Goal: Task Accomplishment & Management: Manage account settings

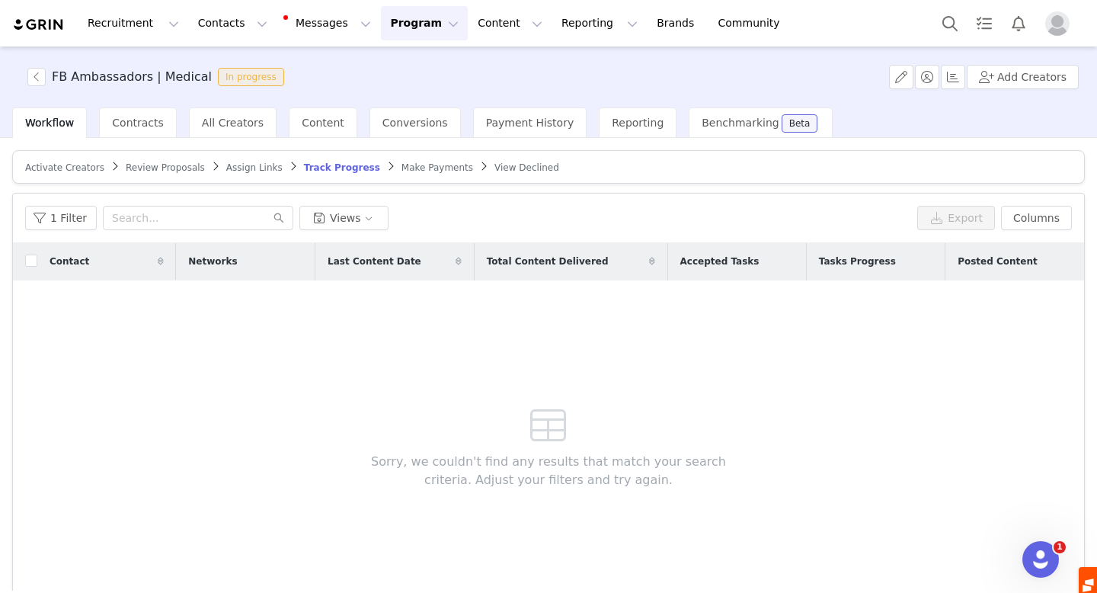
click at [329, 167] on span "Track Progress" at bounding box center [342, 167] width 76 height 11
click at [69, 167] on span "Activate Creators" at bounding box center [64, 167] width 79 height 11
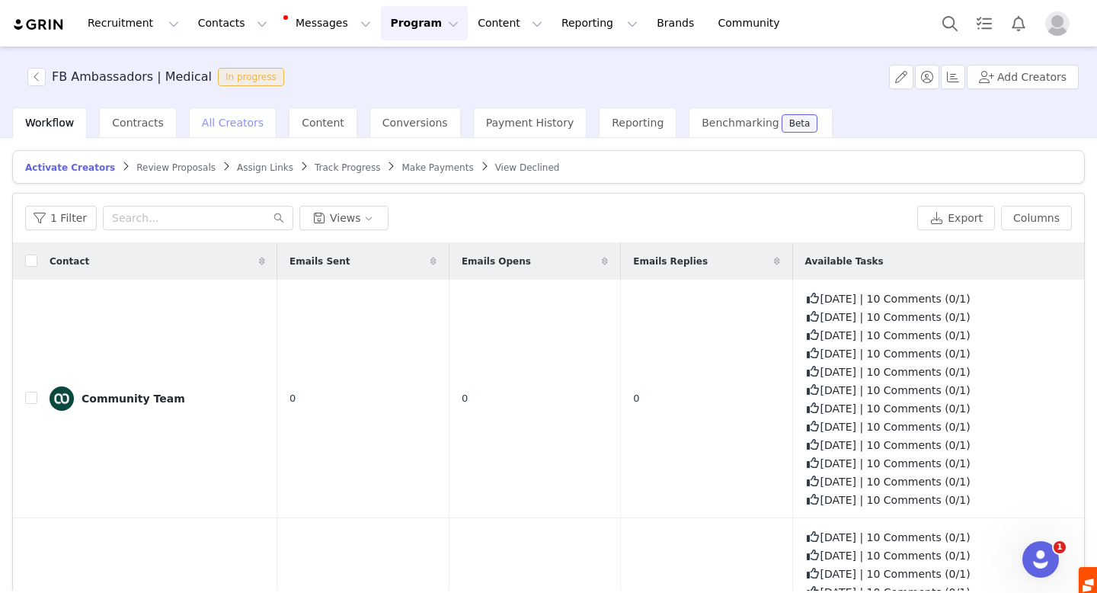
click at [235, 124] on span "All Creators" at bounding box center [233, 123] width 62 height 12
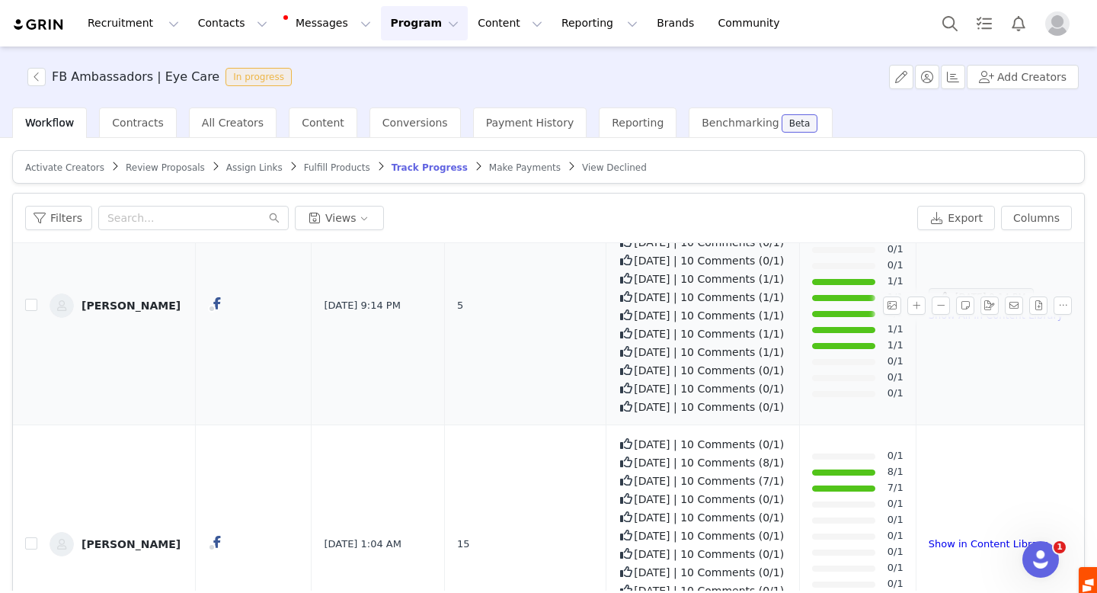
scroll to position [554, 0]
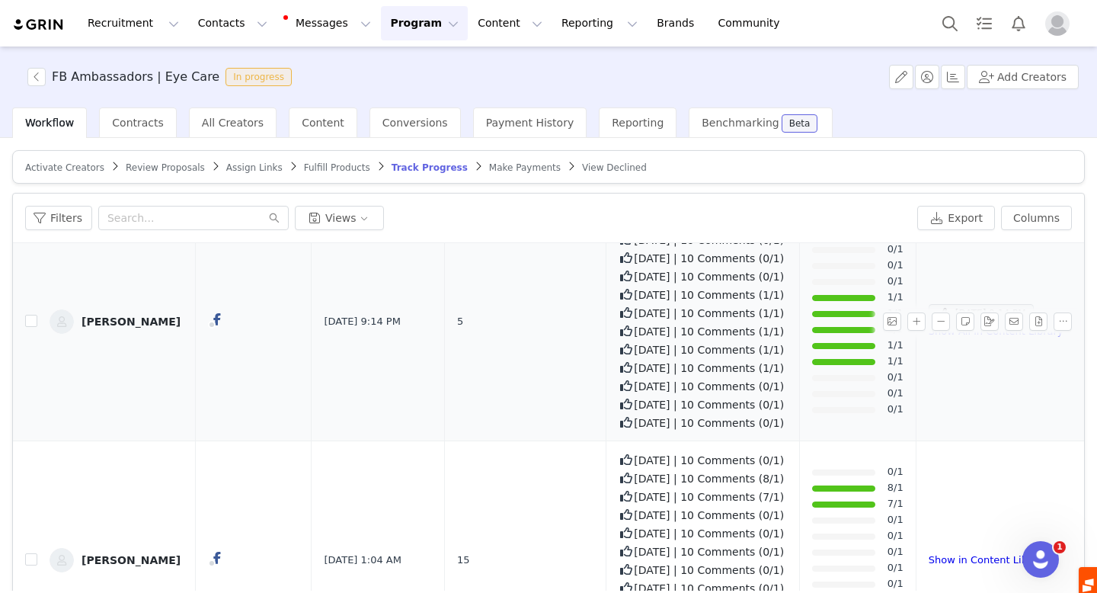
click at [830, 362] on div at bounding box center [843, 362] width 63 height 6
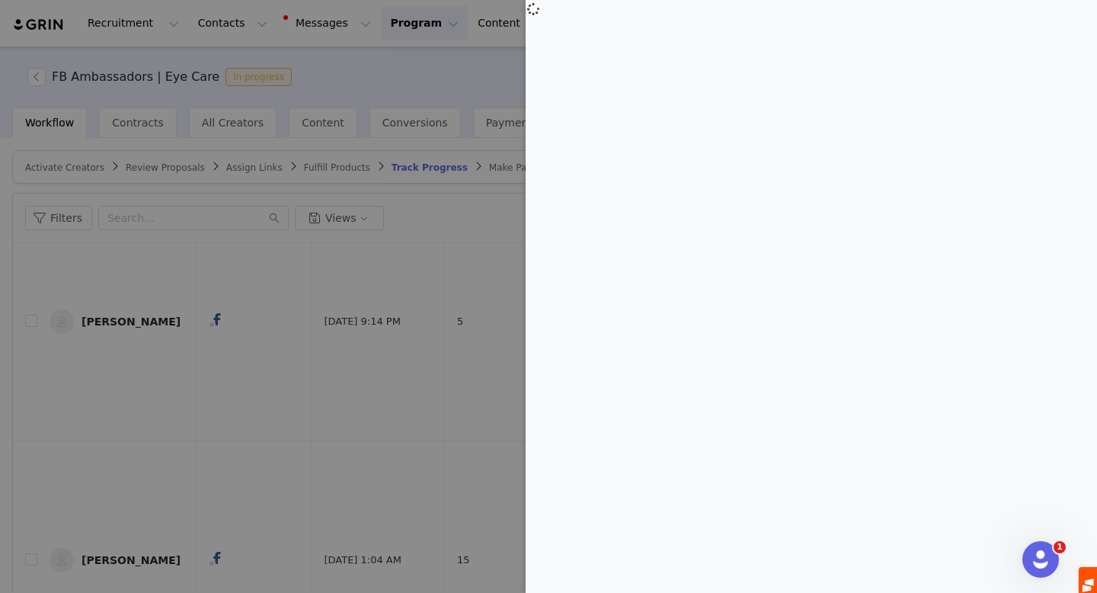
click at [434, 218] on div at bounding box center [548, 296] width 1097 height 593
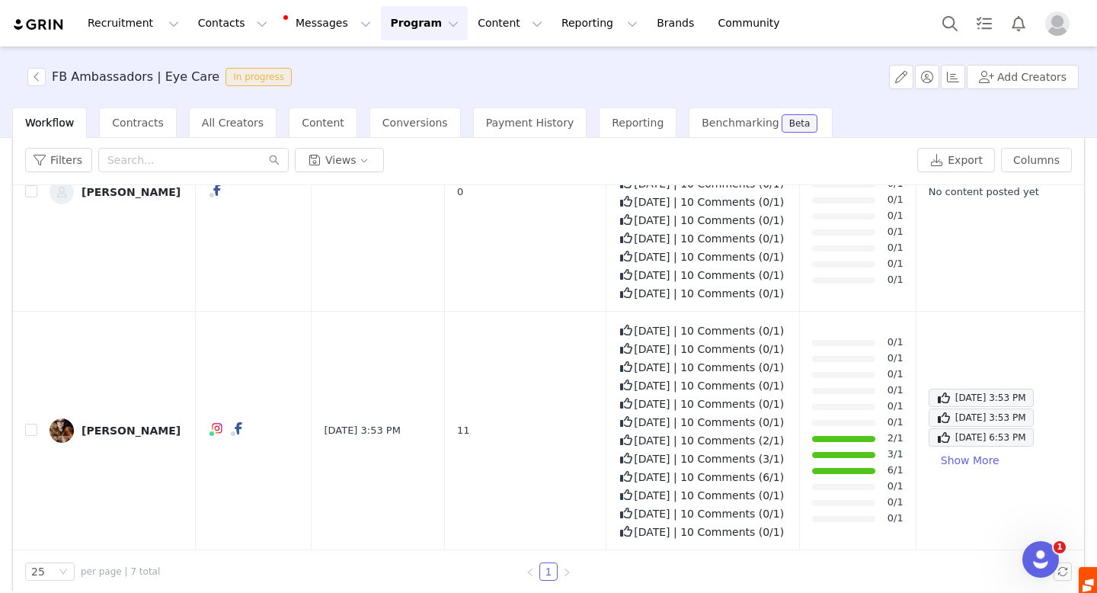
scroll to position [72, 0]
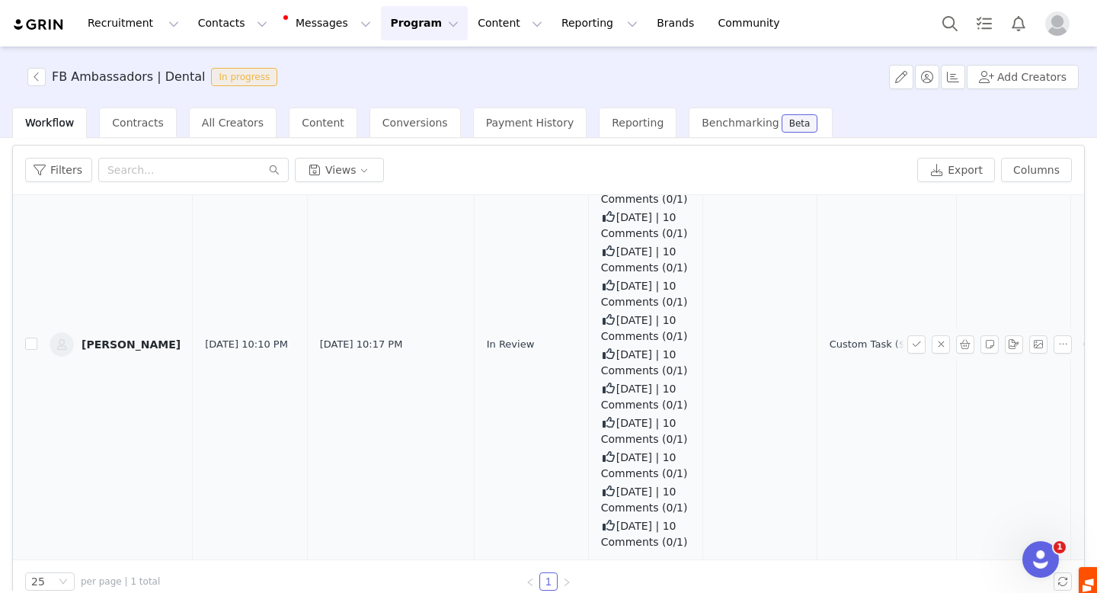
scroll to position [72, 0]
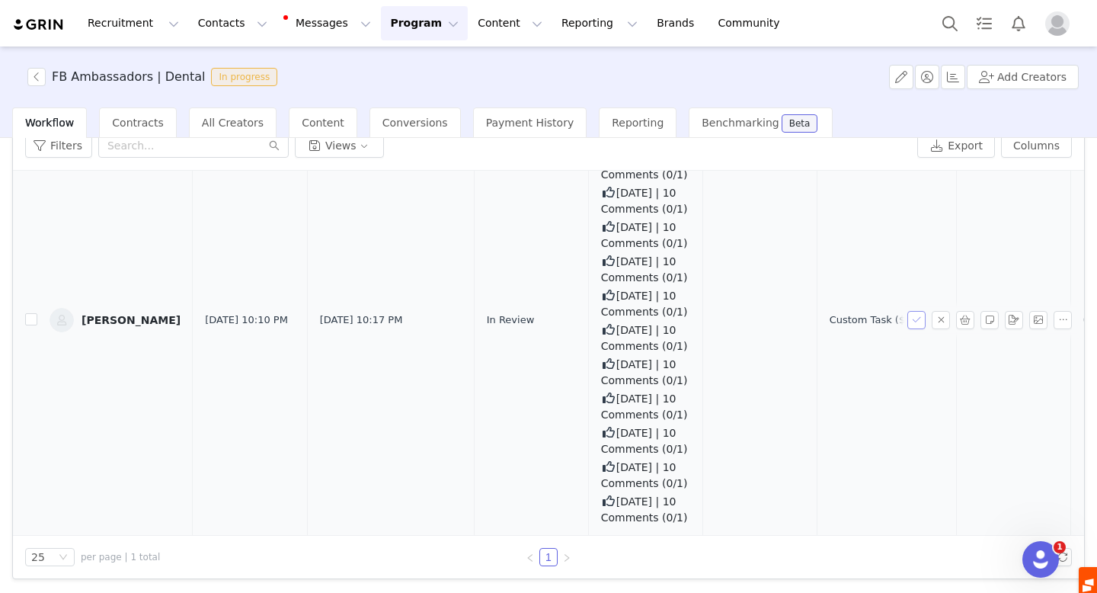
click at [917, 311] on button "button" at bounding box center [916, 320] width 18 height 18
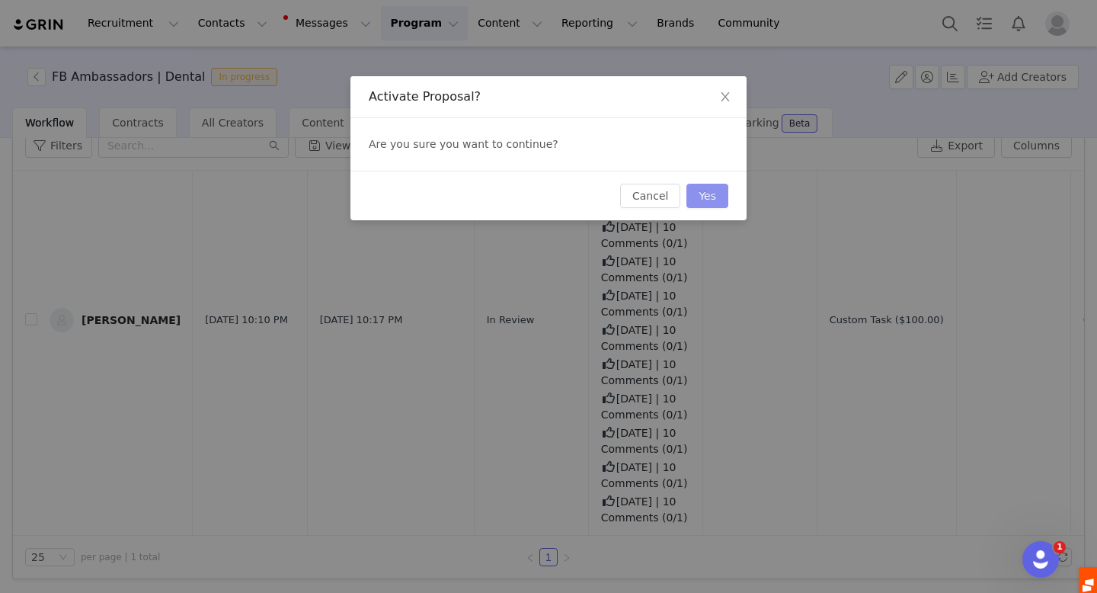
click at [712, 197] on button "Yes" at bounding box center [707, 196] width 42 height 24
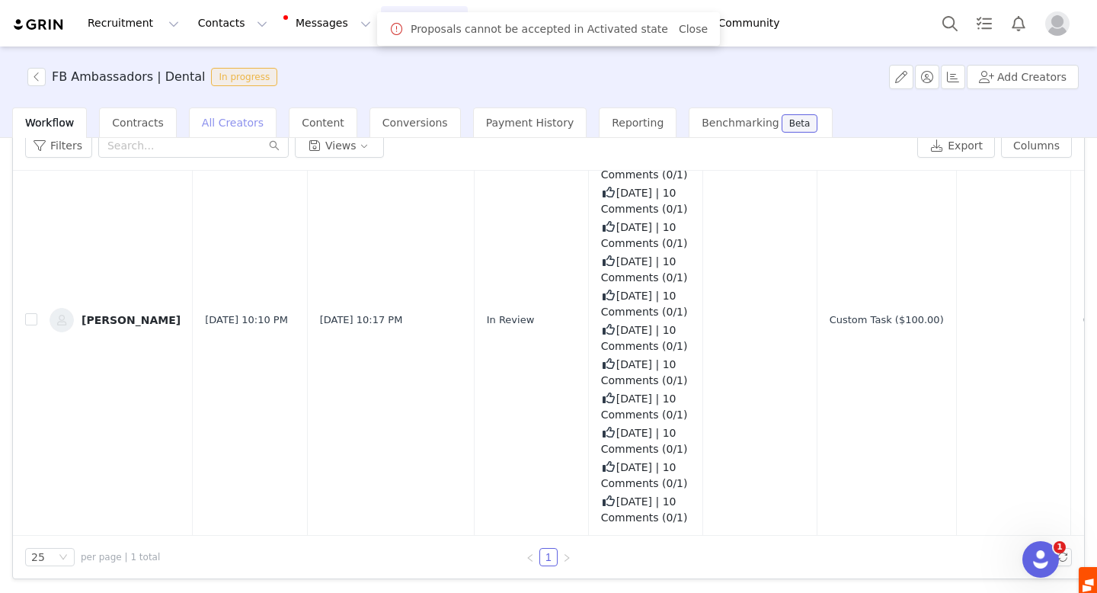
click at [207, 121] on span "All Creators" at bounding box center [233, 123] width 62 height 12
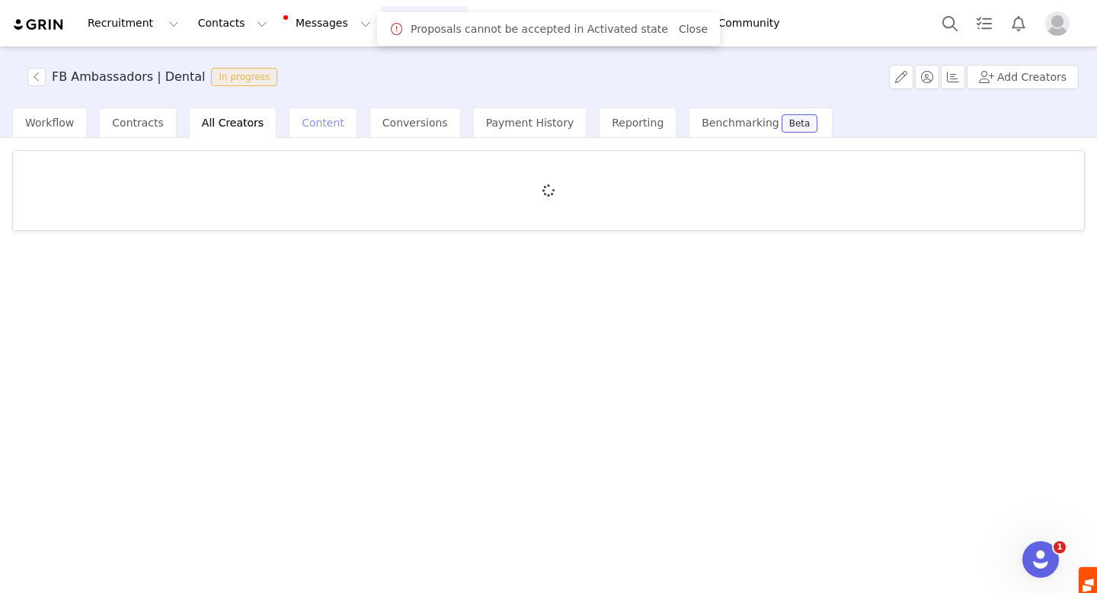
click at [309, 129] on div "Content" at bounding box center [323, 122] width 69 height 30
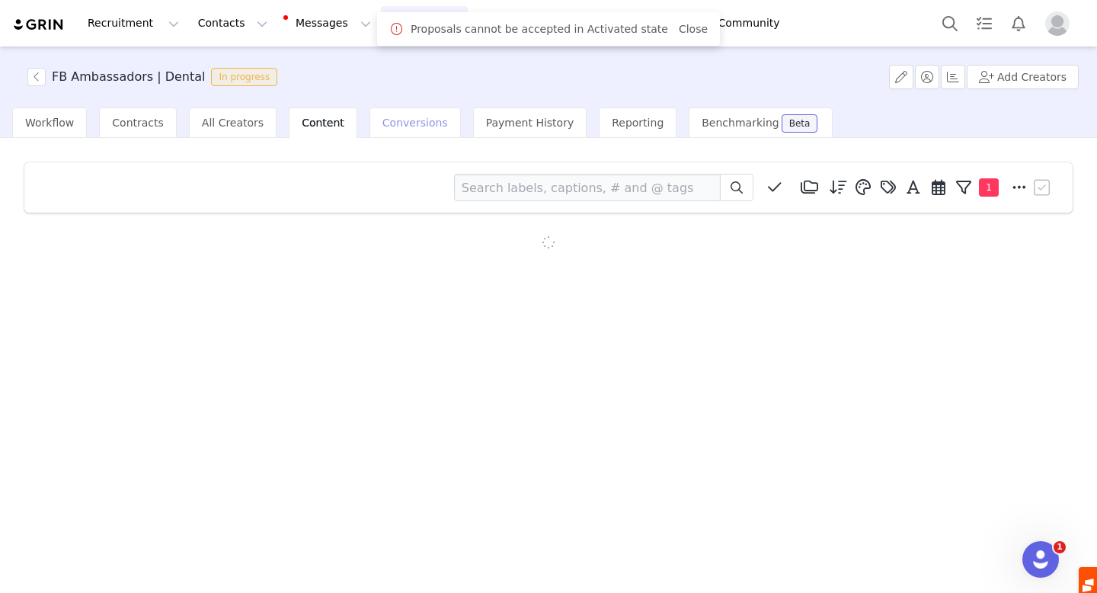
click at [392, 123] on span "Conversions" at bounding box center [415, 123] width 66 height 12
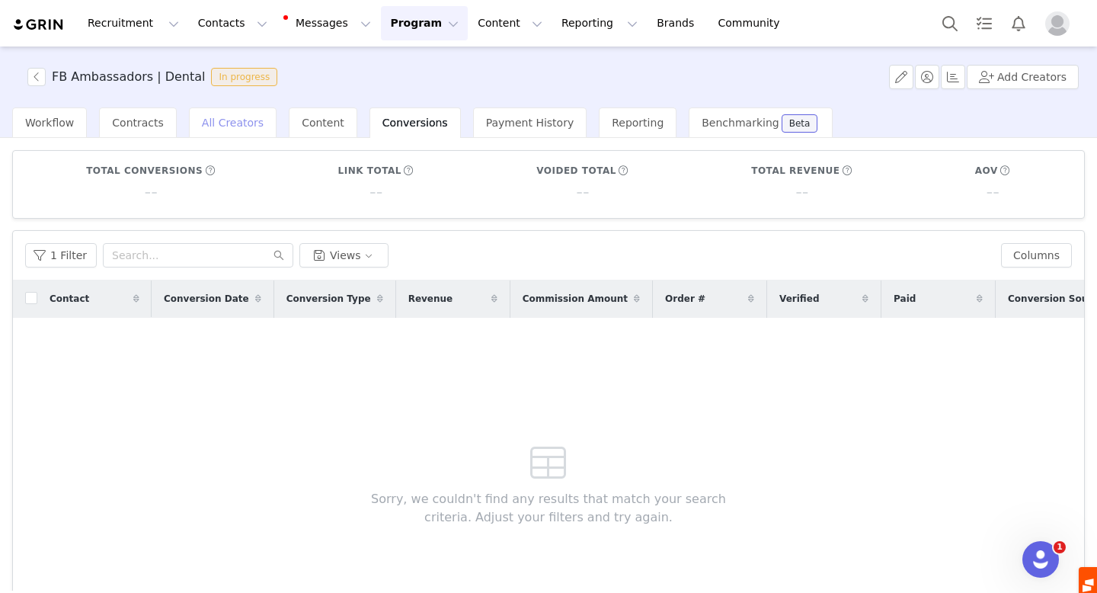
click at [226, 125] on span "All Creators" at bounding box center [233, 123] width 62 height 12
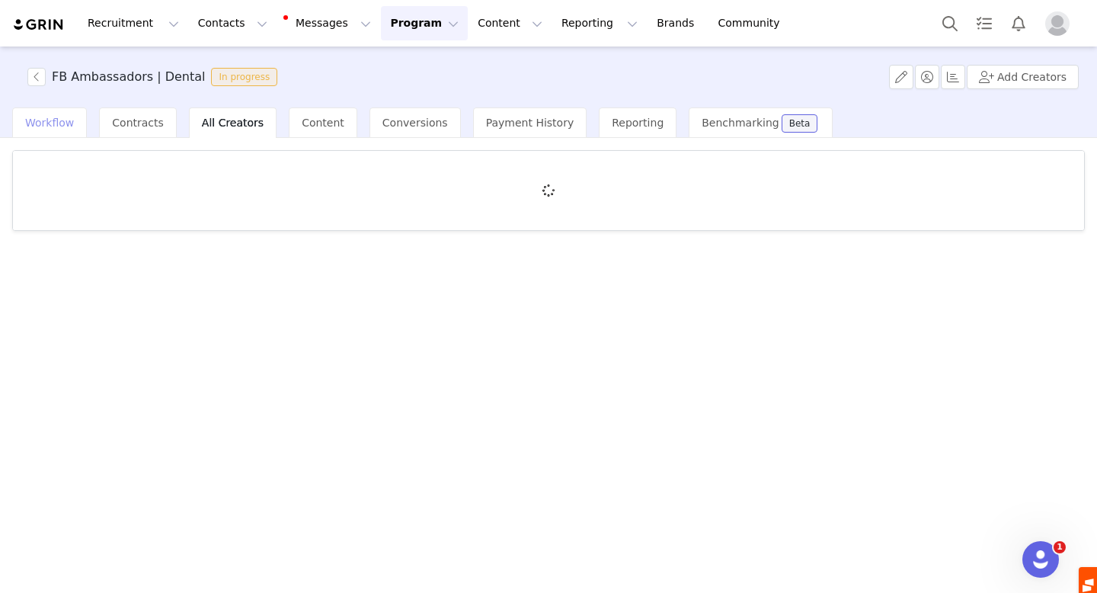
click at [68, 118] on span "Workflow" at bounding box center [49, 123] width 49 height 12
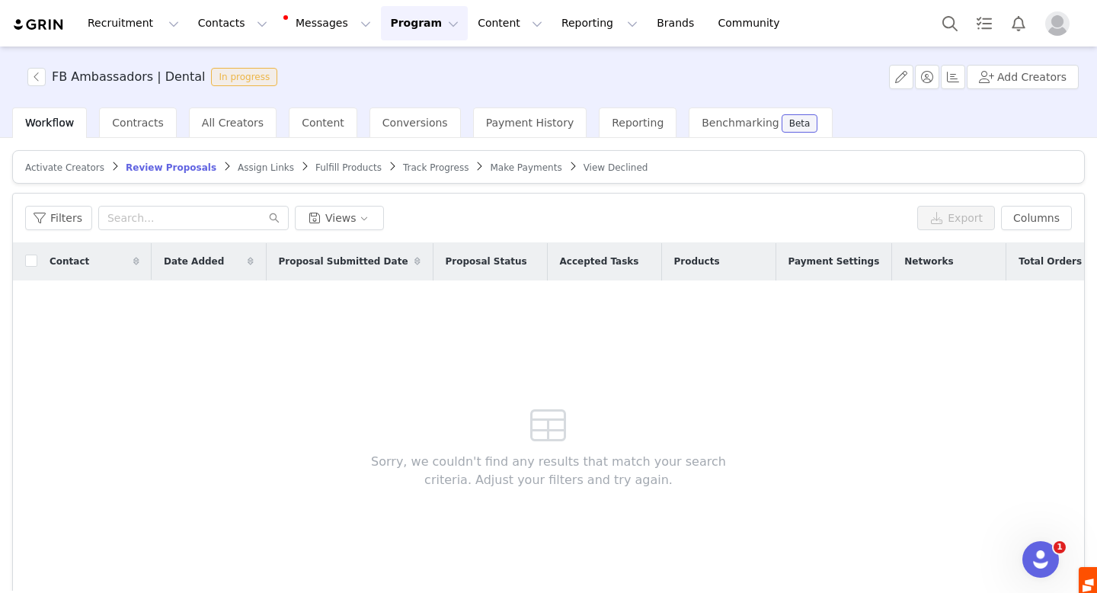
click at [258, 167] on span "Assign Links" at bounding box center [266, 167] width 56 height 11
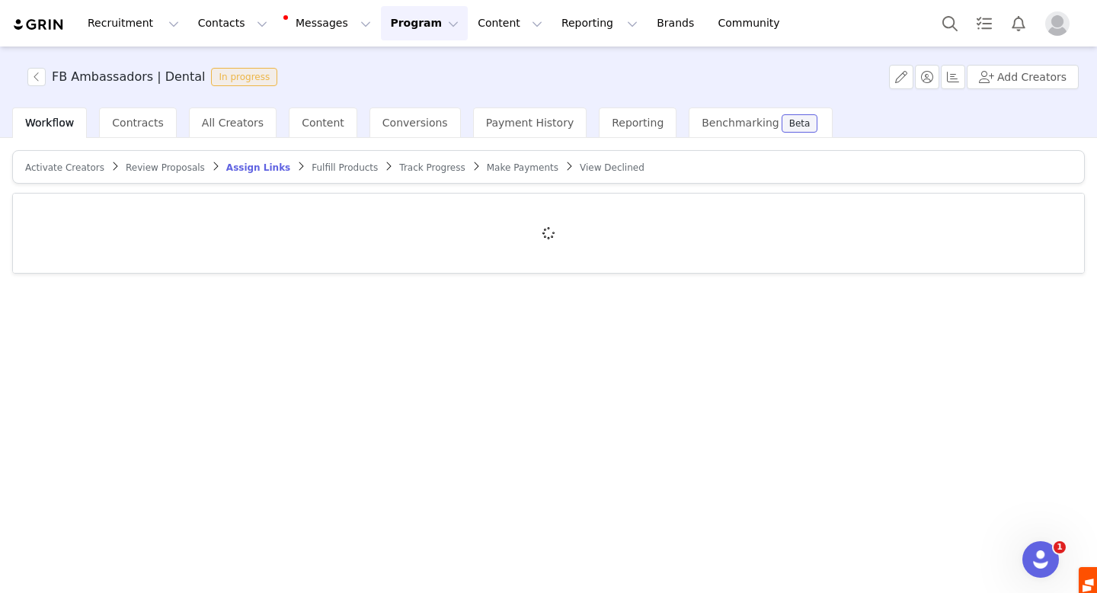
click at [420, 165] on span "Track Progress" at bounding box center [432, 167] width 66 height 11
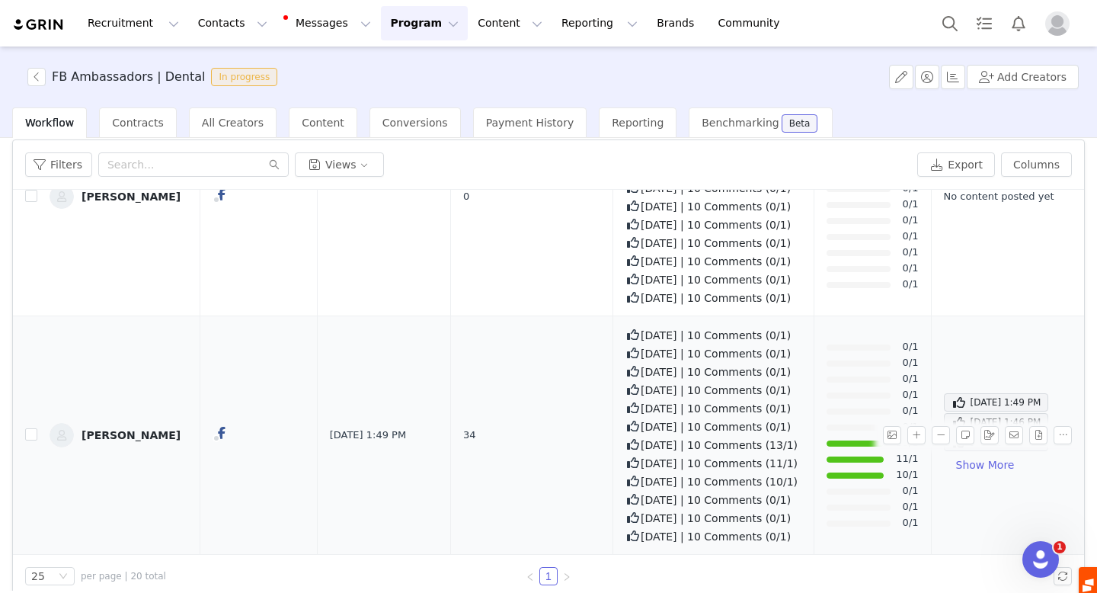
scroll to position [72, 0]
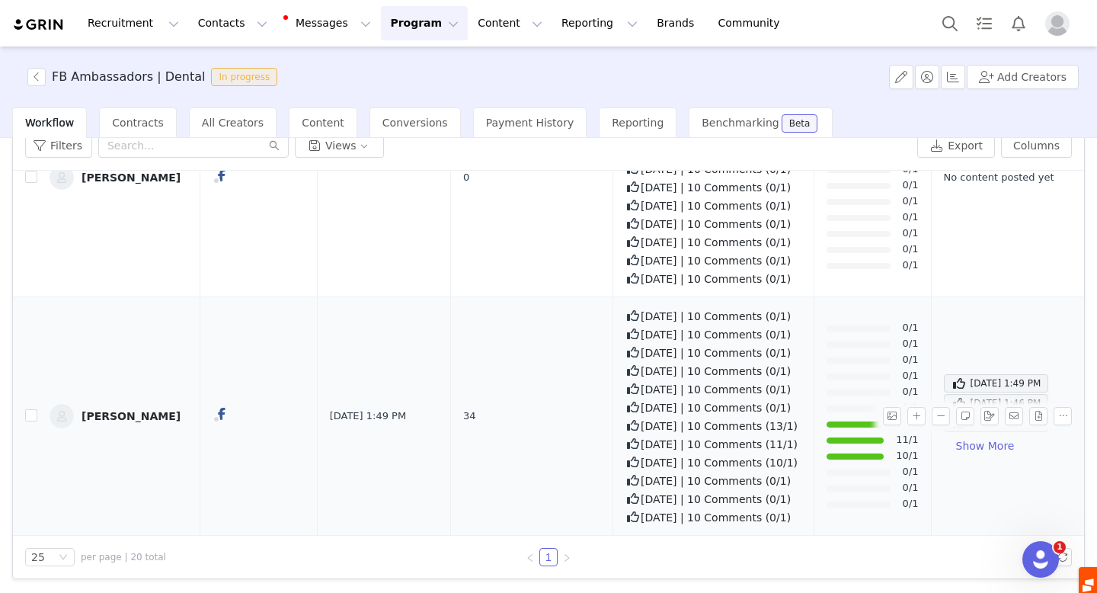
drag, startPoint x: 194, startPoint y: 366, endPoint x: 90, endPoint y: 336, distance: 108.7
click at [90, 336] on td "Chrystal Sarnowski" at bounding box center [118, 416] width 163 height 238
copy div "Chrystal Sarnowski"
click at [221, 27] on button "Contacts Contacts" at bounding box center [233, 23] width 88 height 34
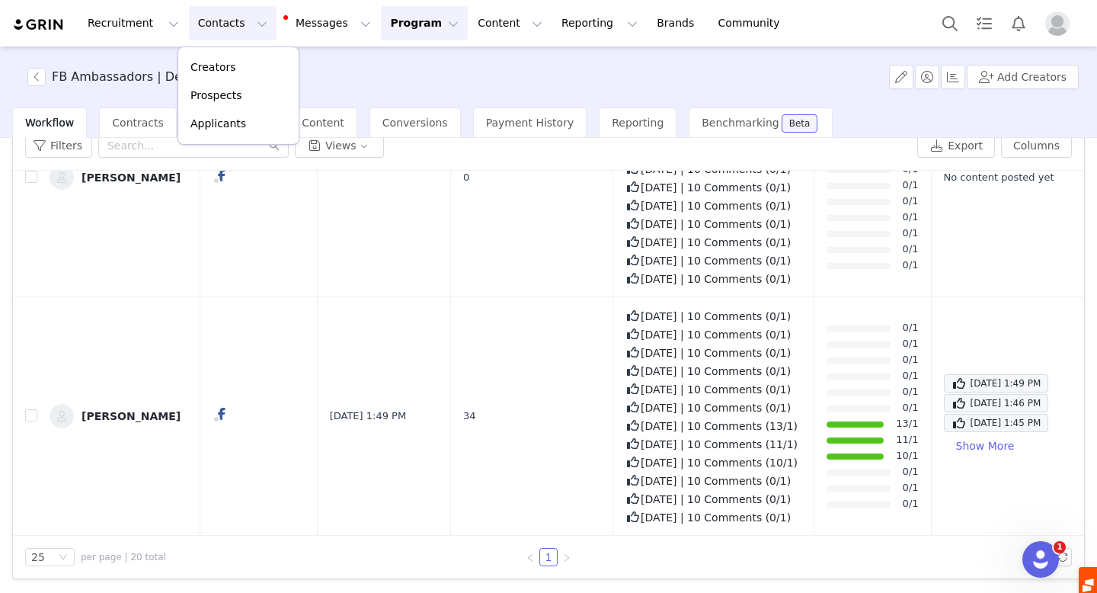
click at [404, 30] on button "Program Program" at bounding box center [424, 23] width 87 height 34
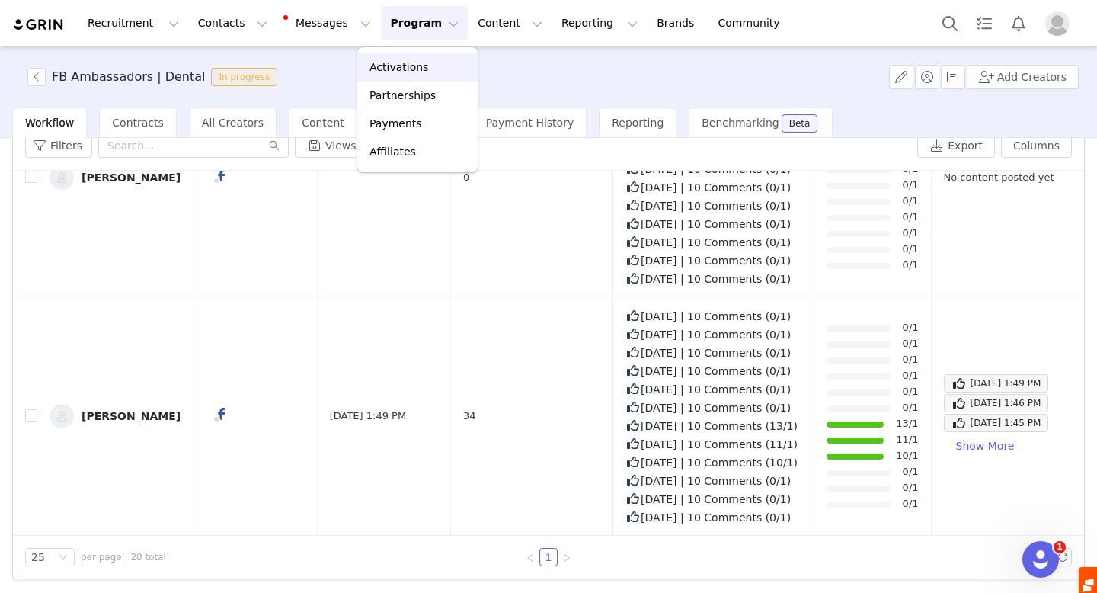
click at [402, 60] on p "Activations" at bounding box center [399, 67] width 59 height 16
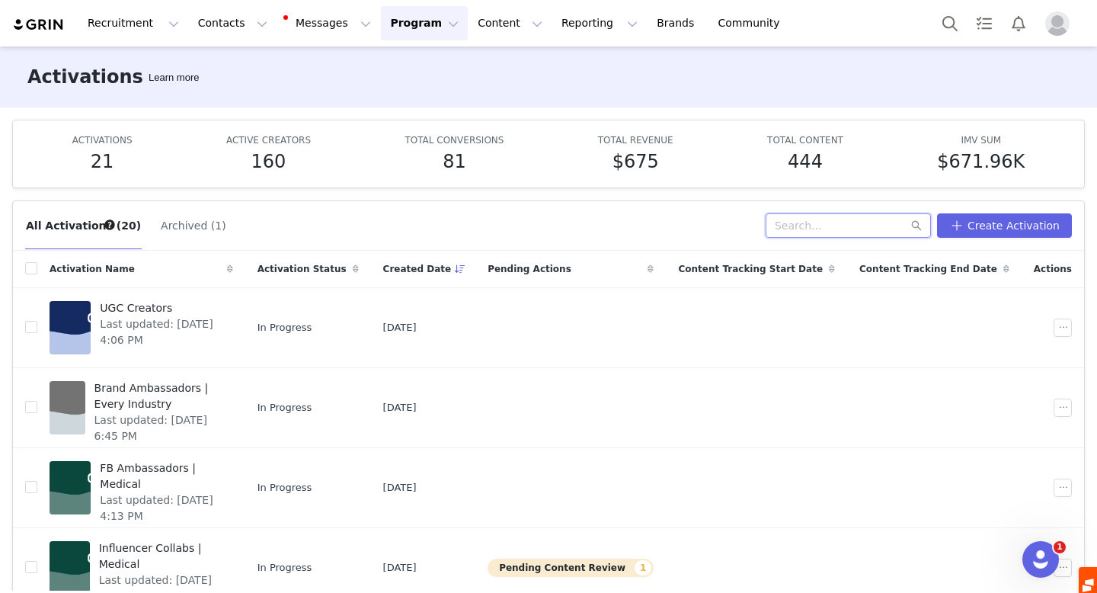
click at [834, 229] on input "text" at bounding box center [848, 225] width 165 height 24
type input "inf"
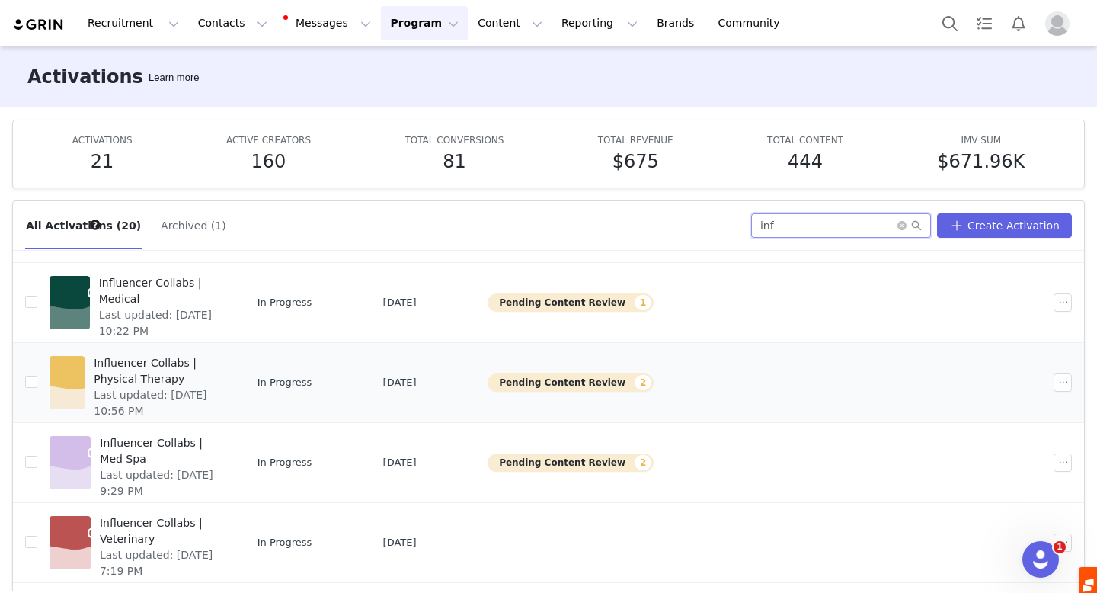
scroll to position [30, 0]
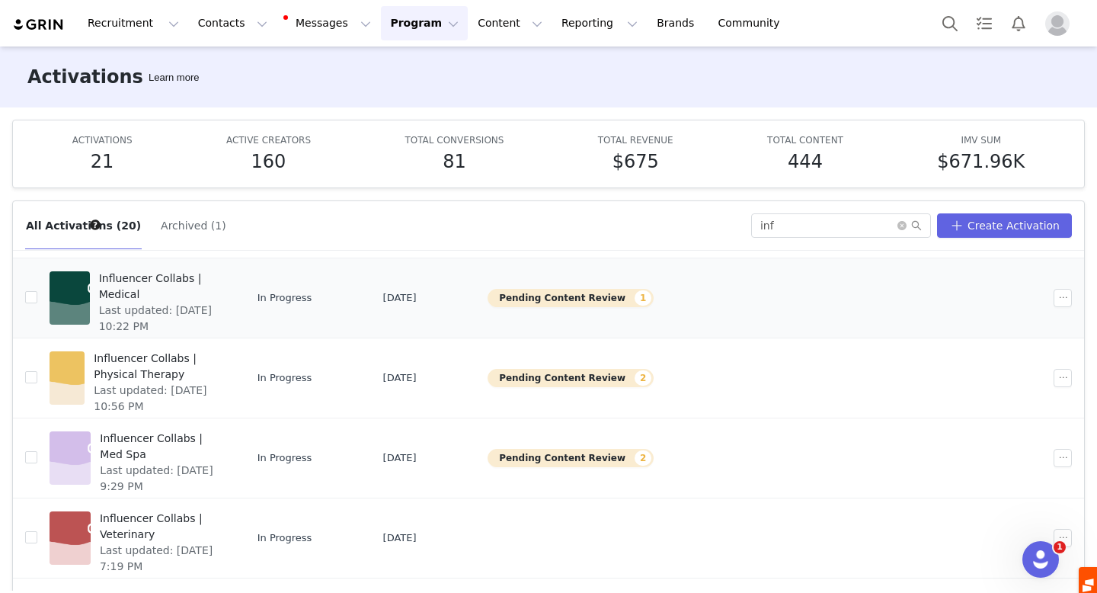
click at [622, 299] on button "Pending Content Review 1" at bounding box center [571, 298] width 166 height 18
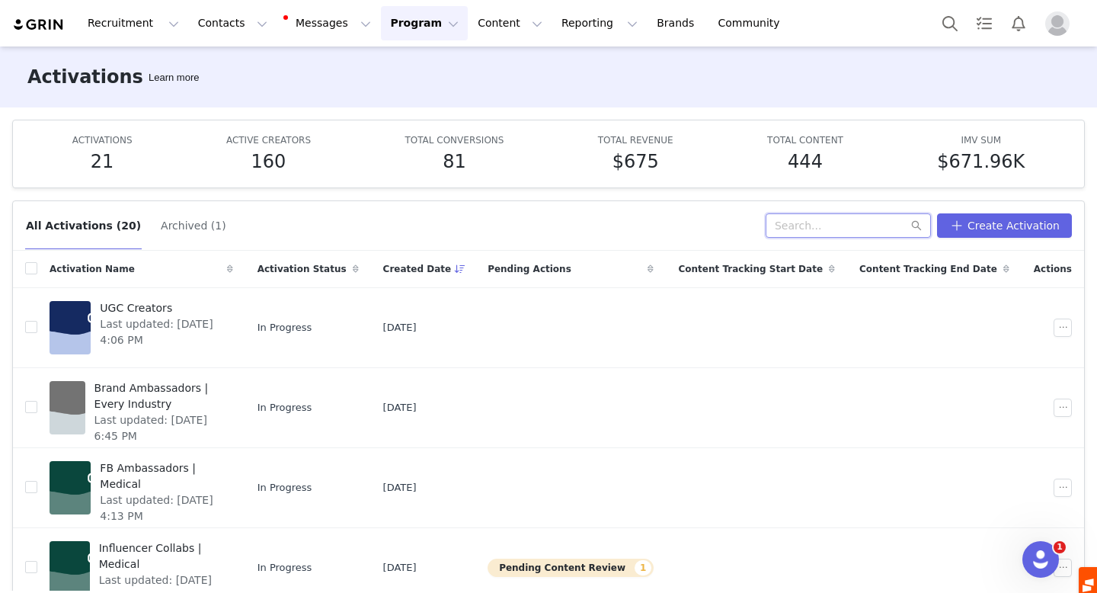
click at [820, 218] on input "text" at bounding box center [848, 225] width 165 height 24
type input "inf"
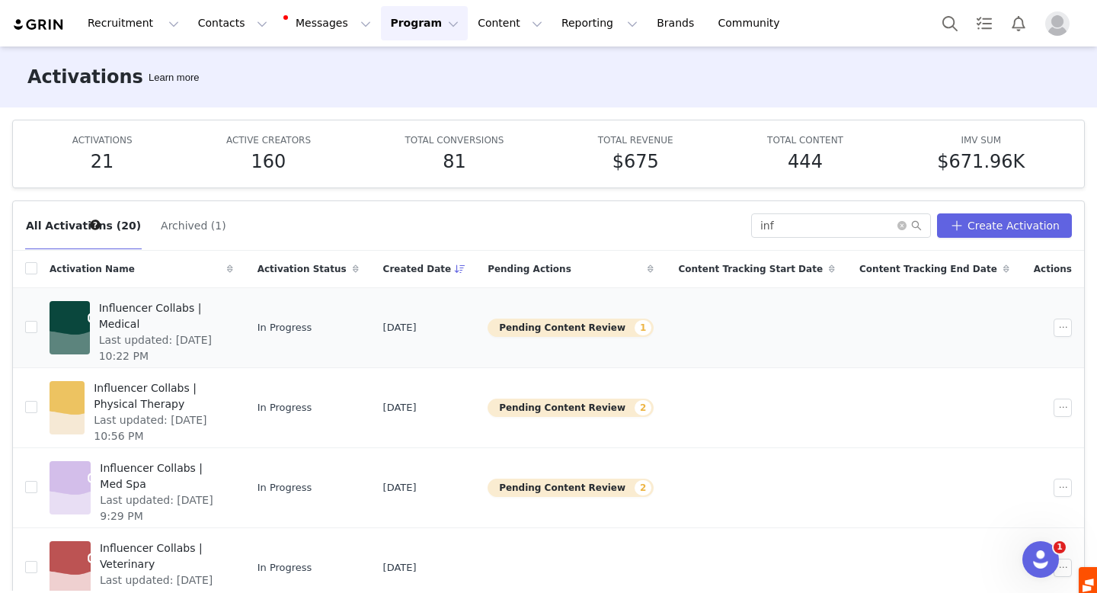
click at [206, 308] on span "Influencer Collabs | Medical" at bounding box center [161, 316] width 125 height 32
click at [194, 387] on span "Influencer Collabs | Physical Therapy" at bounding box center [159, 396] width 130 height 32
click at [197, 466] on span "Influencer Collabs | Med Spa" at bounding box center [161, 476] width 123 height 32
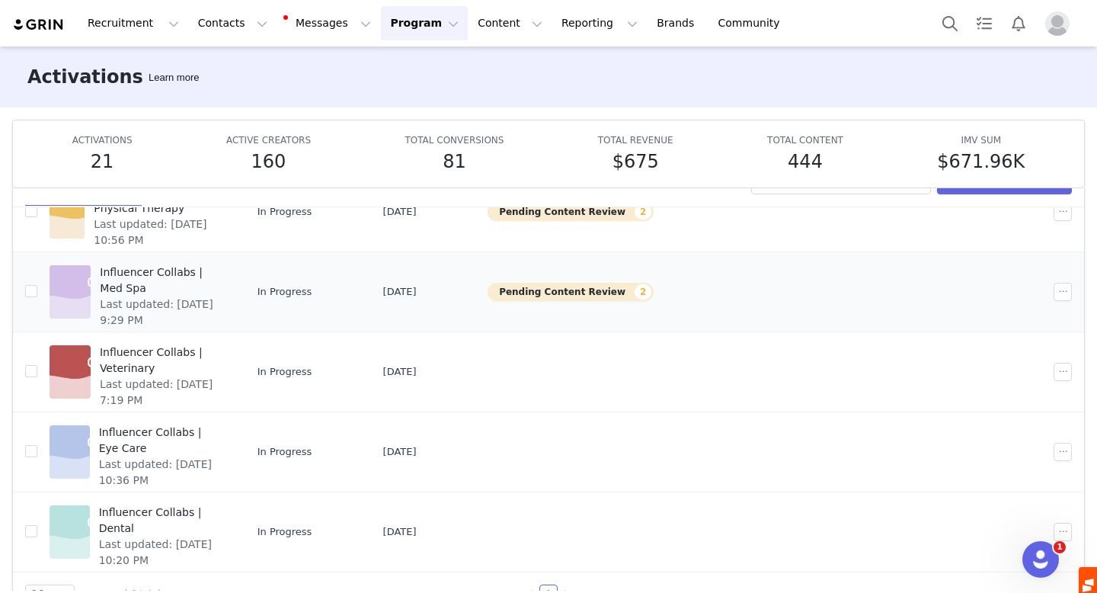
scroll to position [80, 0]
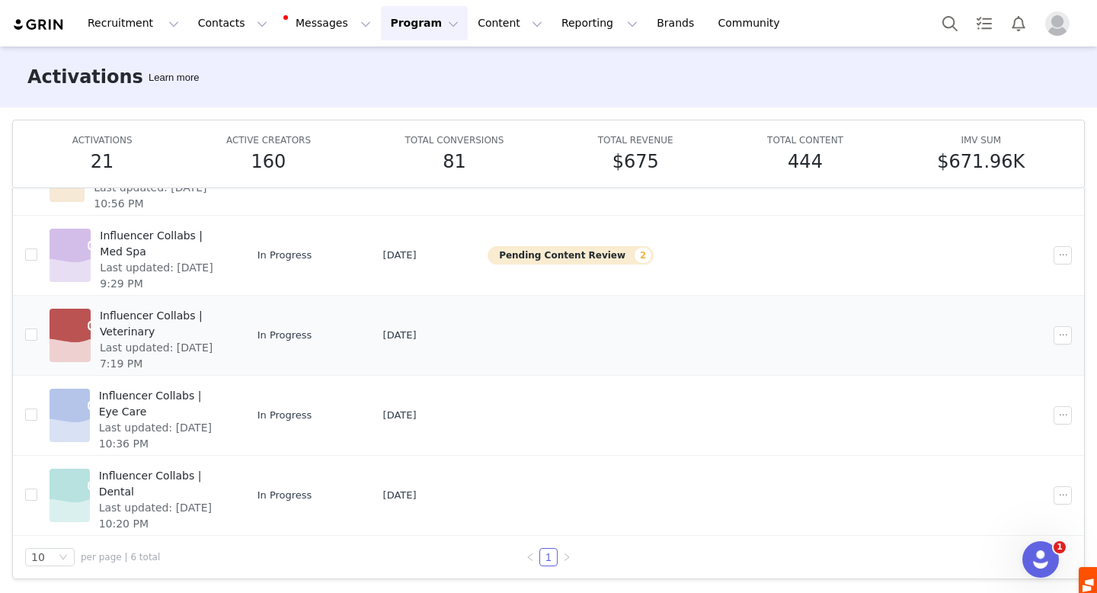
click at [214, 318] on span "Influencer Collabs | Veterinary" at bounding box center [162, 324] width 124 height 32
click at [224, 401] on span "Influencer Collabs | Eye Care" at bounding box center [161, 404] width 125 height 32
click at [224, 474] on span "Influencer Collabs | Dental" at bounding box center [161, 484] width 125 height 32
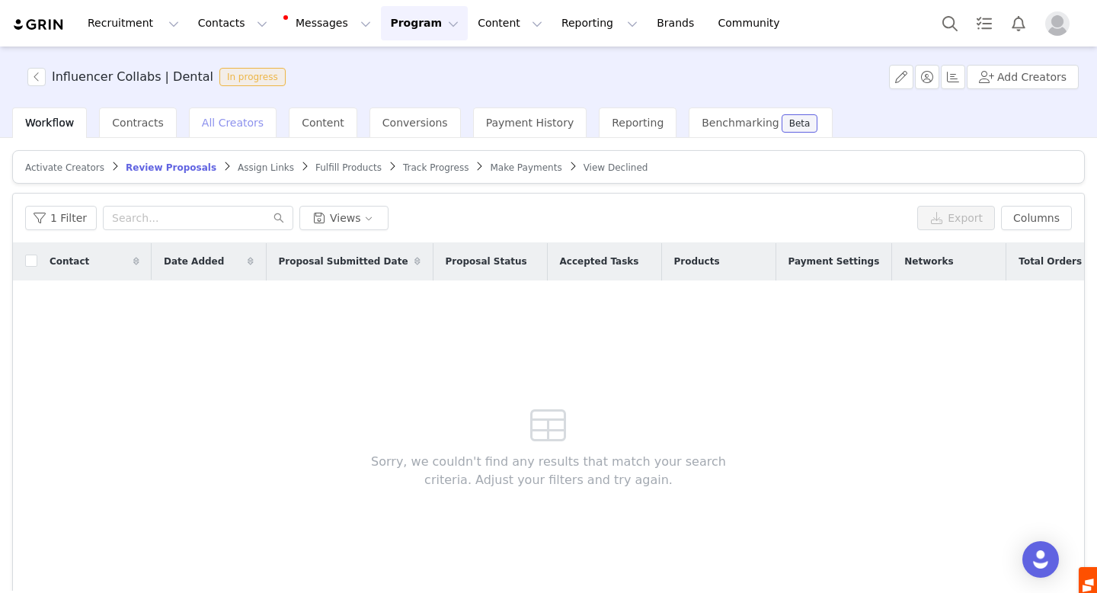
click at [217, 124] on span "All Creators" at bounding box center [233, 123] width 62 height 12
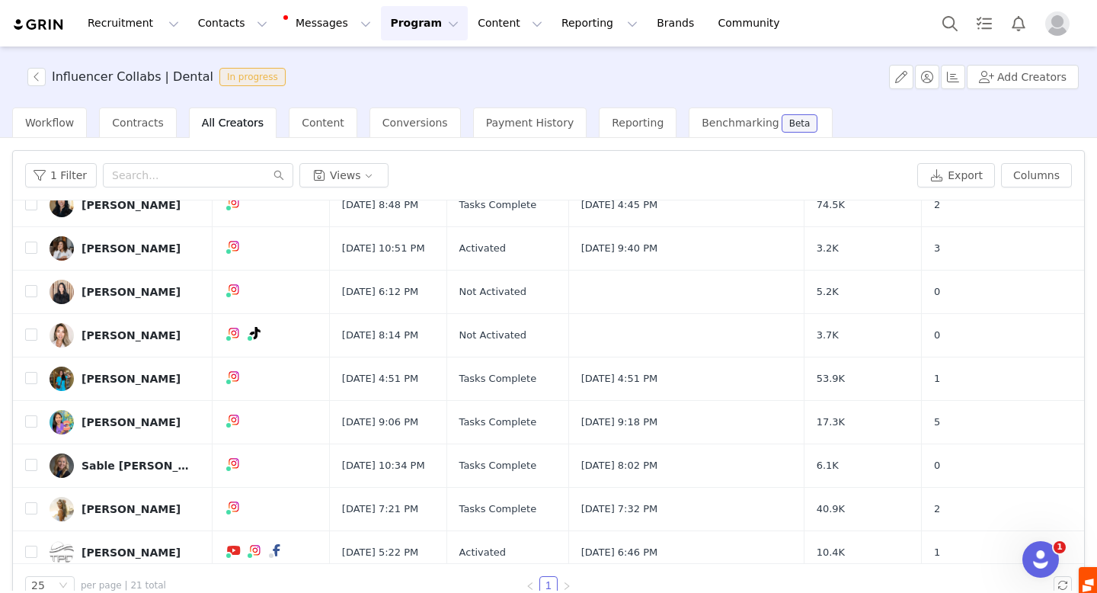
scroll to position [235, 0]
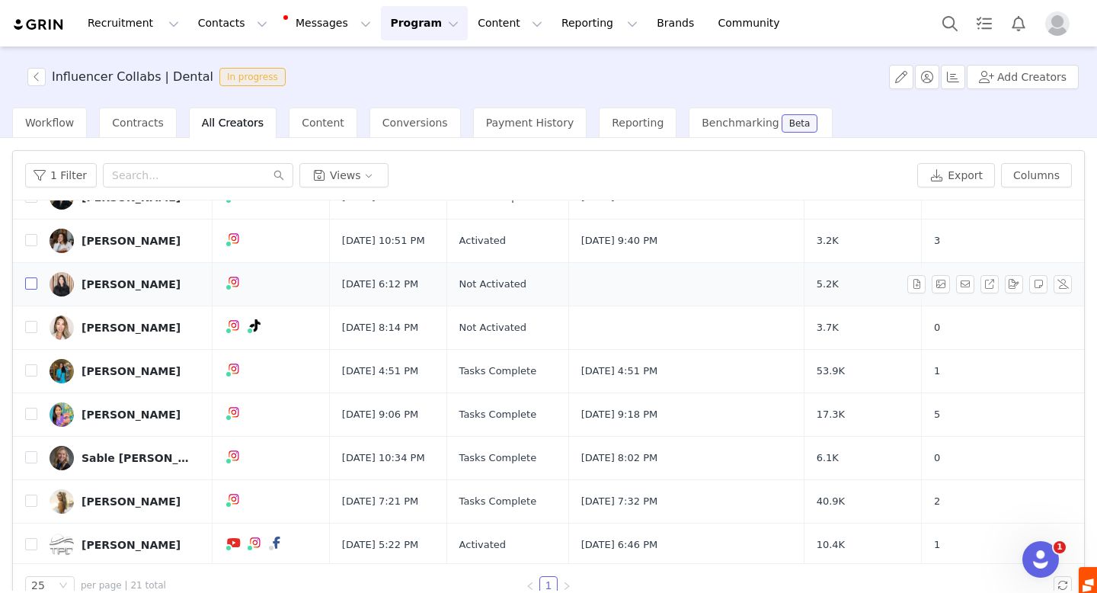
click at [32, 282] on input "checkbox" at bounding box center [31, 283] width 12 height 12
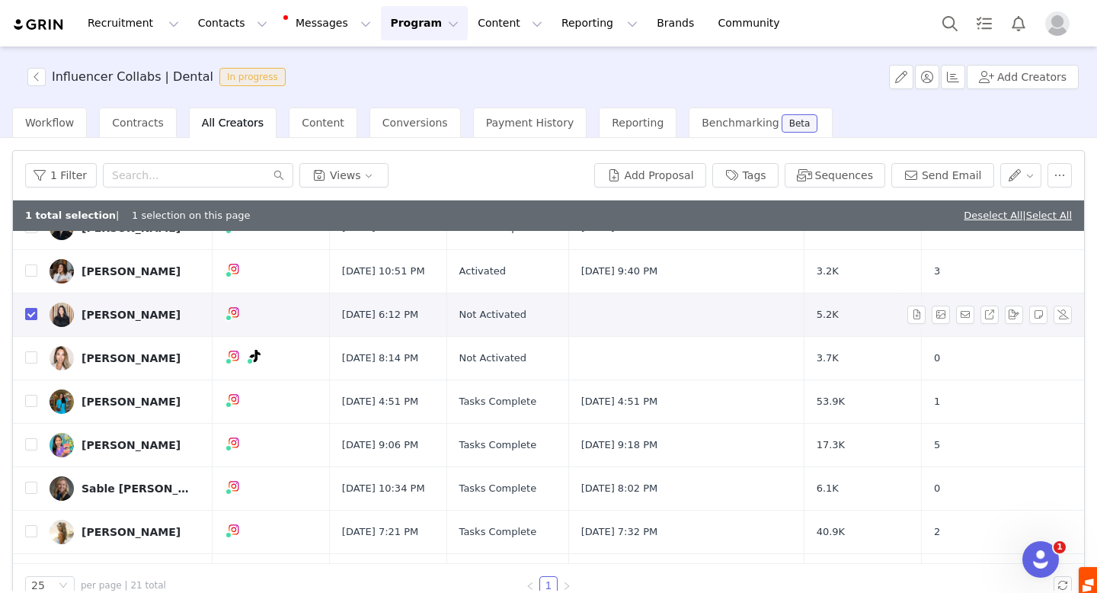
checkbox input "true"
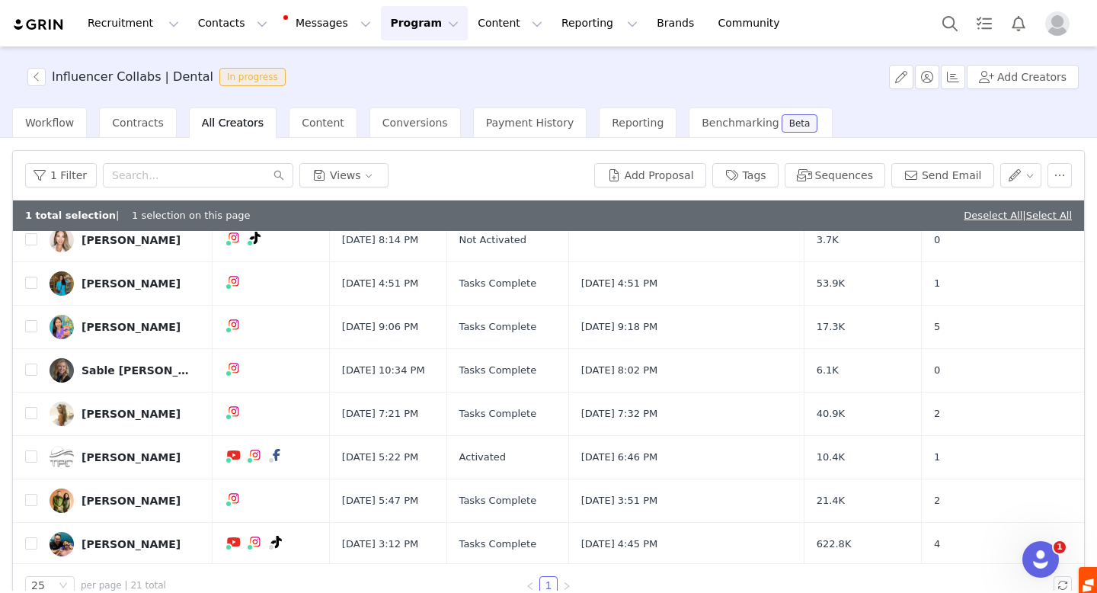
scroll to position [354, 0]
click at [29, 325] on input "checkbox" at bounding box center [31, 325] width 12 height 12
checkbox input "true"
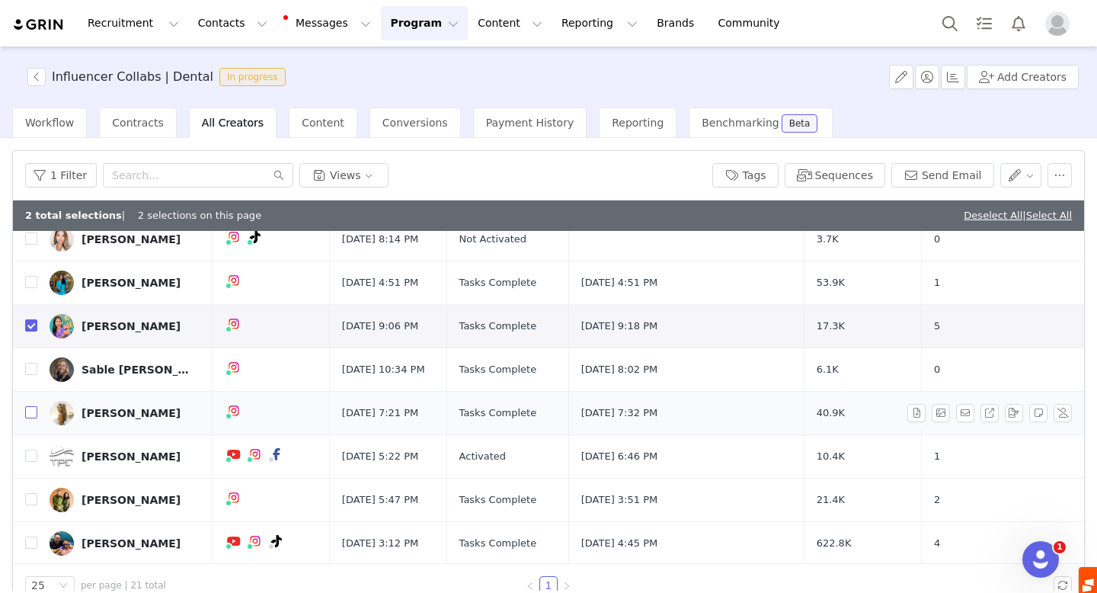
click at [33, 411] on input "checkbox" at bounding box center [31, 412] width 12 height 12
checkbox input "true"
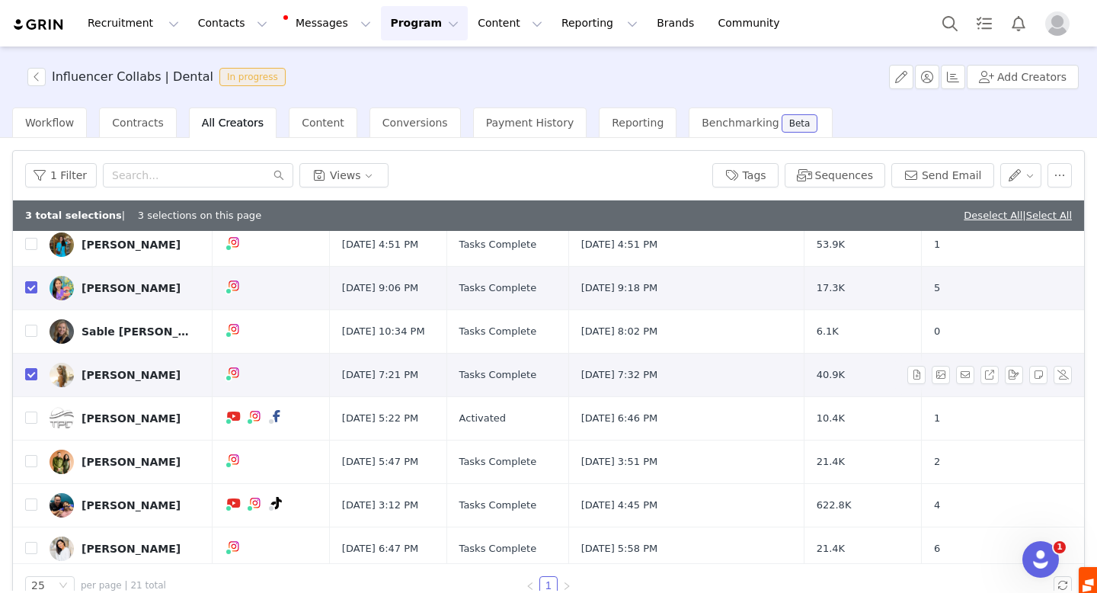
scroll to position [400, 0]
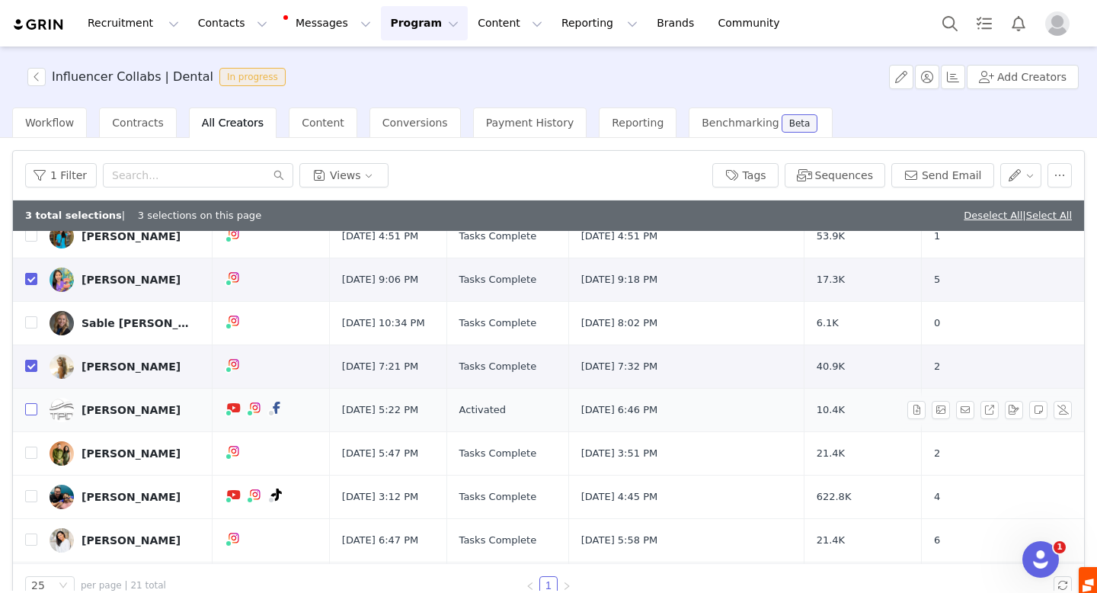
click at [28, 409] on input "checkbox" at bounding box center [31, 409] width 12 height 12
checkbox input "true"
click at [32, 453] on input "checkbox" at bounding box center [31, 452] width 12 height 12
checkbox input "true"
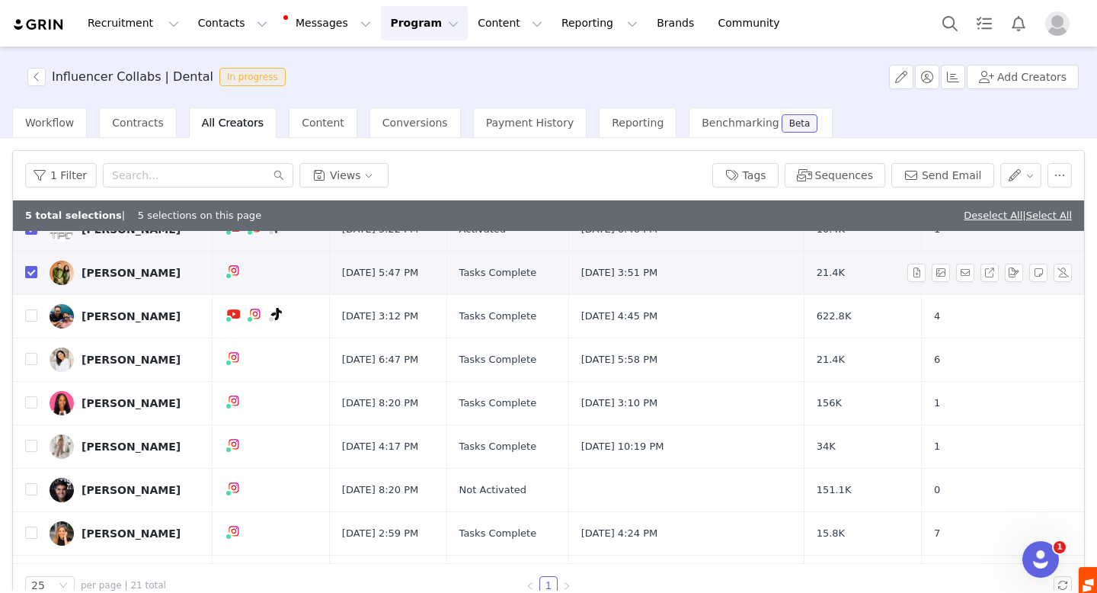
scroll to position [582, 0]
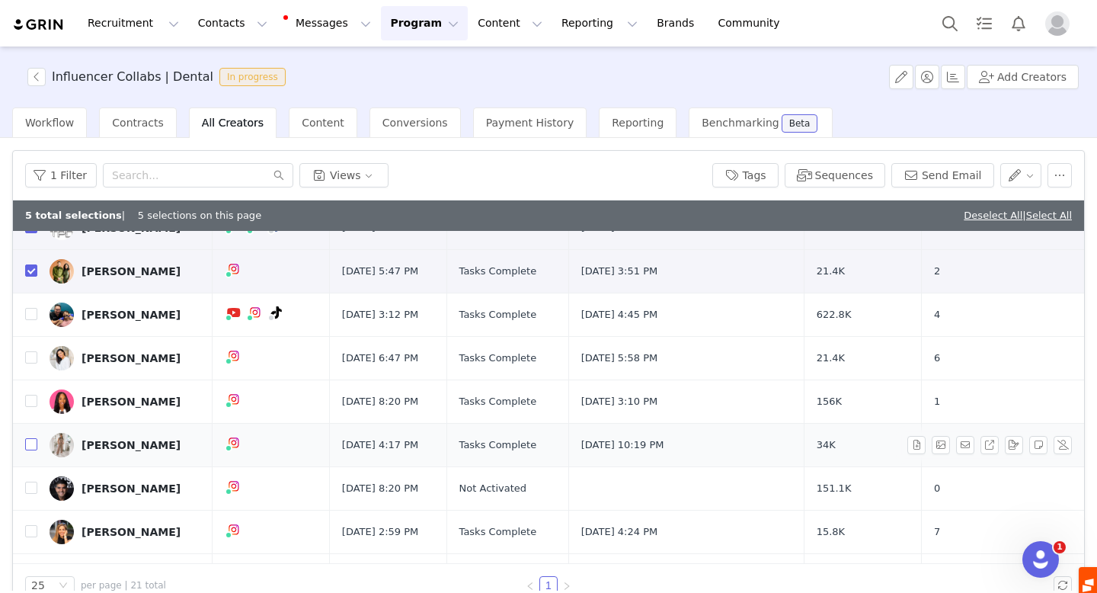
click at [32, 445] on input "checkbox" at bounding box center [31, 444] width 12 height 12
checkbox input "true"
click at [1058, 168] on button "button" at bounding box center [1060, 175] width 24 height 24
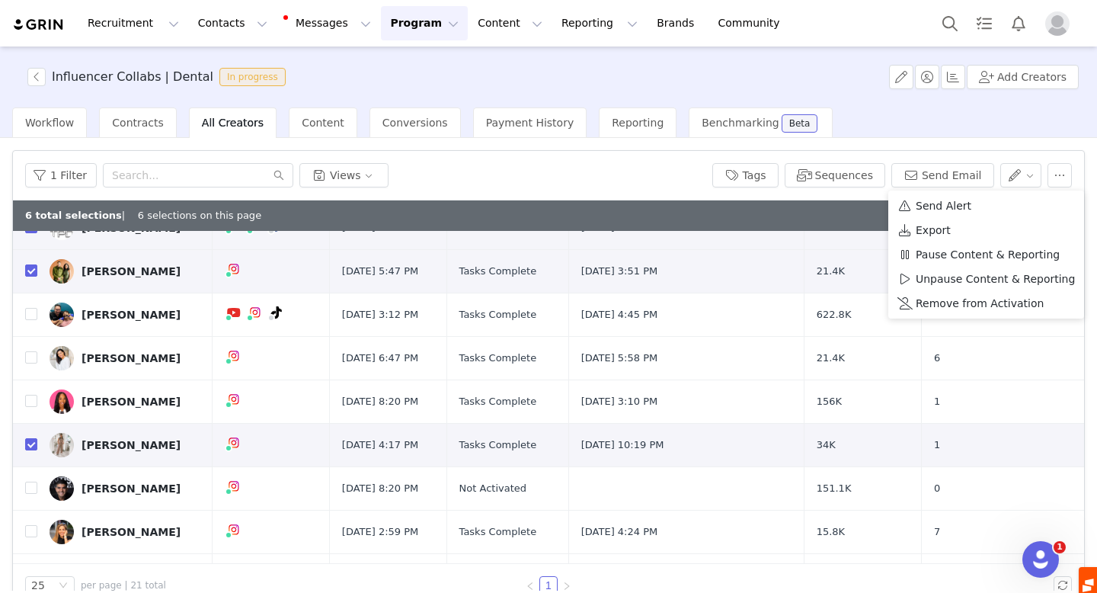
click at [1060, 150] on article "Filters Filter Logic And Or Date Added ~ Proposal Status Select Owner Select Co…" at bounding box center [548, 378] width 1073 height 457
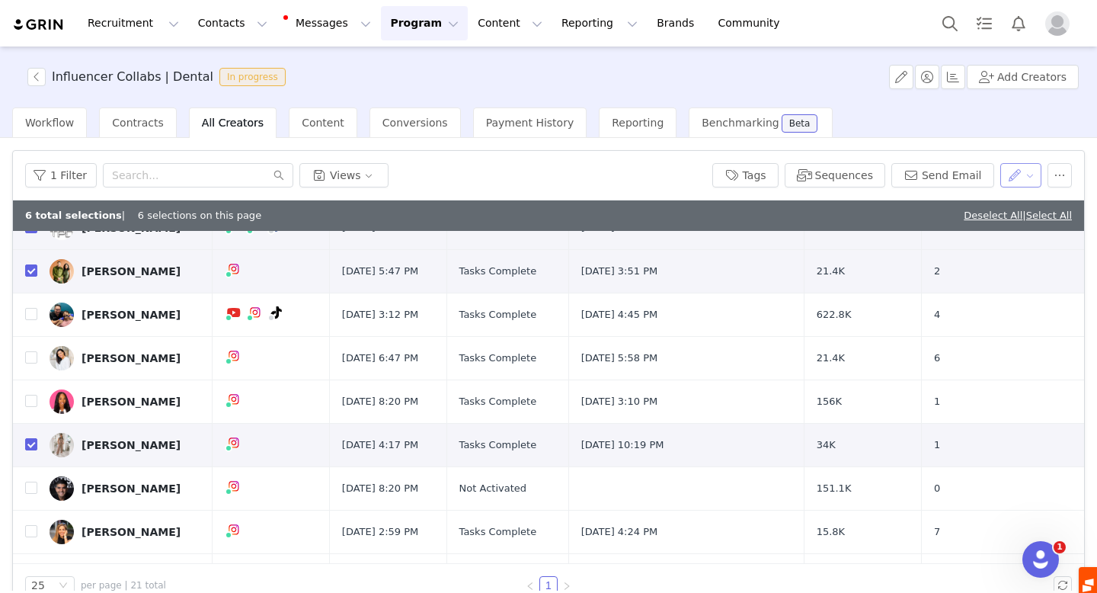
click at [1021, 171] on button "button" at bounding box center [1021, 175] width 42 height 24
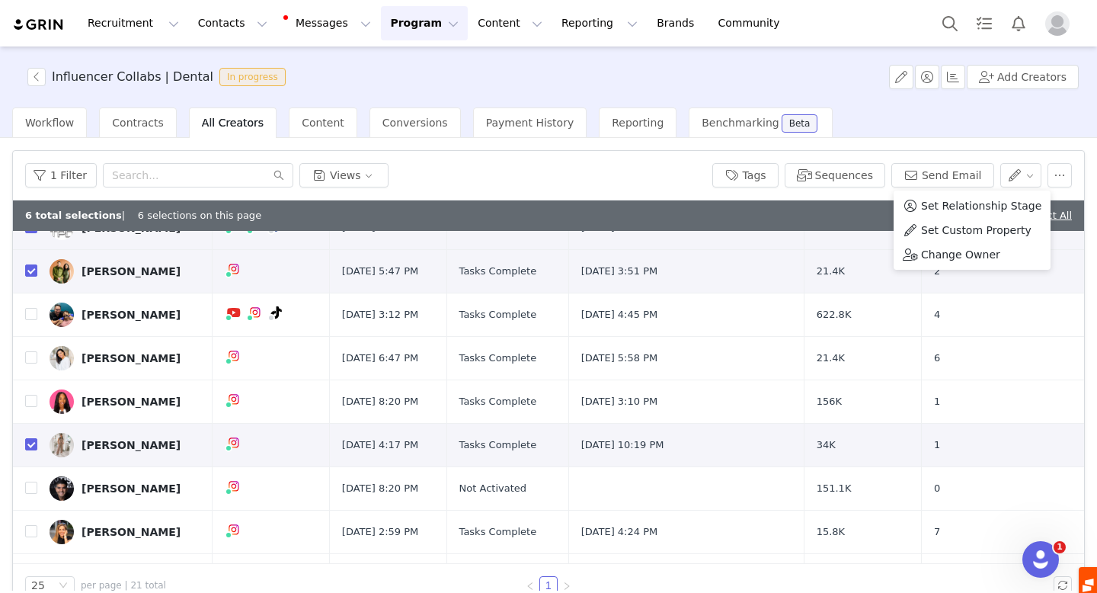
click at [647, 178] on div "1 Filter Views" at bounding box center [362, 175] width 675 height 24
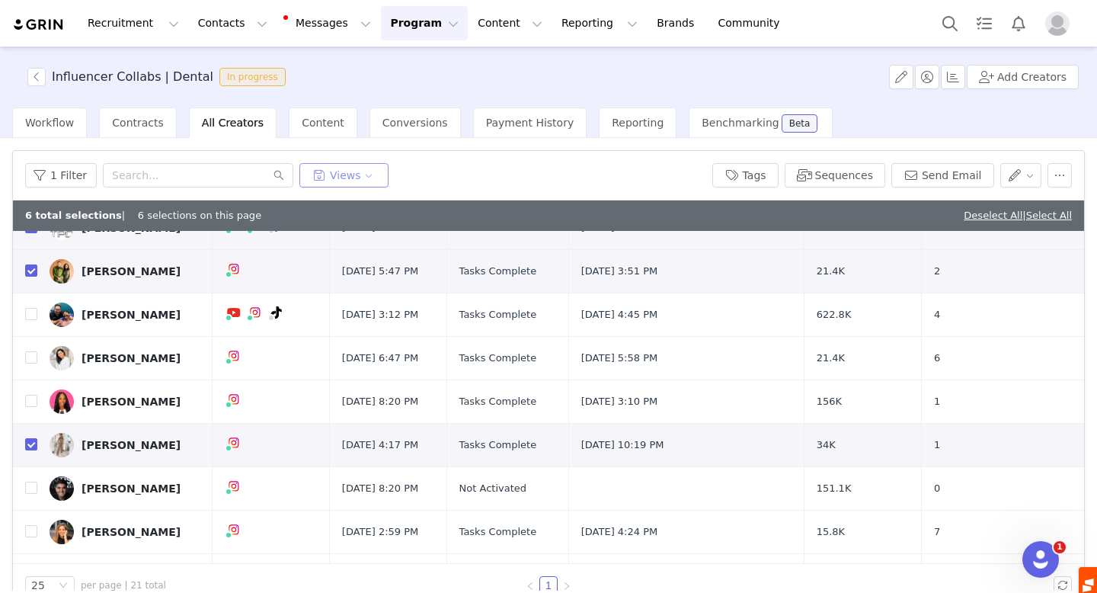
click at [343, 178] on button "Views" at bounding box center [343, 175] width 89 height 24
click at [490, 150] on article "Filters Filter Logic And Or Date Added ~ Proposal Status Select Owner Select Co…" at bounding box center [548, 378] width 1073 height 457
click at [865, 177] on button "Sequences" at bounding box center [835, 175] width 101 height 24
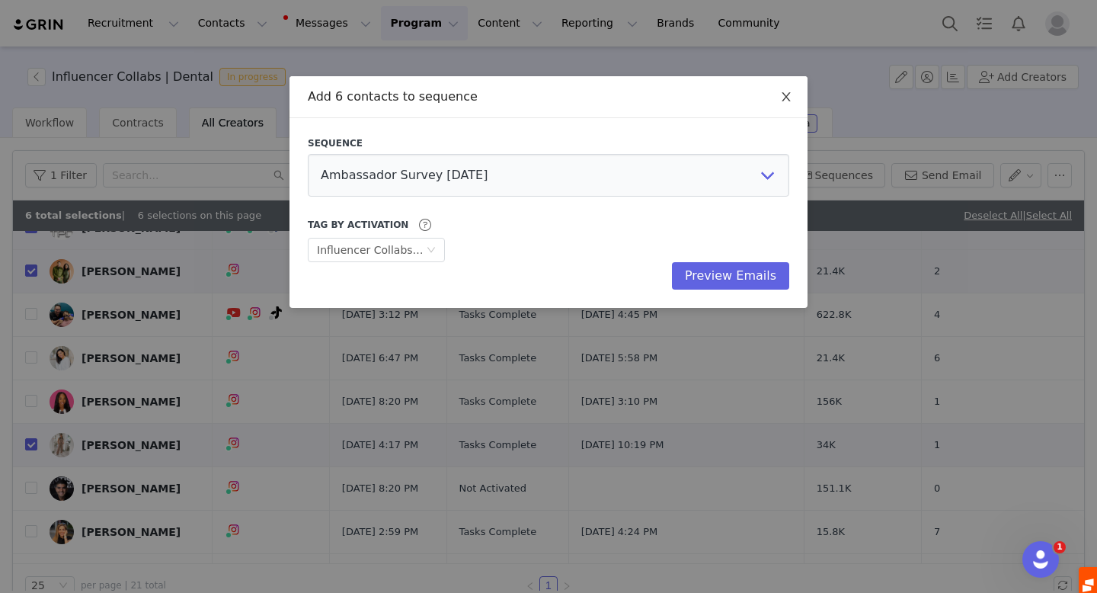
click at [785, 93] on icon "icon: close" at bounding box center [786, 97] width 12 height 12
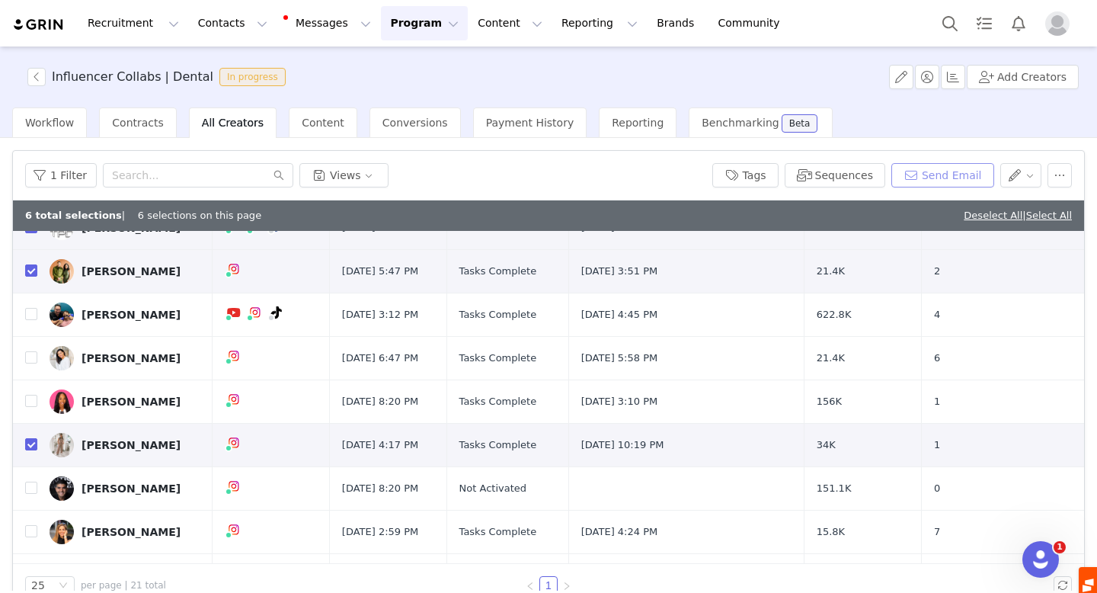
click at [930, 174] on button "Send Email" at bounding box center [942, 175] width 103 height 24
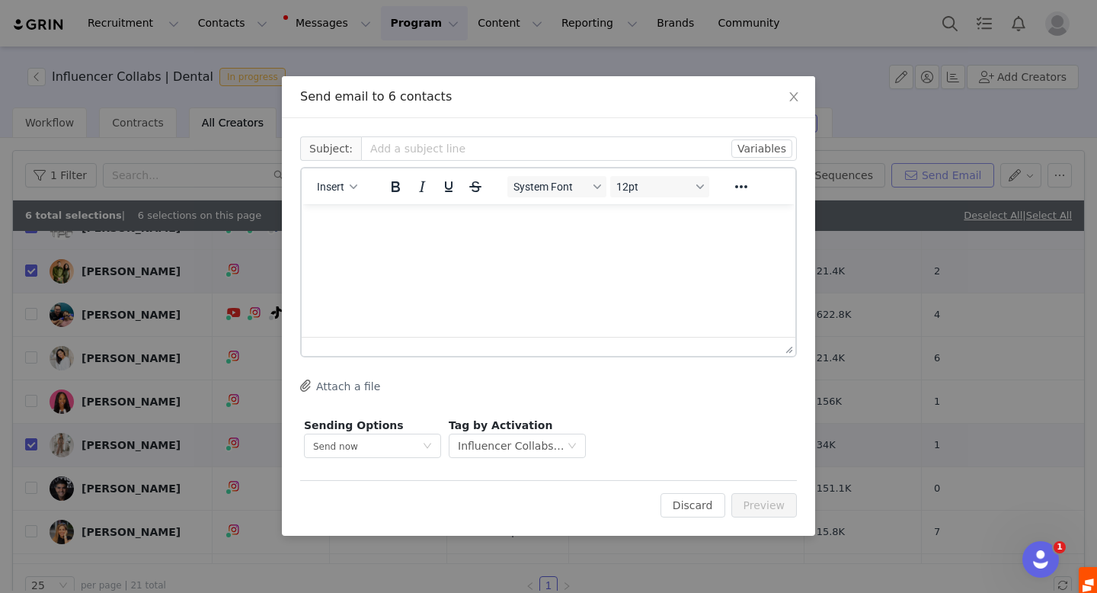
scroll to position [0, 0]
click at [800, 93] on span "Close" at bounding box center [794, 97] width 43 height 43
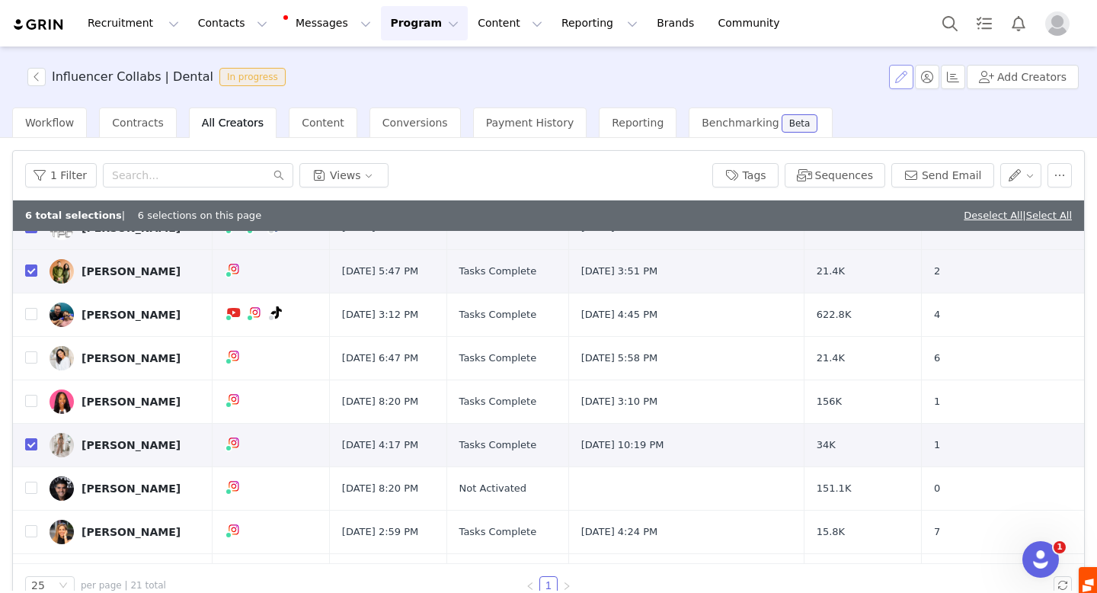
click at [910, 79] on button "button" at bounding box center [901, 77] width 24 height 24
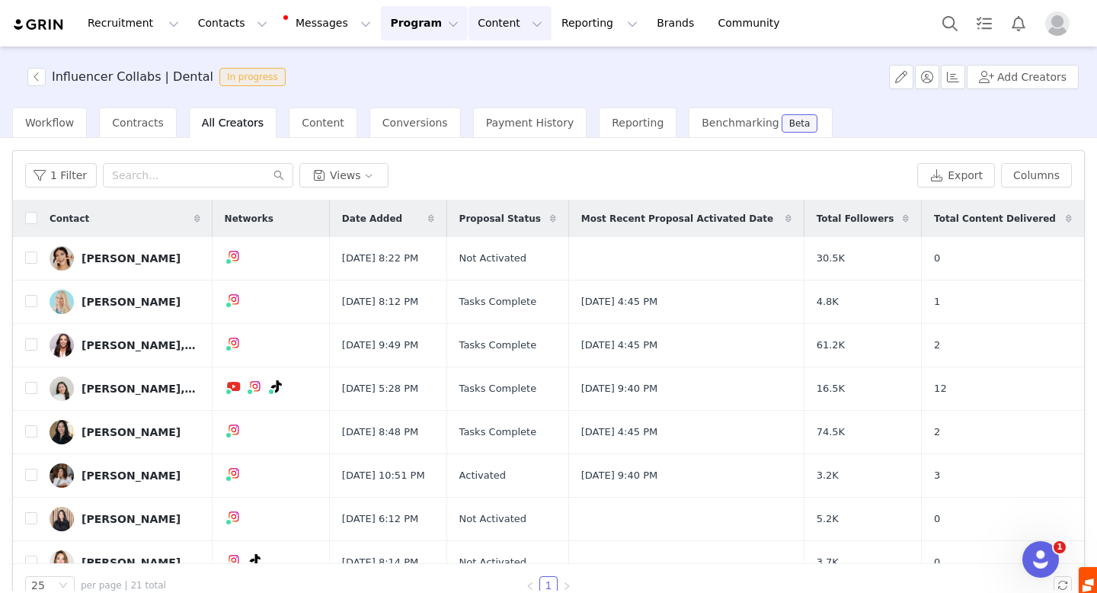
click at [489, 26] on button "Content Content" at bounding box center [510, 23] width 83 height 34
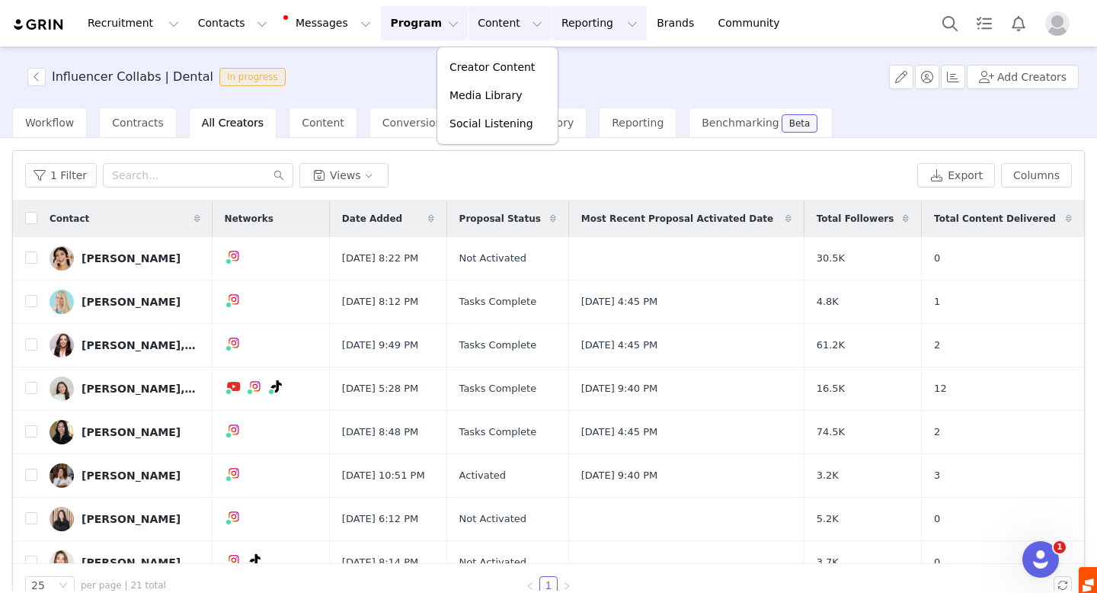
click at [558, 34] on button "Reporting Reporting" at bounding box center [599, 23] width 94 height 34
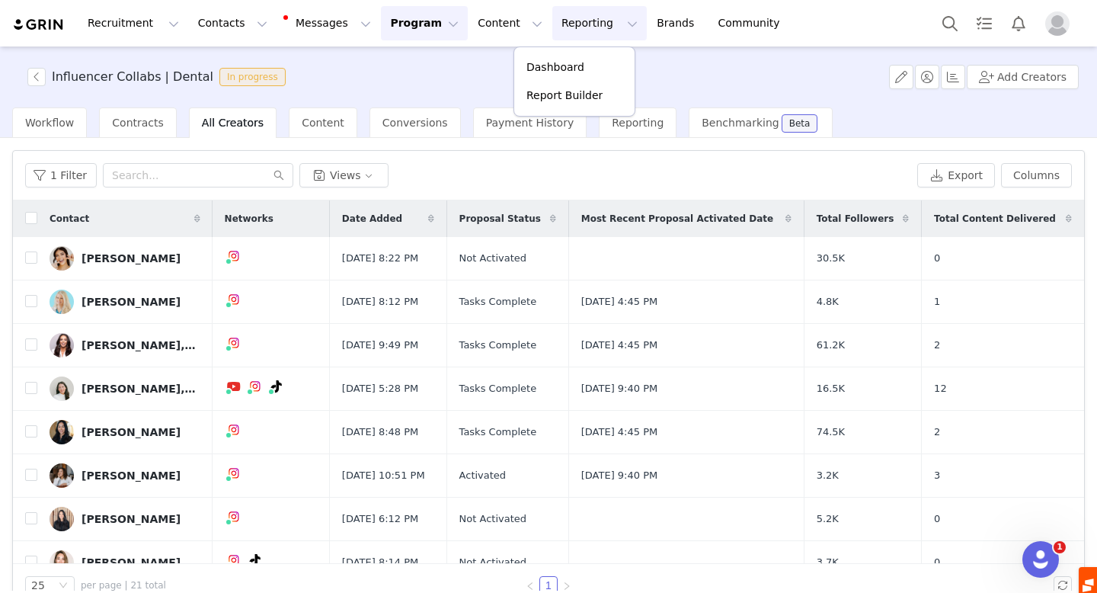
click at [413, 19] on button "Program Program" at bounding box center [424, 23] width 87 height 34
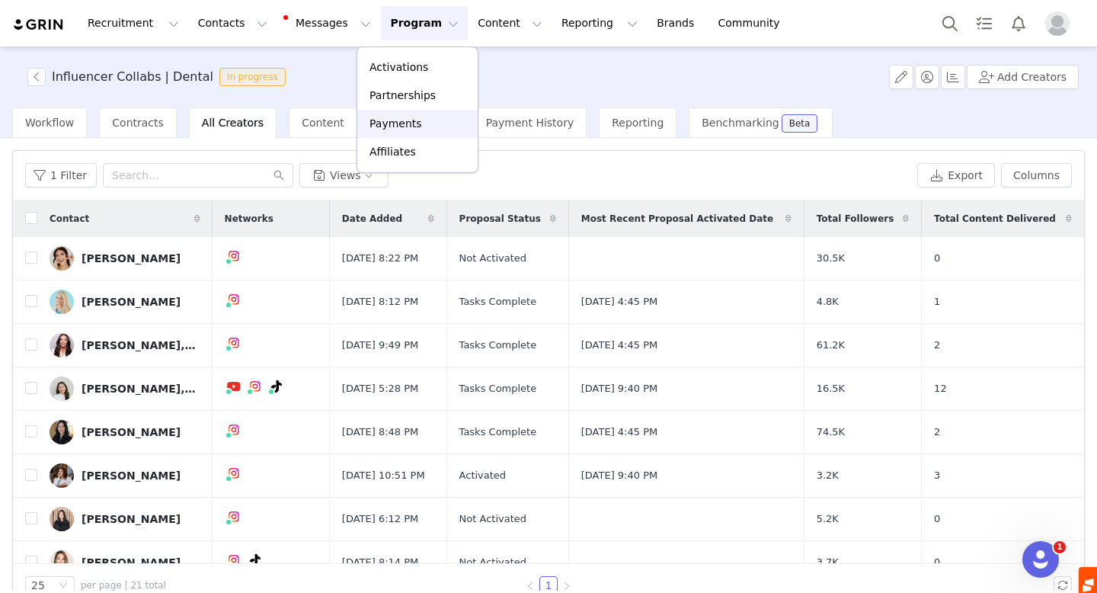
click at [410, 120] on p "Payments" at bounding box center [396, 124] width 53 height 16
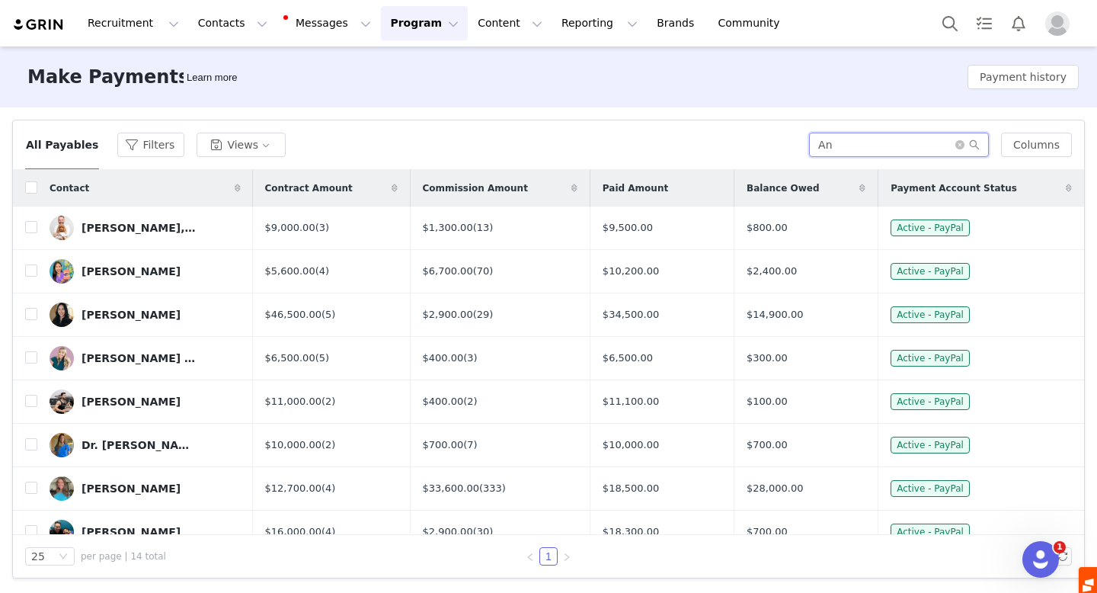
click at [865, 146] on input "An" at bounding box center [899, 145] width 180 height 24
click at [965, 145] on icon "icon: close-circle" at bounding box center [959, 144] width 9 height 9
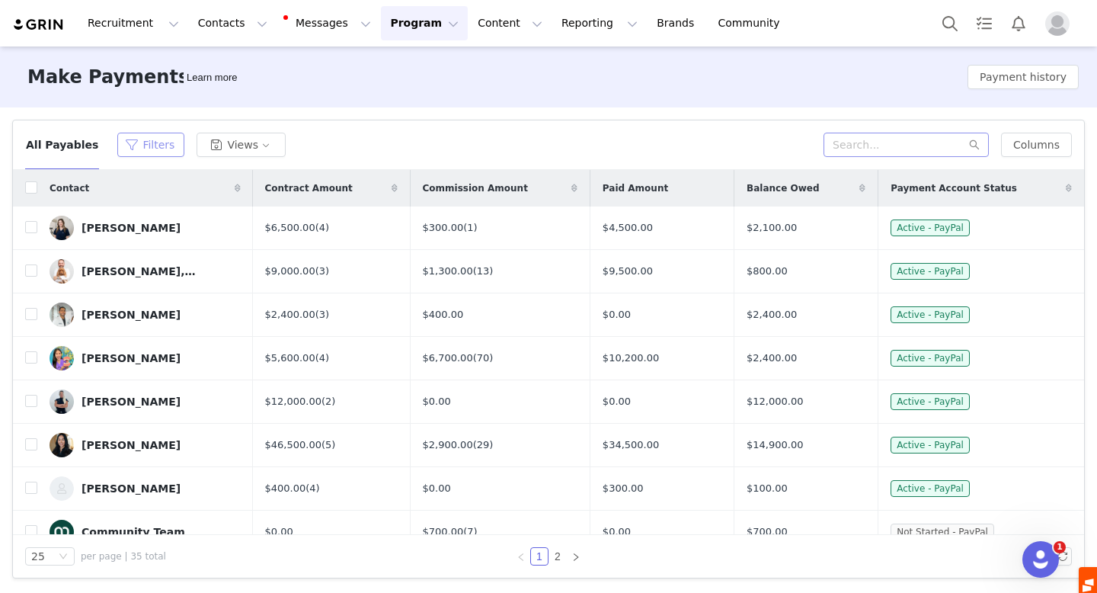
click at [145, 145] on button "Filters" at bounding box center [150, 145] width 67 height 24
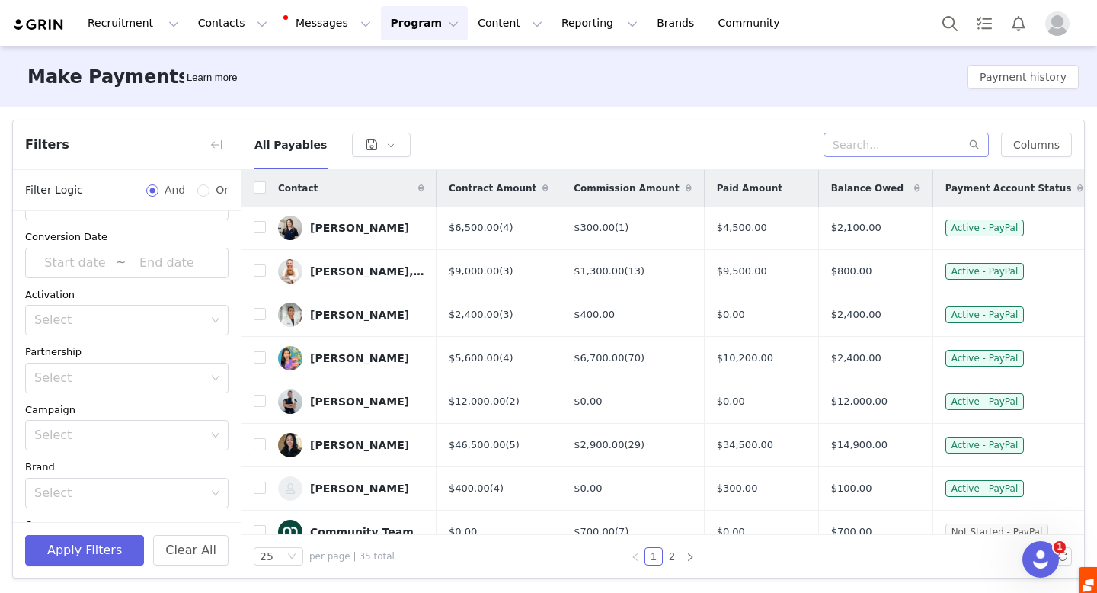
scroll to position [212, 0]
click at [107, 333] on div "Select" at bounding box center [119, 332] width 171 height 15
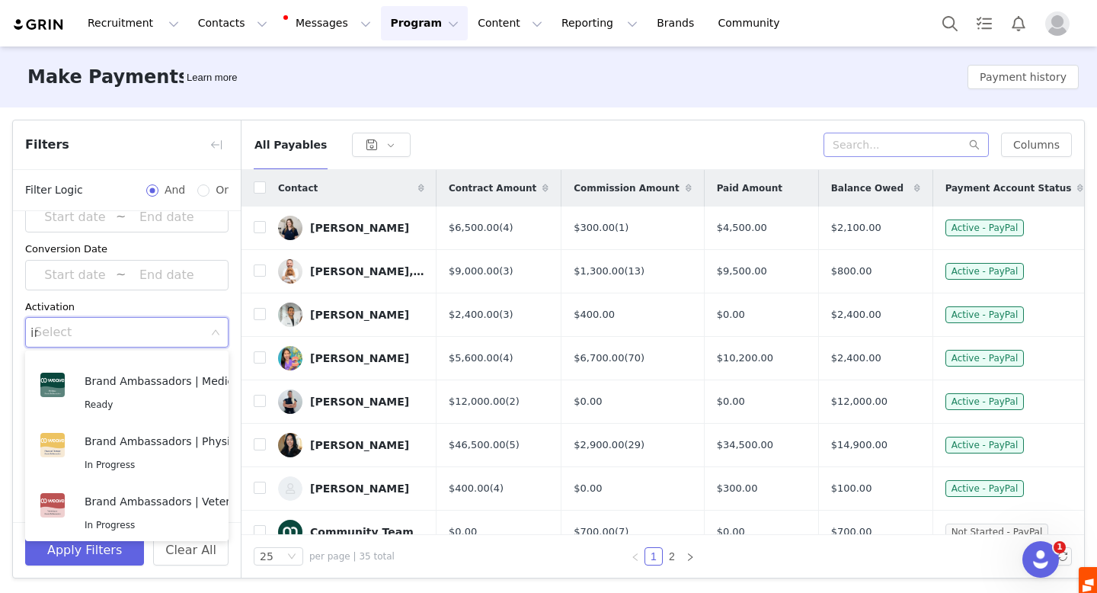
scroll to position [3, 0]
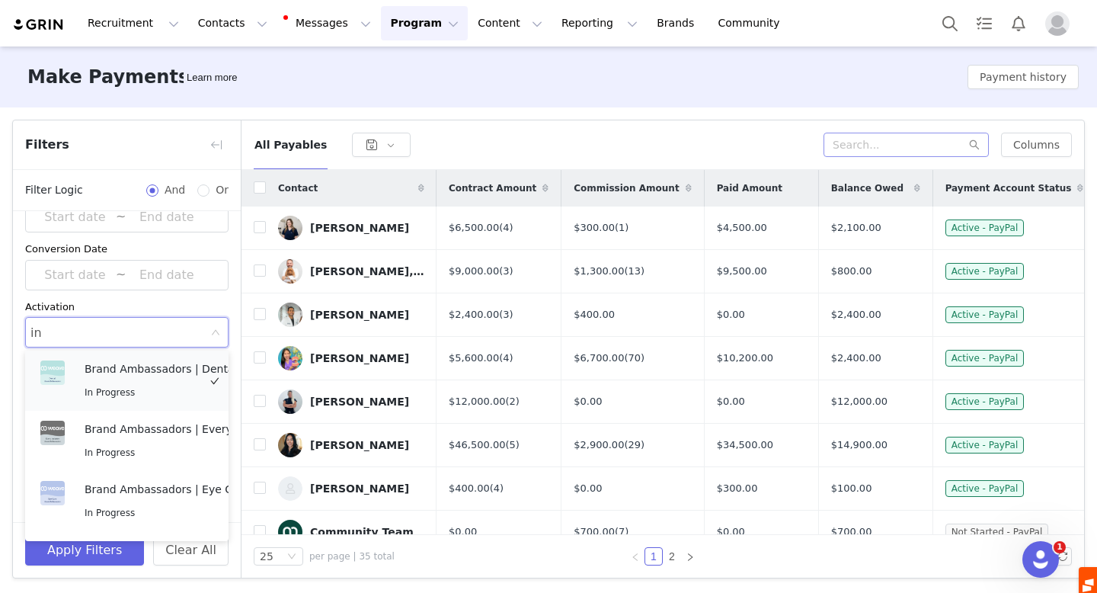
type input "inf"
click at [155, 381] on div "Influencer Collabs | Dental In Progress" at bounding box center [155, 380] width 141 height 40
click at [203, 308] on div "Activation" at bounding box center [126, 306] width 203 height 15
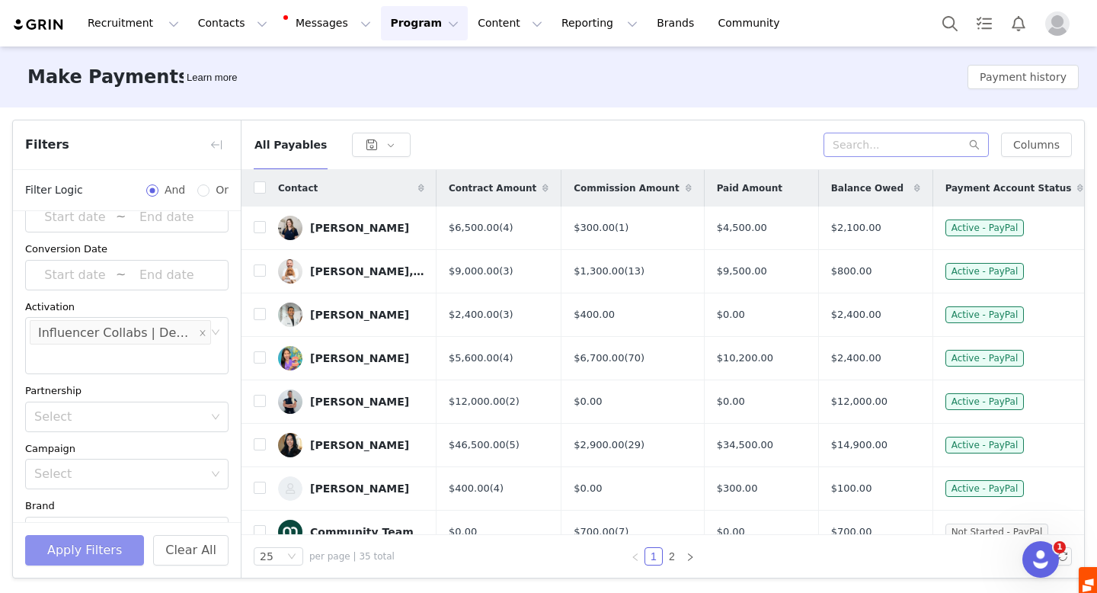
click at [91, 555] on button "Apply Filters" at bounding box center [84, 550] width 119 height 30
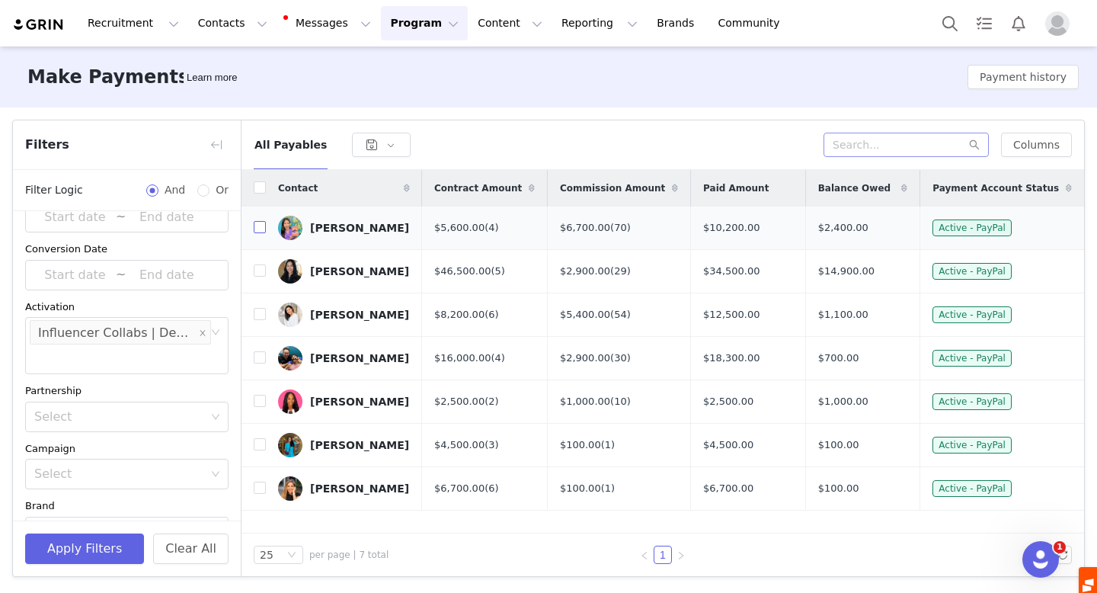
click at [261, 227] on input "checkbox" at bounding box center [260, 227] width 12 height 12
checkbox input "true"
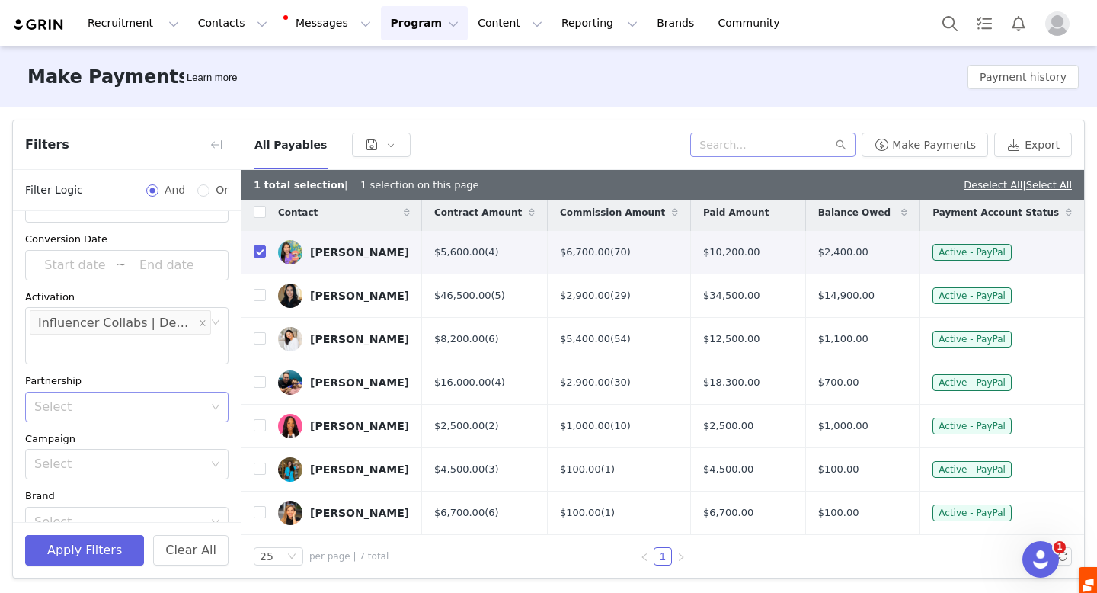
scroll to position [242, 0]
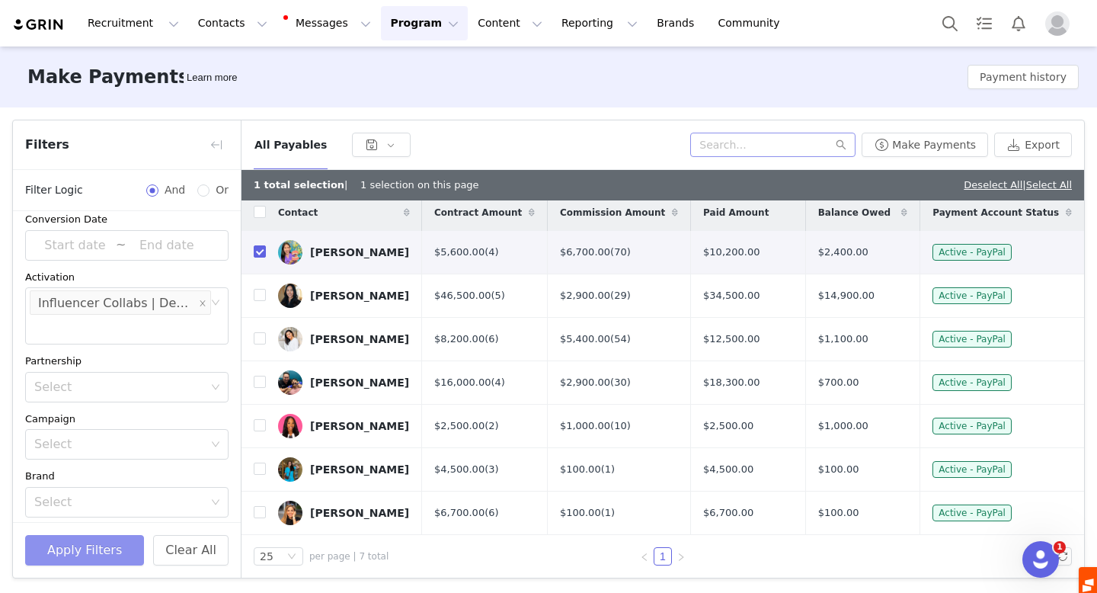
click at [89, 549] on button "Apply Filters" at bounding box center [84, 550] width 119 height 30
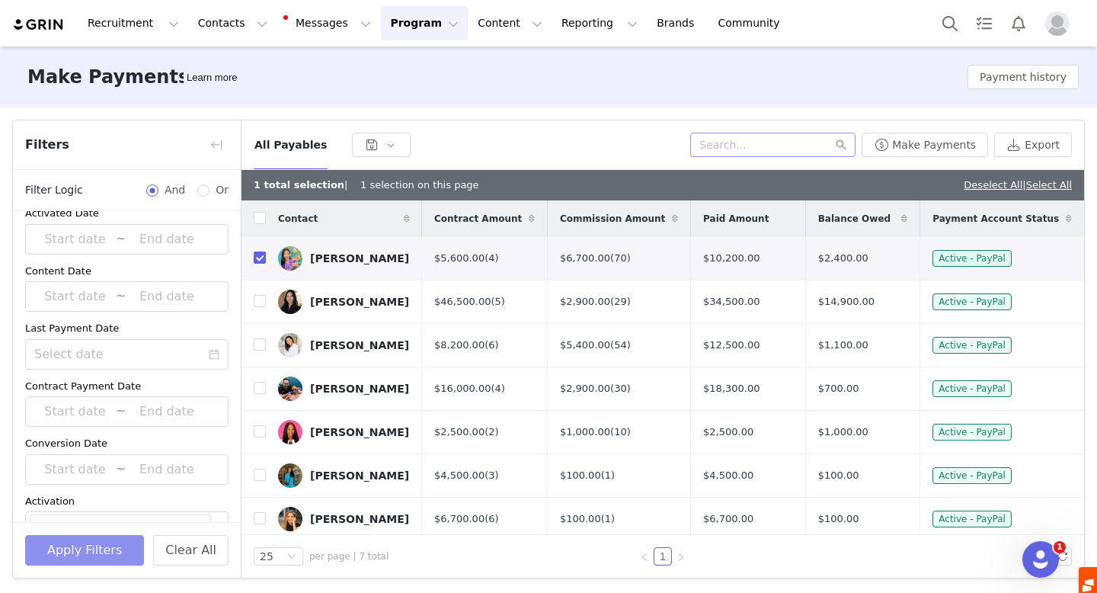
scroll to position [0, 0]
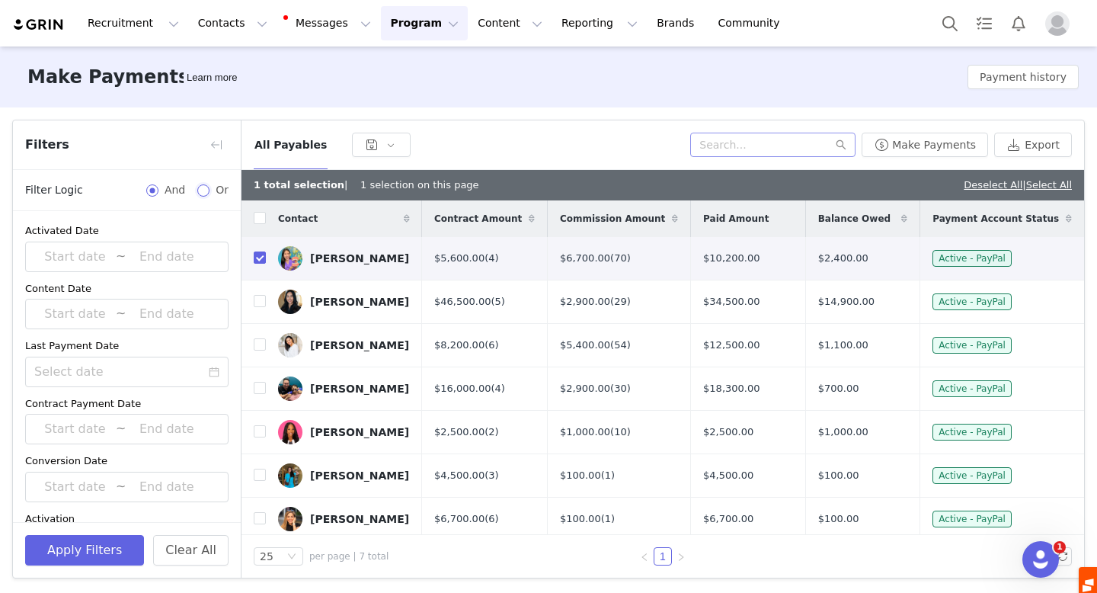
click at [206, 189] on input "Or" at bounding box center [203, 190] width 12 height 12
radio input "true"
radio input "false"
radio input "true"
click at [203, 542] on button "Clear All" at bounding box center [190, 550] width 75 height 30
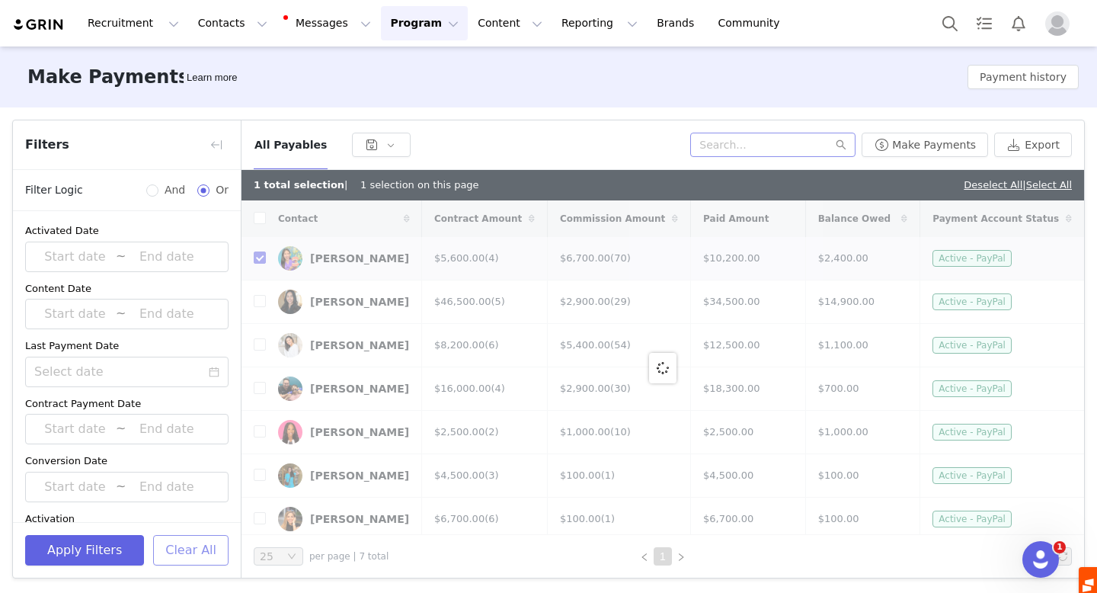
checkbox input "false"
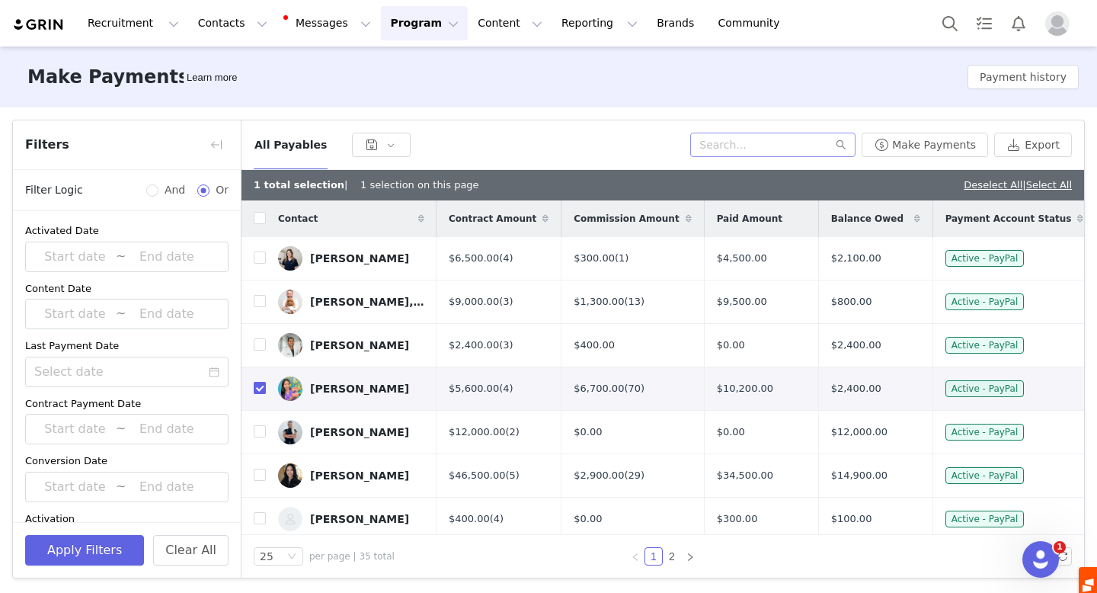
click at [261, 387] on input "checkbox" at bounding box center [260, 388] width 12 height 12
checkbox input "false"
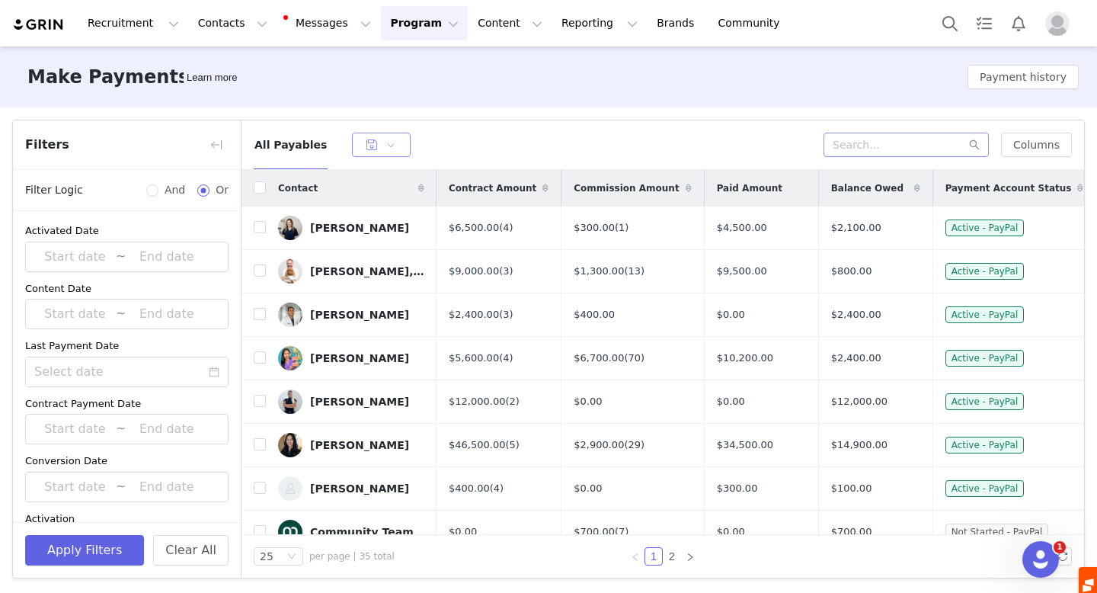
click at [379, 144] on button "button" at bounding box center [381, 145] width 59 height 24
click at [470, 136] on div "All Payables" at bounding box center [539, 145] width 570 height 24
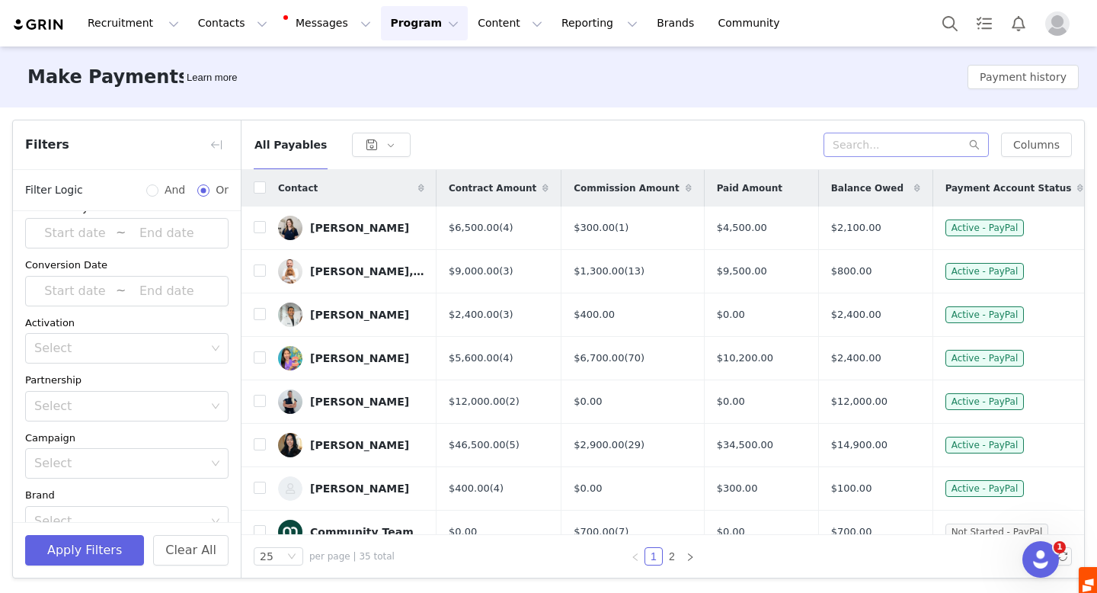
scroll to position [195, 0]
click at [170, 352] on div "Select" at bounding box center [119, 348] width 171 height 15
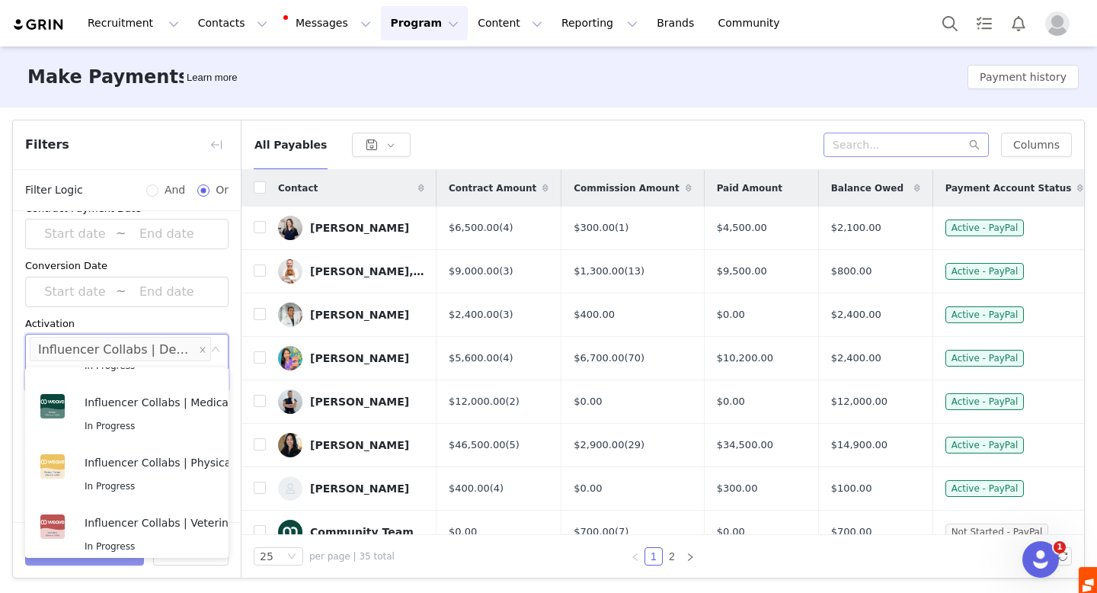
scroll to position [3, 0]
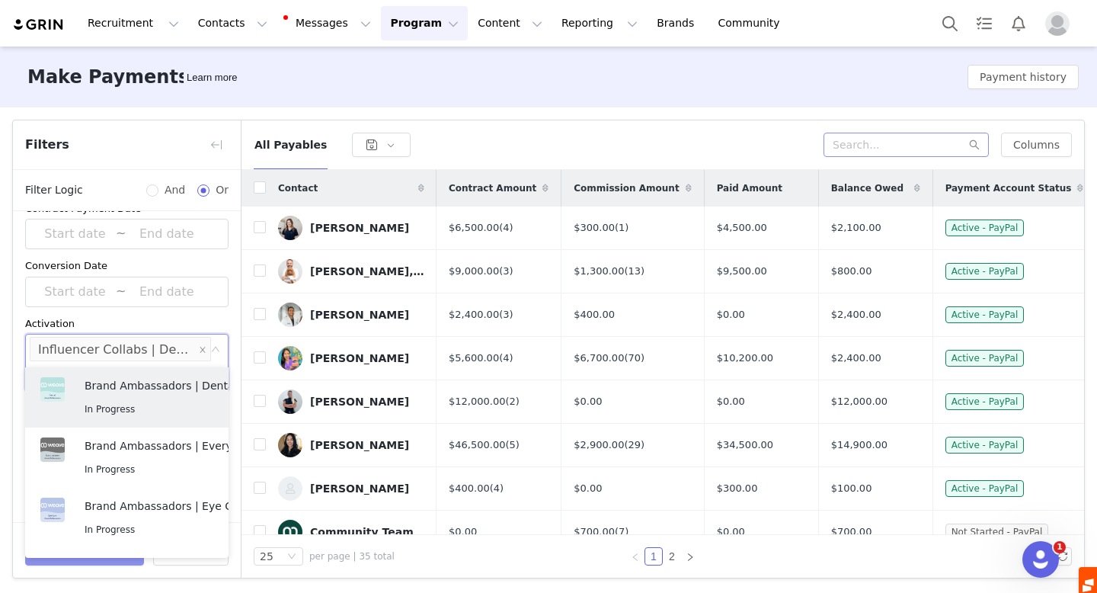
click at [86, 562] on button "Apply Filters" at bounding box center [84, 550] width 119 height 30
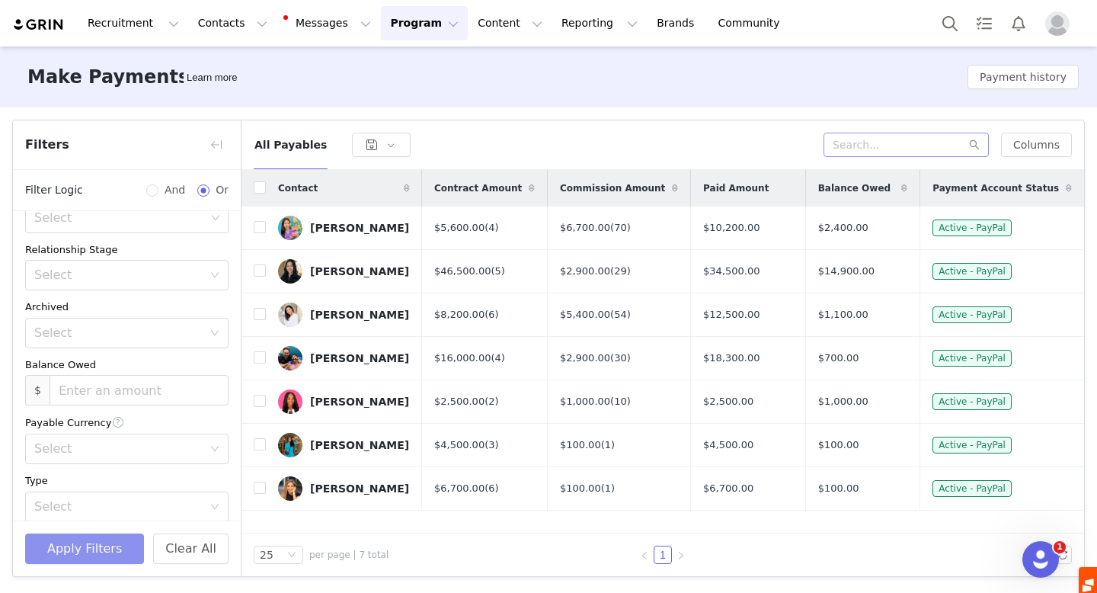
scroll to position [677, 0]
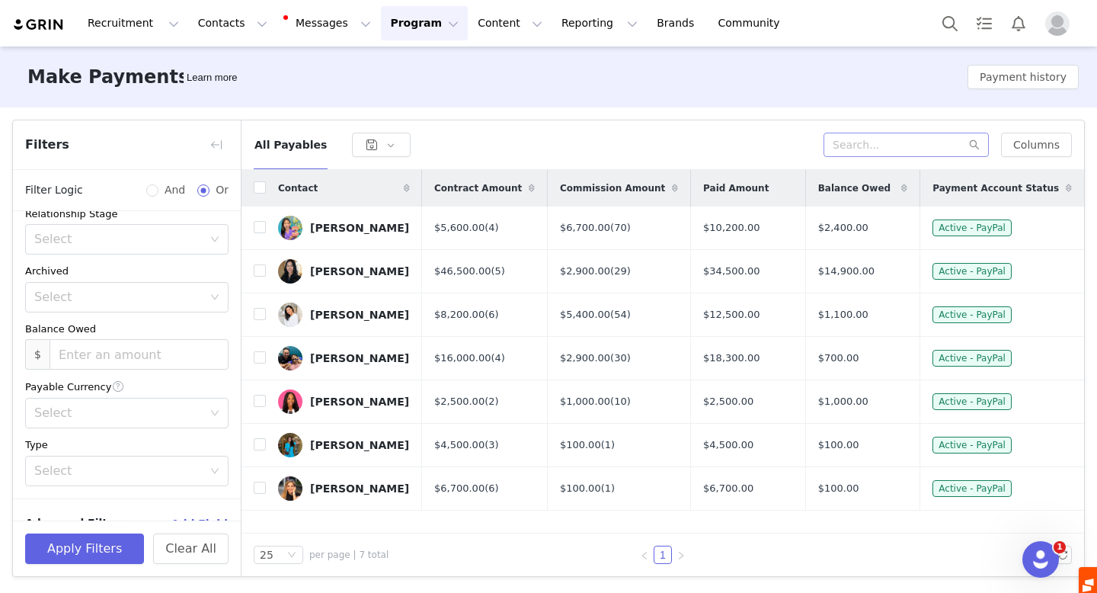
click at [405, 14] on button "Program Program" at bounding box center [424, 23] width 87 height 34
click at [392, 64] on p "Activations" at bounding box center [399, 67] width 59 height 16
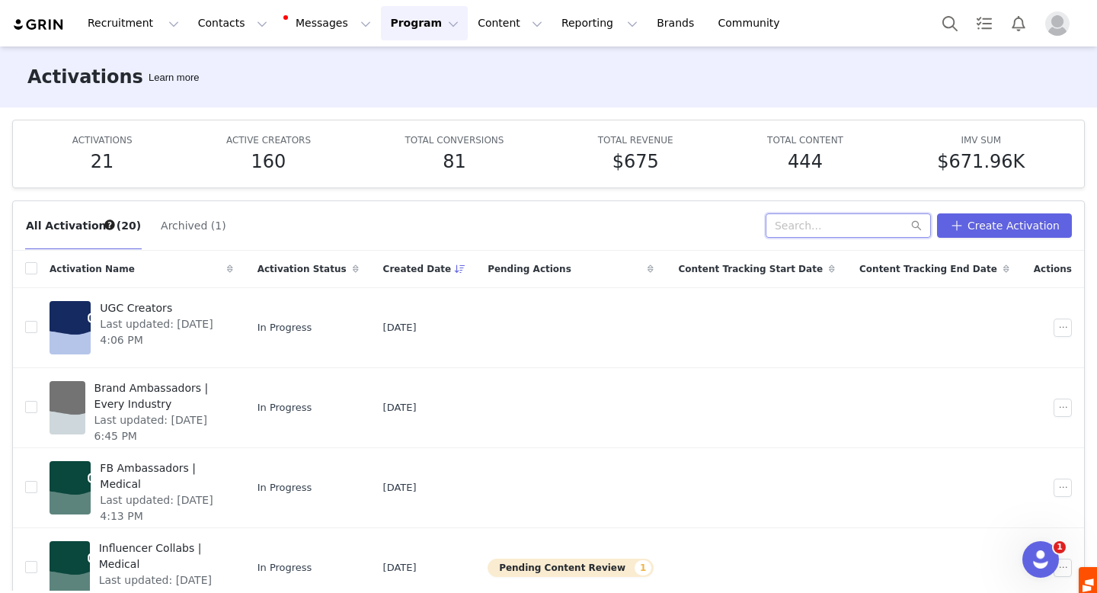
click at [862, 226] on input "text" at bounding box center [848, 225] width 165 height 24
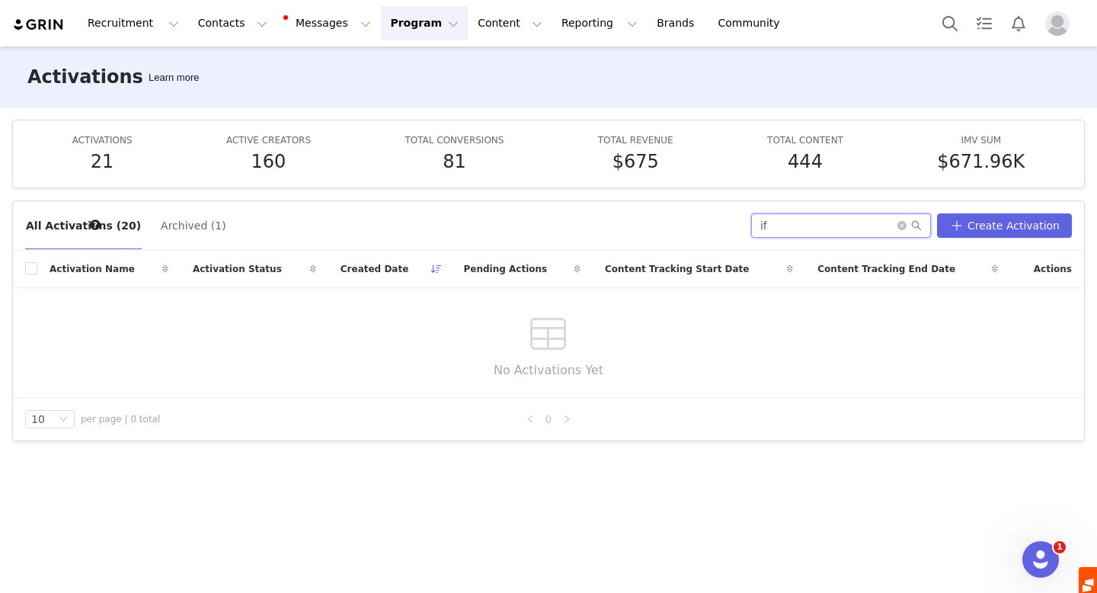
type input "i"
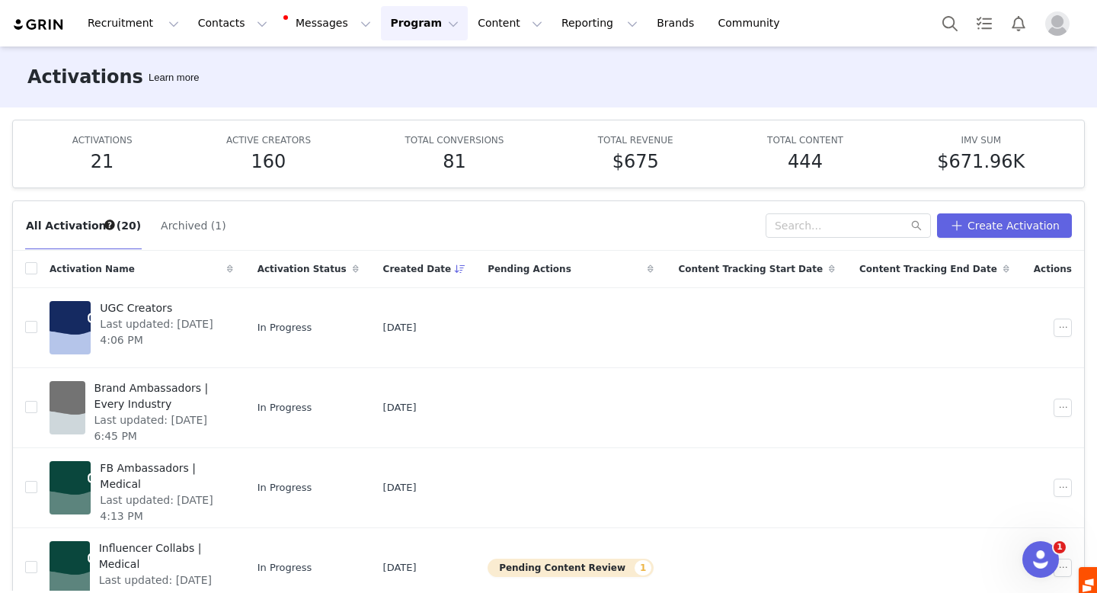
click at [391, 17] on button "Program Program" at bounding box center [424, 23] width 87 height 34
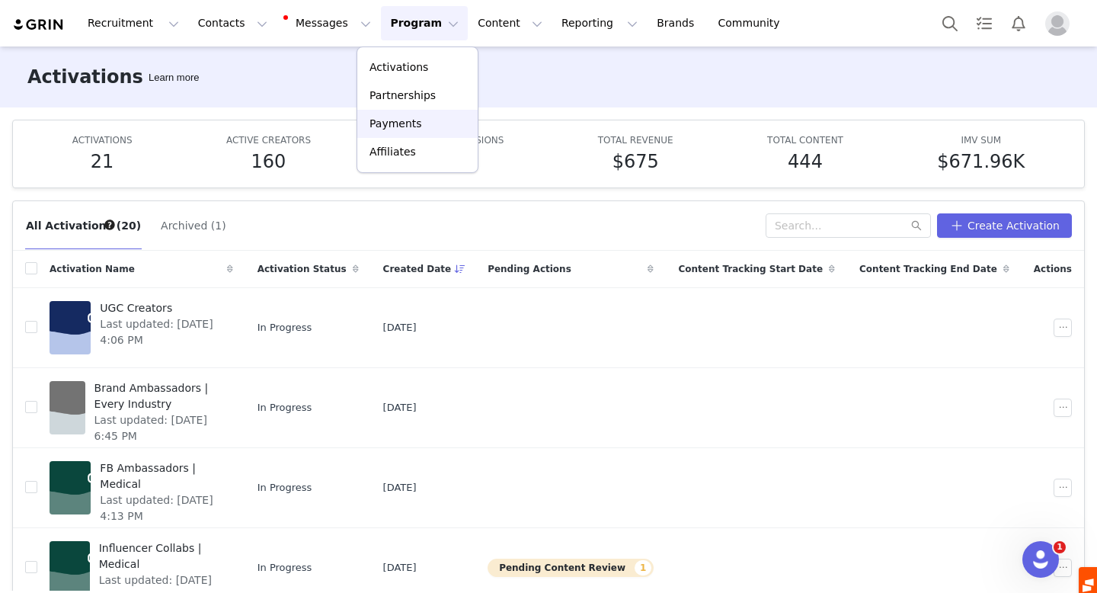
click at [405, 119] on p "Payments" at bounding box center [396, 124] width 53 height 16
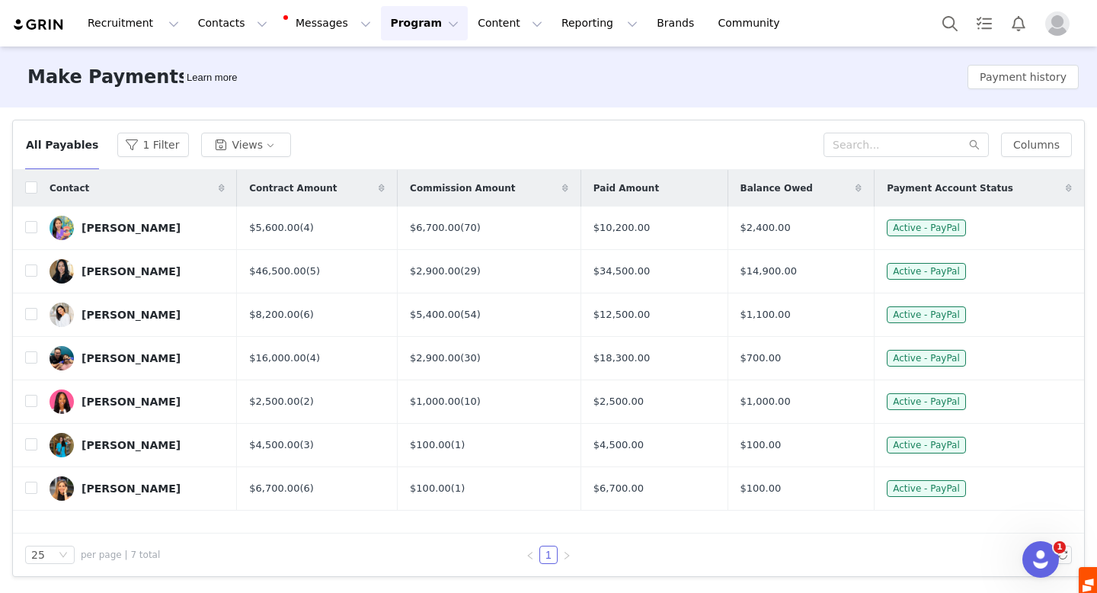
click at [413, 30] on button "Program Program" at bounding box center [424, 23] width 87 height 34
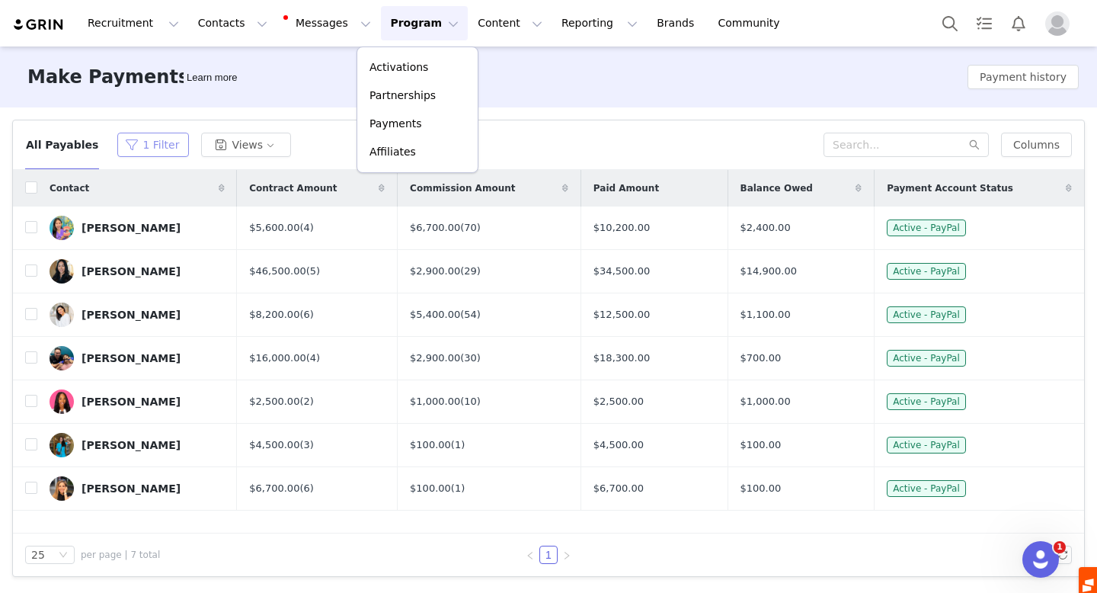
click at [146, 147] on button "1 Filter" at bounding box center [153, 145] width 72 height 24
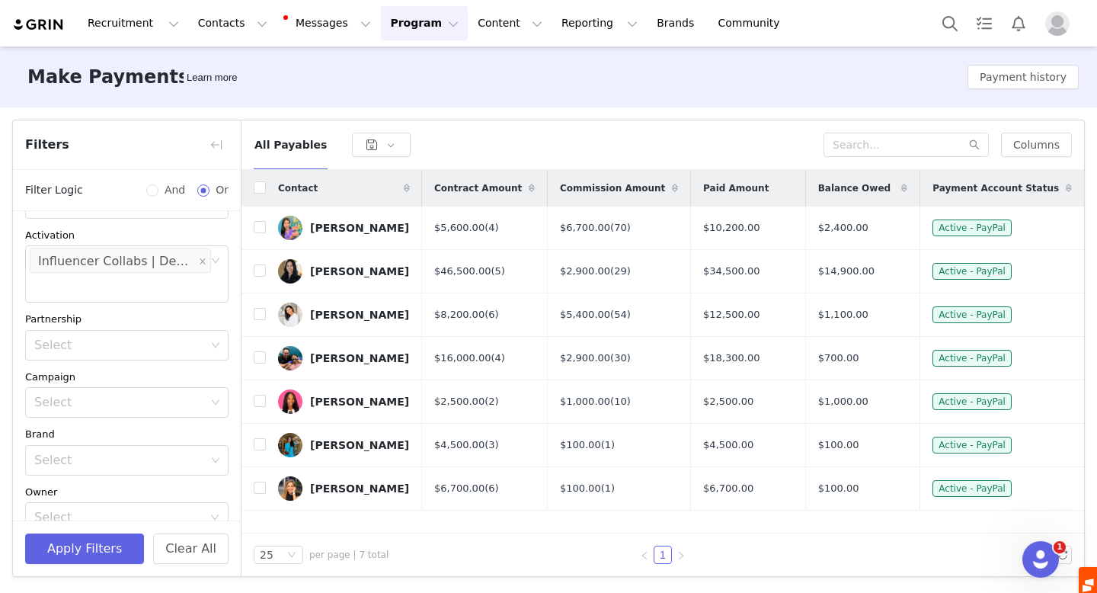
scroll to position [277, 0]
click at [384, 143] on button "button" at bounding box center [381, 145] width 59 height 24
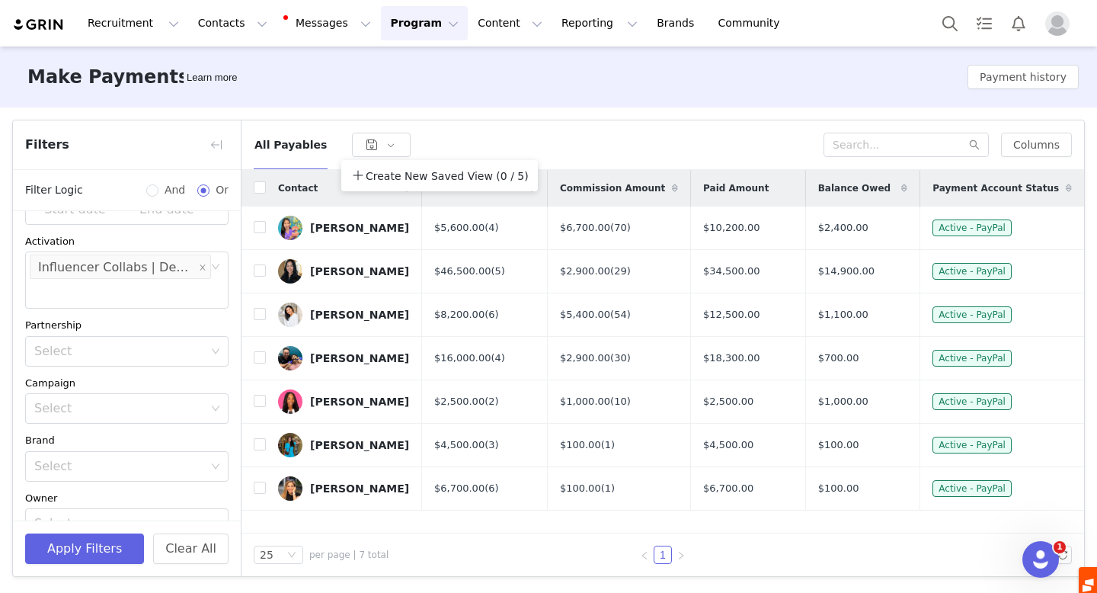
click at [471, 138] on div "All Payables" at bounding box center [539, 145] width 570 height 24
click at [213, 139] on button "button" at bounding box center [216, 145] width 24 height 24
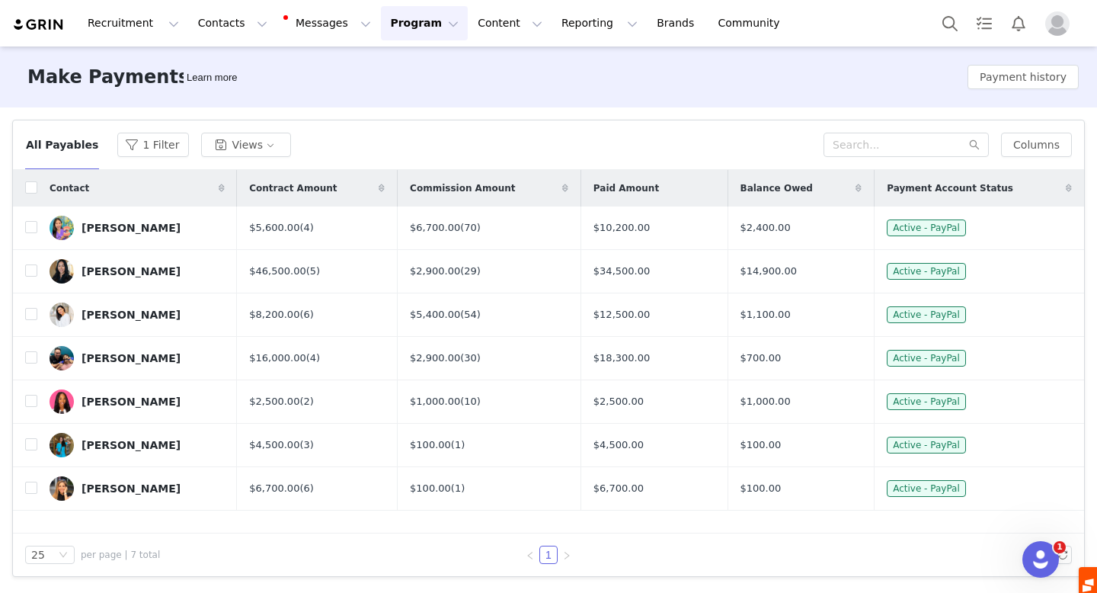
scroll to position [376, 0]
click at [100, 228] on div "Angela Do" at bounding box center [131, 228] width 99 height 12
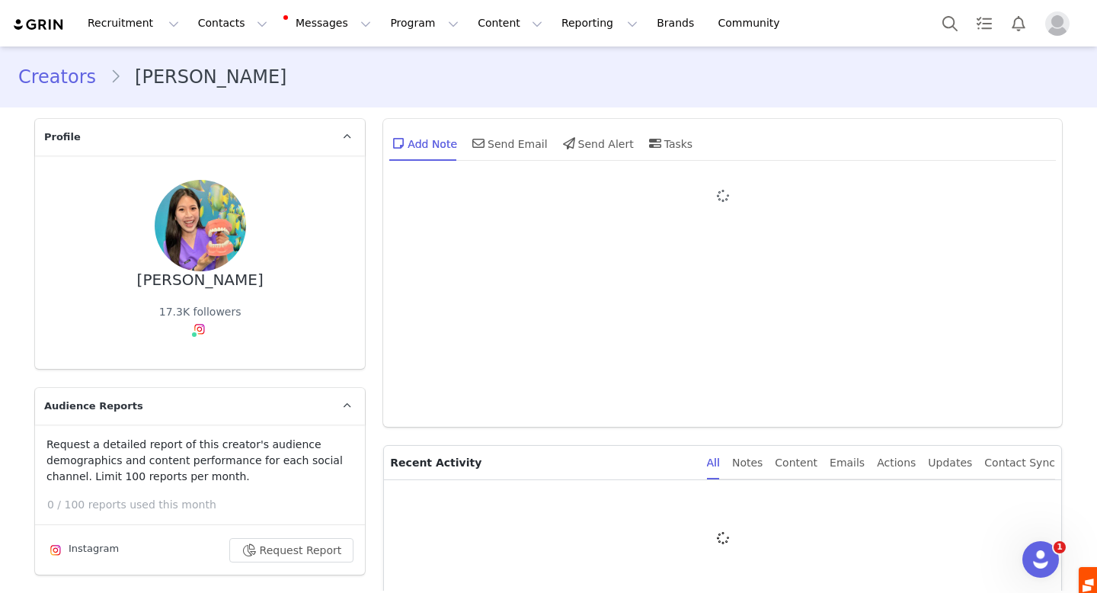
type input "+1 (United States)"
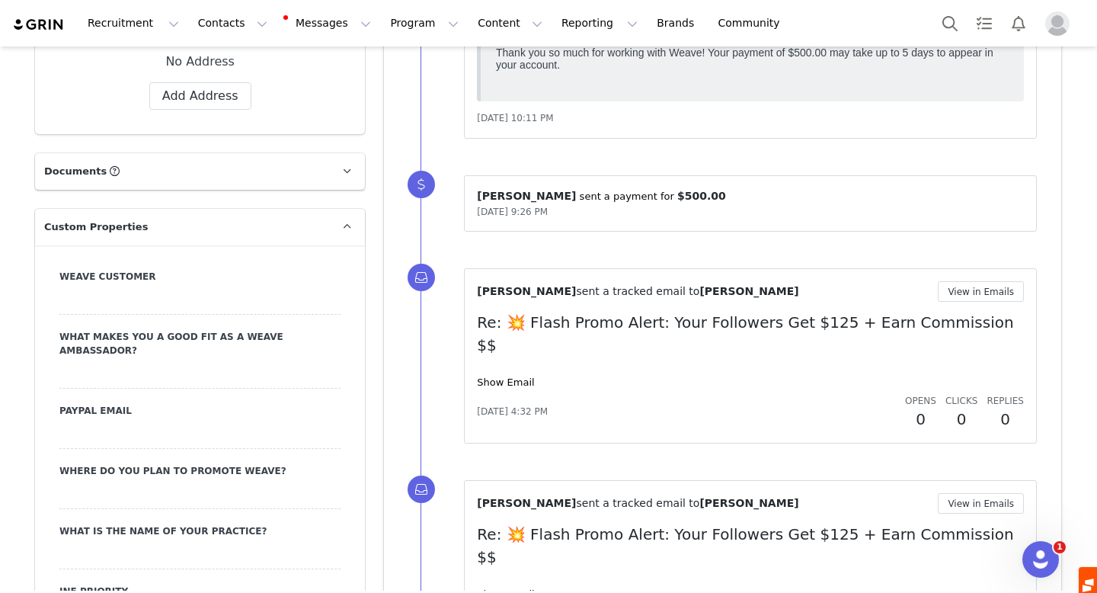
scroll to position [1513, 0]
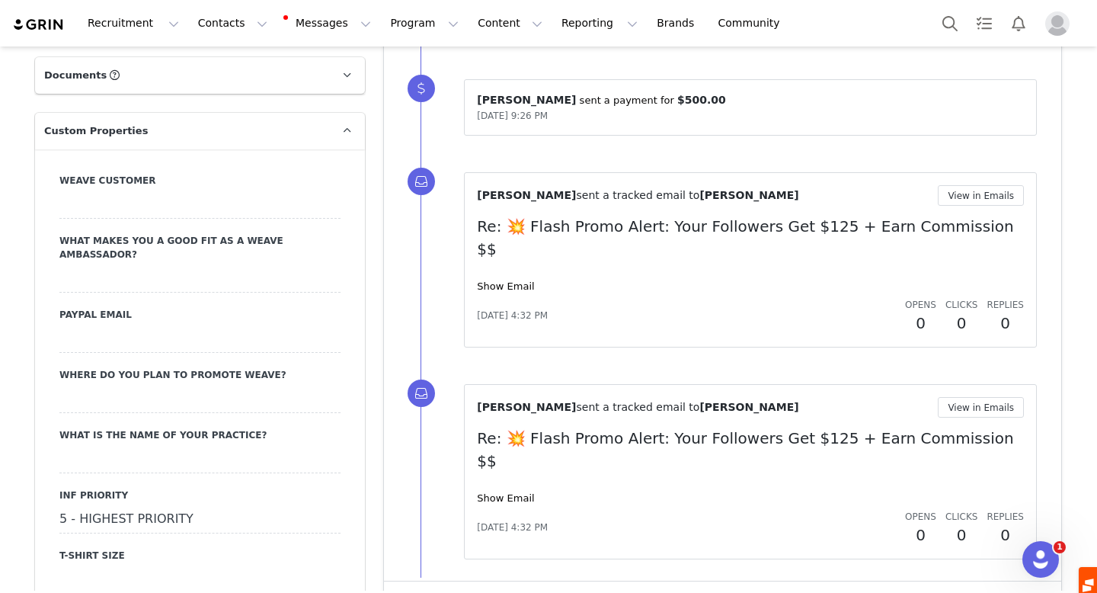
click at [142, 506] on div "5 - HIGHEST PRIORITY" at bounding box center [199, 519] width 281 height 27
select select "5 - HIGHEST PRIORITY"
click at [142, 506] on select "N/A 1 - LOWEST PRIORITY 2 3 4 5 - HIGHEST PRIORITY" at bounding box center [199, 519] width 281 height 27
click at [59, 506] on select "N/A 1 - LOWEST PRIORITY 2 3 4 5 - HIGHEST PRIORITY" at bounding box center [199, 519] width 281 height 27
click at [130, 541] on button "Cancel" at bounding box center [126, 551] width 51 height 21
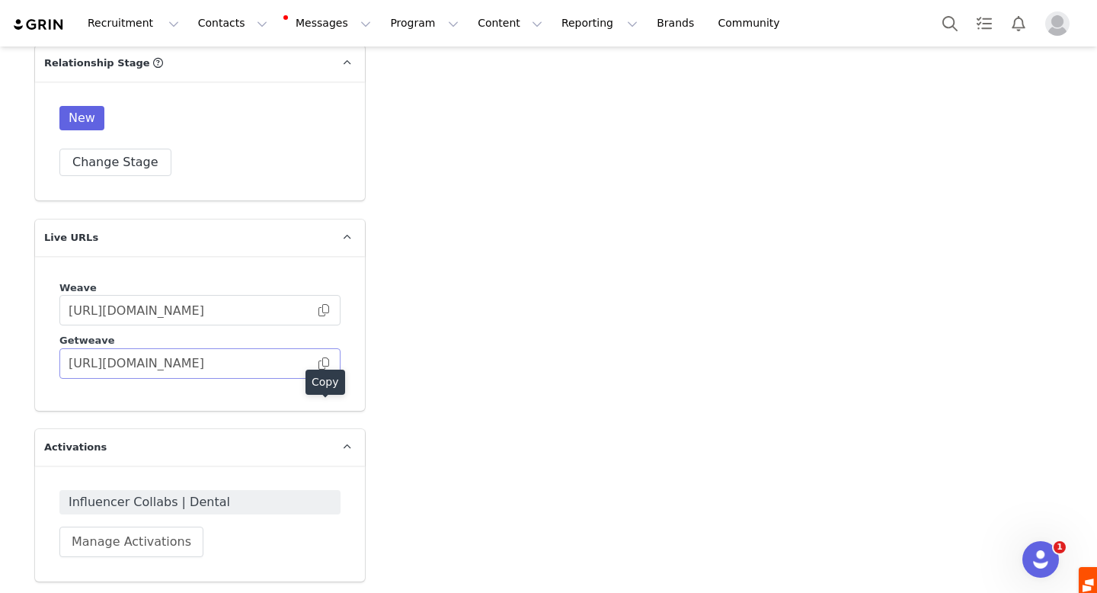
scroll to position [2738, 0]
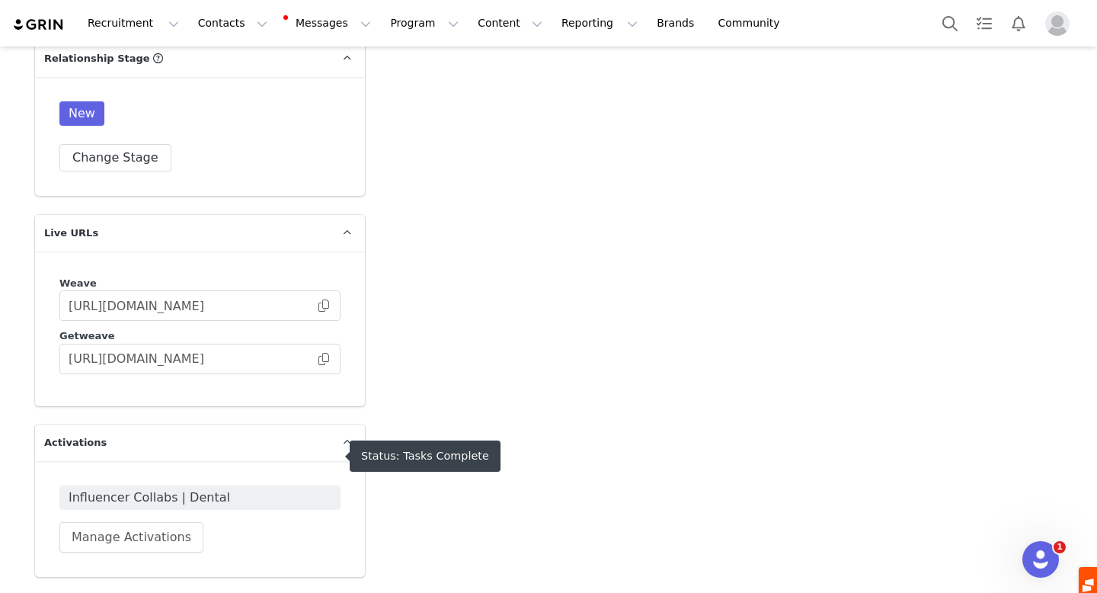
click at [155, 488] on span "Influencer Collabs | Dental" at bounding box center [200, 497] width 263 height 18
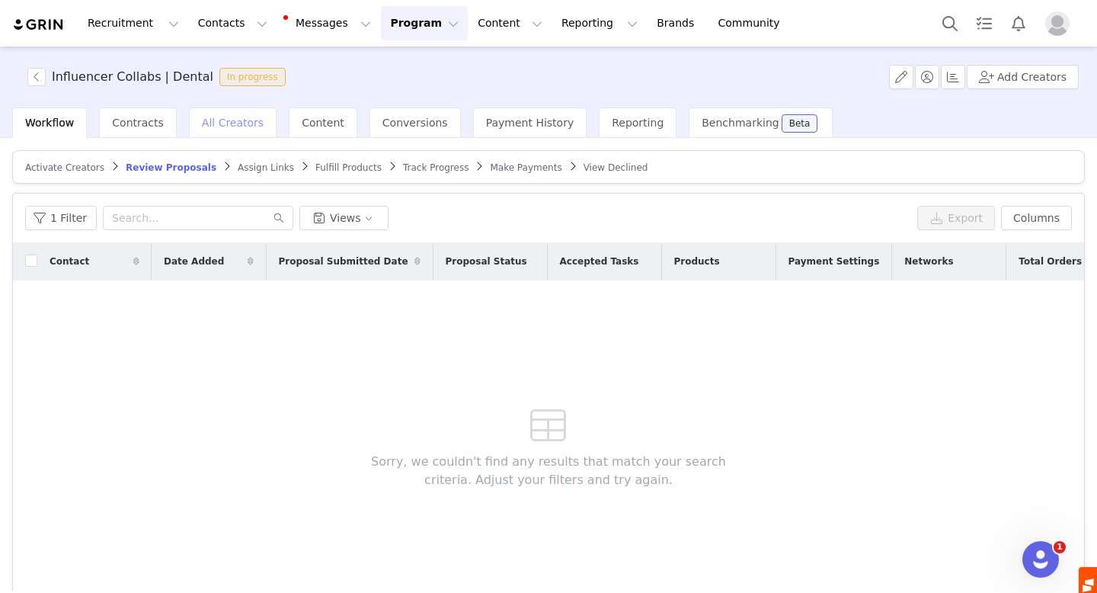
click at [227, 123] on span "All Creators" at bounding box center [233, 123] width 62 height 12
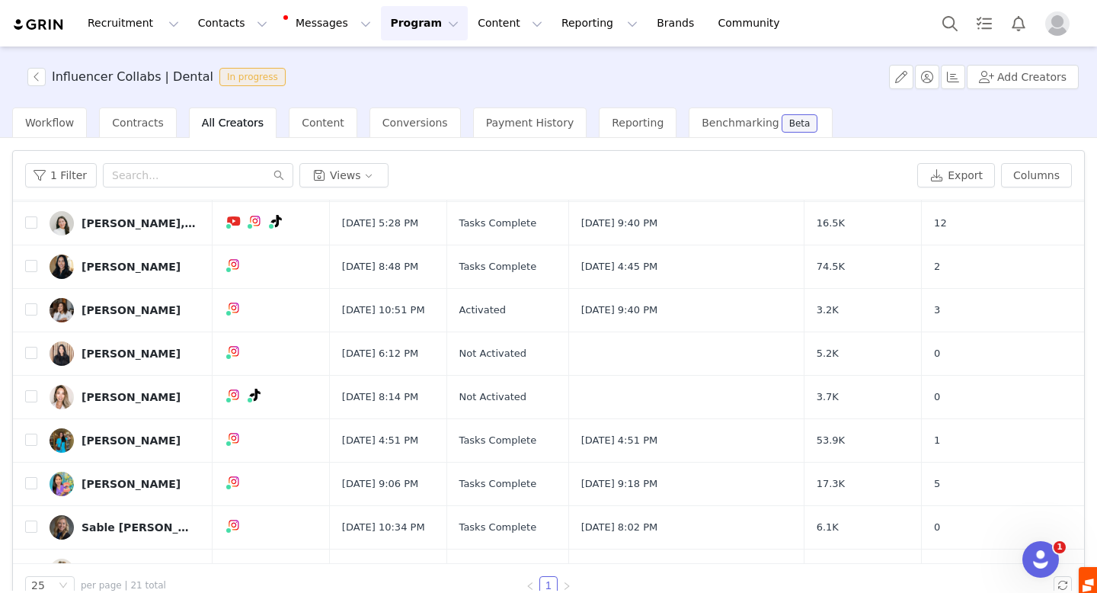
scroll to position [181, 0]
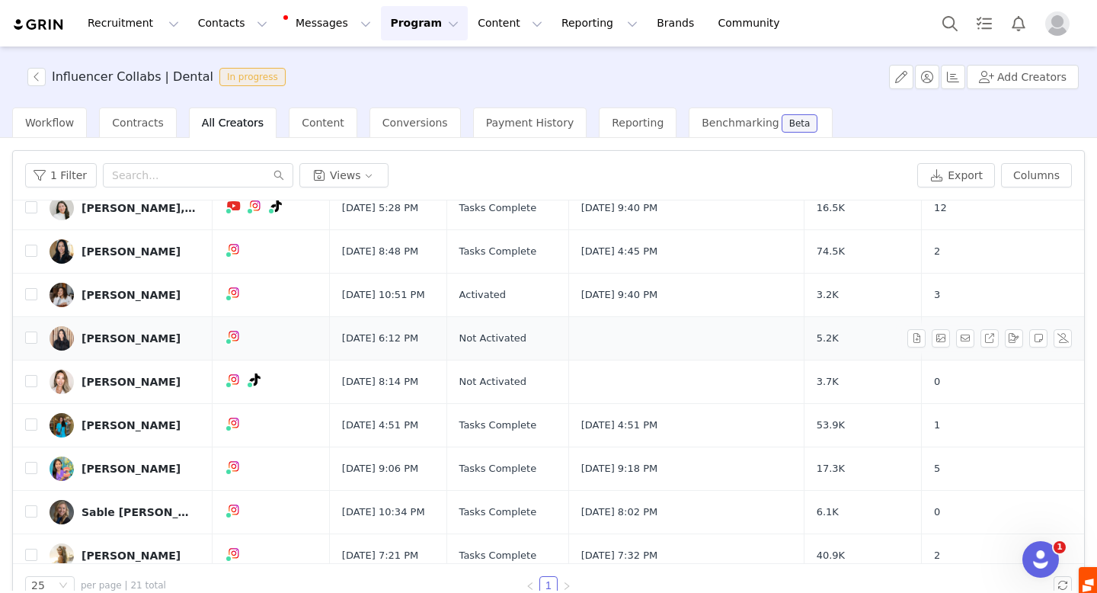
click at [114, 340] on div "Jessica Chiang" at bounding box center [131, 338] width 99 height 12
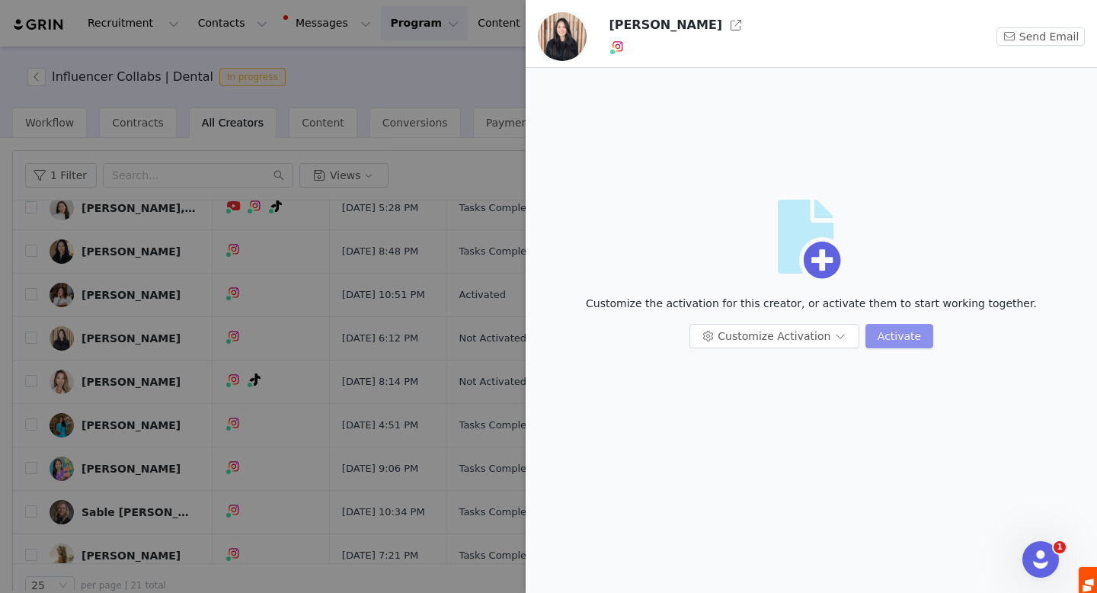
click at [891, 342] on button "Activate" at bounding box center [900, 336] width 68 height 24
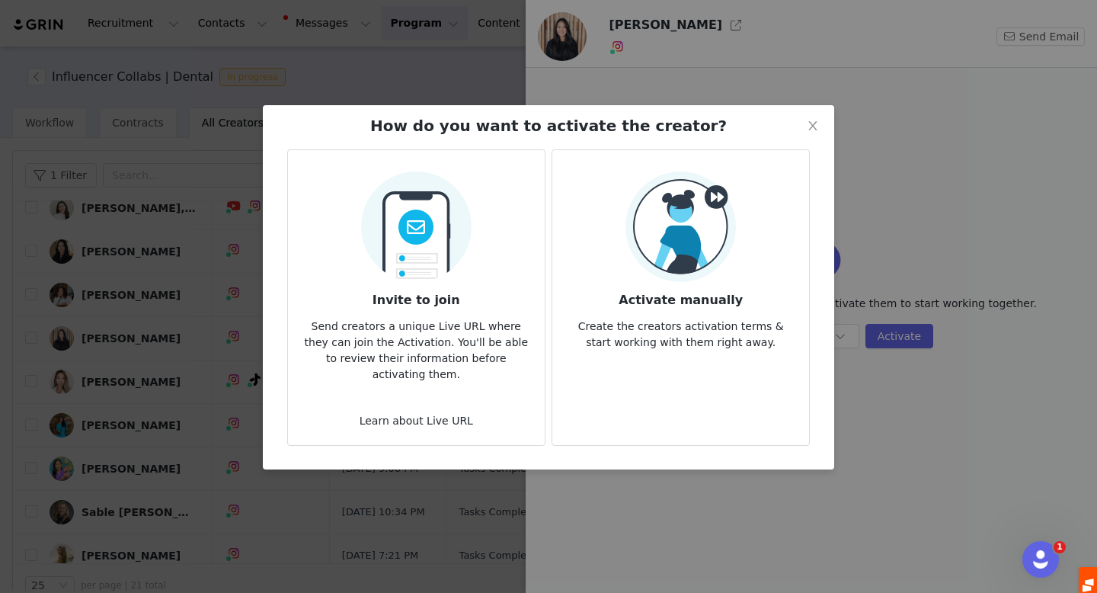
click at [661, 312] on p "Create the creators activation terms & start working with them right away." at bounding box center [681, 329] width 232 height 41
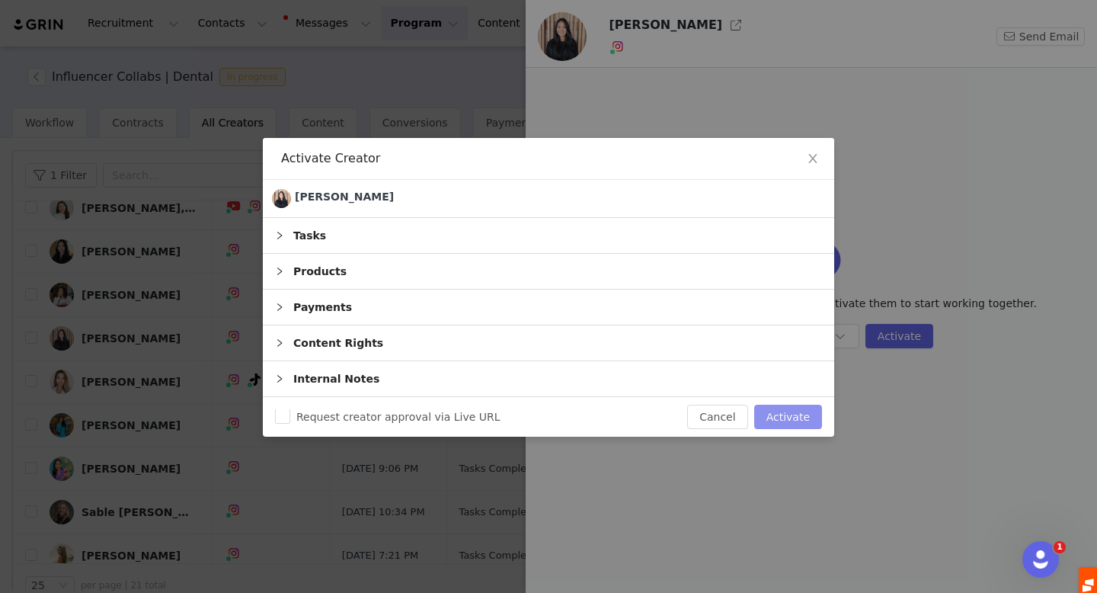
click at [806, 415] on button "Activate" at bounding box center [788, 417] width 68 height 24
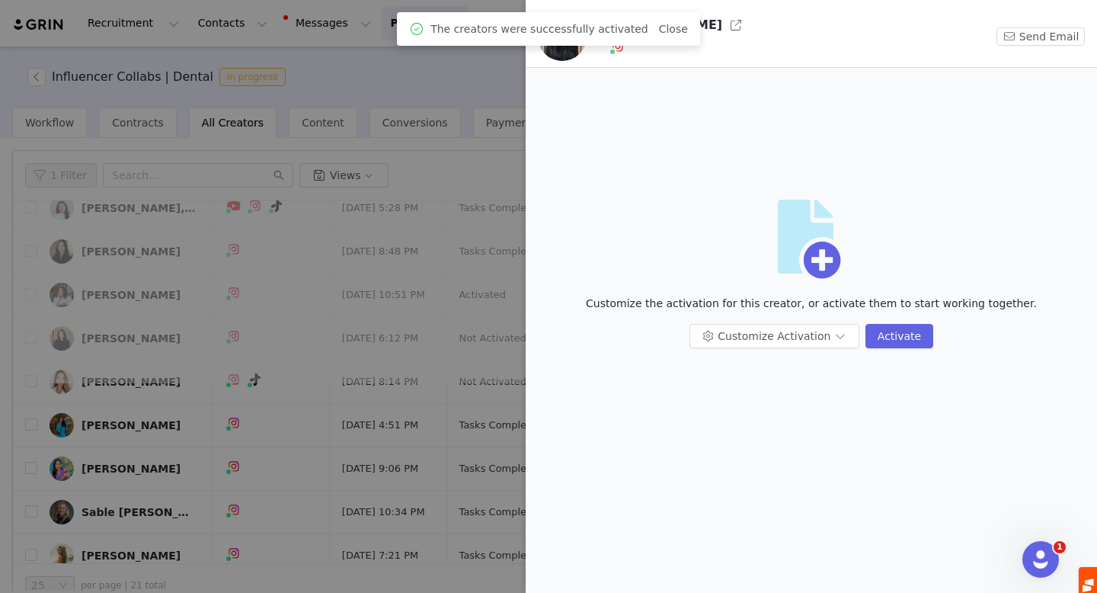
scroll to position [0, 0]
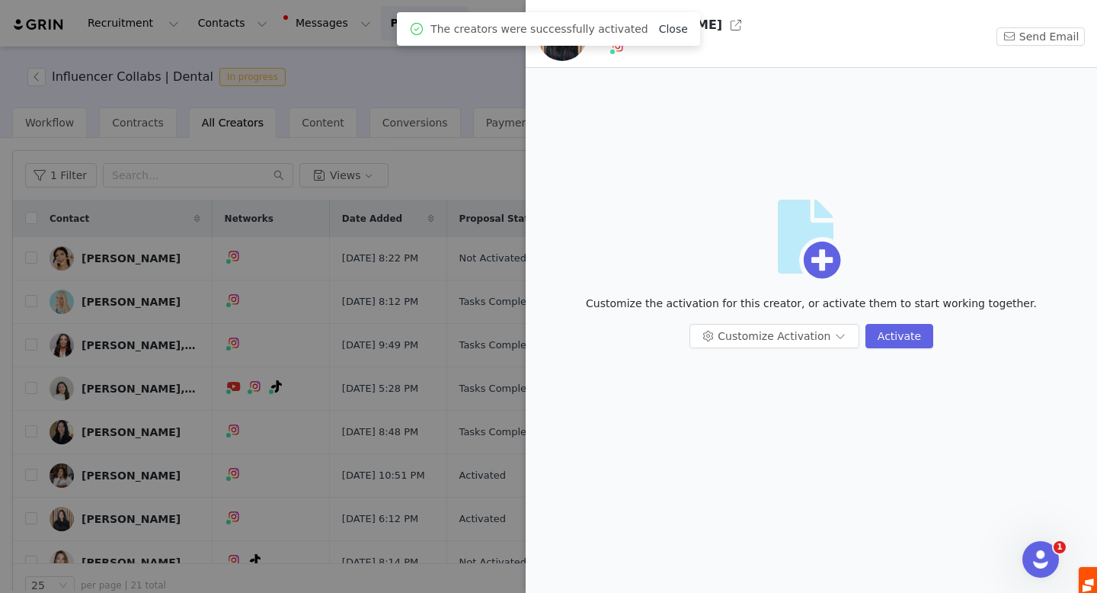
click at [667, 25] on link "Close" at bounding box center [673, 29] width 29 height 12
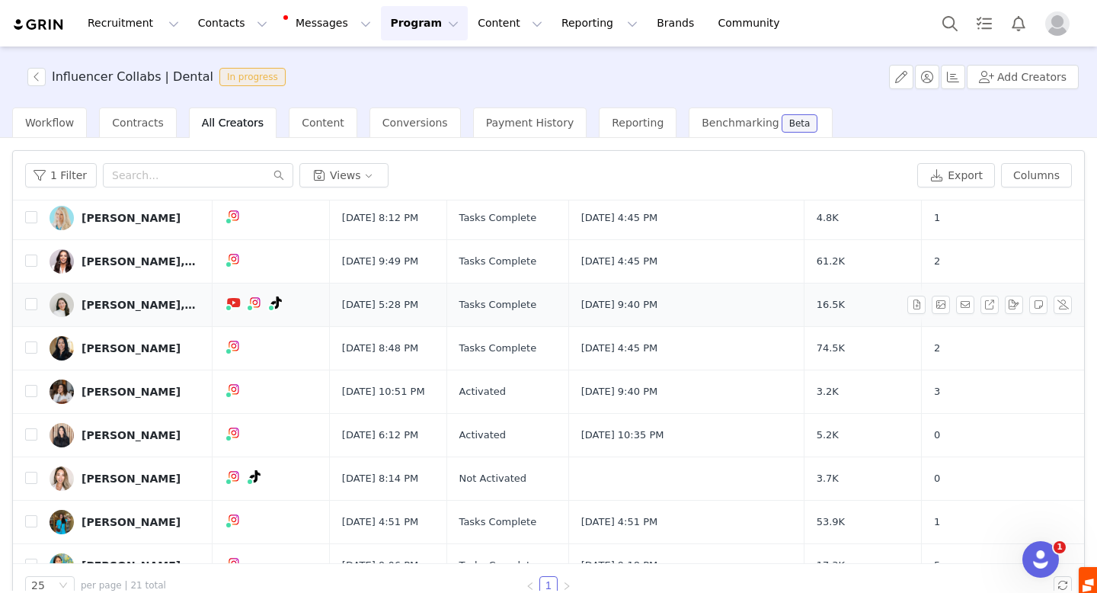
scroll to position [93, 0]
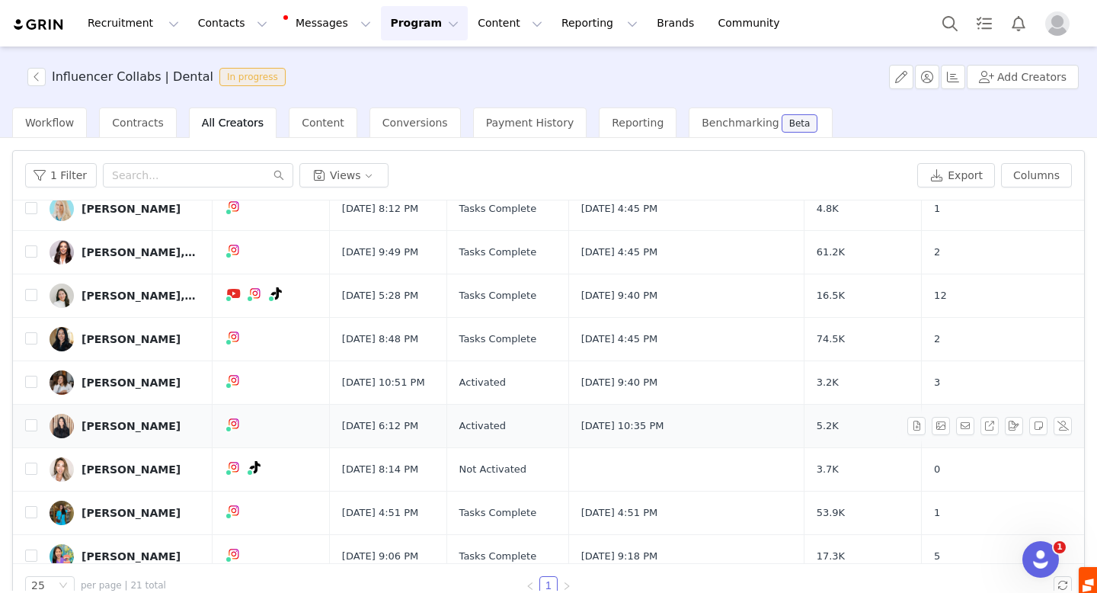
click at [113, 424] on div "[PERSON_NAME]" at bounding box center [131, 426] width 99 height 12
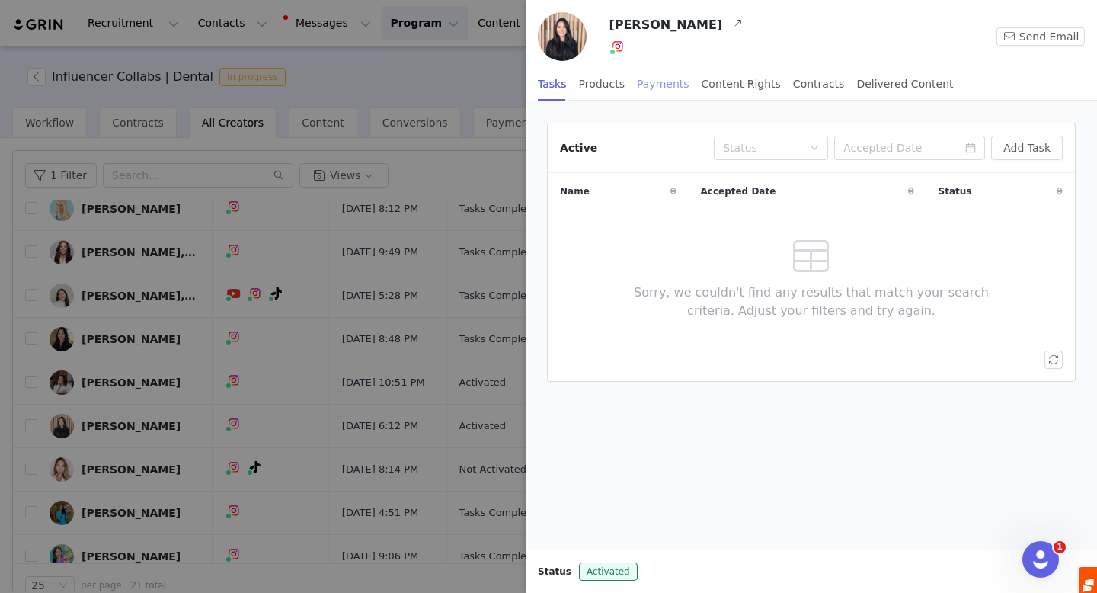
click at [658, 88] on div "Payments" at bounding box center [663, 84] width 53 height 34
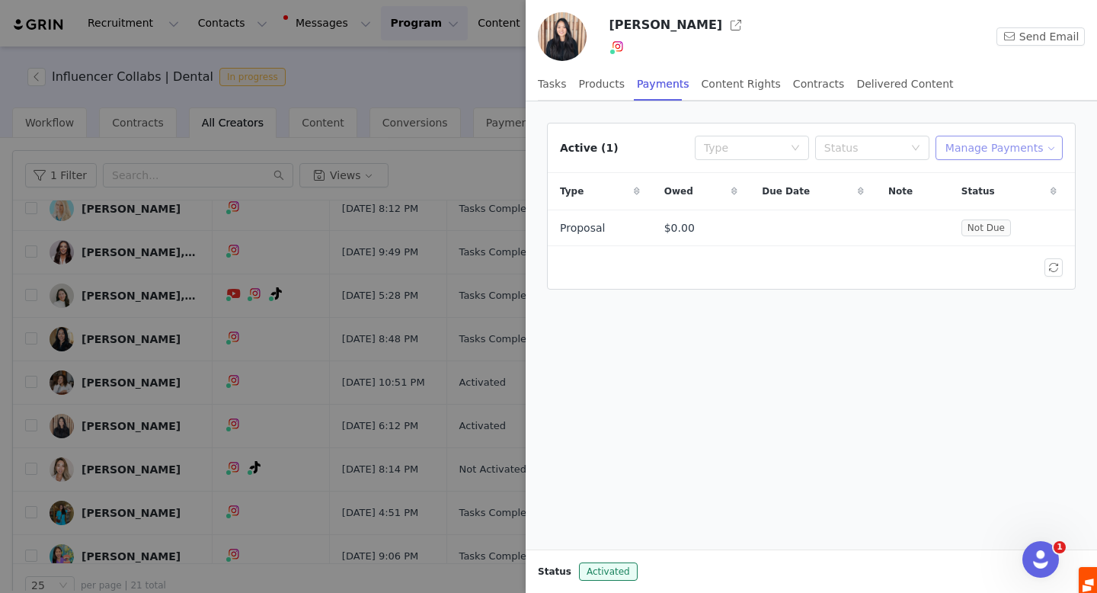
click at [1003, 151] on button "Manage Payments" at bounding box center [999, 148] width 127 height 24
click at [997, 206] on span "Add Payable" at bounding box center [1004, 202] width 66 height 17
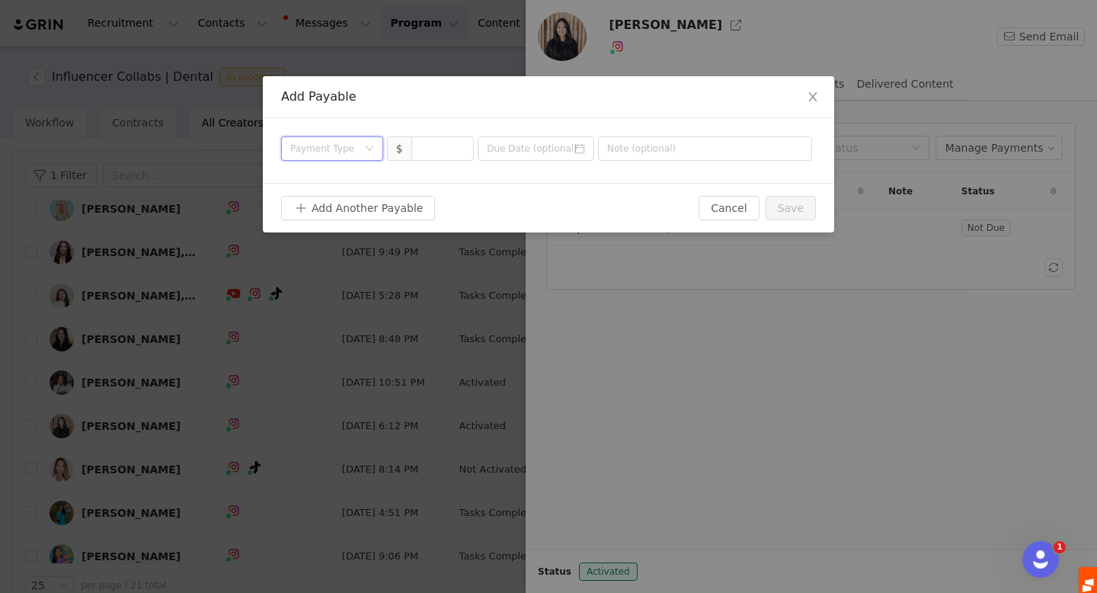
click at [370, 157] on div "Payment Type" at bounding box center [332, 148] width 102 height 24
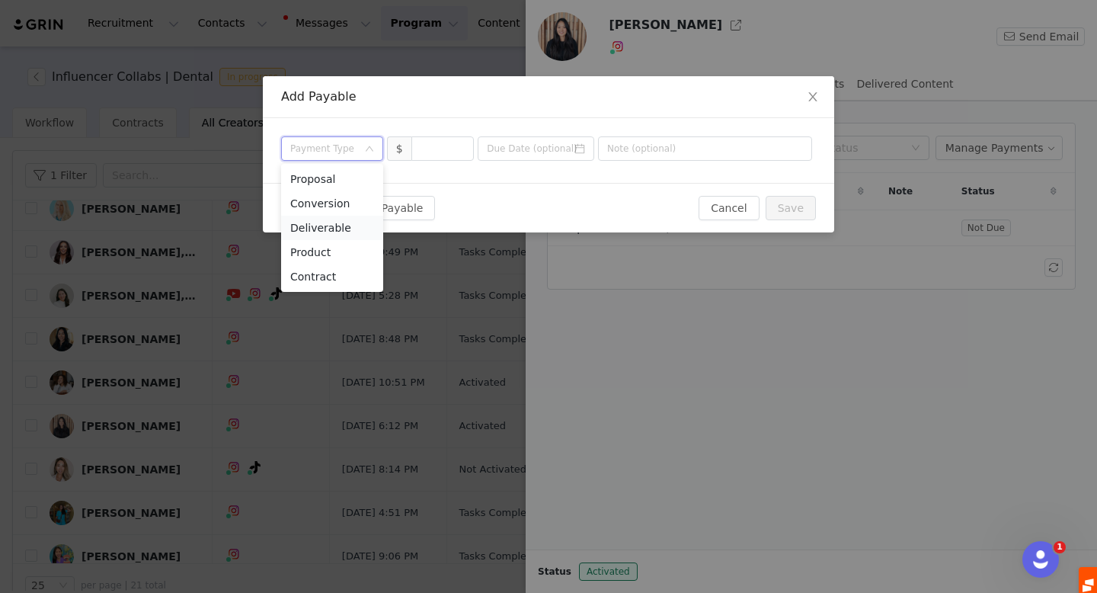
click at [355, 224] on li "Deliverable" at bounding box center [332, 228] width 102 height 24
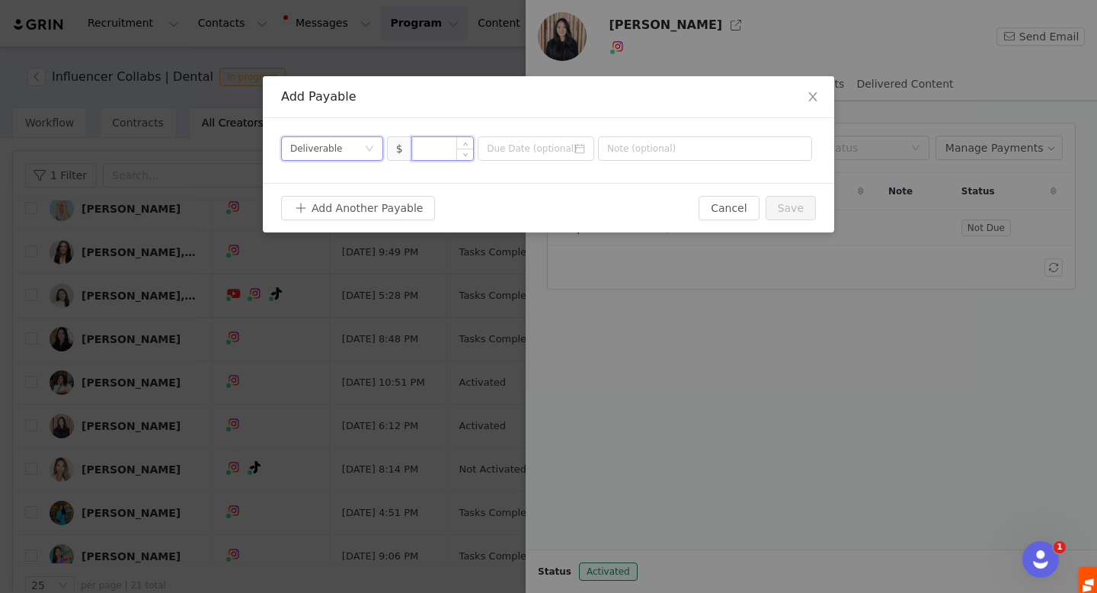
click at [440, 146] on input at bounding box center [443, 148] width 62 height 23
type input "500"
click at [504, 146] on input at bounding box center [536, 148] width 117 height 24
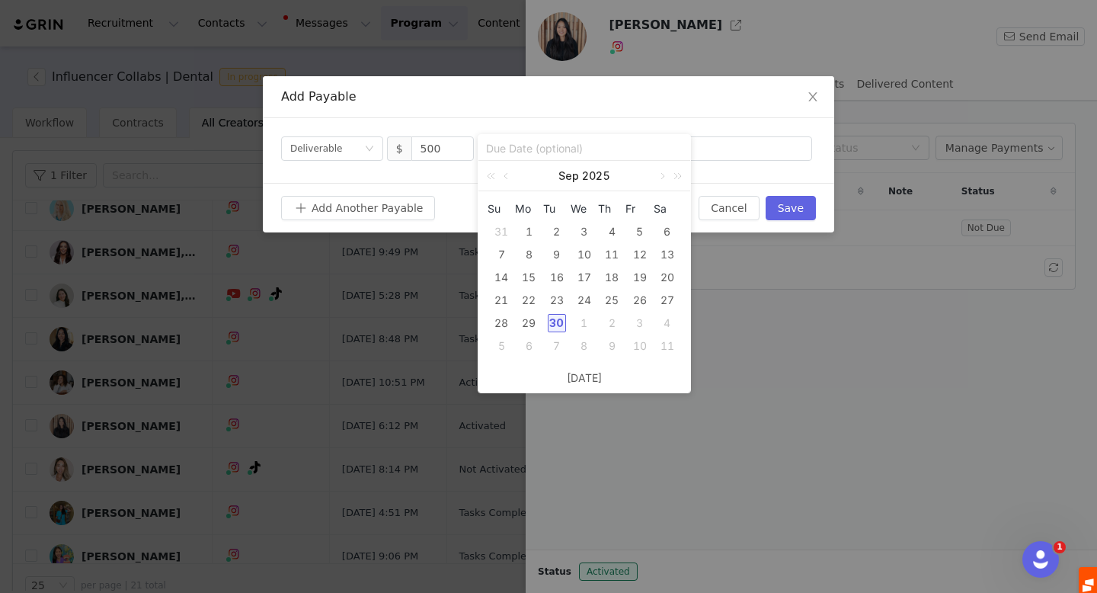
click at [553, 323] on div "30" at bounding box center [557, 323] width 18 height 18
type input "[DATE]"
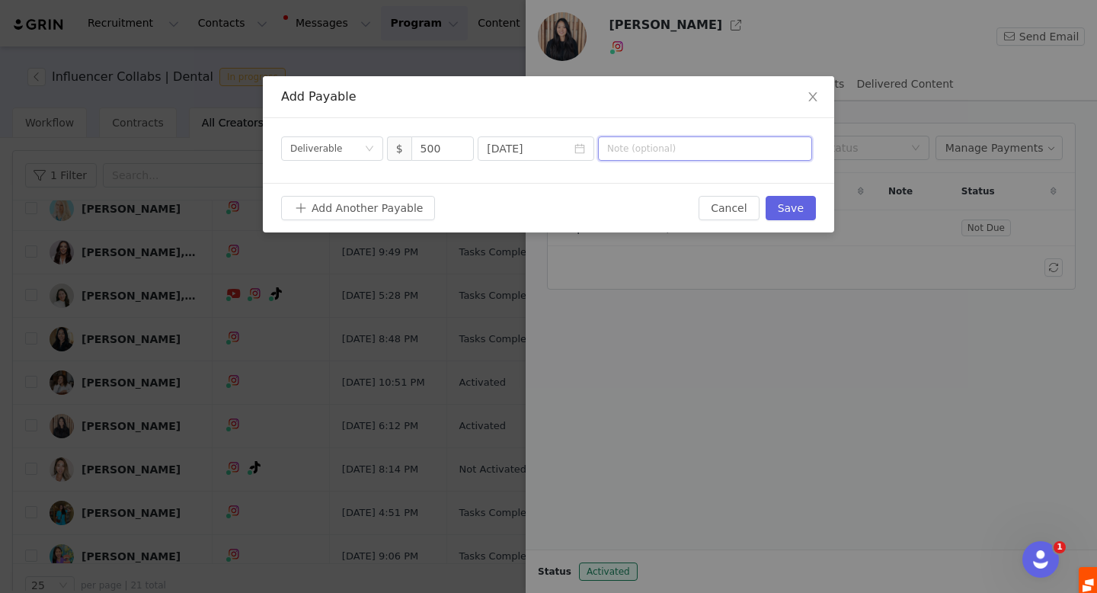
click at [625, 152] on input "text" at bounding box center [705, 148] width 214 height 24
type input "Sept IG Reel"
click at [798, 207] on button "Save" at bounding box center [791, 208] width 50 height 24
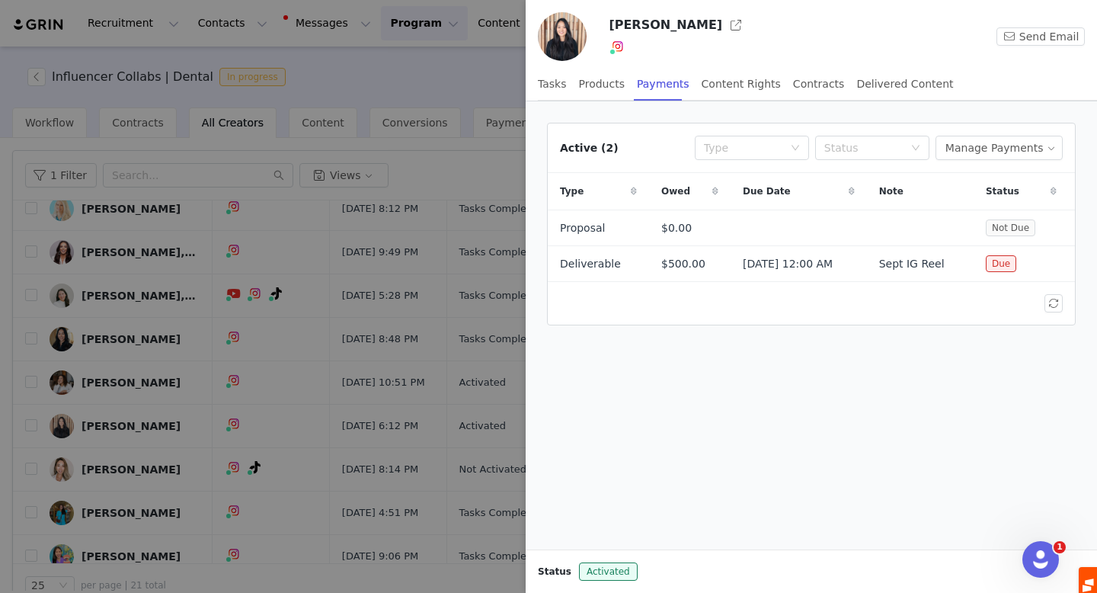
click at [341, 75] on div at bounding box center [548, 296] width 1097 height 593
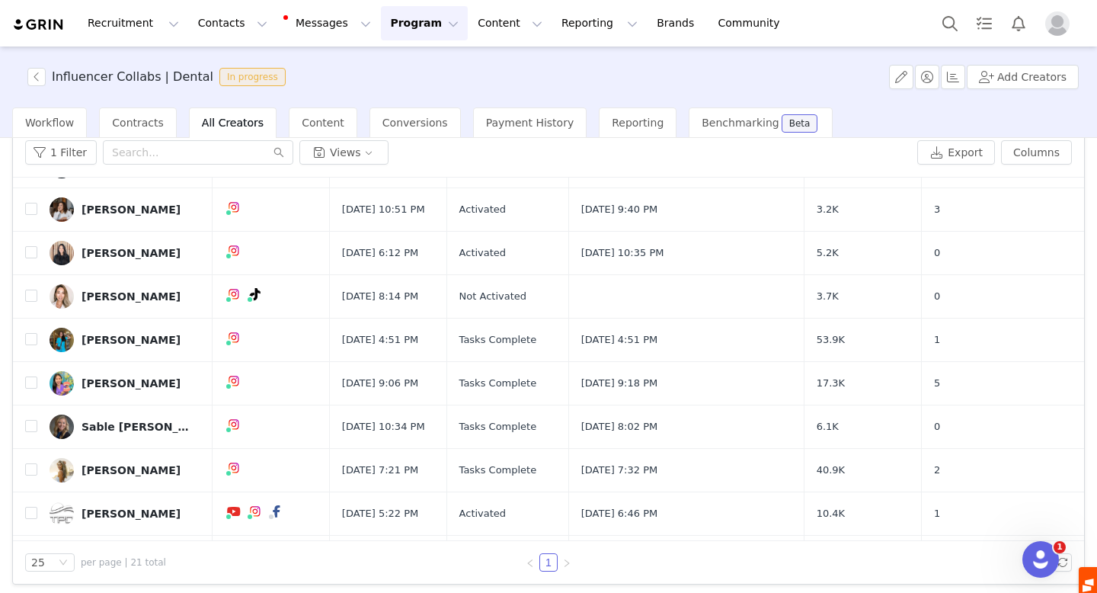
scroll to position [282, 0]
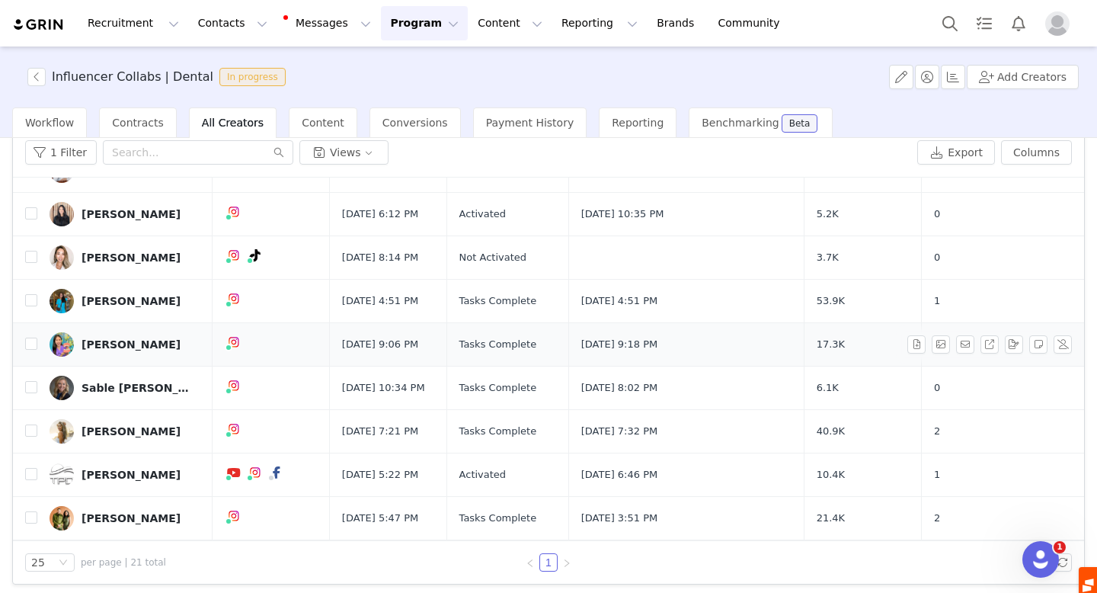
click at [114, 344] on div "[PERSON_NAME]" at bounding box center [131, 344] width 99 height 12
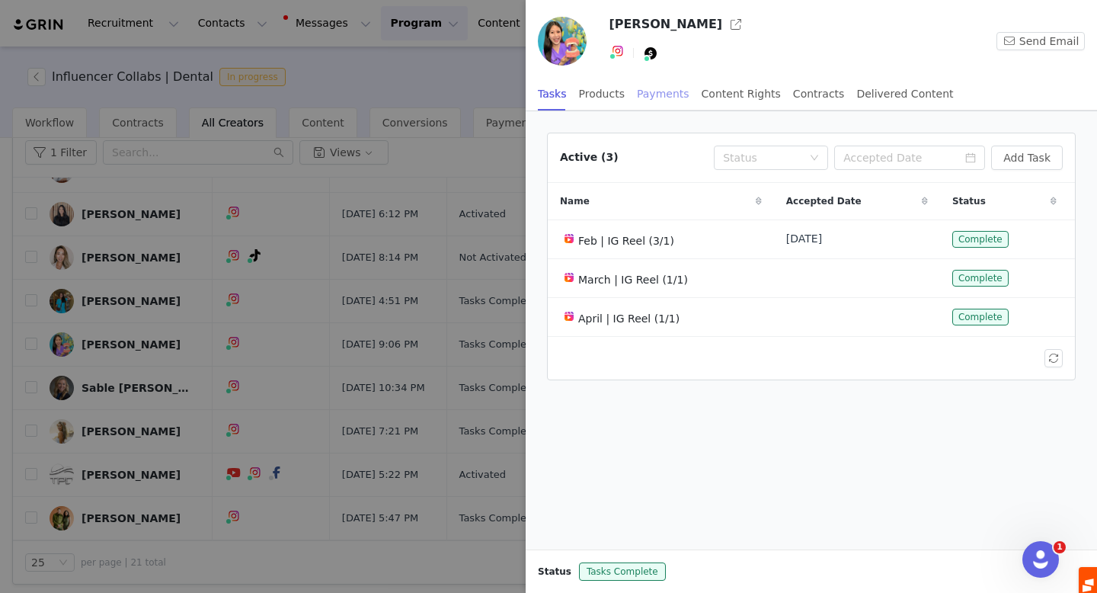
click at [653, 89] on div "Payments" at bounding box center [663, 94] width 53 height 34
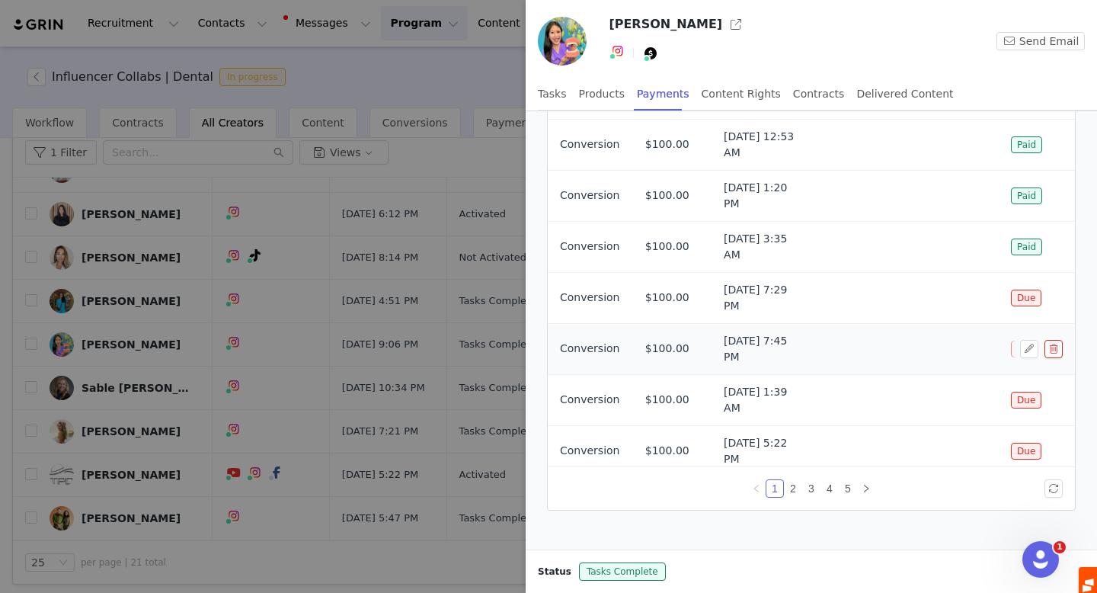
scroll to position [171, 0]
click at [1058, 300] on button "button" at bounding box center [1054, 299] width 18 height 18
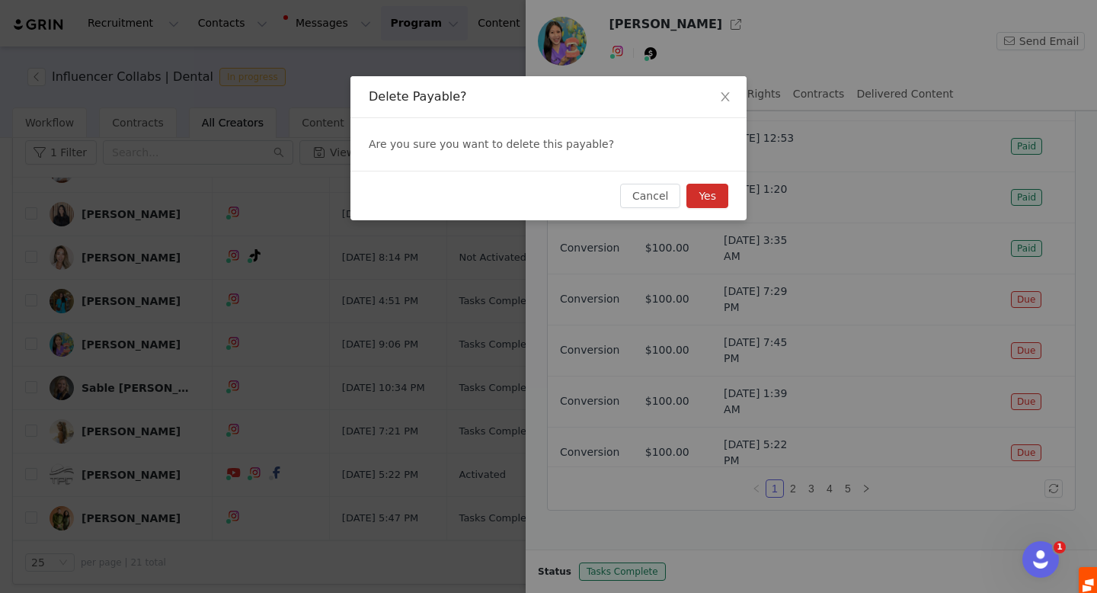
click at [706, 200] on button "Yes" at bounding box center [707, 196] width 42 height 24
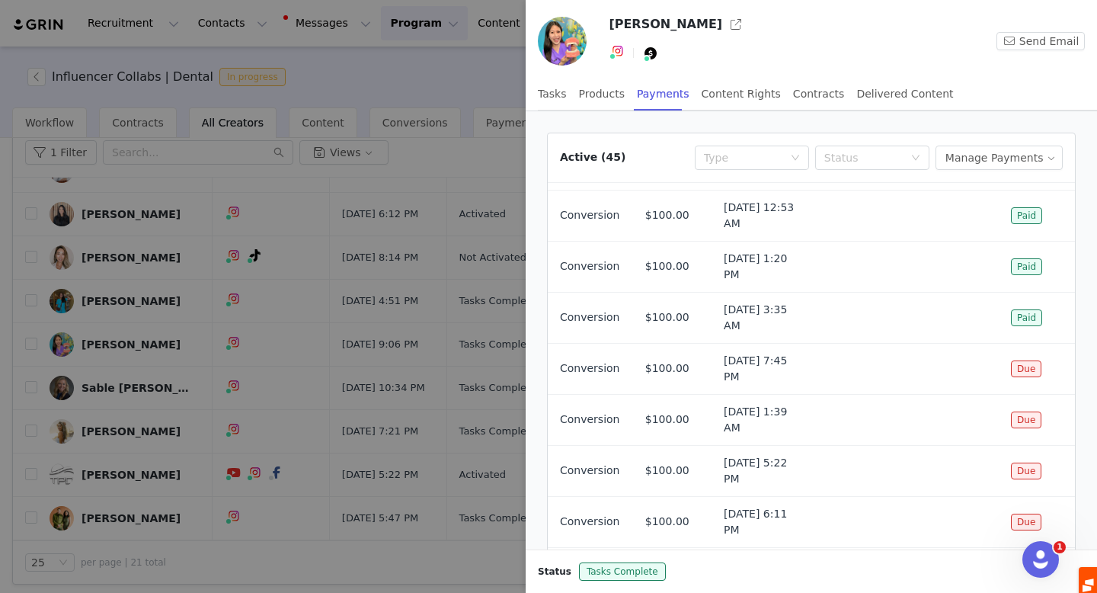
scroll to position [0, 0]
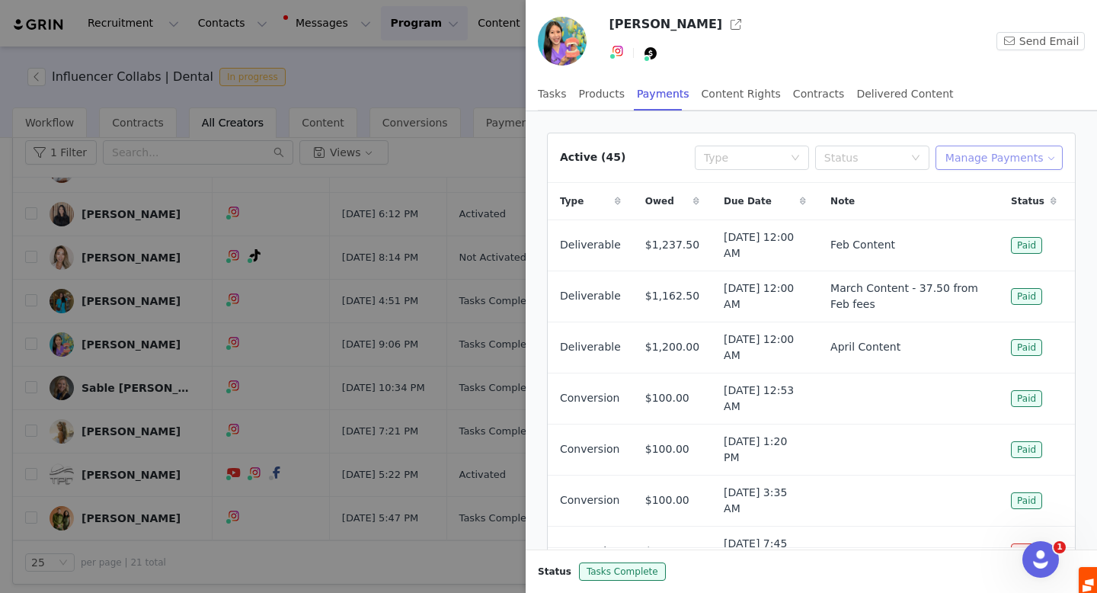
click at [1002, 157] on button "Manage Payments" at bounding box center [999, 158] width 127 height 24
click at [994, 213] on span "Add Payable" at bounding box center [1004, 212] width 66 height 17
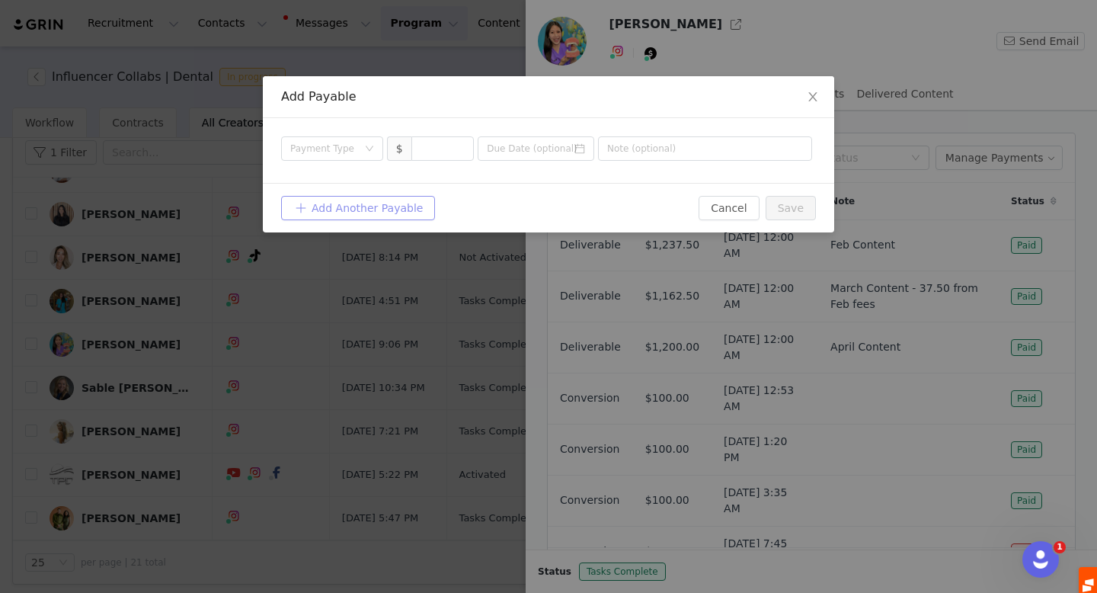
click at [339, 208] on button "Add Another Payable" at bounding box center [358, 208] width 154 height 24
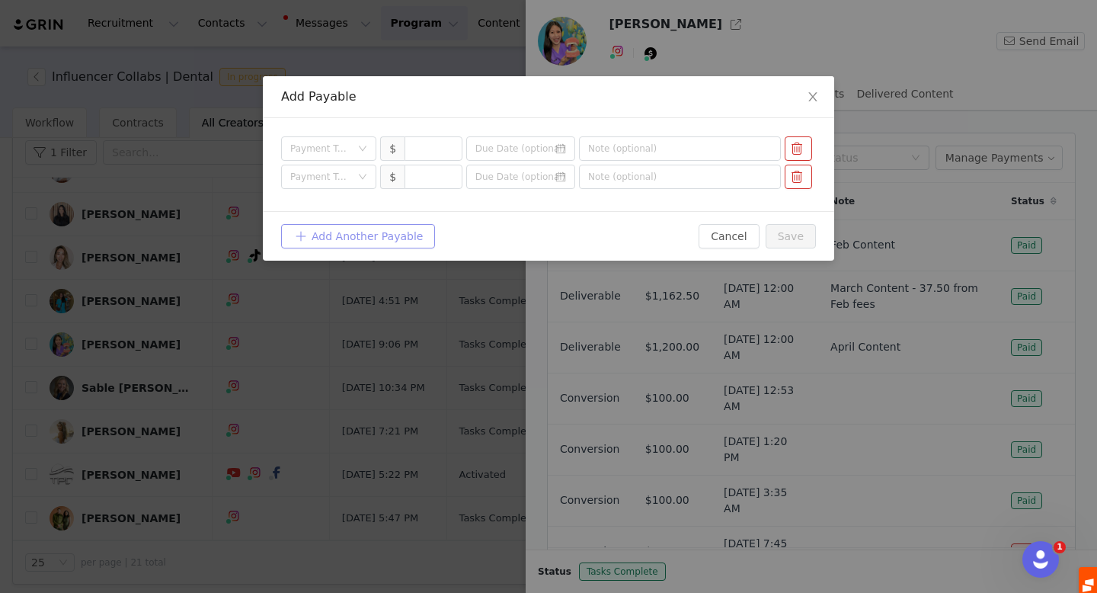
click at [341, 240] on button "Add Another Payable" at bounding box center [358, 236] width 154 height 24
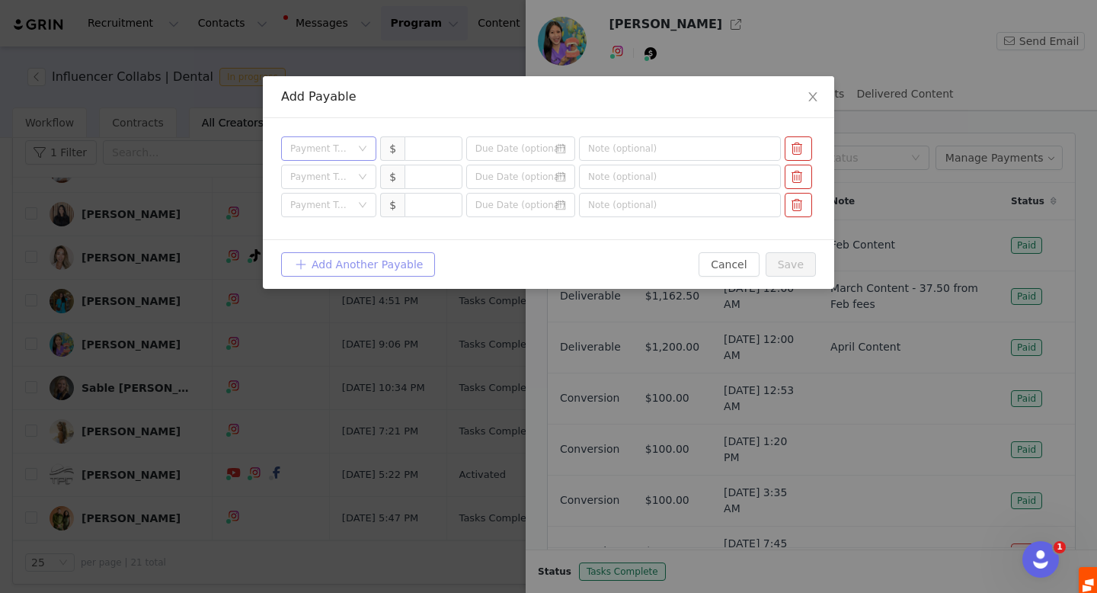
click at [306, 152] on div "Payment Type" at bounding box center [320, 148] width 60 height 15
click at [802, 178] on button "button" at bounding box center [798, 177] width 27 height 24
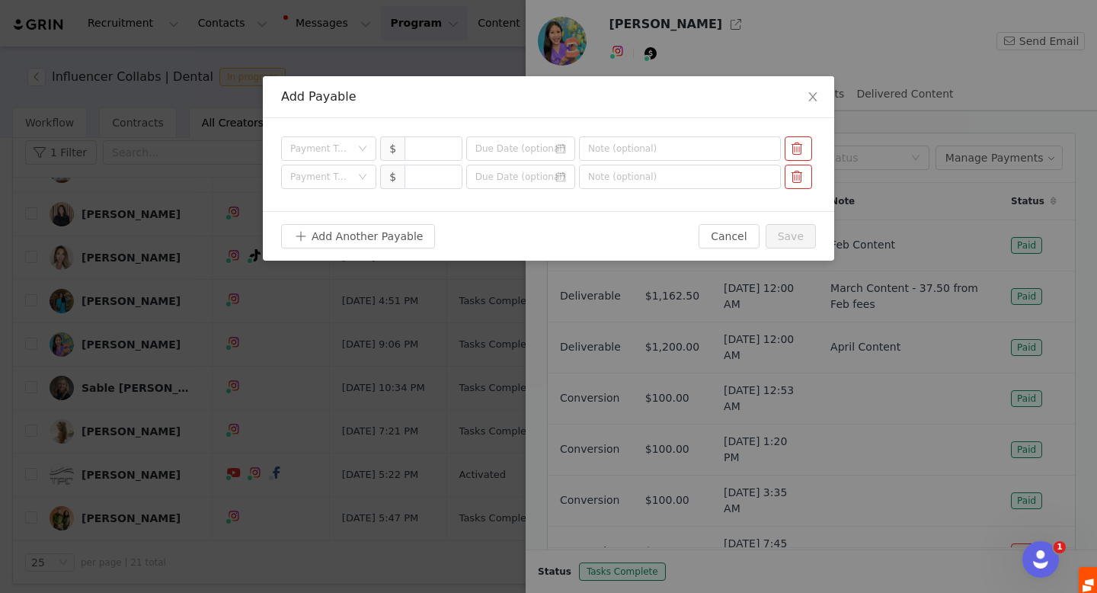
click at [802, 178] on button "button" at bounding box center [798, 177] width 27 height 24
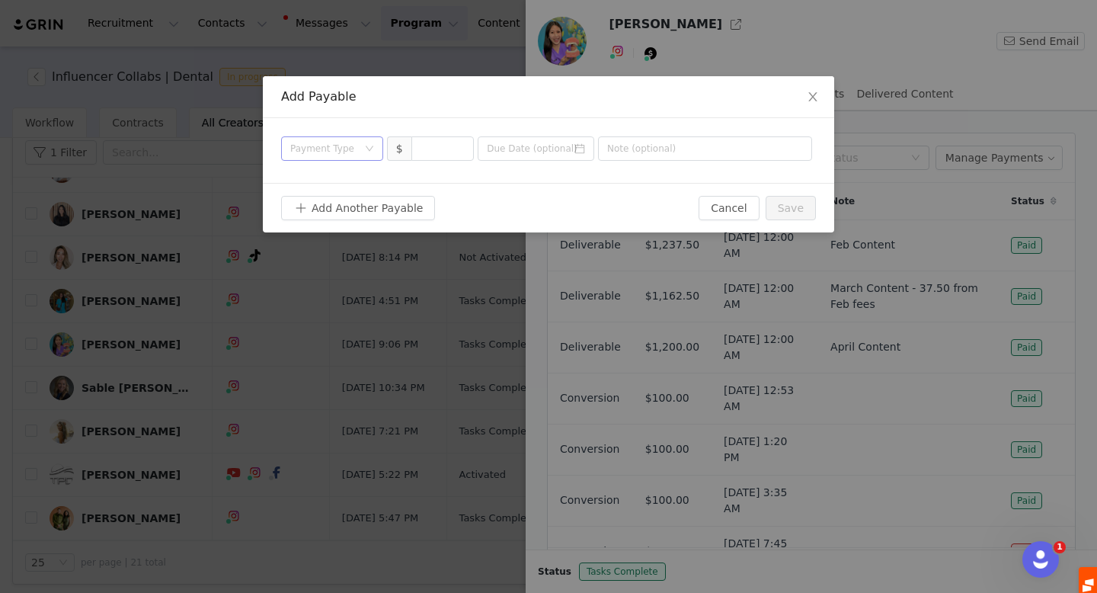
click at [337, 147] on div "Payment Type" at bounding box center [323, 148] width 67 height 15
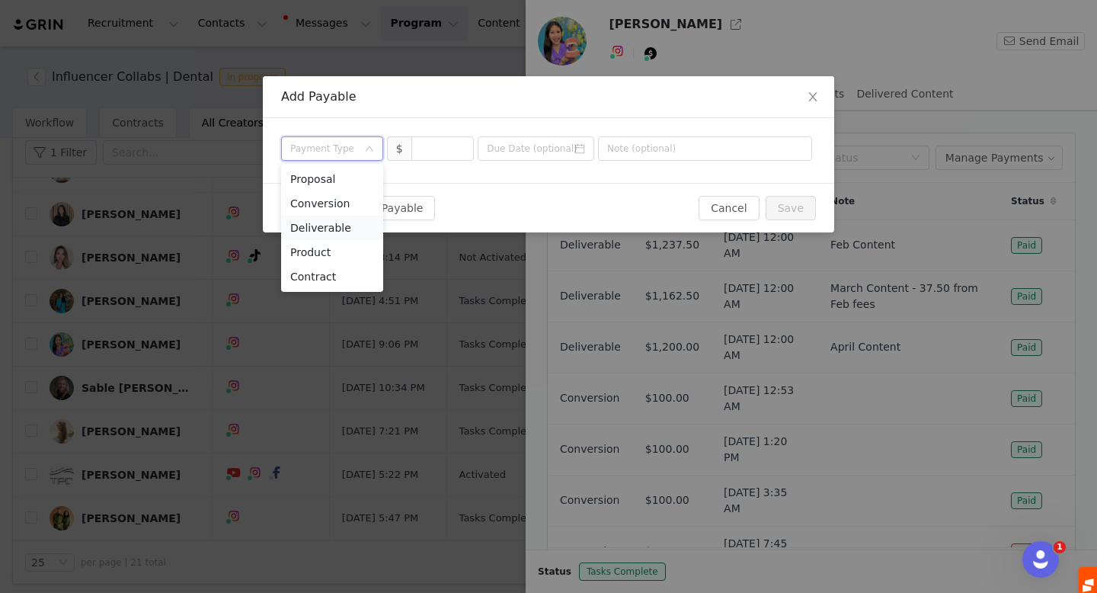
click at [332, 227] on li "Deliverable" at bounding box center [332, 228] width 102 height 24
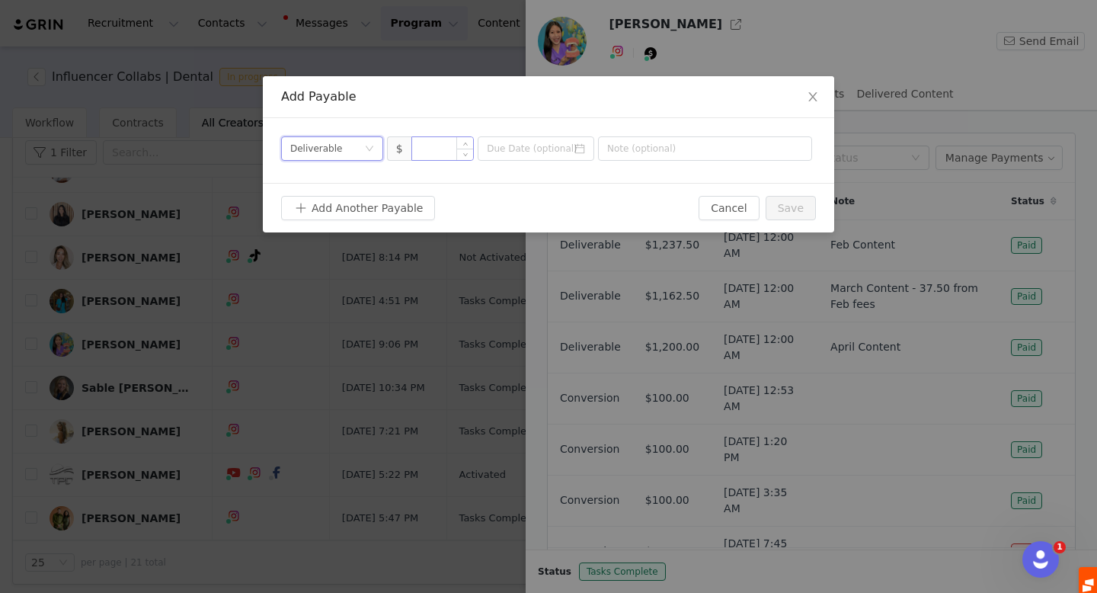
click at [443, 146] on input at bounding box center [443, 148] width 62 height 23
type input "2,000"
click at [534, 149] on input at bounding box center [536, 148] width 117 height 24
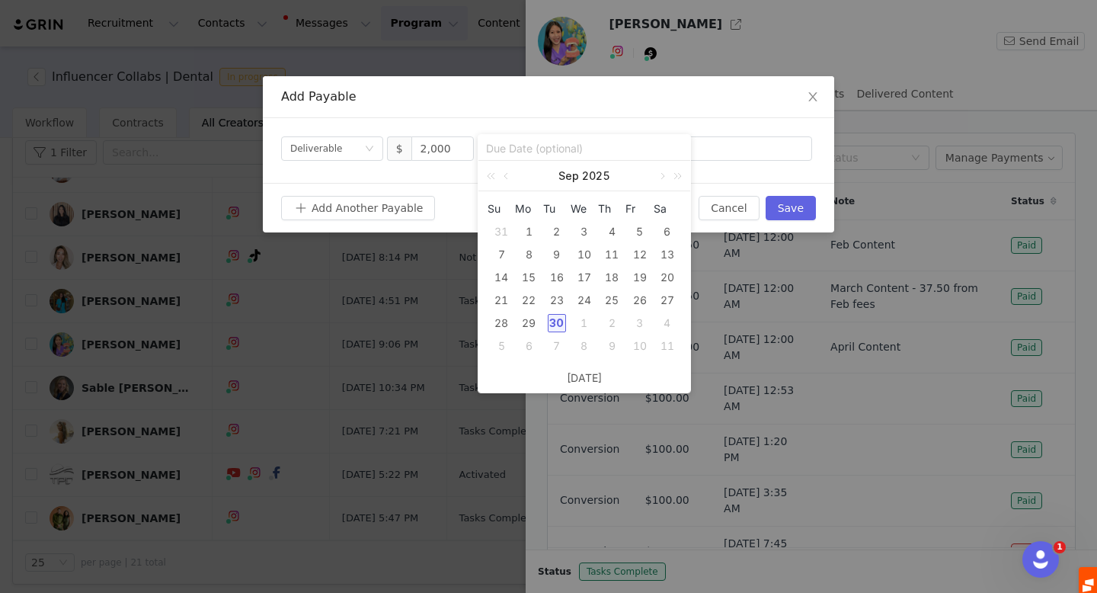
click at [557, 320] on div "30" at bounding box center [557, 323] width 18 height 18
type input "[DATE]"
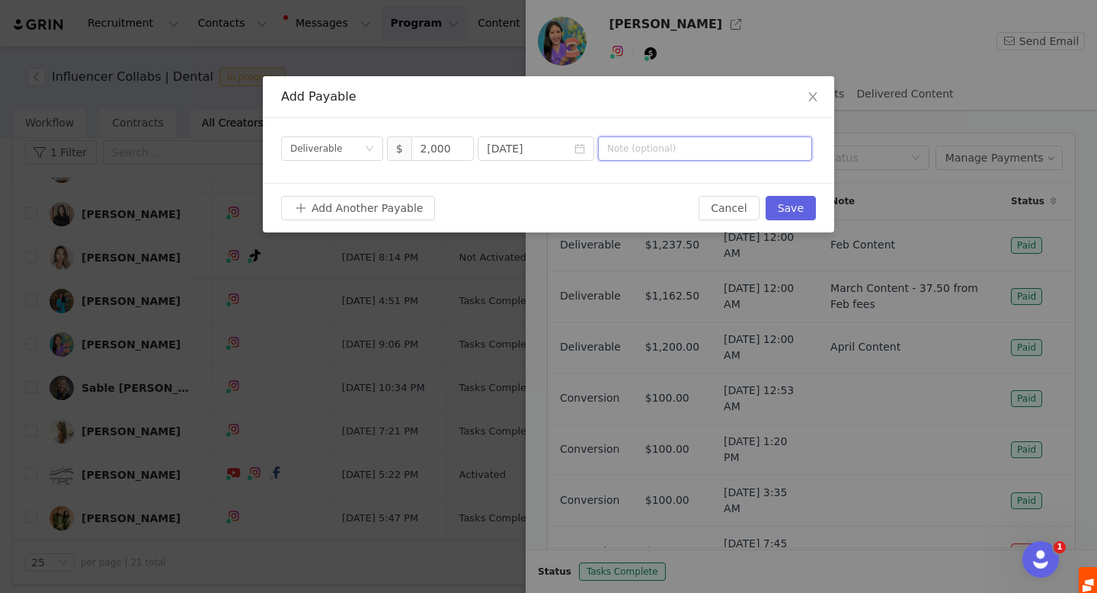
click at [645, 146] on input "text" at bounding box center [705, 148] width 214 height 24
click at [647, 147] on input "Sept Collab" at bounding box center [705, 148] width 214 height 24
type input "Sept Collab"
click at [781, 206] on button "Save" at bounding box center [791, 208] width 50 height 24
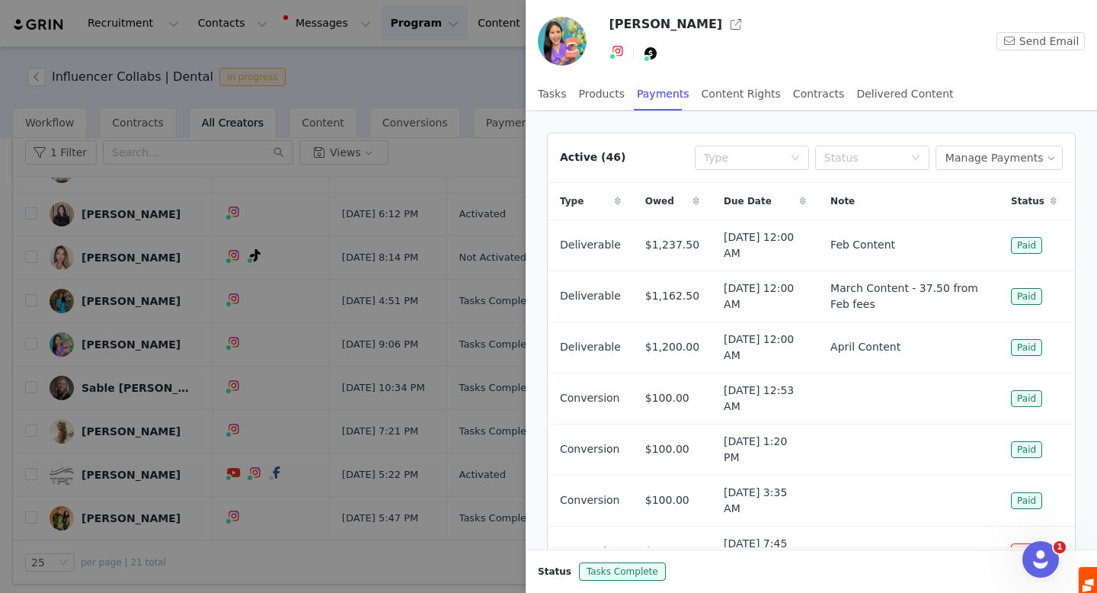
click at [267, 242] on div at bounding box center [548, 296] width 1097 height 593
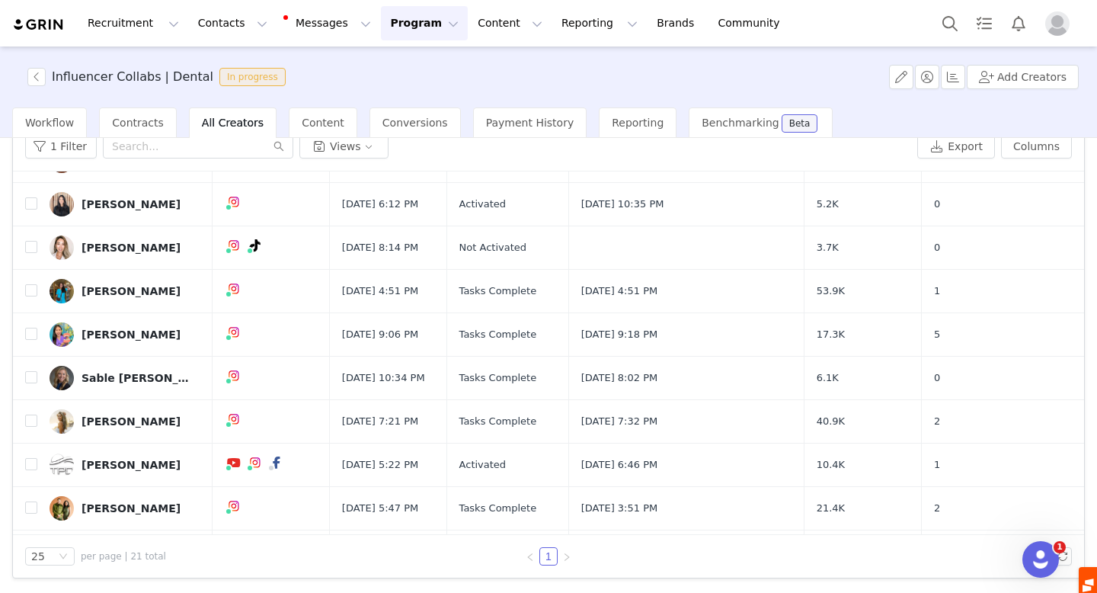
scroll to position [330, 0]
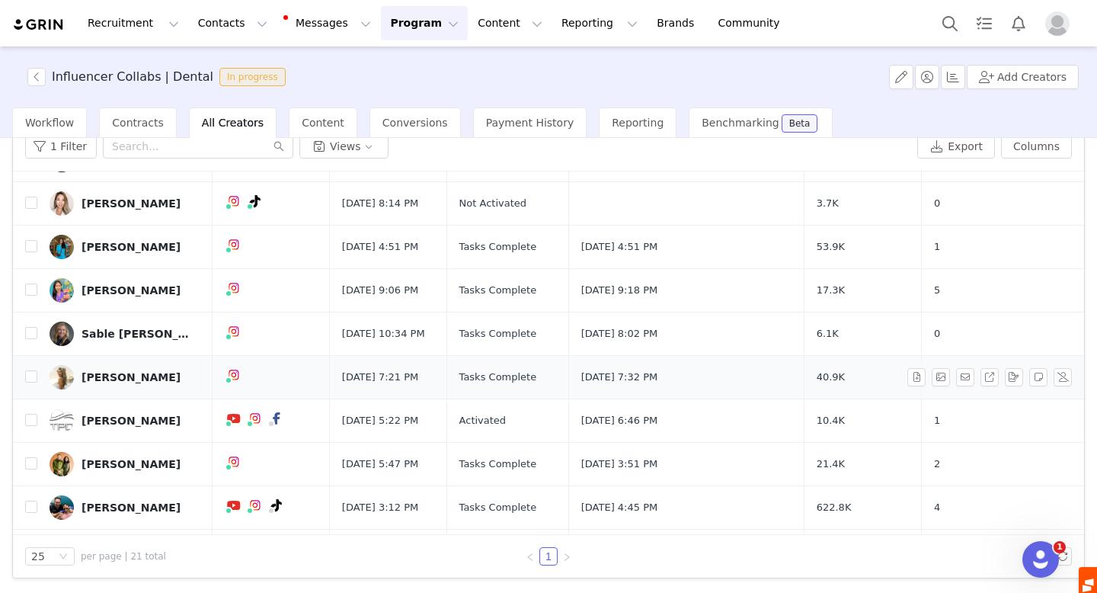
click at [121, 381] on div "Dr. Cara Hodgson" at bounding box center [131, 377] width 99 height 12
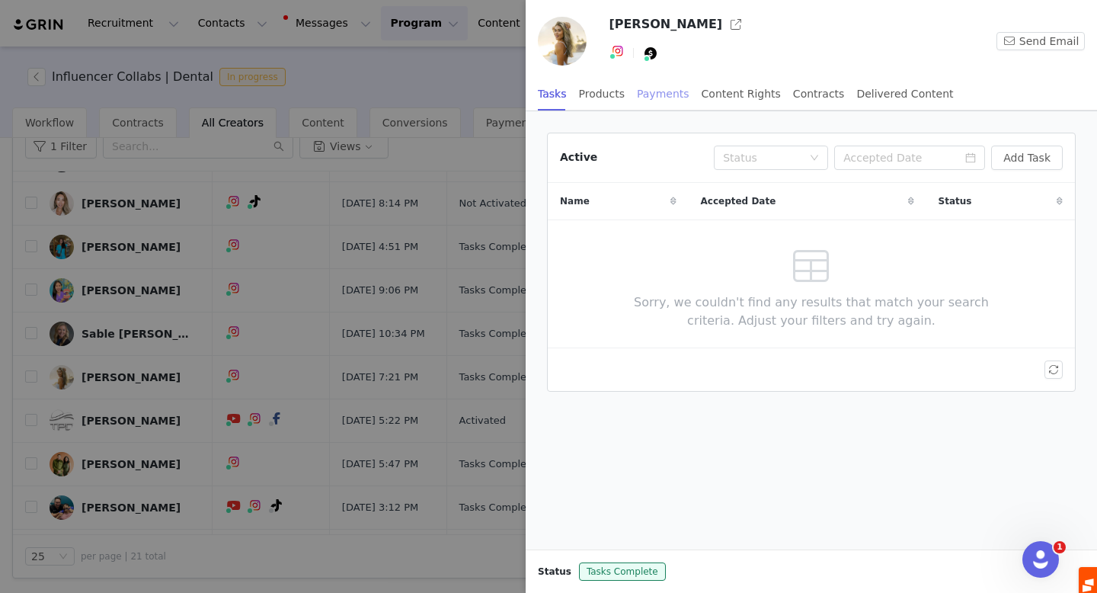
click at [654, 88] on div "Payments" at bounding box center [663, 94] width 53 height 34
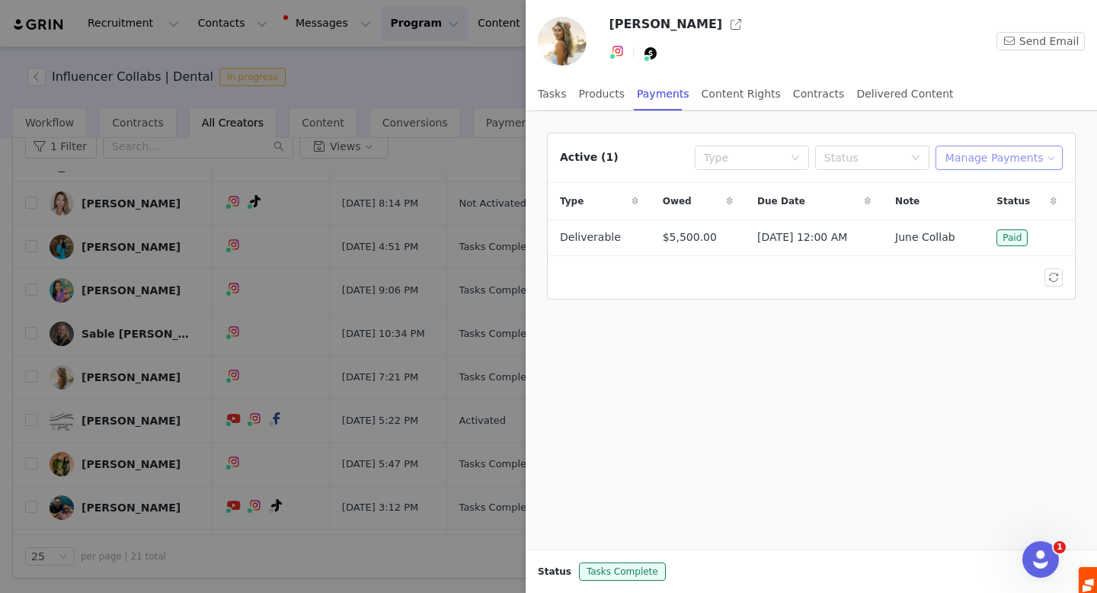
click at [995, 167] on button "Manage Payments" at bounding box center [999, 158] width 127 height 24
click at [981, 210] on span "Add Payable" at bounding box center [1004, 212] width 66 height 17
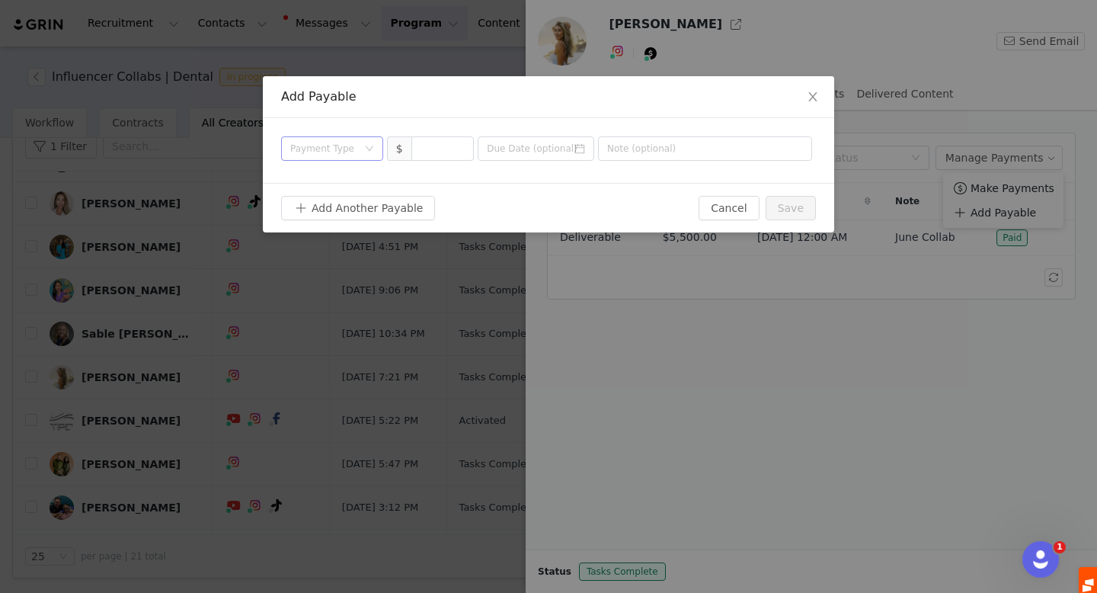
click at [321, 157] on div "Payment Type" at bounding box center [327, 148] width 74 height 23
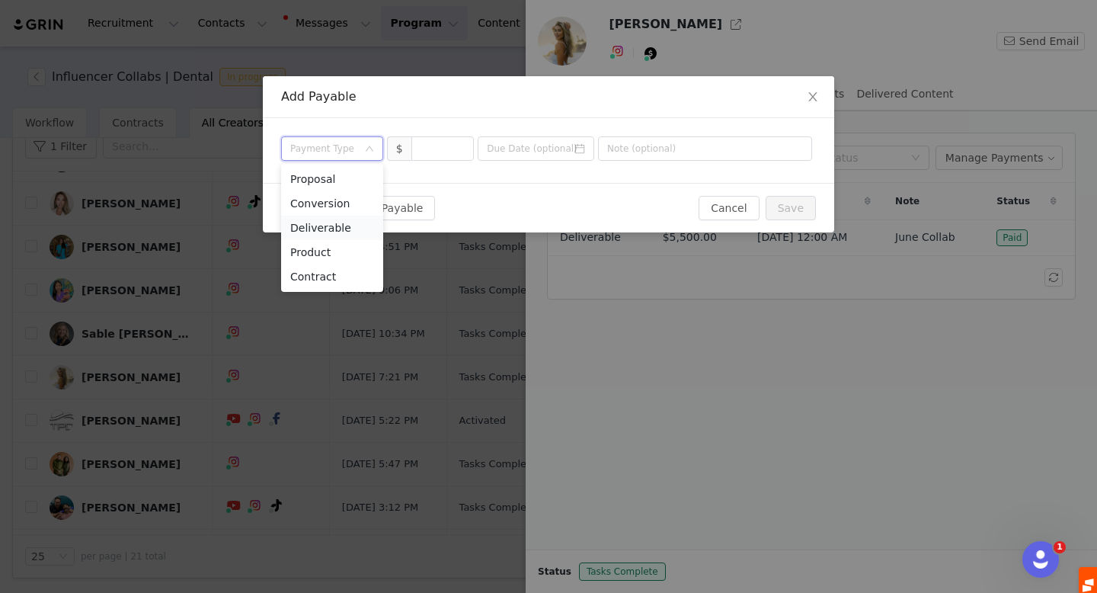
click at [329, 231] on li "Deliverable" at bounding box center [332, 228] width 102 height 24
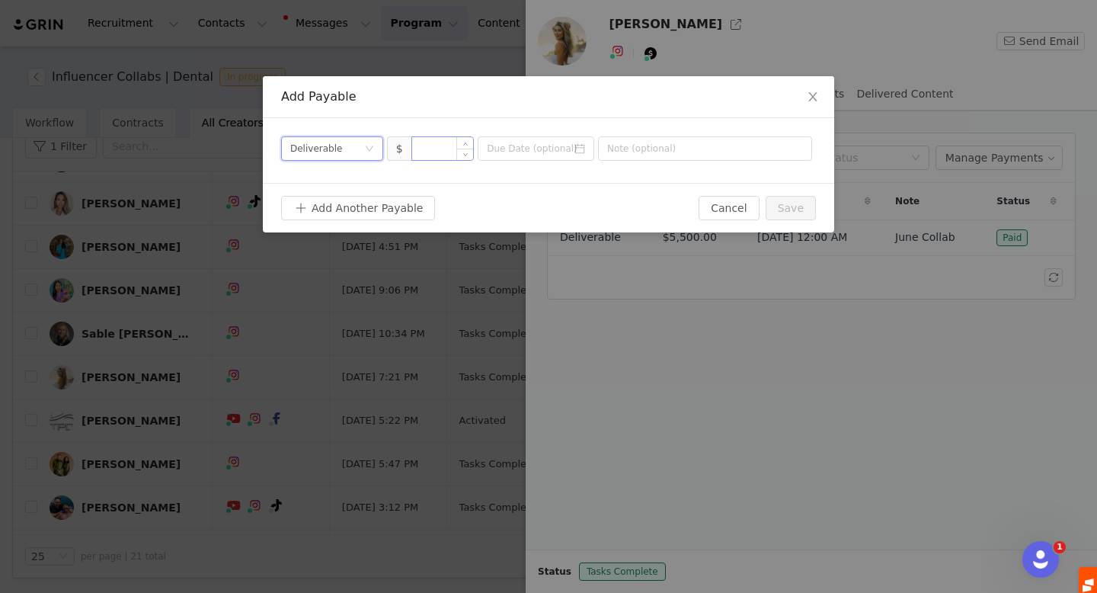
click at [431, 151] on input at bounding box center [443, 148] width 62 height 23
type input "3,500"
click at [514, 140] on input at bounding box center [536, 148] width 117 height 24
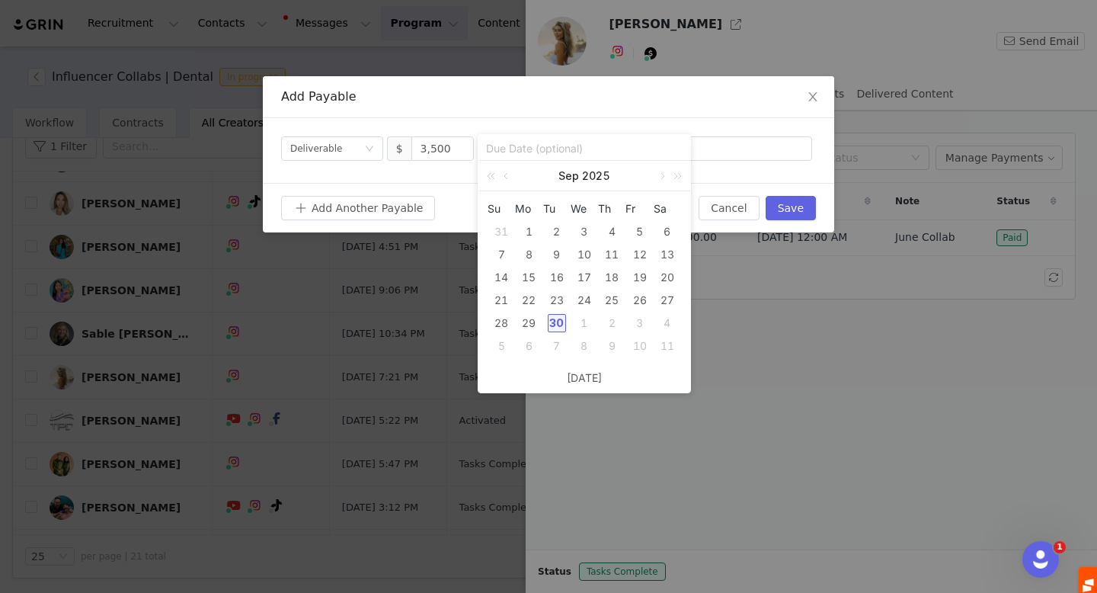
click at [558, 325] on div "30" at bounding box center [557, 323] width 18 height 18
type input "[DATE]"
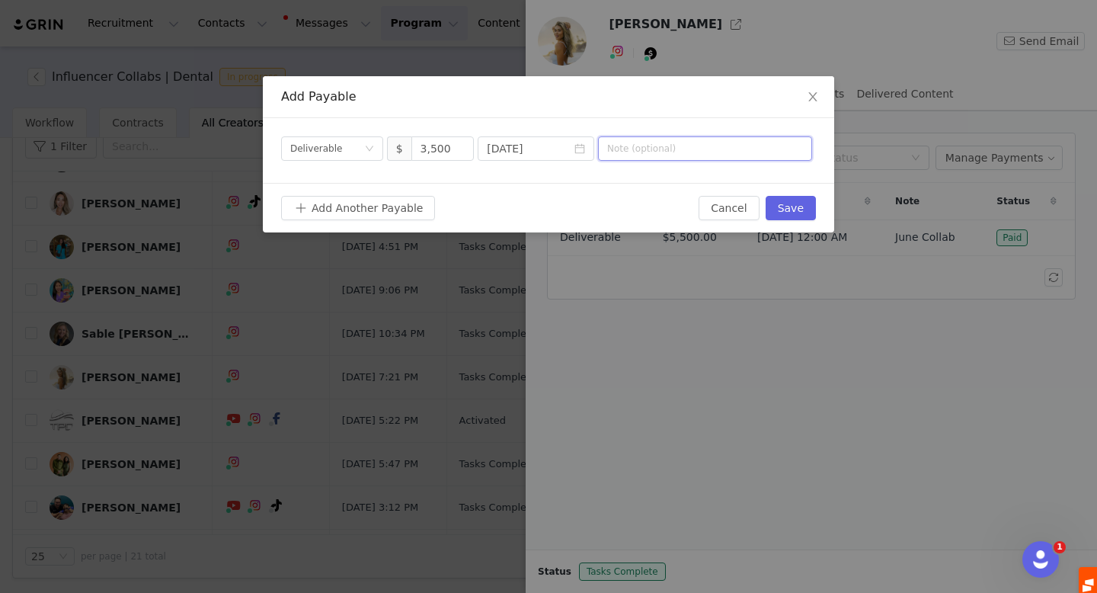
click at [618, 144] on input "text" at bounding box center [705, 148] width 214 height 24
click at [648, 146] on input "IG Reel" at bounding box center [705, 148] width 214 height 24
type input "s"
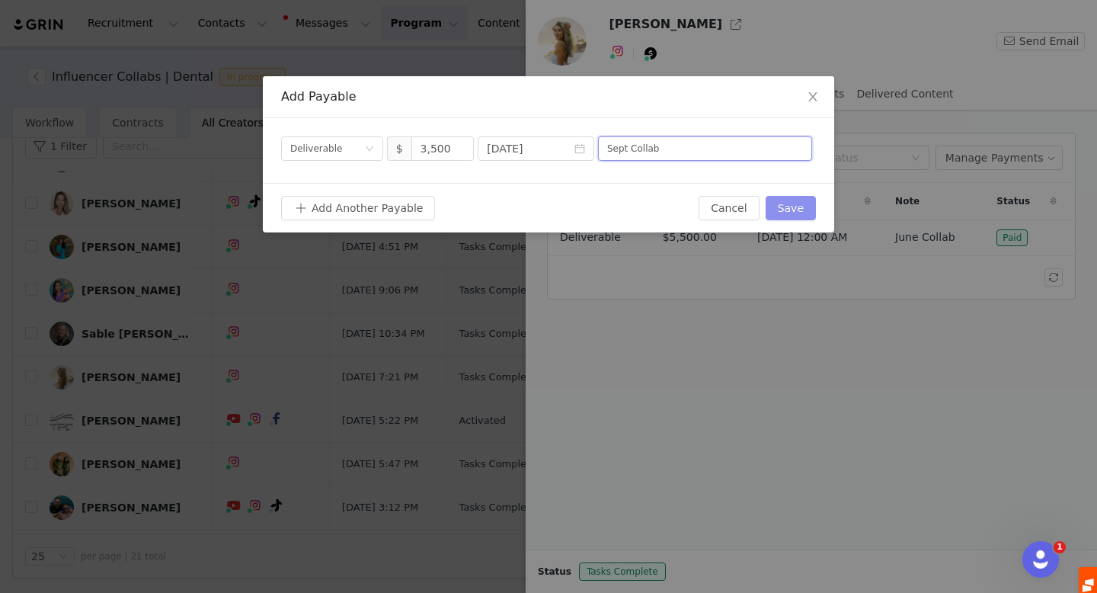
type input "Sept Collab"
click at [801, 208] on button "Save" at bounding box center [791, 208] width 50 height 24
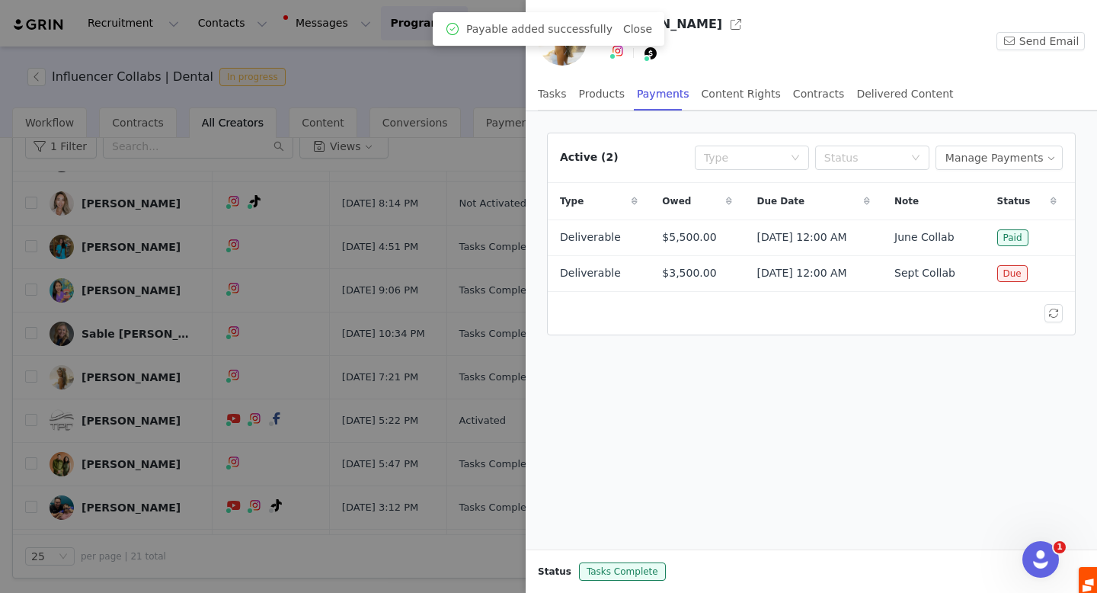
click at [122, 421] on div at bounding box center [548, 296] width 1097 height 593
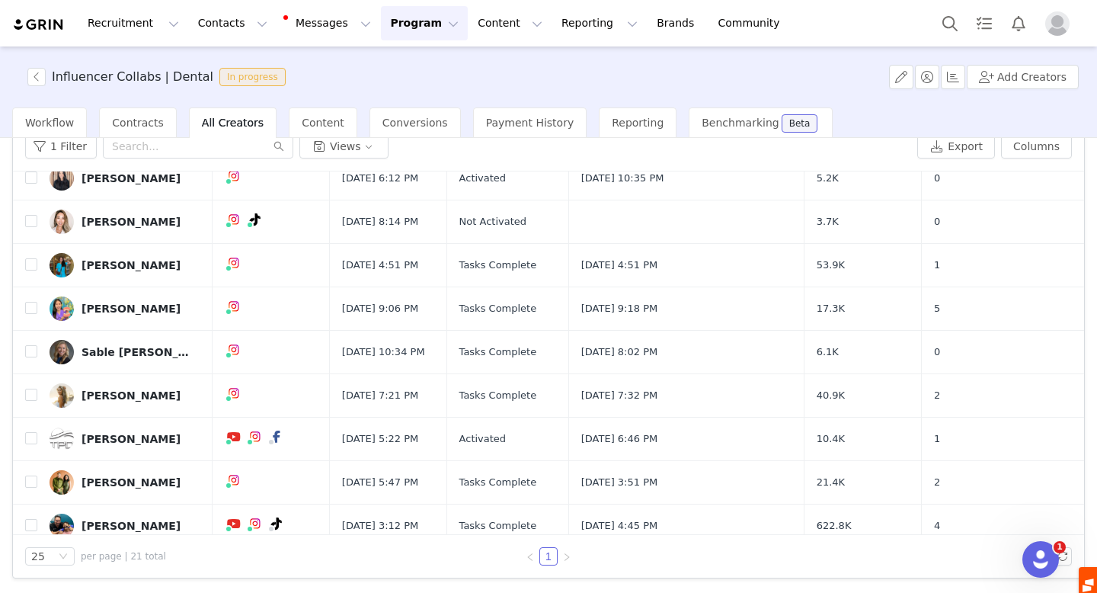
scroll to position [313, 0]
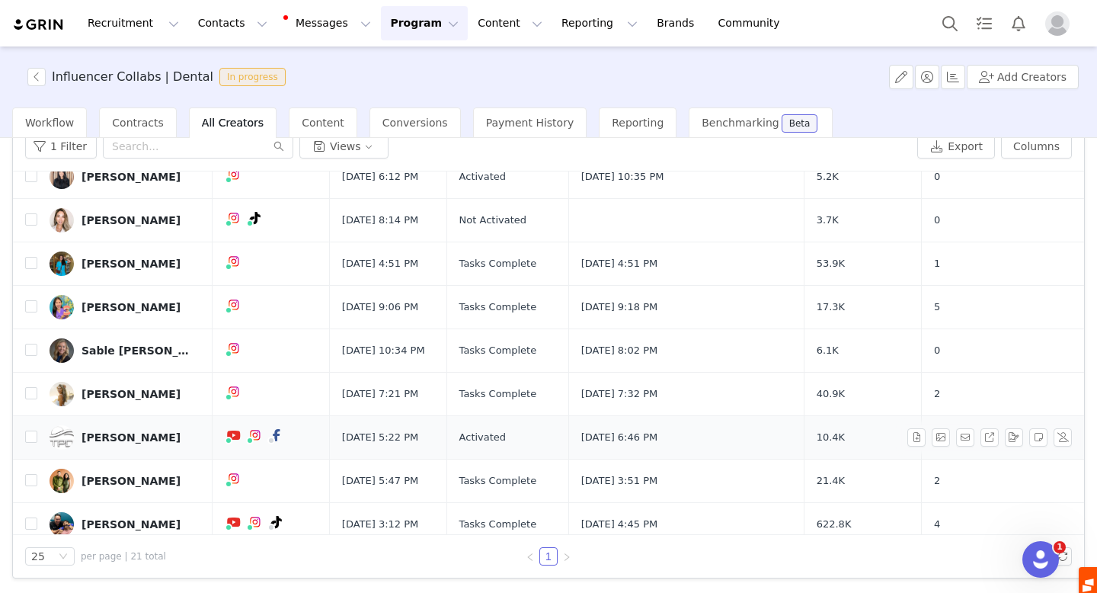
click at [110, 436] on div "Cerisa Clouse" at bounding box center [131, 437] width 99 height 12
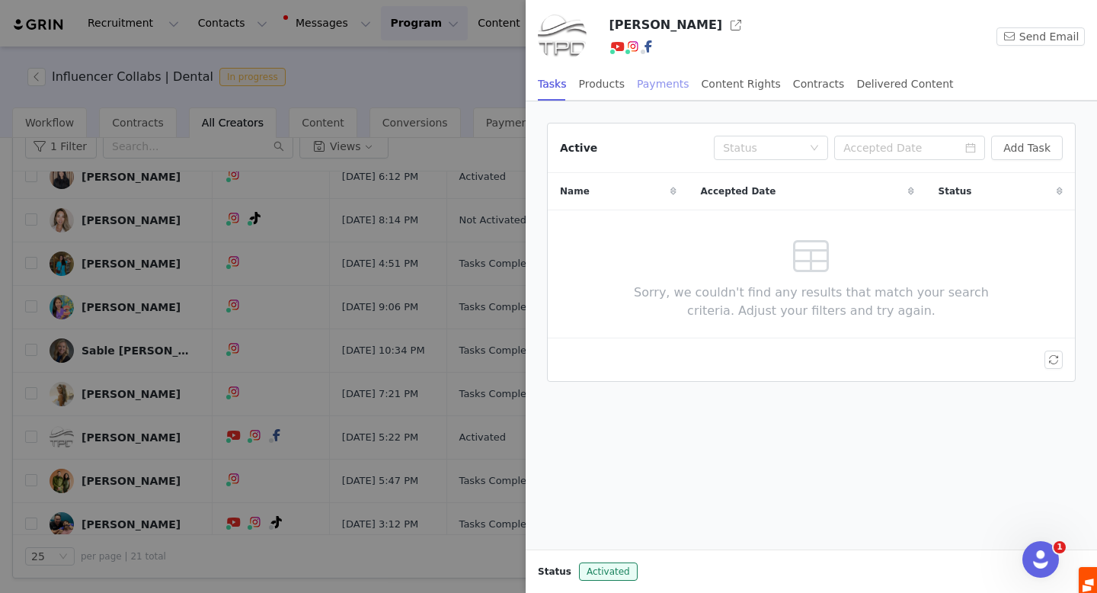
click at [665, 78] on div "Payments" at bounding box center [663, 84] width 53 height 34
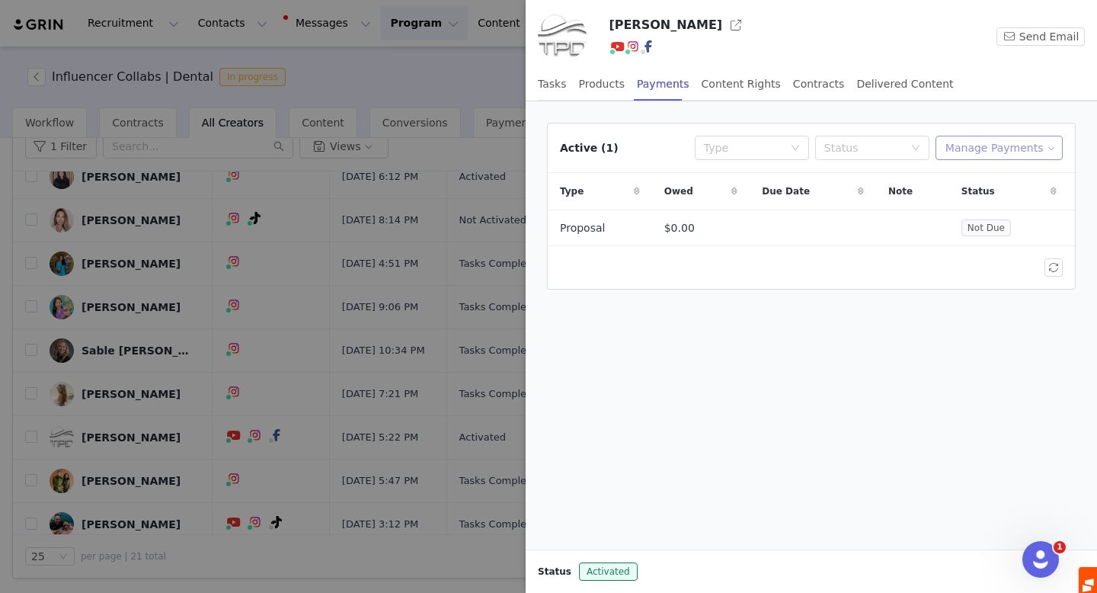
click at [1007, 149] on button "Manage Payments" at bounding box center [999, 148] width 127 height 24
click at [992, 198] on span "Add Payable" at bounding box center [1004, 202] width 66 height 17
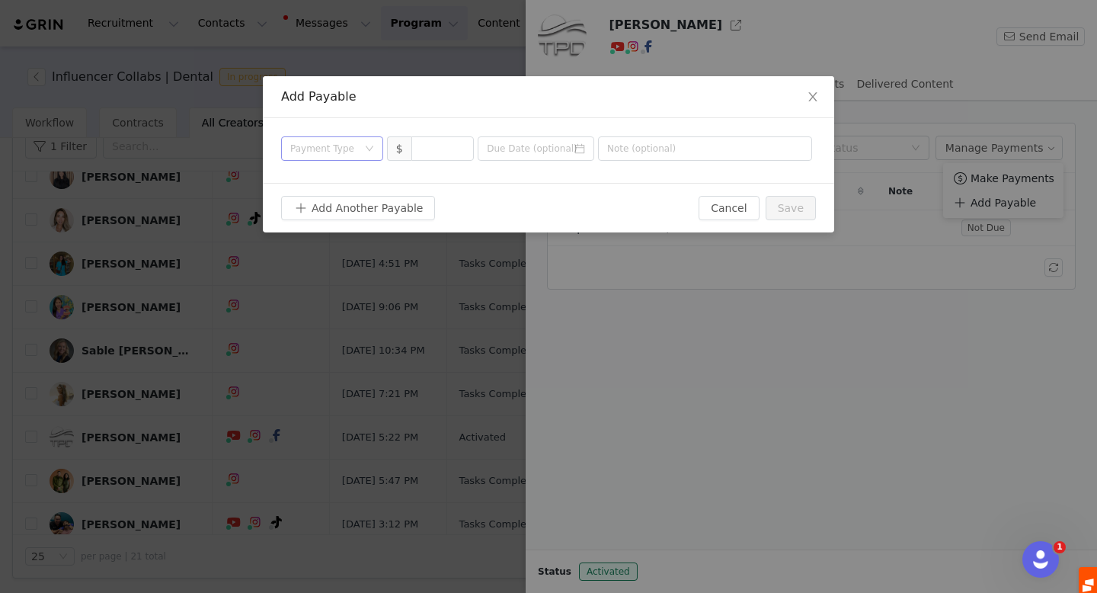
click at [311, 145] on div "Payment Type" at bounding box center [323, 148] width 67 height 15
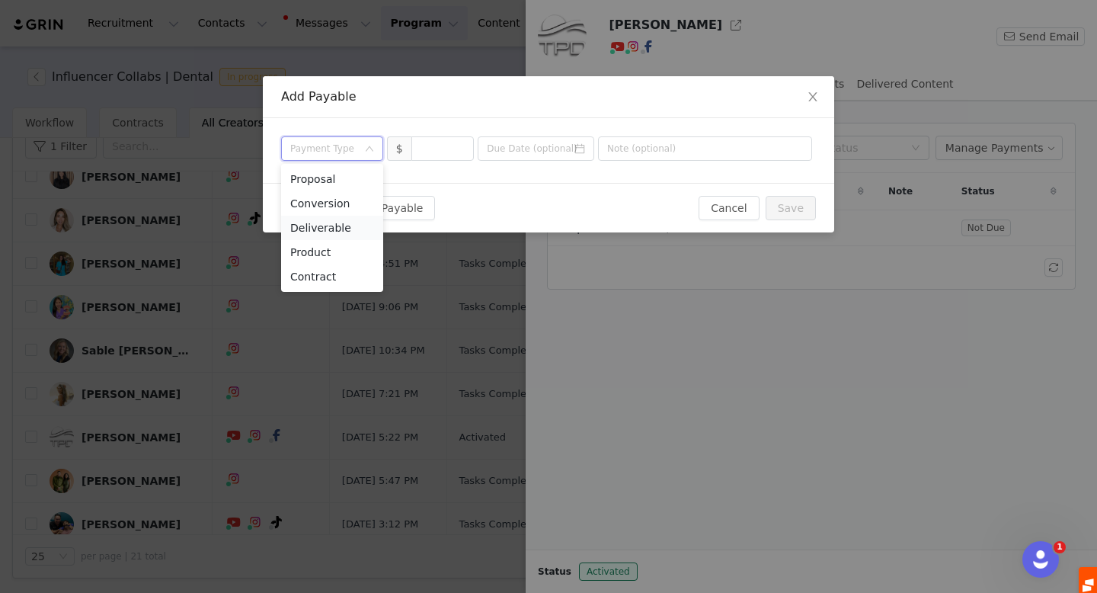
click at [321, 220] on li "Deliverable" at bounding box center [332, 228] width 102 height 24
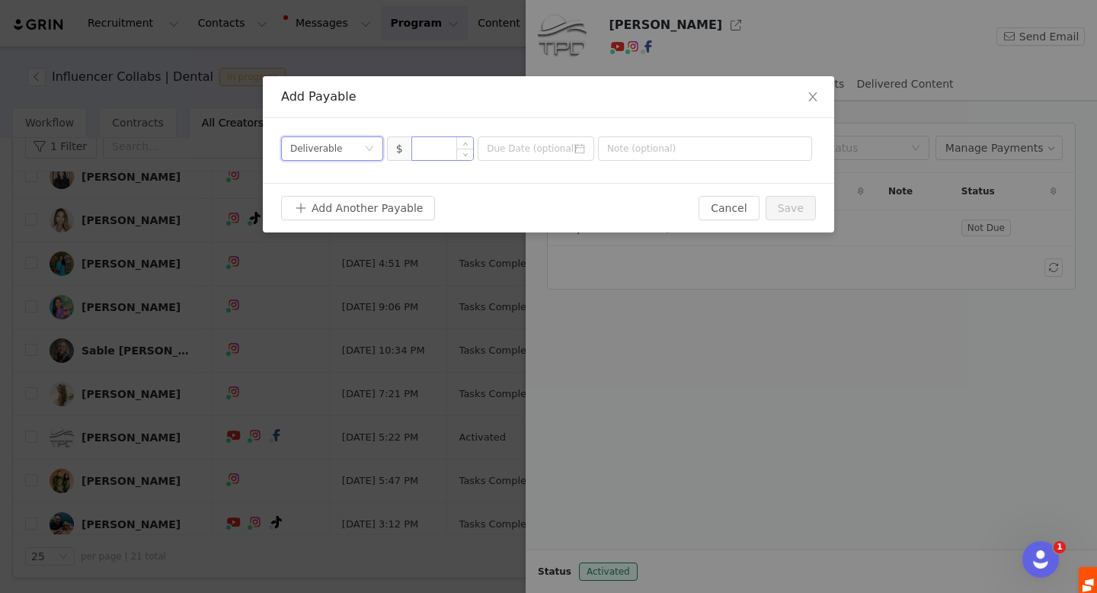
click at [434, 150] on input at bounding box center [443, 148] width 62 height 23
type input "500"
click at [539, 153] on input at bounding box center [536, 148] width 117 height 24
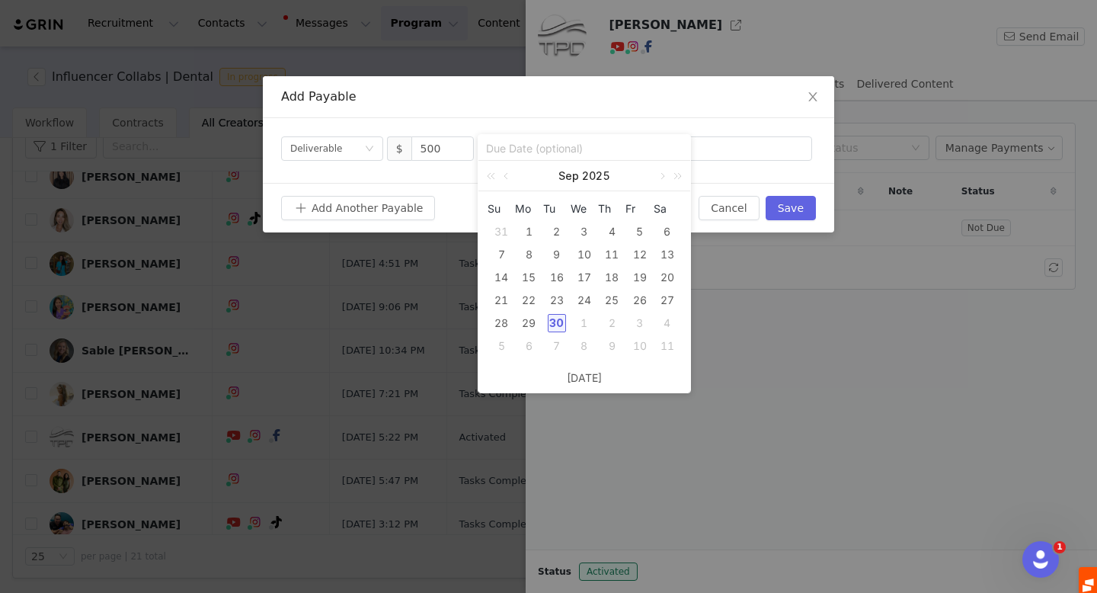
click at [555, 318] on div "30" at bounding box center [557, 323] width 18 height 18
type input "[DATE]"
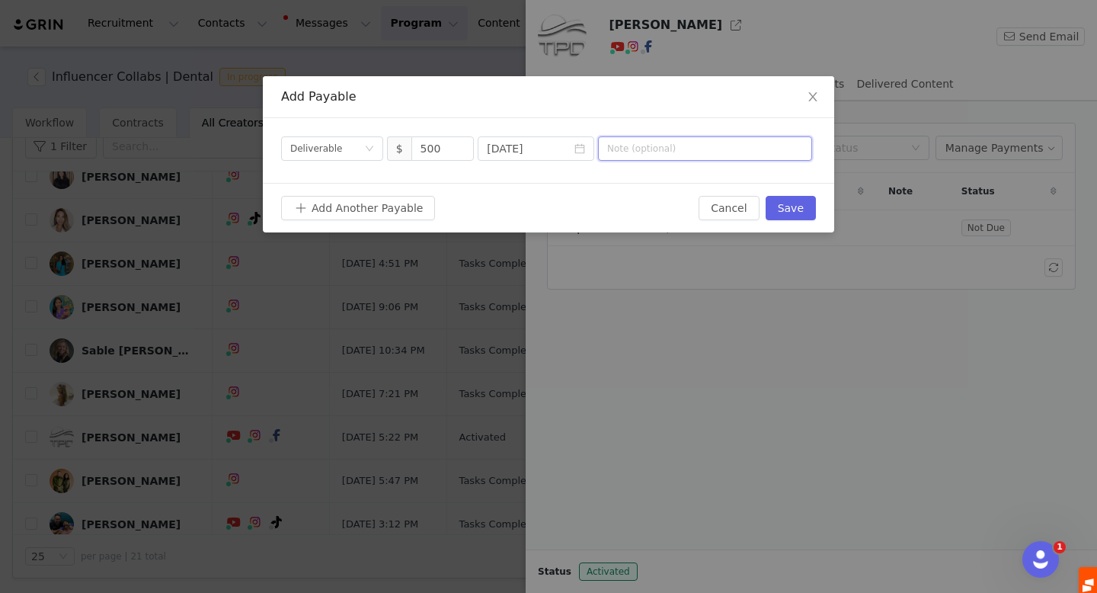
click at [660, 148] on input "text" at bounding box center [705, 148] width 214 height 24
type input "September Collab"
click at [792, 209] on button "Save" at bounding box center [791, 208] width 50 height 24
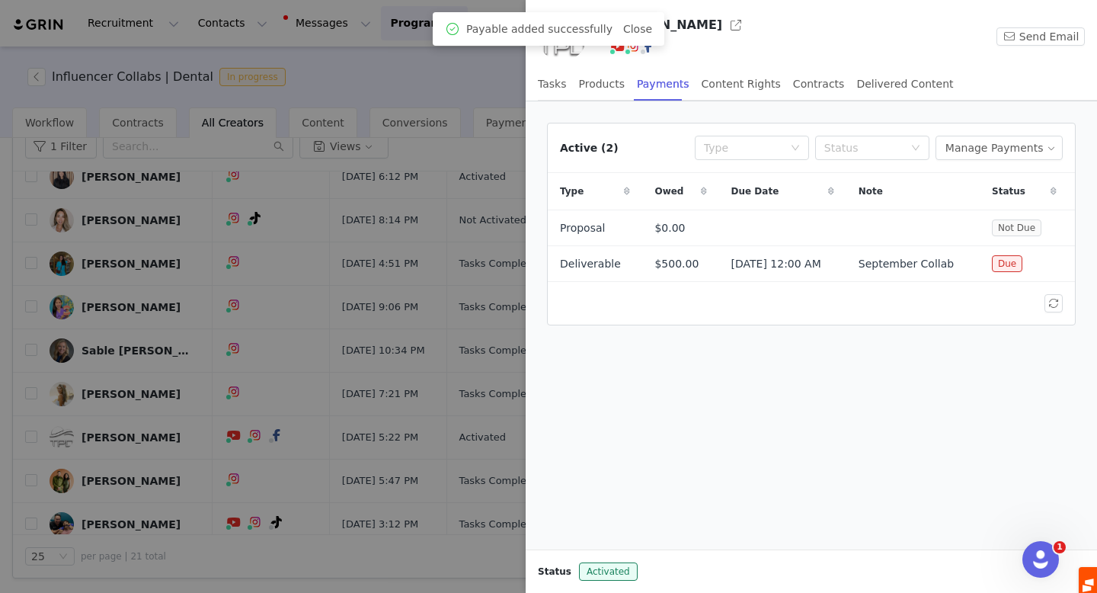
click at [120, 480] on div at bounding box center [548, 296] width 1097 height 593
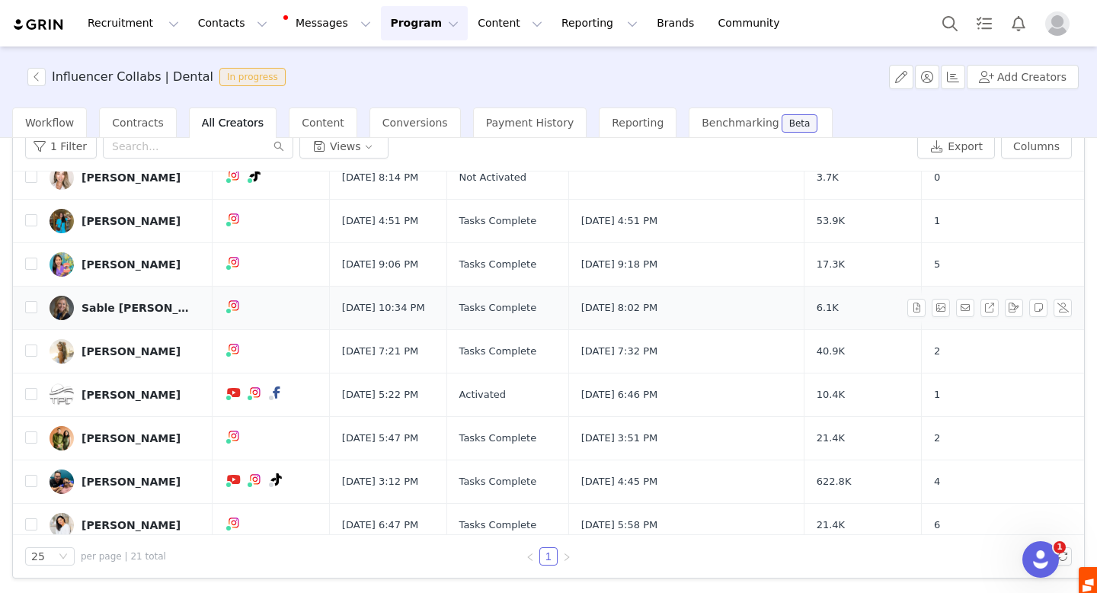
scroll to position [357, 0]
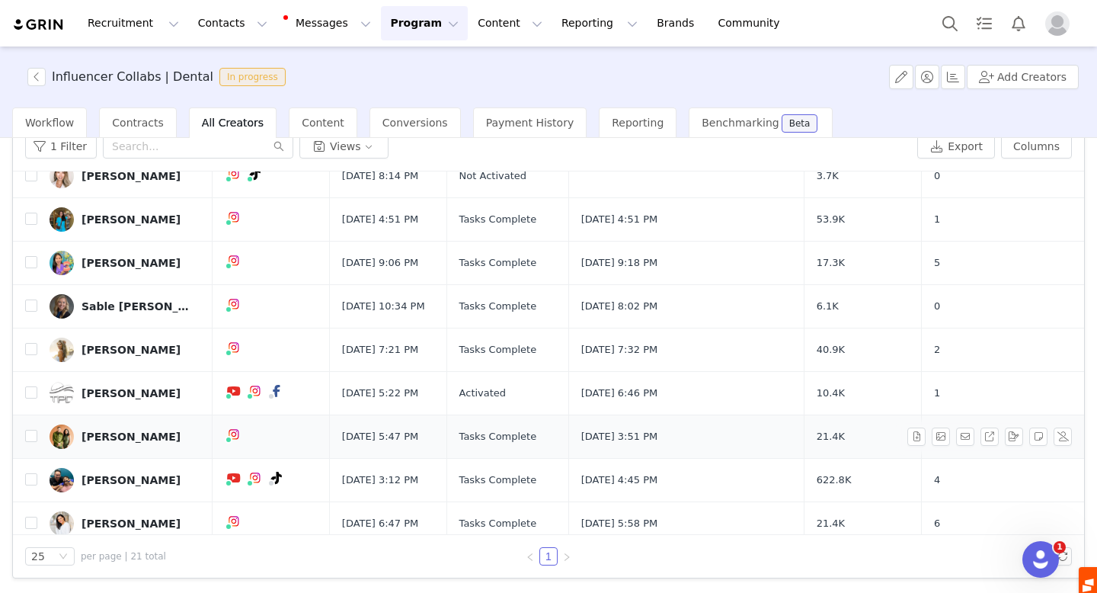
click at [101, 434] on div "Dr. Joya Lyons" at bounding box center [131, 436] width 99 height 12
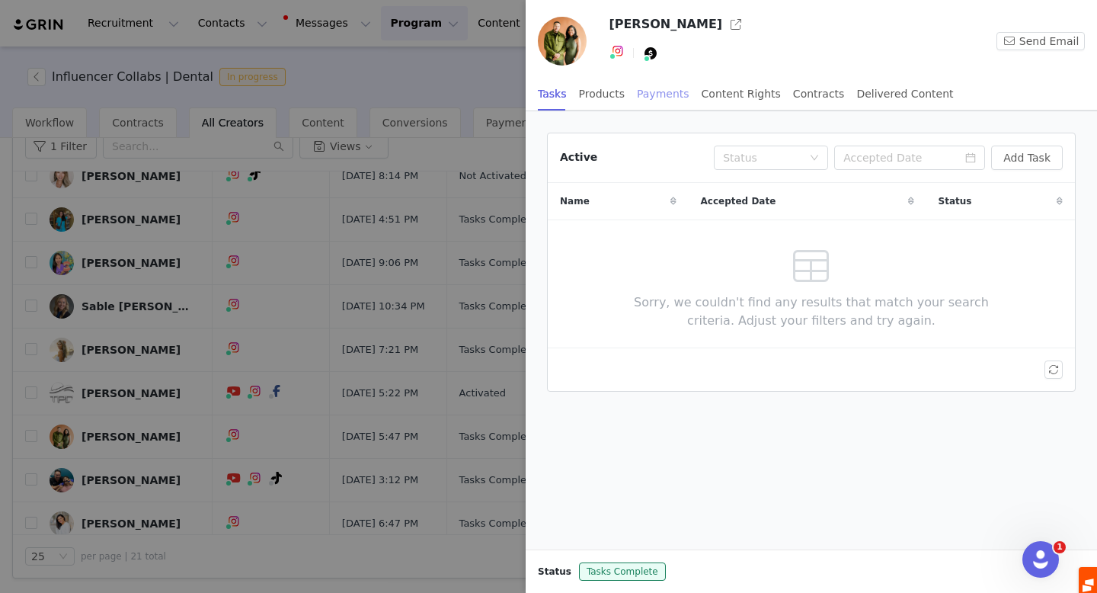
click at [675, 91] on div "Payments" at bounding box center [663, 94] width 53 height 34
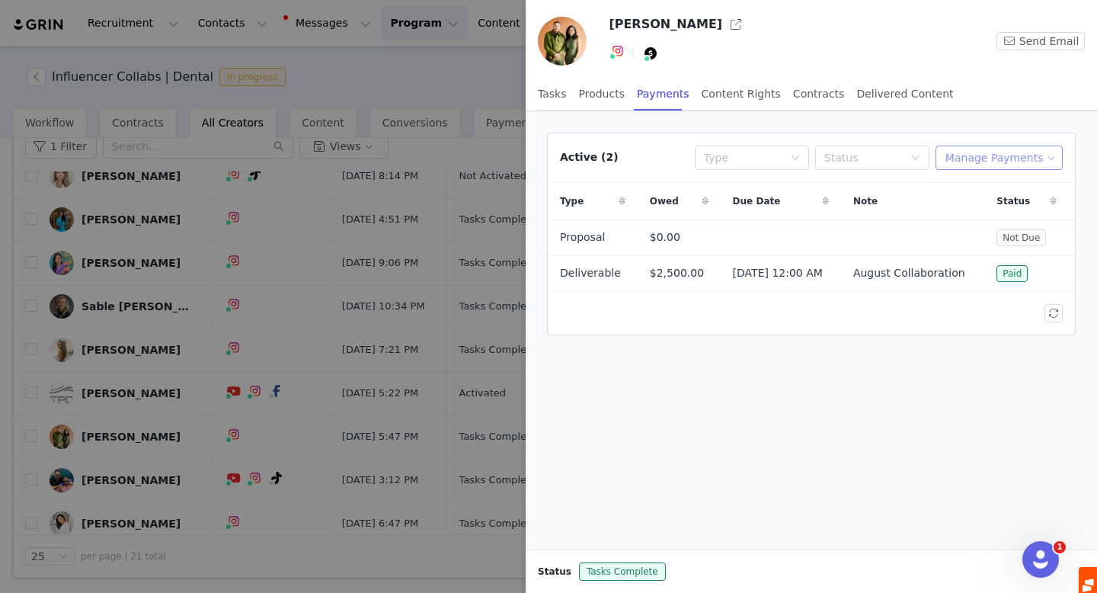
click at [993, 160] on button "Manage Payments" at bounding box center [999, 158] width 127 height 24
click at [989, 214] on span "Add Payable" at bounding box center [1004, 212] width 66 height 17
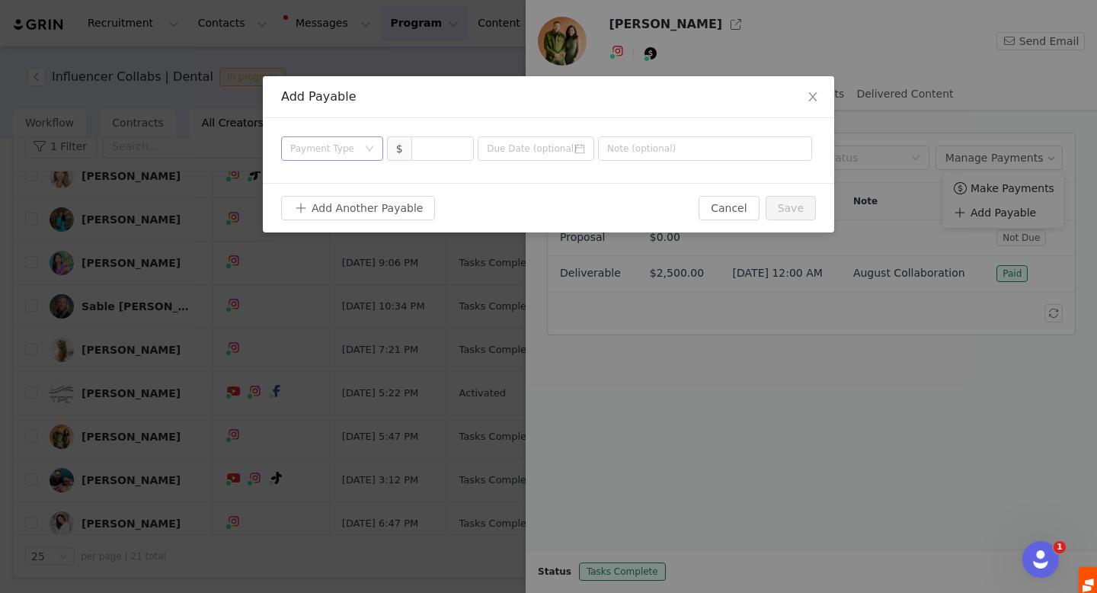
click at [333, 153] on div "Payment Type" at bounding box center [323, 148] width 67 height 15
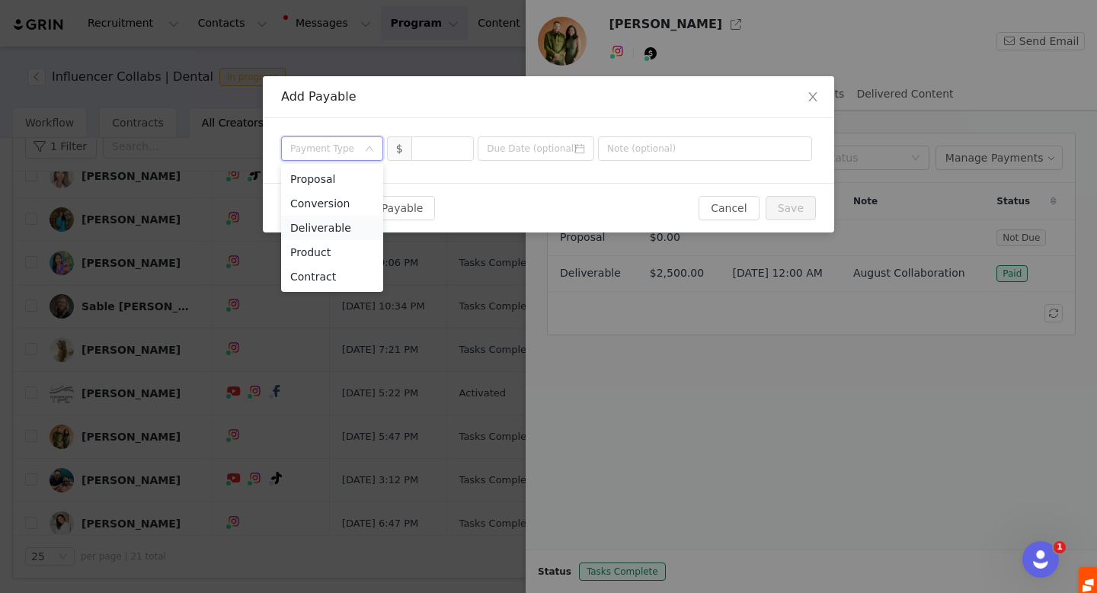
click at [339, 224] on li "Deliverable" at bounding box center [332, 228] width 102 height 24
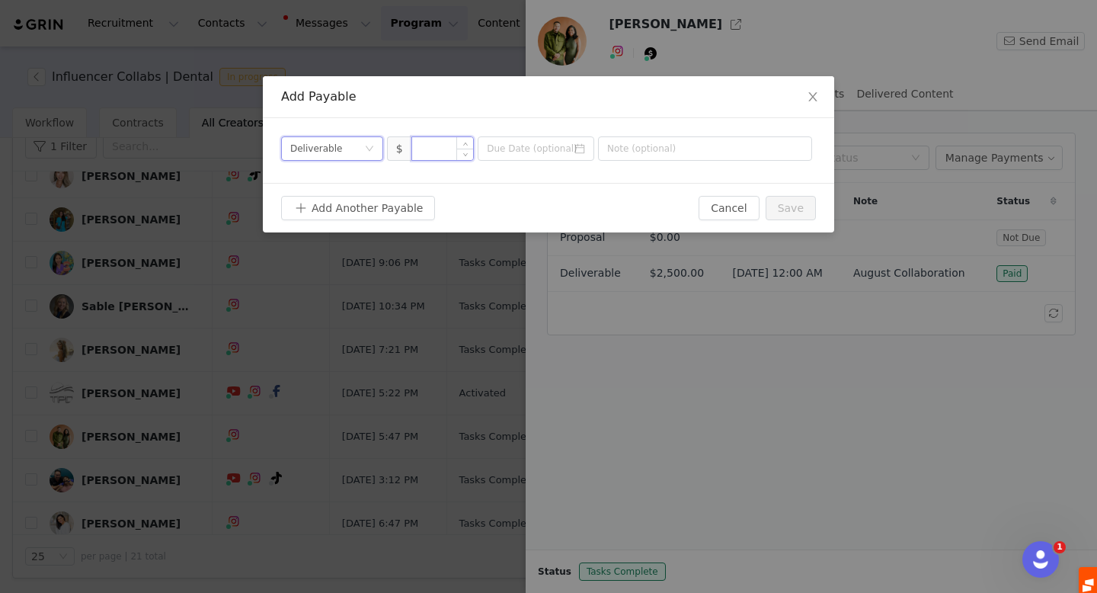
click at [433, 146] on input at bounding box center [443, 148] width 62 height 23
type input "2,500"
click at [524, 146] on input at bounding box center [536, 148] width 117 height 24
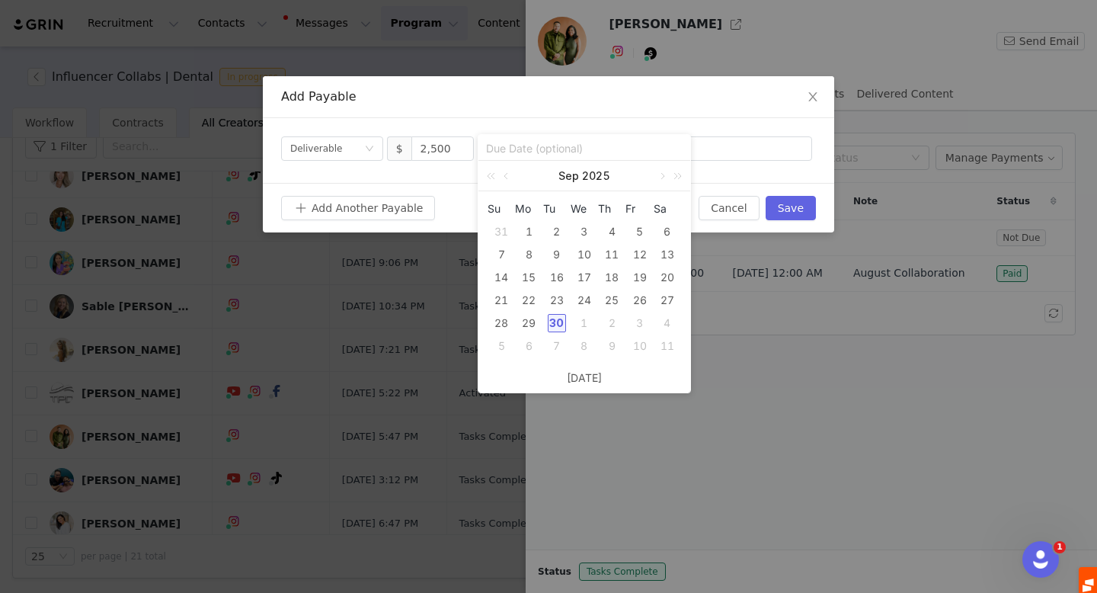
click at [554, 320] on div "30" at bounding box center [557, 323] width 18 height 18
type input "[DATE]"
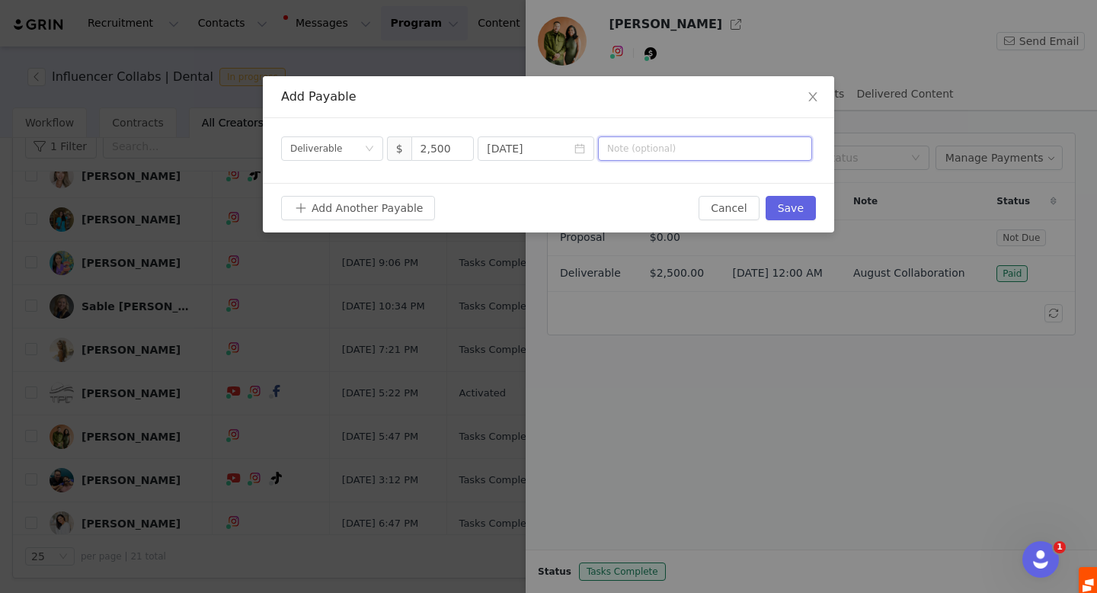
click at [649, 155] on input "text" at bounding box center [705, 148] width 214 height 24
type input "A"
type input "Sept Collaboration"
click at [796, 204] on button "Save" at bounding box center [791, 208] width 50 height 24
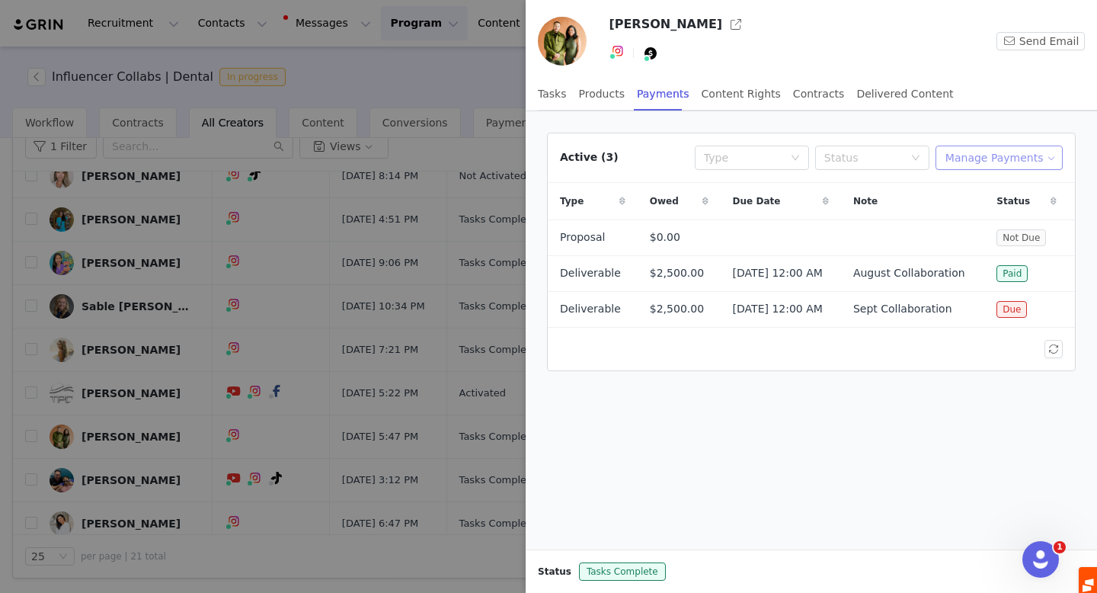
click at [1011, 152] on button "Manage Payments" at bounding box center [999, 158] width 127 height 24
click at [987, 188] on span "Make Payments" at bounding box center [1013, 188] width 84 height 17
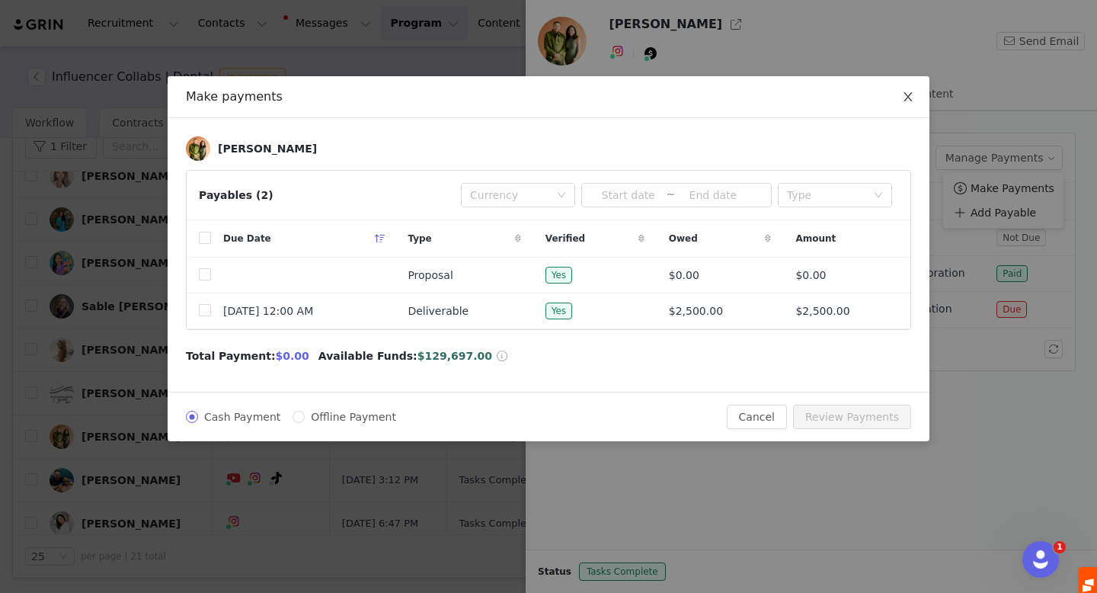
click at [914, 93] on span "Close" at bounding box center [908, 97] width 43 height 43
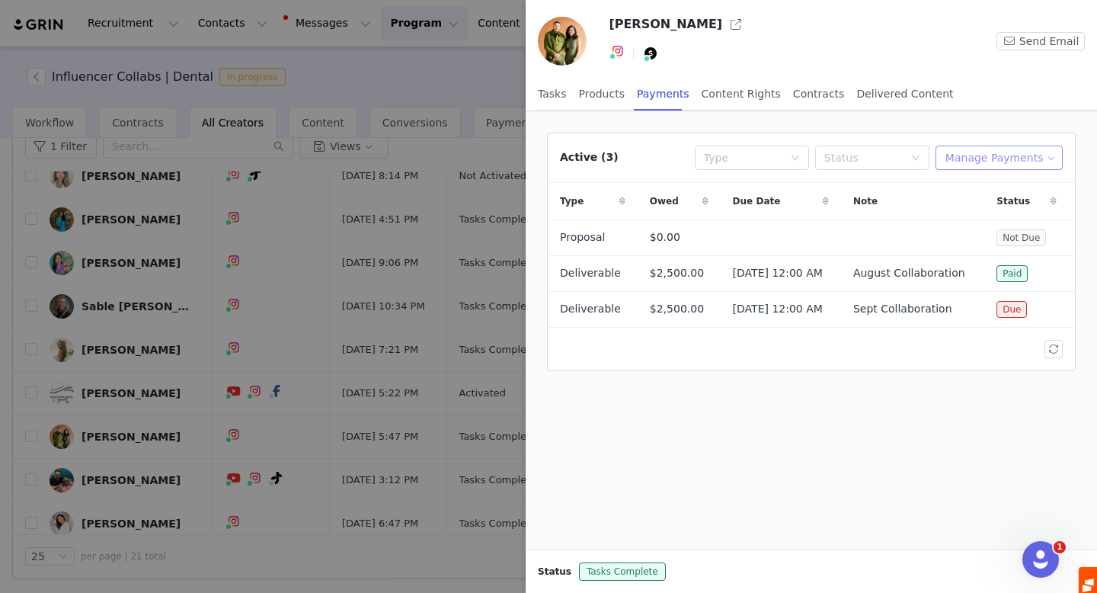
click at [991, 151] on button "Manage Payments" at bounding box center [999, 158] width 127 height 24
click at [991, 202] on li "Add Payable" at bounding box center [1003, 212] width 120 height 24
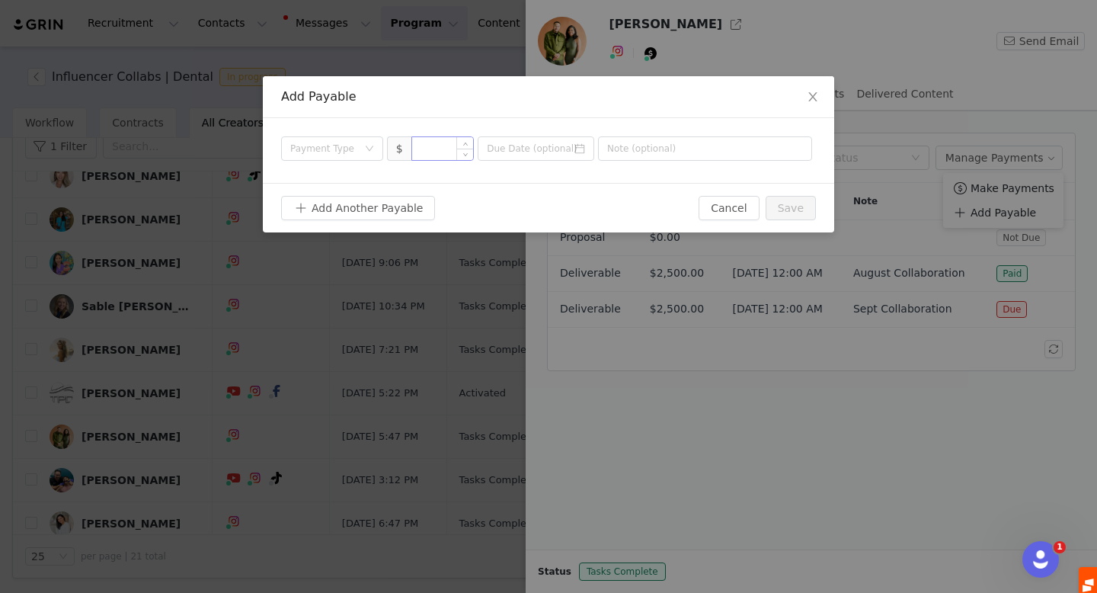
click at [413, 149] on input at bounding box center [443, 148] width 62 height 23
click at [357, 146] on div "Payment Type" at bounding box center [323, 148] width 67 height 15
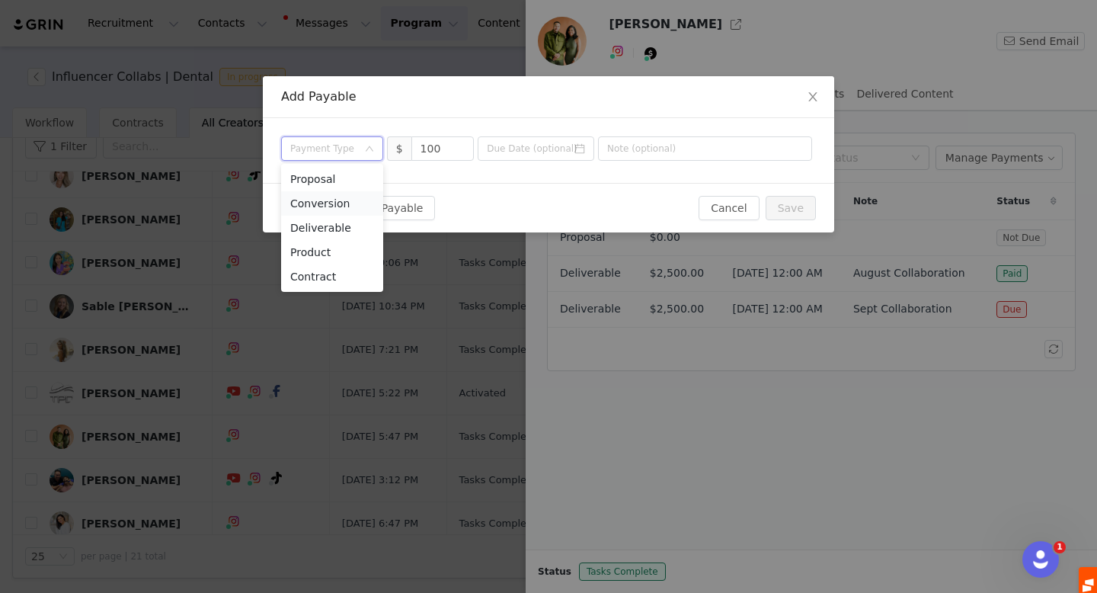
click at [347, 206] on li "Conversion" at bounding box center [332, 203] width 102 height 24
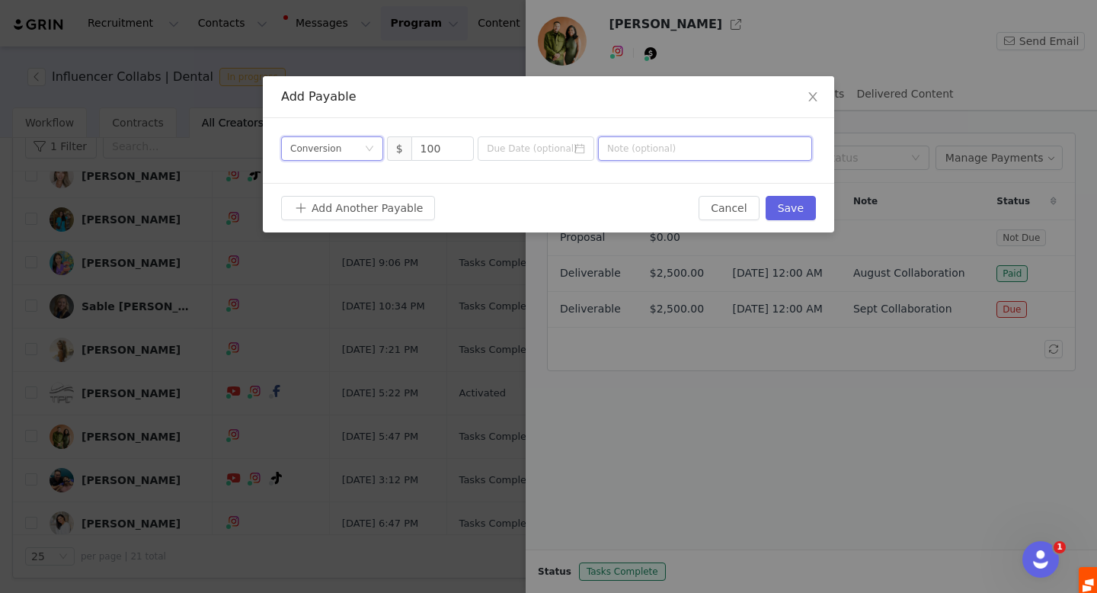
click at [627, 149] on input "text" at bounding box center [705, 148] width 214 height 24
click at [449, 150] on input "100" at bounding box center [443, 148] width 62 height 23
type input "1"
type input "500"
click at [642, 149] on input "text" at bounding box center [705, 148] width 214 height 24
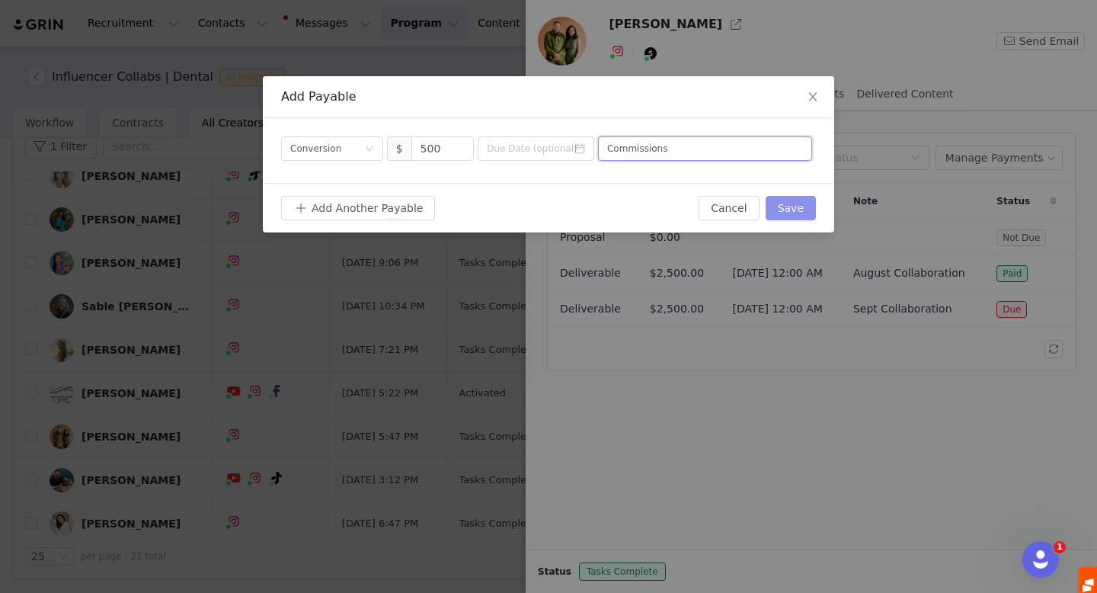
type input "Commissions"
click at [783, 204] on button "Save" at bounding box center [791, 208] width 50 height 24
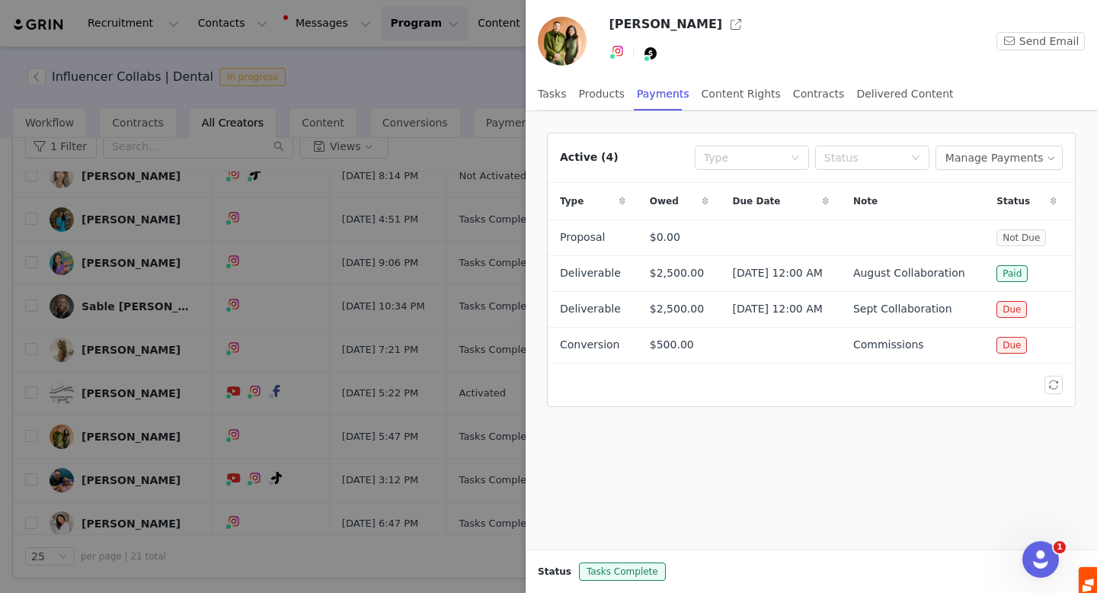
click at [197, 251] on div at bounding box center [548, 296] width 1097 height 593
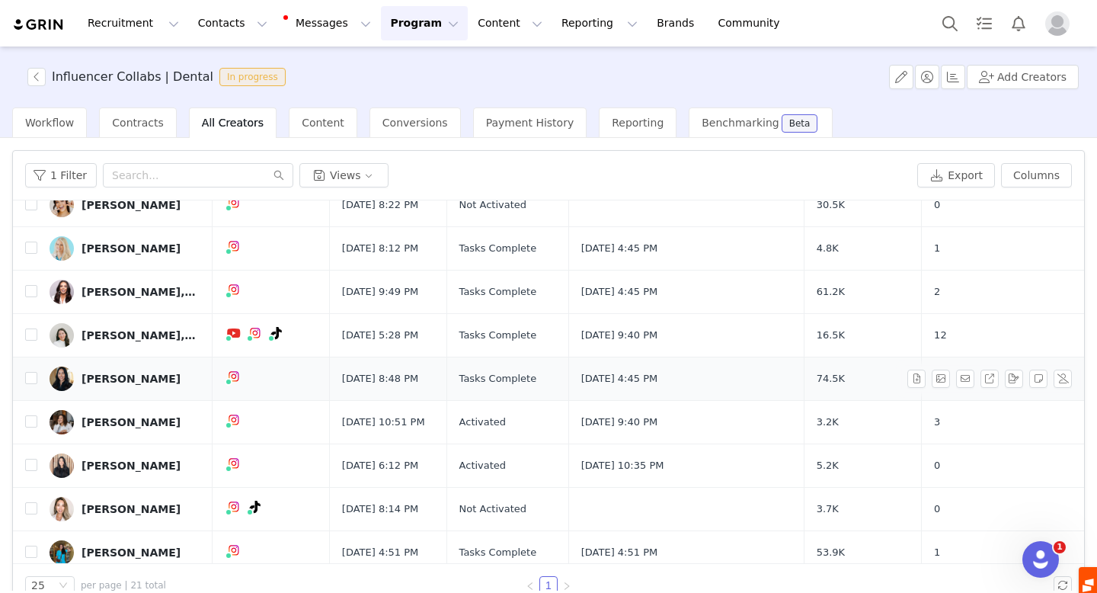
scroll to position [59, 0]
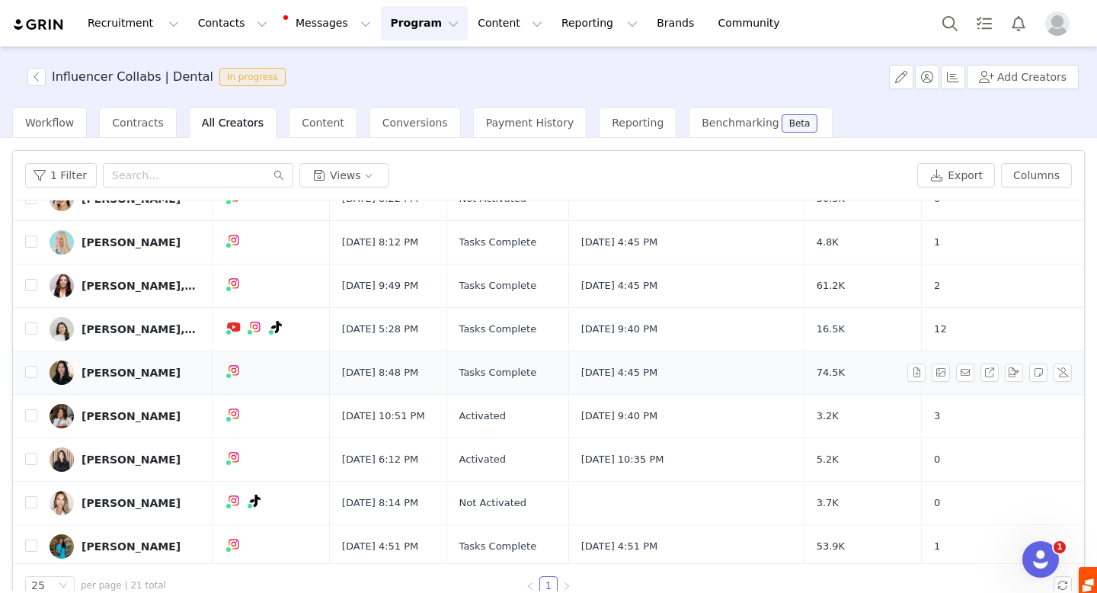
click at [104, 369] on div "Bao Tran" at bounding box center [131, 372] width 99 height 12
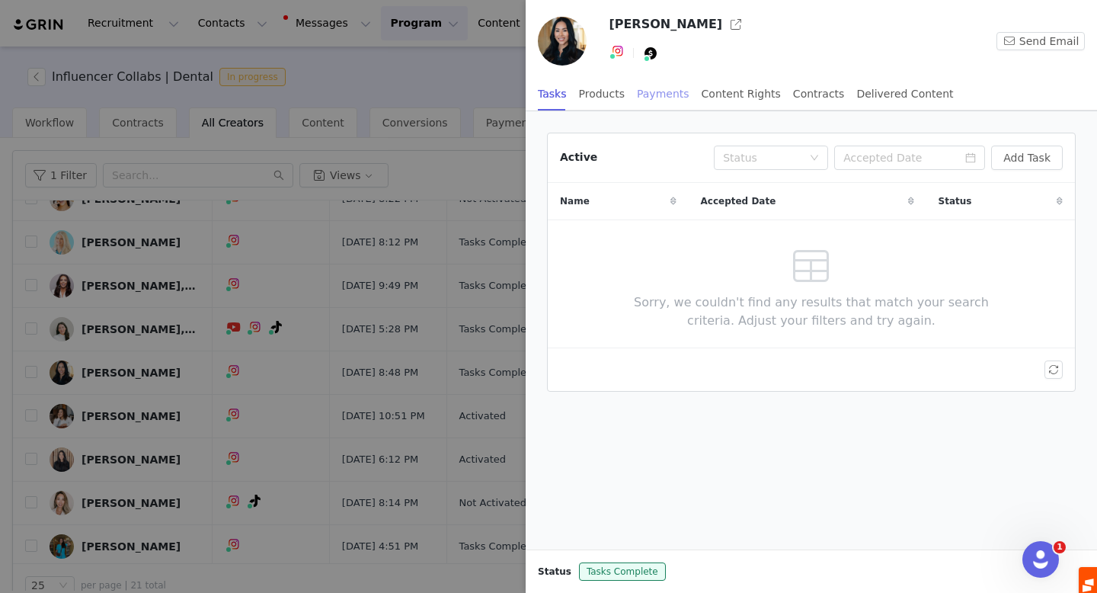
click at [654, 89] on div "Payments" at bounding box center [663, 94] width 53 height 34
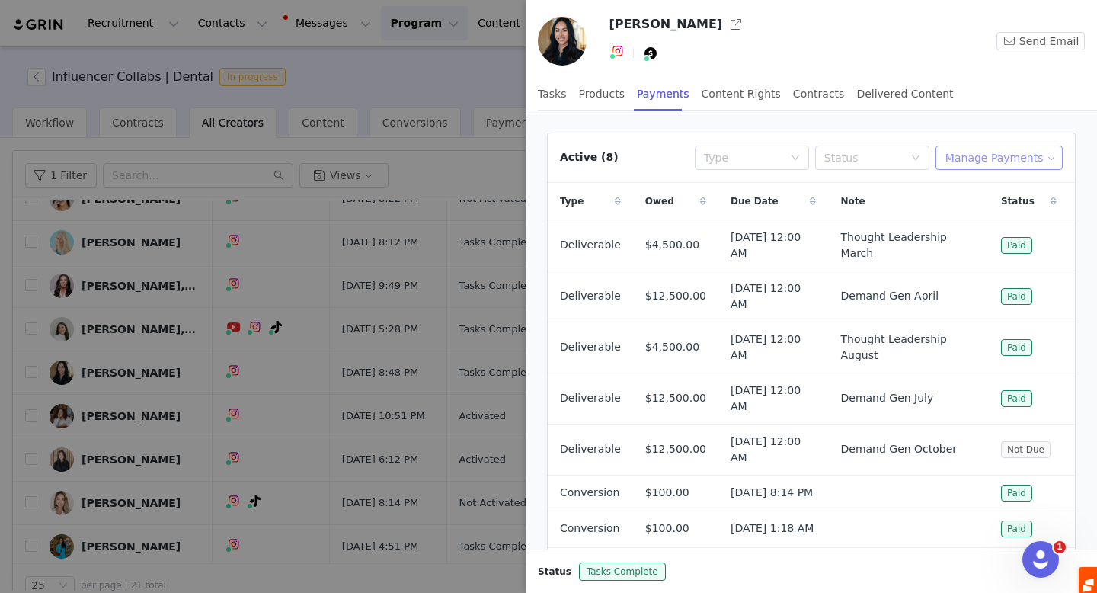
click at [1008, 155] on button "Manage Payments" at bounding box center [999, 158] width 127 height 24
click at [1002, 213] on span "Add Payable" at bounding box center [1004, 212] width 66 height 17
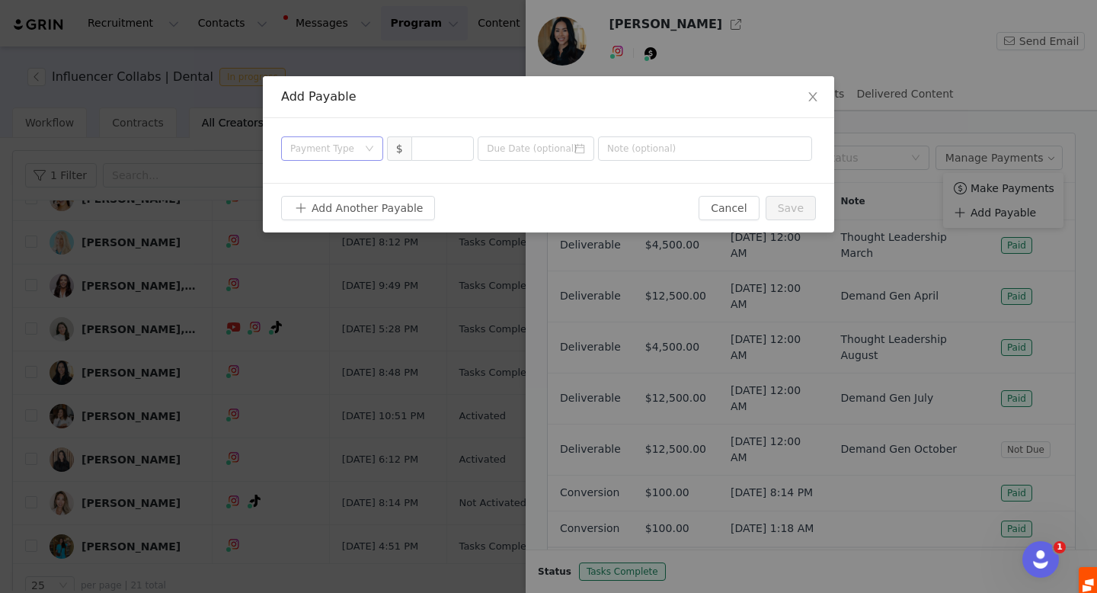
click at [360, 141] on div "Payment Type" at bounding box center [327, 148] width 74 height 23
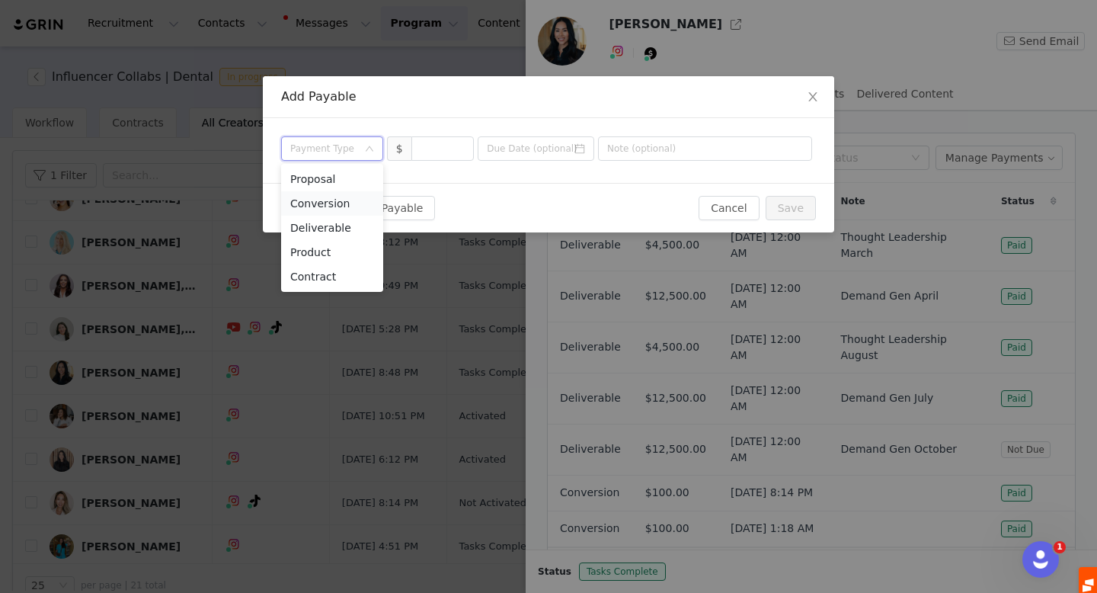
click at [344, 202] on li "Conversion" at bounding box center [332, 203] width 102 height 24
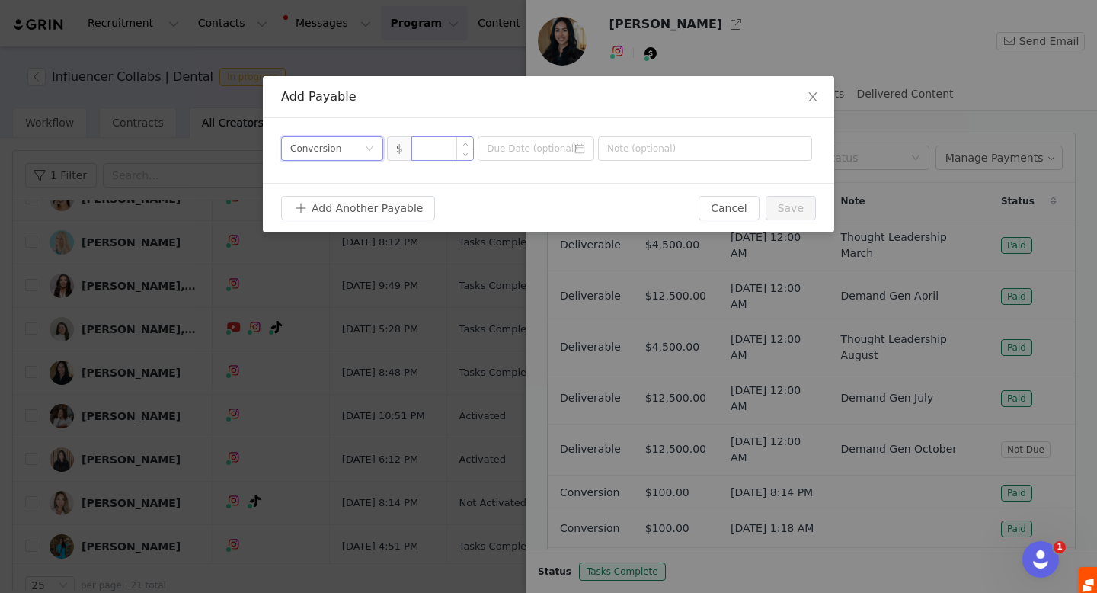
click at [438, 144] on input at bounding box center [443, 148] width 62 height 23
type input "100"
click at [541, 161] on div "Payment Type Conversion $ 100" at bounding box center [548, 150] width 571 height 65
click at [539, 149] on input at bounding box center [536, 148] width 117 height 24
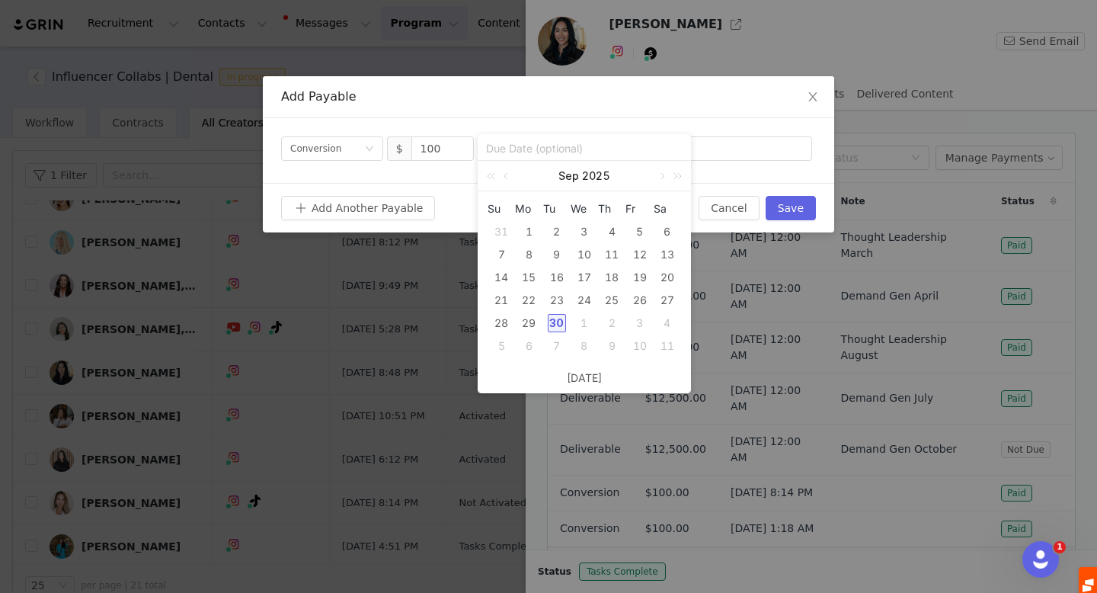
click at [562, 325] on div "30" at bounding box center [557, 323] width 18 height 18
type input "[DATE]"
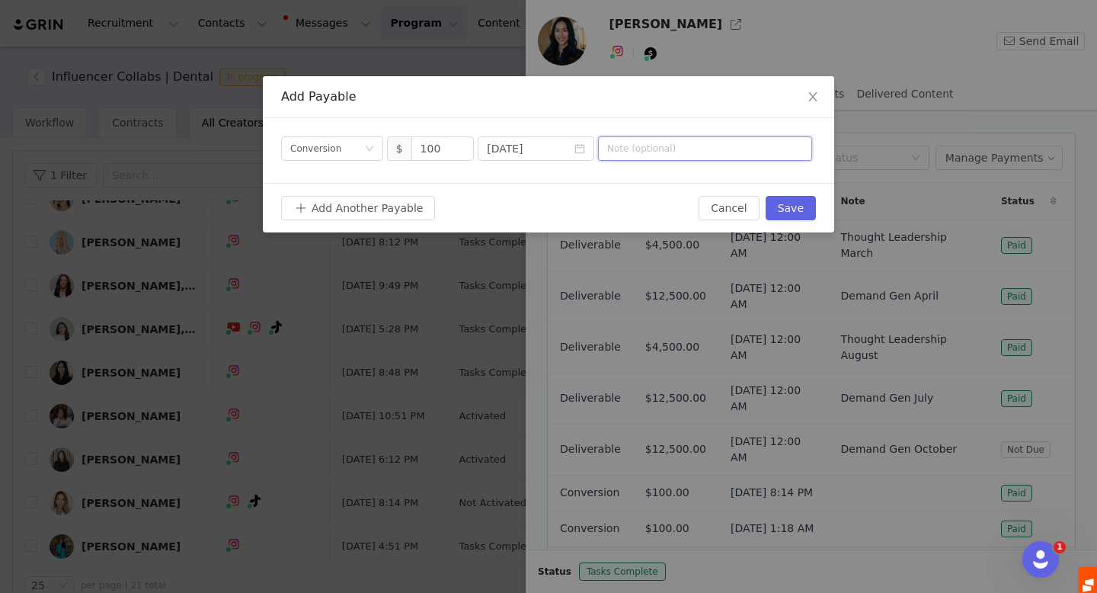
click at [645, 149] on input "text" at bounding box center [705, 148] width 214 height 24
click at [673, 149] on input "Commission - sept" at bounding box center [705, 148] width 214 height 24
type input "Commission - Sept"
click at [795, 206] on button "Save" at bounding box center [791, 208] width 50 height 24
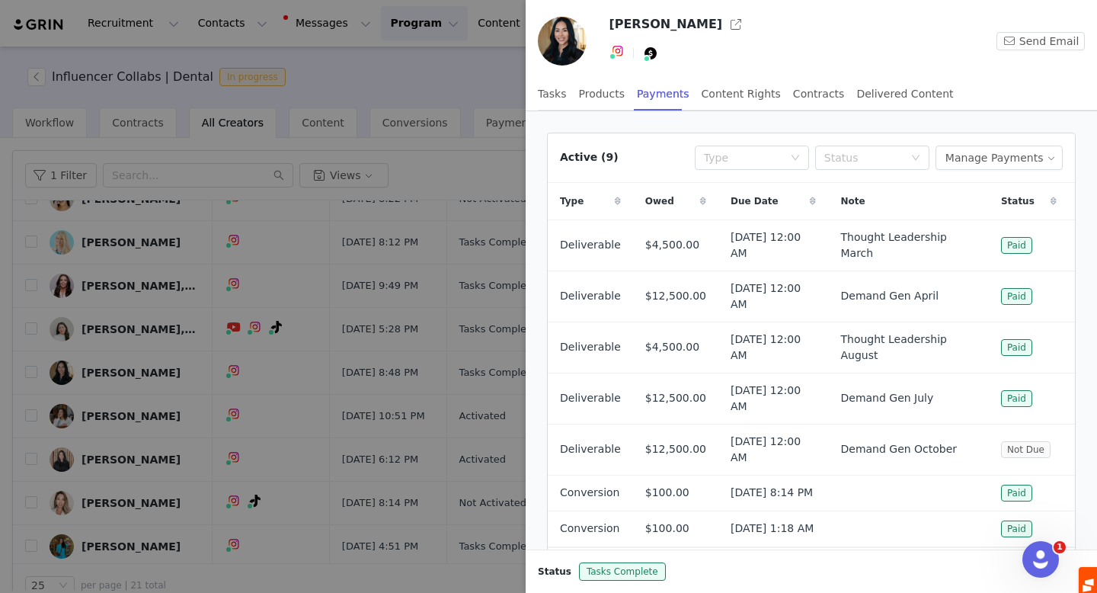
click at [308, 106] on div at bounding box center [548, 296] width 1097 height 593
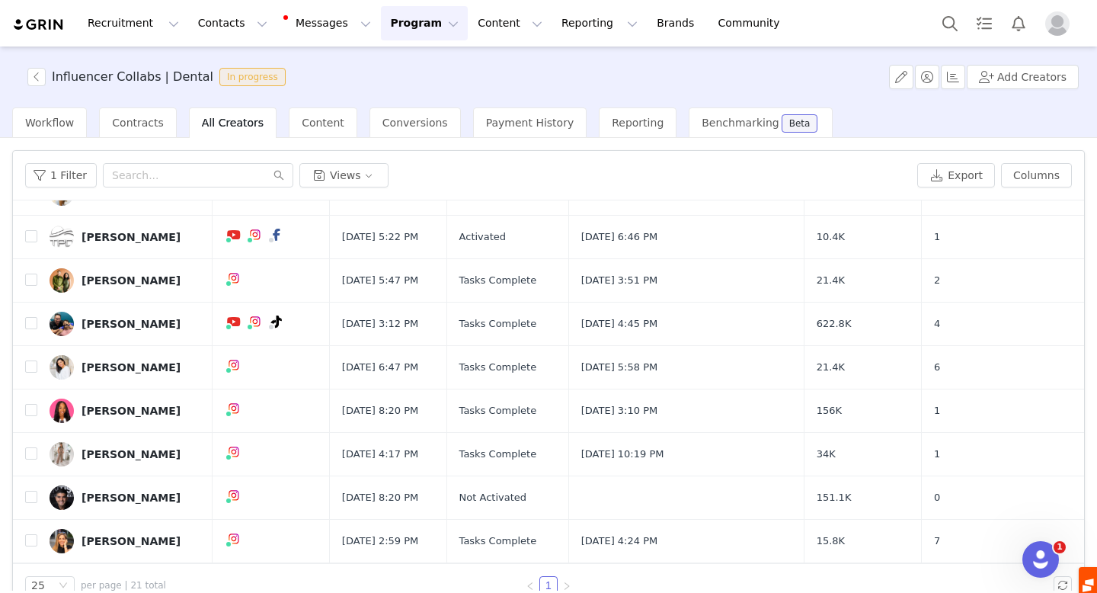
scroll to position [544, 0]
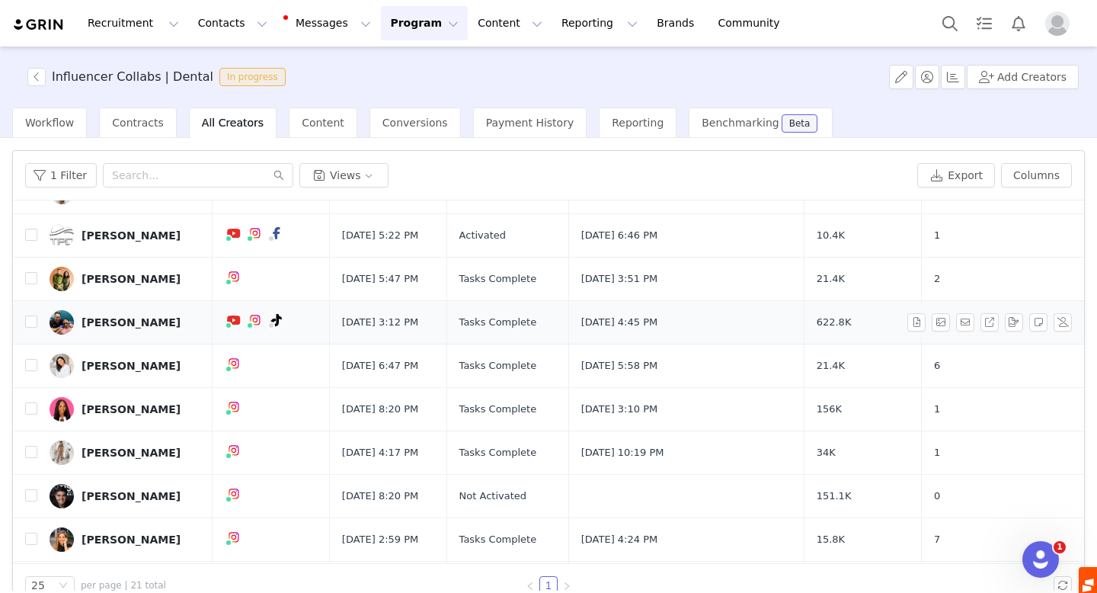
click at [132, 320] on div "Dr. Ryan Savage" at bounding box center [131, 322] width 99 height 12
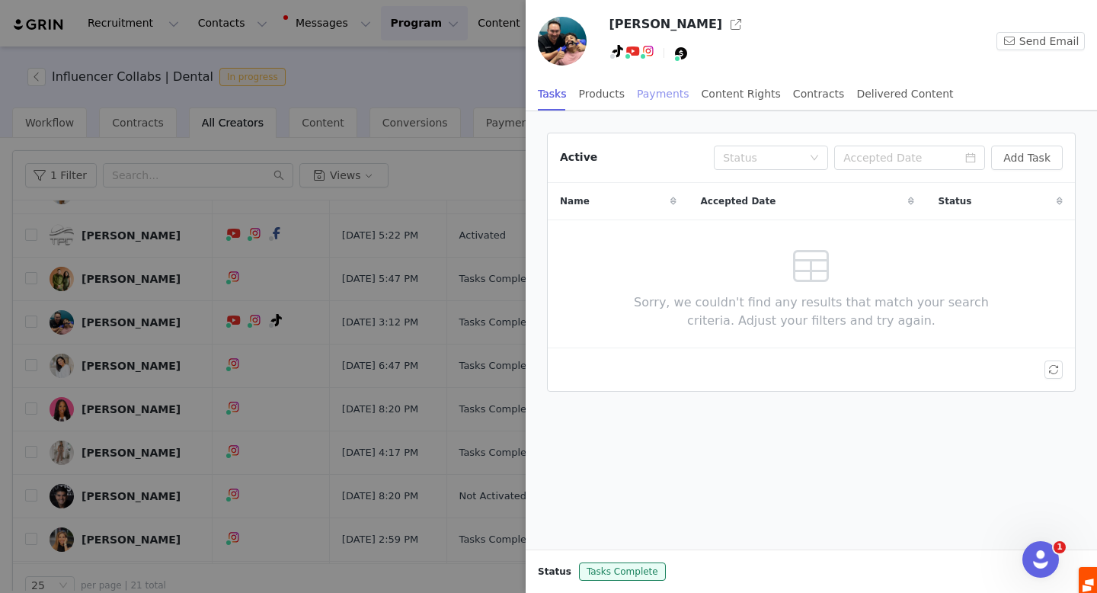
click at [661, 93] on div "Payments" at bounding box center [663, 94] width 53 height 34
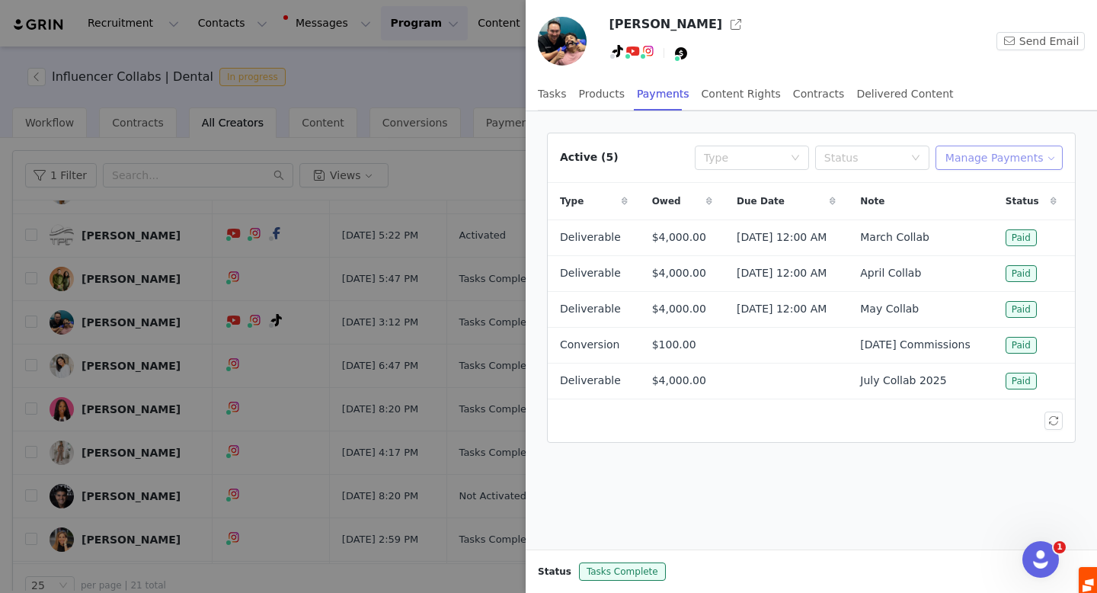
click at [972, 153] on button "Manage Payments" at bounding box center [999, 158] width 127 height 24
click at [982, 212] on span "Add Payable" at bounding box center [1004, 212] width 66 height 17
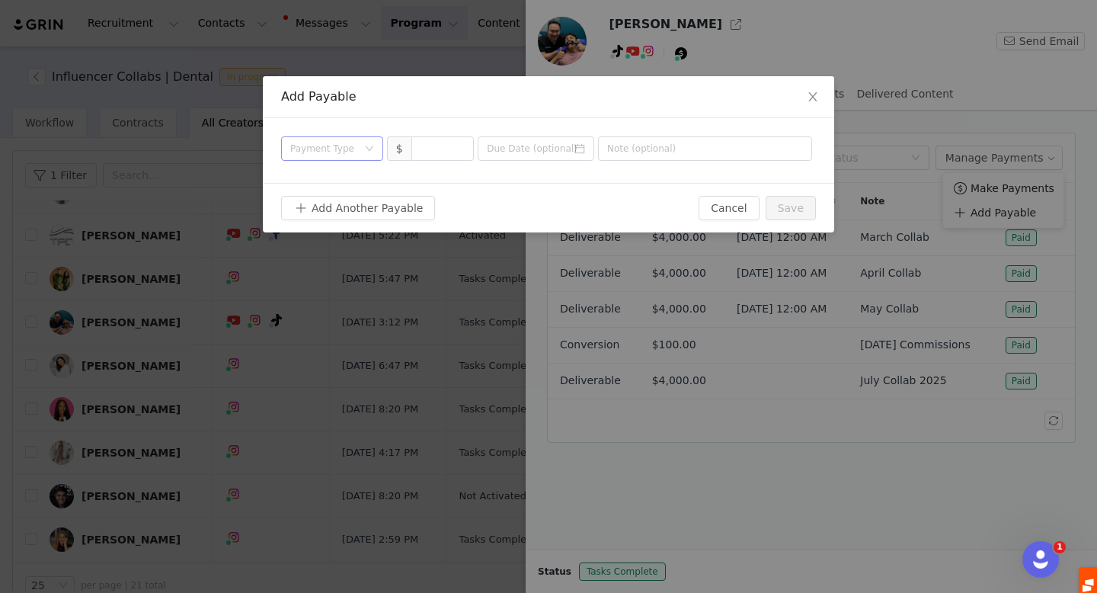
click at [328, 145] on div "Payment Type" at bounding box center [323, 148] width 67 height 15
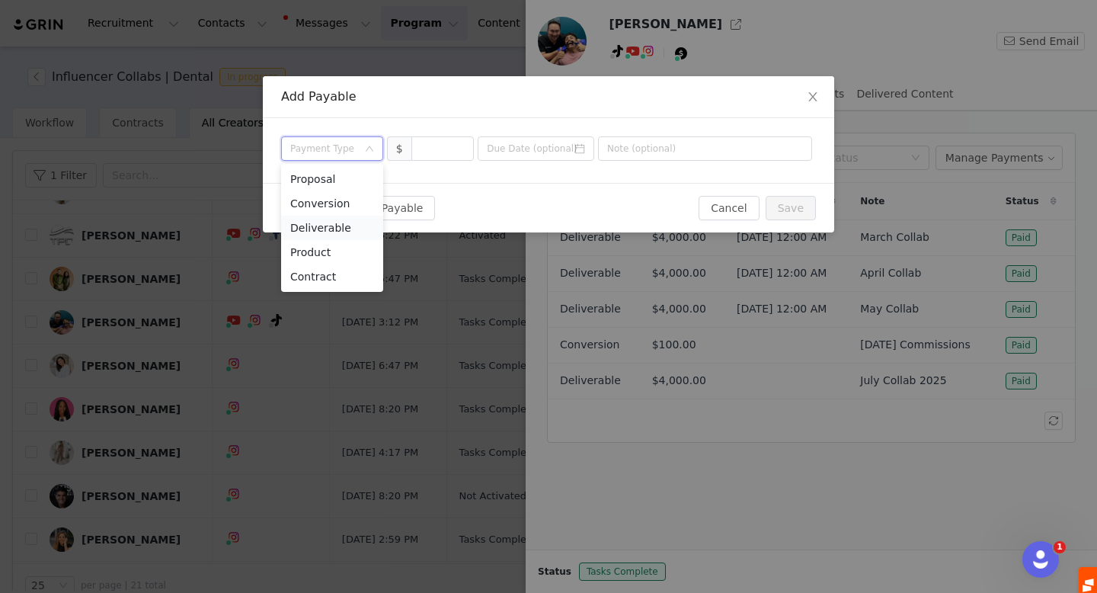
click at [327, 228] on li "Deliverable" at bounding box center [332, 228] width 102 height 24
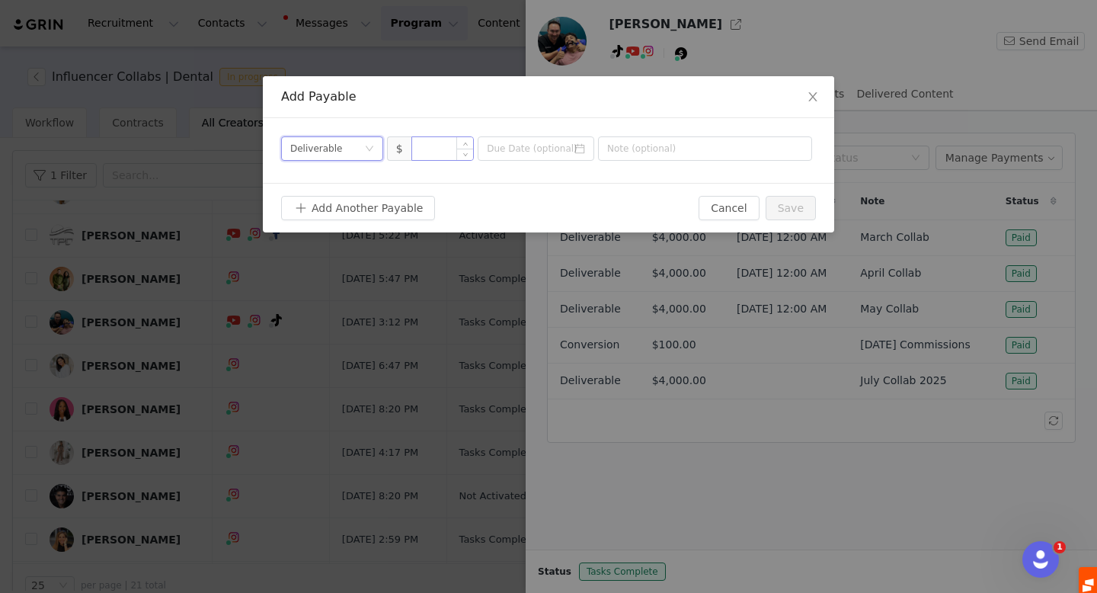
click at [453, 149] on input at bounding box center [443, 148] width 62 height 23
type input "8,000"
click at [514, 150] on input at bounding box center [536, 148] width 117 height 24
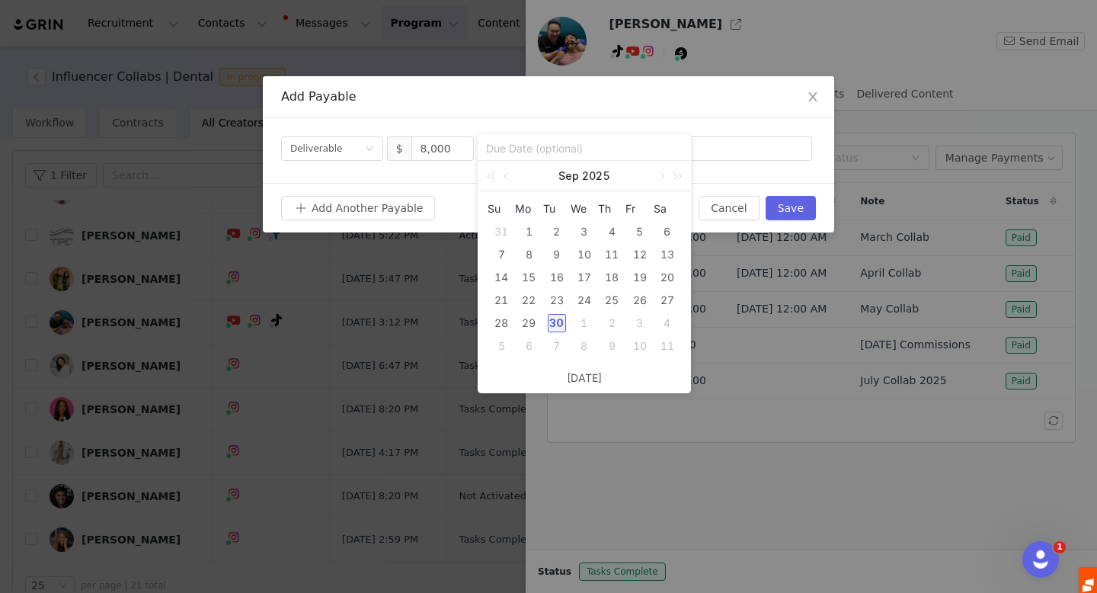
click at [553, 318] on div "30" at bounding box center [557, 323] width 18 height 18
type input "[DATE]"
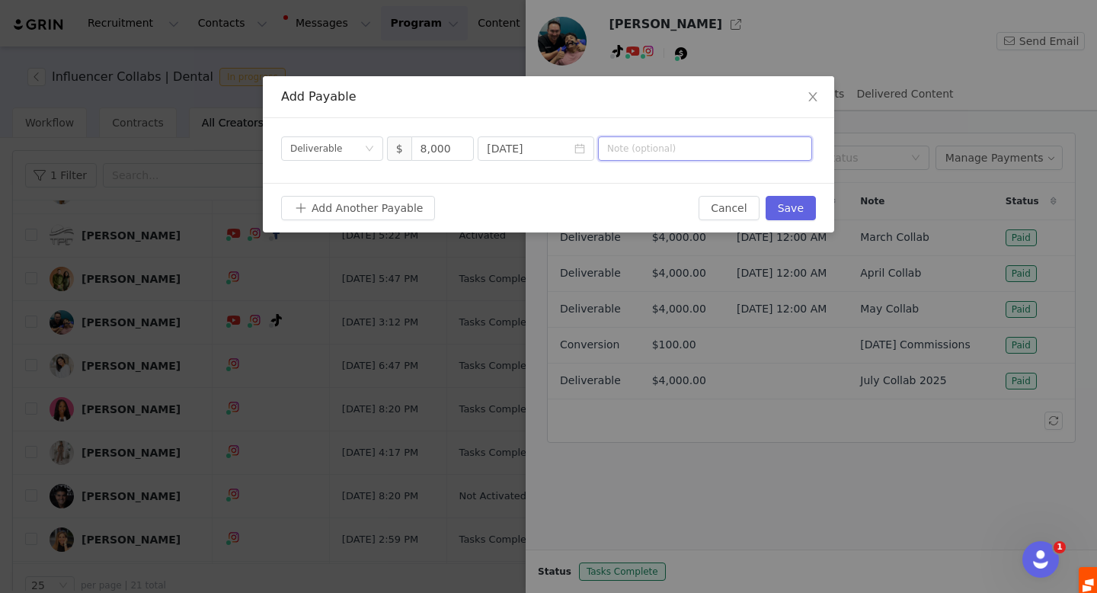
click at [631, 156] on input "text" at bounding box center [705, 148] width 214 height 24
type input "Q4 2025 - Q1 2026 Collaboration"
click at [805, 206] on button "Save" at bounding box center [791, 208] width 50 height 24
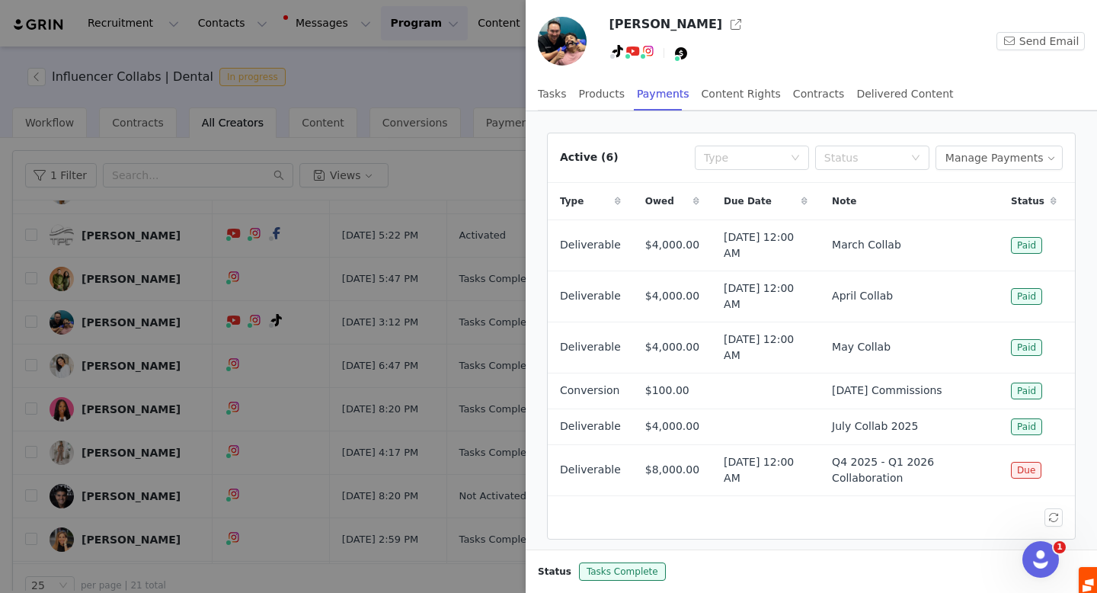
click at [405, 100] on div at bounding box center [548, 296] width 1097 height 593
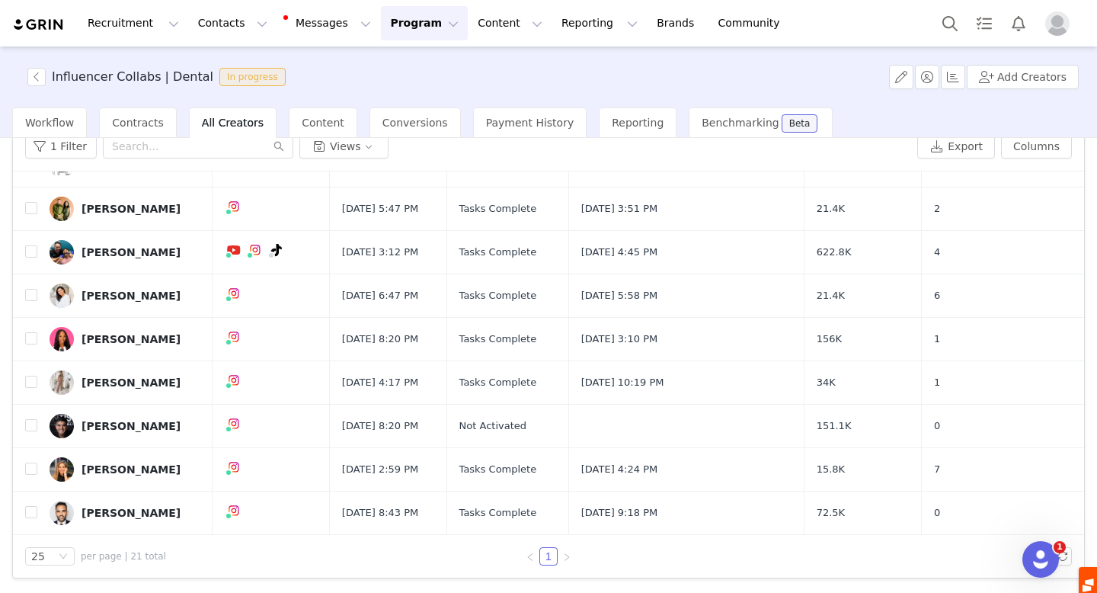
scroll to position [6, 0]
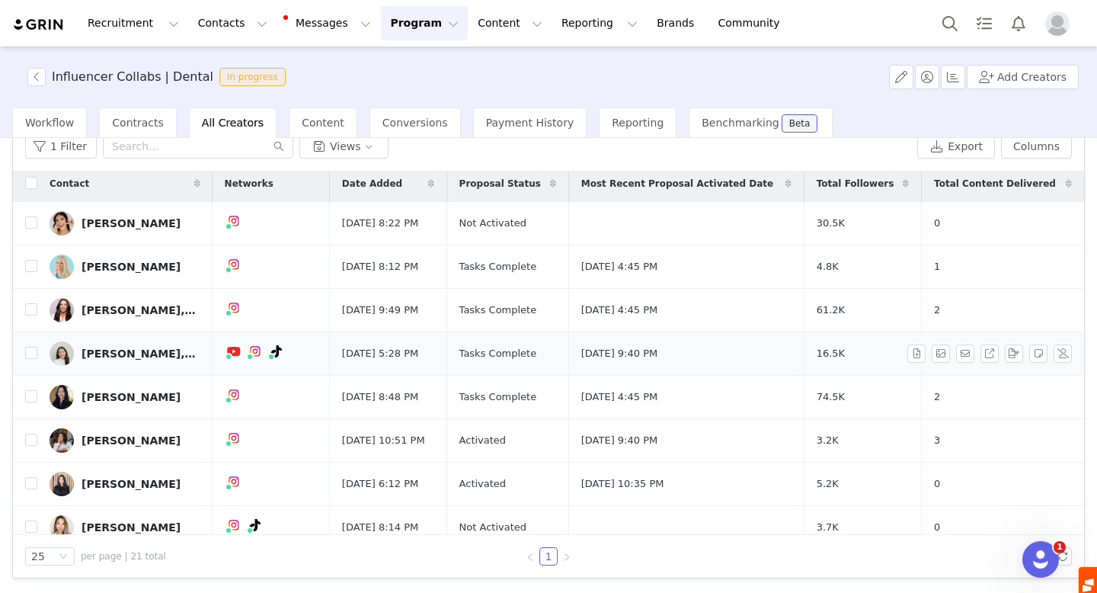
click at [146, 350] on div "Jenny Jeon, DDS, MS" at bounding box center [139, 353] width 114 height 12
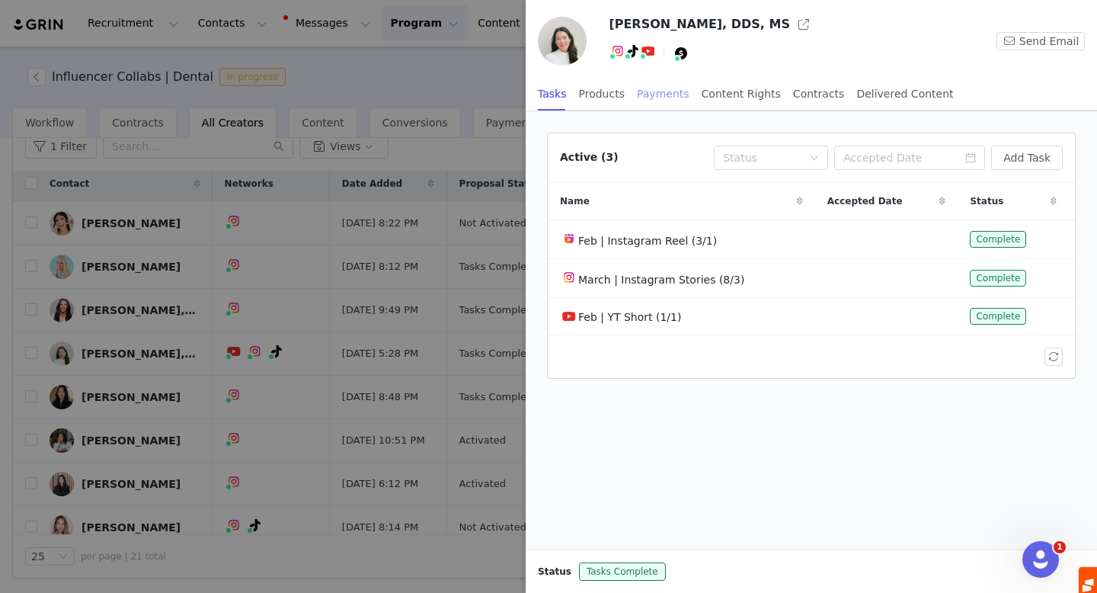
click at [661, 91] on div "Payments" at bounding box center [663, 94] width 53 height 34
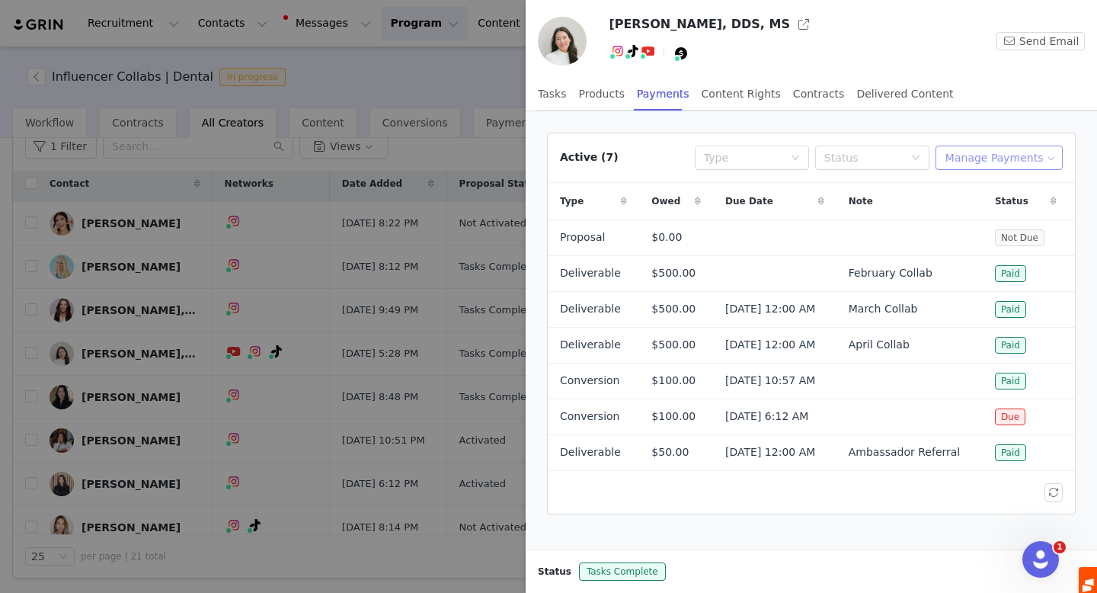
click at [996, 156] on button "Manage Payments" at bounding box center [999, 158] width 127 height 24
click at [995, 213] on span "Add Payable" at bounding box center [1004, 212] width 66 height 17
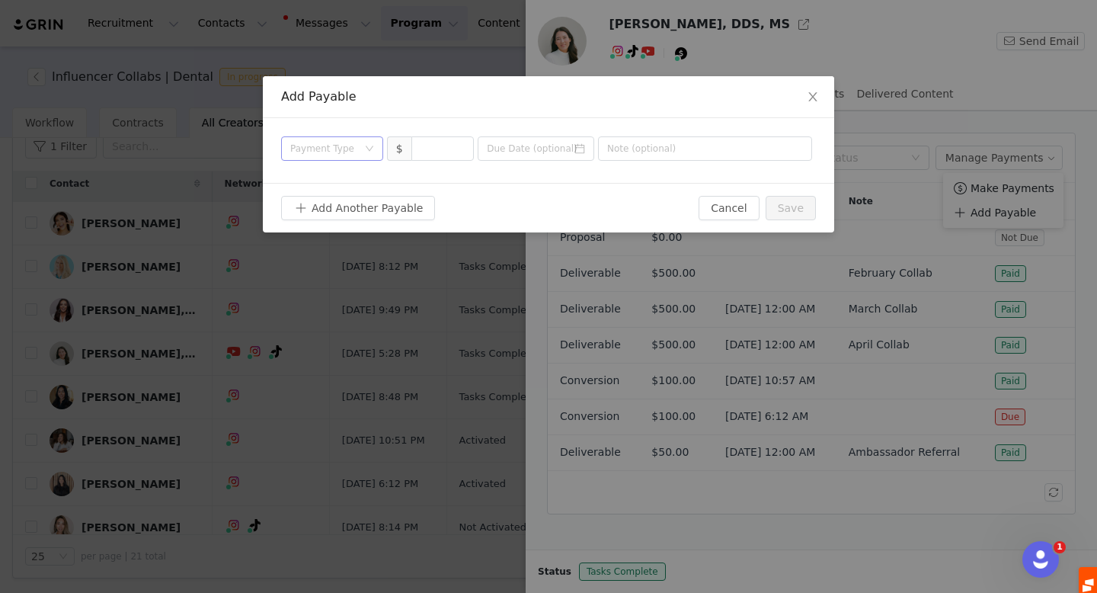
click at [363, 150] on div "Payment Type" at bounding box center [327, 148] width 74 height 23
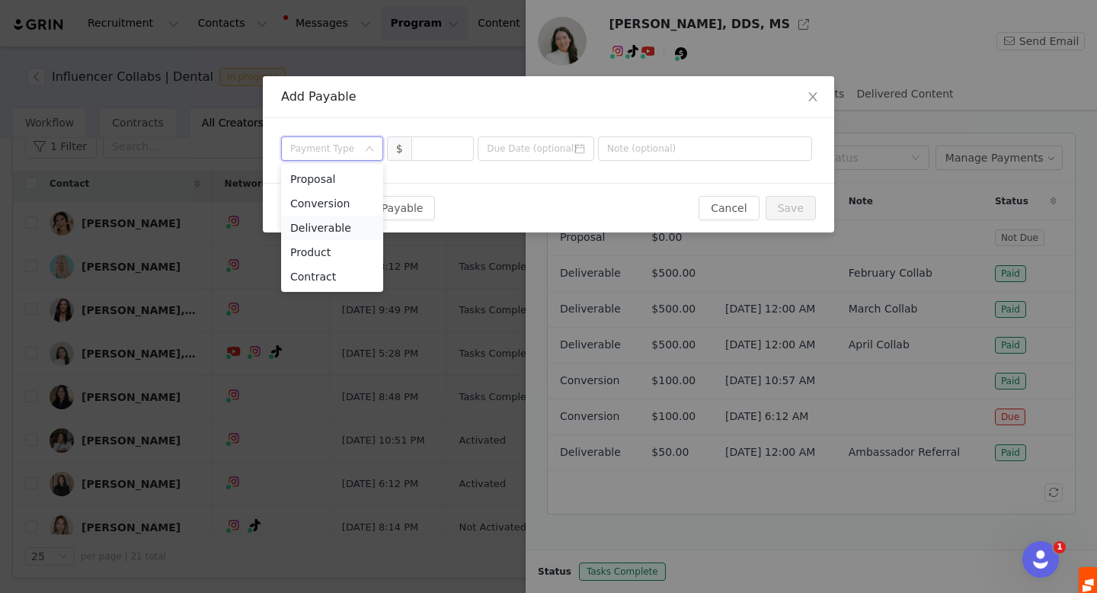
click at [348, 226] on li "Deliverable" at bounding box center [332, 228] width 102 height 24
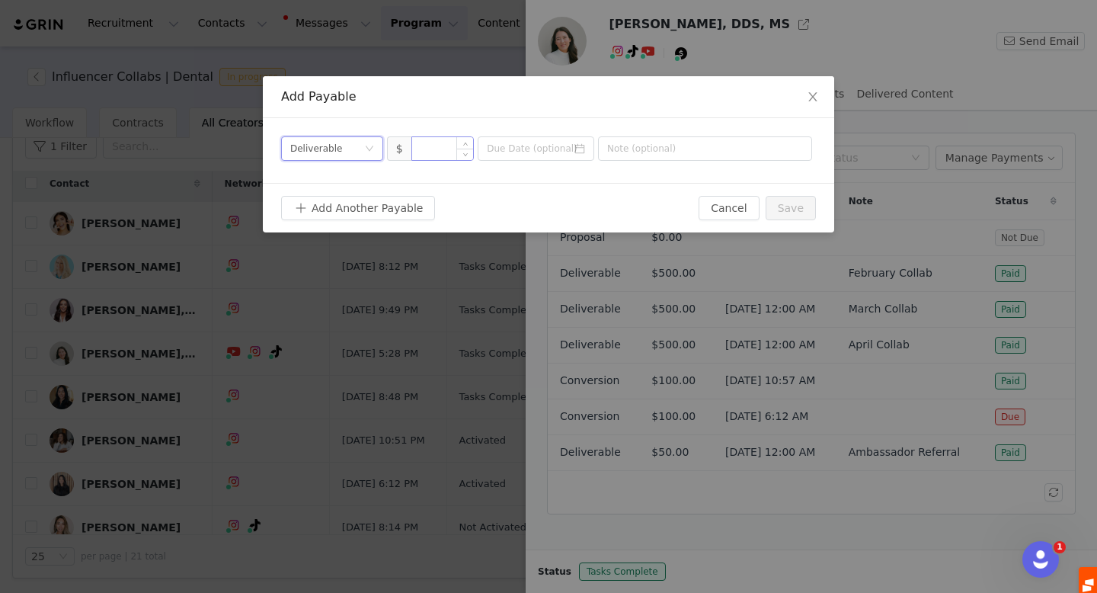
click at [438, 144] on input at bounding box center [443, 148] width 62 height 23
type input "500"
click at [504, 149] on input at bounding box center [536, 148] width 117 height 24
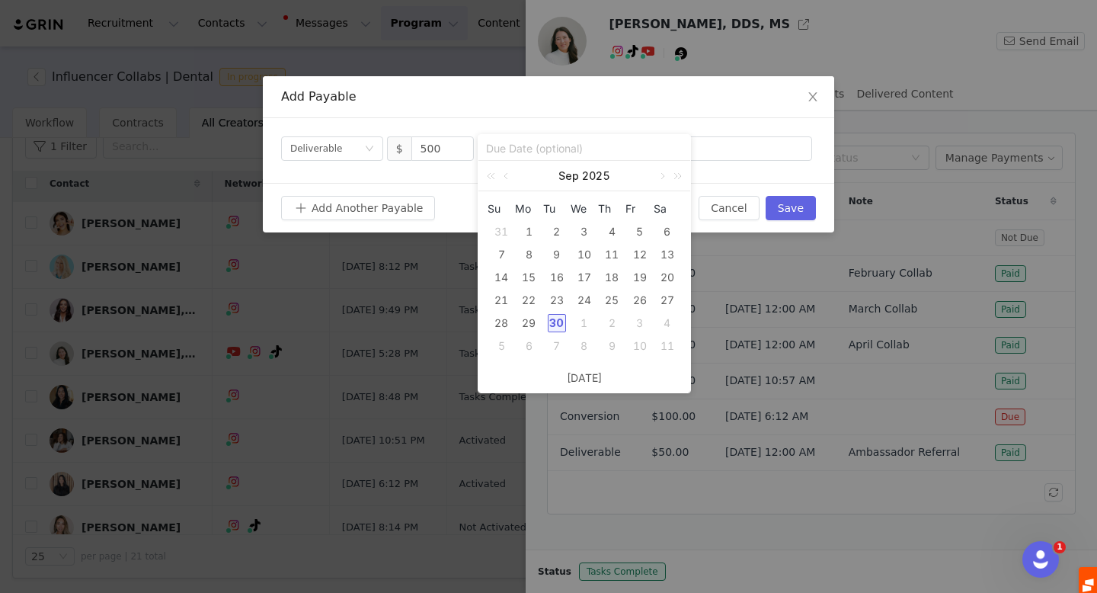
click at [558, 322] on div "30" at bounding box center [557, 323] width 18 height 18
type input "[DATE]"
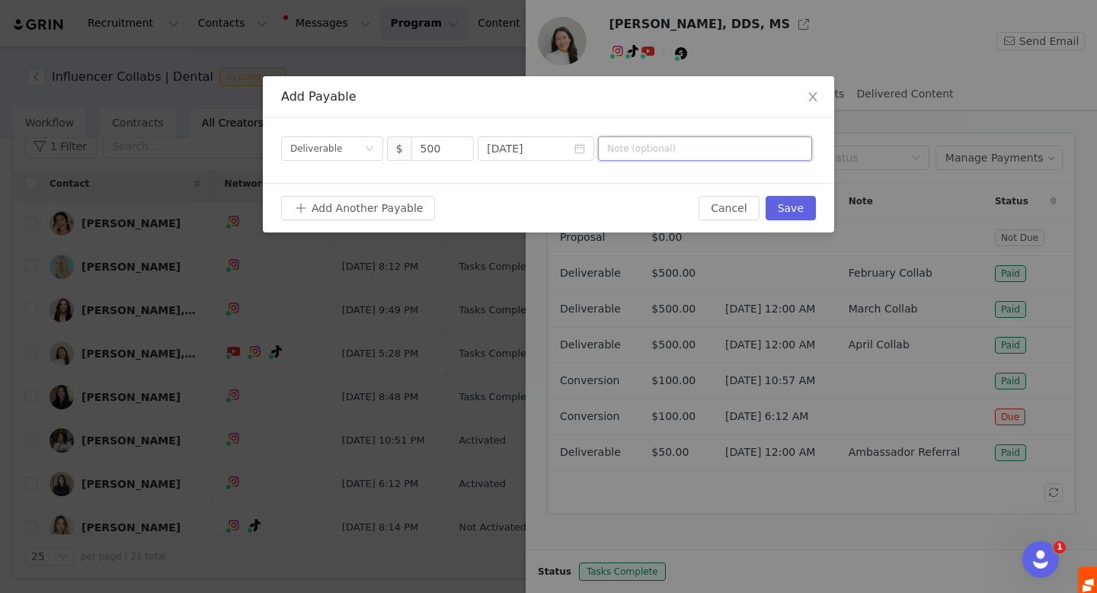
click at [684, 157] on input "text" at bounding box center [705, 148] width 214 height 24
type input "Q4 2025 Collaboration"
click at [801, 207] on button "Save" at bounding box center [791, 208] width 50 height 24
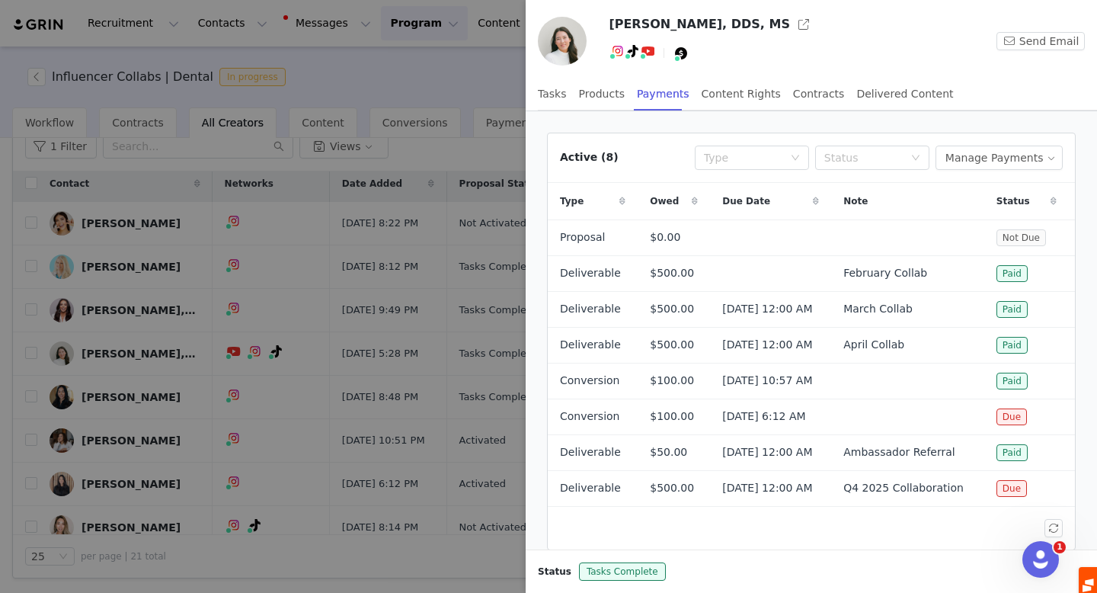
click at [120, 308] on div at bounding box center [548, 296] width 1097 height 593
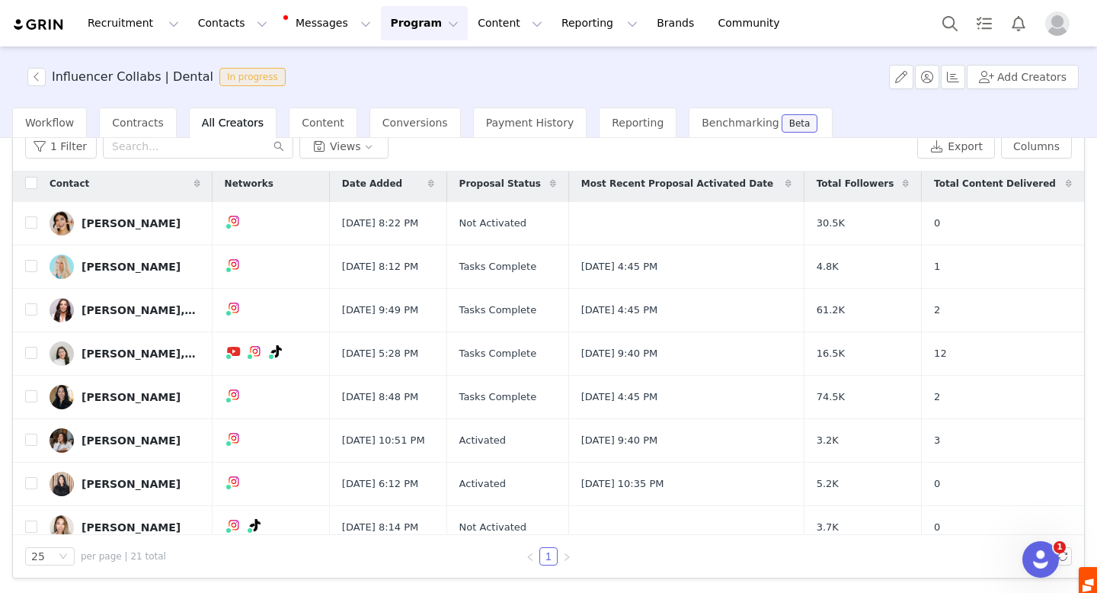
scroll to position [0, 0]
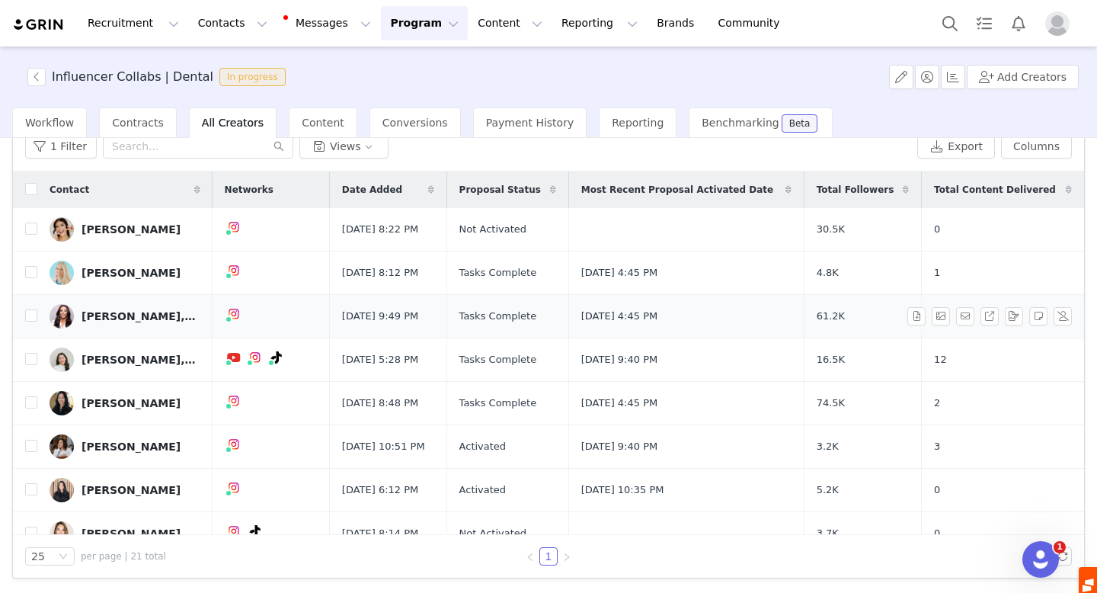
click at [130, 318] on div "Renae Sweeney, DMD" at bounding box center [139, 316] width 114 height 12
click at [130, 318] on div "Influencer Collabs | Dental In progress Add Creators Workflow Contracts All Cre…" at bounding box center [548, 318] width 1097 height 544
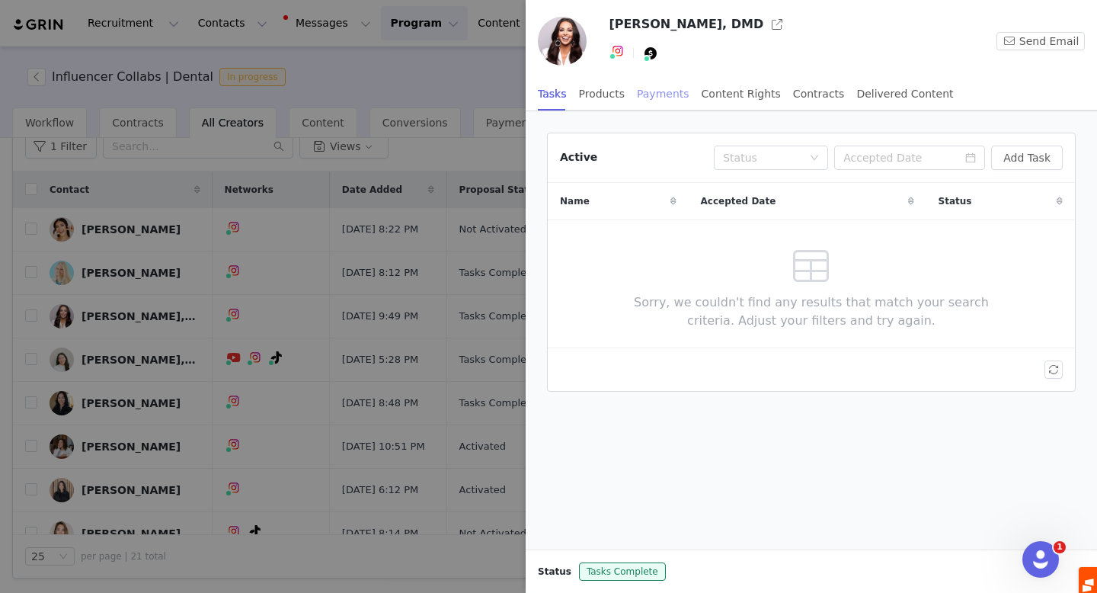
click at [667, 93] on div "Payments" at bounding box center [663, 94] width 53 height 34
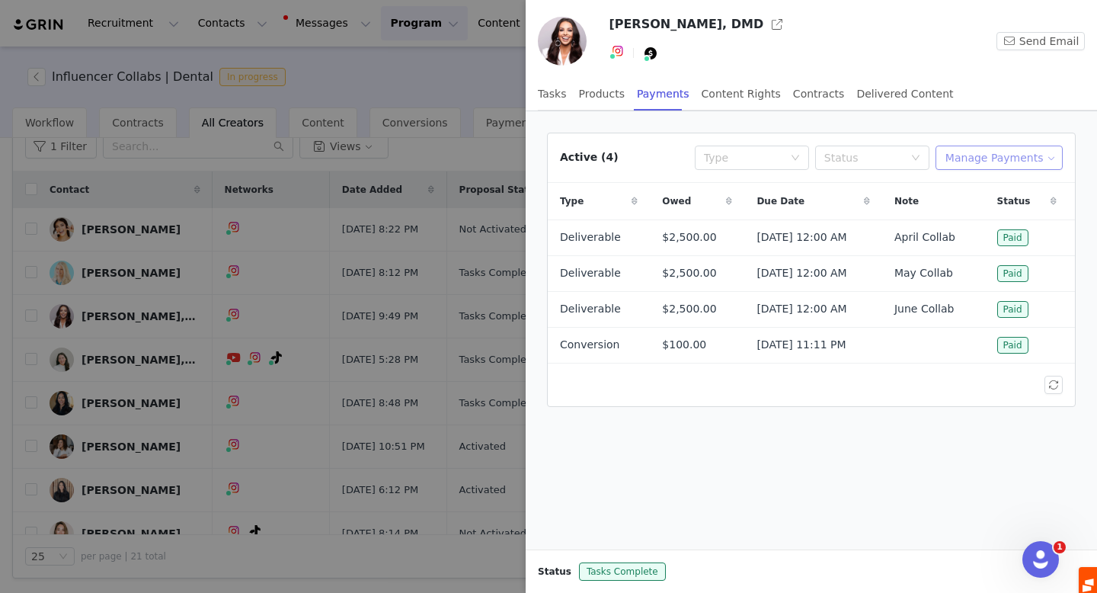
click at [990, 158] on button "Manage Payments" at bounding box center [999, 158] width 127 height 24
click at [990, 209] on span "Add Payable" at bounding box center [1004, 212] width 66 height 17
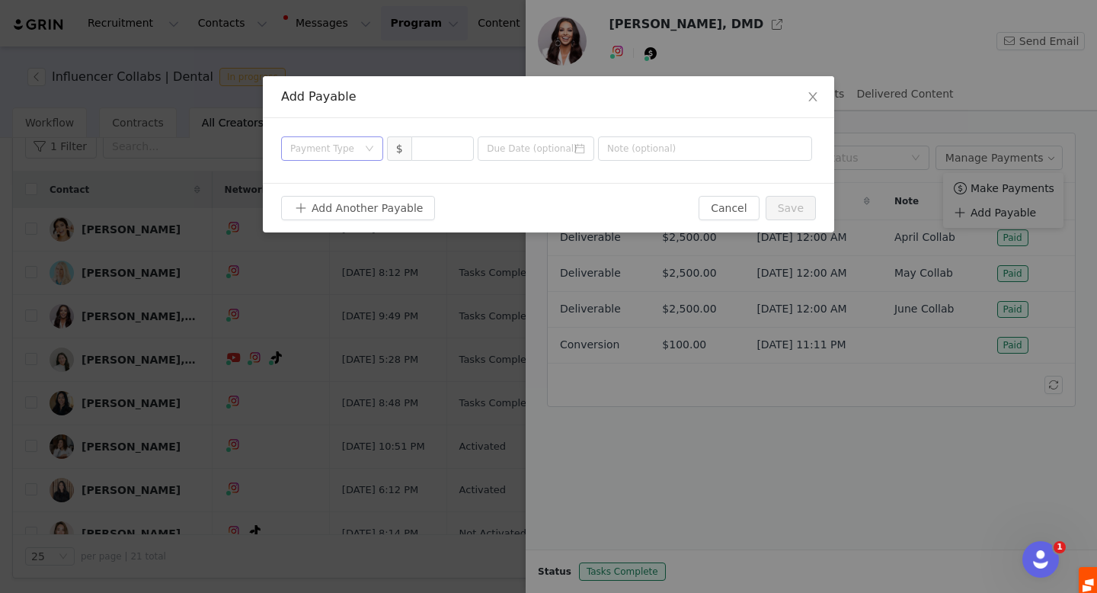
click at [356, 148] on div "Payment Type" at bounding box center [323, 148] width 67 height 15
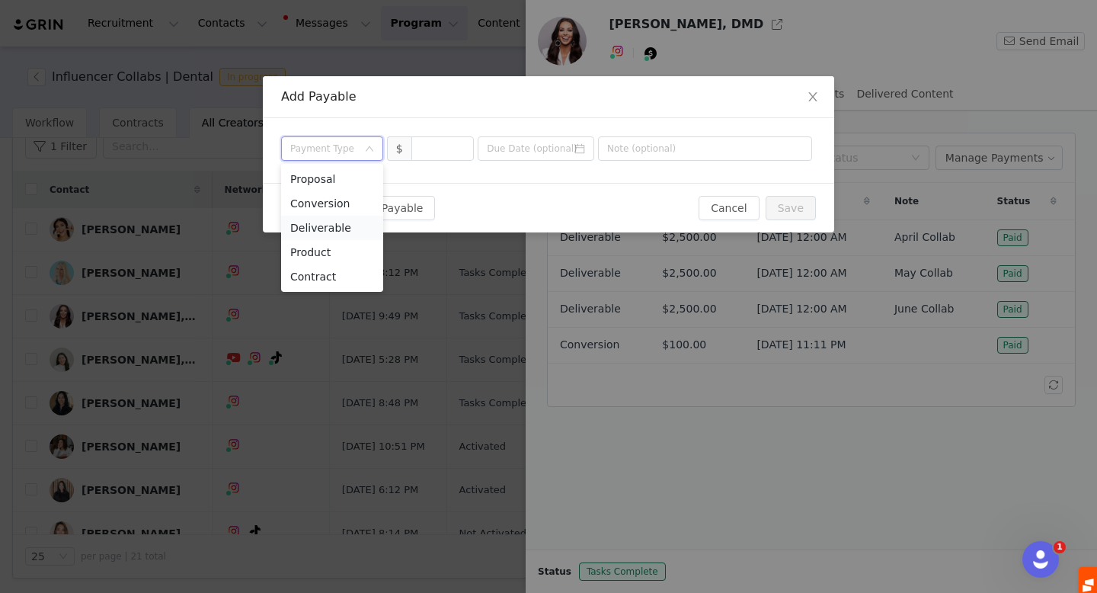
click at [341, 230] on li "Deliverable" at bounding box center [332, 228] width 102 height 24
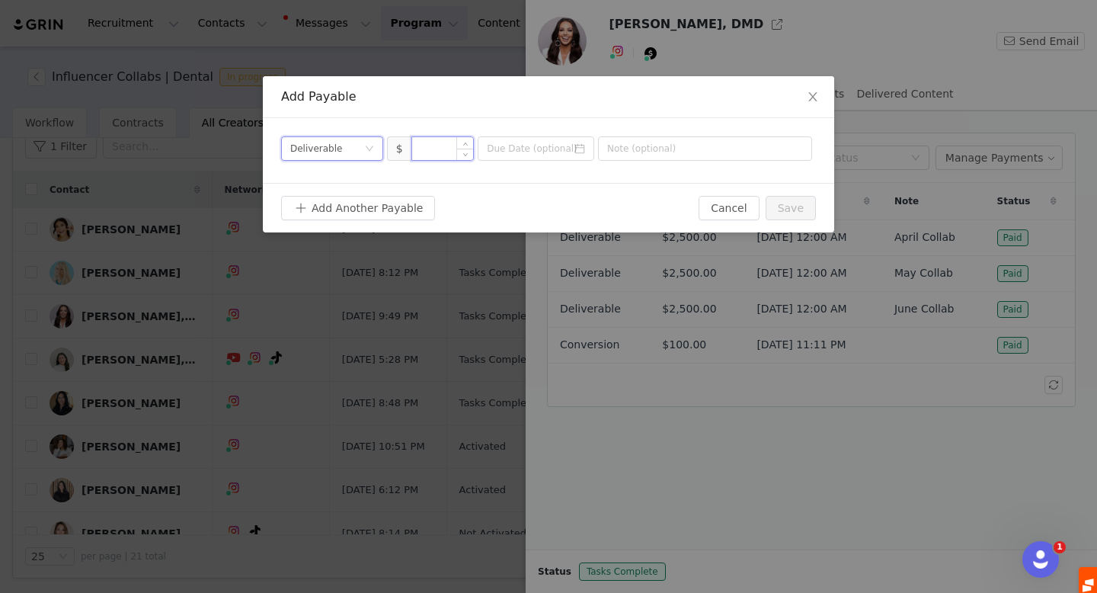
click at [428, 150] on input at bounding box center [443, 148] width 62 height 23
type input "4,000"
click at [514, 141] on input at bounding box center [536, 148] width 117 height 24
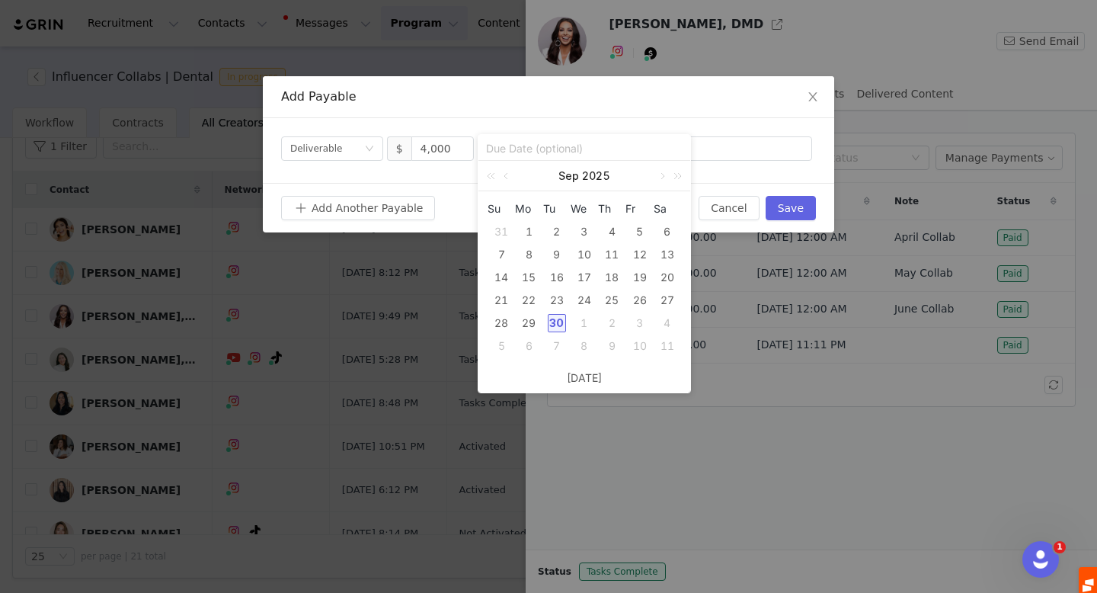
click at [556, 322] on div "30" at bounding box center [557, 323] width 18 height 18
type input "[DATE]"
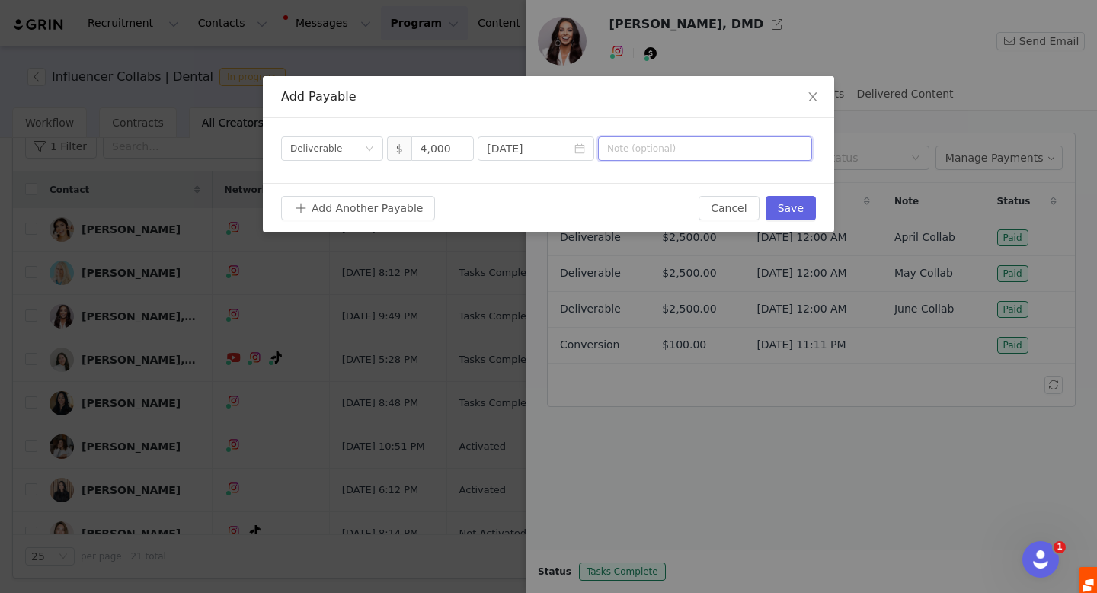
click at [664, 149] on input "text" at bounding box center [705, 148] width 214 height 24
click at [622, 147] on input "Q4 Collaboration" at bounding box center [705, 148] width 214 height 24
type input "Q4 2025 Collaboration"
click at [793, 204] on button "Save" at bounding box center [791, 208] width 50 height 24
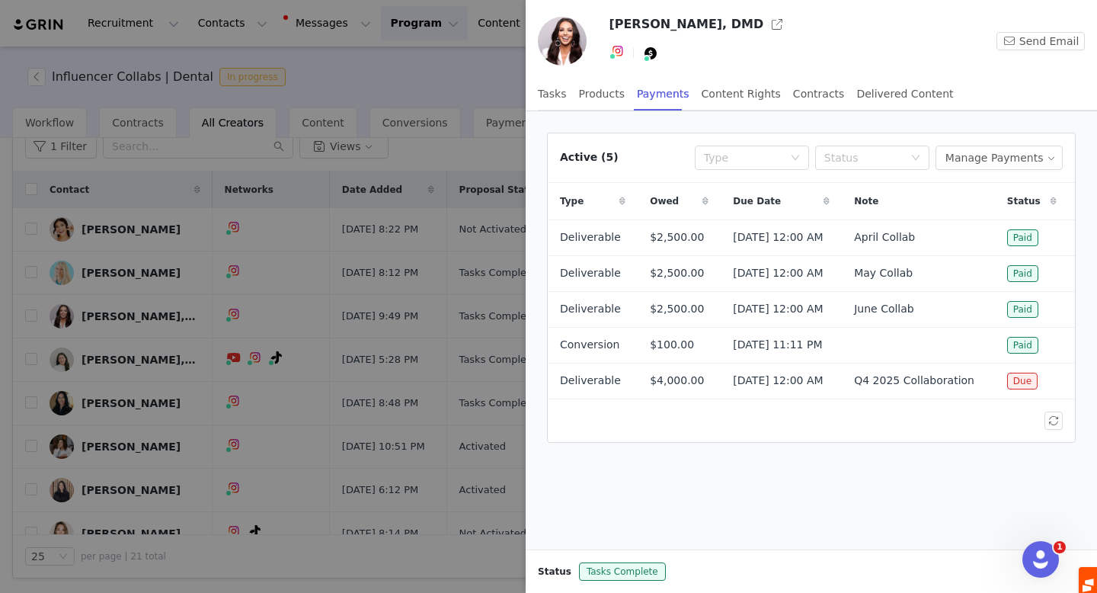
click at [502, 85] on div at bounding box center [548, 296] width 1097 height 593
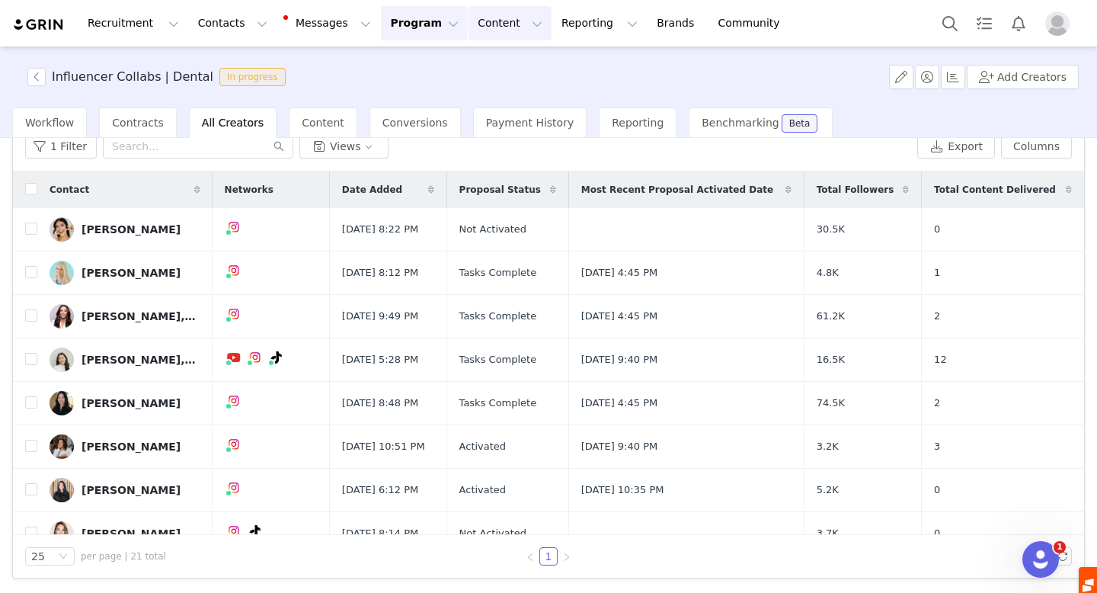
click at [475, 10] on button "Content Content" at bounding box center [510, 23] width 83 height 34
click at [392, 14] on button "Program Program" at bounding box center [424, 23] width 87 height 34
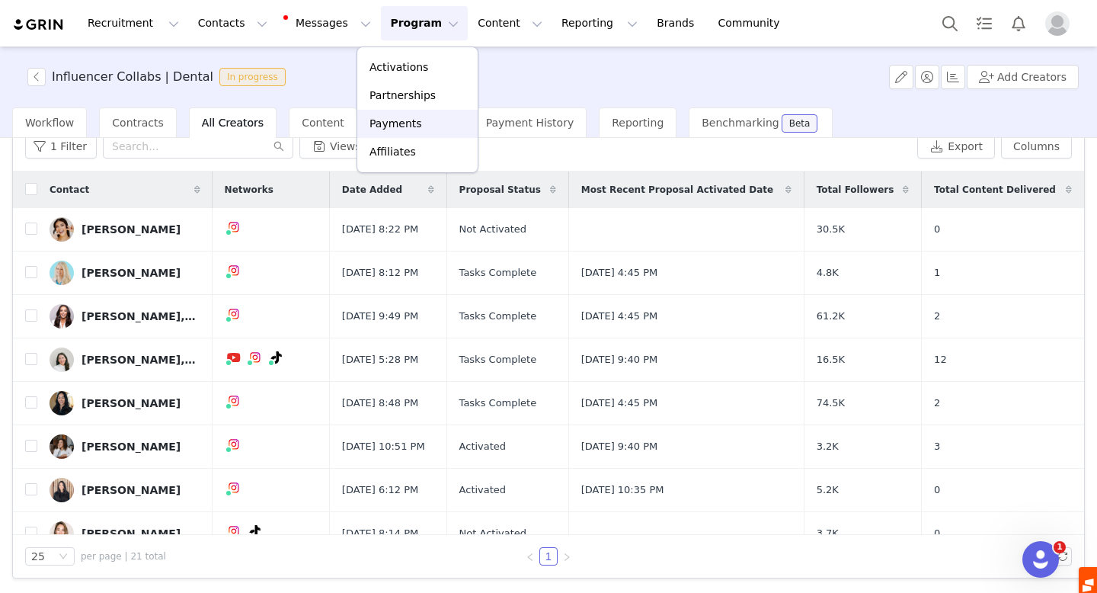
click at [403, 134] on link "Payments" at bounding box center [417, 124] width 120 height 28
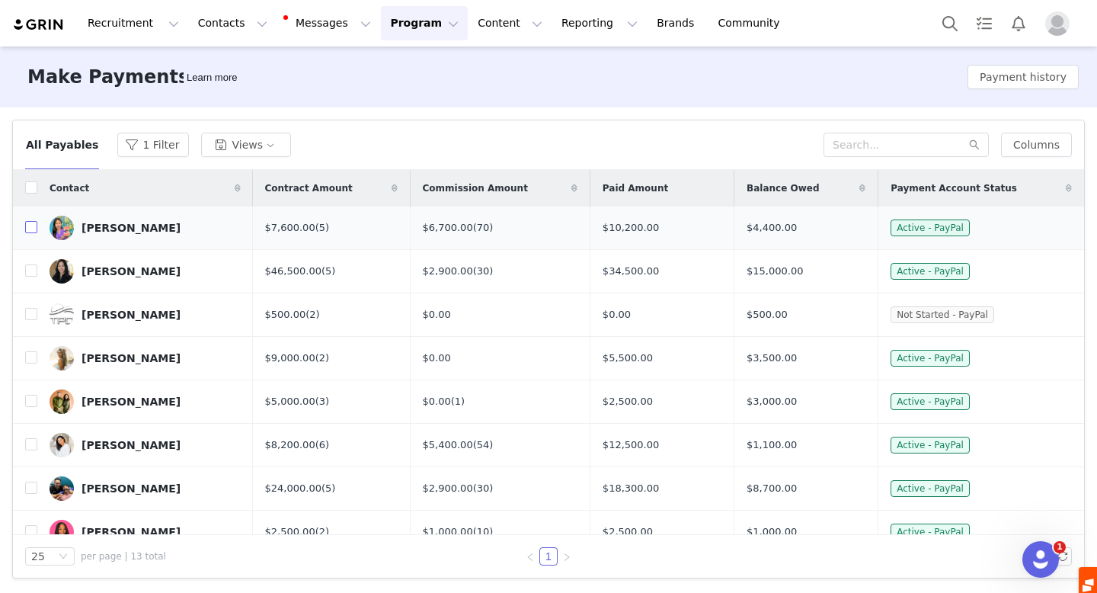
click at [35, 227] on input "checkbox" at bounding box center [31, 227] width 12 height 12
checkbox input "true"
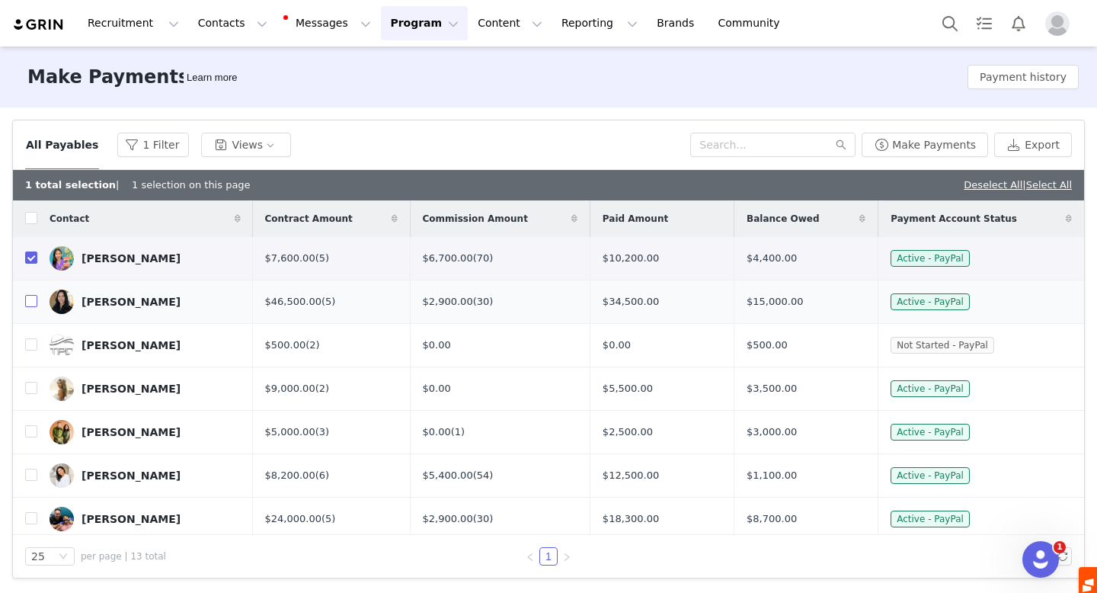
click at [33, 299] on input "checkbox" at bounding box center [31, 301] width 12 height 12
checkbox input "true"
click at [35, 347] on input "checkbox" at bounding box center [31, 344] width 12 height 12
checkbox input "true"
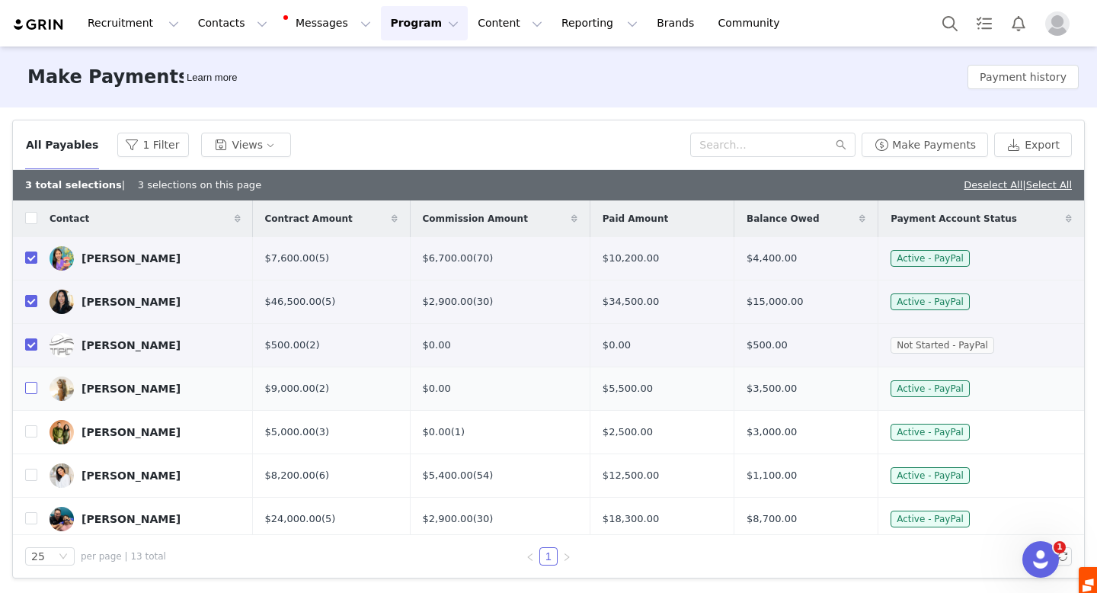
click at [32, 388] on input "checkbox" at bounding box center [31, 388] width 12 height 12
checkbox input "true"
click at [29, 431] on input "checkbox" at bounding box center [31, 431] width 12 height 12
checkbox input "true"
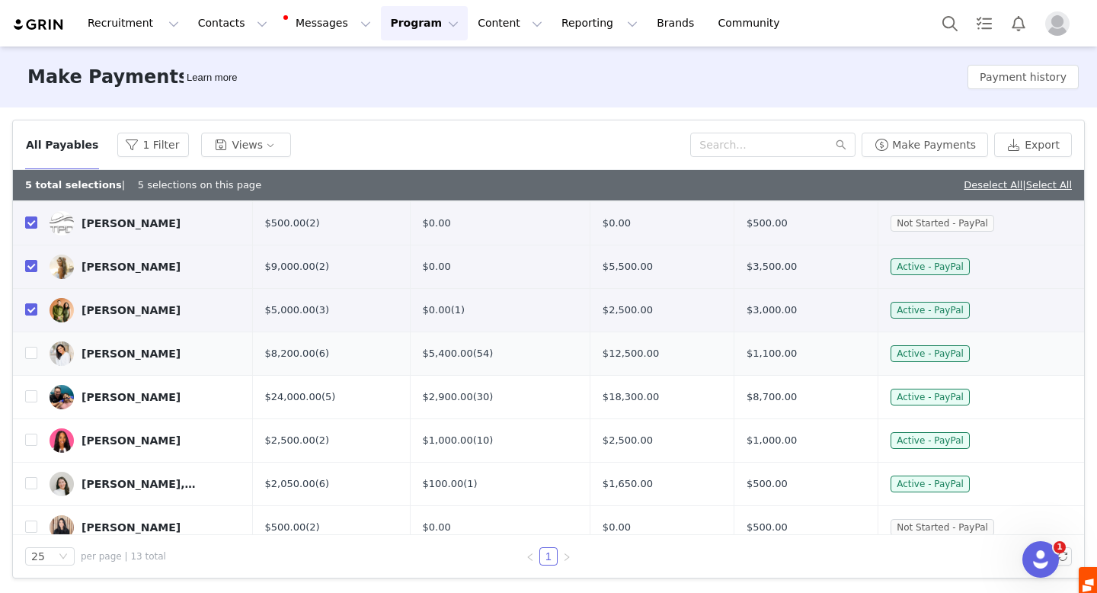
scroll to position [123, 0]
click at [27, 395] on input "checkbox" at bounding box center [31, 395] width 12 height 12
checkbox input "true"
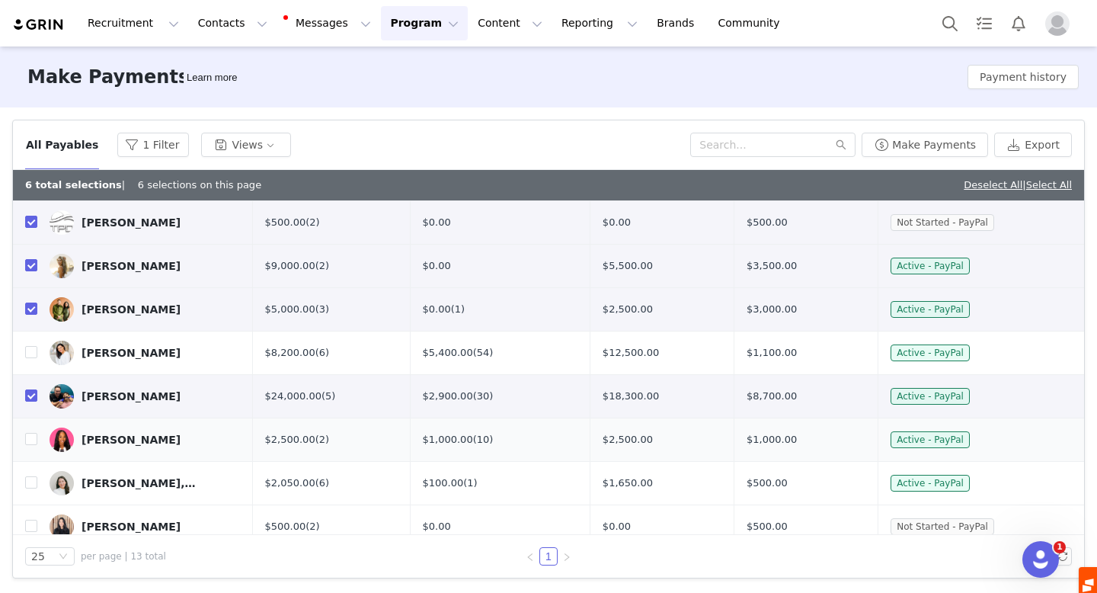
scroll to position [173, 0]
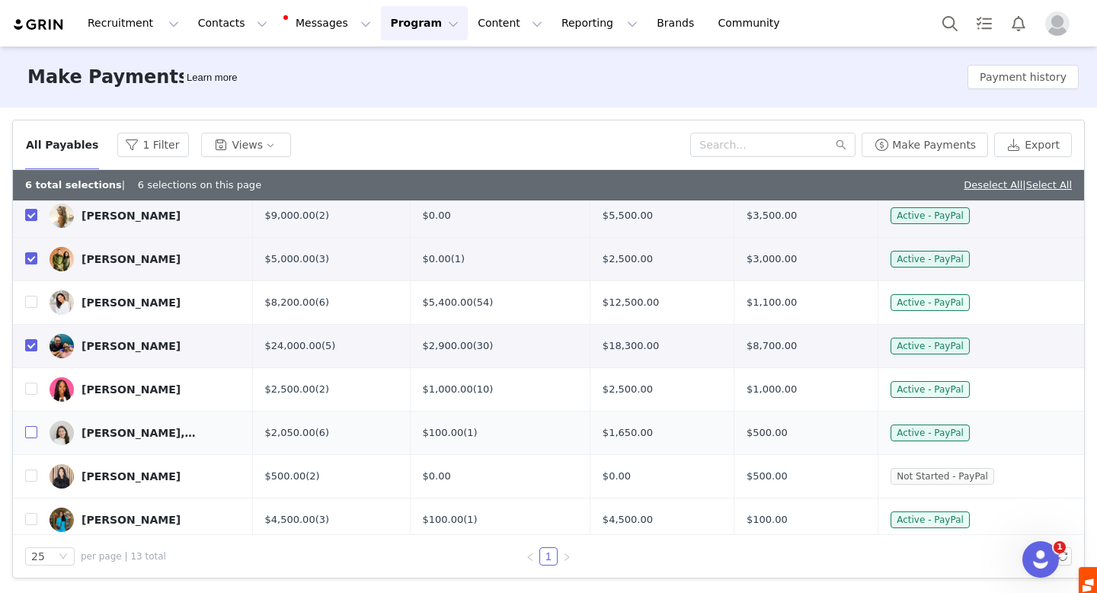
click at [31, 429] on input "checkbox" at bounding box center [31, 432] width 12 height 12
checkbox input "true"
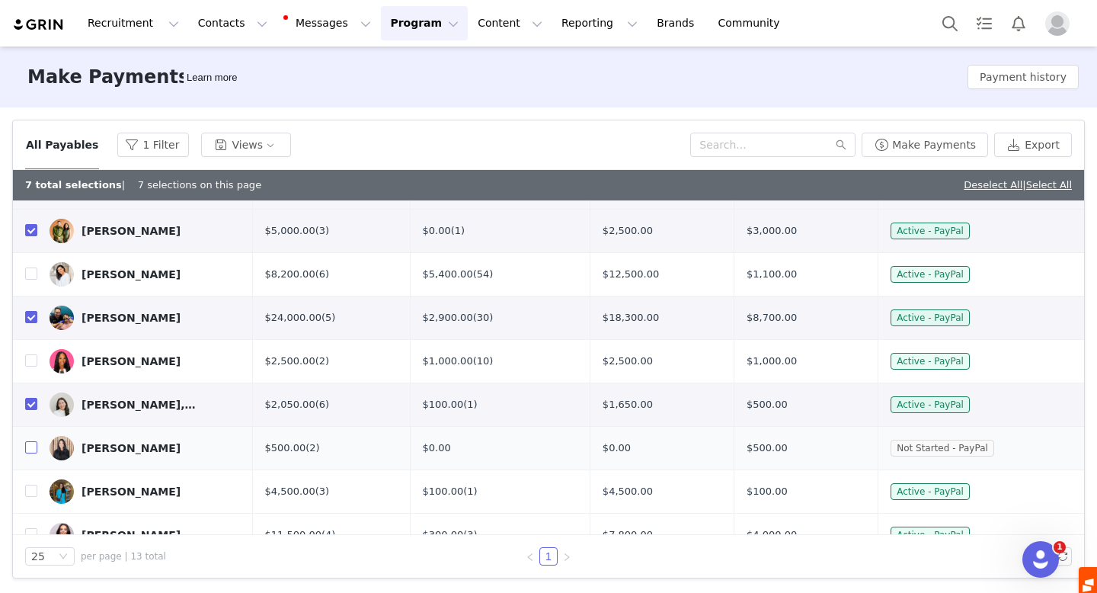
click at [29, 447] on input "checkbox" at bounding box center [31, 447] width 12 height 12
checkbox input "true"
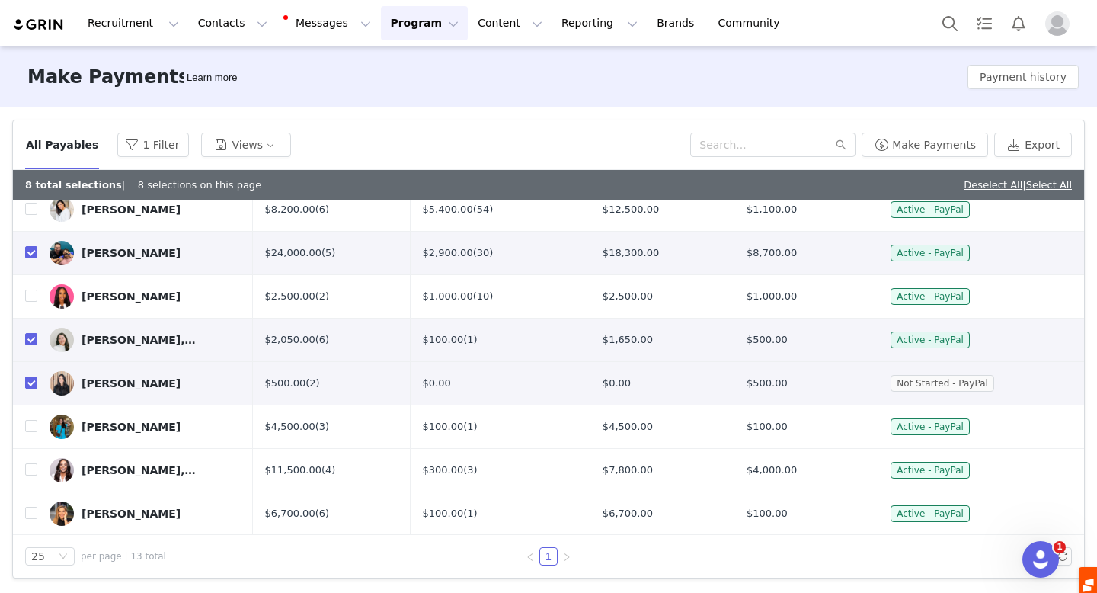
scroll to position [267, 0]
click at [30, 466] on input "checkbox" at bounding box center [31, 468] width 12 height 12
checkbox input "true"
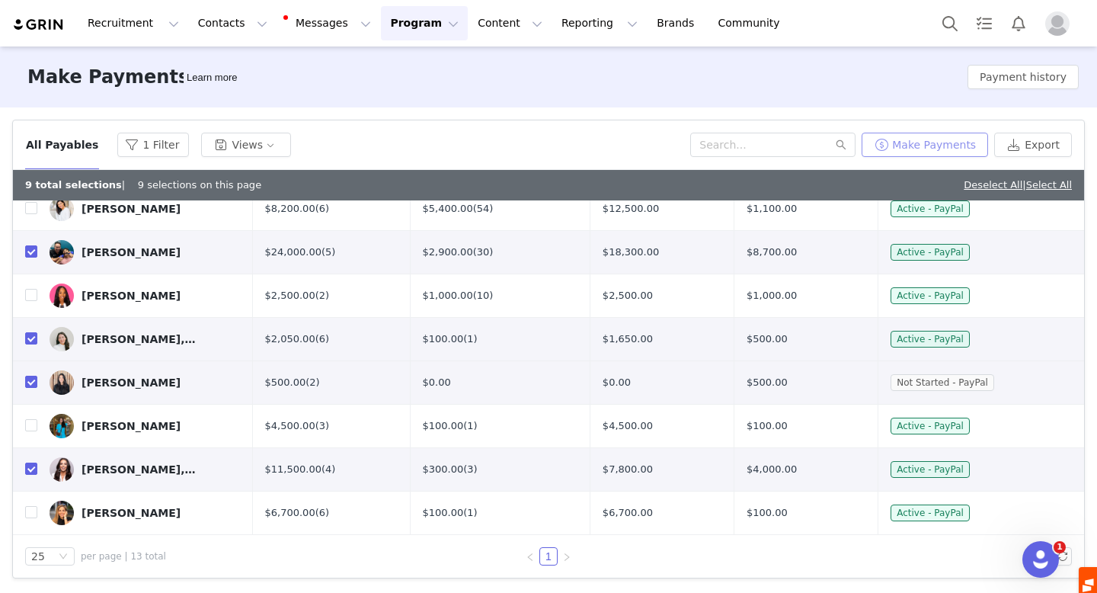
click at [950, 146] on button "Make Payments" at bounding box center [925, 145] width 126 height 24
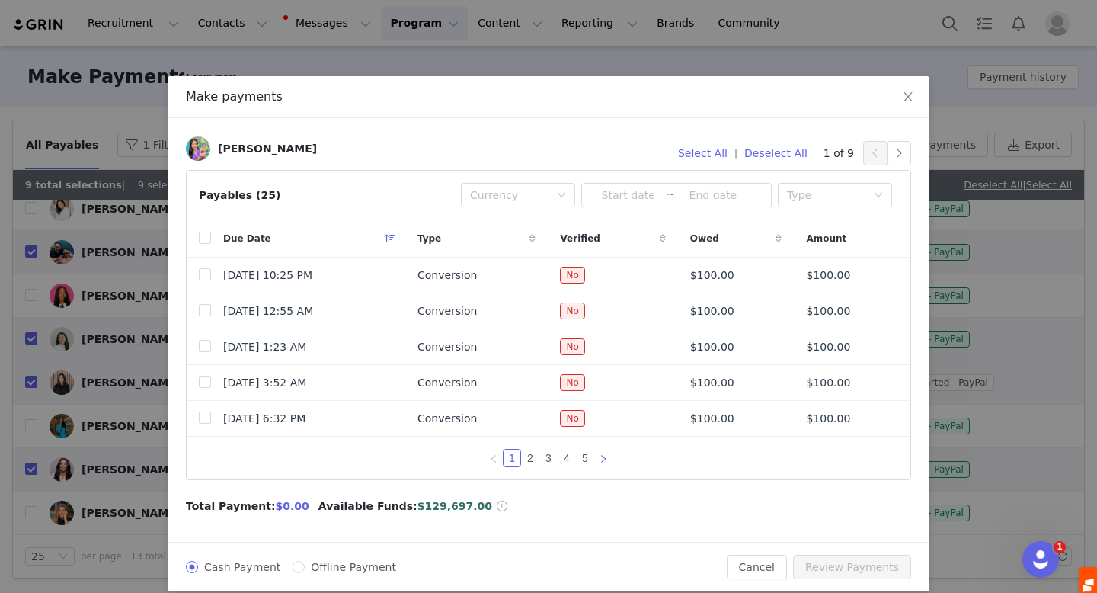
click at [603, 458] on icon "icon: right" at bounding box center [603, 458] width 9 height 9
click at [587, 457] on link "5" at bounding box center [585, 458] width 17 height 17
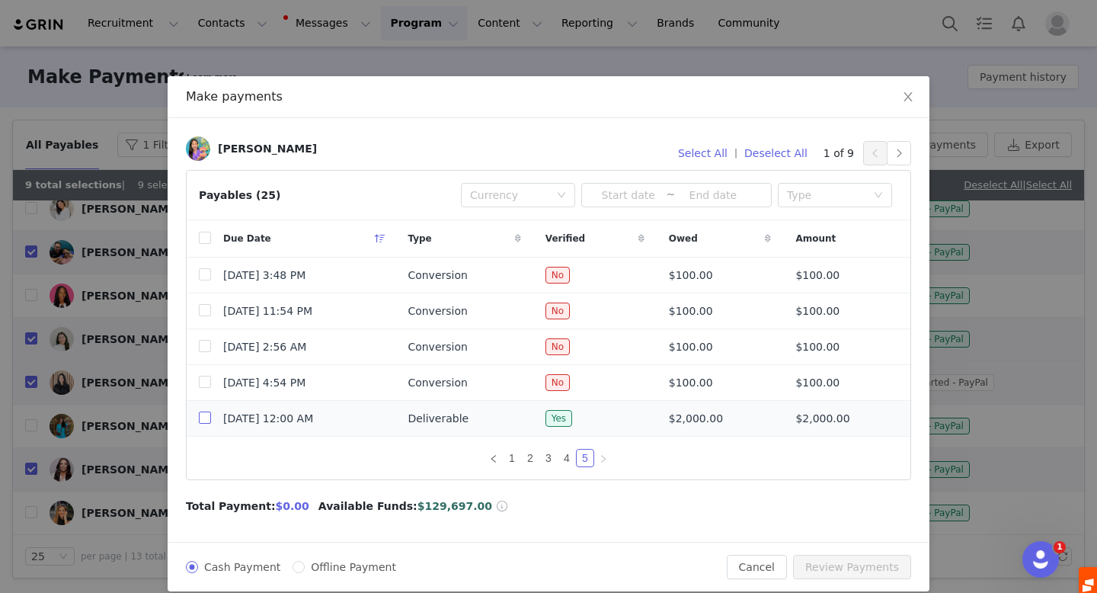
click at [203, 414] on input "checkbox" at bounding box center [205, 417] width 12 height 12
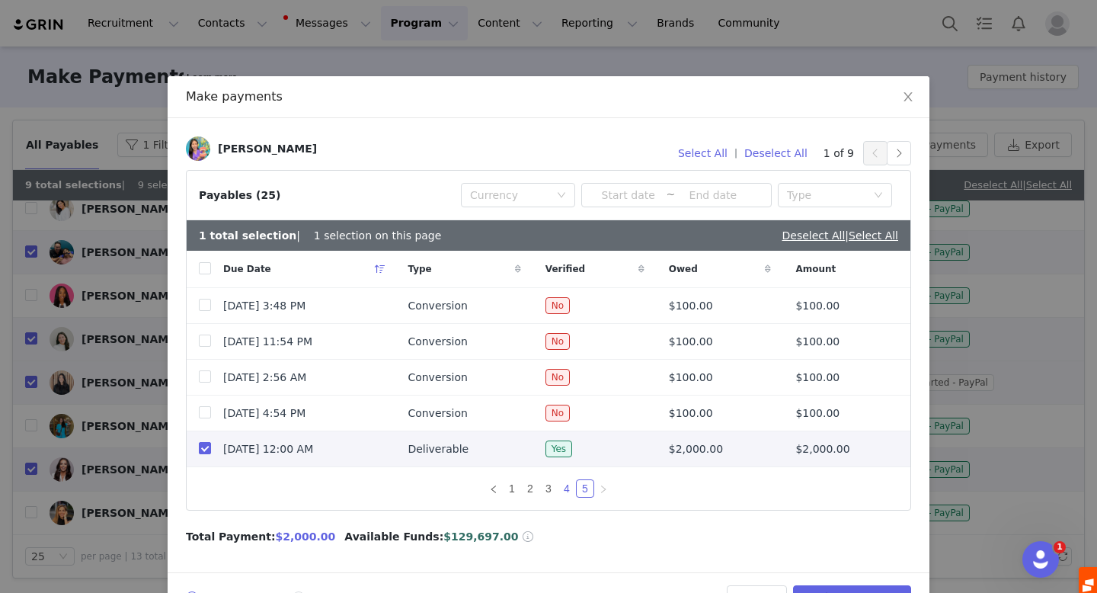
click at [568, 488] on link "4" at bounding box center [566, 488] width 17 height 17
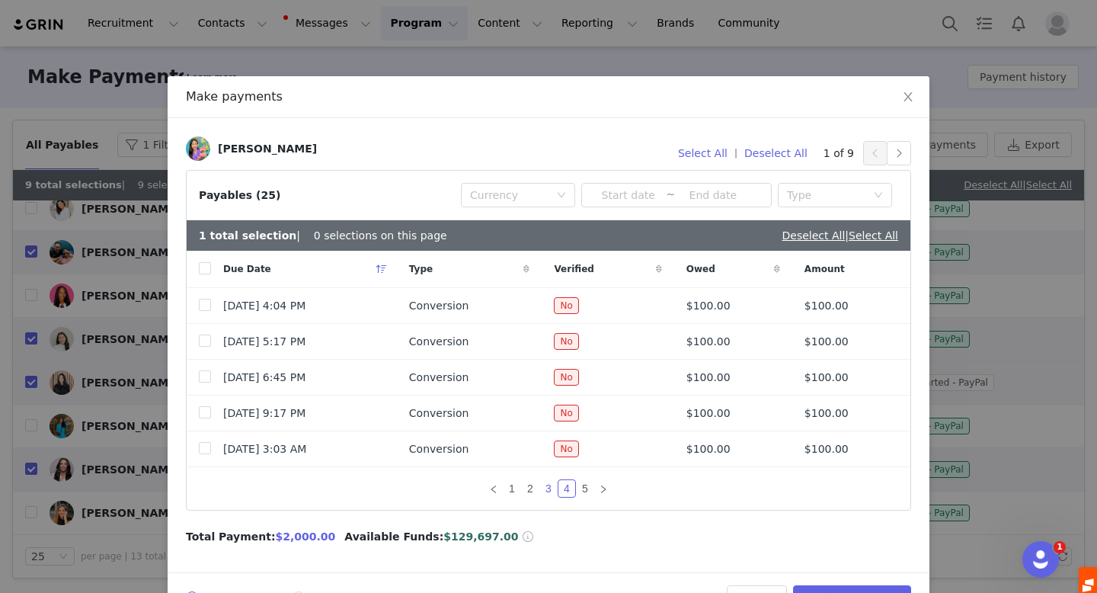
click at [548, 488] on link "3" at bounding box center [548, 488] width 17 height 17
click at [533, 491] on link "2" at bounding box center [530, 488] width 17 height 17
click at [512, 489] on link "1" at bounding box center [512, 488] width 17 height 17
click at [585, 491] on link "5" at bounding box center [585, 488] width 17 height 17
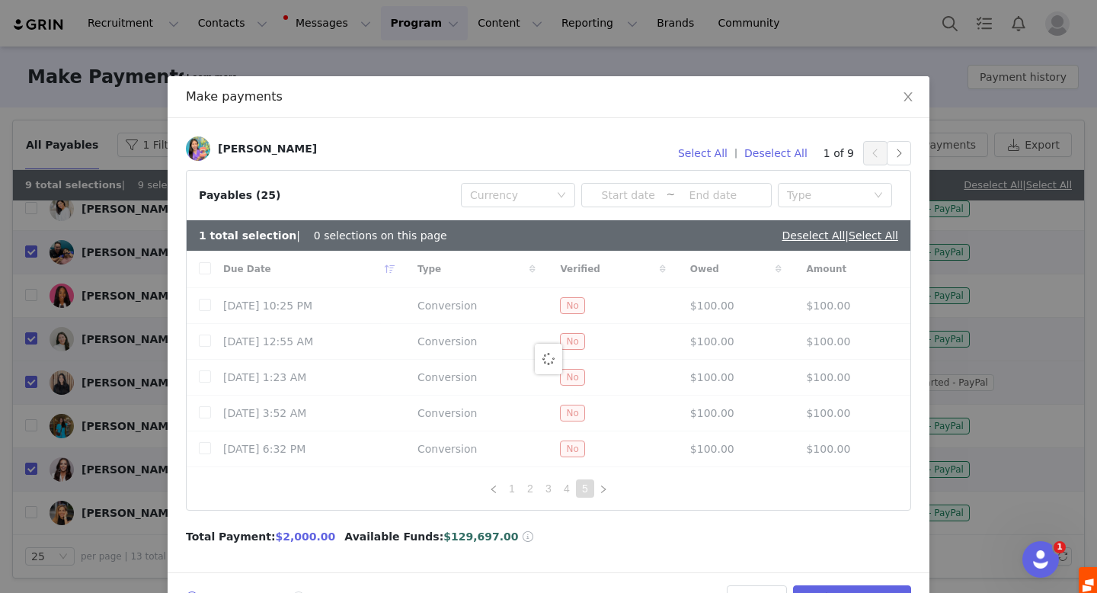
checkbox input "true"
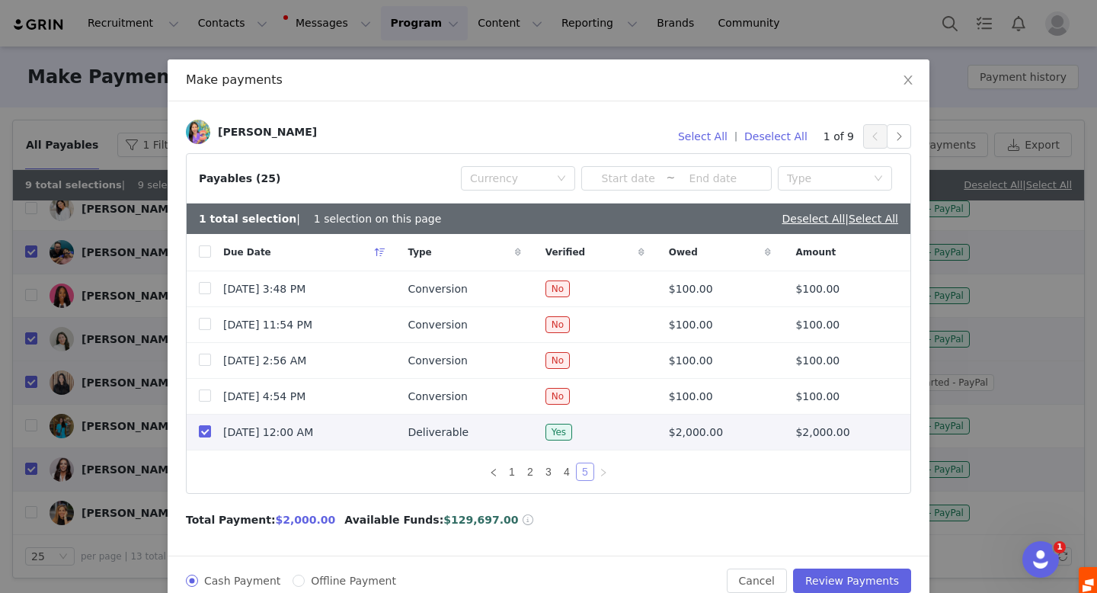
scroll to position [47, 0]
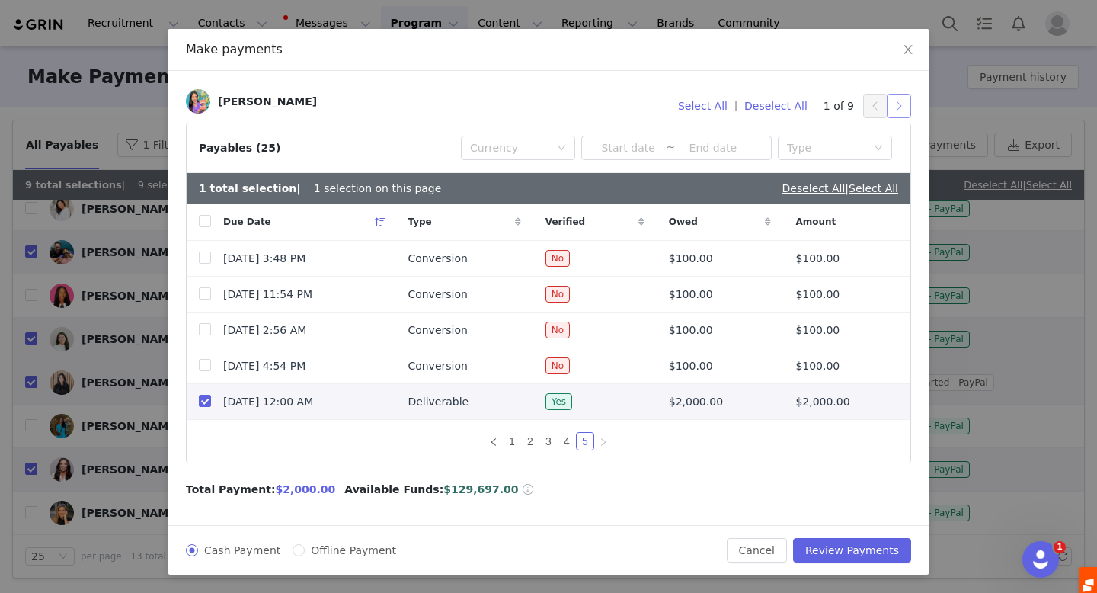
click at [903, 103] on button "button" at bounding box center [899, 106] width 24 height 24
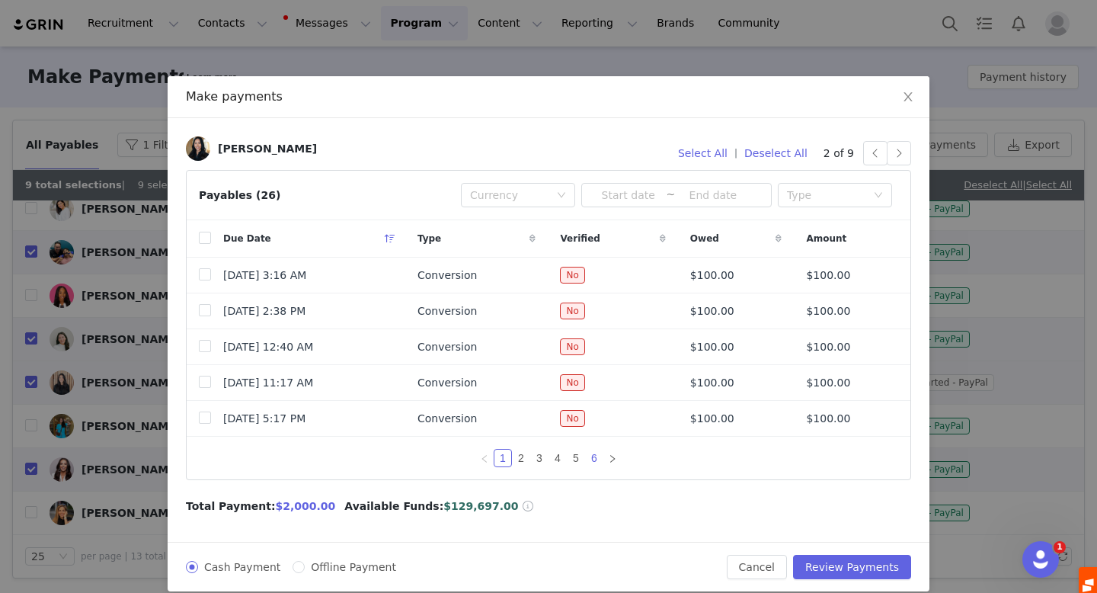
click at [593, 457] on link "6" at bounding box center [594, 458] width 17 height 17
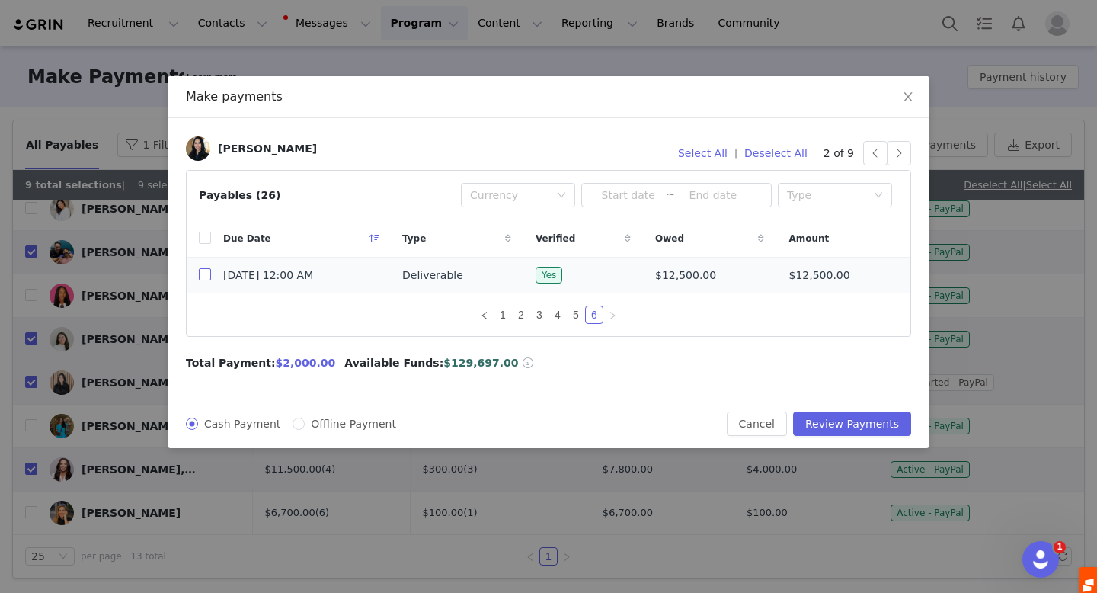
click at [203, 277] on input "checkbox" at bounding box center [205, 274] width 12 height 12
checkbox input "true"
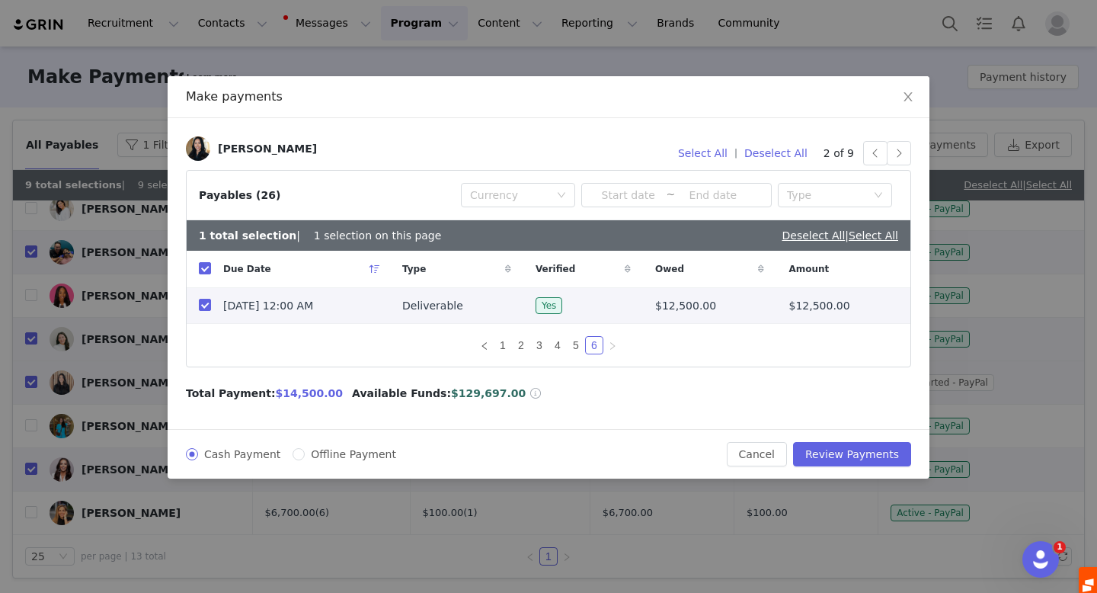
click at [201, 302] on input "checkbox" at bounding box center [205, 305] width 12 height 12
checkbox input "false"
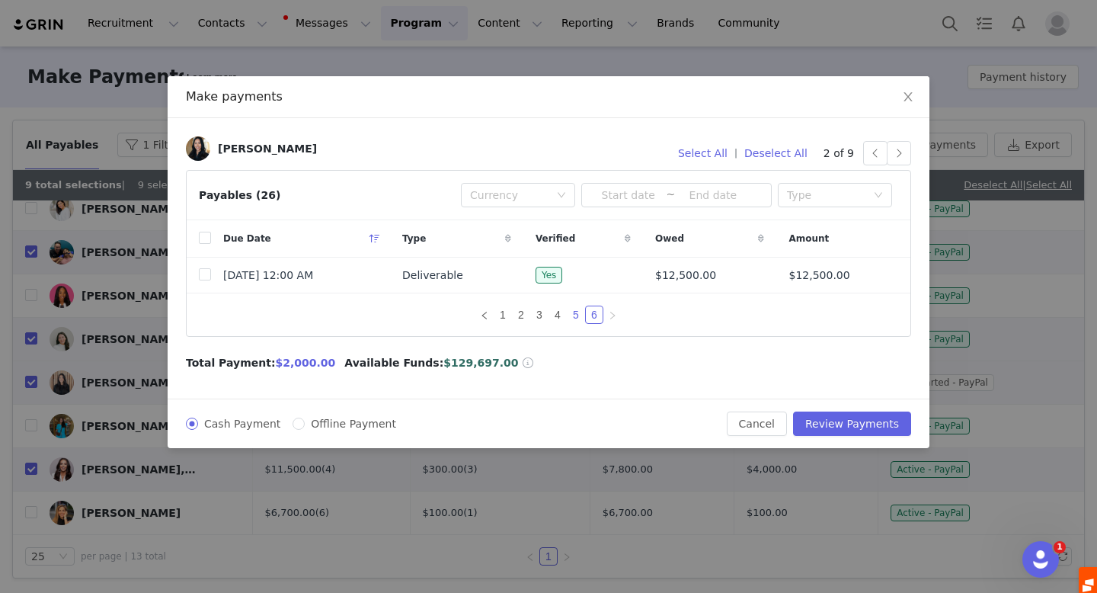
click at [577, 315] on link "5" at bounding box center [576, 314] width 17 height 17
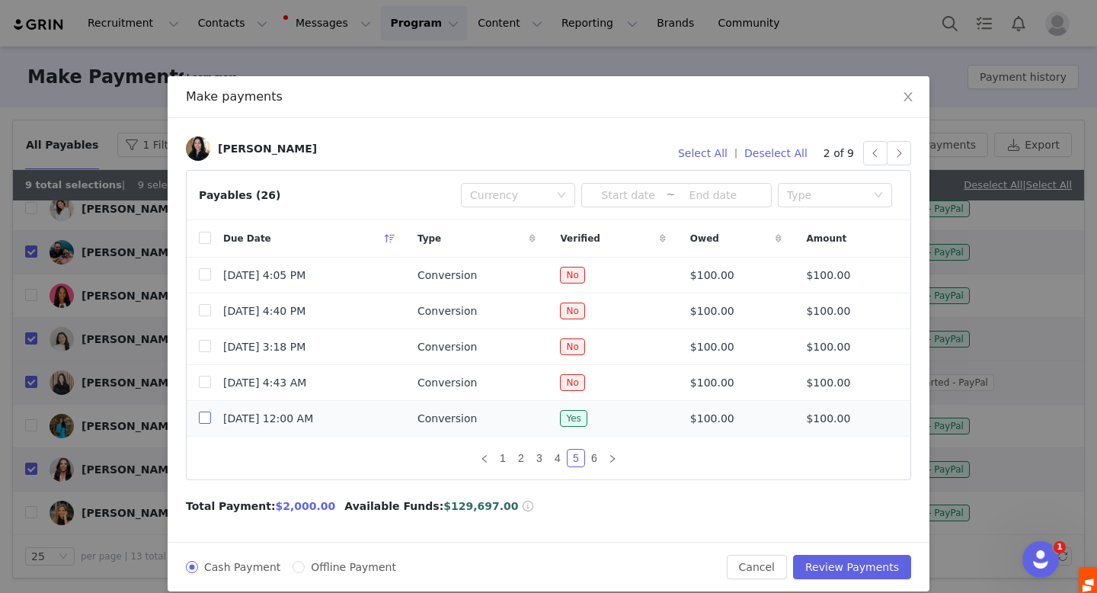
click at [202, 420] on input "checkbox" at bounding box center [205, 417] width 12 height 12
checkbox input "true"
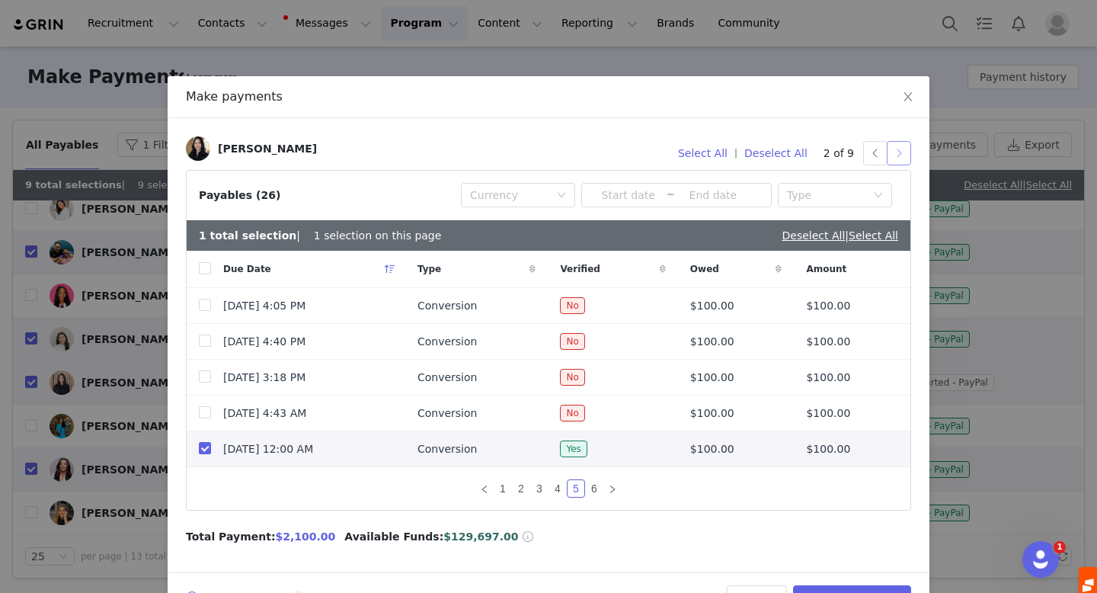
click at [903, 158] on button "button" at bounding box center [899, 153] width 24 height 24
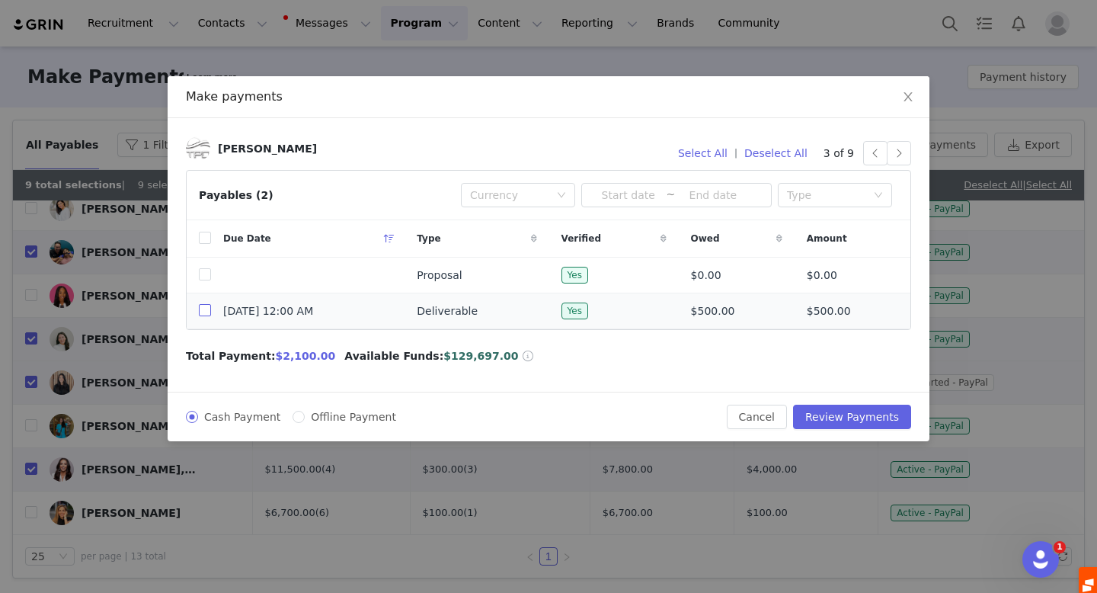
click at [200, 309] on input "checkbox" at bounding box center [205, 310] width 12 height 12
checkbox input "true"
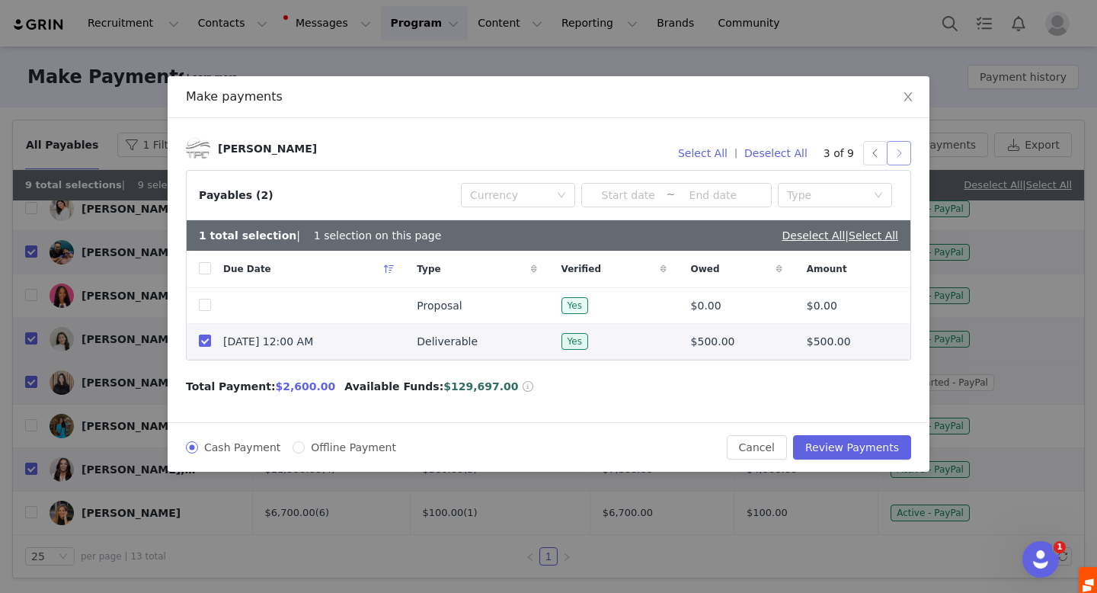
click at [901, 153] on button "button" at bounding box center [899, 153] width 24 height 24
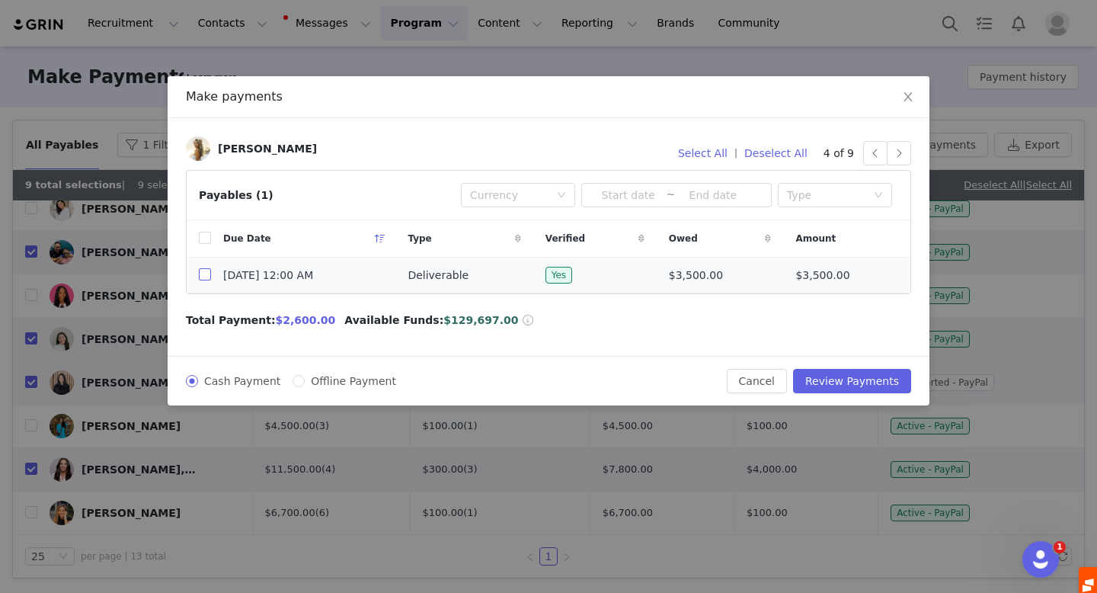
click at [200, 276] on input "checkbox" at bounding box center [205, 274] width 12 height 12
checkbox input "true"
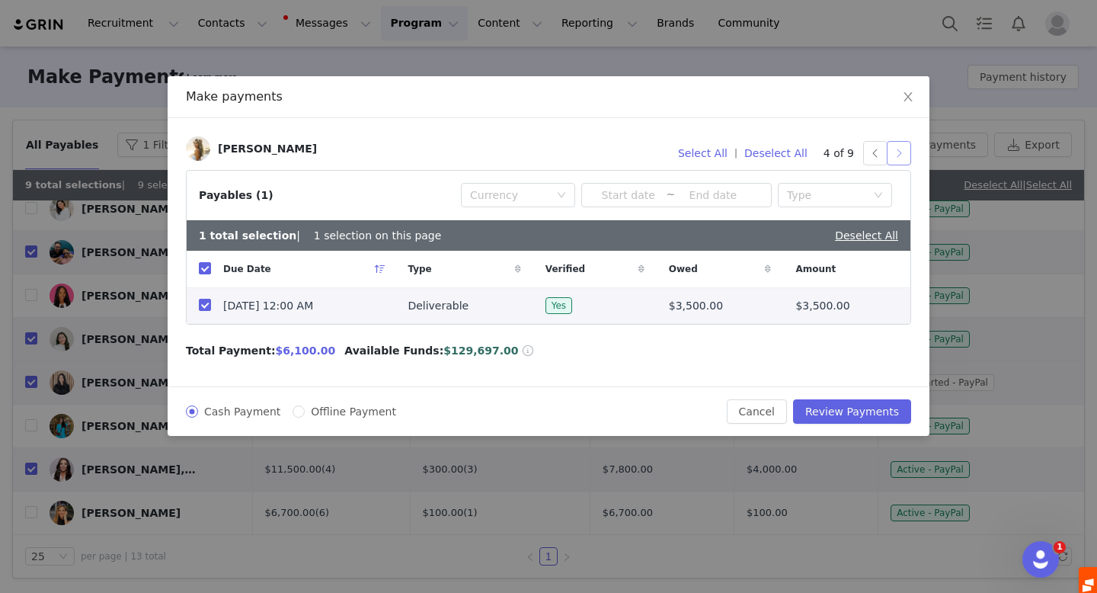
click at [895, 149] on button "button" at bounding box center [899, 153] width 24 height 24
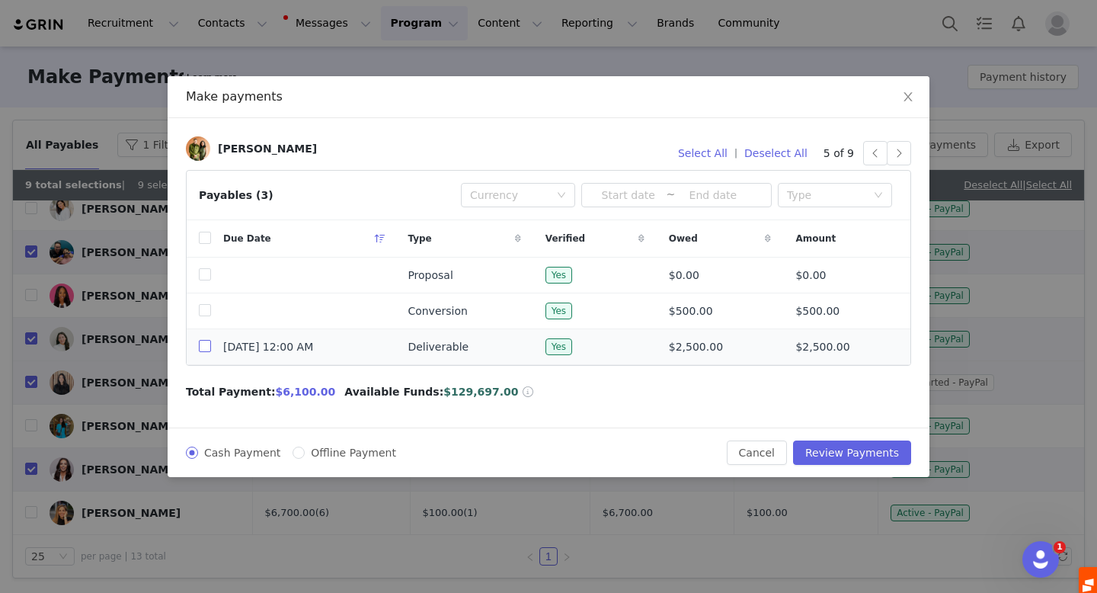
click at [201, 345] on input "checkbox" at bounding box center [205, 346] width 12 height 12
checkbox input "true"
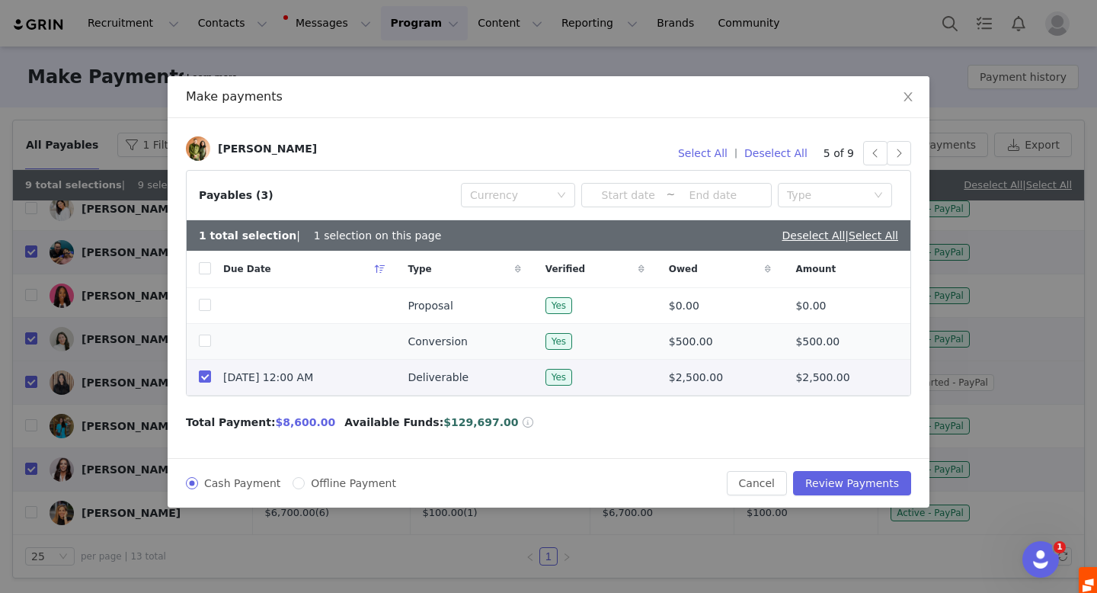
click at [203, 331] on td at bounding box center [199, 342] width 24 height 36
click at [203, 343] on input "checkbox" at bounding box center [205, 340] width 12 height 12
checkbox input "true"
click at [898, 149] on button "button" at bounding box center [899, 153] width 24 height 24
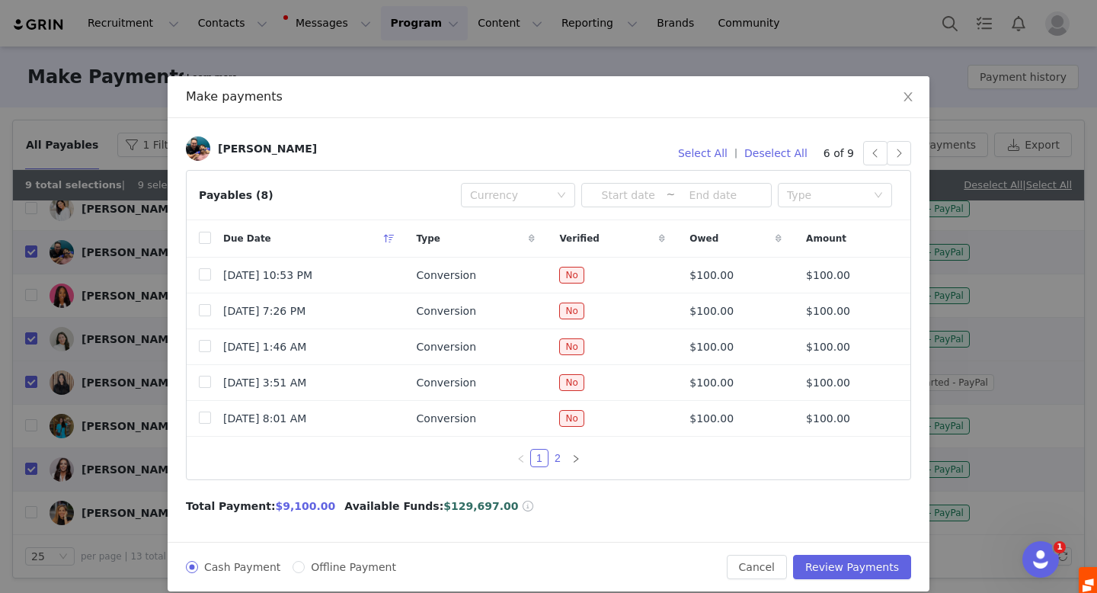
click at [557, 459] on link "2" at bounding box center [557, 458] width 17 height 17
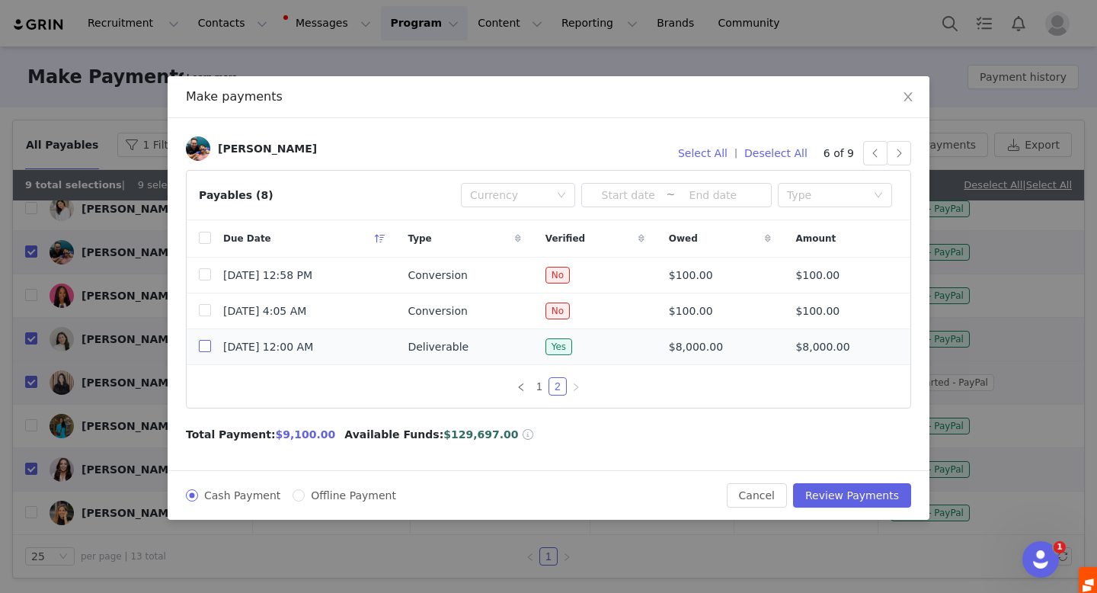
click at [199, 348] on input "checkbox" at bounding box center [205, 346] width 12 height 12
checkbox input "true"
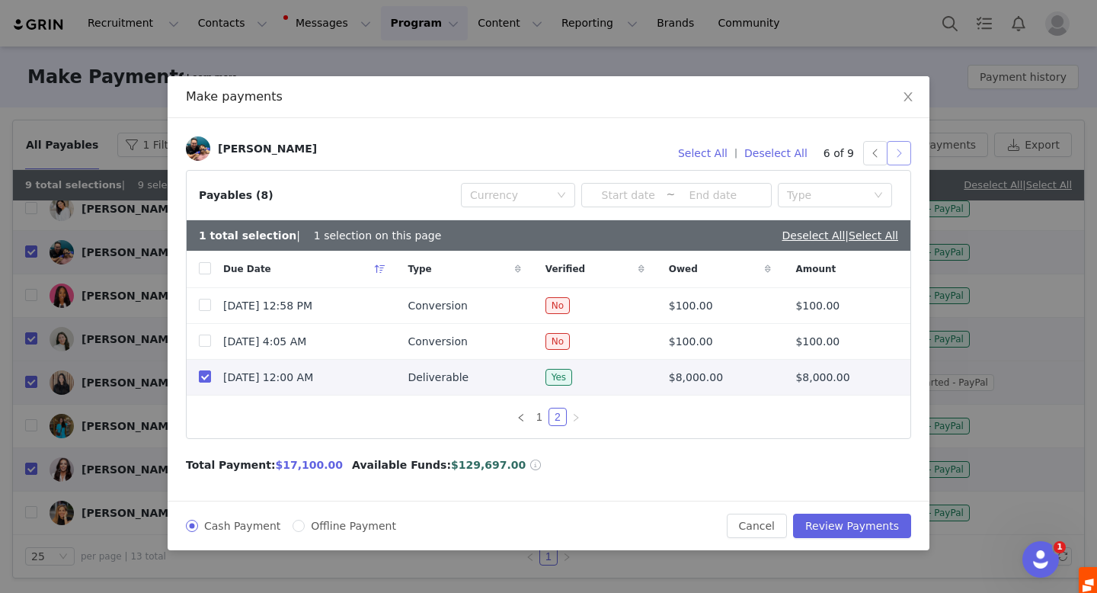
click at [903, 151] on button "button" at bounding box center [899, 153] width 24 height 24
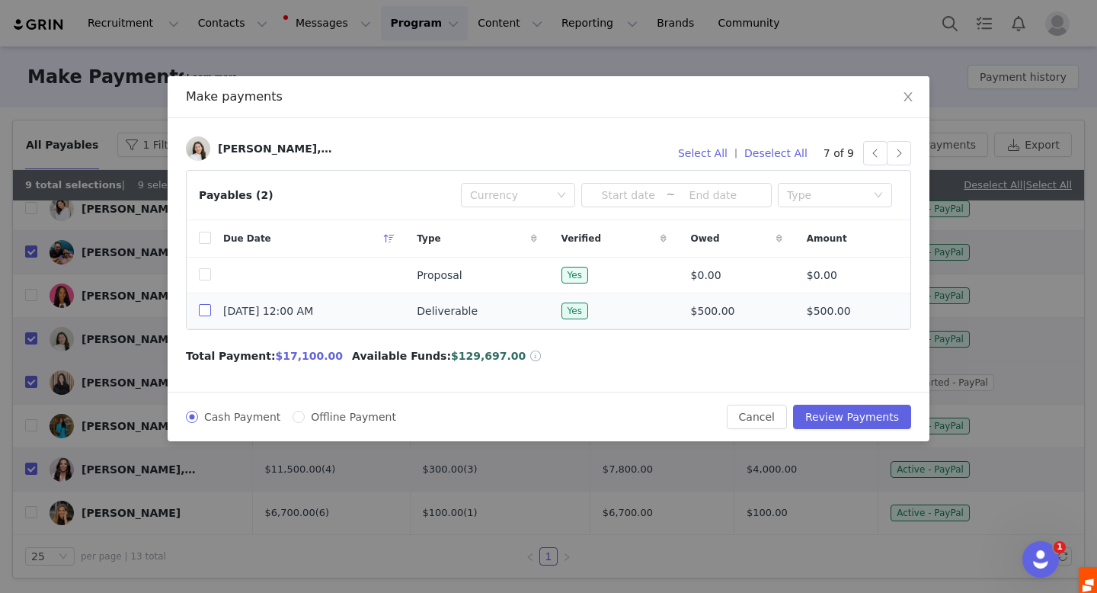
click at [203, 314] on input "checkbox" at bounding box center [205, 310] width 12 height 12
checkbox input "true"
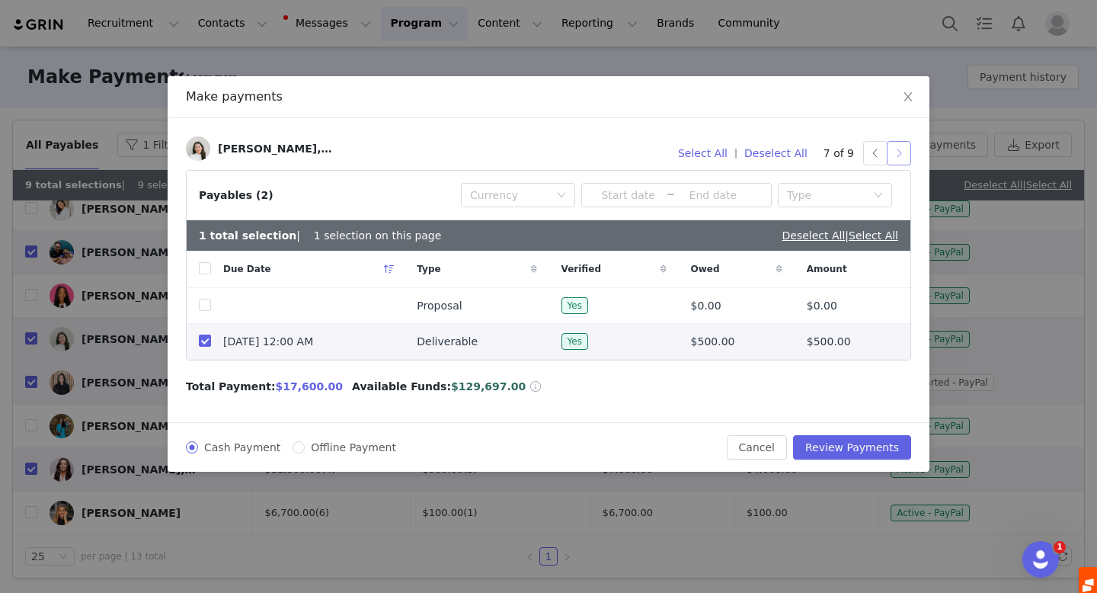
click at [901, 147] on button "button" at bounding box center [899, 153] width 24 height 24
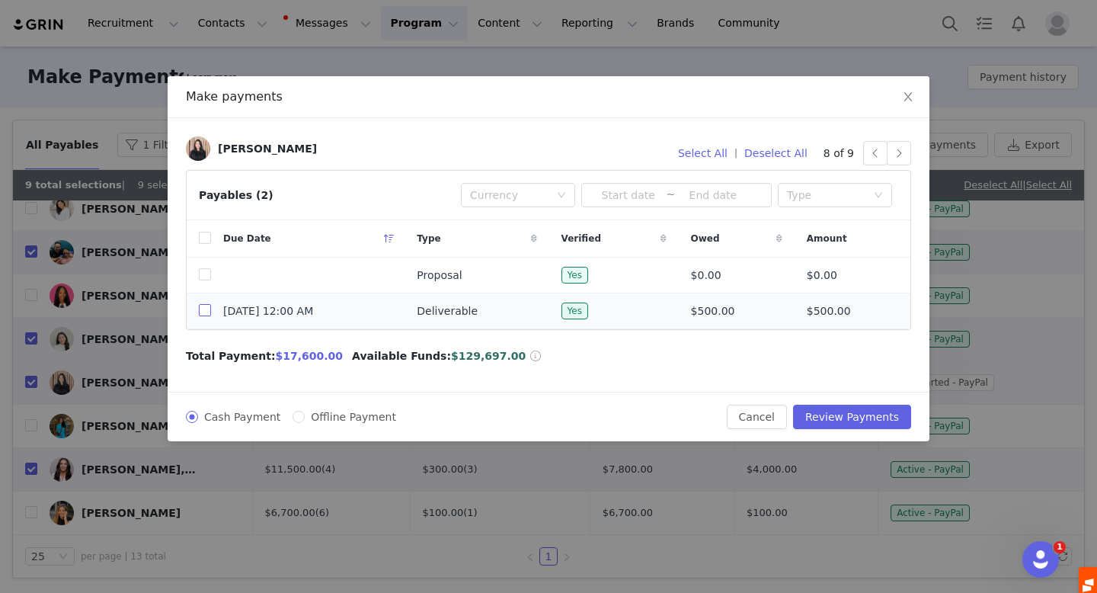
click at [201, 310] on input "checkbox" at bounding box center [205, 310] width 12 height 12
checkbox input "true"
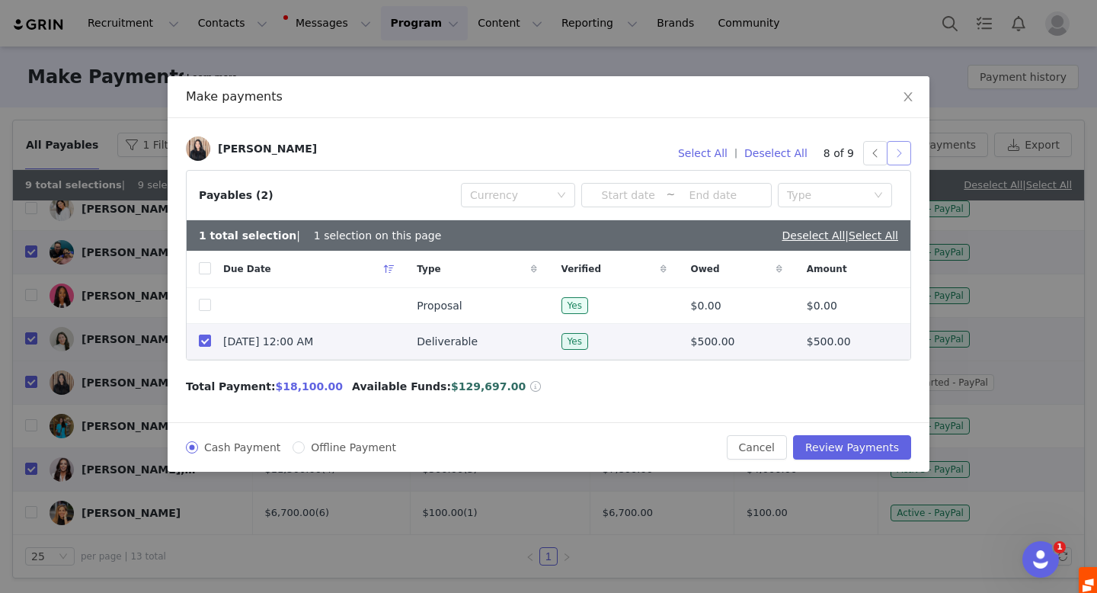
click at [903, 152] on button "button" at bounding box center [899, 153] width 24 height 24
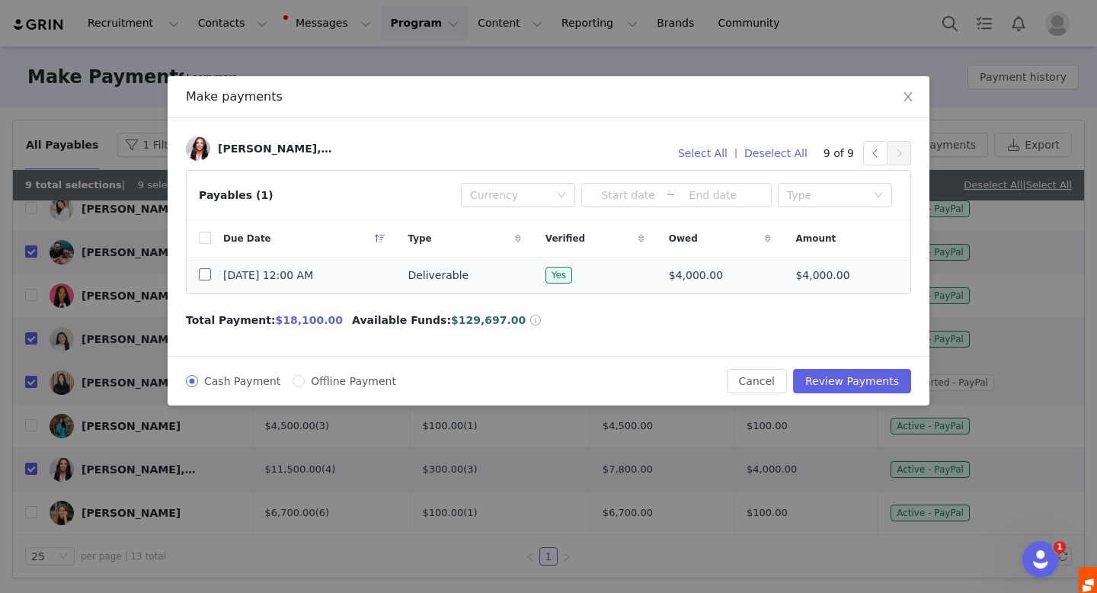
click at [201, 275] on input "checkbox" at bounding box center [205, 274] width 12 height 12
checkbox input "true"
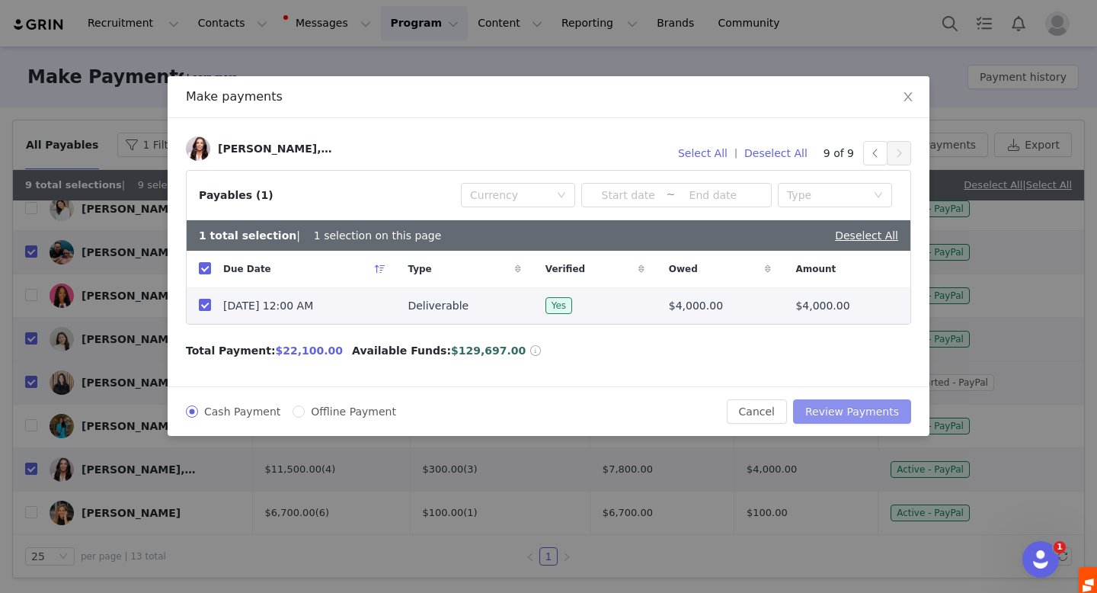
click at [841, 407] on button "Review Payments" at bounding box center [852, 411] width 118 height 24
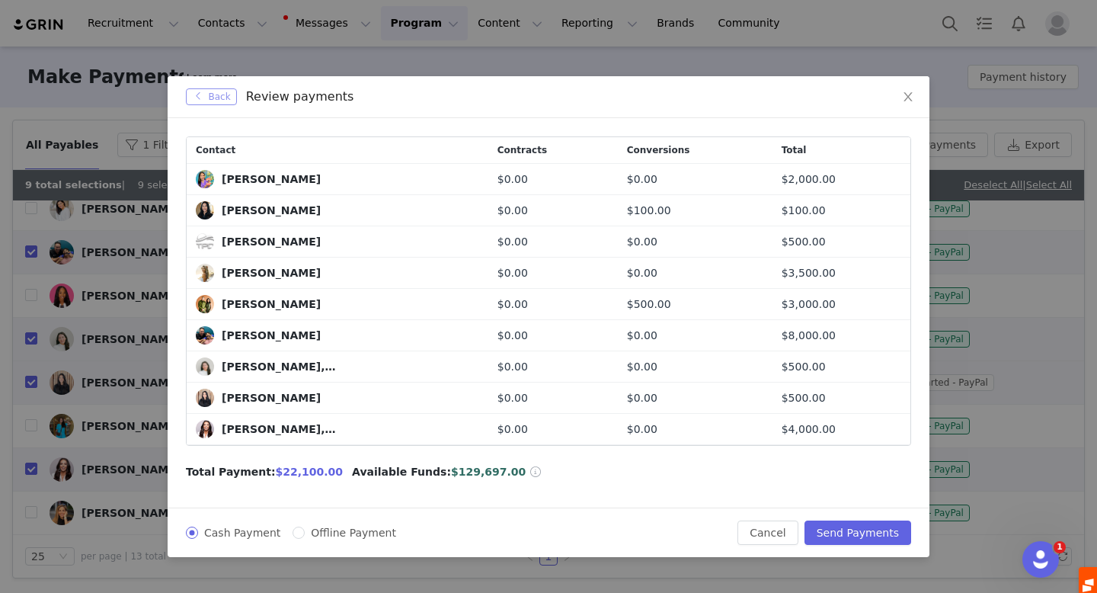
click at [200, 96] on button "Back" at bounding box center [211, 96] width 51 height 17
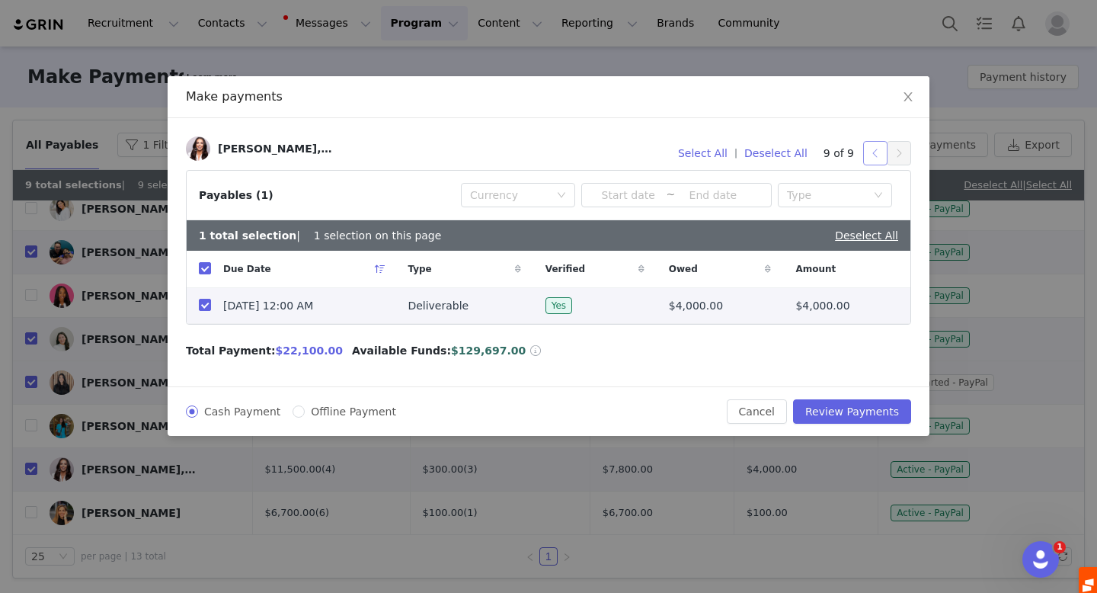
click at [875, 155] on button "button" at bounding box center [875, 153] width 24 height 24
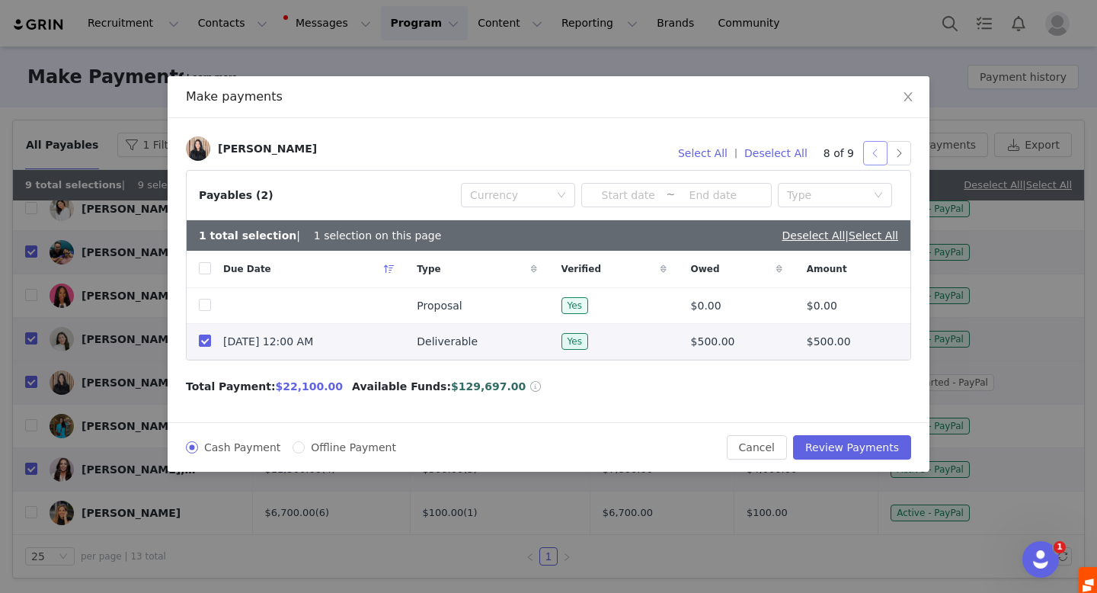
click at [875, 155] on button "button" at bounding box center [875, 153] width 24 height 24
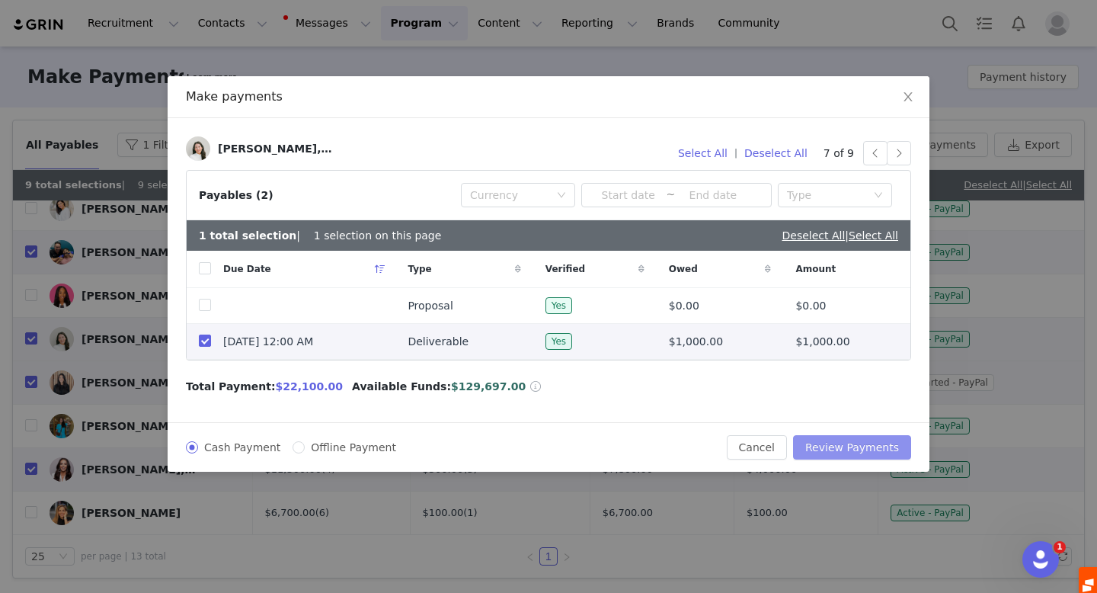
click at [856, 444] on button "Review Payments" at bounding box center [852, 447] width 118 height 24
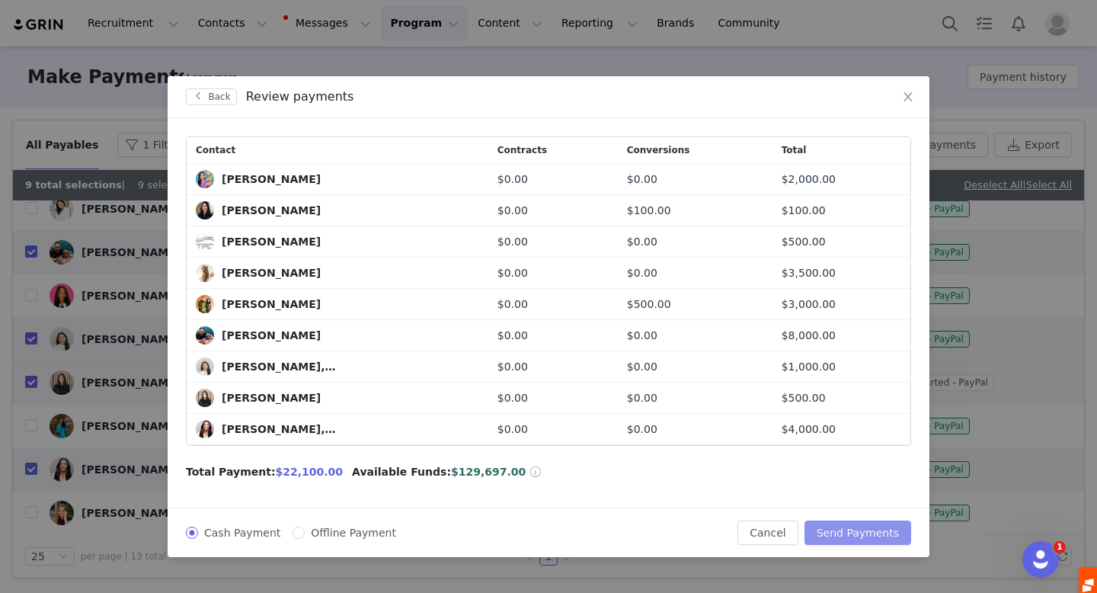
click at [846, 532] on button "Send Payments" at bounding box center [858, 532] width 107 height 24
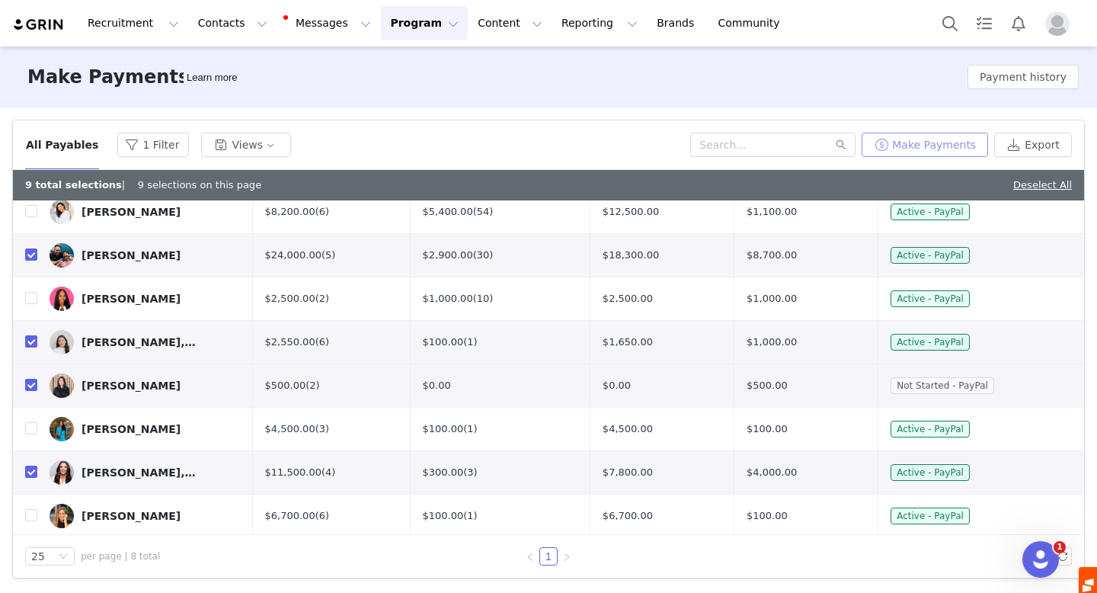
scroll to position [267, 0]
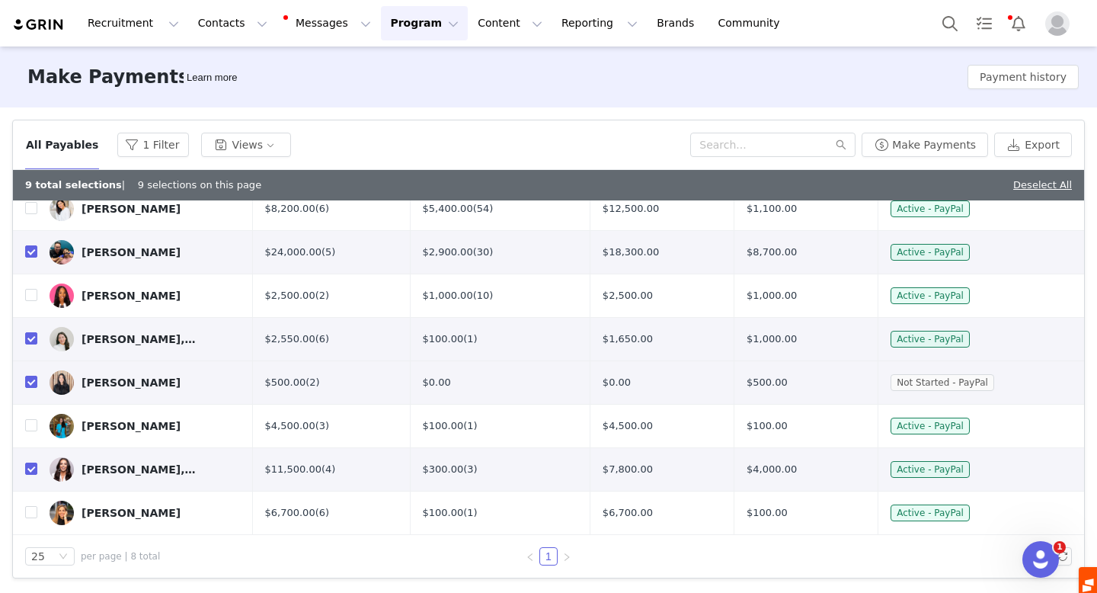
click at [405, 11] on button "Program Program" at bounding box center [424, 23] width 87 height 34
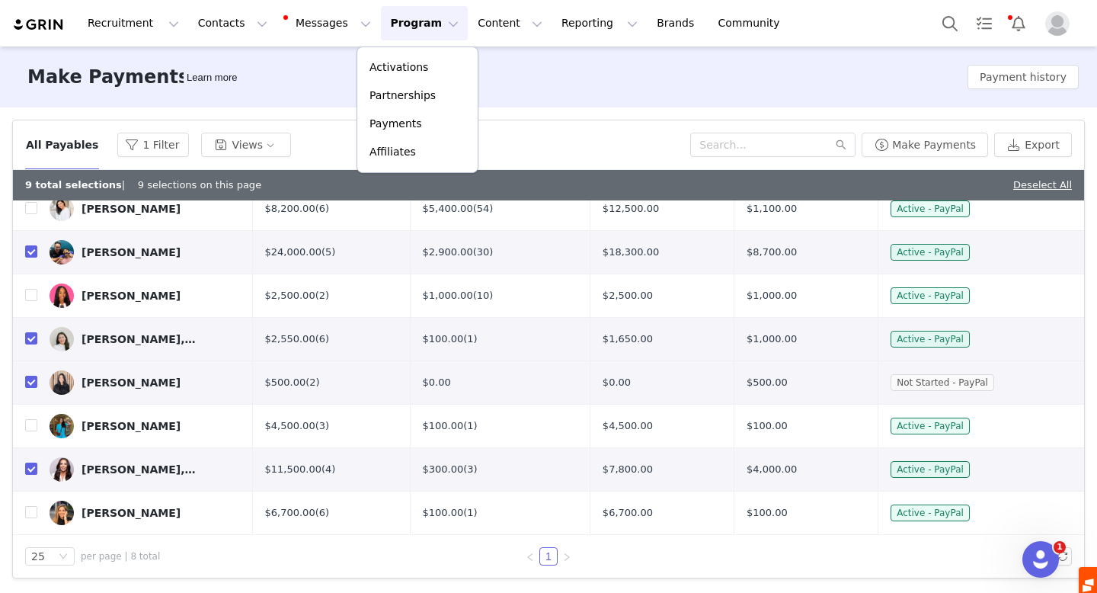
click at [300, 142] on div "All Payables 1 Filter Views" at bounding box center [357, 145] width 665 height 24
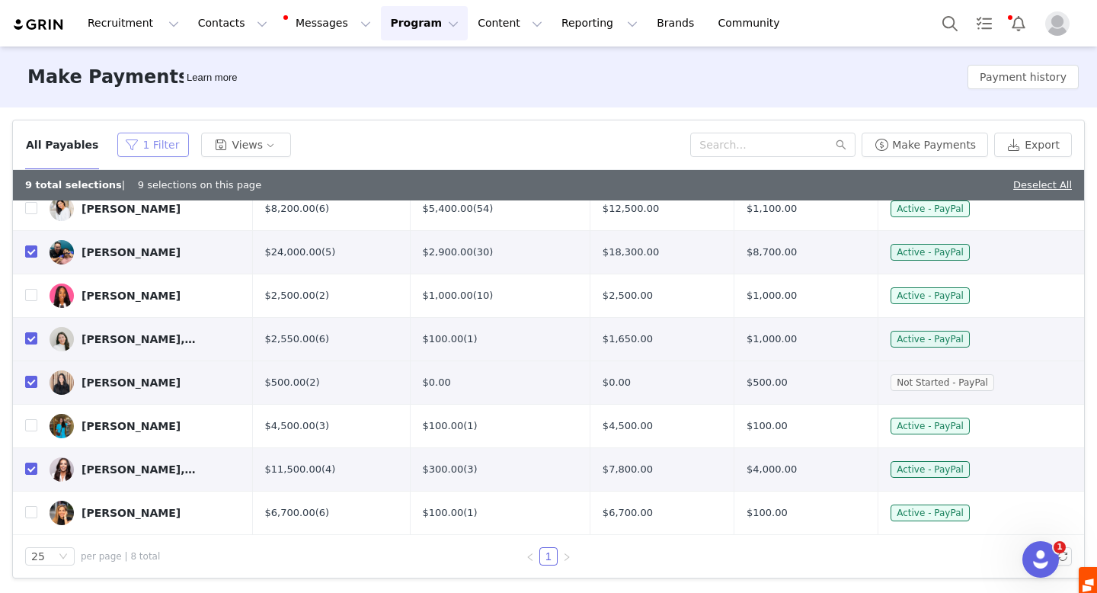
click at [144, 138] on button "1 Filter" at bounding box center [153, 145] width 72 height 24
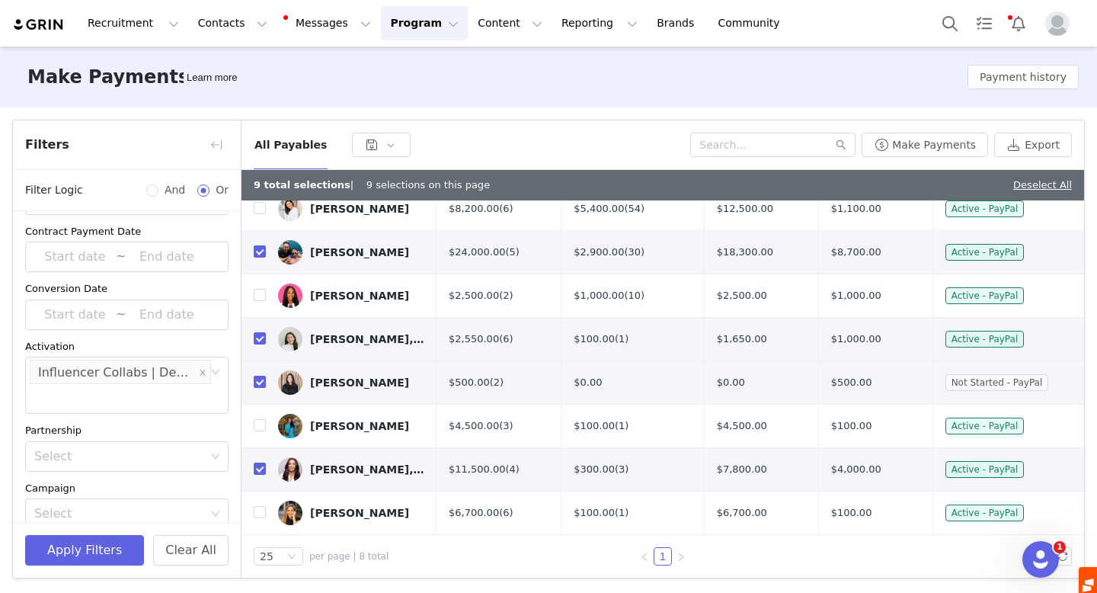
scroll to position [164, 0]
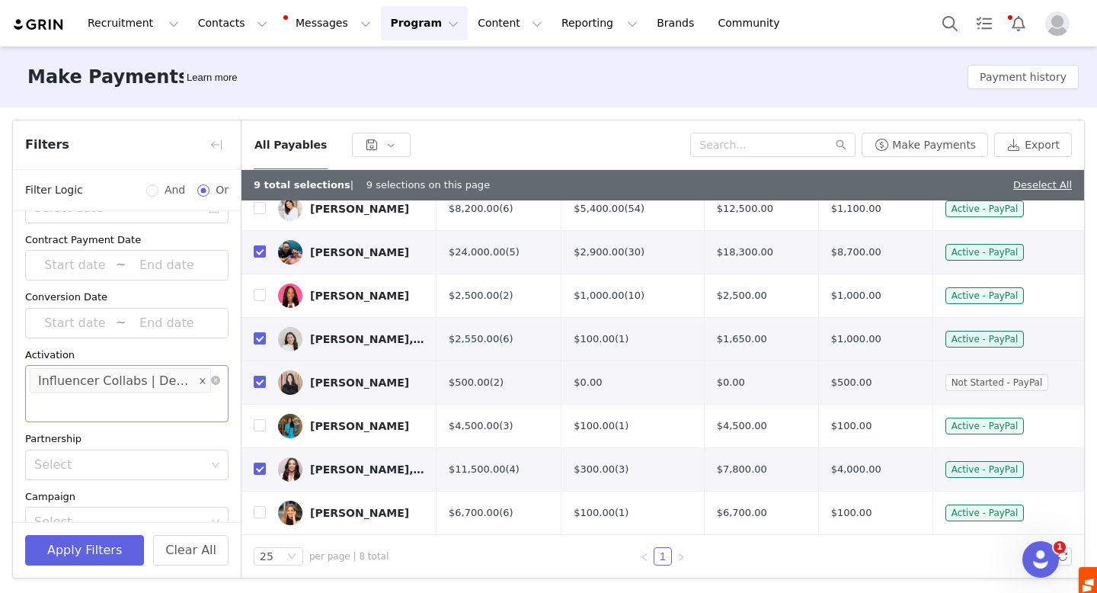
click at [200, 379] on icon "icon: close" at bounding box center [202, 380] width 5 height 5
click at [164, 379] on div "Select" at bounding box center [119, 380] width 171 height 15
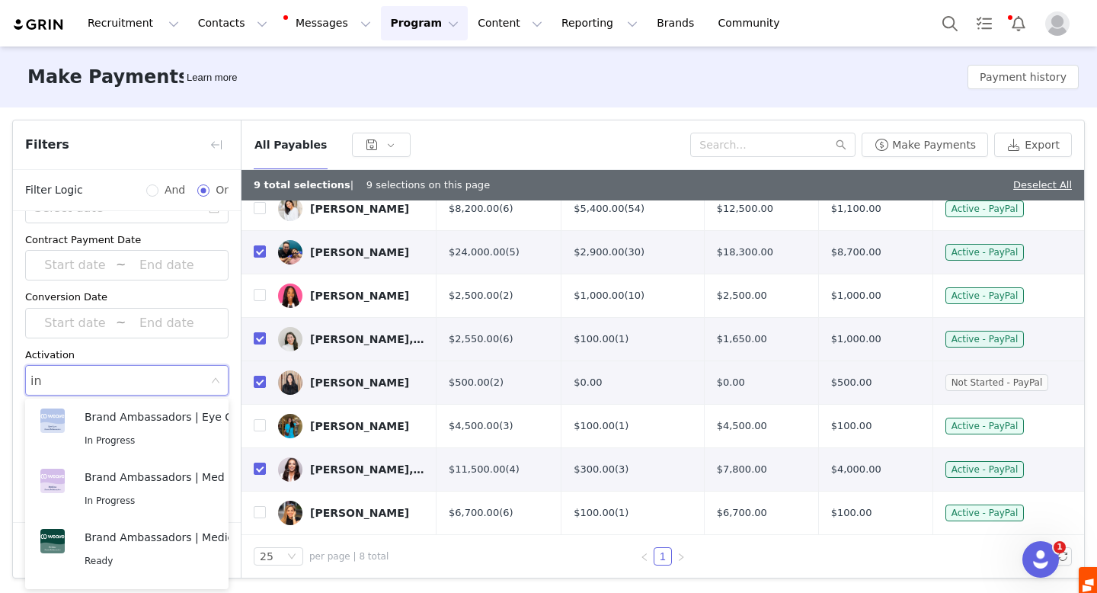
scroll to position [3, 0]
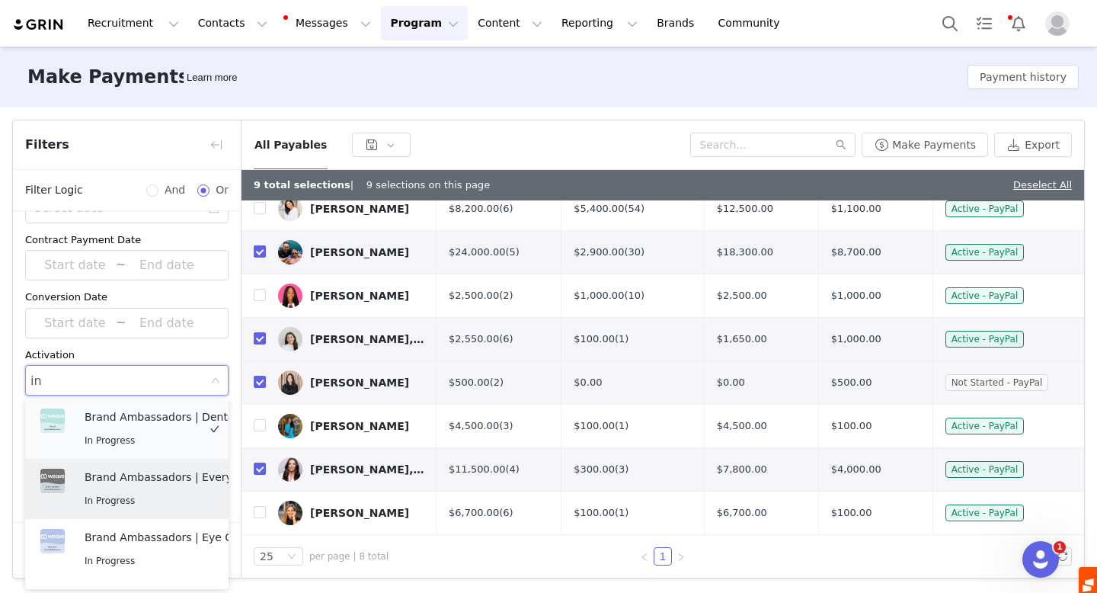
type input "inf"
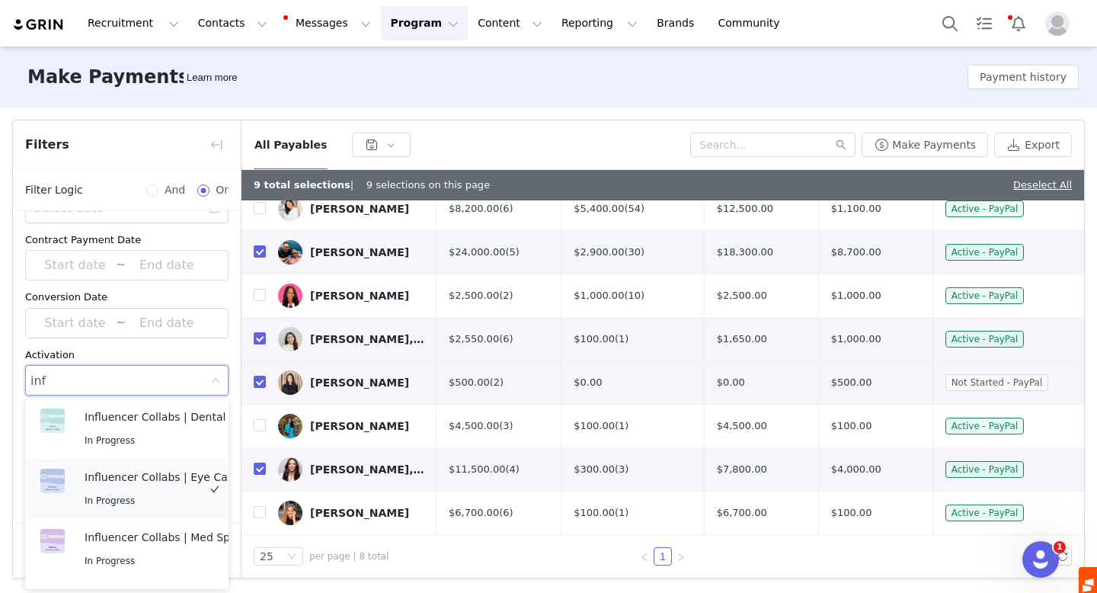
click at [139, 481] on p "Influencer Collabs | Eye Care" at bounding box center [162, 477] width 154 height 17
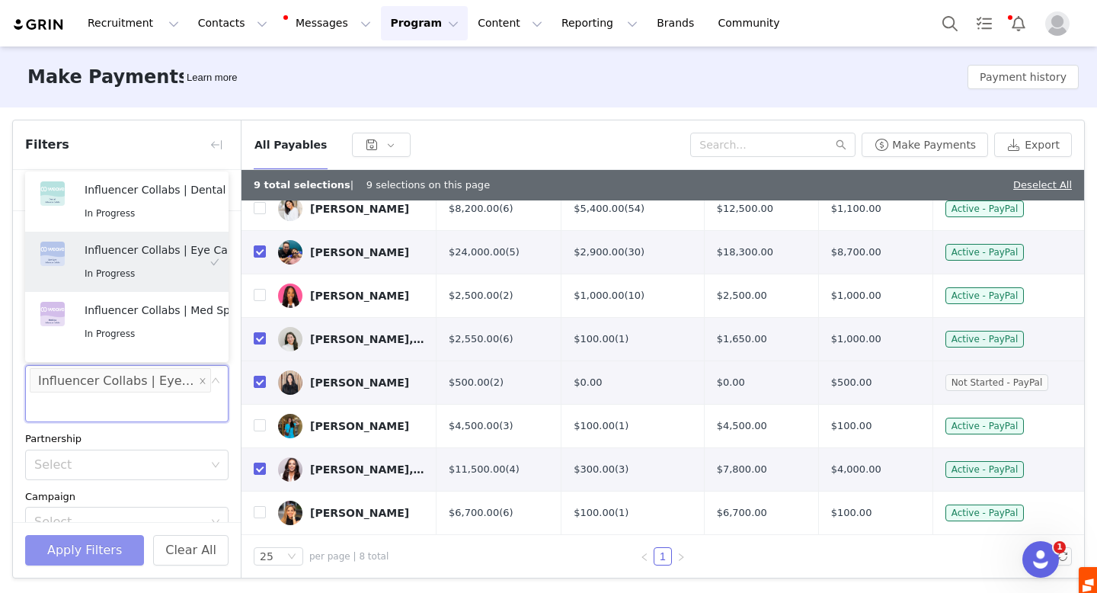
click at [76, 547] on button "Apply Filters" at bounding box center [84, 550] width 119 height 30
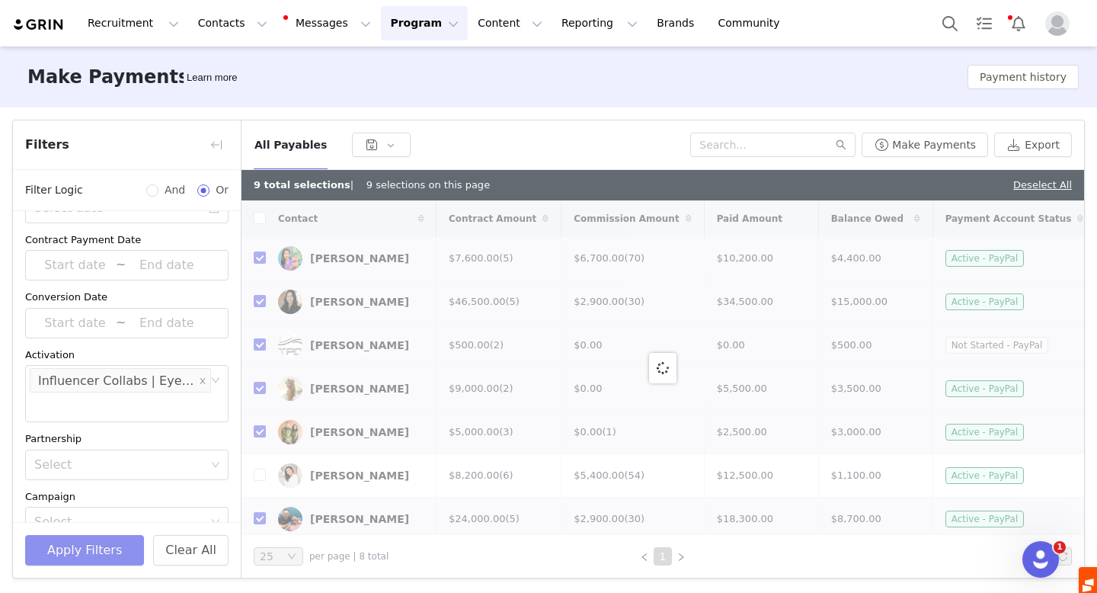
checkbox input "false"
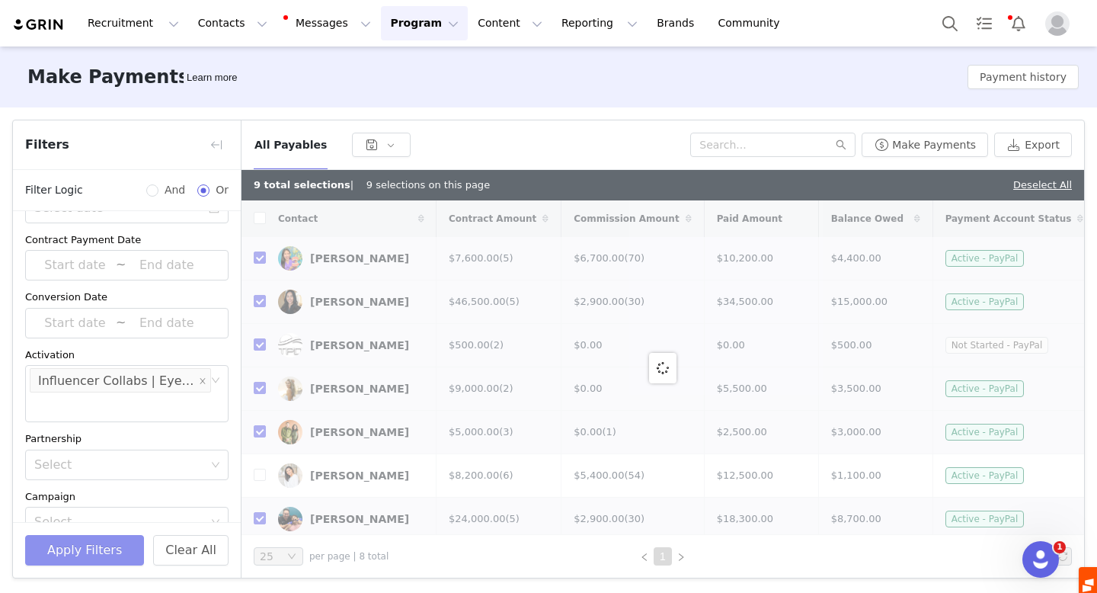
checkbox input "false"
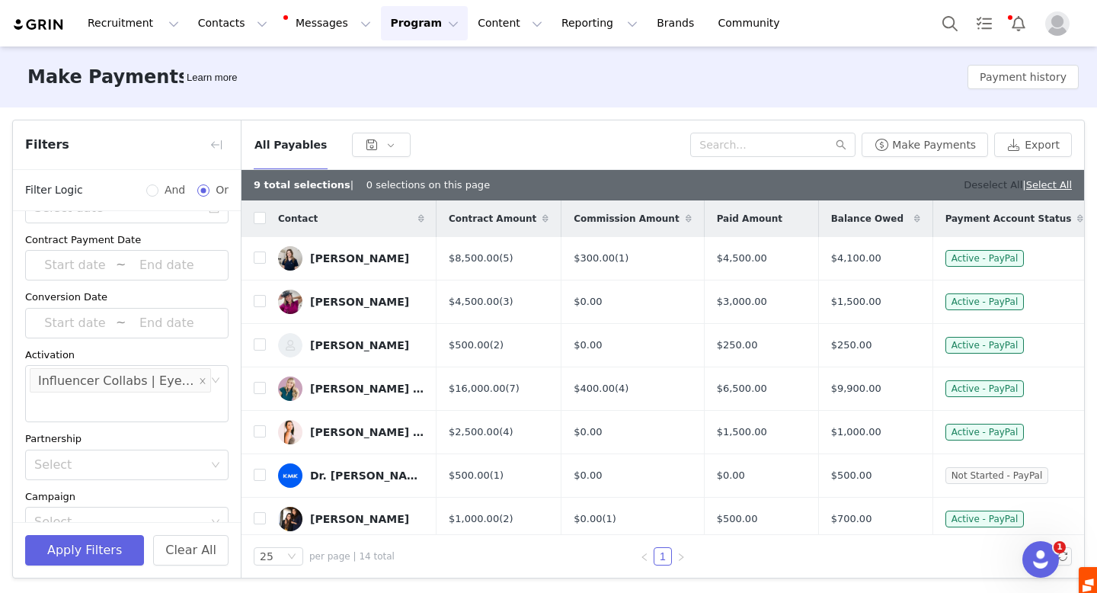
click at [989, 185] on link "Deselect All" at bounding box center [993, 184] width 59 height 11
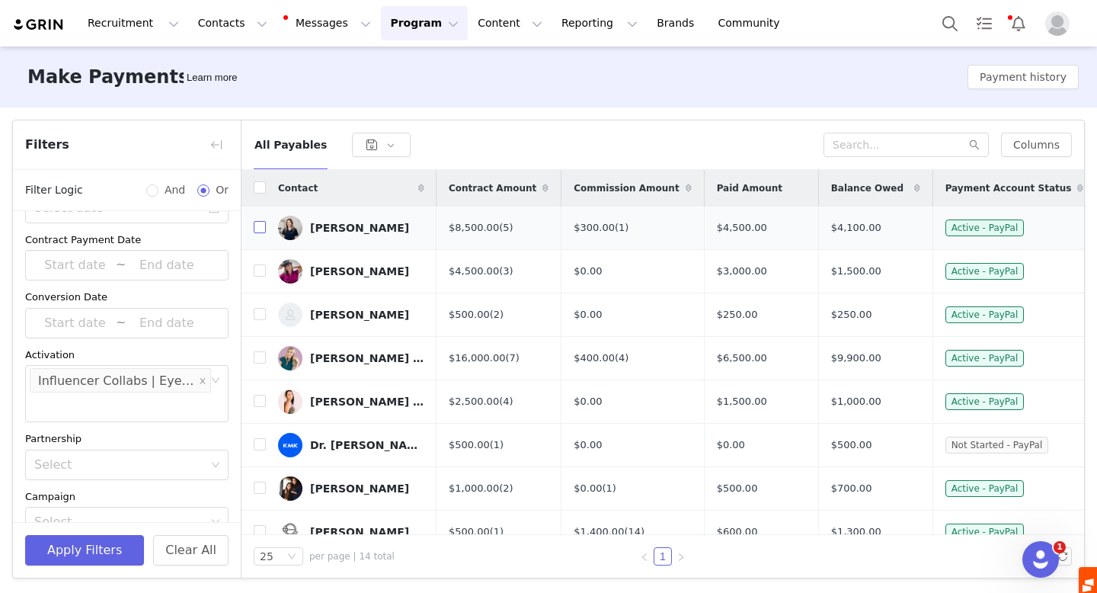
click at [263, 229] on input "checkbox" at bounding box center [260, 227] width 12 height 12
checkbox input "true"
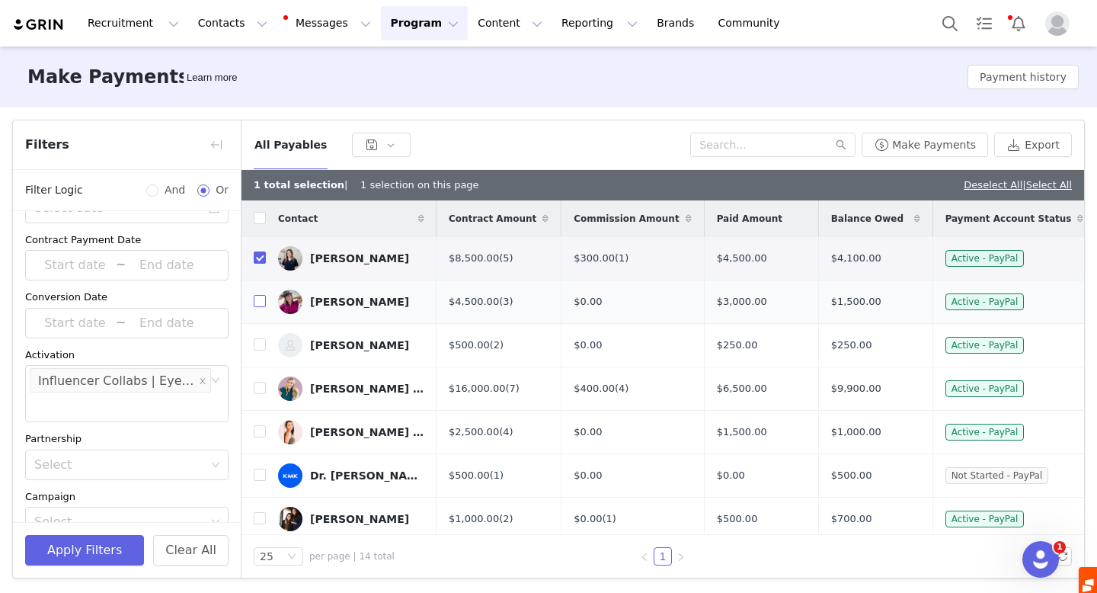
click at [260, 303] on input "checkbox" at bounding box center [260, 301] width 12 height 12
checkbox input "true"
click at [264, 347] on input "checkbox" at bounding box center [260, 344] width 12 height 12
checkbox input "true"
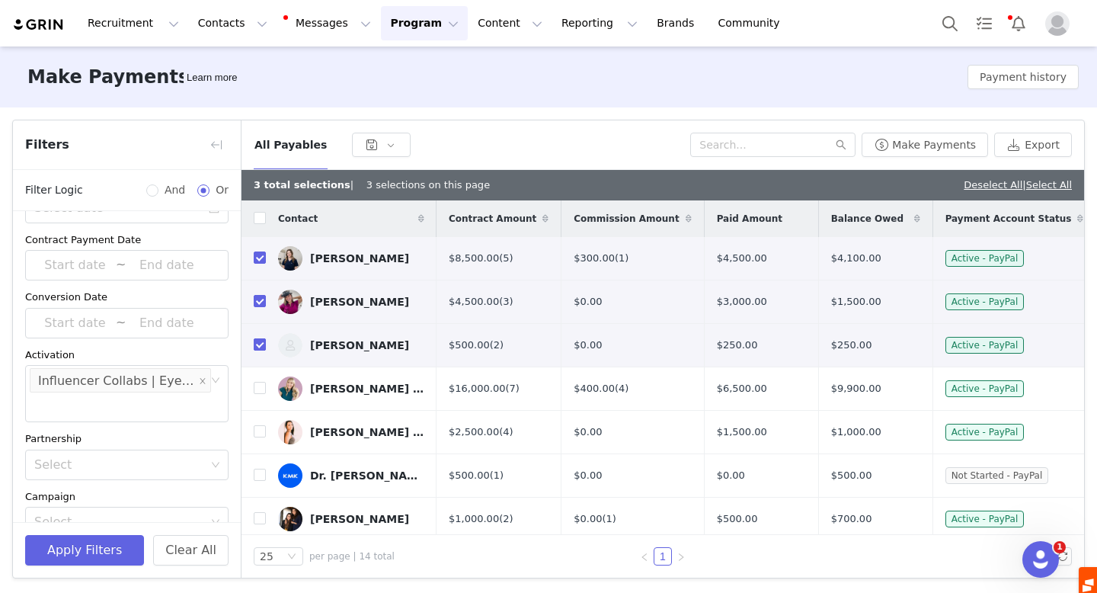
scroll to position [28, 0]
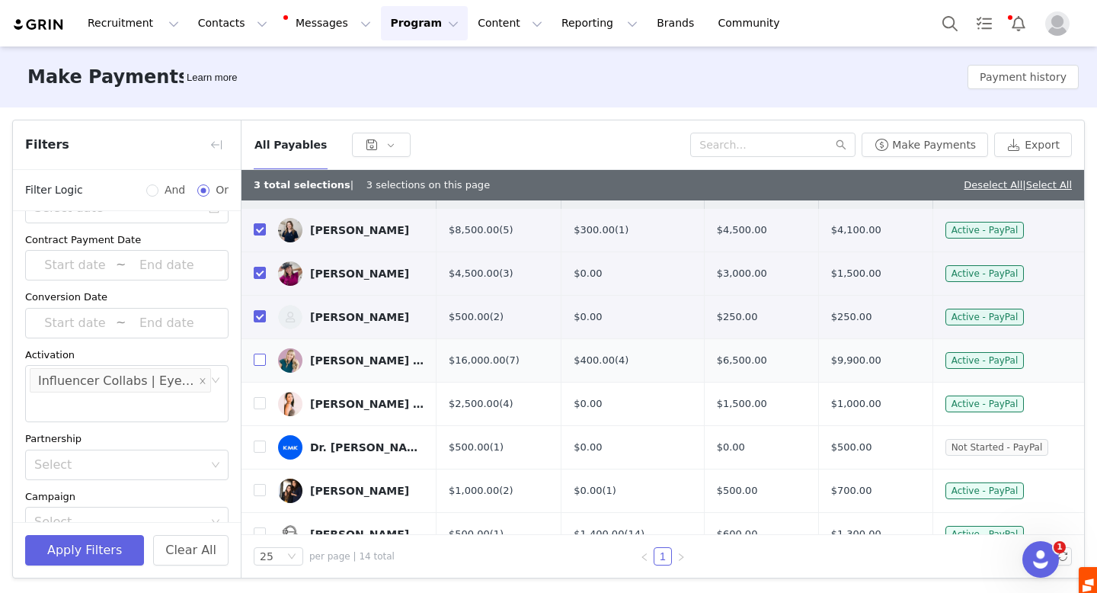
click at [256, 360] on input "checkbox" at bounding box center [260, 360] width 12 height 12
checkbox input "true"
click at [262, 406] on input "checkbox" at bounding box center [260, 403] width 12 height 12
checkbox input "true"
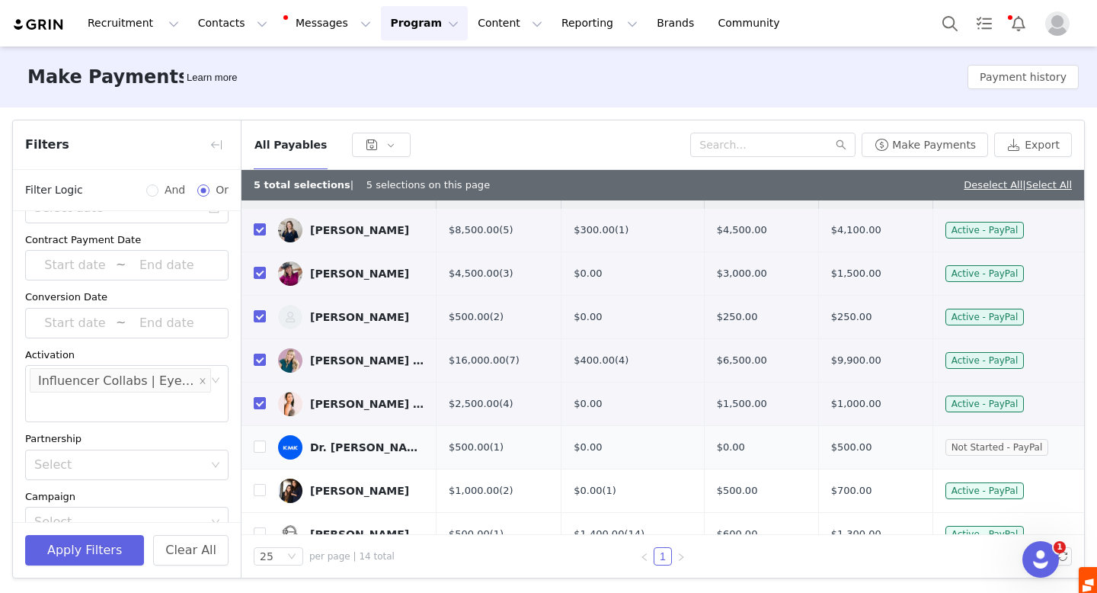
click at [267, 451] on td "Dr. Paul Hammond" at bounding box center [351, 447] width 171 height 43
click at [261, 448] on input "checkbox" at bounding box center [260, 446] width 12 height 12
checkbox input "true"
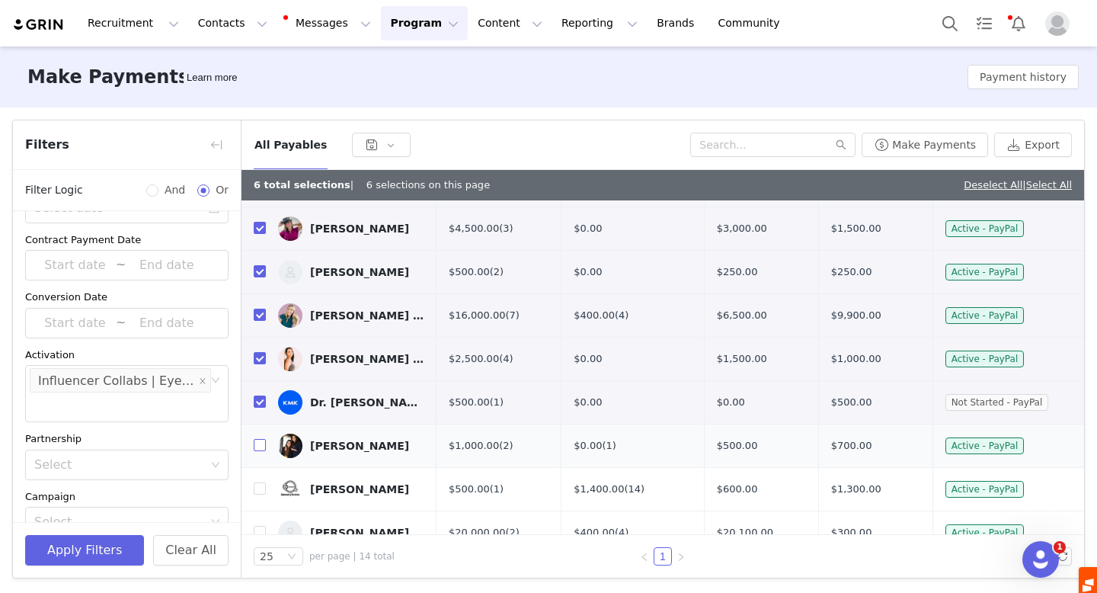
click at [260, 446] on input "checkbox" at bounding box center [260, 445] width 12 height 12
checkbox input "true"
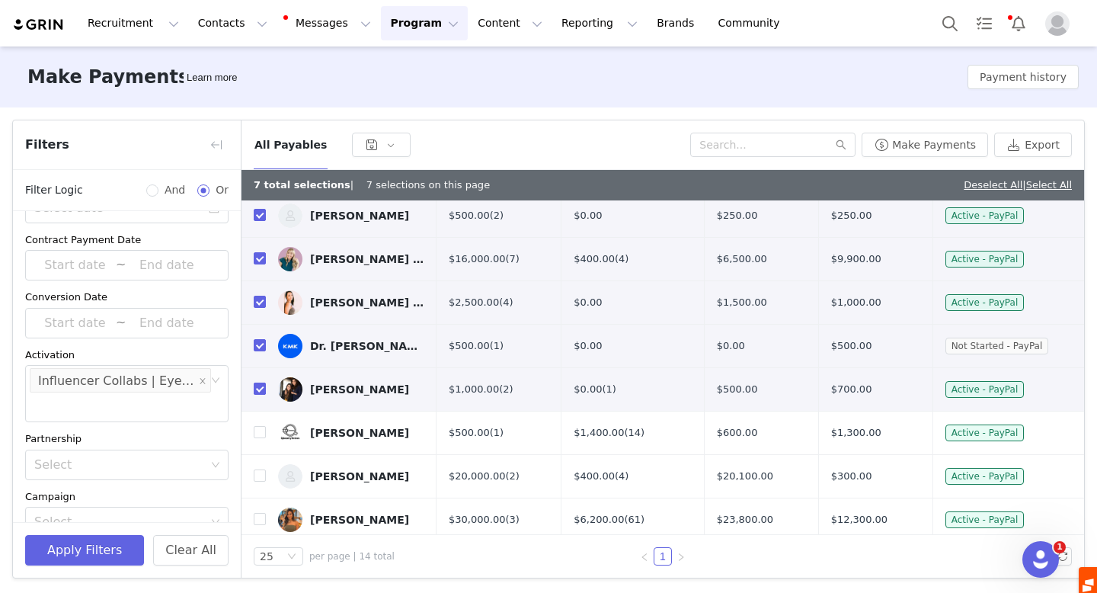
scroll to position [132, 0]
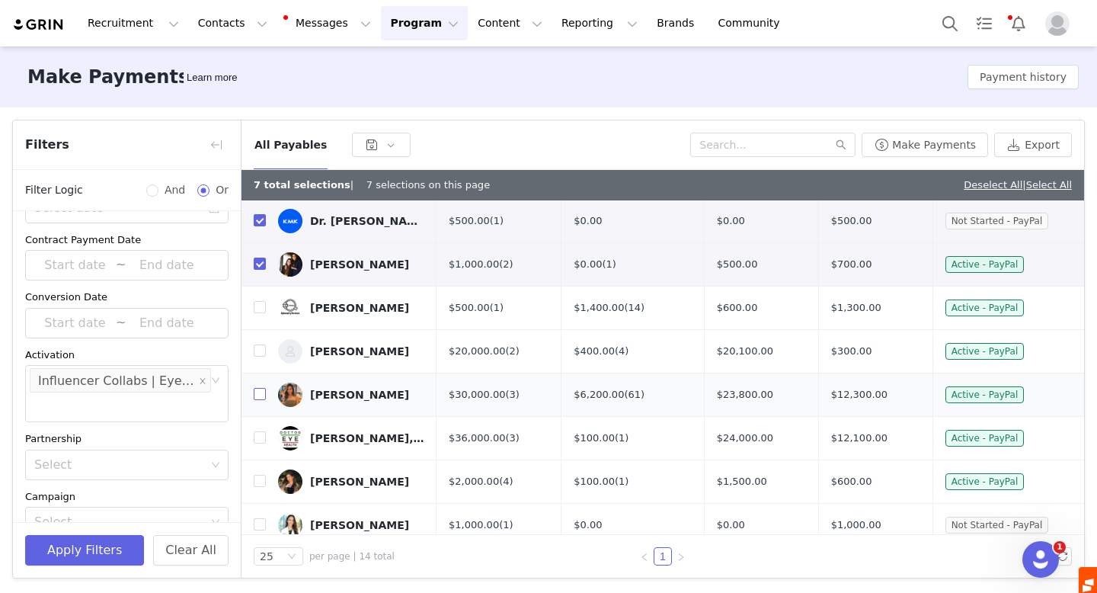
click at [259, 392] on input "checkbox" at bounding box center [260, 394] width 12 height 12
checkbox input "true"
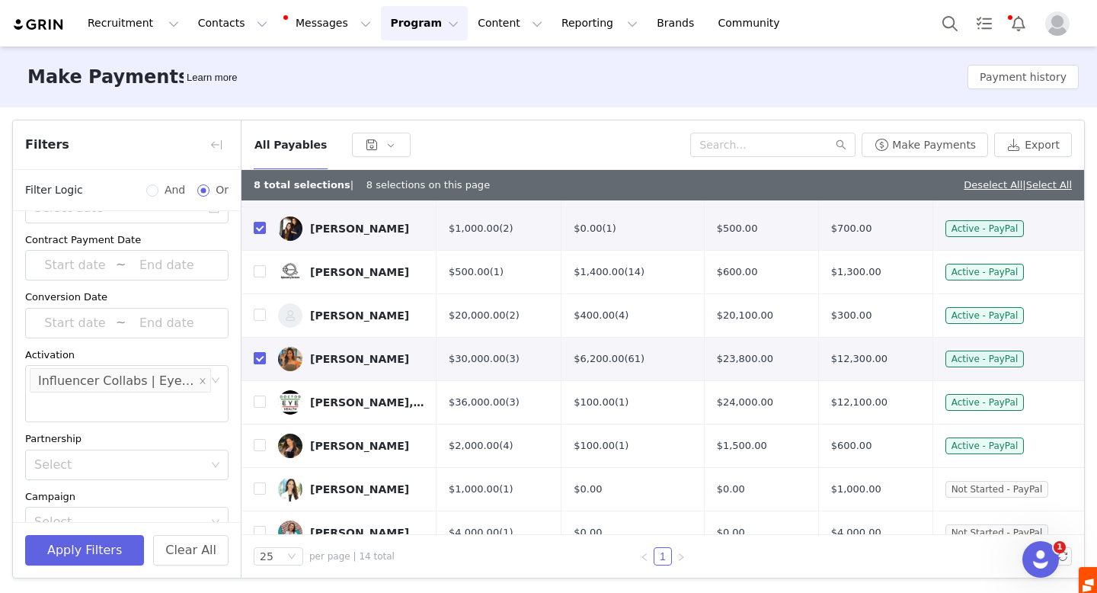
scroll to position [310, 0]
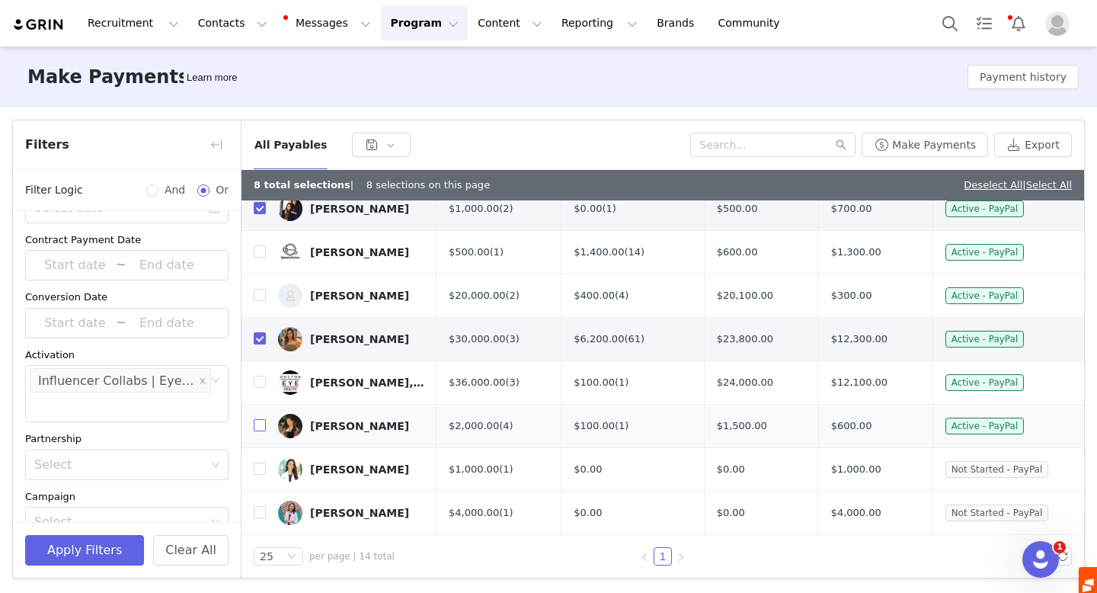
click at [260, 424] on input "checkbox" at bounding box center [260, 425] width 12 height 12
checkbox input "true"
click at [257, 466] on input "checkbox" at bounding box center [260, 468] width 12 height 12
checkbox input "true"
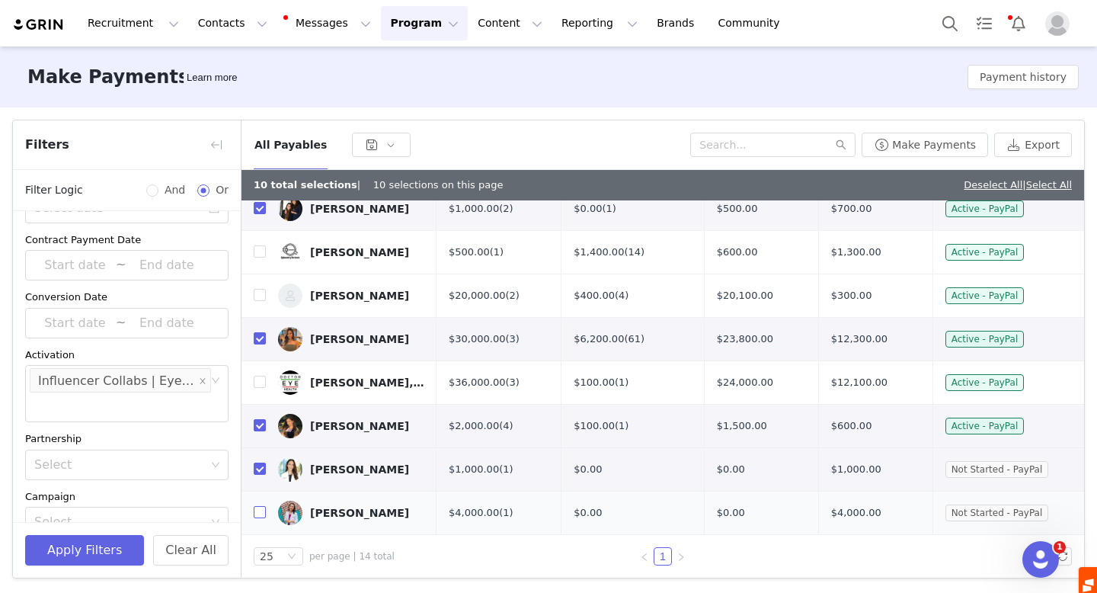
click at [263, 511] on input "checkbox" at bounding box center [260, 512] width 12 height 12
checkbox input "true"
click at [949, 140] on button "Make Payments" at bounding box center [925, 145] width 126 height 24
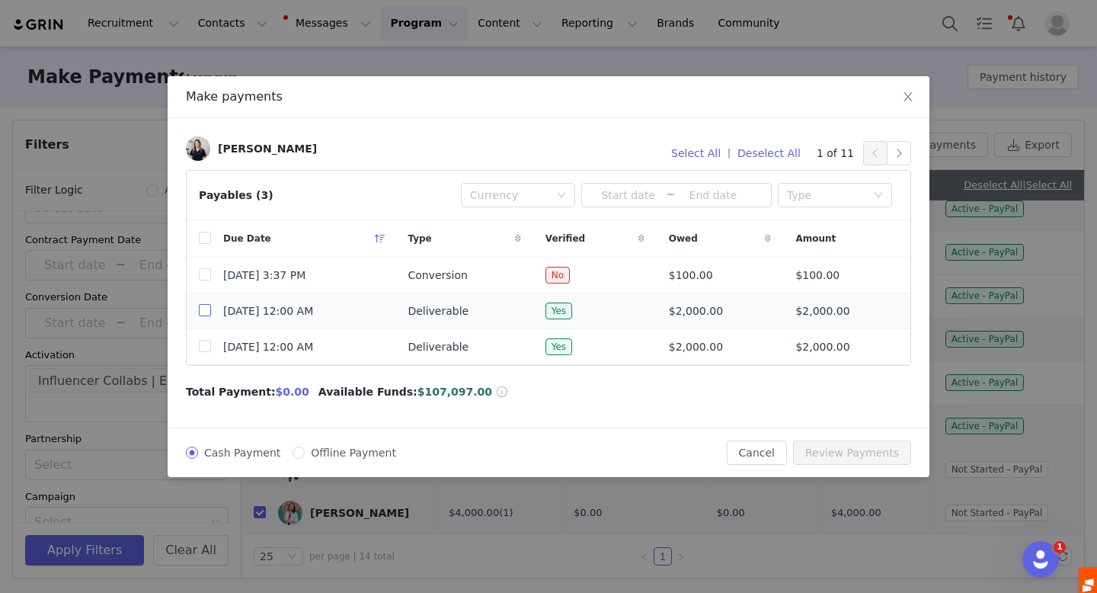
click at [203, 311] on input "checkbox" at bounding box center [205, 310] width 12 height 12
checkbox input "true"
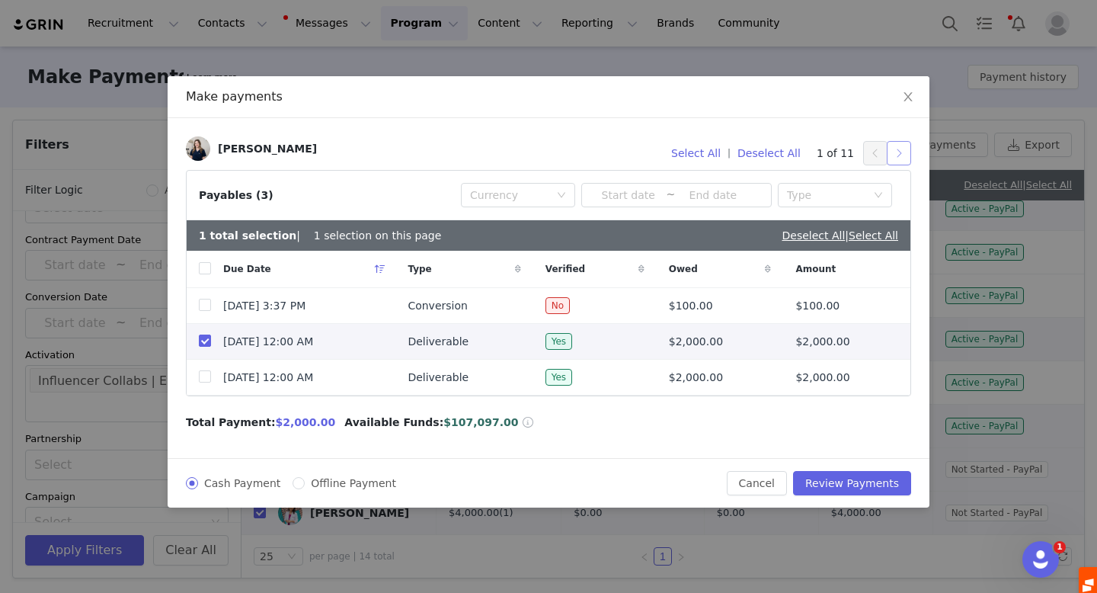
click at [904, 154] on button "button" at bounding box center [899, 153] width 24 height 24
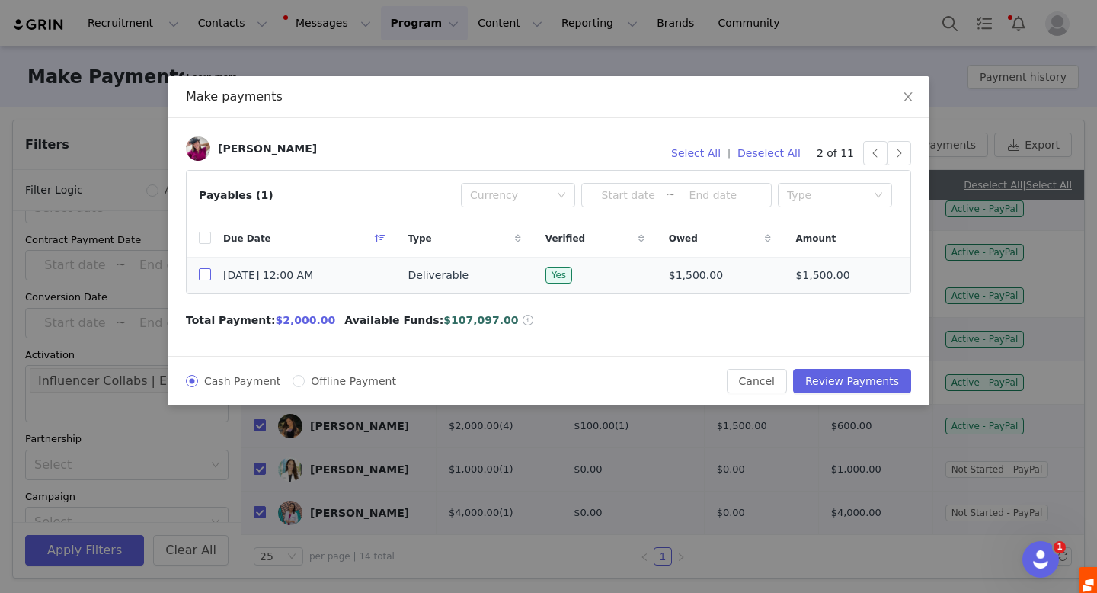
click at [203, 276] on input "checkbox" at bounding box center [205, 274] width 12 height 12
checkbox input "true"
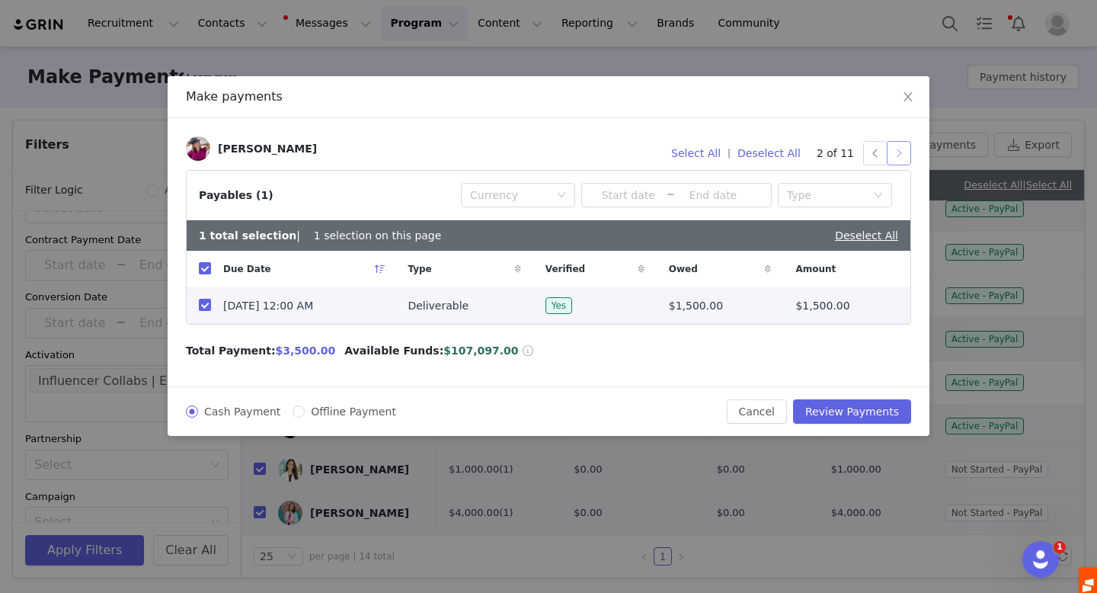
click at [899, 155] on button "button" at bounding box center [899, 153] width 24 height 24
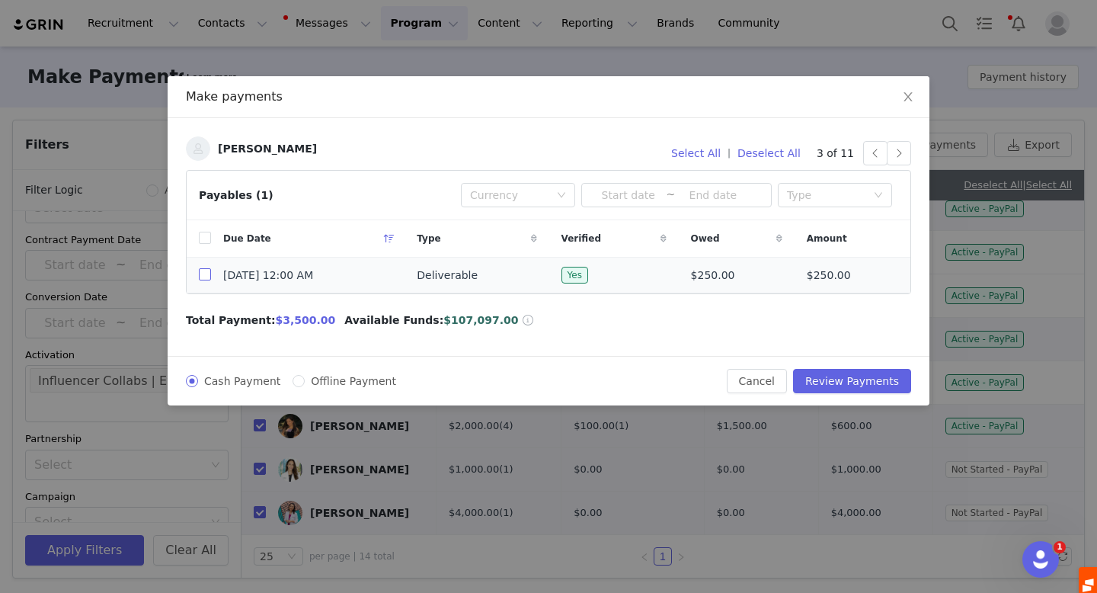
click at [203, 277] on input "checkbox" at bounding box center [205, 274] width 12 height 12
checkbox input "true"
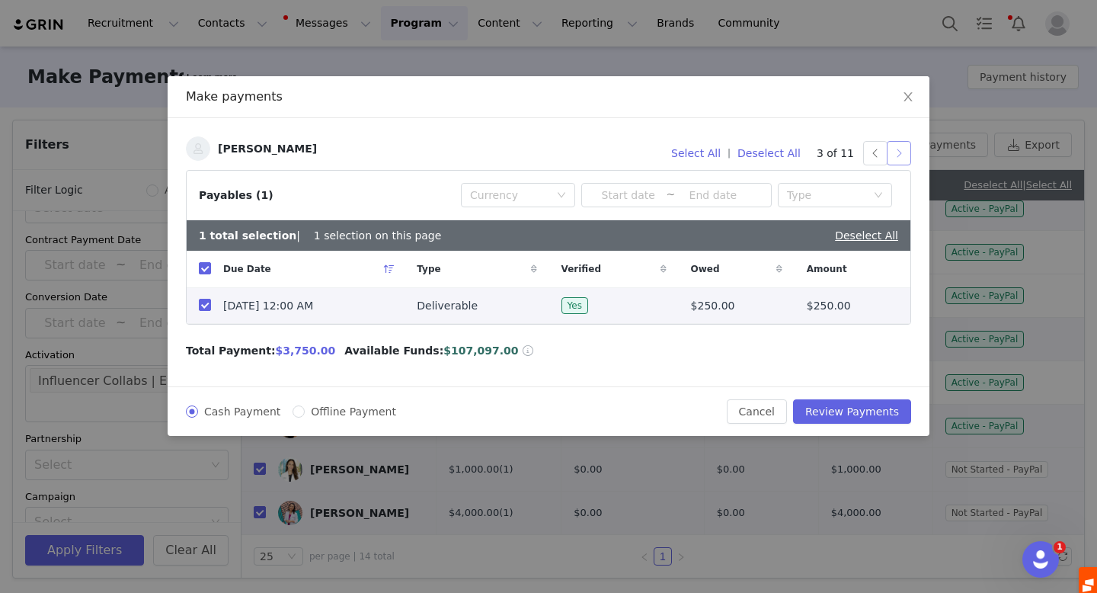
click at [897, 149] on button "button" at bounding box center [899, 153] width 24 height 24
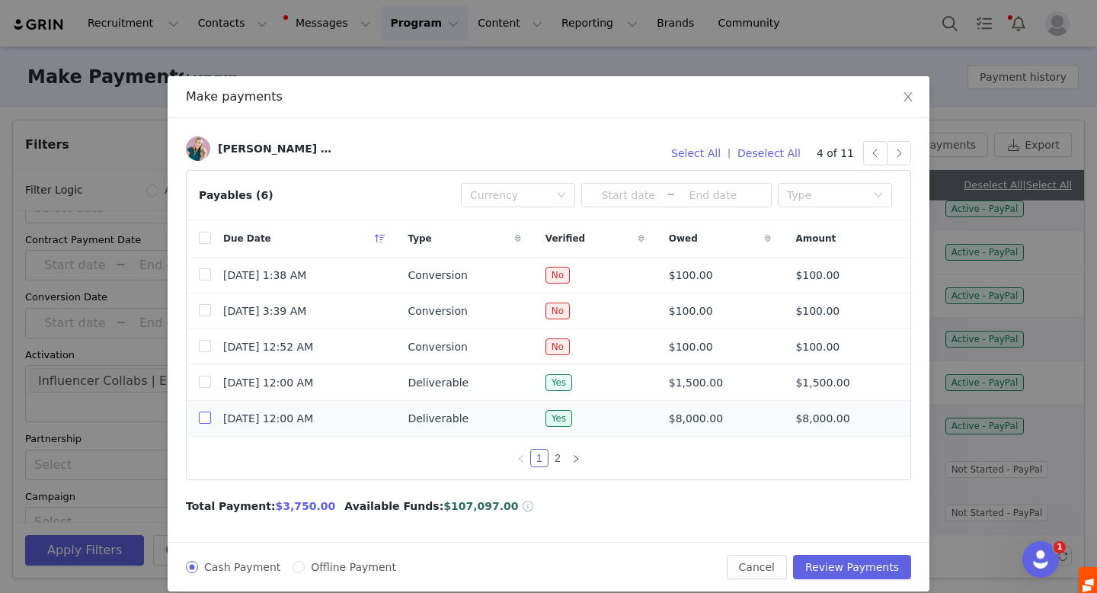
click at [203, 416] on input "checkbox" at bounding box center [205, 417] width 12 height 12
checkbox input "true"
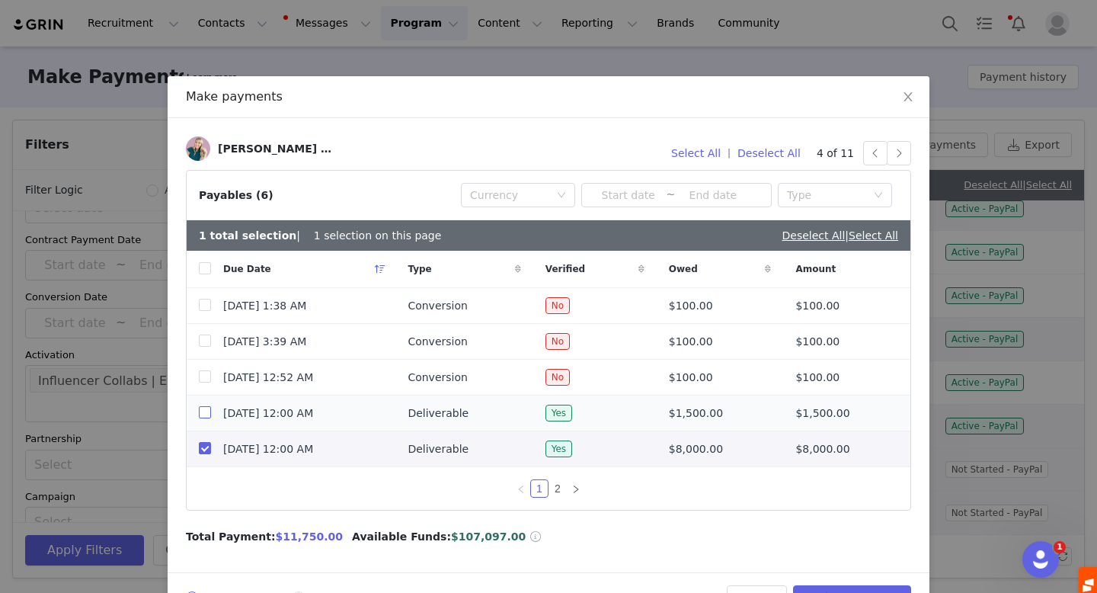
click at [206, 413] on input "checkbox" at bounding box center [205, 412] width 12 height 12
checkbox input "true"
click at [559, 488] on link "2" at bounding box center [557, 488] width 17 height 17
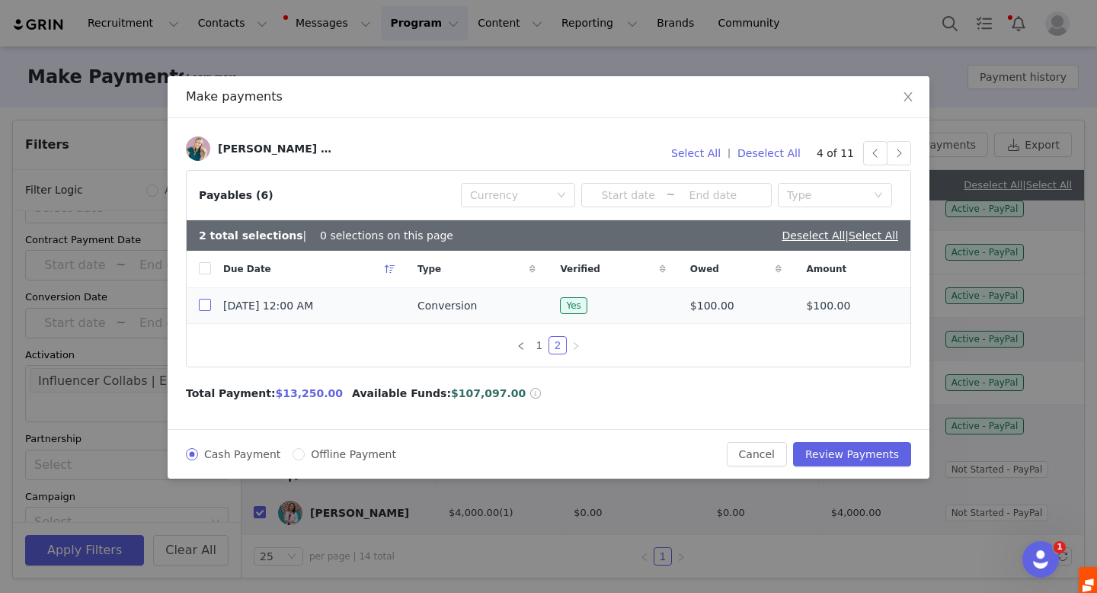
click at [206, 306] on input "checkbox" at bounding box center [205, 305] width 12 height 12
checkbox input "true"
click at [896, 155] on button "button" at bounding box center [899, 153] width 24 height 24
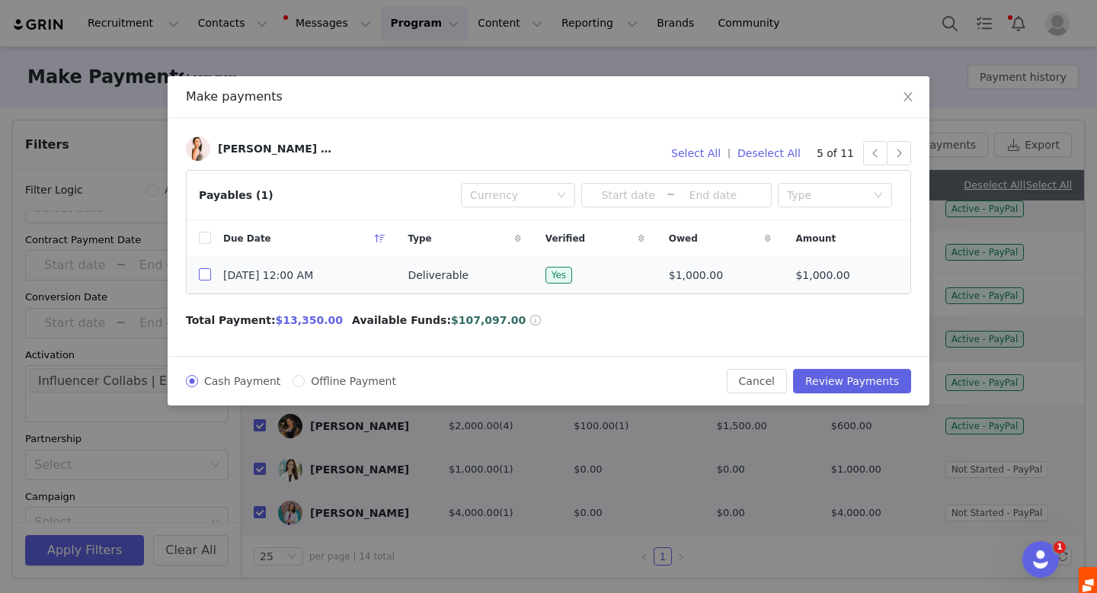
click at [208, 277] on input "checkbox" at bounding box center [205, 274] width 12 height 12
checkbox input "true"
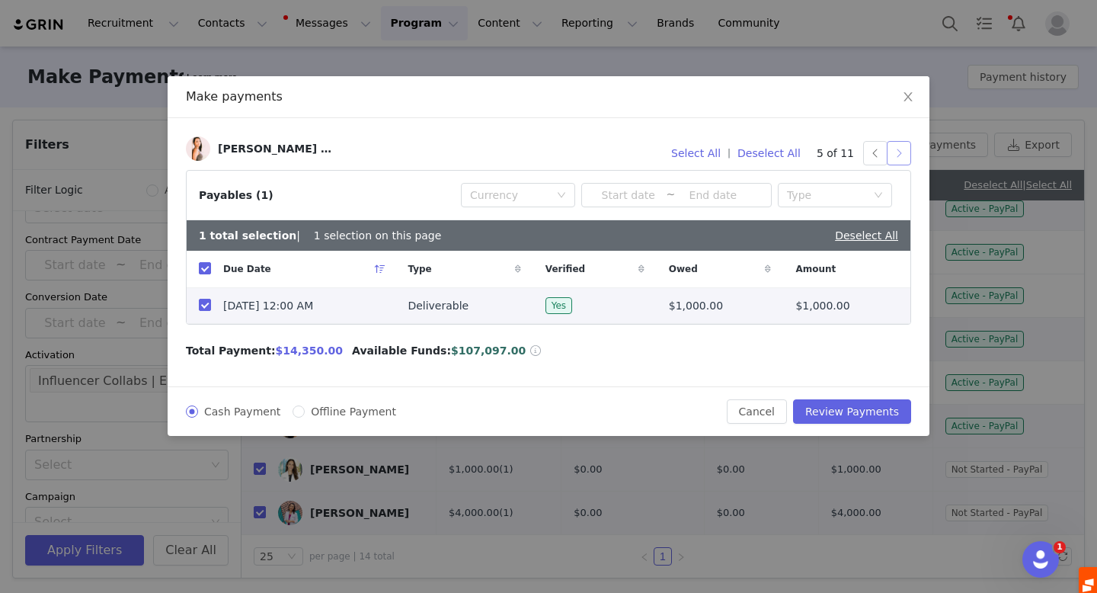
click at [901, 150] on button "button" at bounding box center [899, 153] width 24 height 24
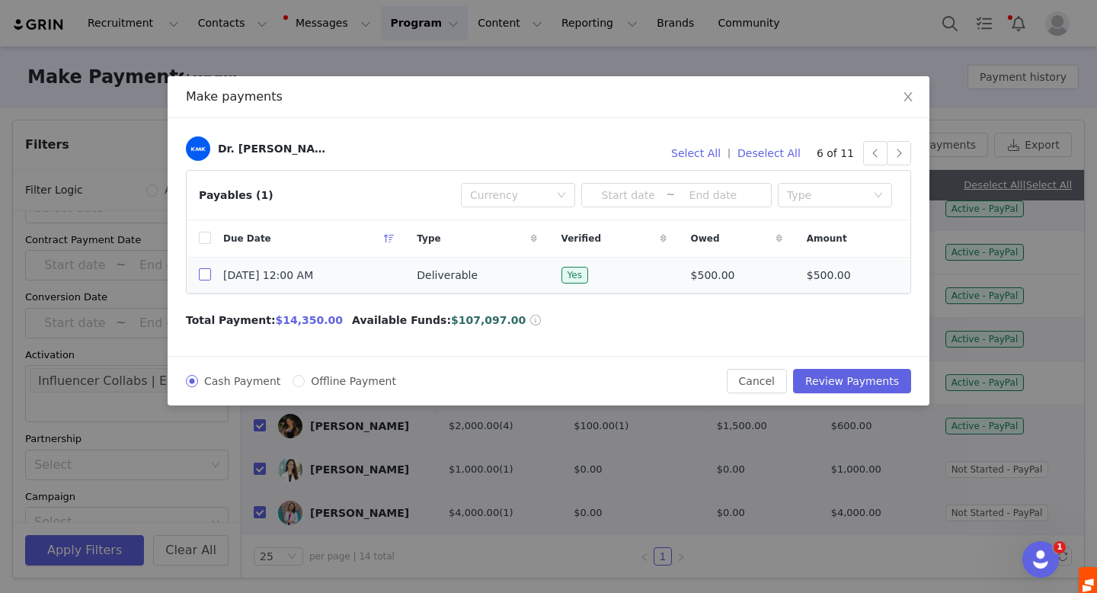
click at [203, 270] on input "checkbox" at bounding box center [205, 274] width 12 height 12
checkbox input "true"
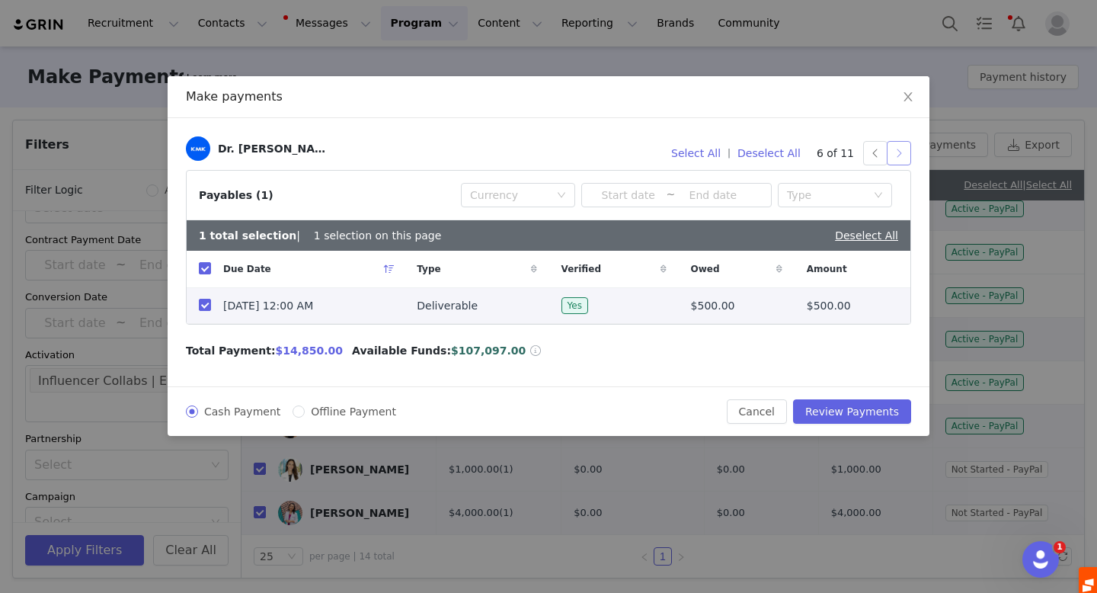
click at [890, 152] on button "button" at bounding box center [899, 153] width 24 height 24
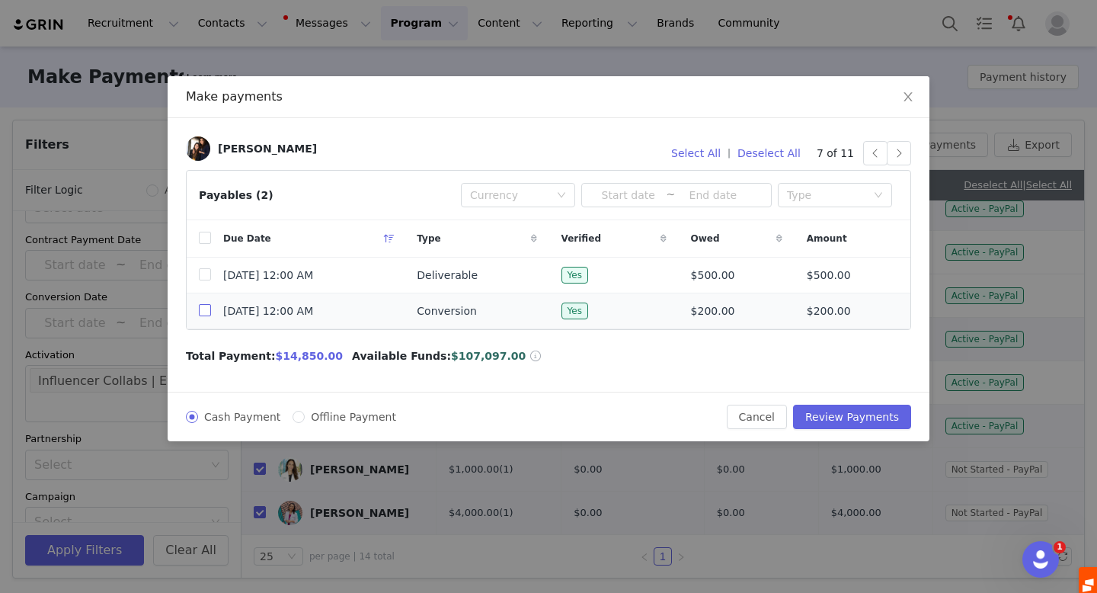
click at [204, 305] on input "checkbox" at bounding box center [205, 310] width 12 height 12
checkbox input "true"
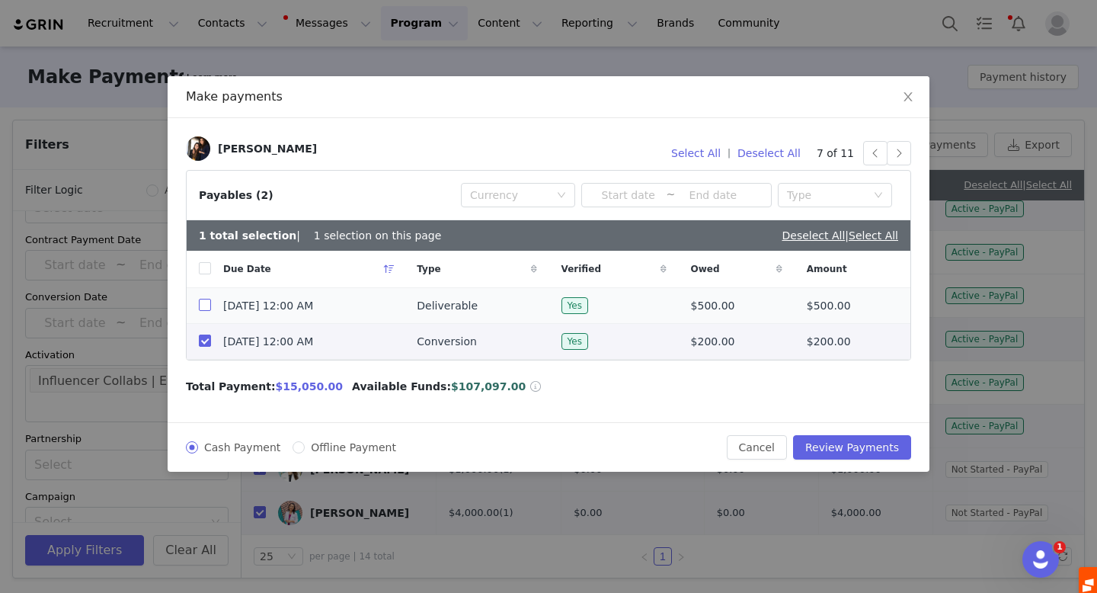
click at [200, 309] on input "checkbox" at bounding box center [205, 305] width 12 height 12
checkbox input "true"
click at [902, 151] on button "button" at bounding box center [899, 153] width 24 height 24
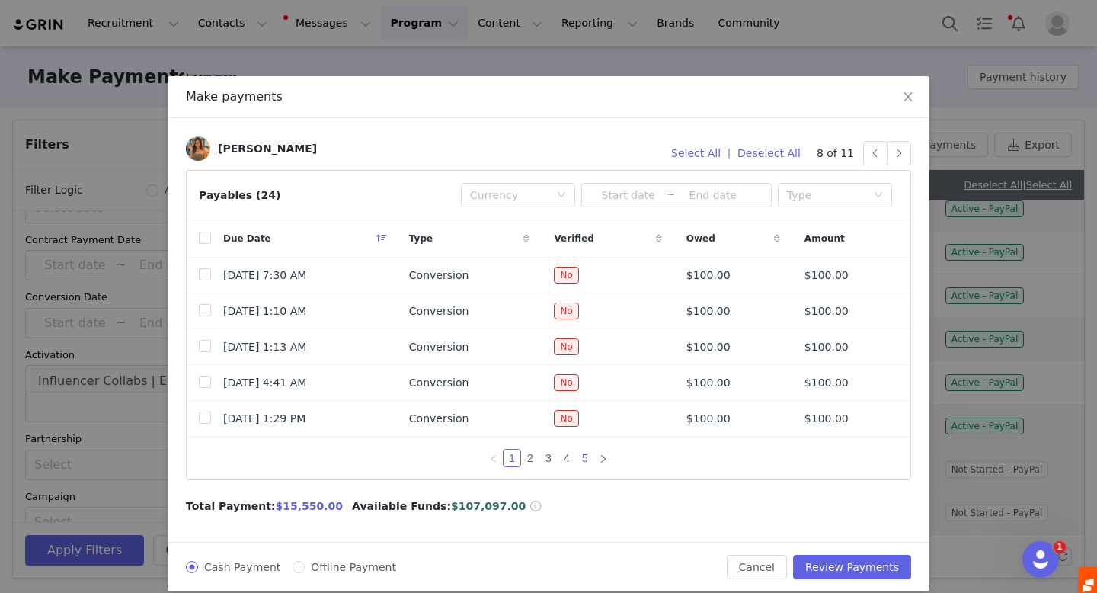
click at [581, 458] on link "5" at bounding box center [585, 458] width 17 height 17
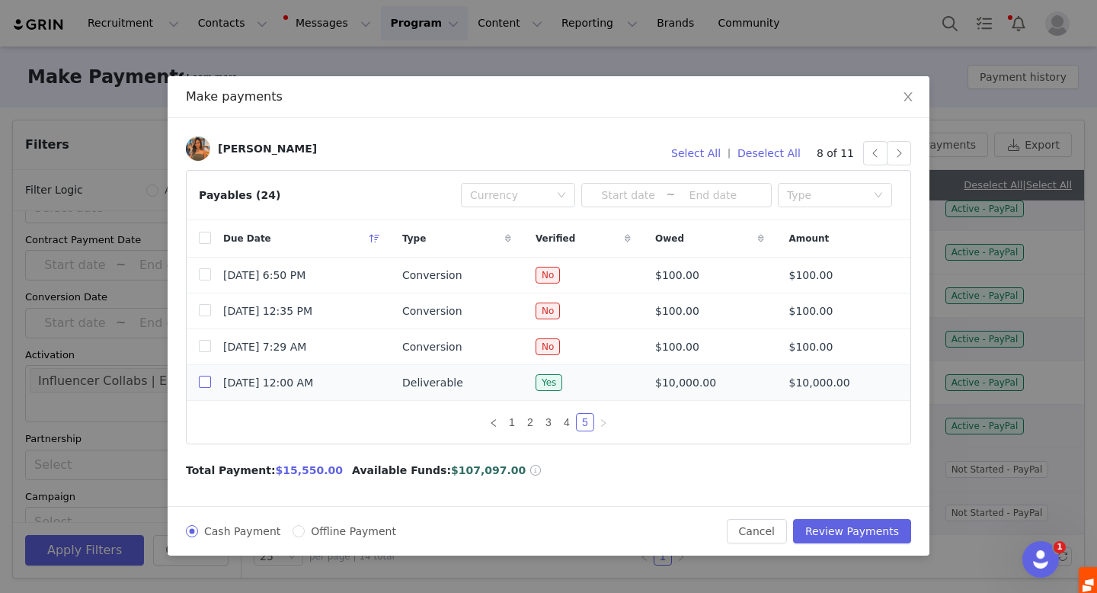
click at [202, 381] on input "checkbox" at bounding box center [205, 382] width 12 height 12
checkbox input "true"
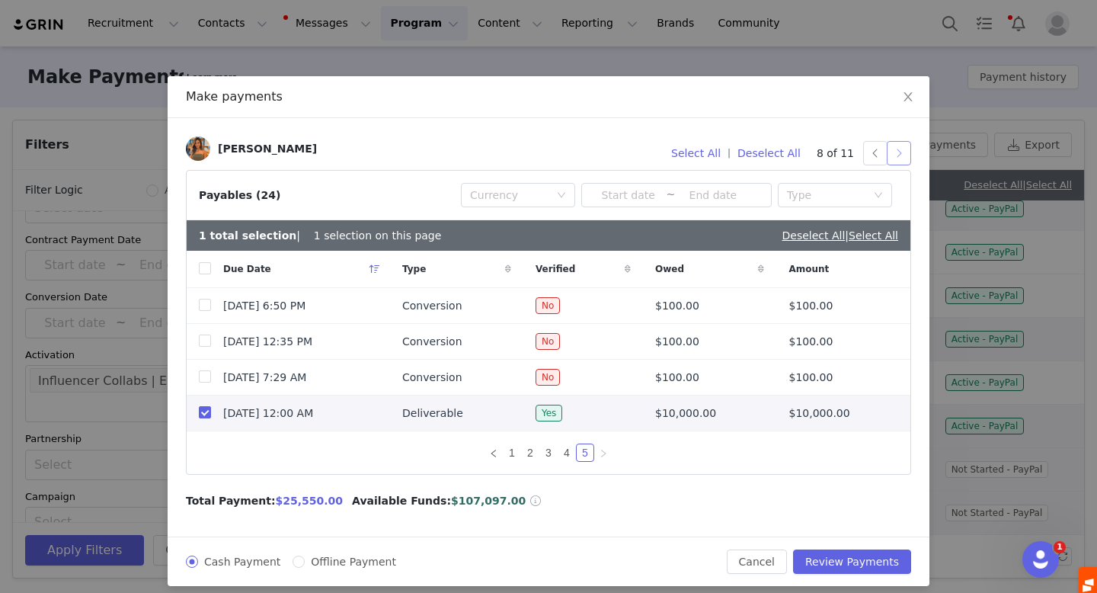
click at [897, 152] on button "button" at bounding box center [899, 153] width 24 height 24
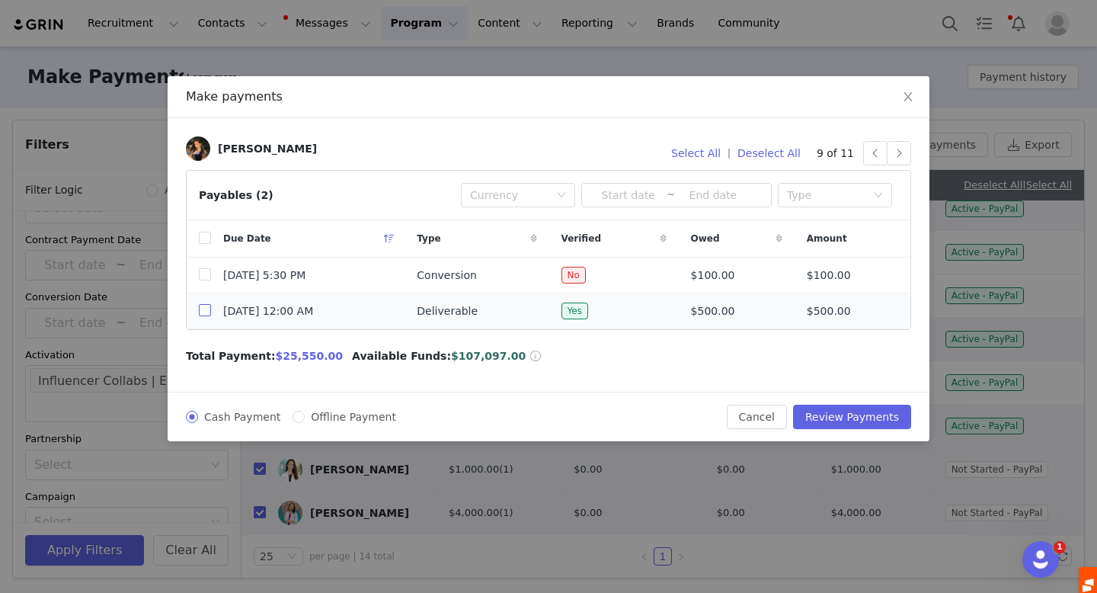
click at [203, 310] on input "checkbox" at bounding box center [205, 310] width 12 height 12
checkbox input "true"
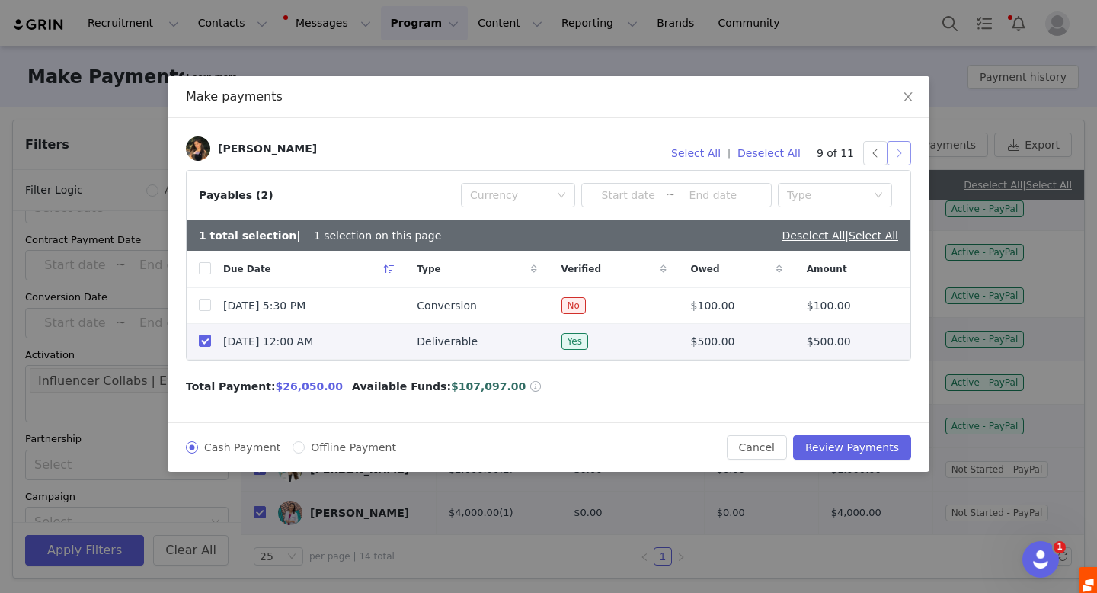
click at [897, 154] on button "button" at bounding box center [899, 153] width 24 height 24
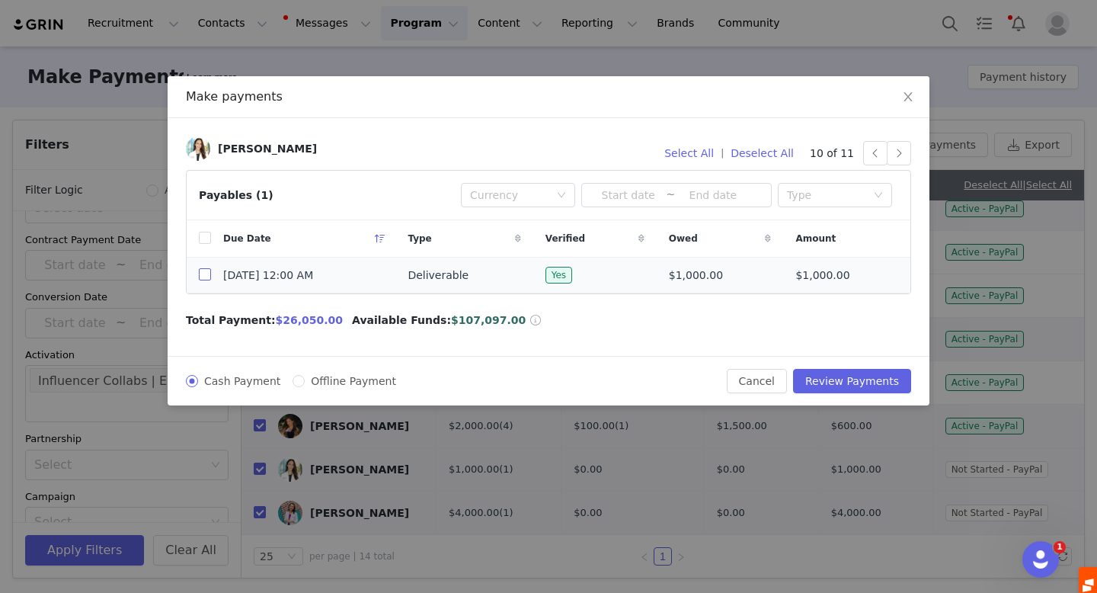
click at [205, 272] on input "checkbox" at bounding box center [205, 274] width 12 height 12
checkbox input "true"
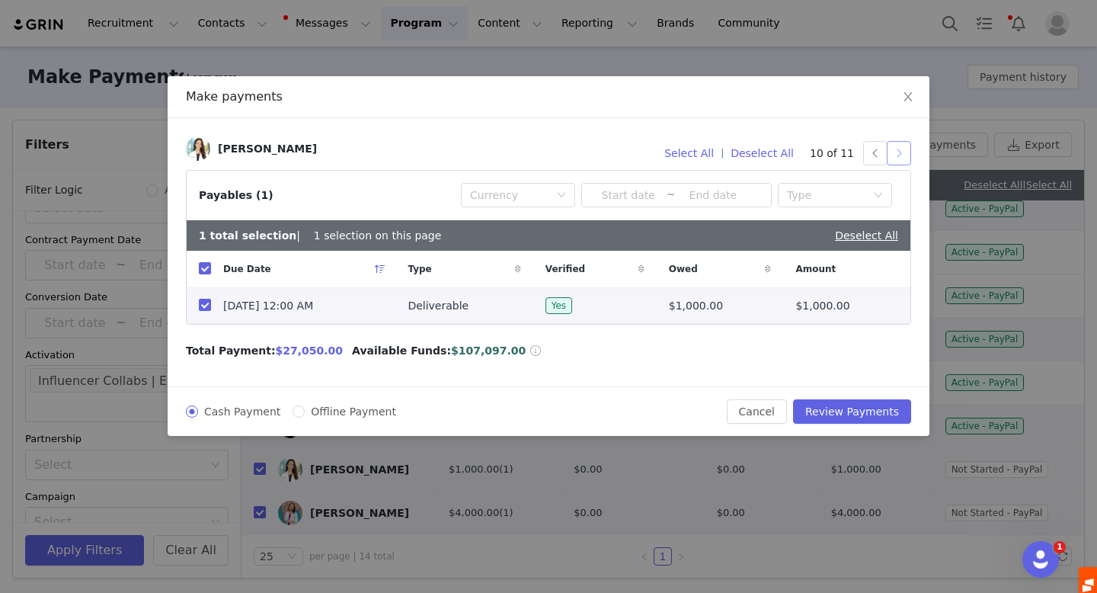
click at [904, 151] on button "button" at bounding box center [899, 153] width 24 height 24
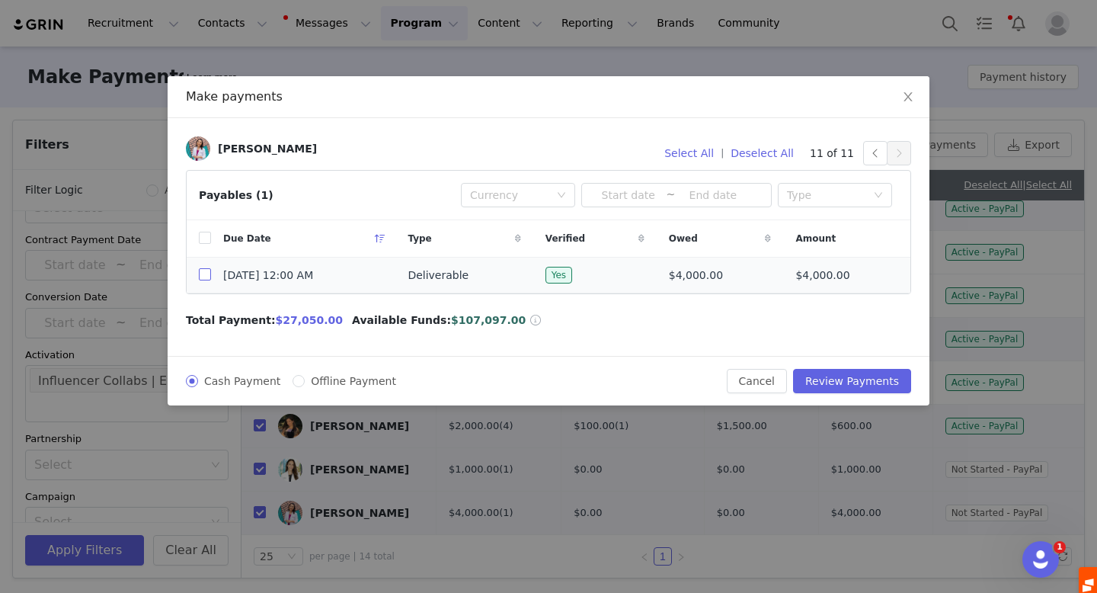
click at [205, 274] on input "checkbox" at bounding box center [205, 274] width 12 height 12
checkbox input "true"
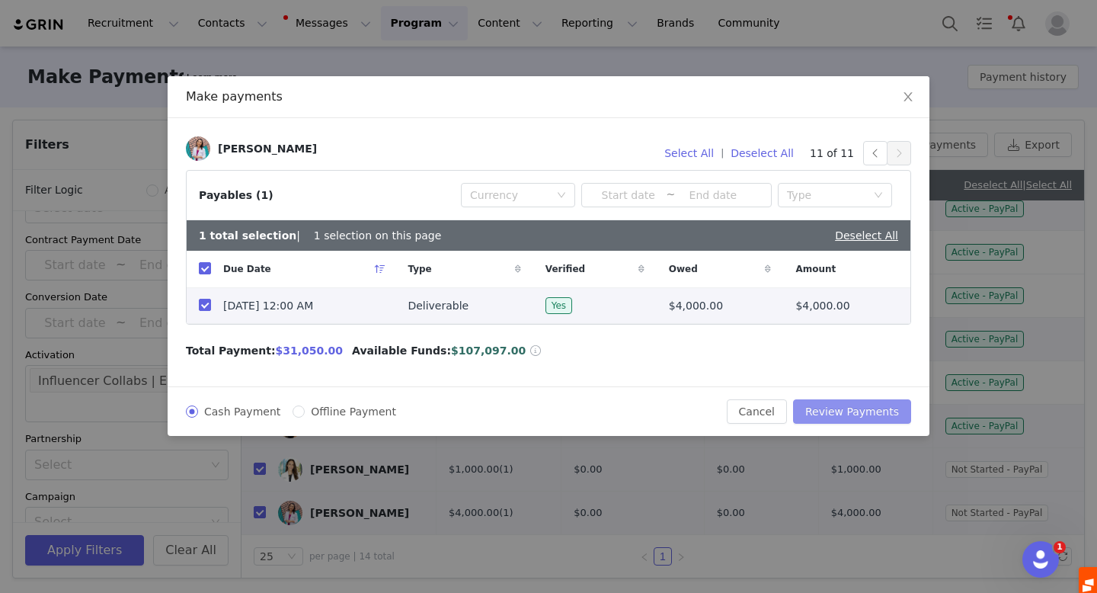
click at [841, 408] on button "Review Payments" at bounding box center [852, 411] width 118 height 24
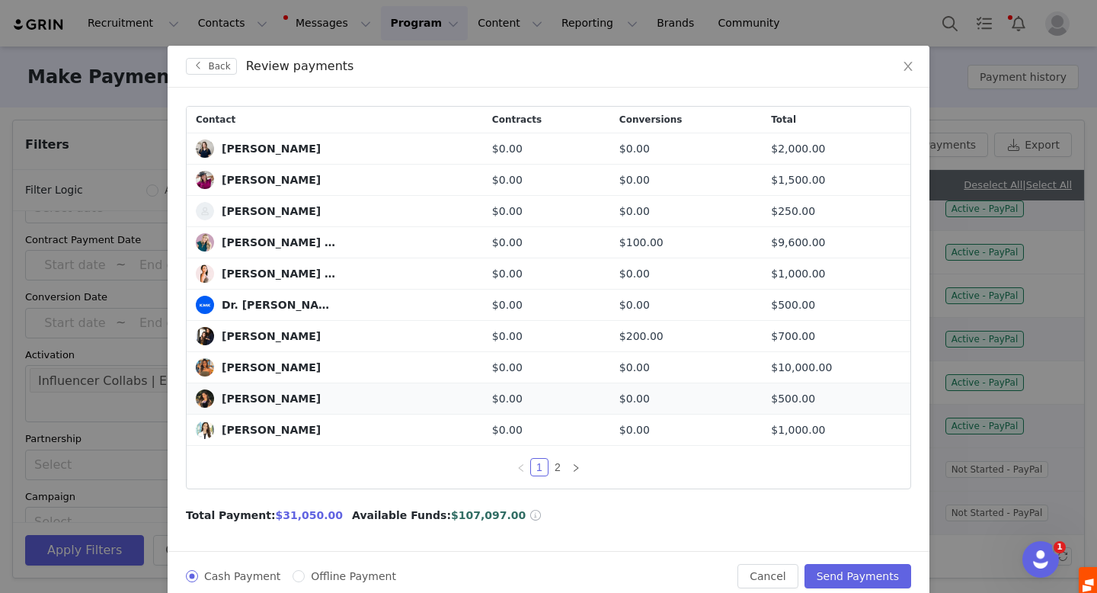
scroll to position [34, 0]
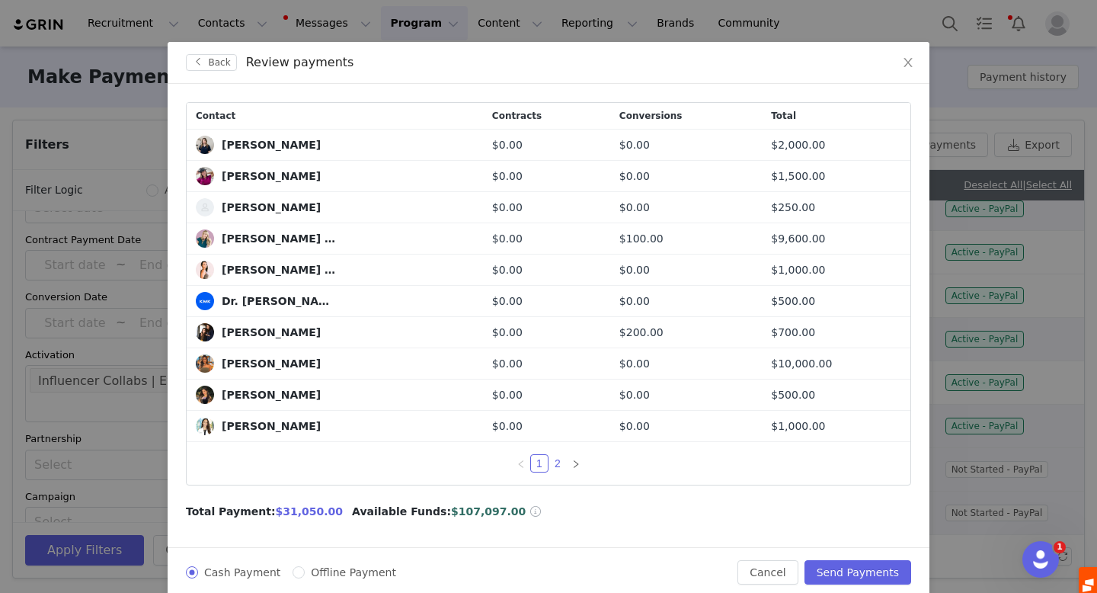
click at [559, 462] on link "2" at bounding box center [557, 463] width 17 height 17
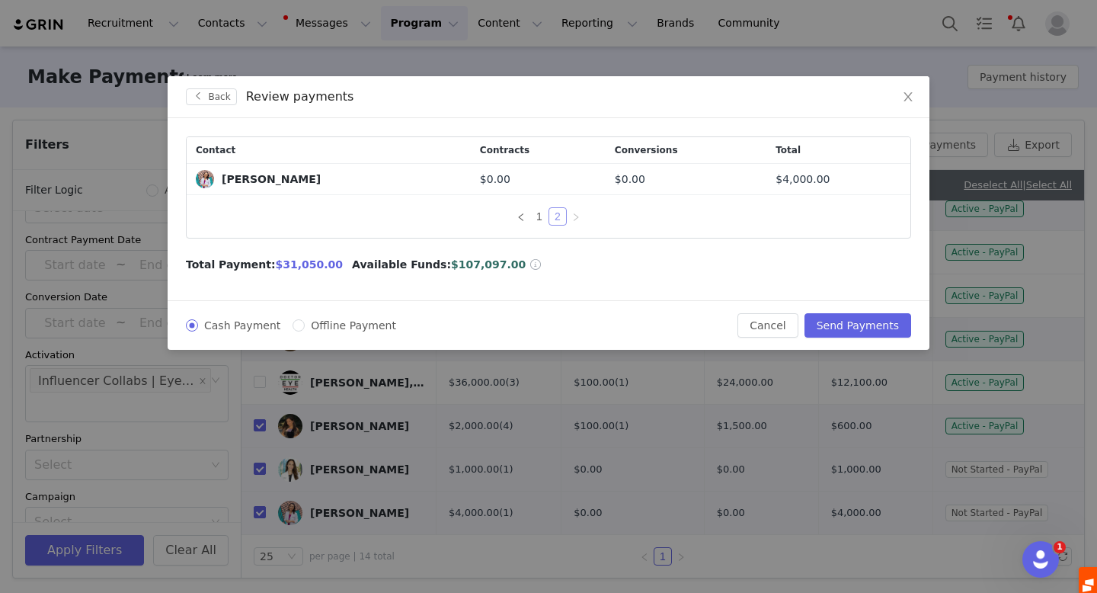
scroll to position [0, 0]
click at [836, 325] on button "Send Payments" at bounding box center [858, 325] width 107 height 24
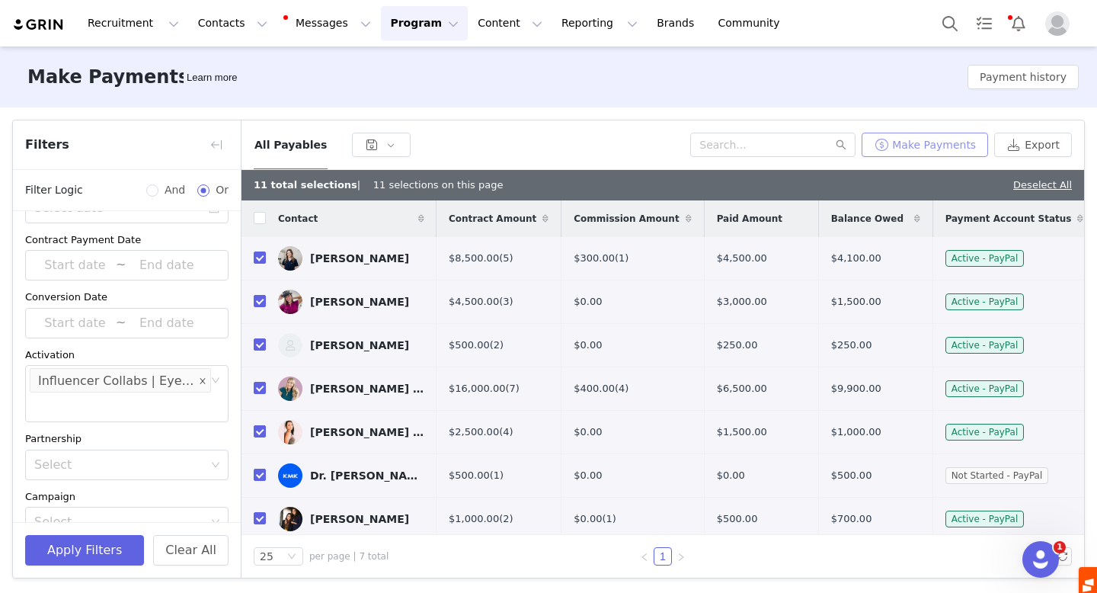
click at [202, 376] on span at bounding box center [203, 381] width 8 height 21
click at [117, 392] on div "Select" at bounding box center [121, 380] width 183 height 29
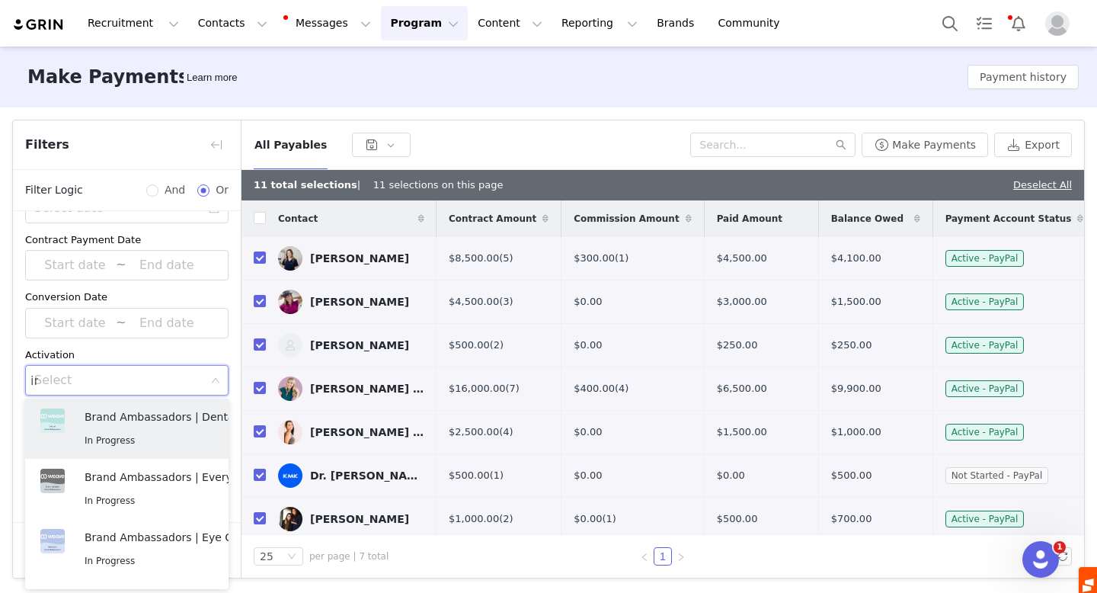
type input "inf"
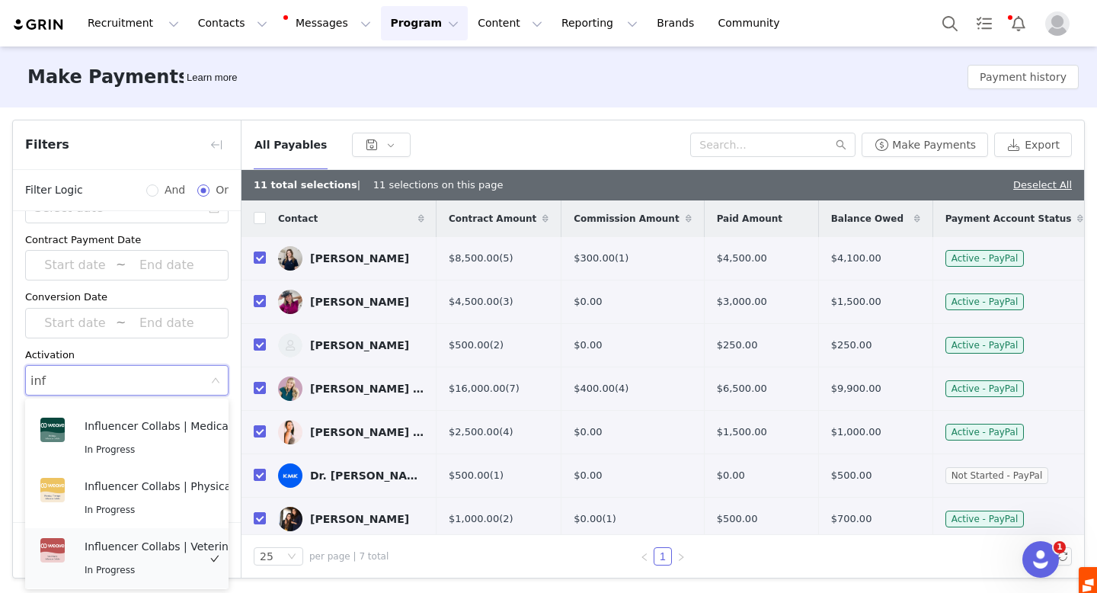
click at [140, 543] on p "Influencer Collabs | Veterinary" at bounding box center [166, 546] width 162 height 17
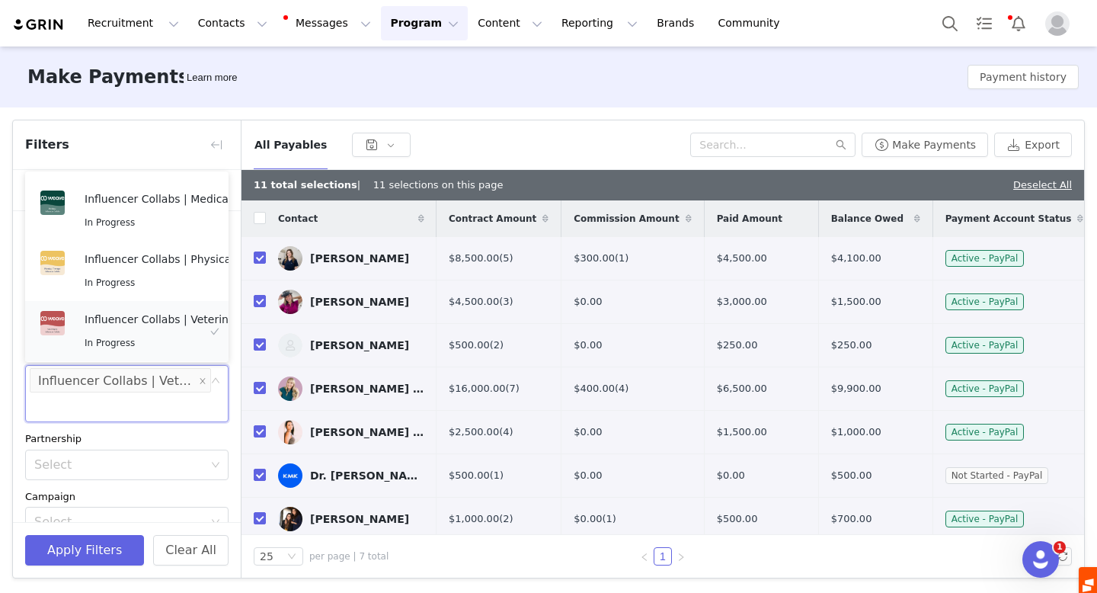
scroll to position [3, 0]
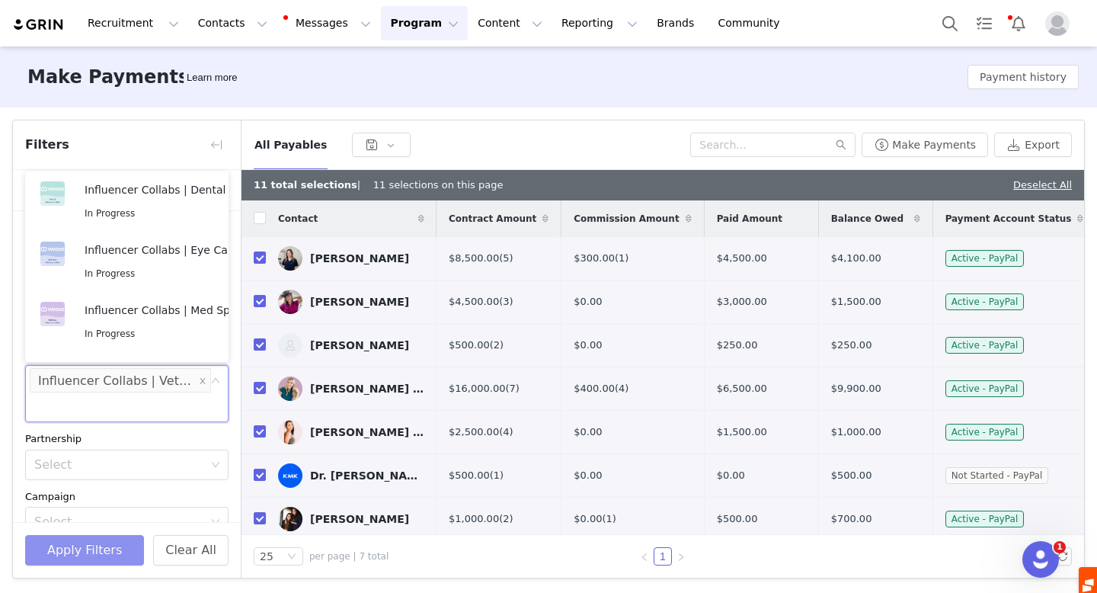
click at [76, 558] on button "Apply Filters" at bounding box center [84, 550] width 119 height 30
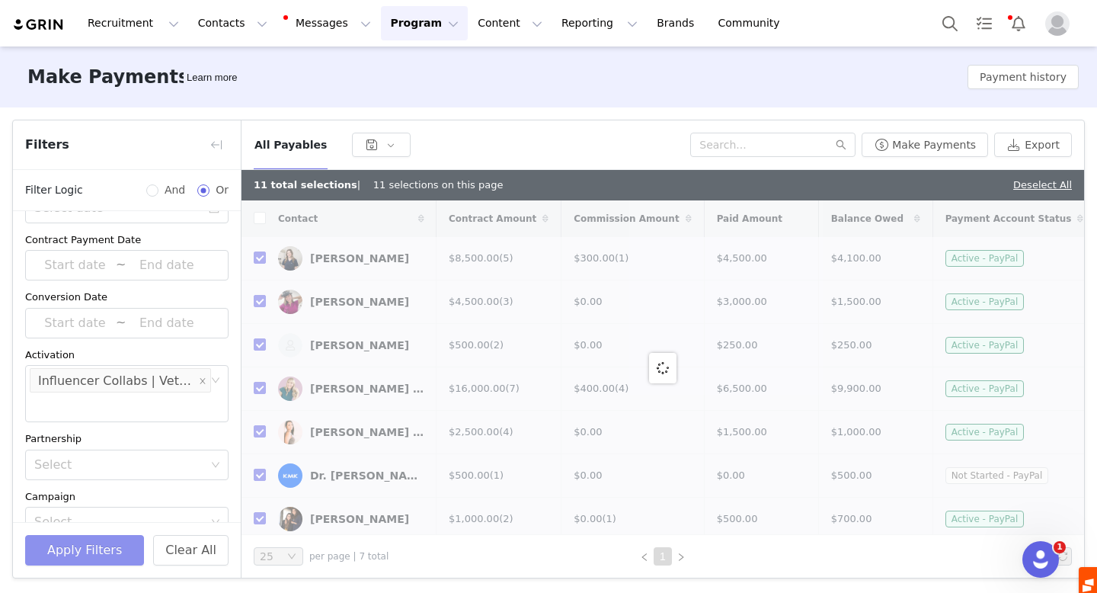
checkbox input "false"
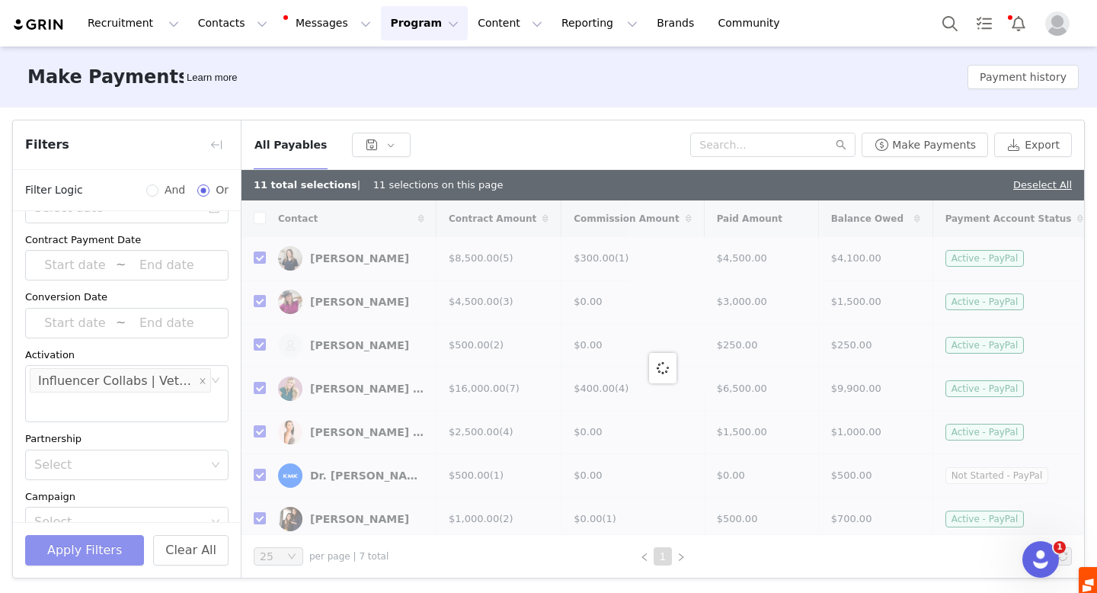
checkbox input "false"
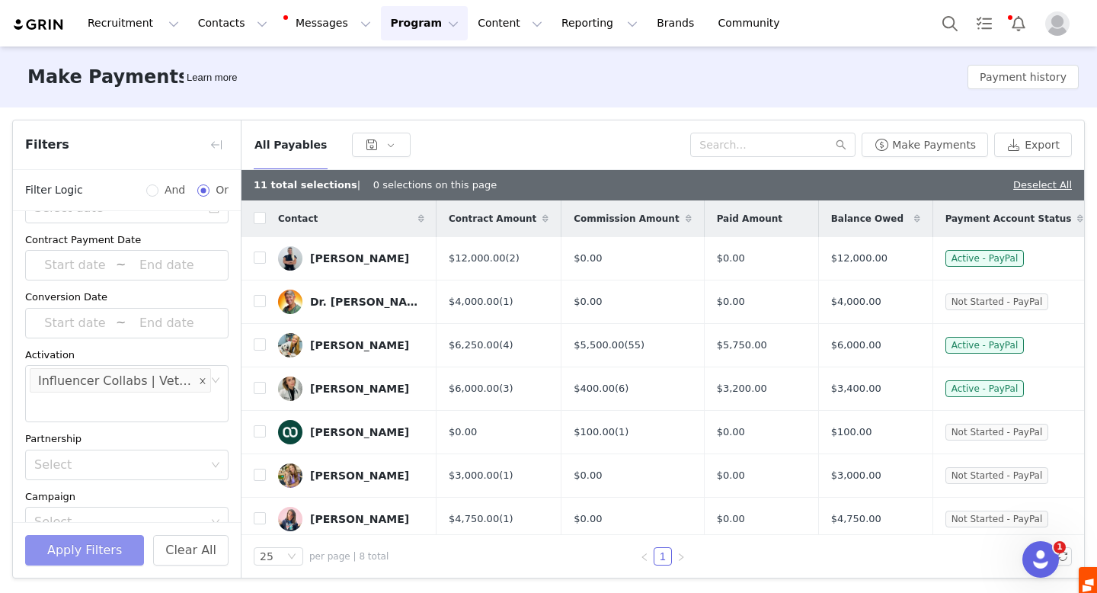
click at [199, 379] on icon "icon: close" at bounding box center [203, 381] width 8 height 8
click at [162, 380] on div "Select" at bounding box center [119, 380] width 171 height 15
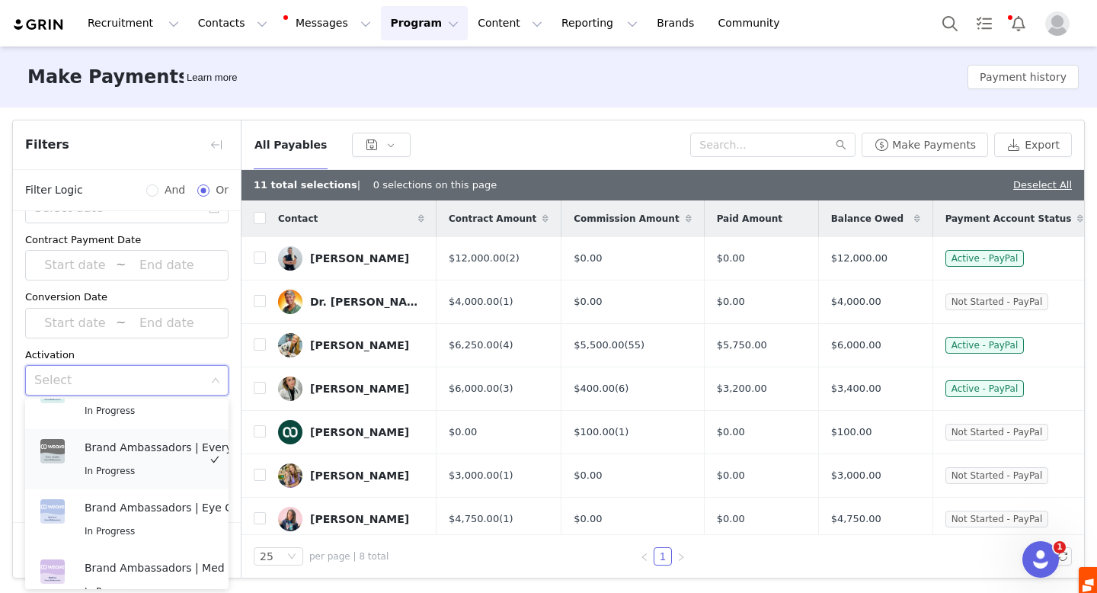
scroll to position [37, 0]
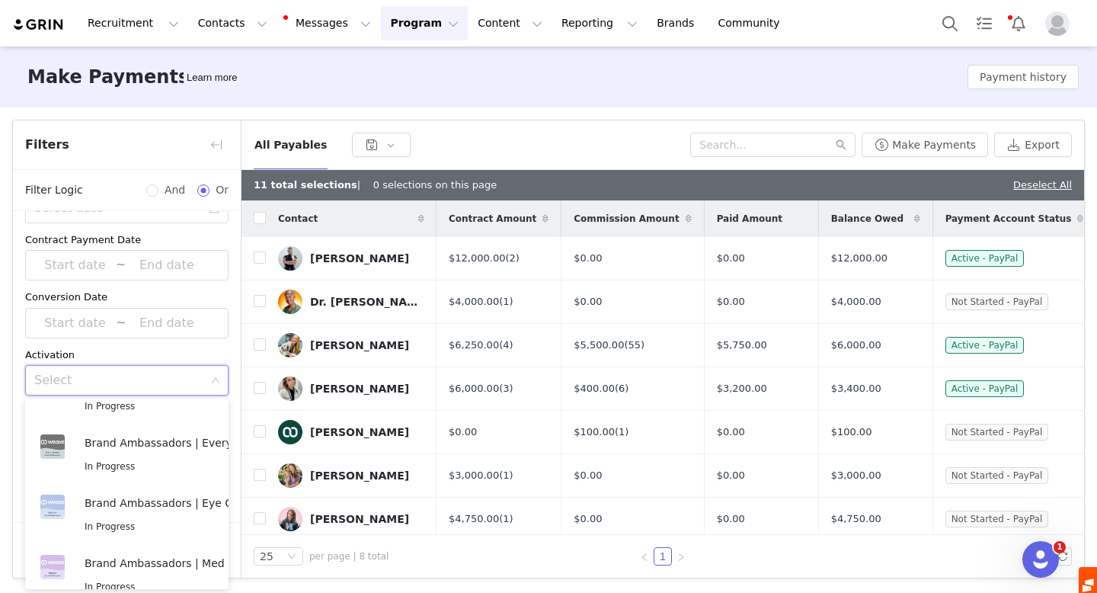
click at [434, 105] on div "Make Payments Learn more Payment history" at bounding box center [548, 76] width 1097 height 61
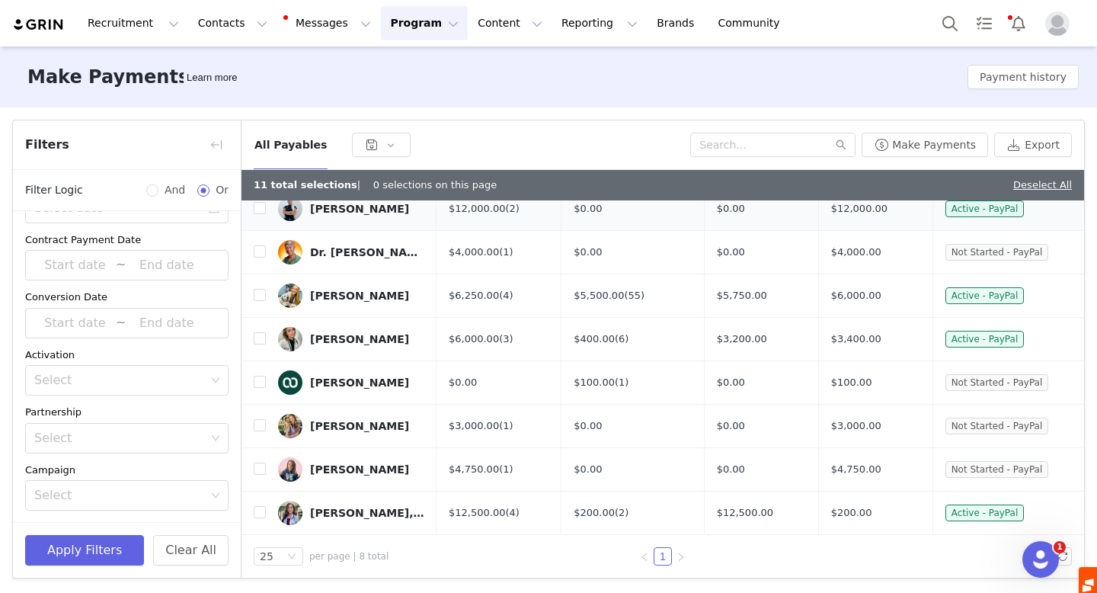
scroll to position [0, 0]
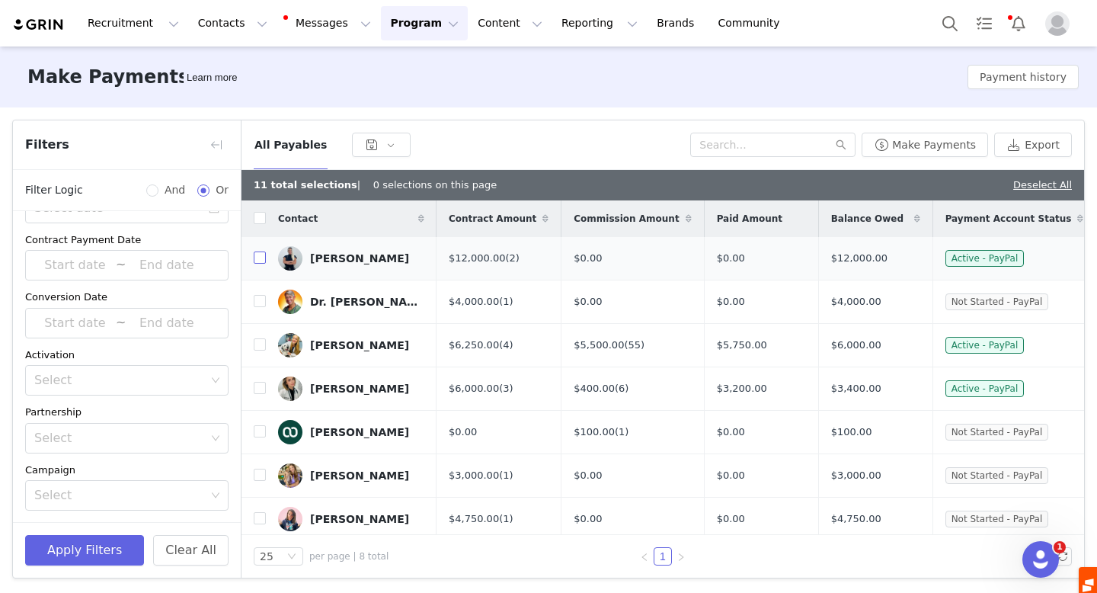
click at [262, 261] on input "checkbox" at bounding box center [260, 257] width 12 height 12
checkbox input "true"
click at [263, 294] on label at bounding box center [260, 302] width 12 height 16
click at [263, 295] on input "checkbox" at bounding box center [260, 301] width 12 height 12
checkbox input "true"
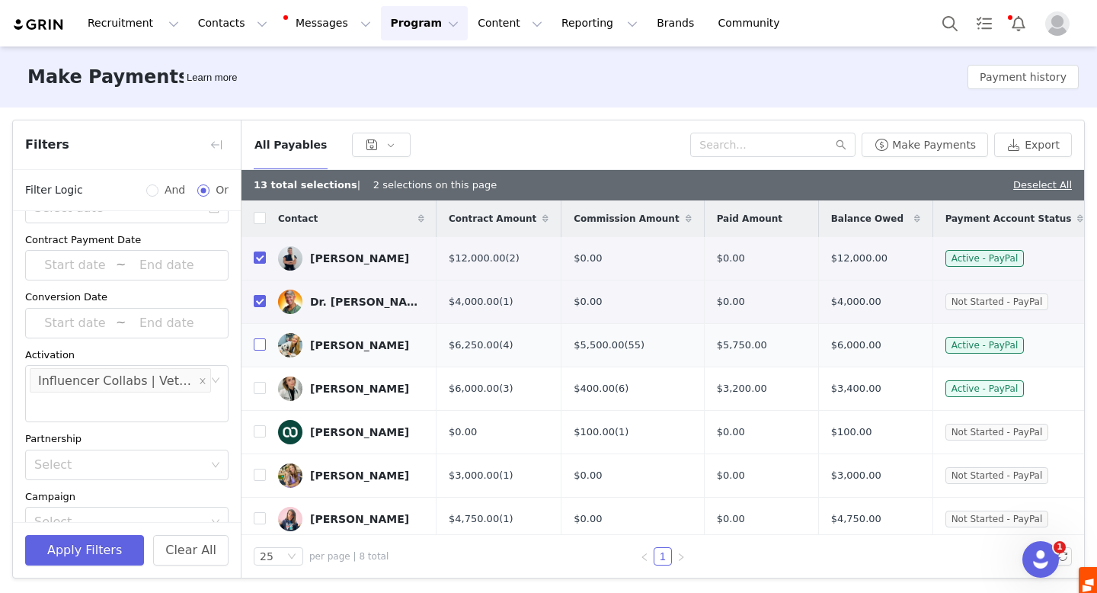
click at [261, 346] on input "checkbox" at bounding box center [260, 344] width 12 height 12
checkbox input "true"
click at [263, 388] on input "checkbox" at bounding box center [260, 388] width 12 height 12
checkbox input "true"
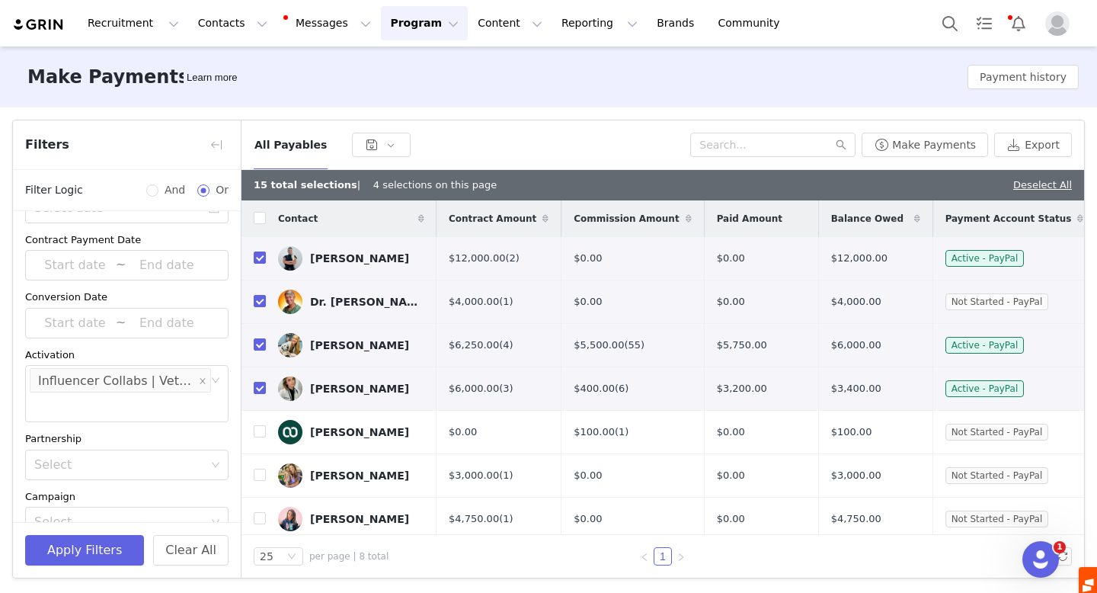
scroll to position [50, 0]
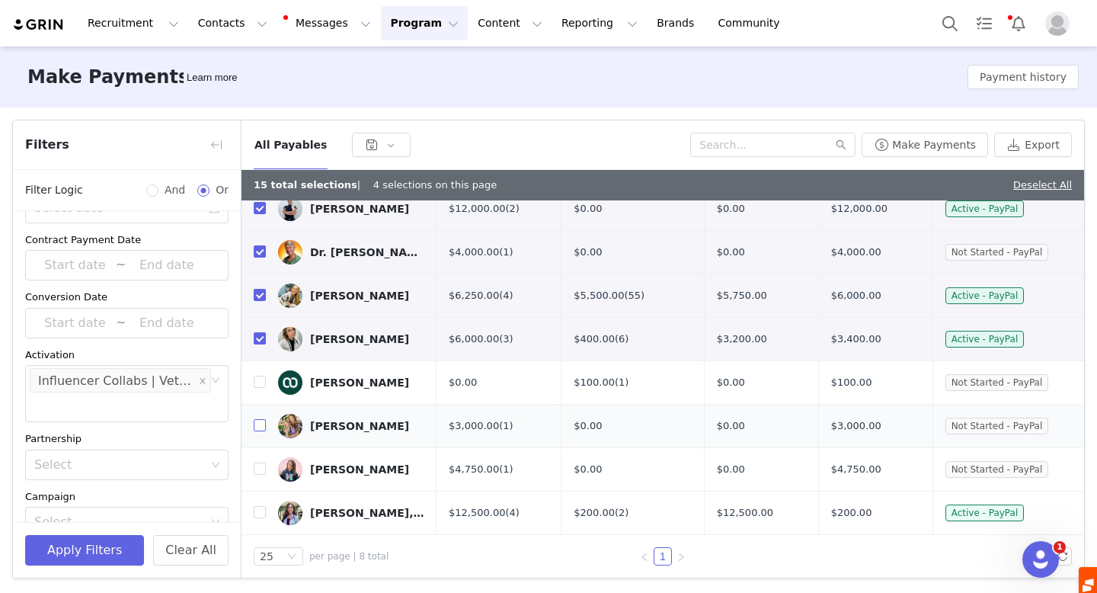
click at [259, 424] on input "checkbox" at bounding box center [260, 425] width 12 height 12
checkbox input "true"
click at [262, 469] on input "checkbox" at bounding box center [260, 468] width 12 height 12
checkbox input "true"
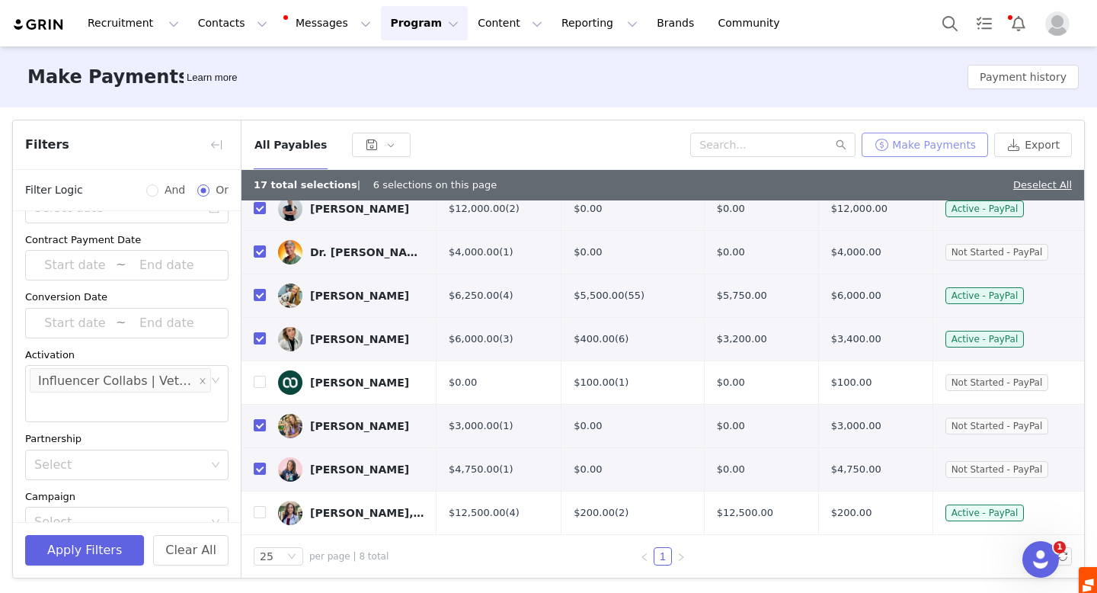
click at [939, 141] on button "Make Payments" at bounding box center [925, 145] width 126 height 24
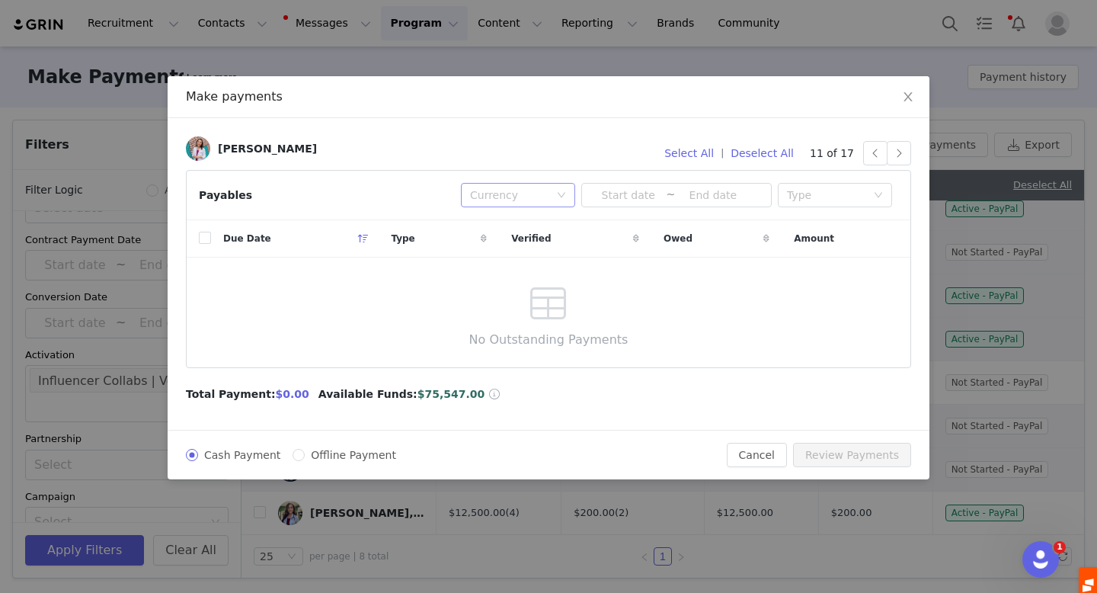
click at [567, 197] on div "Currency" at bounding box center [518, 195] width 114 height 24
click at [823, 195] on div "Type" at bounding box center [826, 194] width 79 height 15
click at [829, 268] on li "Deliverable" at bounding box center [835, 274] width 114 height 24
click at [829, 191] on div "Deliverable" at bounding box center [817, 195] width 61 height 23
click at [911, 98] on icon "icon: close" at bounding box center [908, 97] width 12 height 12
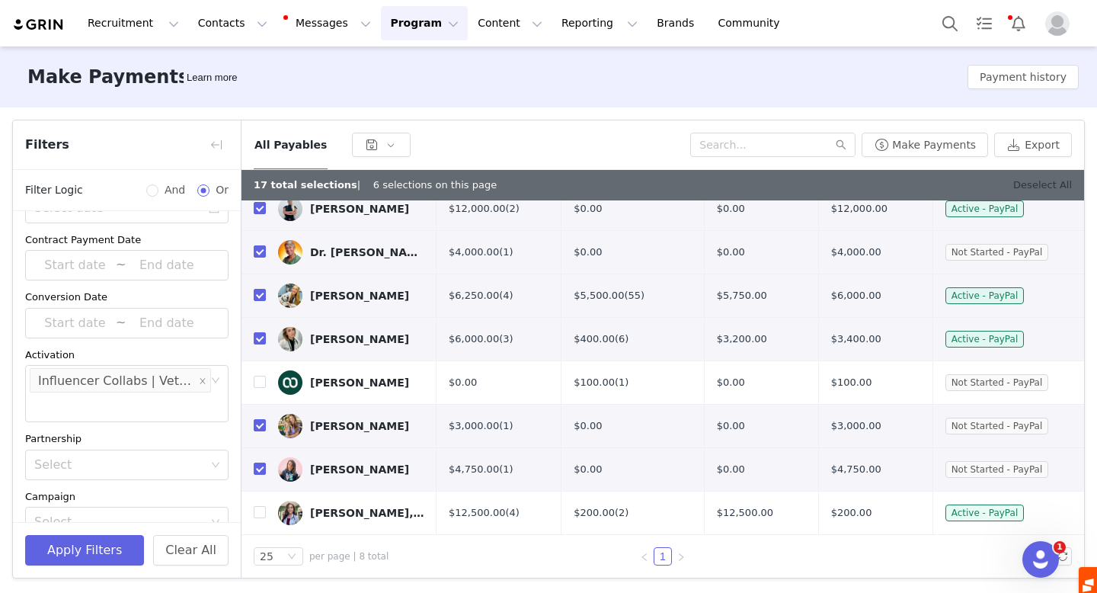
click at [1031, 182] on link "Deselect All" at bounding box center [1042, 184] width 59 height 11
checkbox input "false"
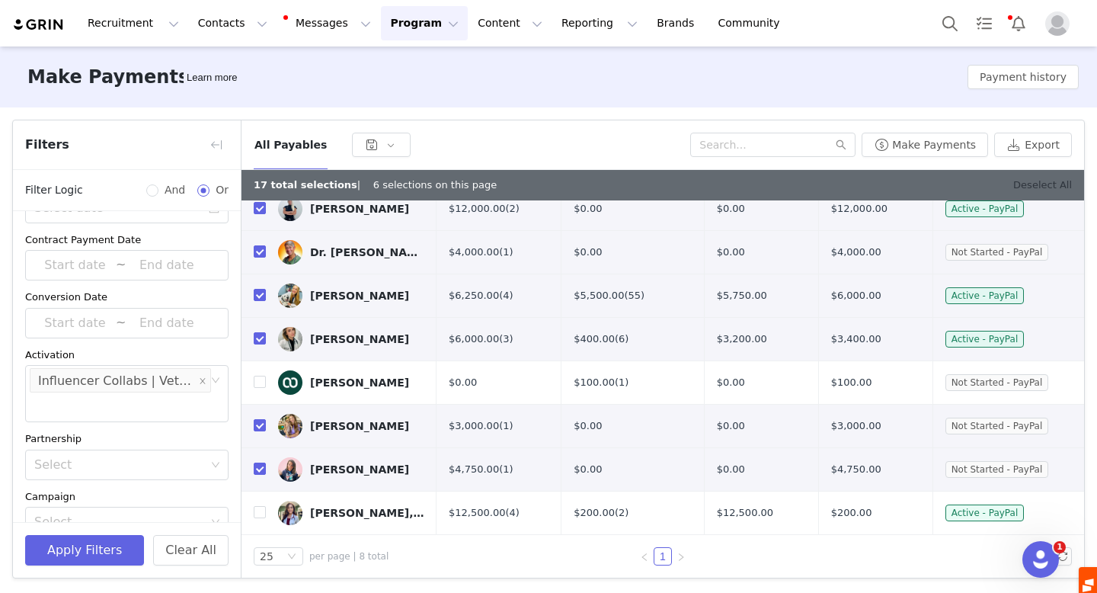
checkbox input "false"
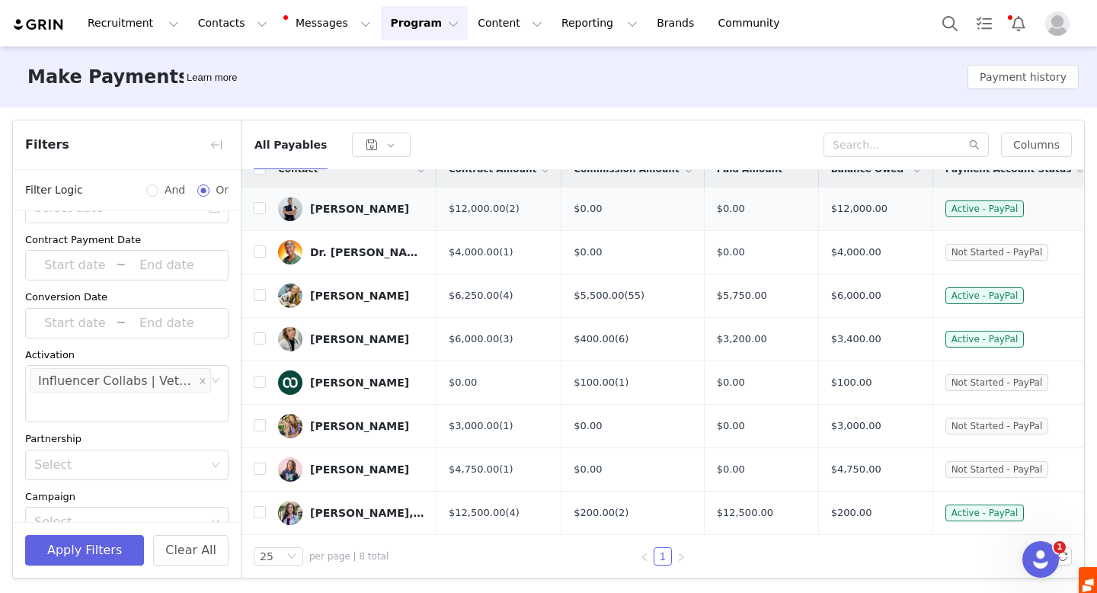
scroll to position [0, 0]
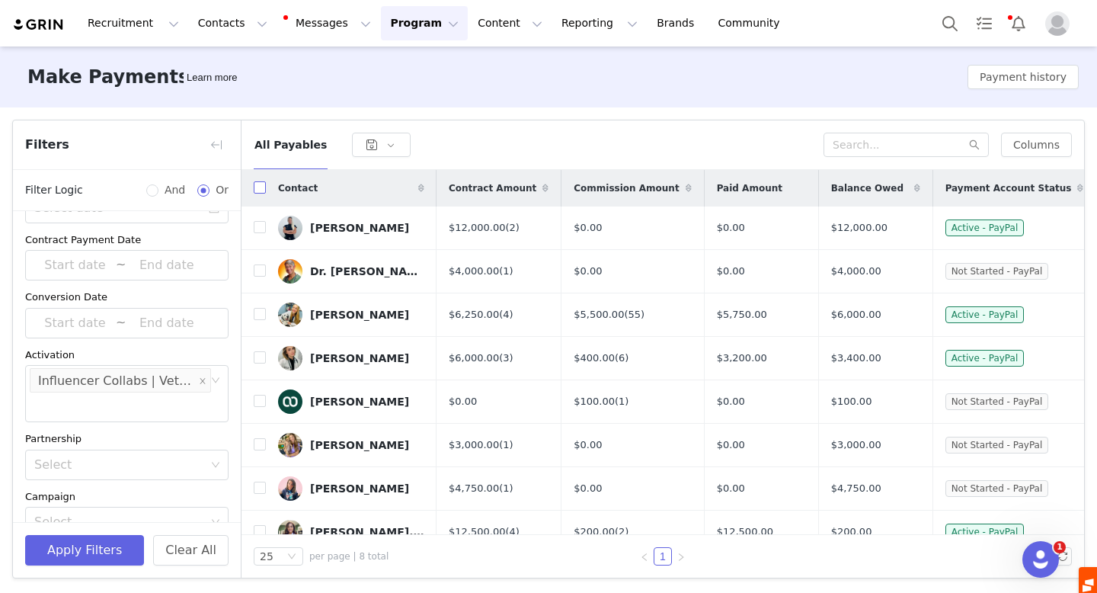
click at [262, 191] on input "checkbox" at bounding box center [260, 187] width 12 height 12
checkbox input "true"
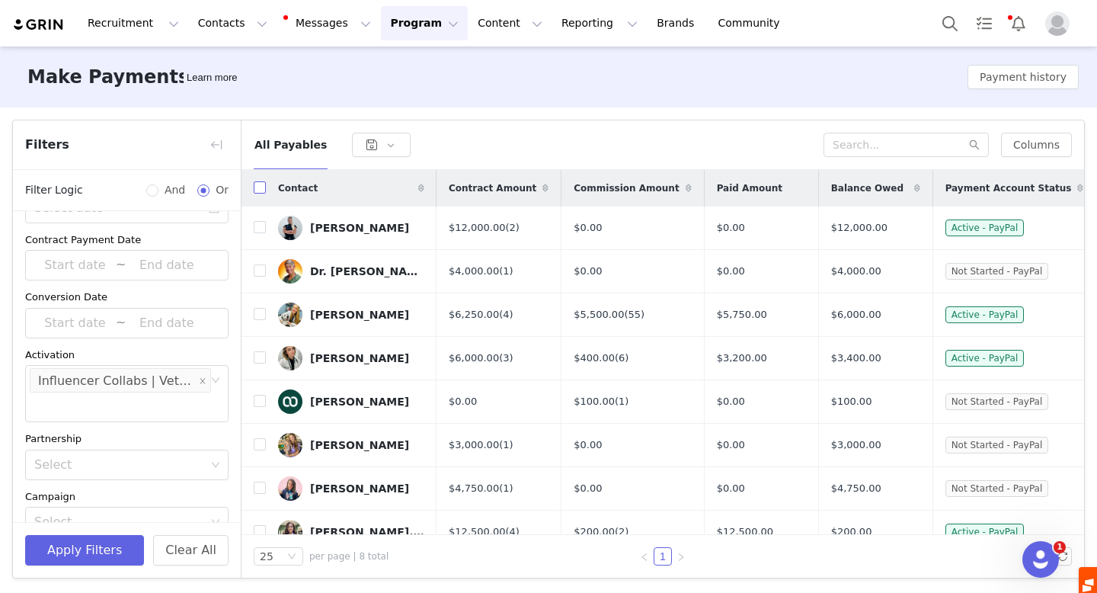
checkbox input "true"
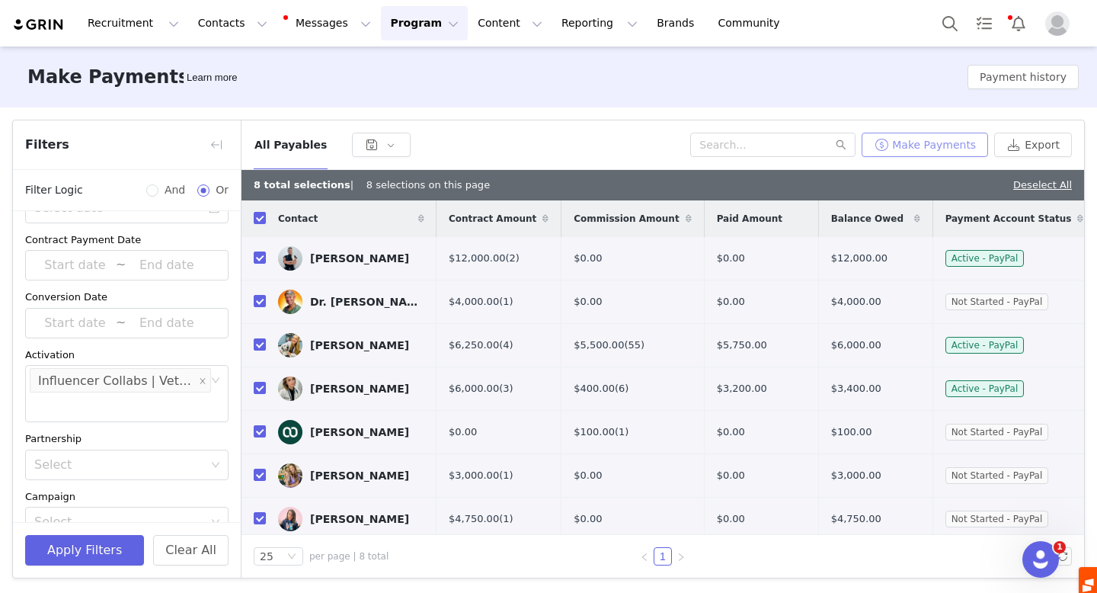
click at [914, 145] on button "Make Payments" at bounding box center [925, 145] width 126 height 24
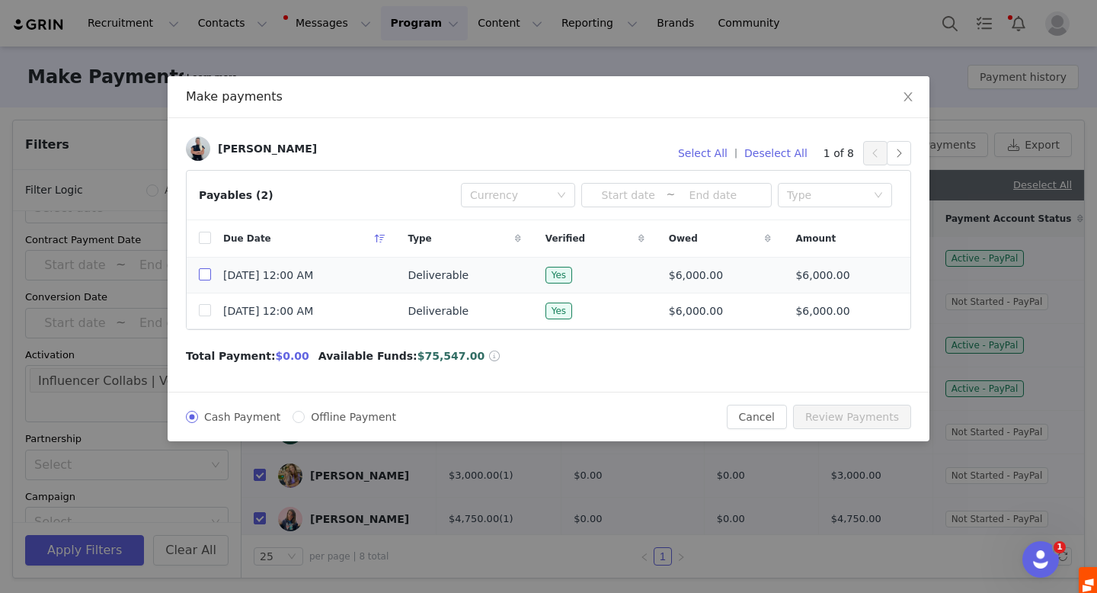
click at [206, 276] on input "checkbox" at bounding box center [205, 274] width 12 height 12
checkbox input "true"
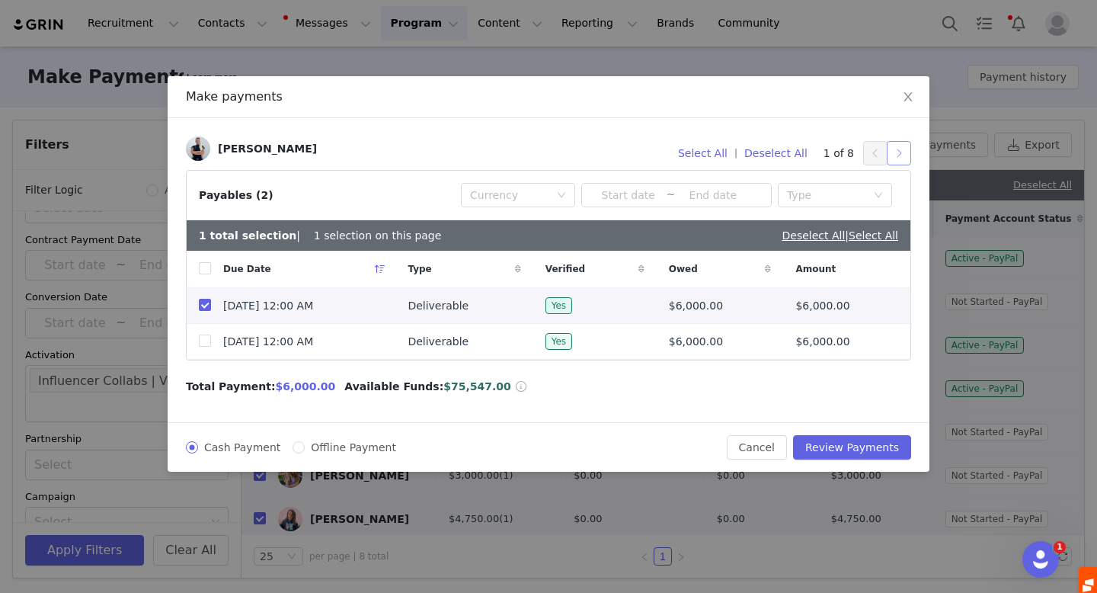
click at [896, 155] on button "button" at bounding box center [899, 153] width 24 height 24
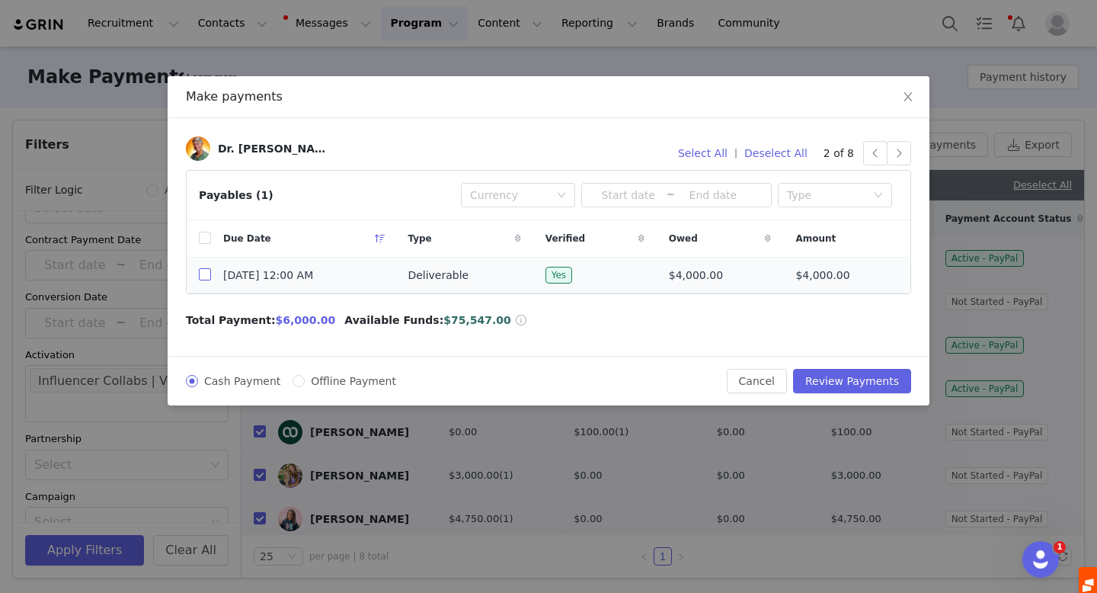
click at [202, 274] on input "checkbox" at bounding box center [205, 274] width 12 height 12
checkbox input "true"
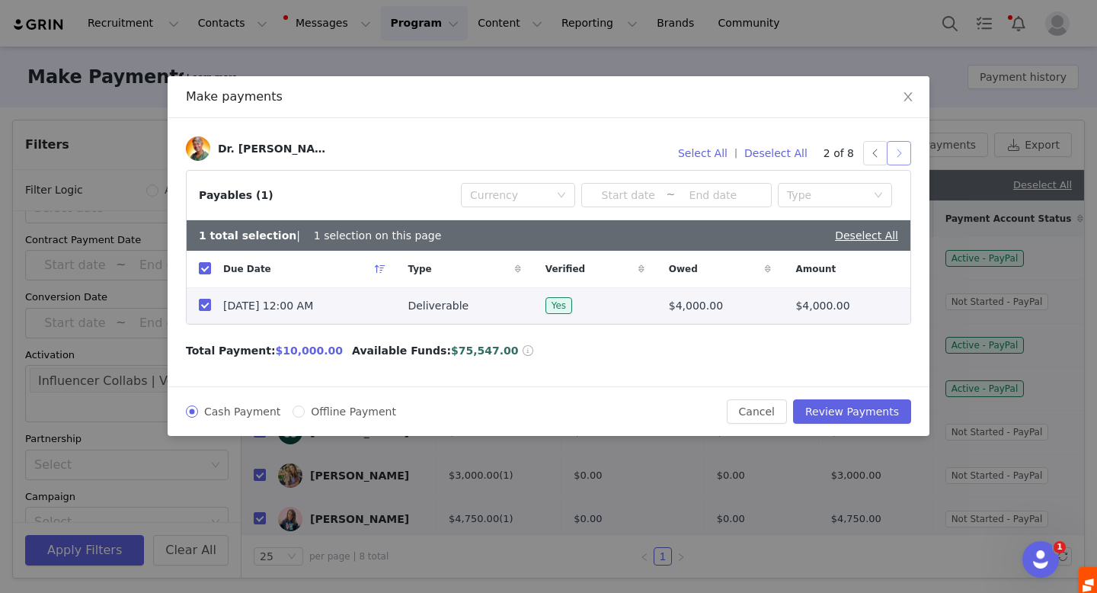
click at [903, 152] on button "button" at bounding box center [899, 153] width 24 height 24
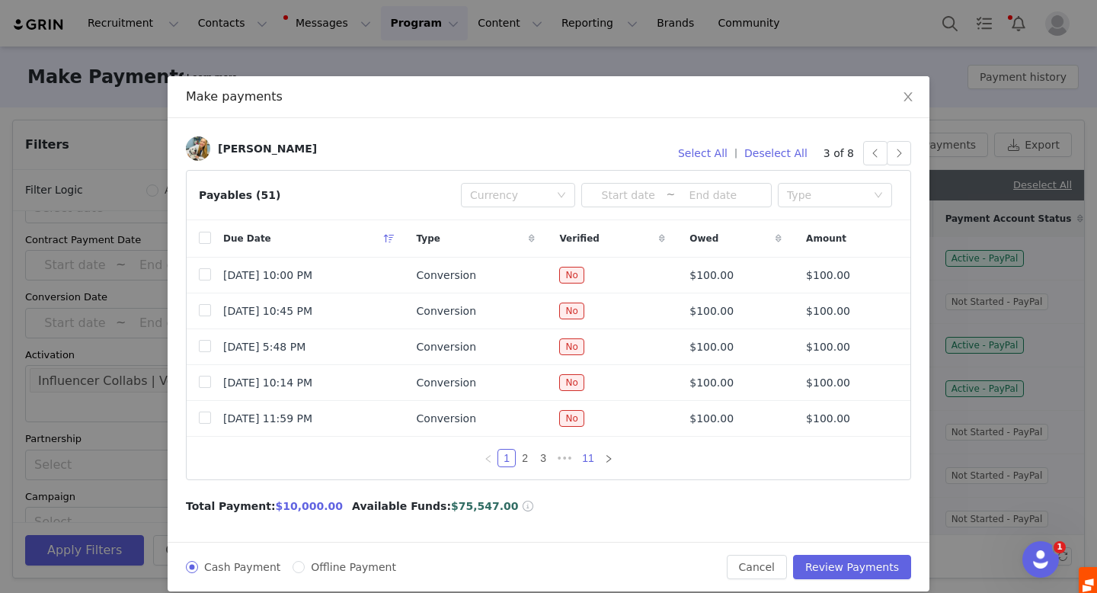
click at [593, 456] on link "11" at bounding box center [588, 458] width 21 height 17
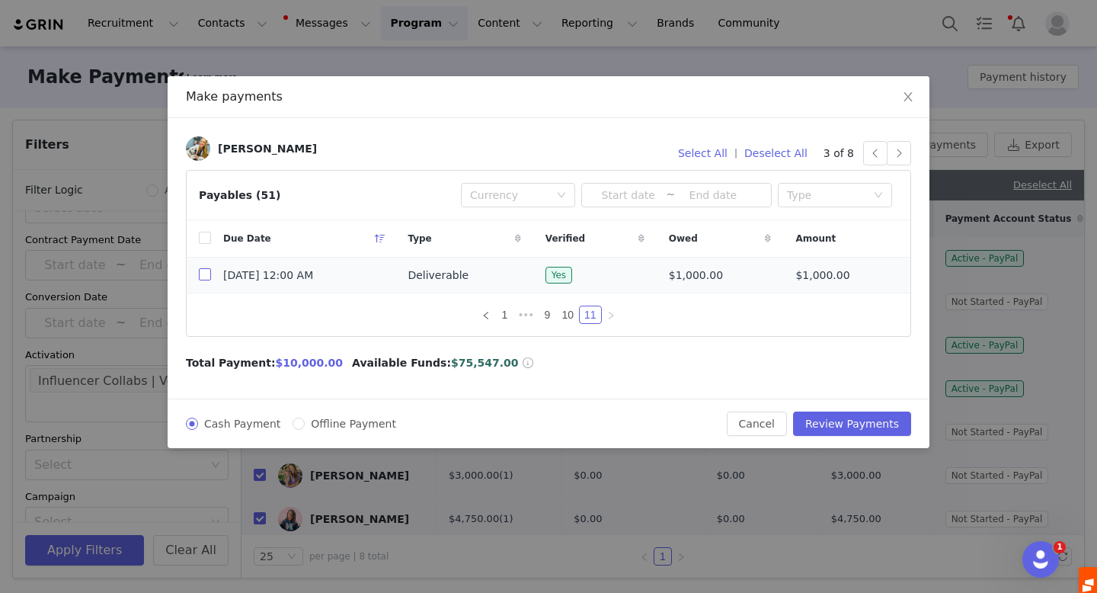
click at [206, 276] on input "checkbox" at bounding box center [205, 274] width 12 height 12
checkbox input "true"
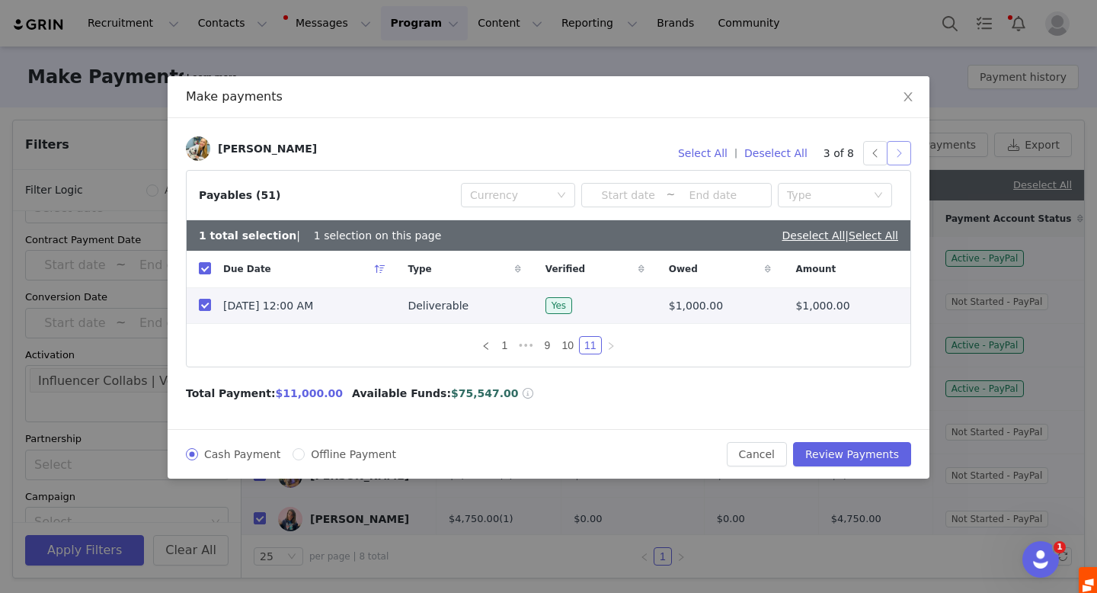
click at [898, 149] on button "button" at bounding box center [899, 153] width 24 height 24
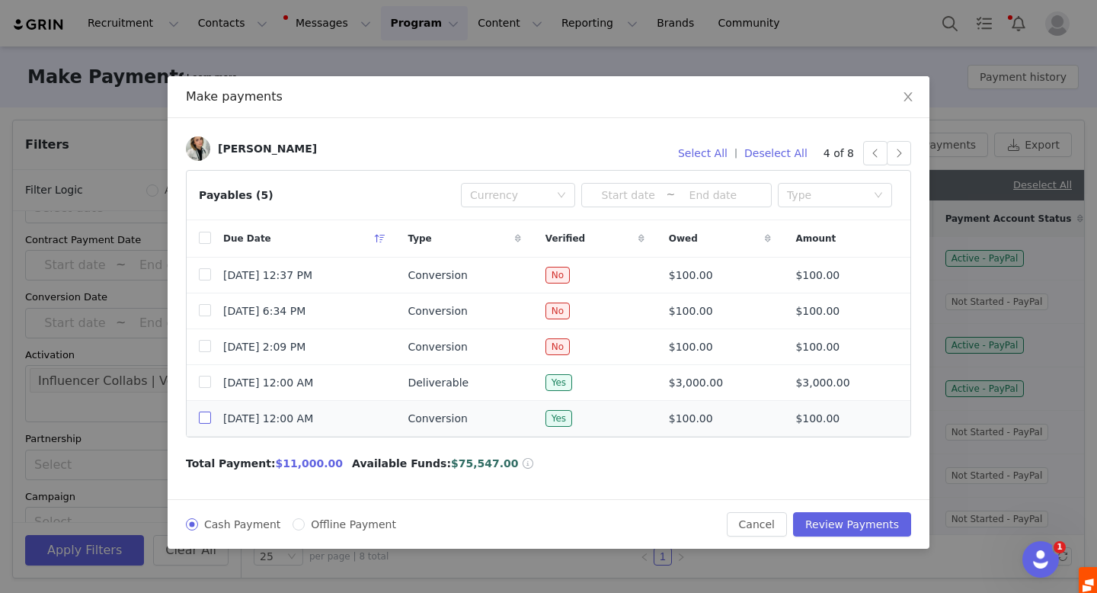
click at [201, 419] on input "checkbox" at bounding box center [205, 417] width 12 height 12
checkbox input "true"
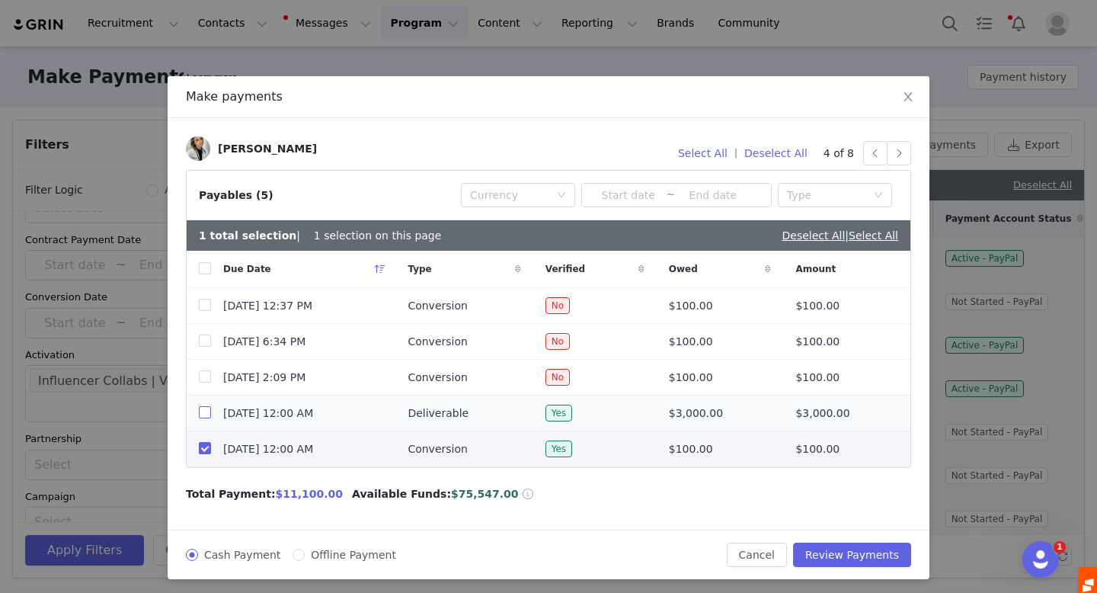
click at [200, 415] on input "checkbox" at bounding box center [205, 412] width 12 height 12
checkbox input "true"
click at [902, 152] on button "button" at bounding box center [899, 153] width 24 height 24
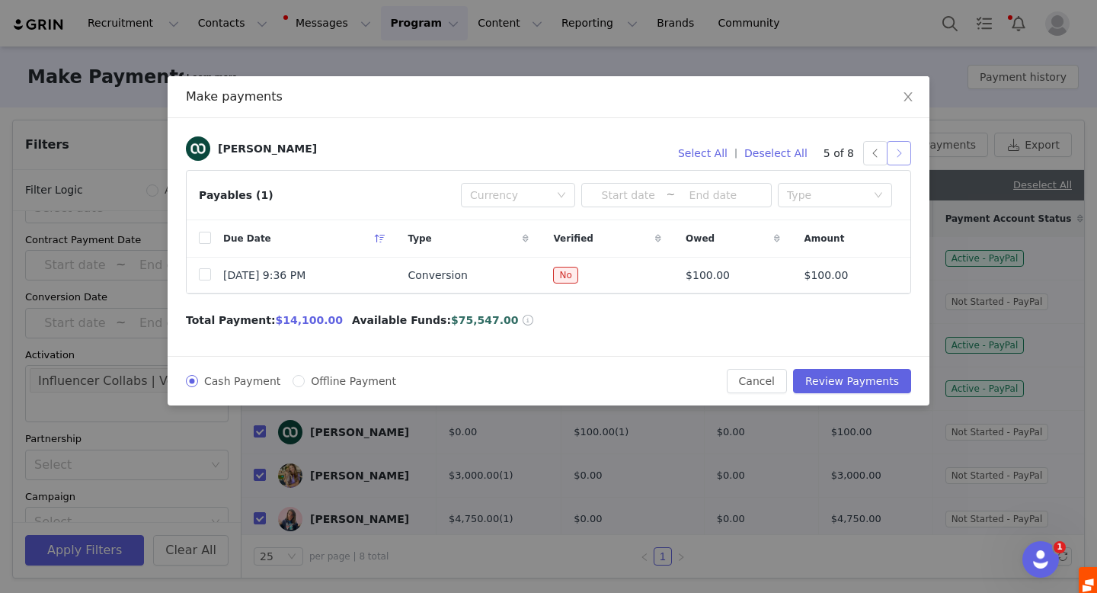
click at [904, 155] on button "button" at bounding box center [899, 153] width 24 height 24
click at [206, 274] on input "checkbox" at bounding box center [205, 274] width 12 height 12
checkbox input "true"
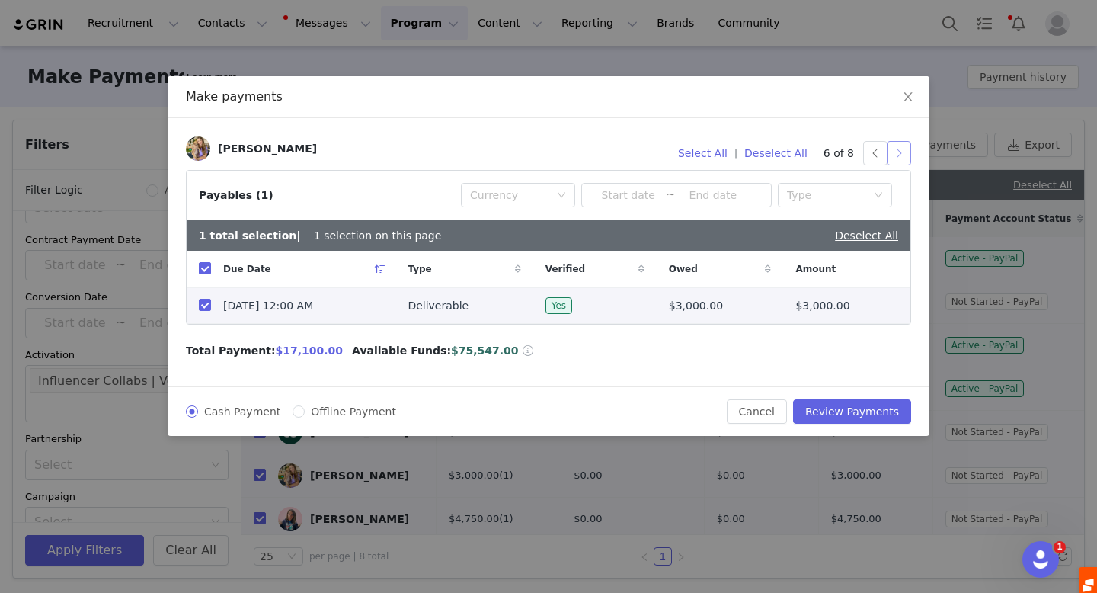
click at [903, 154] on button "button" at bounding box center [899, 153] width 24 height 24
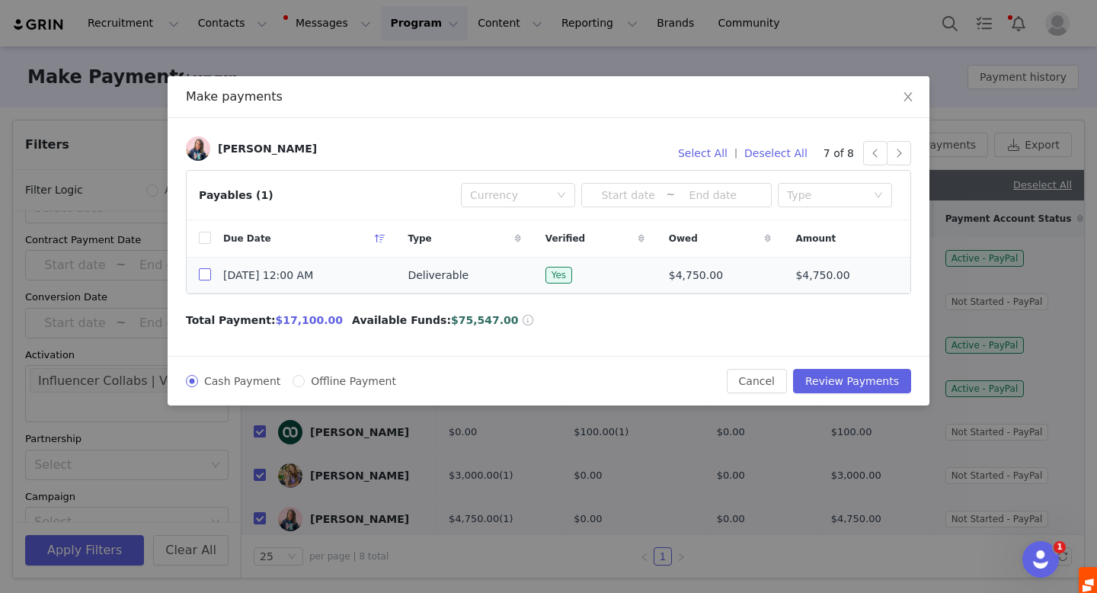
click at [203, 274] on input "checkbox" at bounding box center [205, 274] width 12 height 12
checkbox input "true"
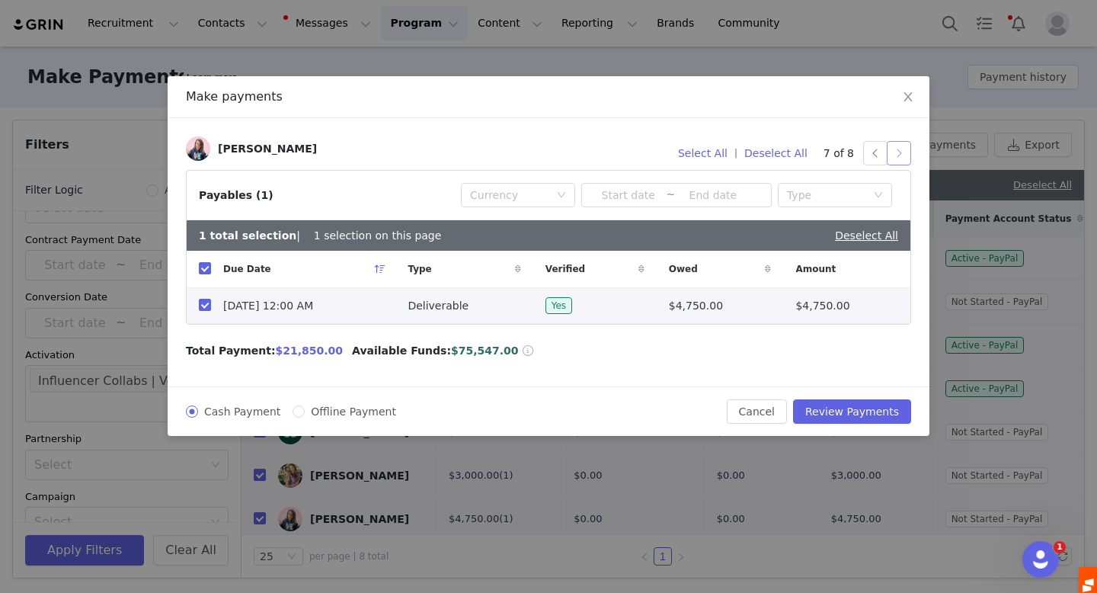
click at [897, 154] on button "button" at bounding box center [899, 153] width 24 height 24
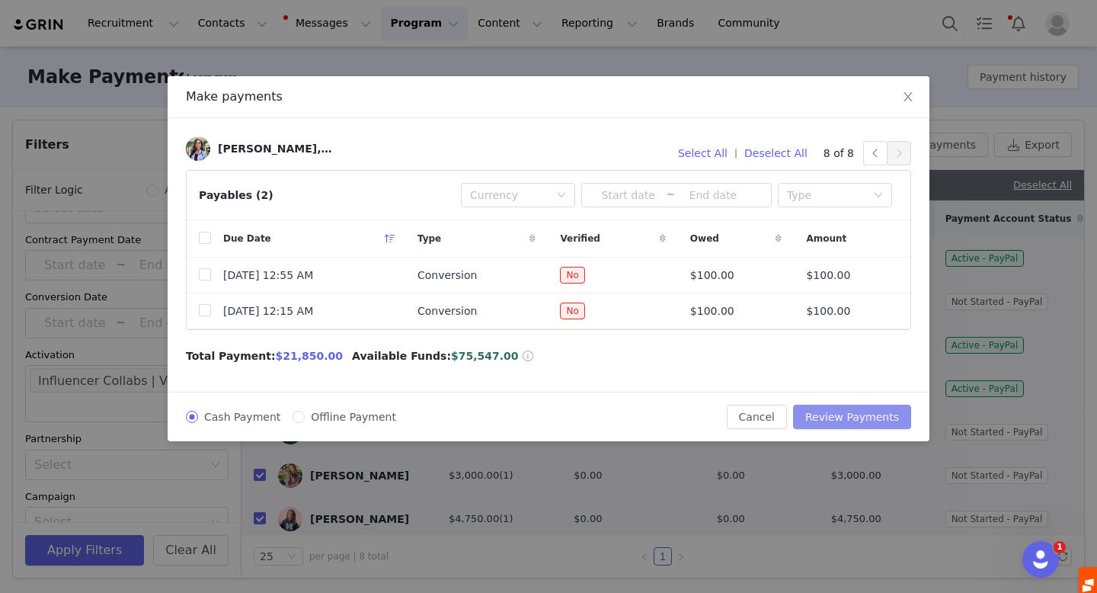
click at [819, 413] on button "Review Payments" at bounding box center [852, 417] width 118 height 24
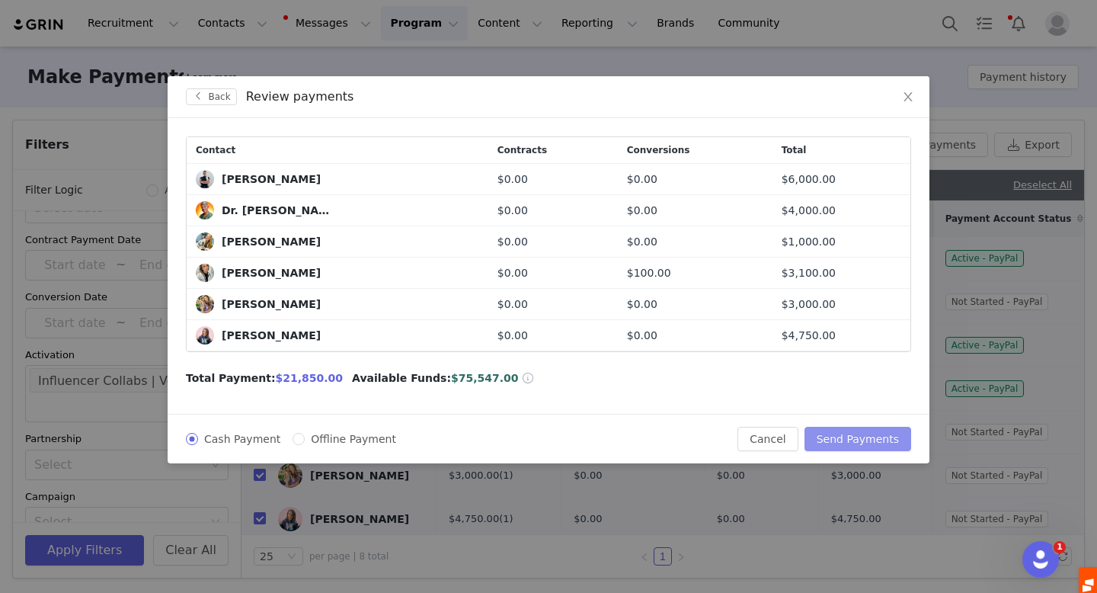
click at [875, 436] on button "Send Payments" at bounding box center [858, 439] width 107 height 24
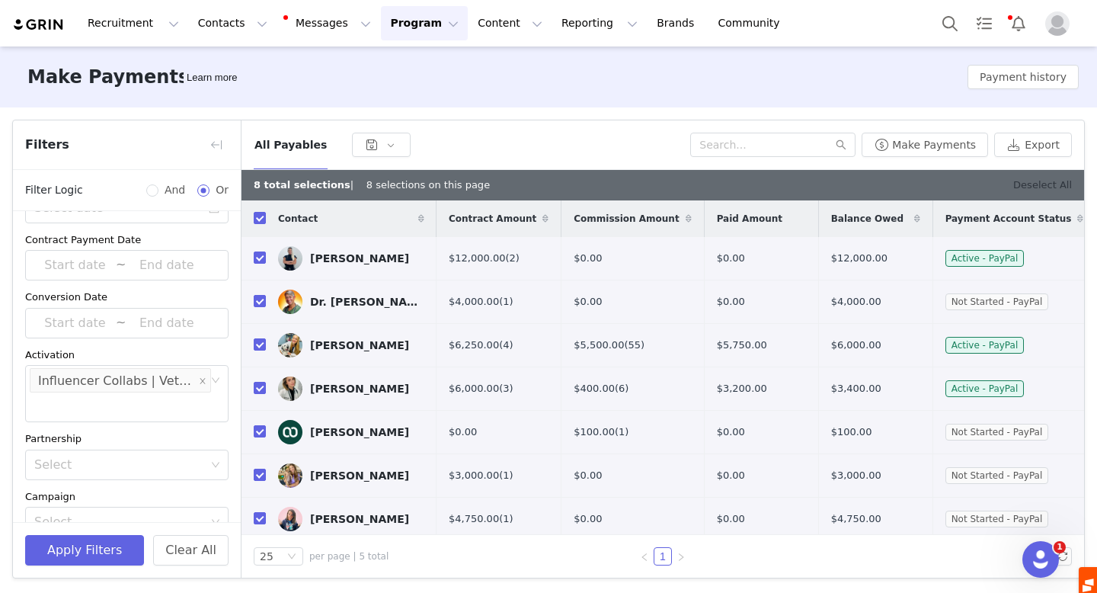
click at [1053, 187] on link "Deselect All" at bounding box center [1042, 184] width 59 height 11
checkbox input "false"
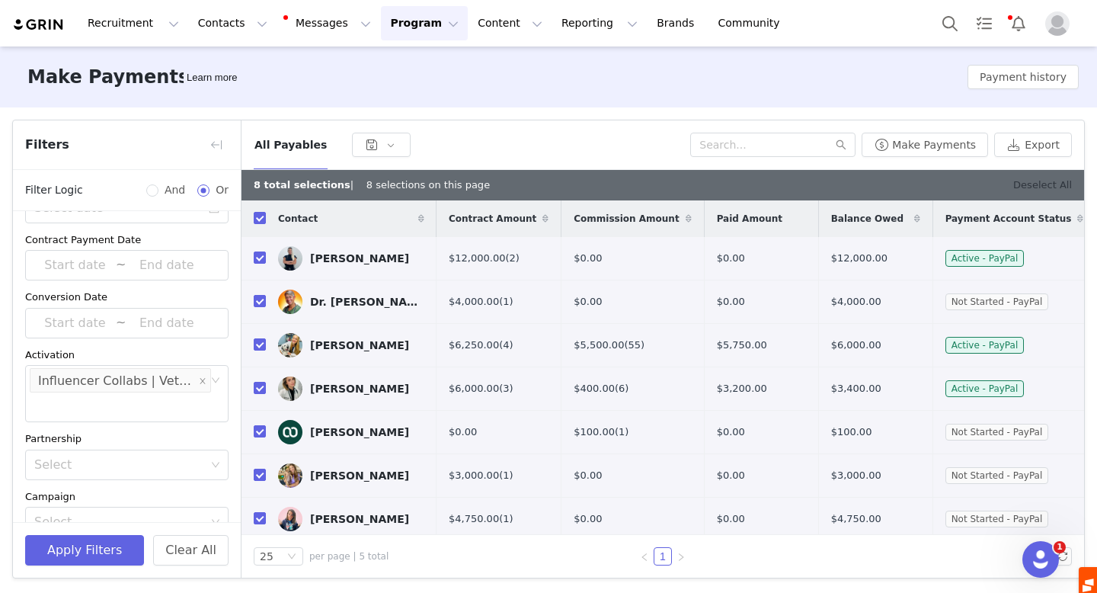
checkbox input "false"
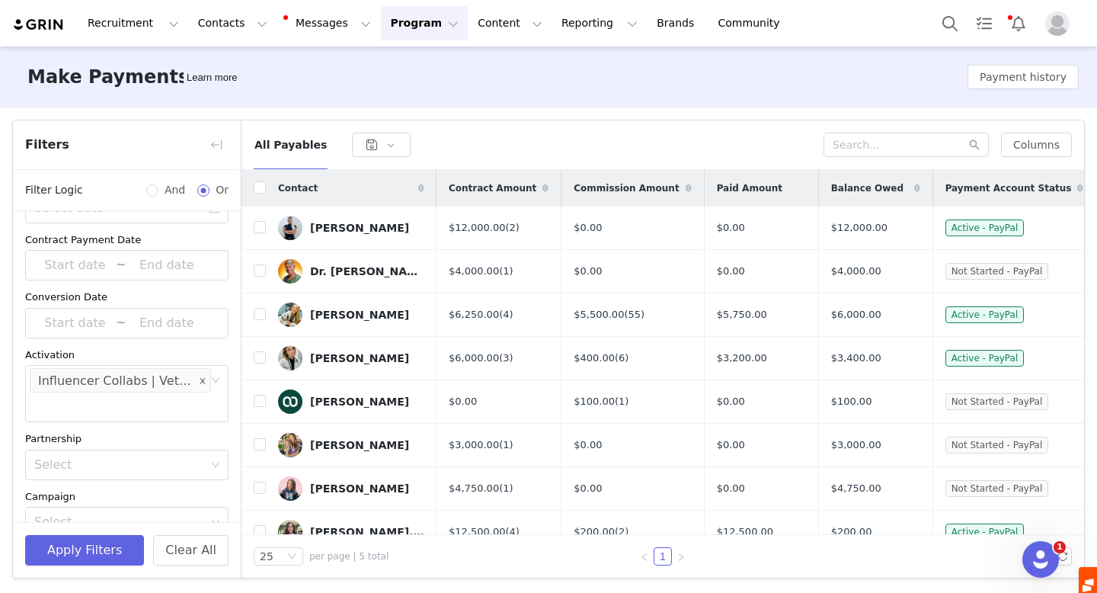
click at [204, 379] on icon "icon: close" at bounding box center [203, 381] width 8 height 8
click at [156, 386] on div "Select" at bounding box center [119, 380] width 171 height 15
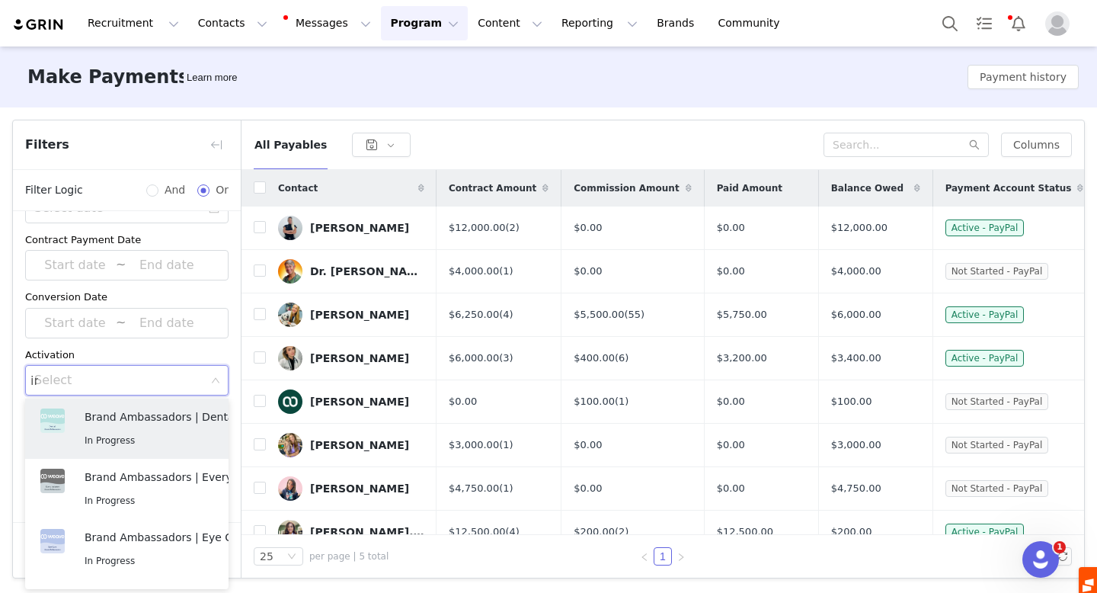
type input "inf"
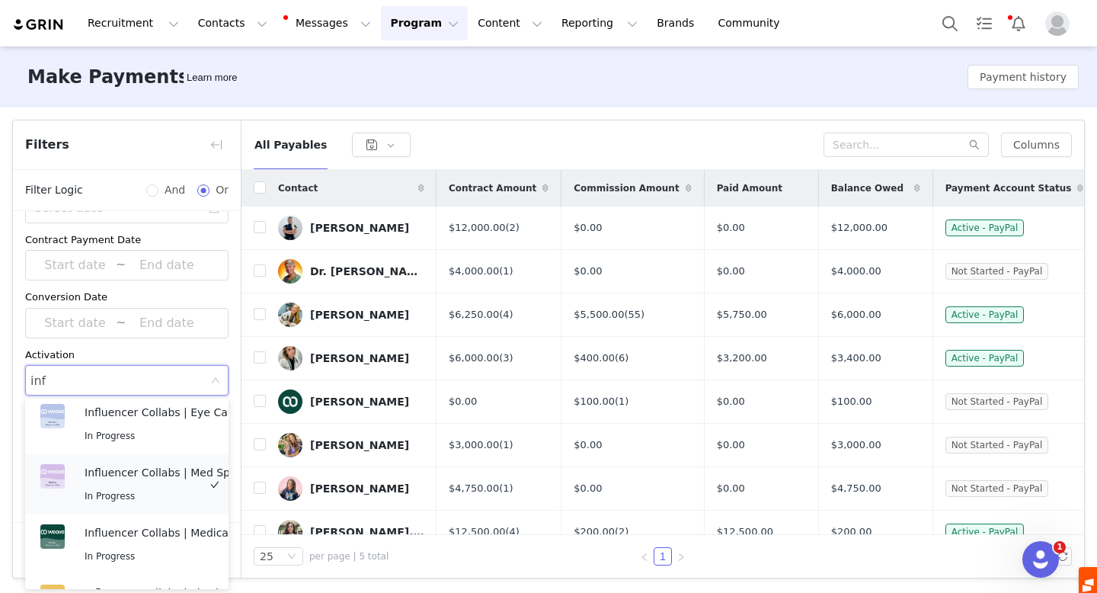
click at [166, 484] on div "Influencer Collabs | Med Spa In Progress" at bounding box center [161, 484] width 152 height 40
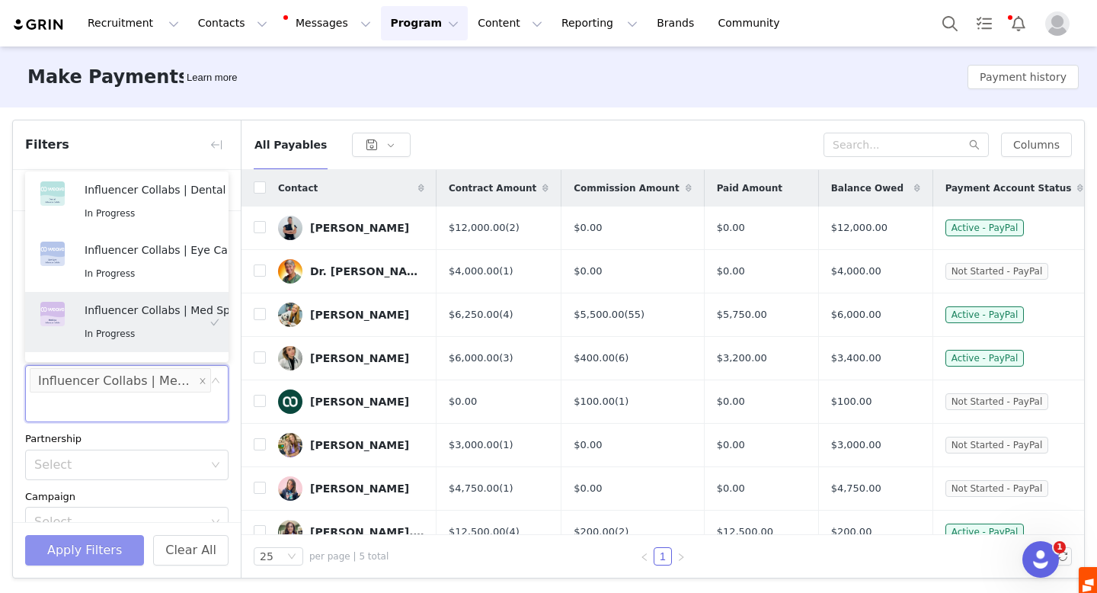
scroll to position [3, 0]
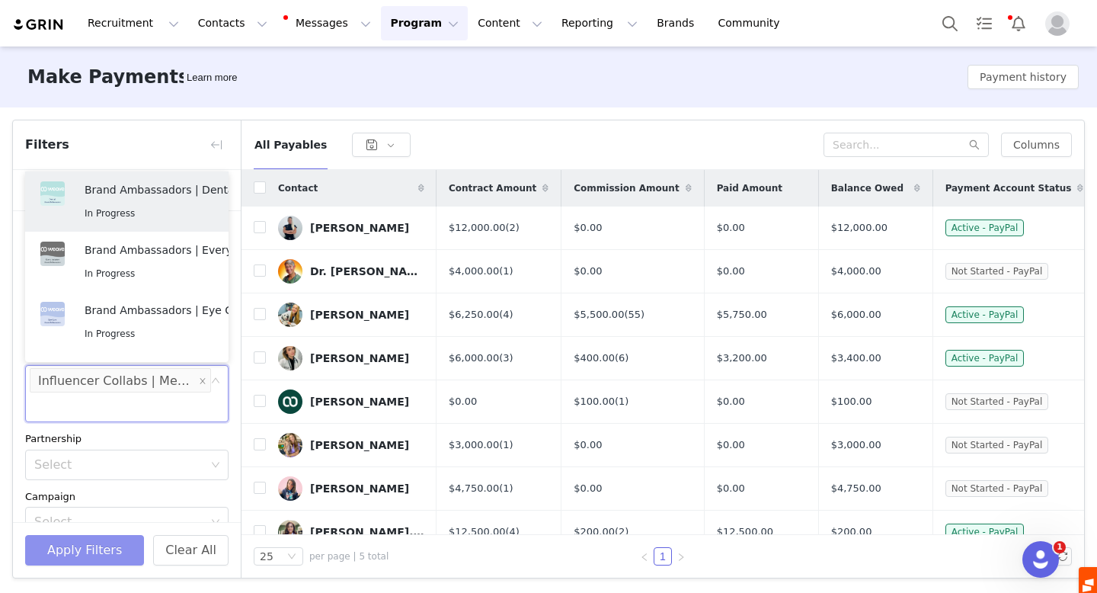
click at [69, 555] on button "Apply Filters" at bounding box center [84, 550] width 119 height 30
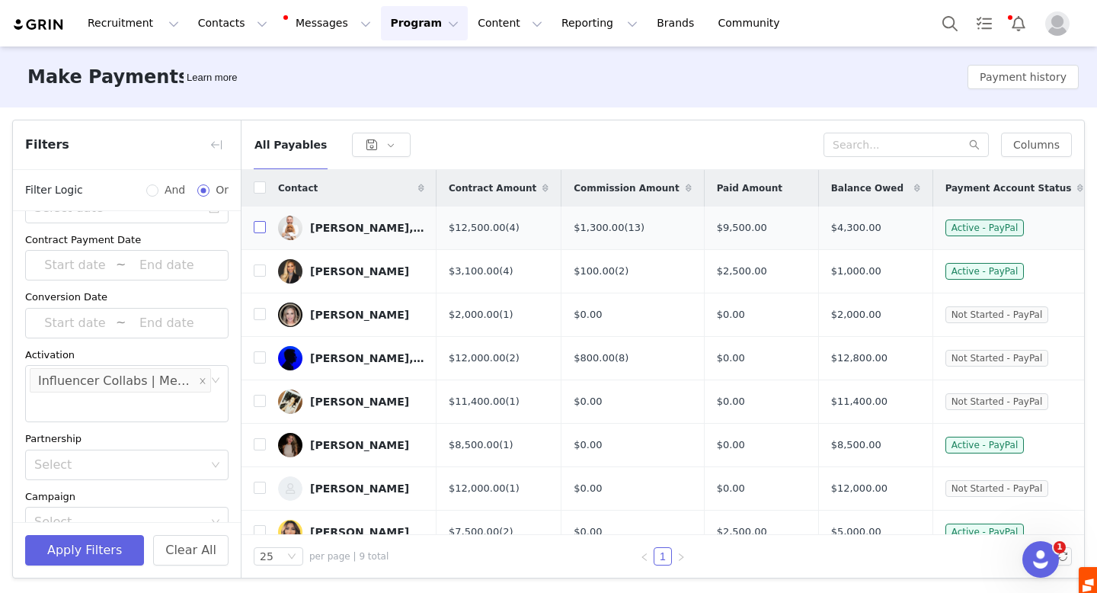
click at [257, 225] on input "checkbox" at bounding box center [260, 227] width 12 height 12
checkbox input "true"
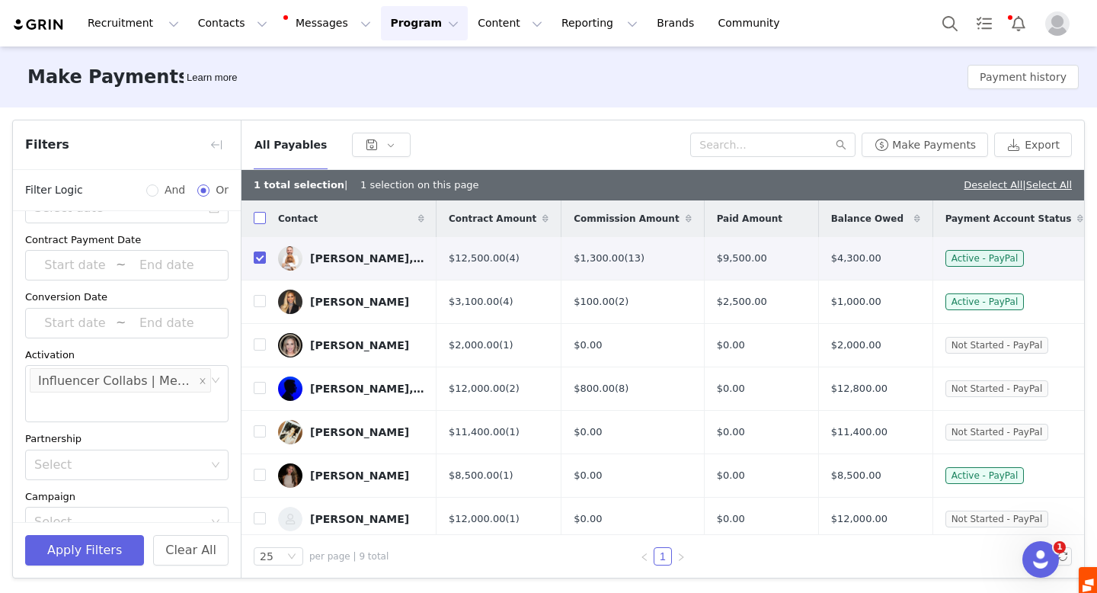
click at [261, 222] on input "checkbox" at bounding box center [260, 218] width 12 height 12
checkbox input "true"
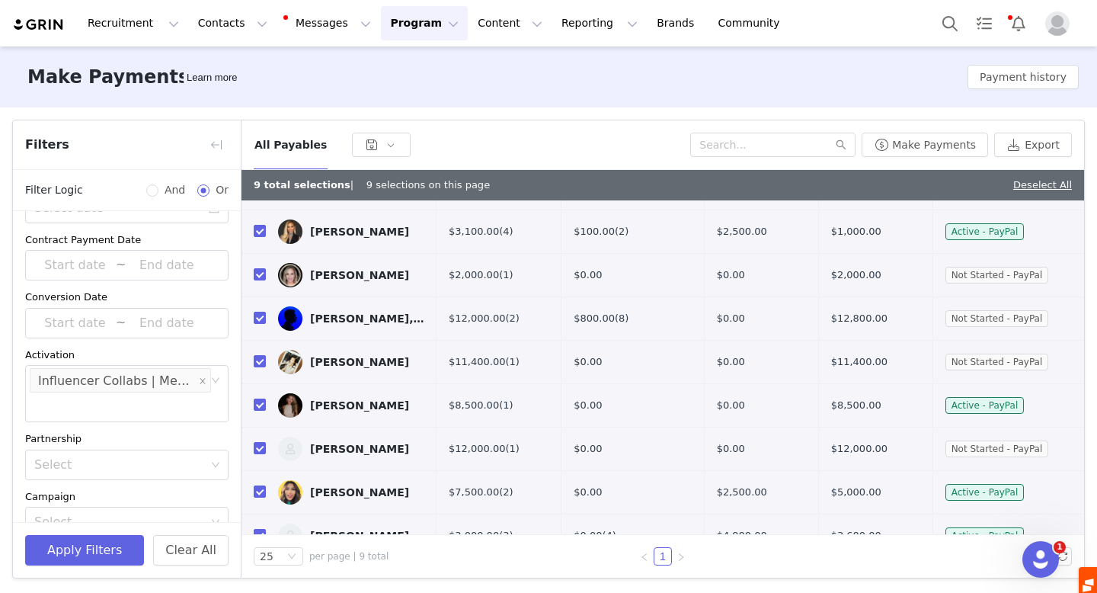
scroll to position [93, 0]
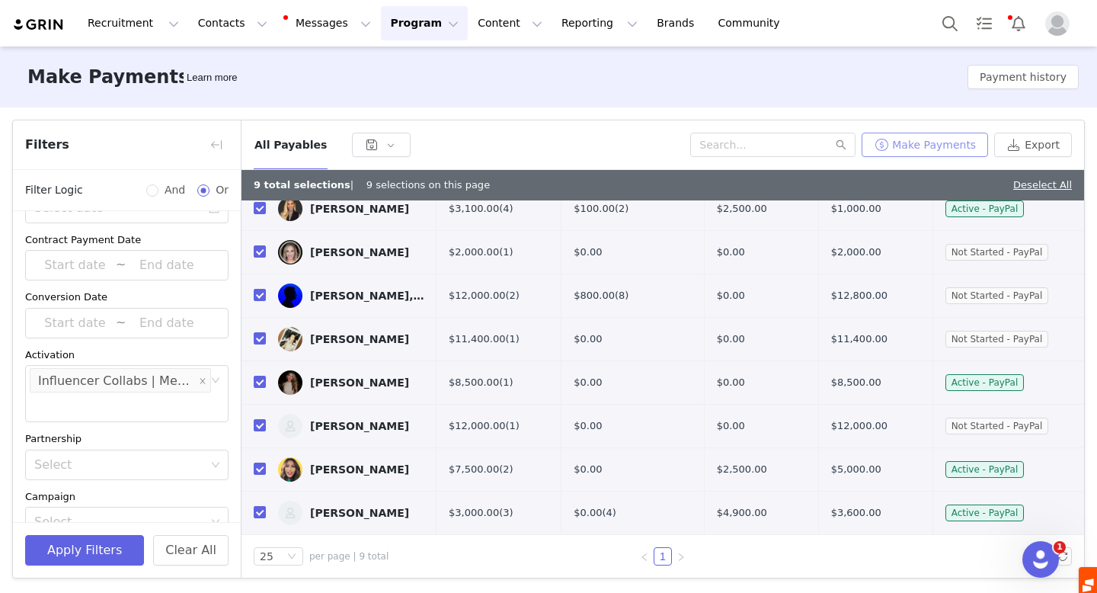
click at [923, 146] on button "Make Payments" at bounding box center [925, 145] width 126 height 24
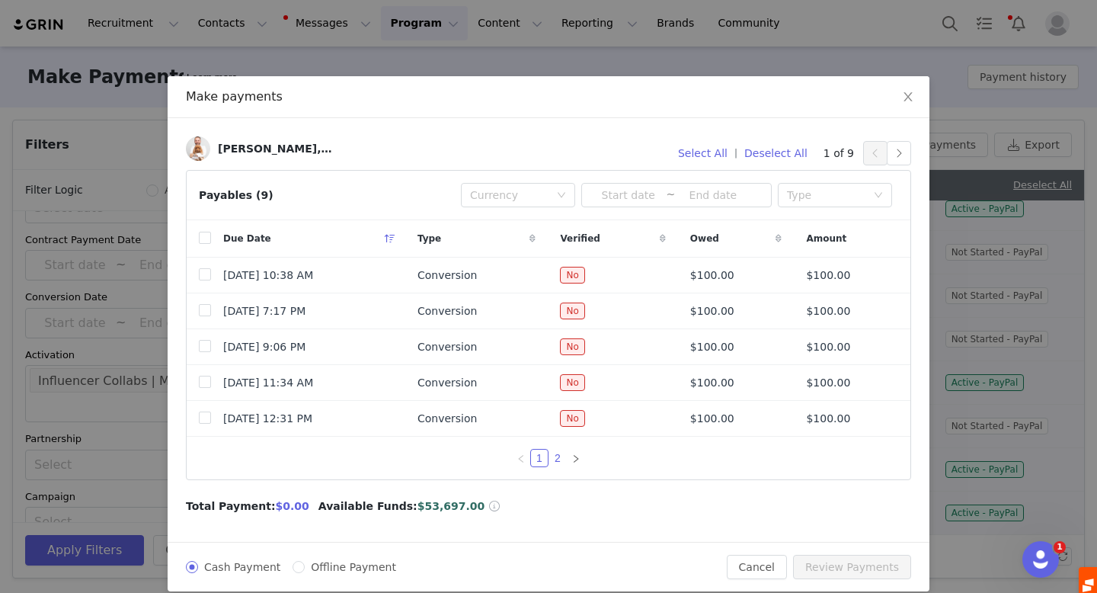
click at [563, 456] on link "2" at bounding box center [557, 458] width 17 height 17
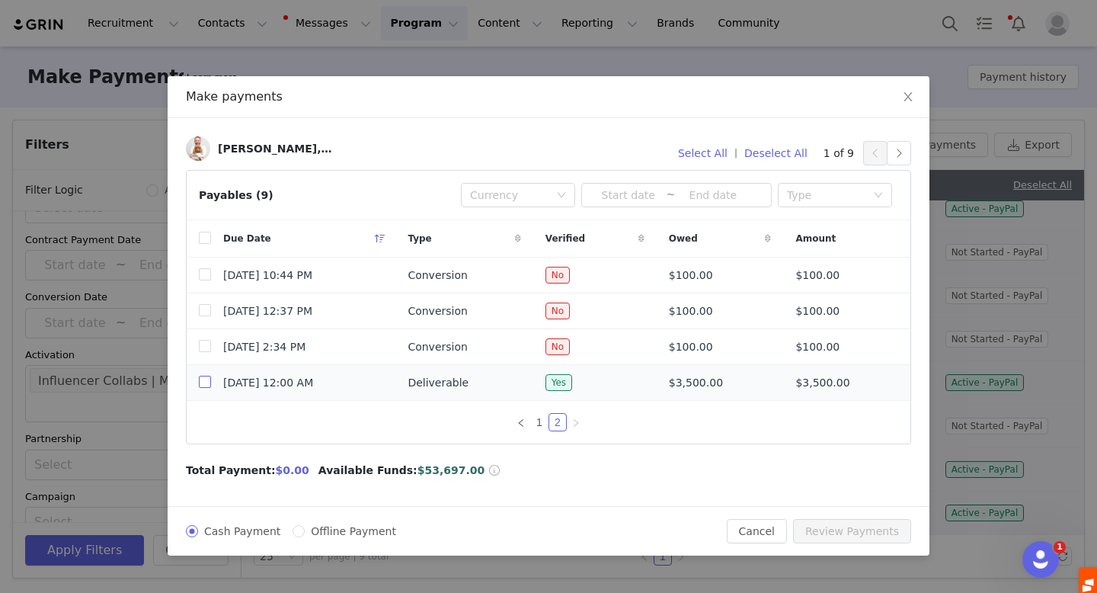
click at [201, 379] on input "checkbox" at bounding box center [205, 382] width 12 height 12
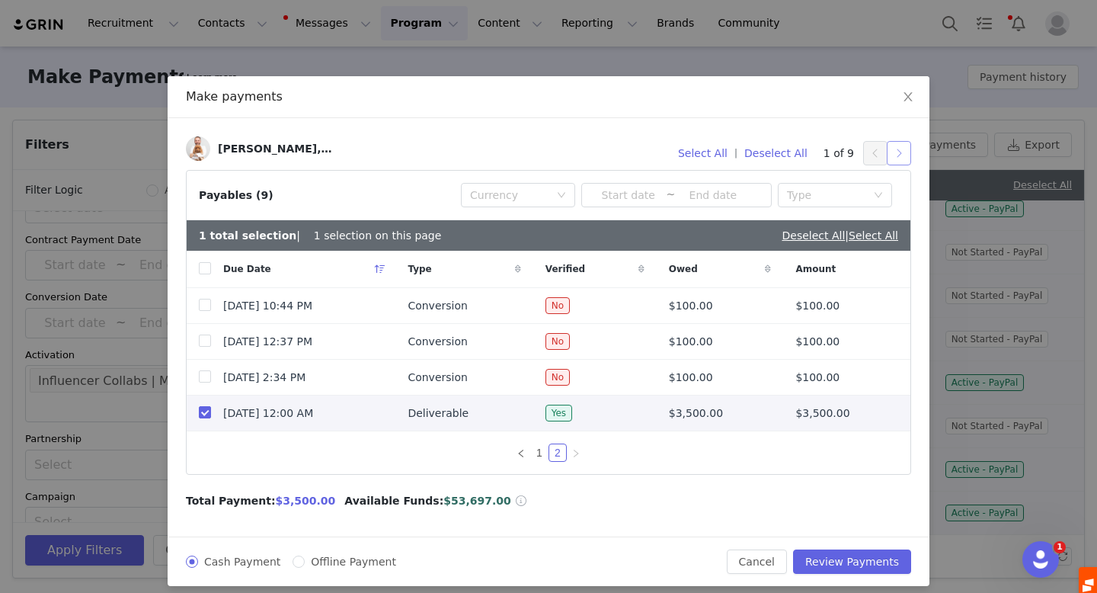
click at [895, 151] on button "button" at bounding box center [899, 153] width 24 height 24
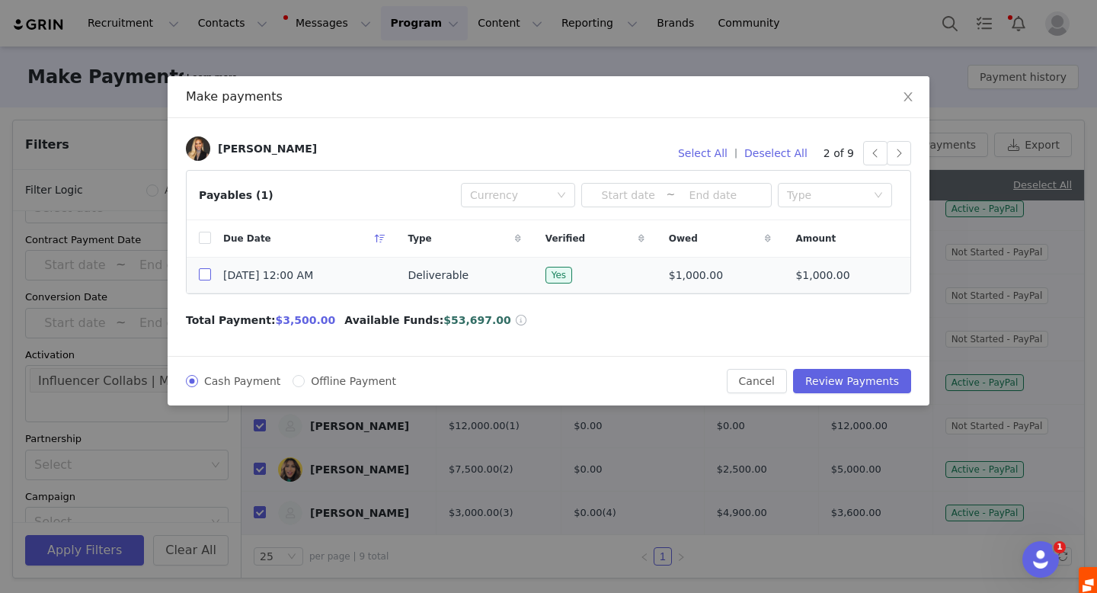
click at [205, 276] on input "checkbox" at bounding box center [205, 274] width 12 height 12
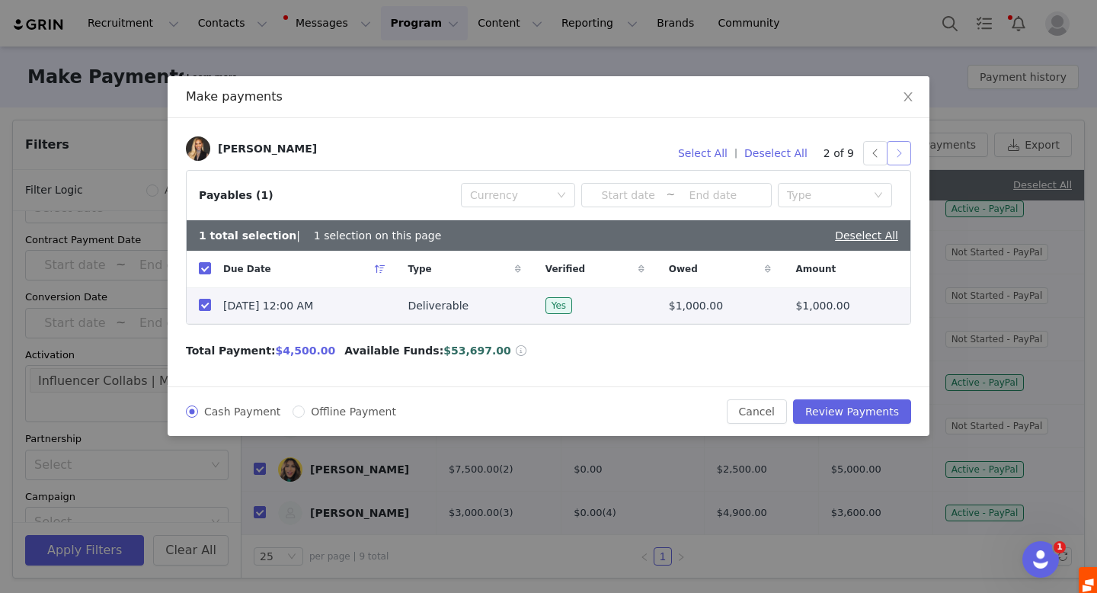
click at [907, 150] on button "button" at bounding box center [899, 153] width 24 height 24
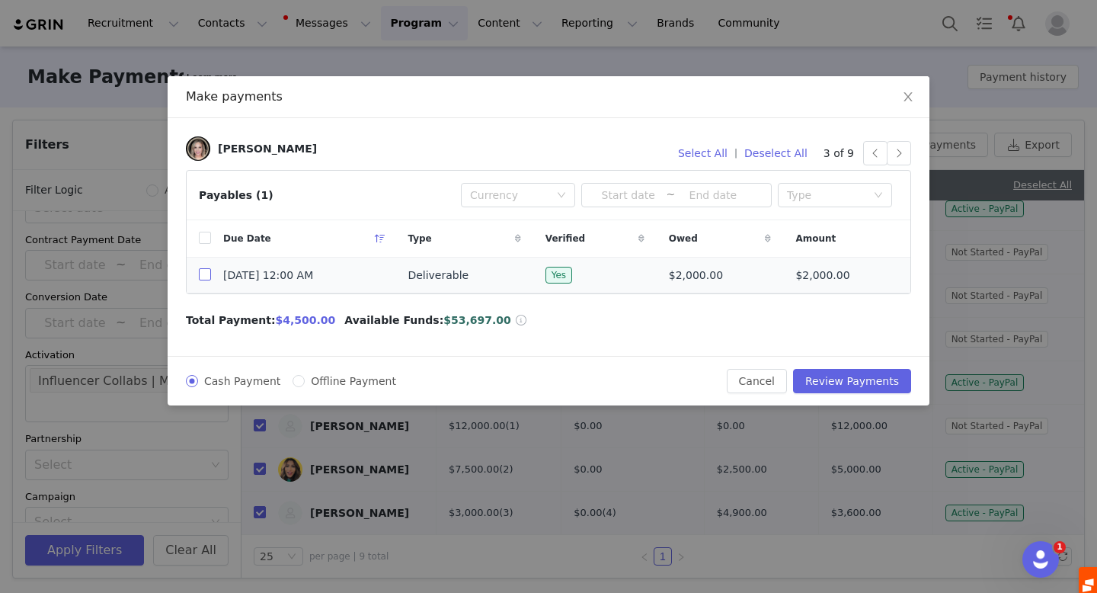
click at [205, 274] on input "checkbox" at bounding box center [205, 274] width 12 height 12
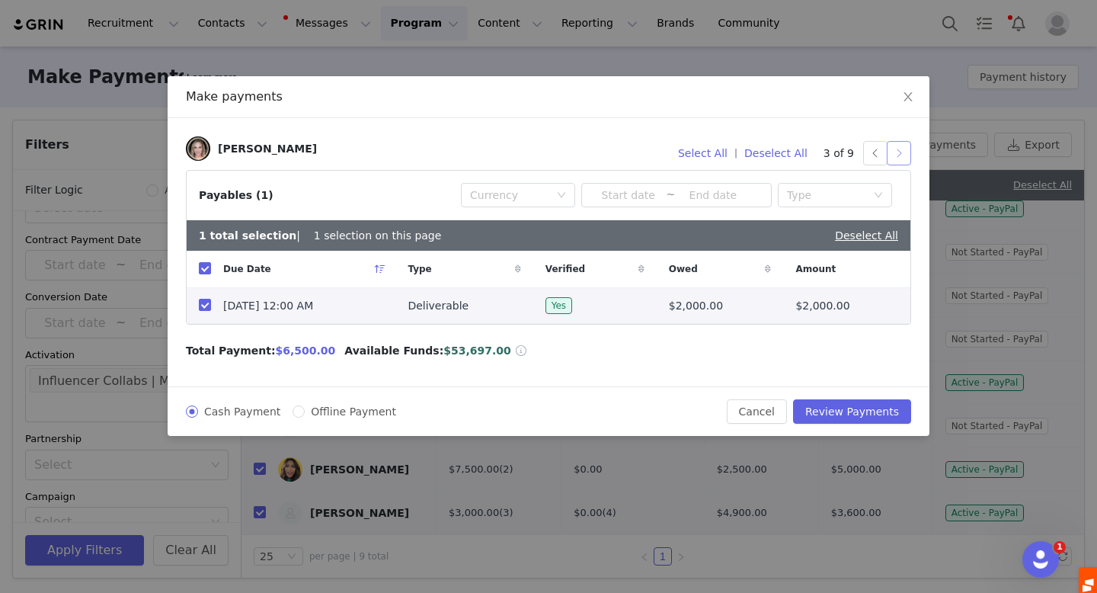
click at [900, 149] on button "button" at bounding box center [899, 153] width 24 height 24
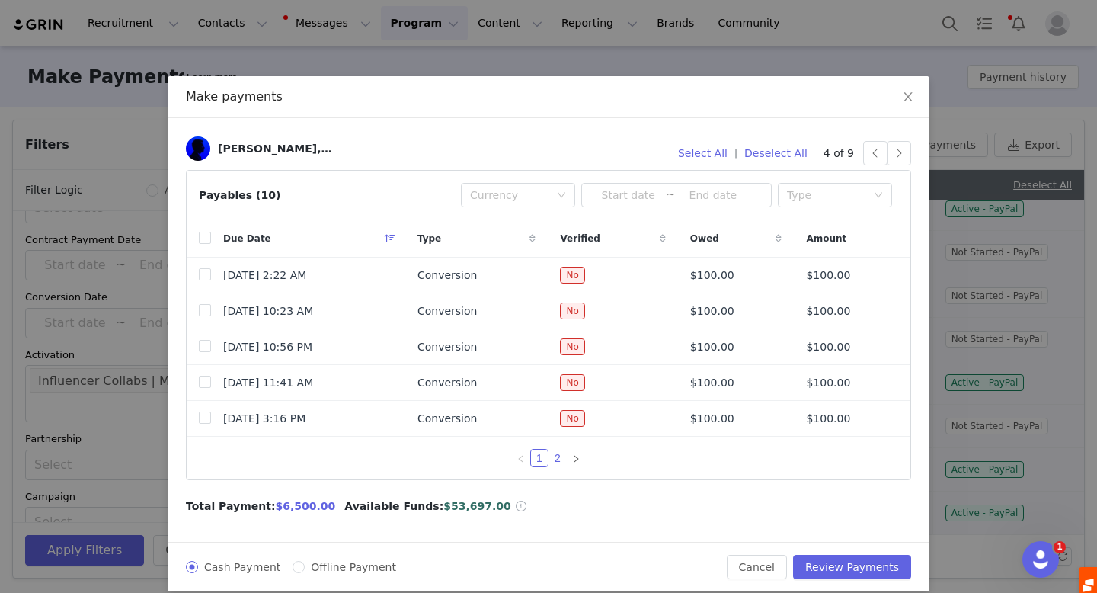
click at [557, 451] on link "2" at bounding box center [557, 458] width 17 height 17
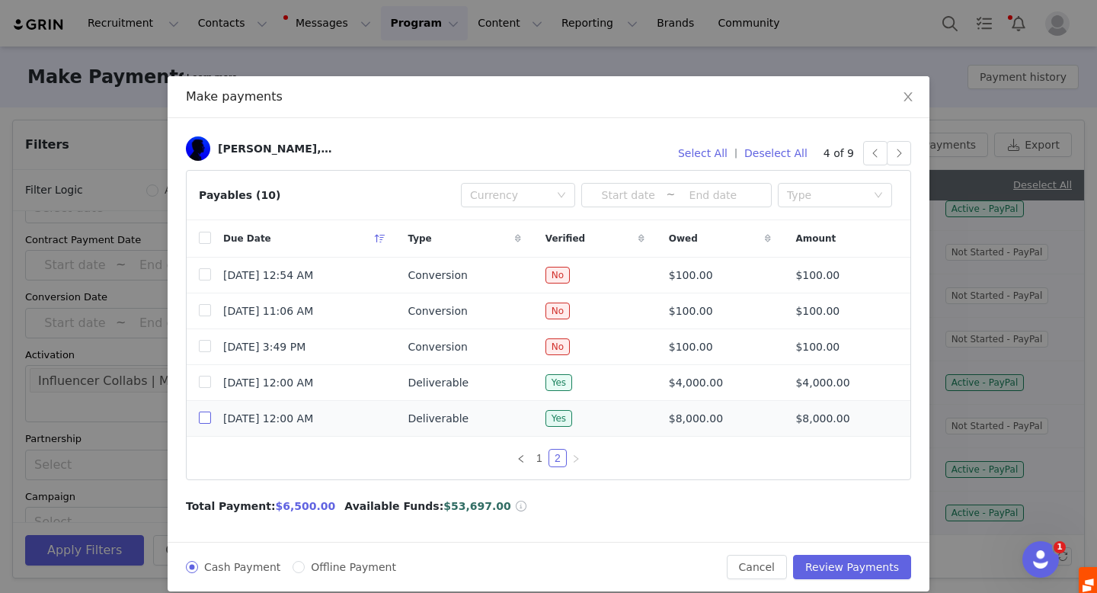
click at [200, 418] on input "checkbox" at bounding box center [205, 417] width 12 height 12
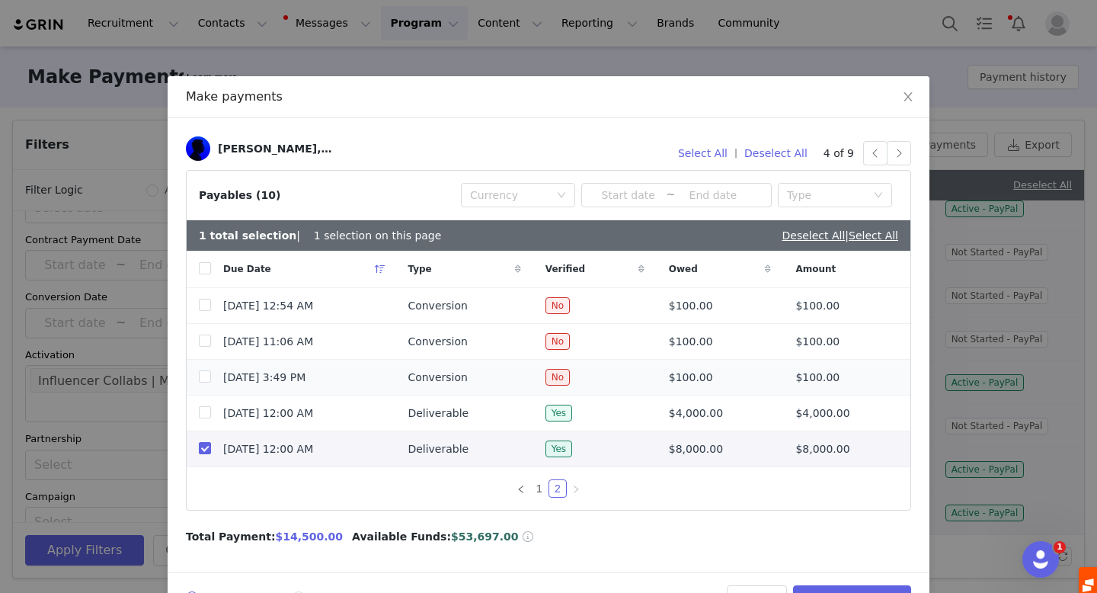
scroll to position [47, 0]
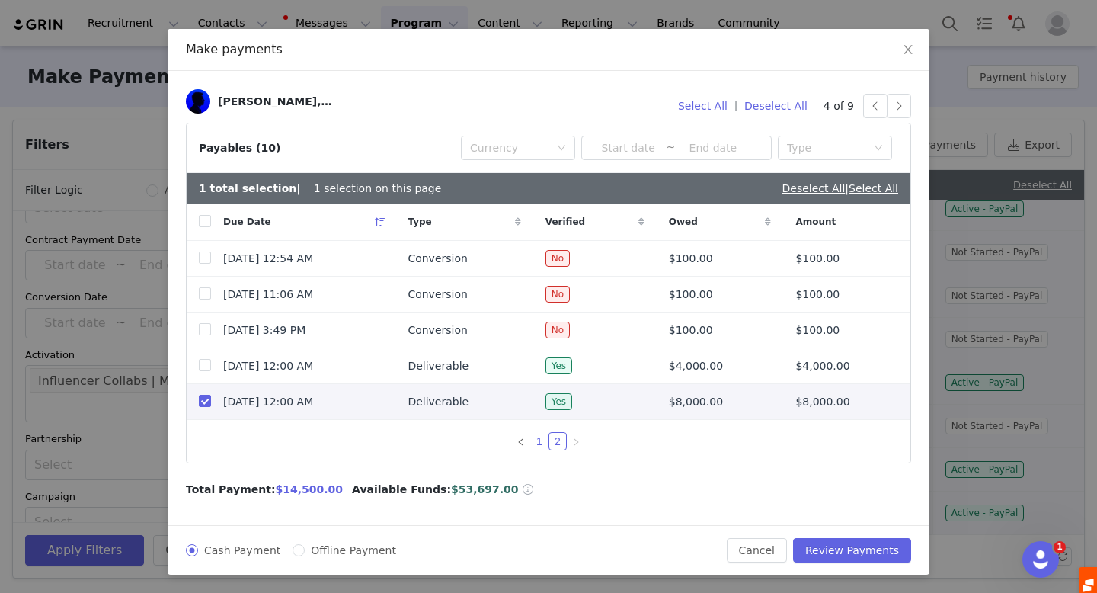
click at [535, 440] on link "1" at bounding box center [539, 441] width 17 height 17
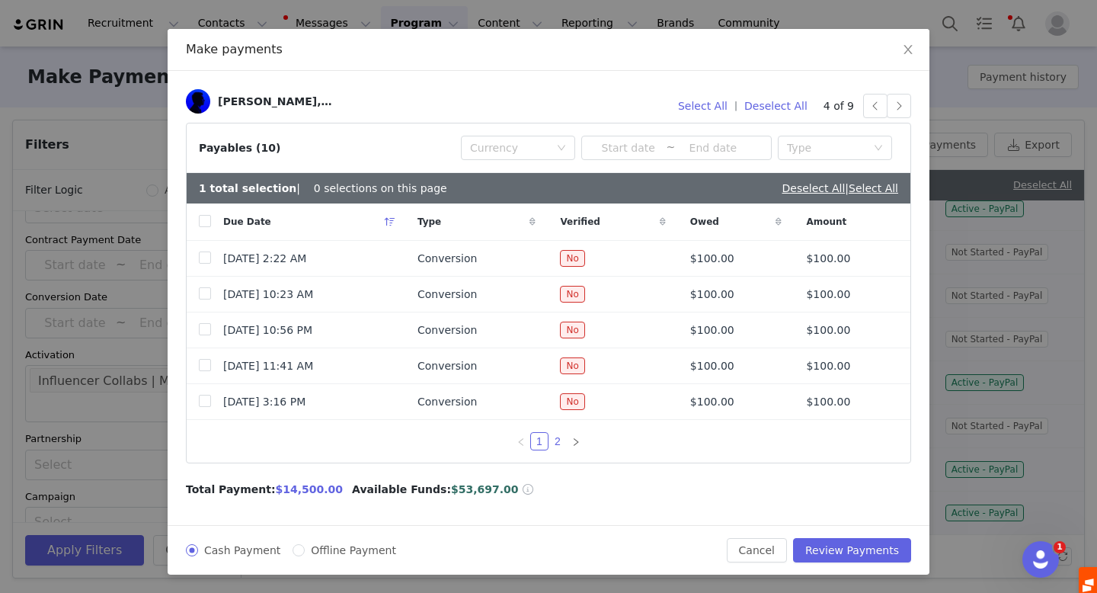
click at [558, 441] on link "2" at bounding box center [557, 441] width 17 height 17
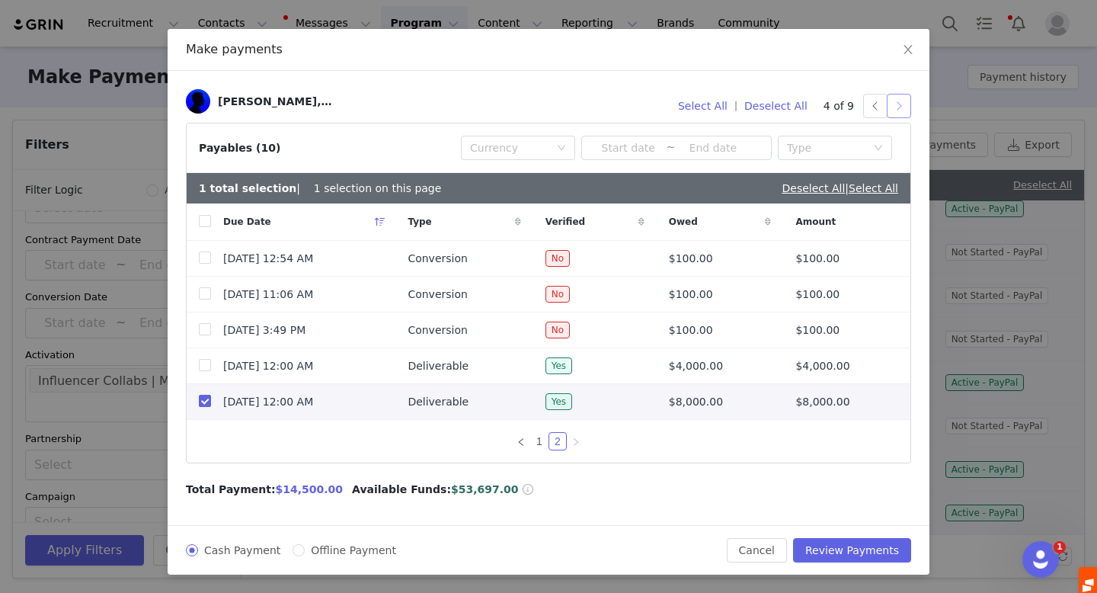
click at [895, 104] on button "button" at bounding box center [899, 106] width 24 height 24
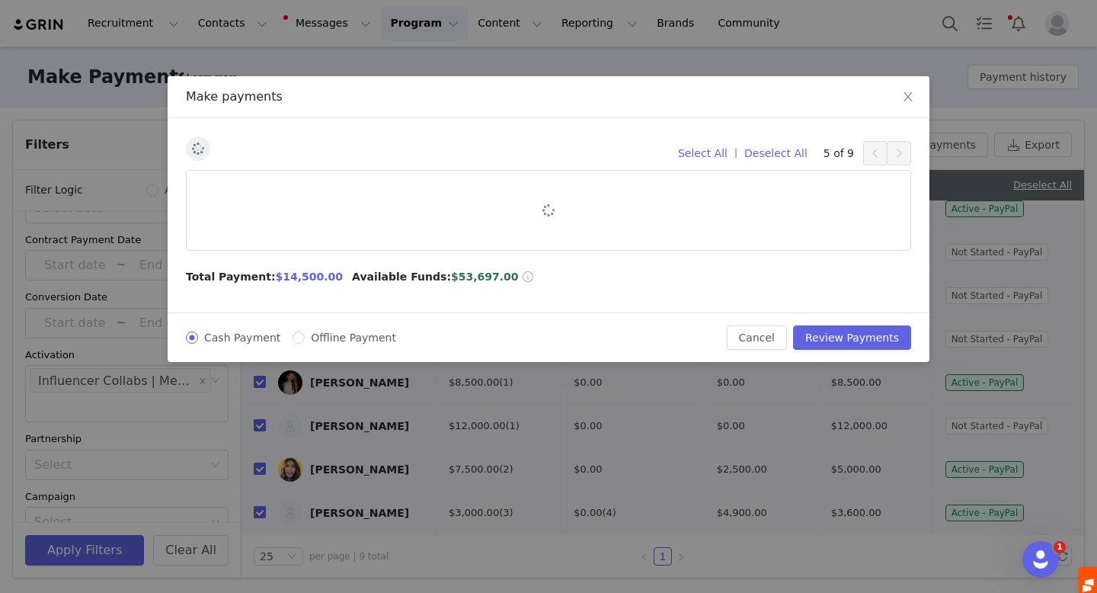
scroll to position [0, 0]
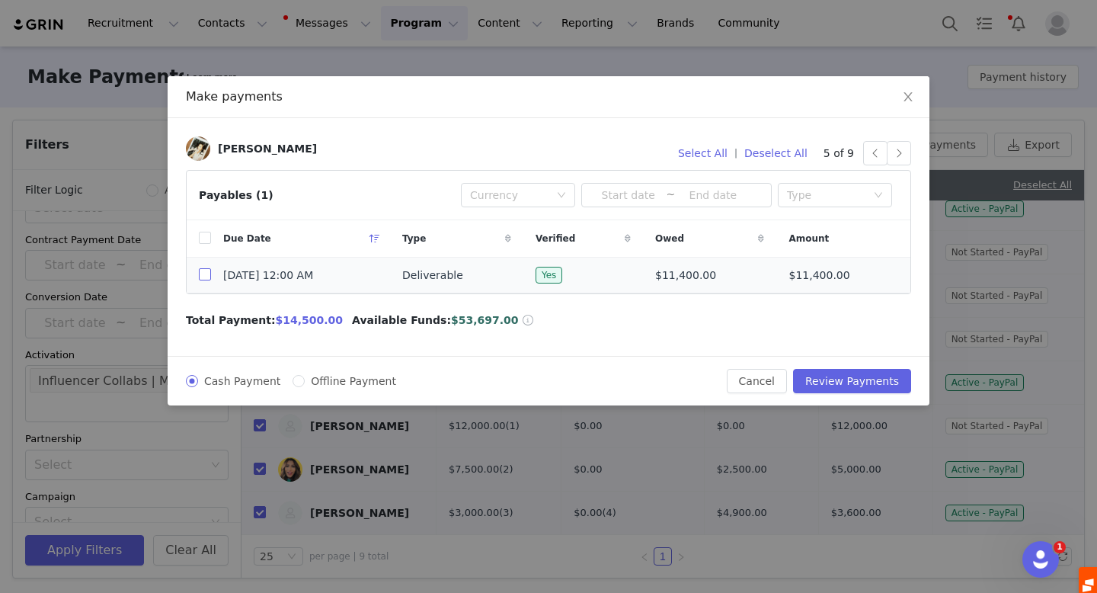
click at [202, 271] on input "checkbox" at bounding box center [205, 274] width 12 height 12
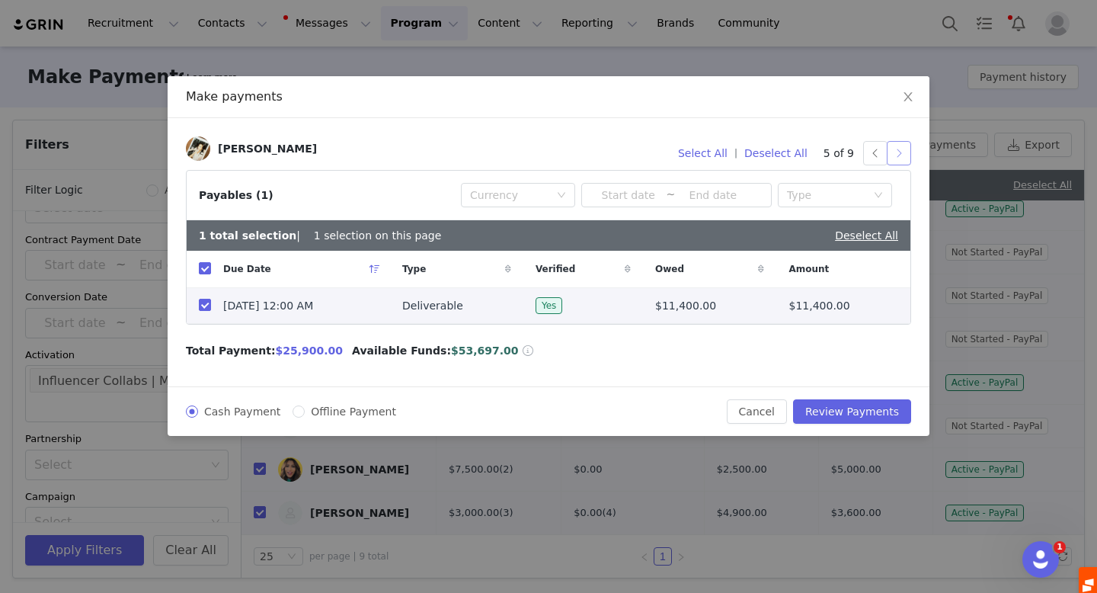
click at [899, 154] on button "button" at bounding box center [899, 153] width 24 height 24
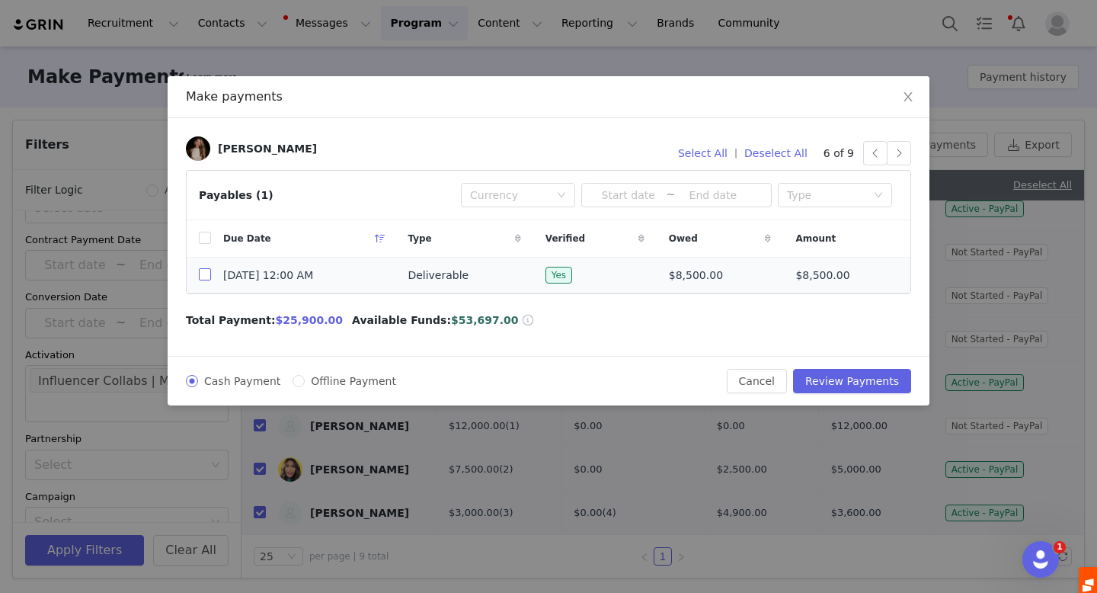
click at [202, 275] on input "checkbox" at bounding box center [205, 274] width 12 height 12
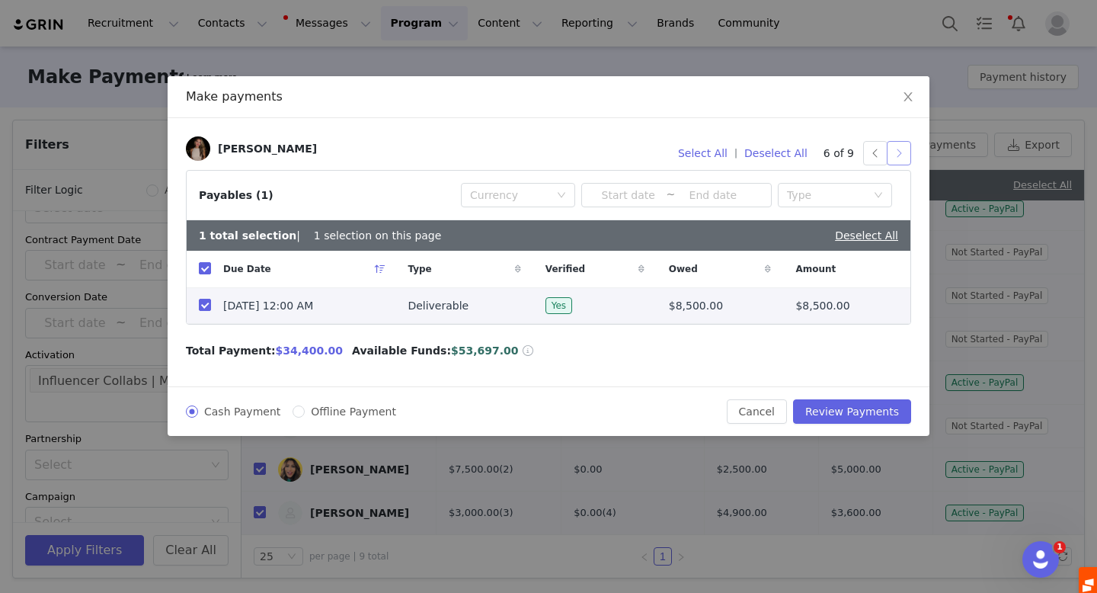
click at [898, 154] on button "button" at bounding box center [899, 153] width 24 height 24
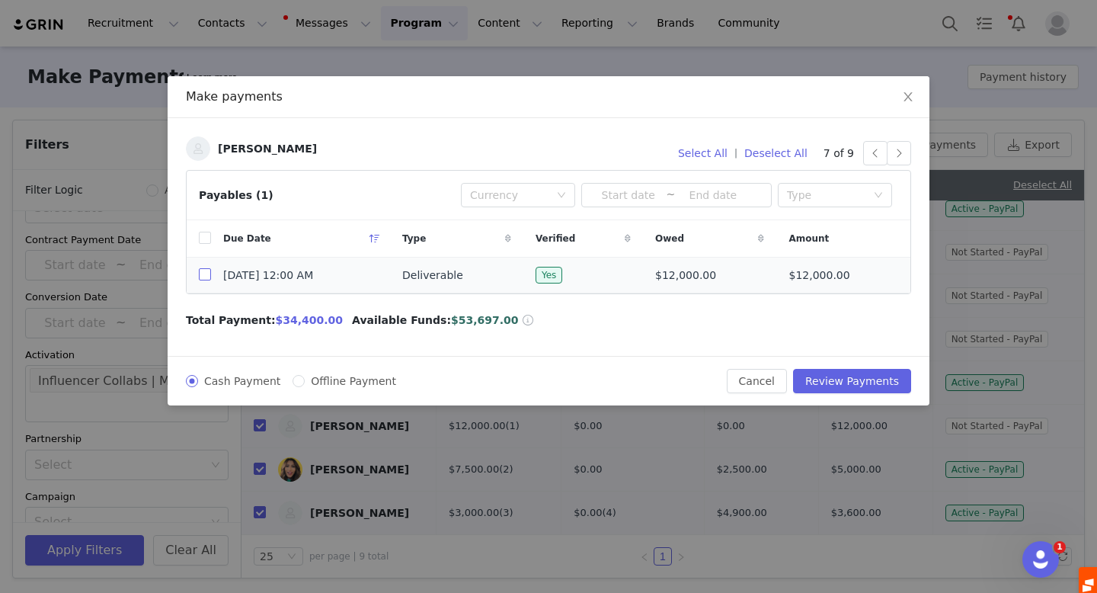
click at [201, 274] on input "checkbox" at bounding box center [205, 274] width 12 height 12
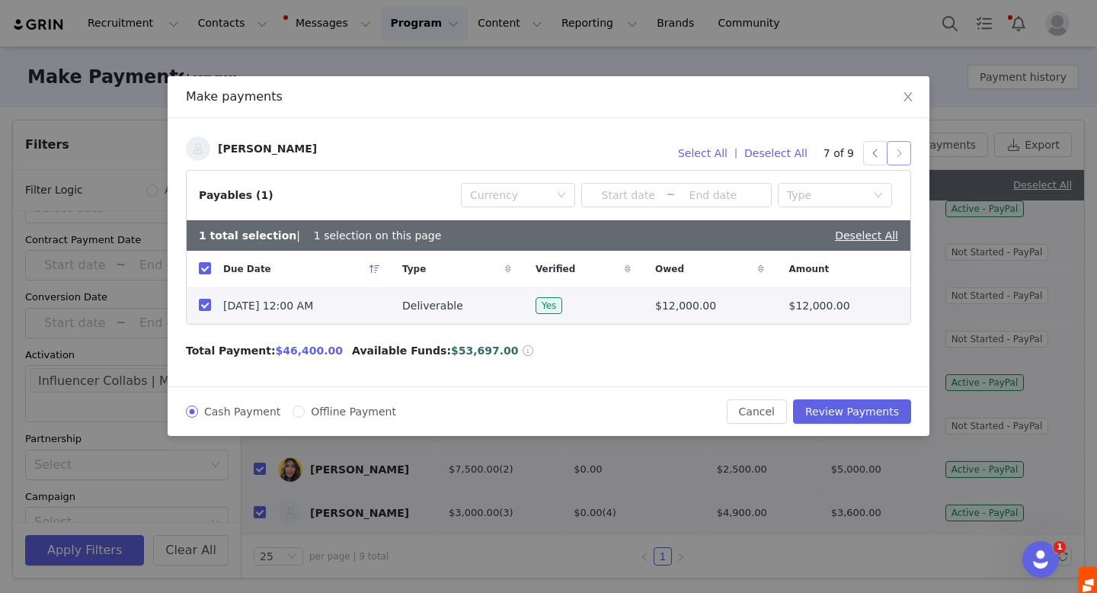
click at [899, 152] on button "button" at bounding box center [899, 153] width 24 height 24
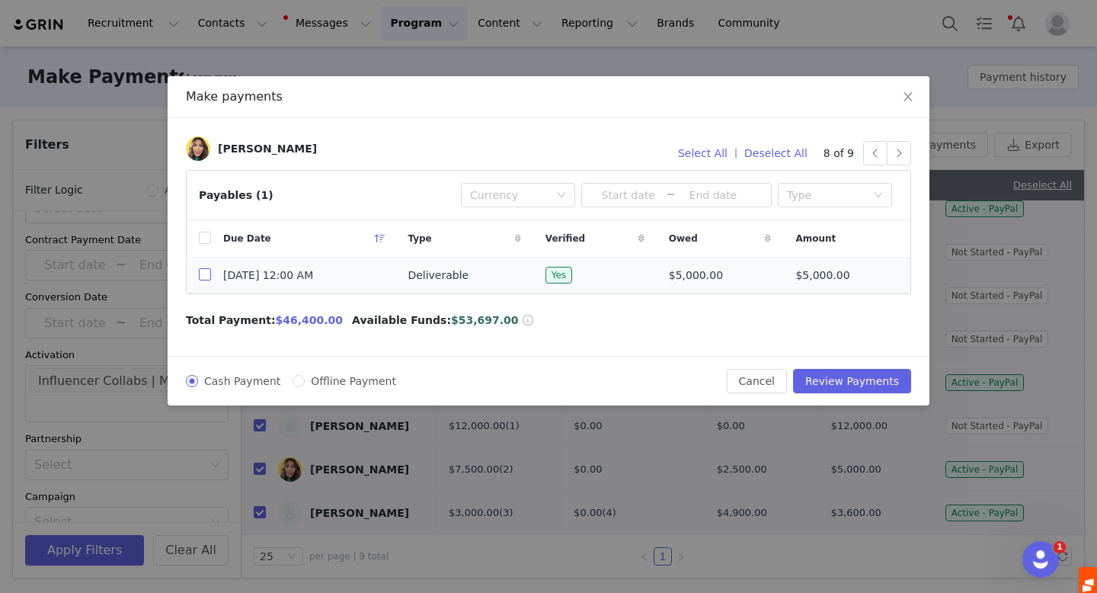
click at [206, 274] on input "checkbox" at bounding box center [205, 274] width 12 height 12
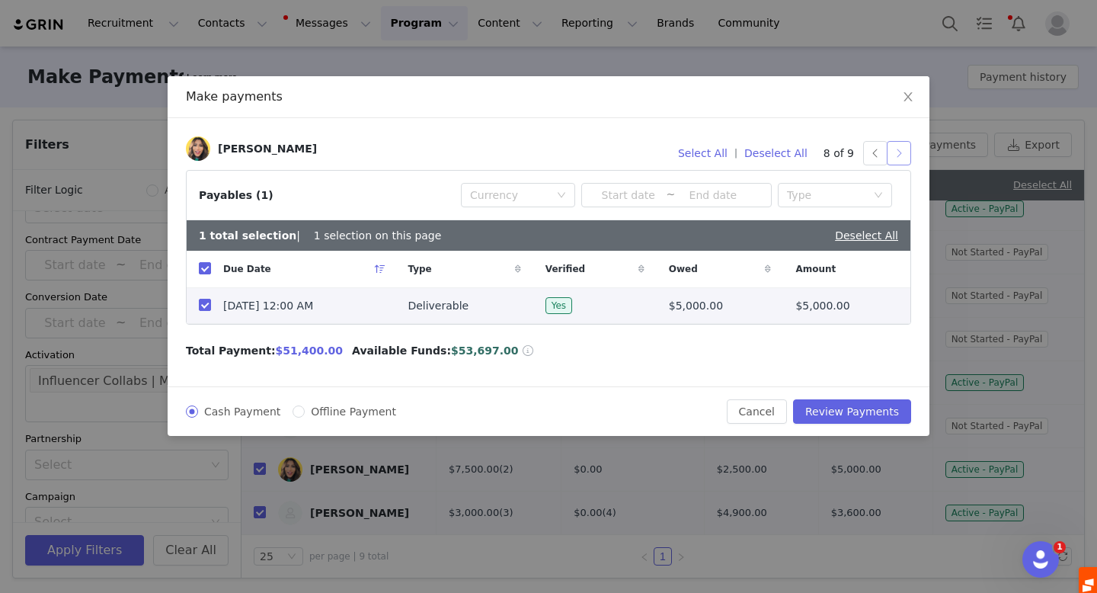
click at [896, 158] on button "button" at bounding box center [899, 153] width 24 height 24
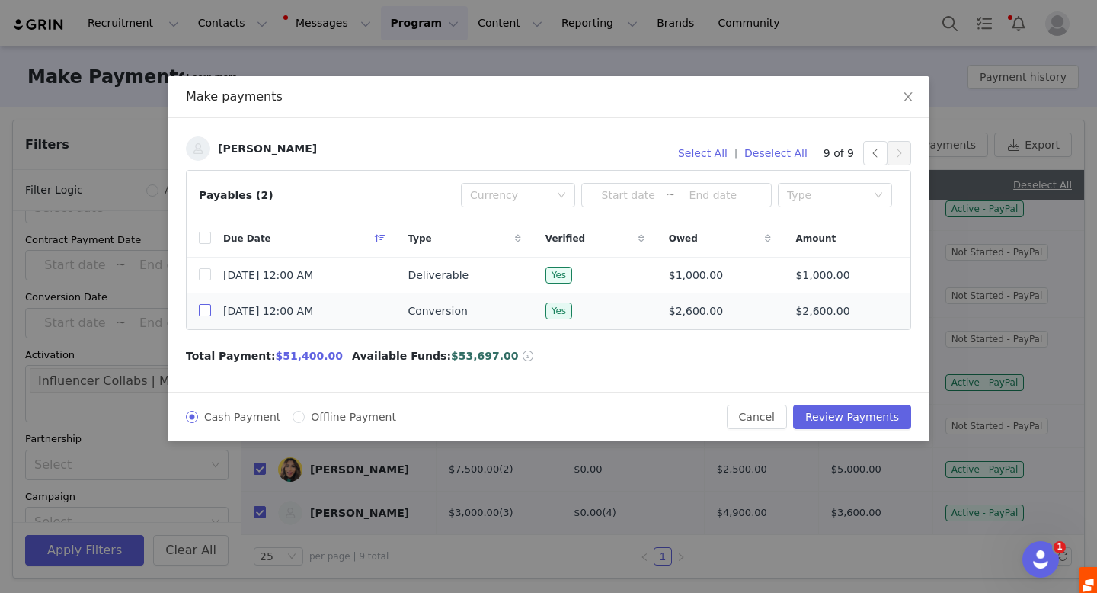
click at [202, 307] on input "checkbox" at bounding box center [205, 310] width 12 height 12
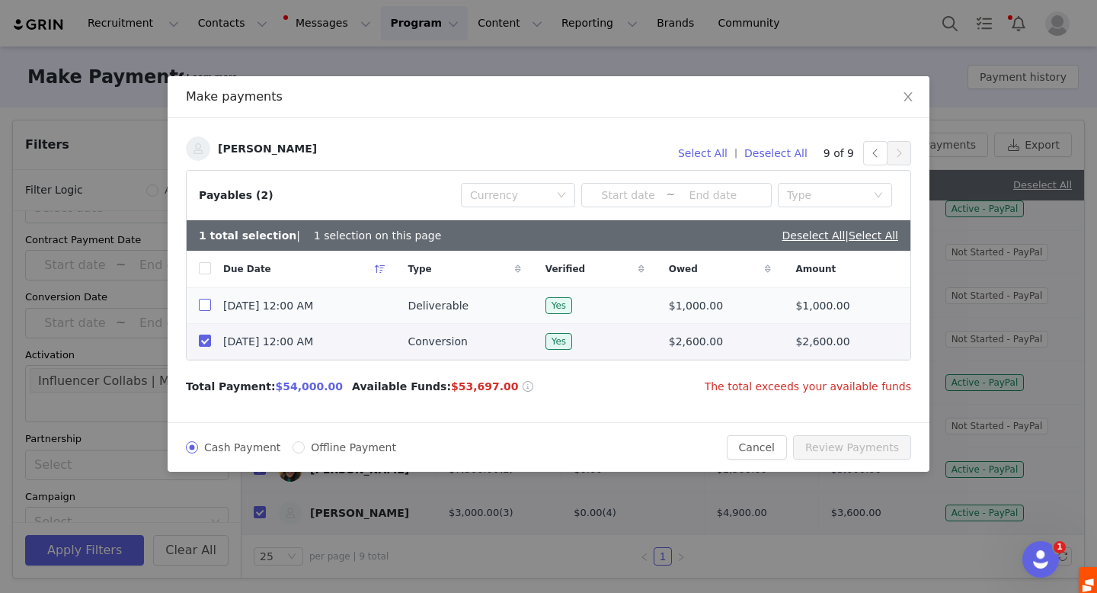
click at [207, 307] on input "checkbox" at bounding box center [205, 305] width 12 height 12
click at [878, 153] on button "button" at bounding box center [875, 153] width 24 height 24
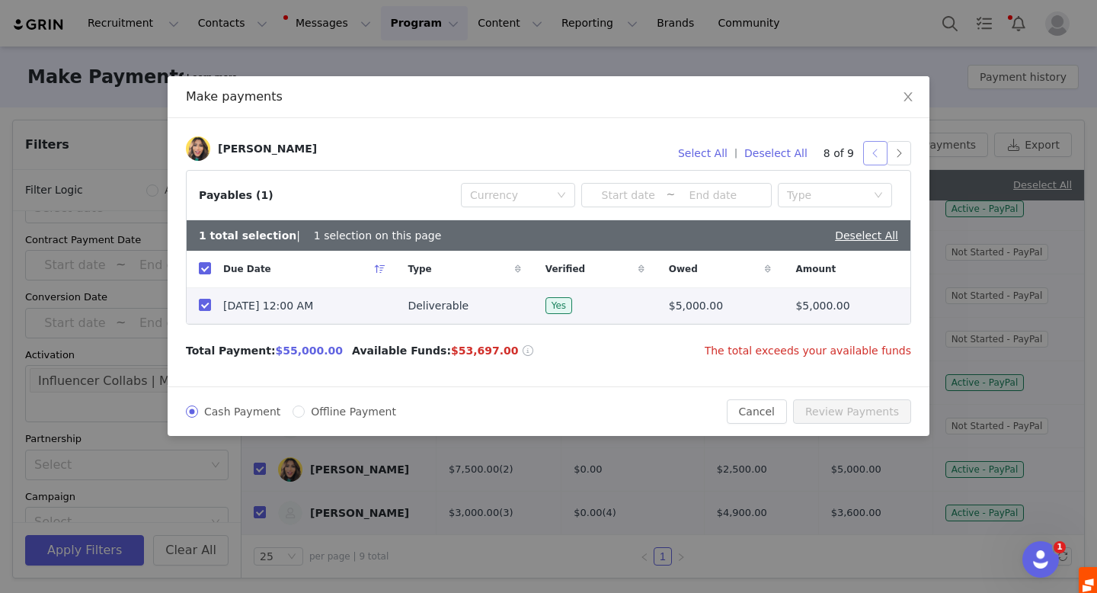
click at [878, 153] on button "button" at bounding box center [875, 153] width 24 height 24
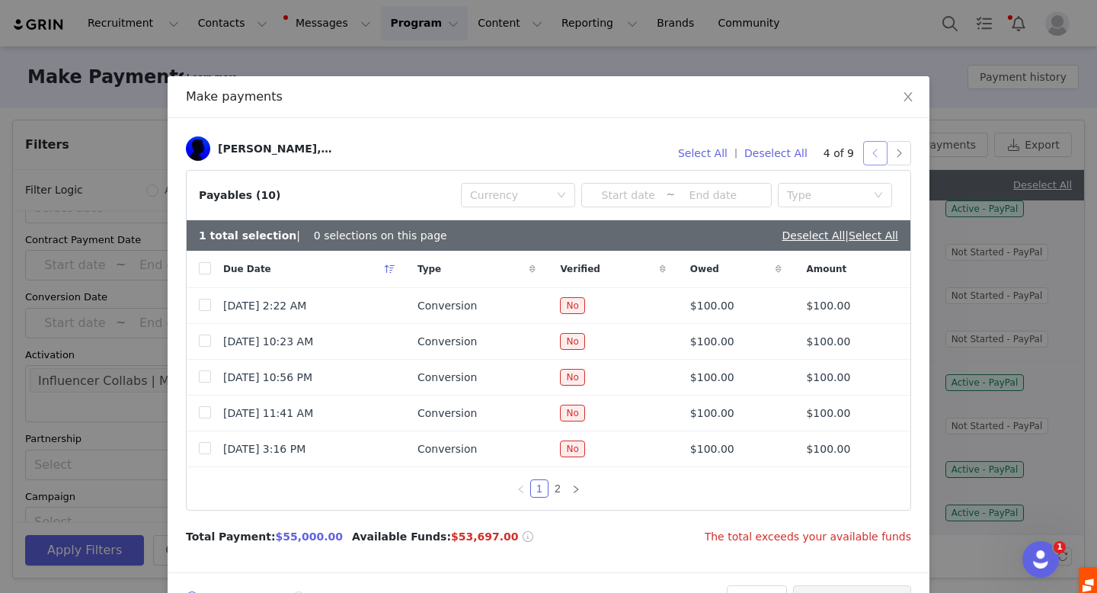
click at [878, 153] on button "button" at bounding box center [875, 153] width 24 height 24
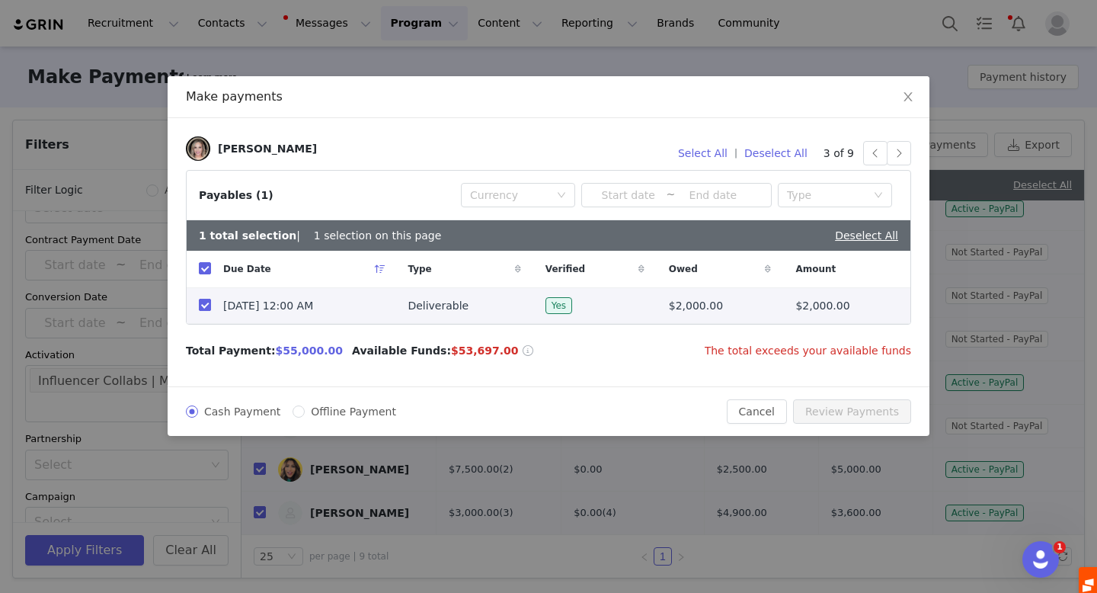
click at [205, 306] on input "checkbox" at bounding box center [205, 305] width 12 height 12
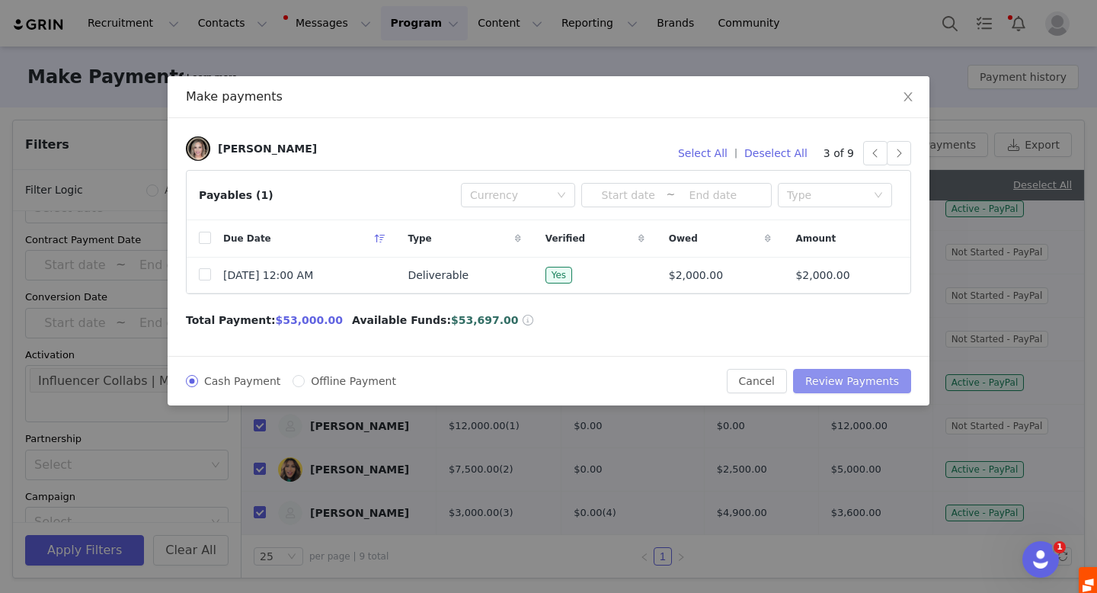
click at [863, 382] on button "Review Payments" at bounding box center [852, 381] width 118 height 24
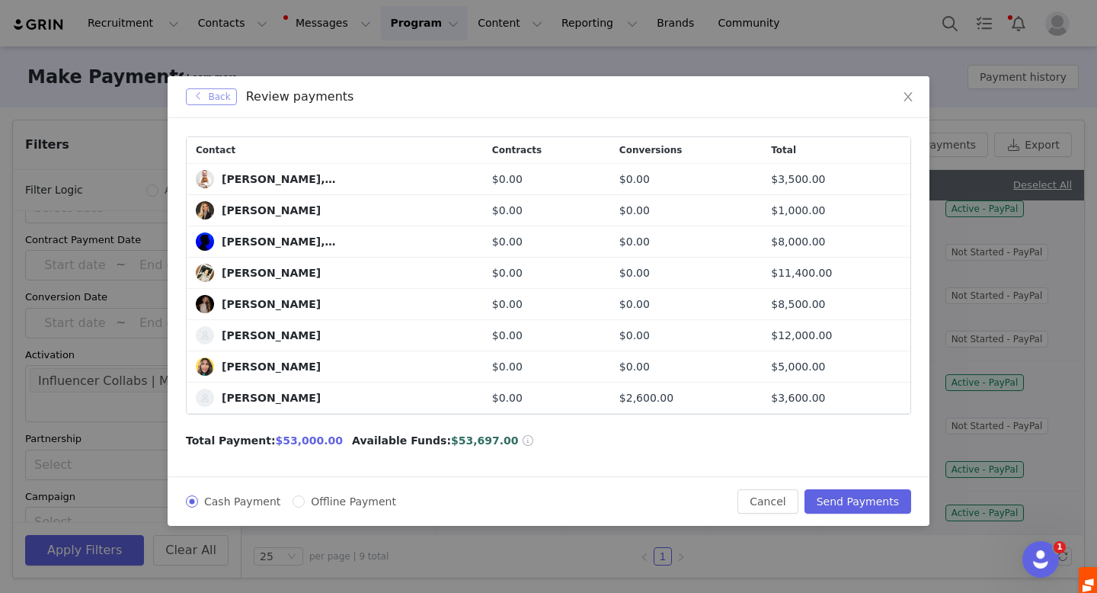
click at [200, 94] on button "Back" at bounding box center [211, 96] width 51 height 17
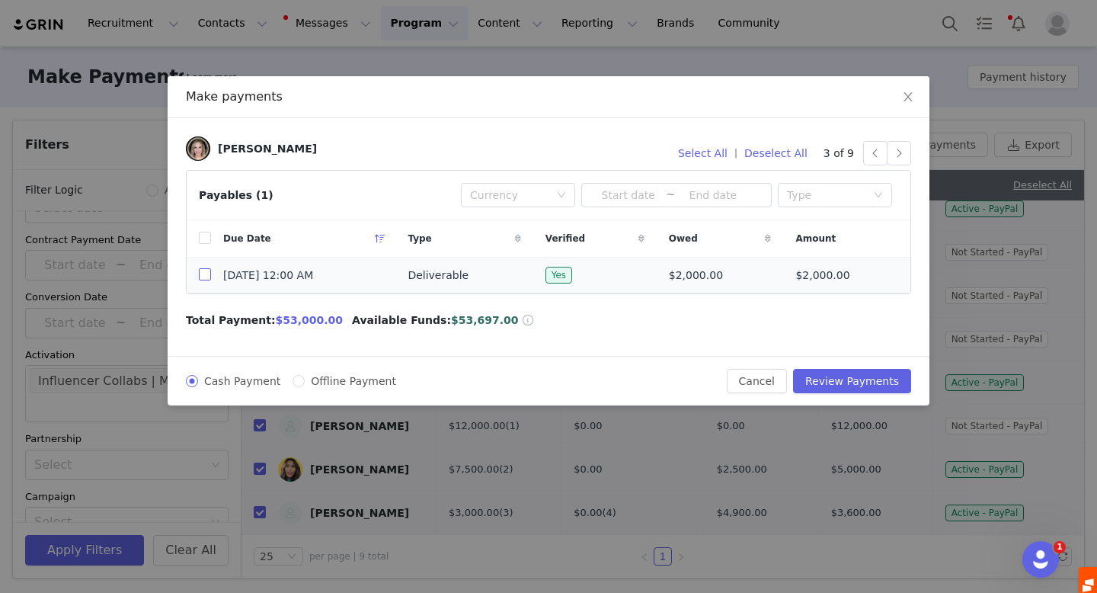
click at [205, 274] on input "checkbox" at bounding box center [205, 274] width 12 height 12
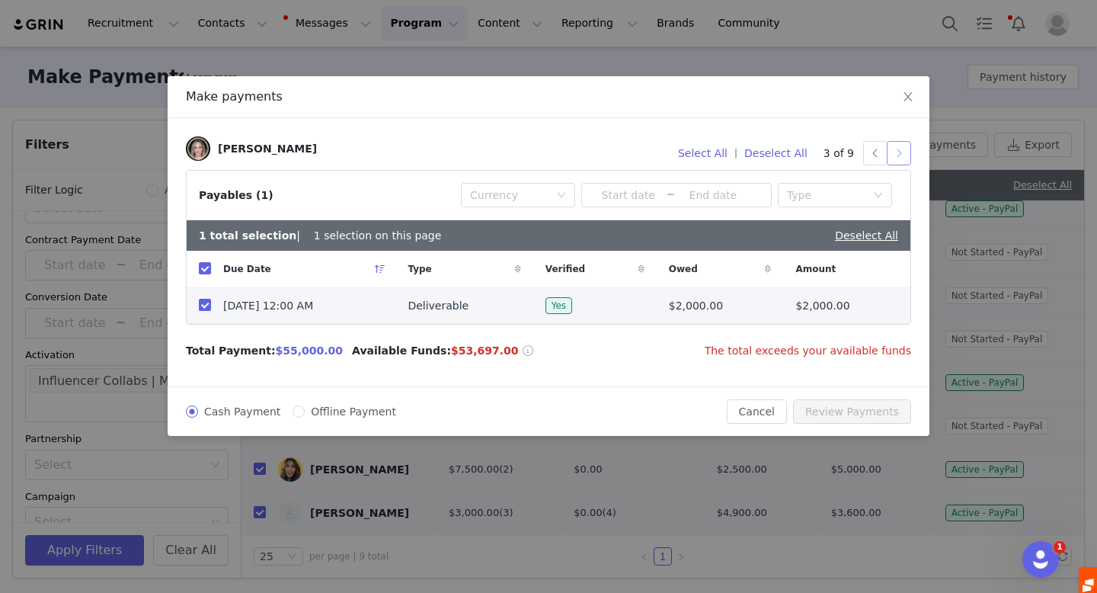
click at [898, 149] on button "button" at bounding box center [899, 153] width 24 height 24
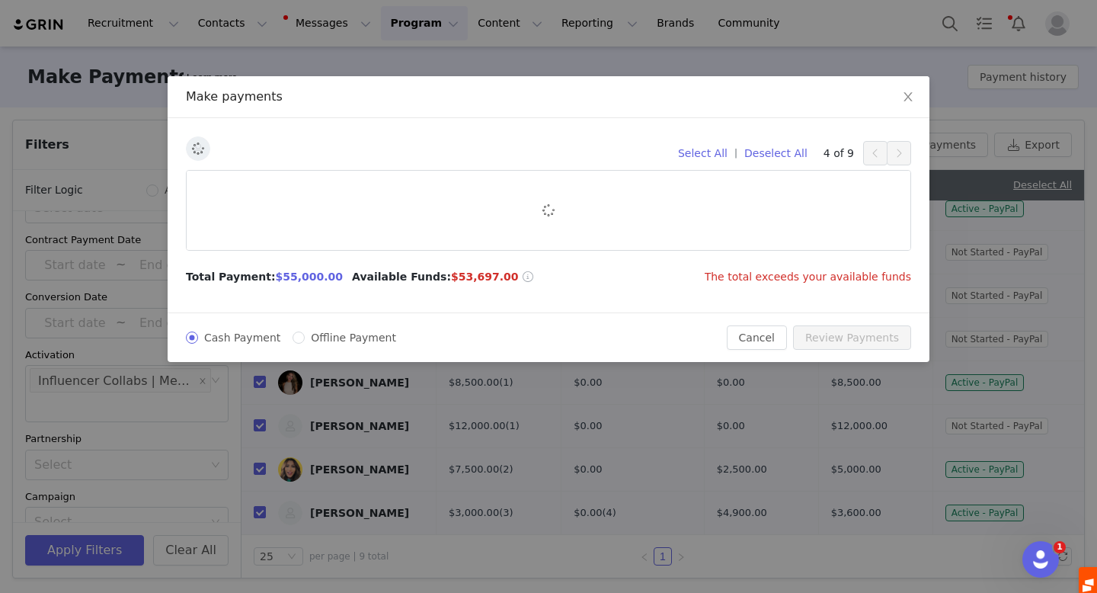
click at [898, 149] on button "button" at bounding box center [899, 153] width 24 height 24
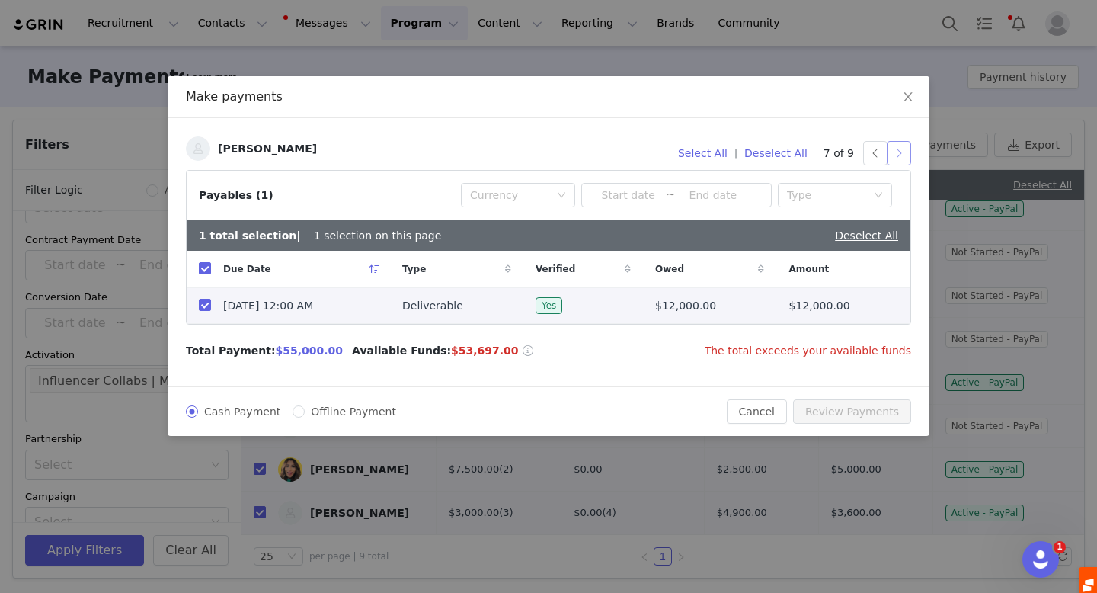
click at [898, 149] on button "button" at bounding box center [899, 153] width 24 height 24
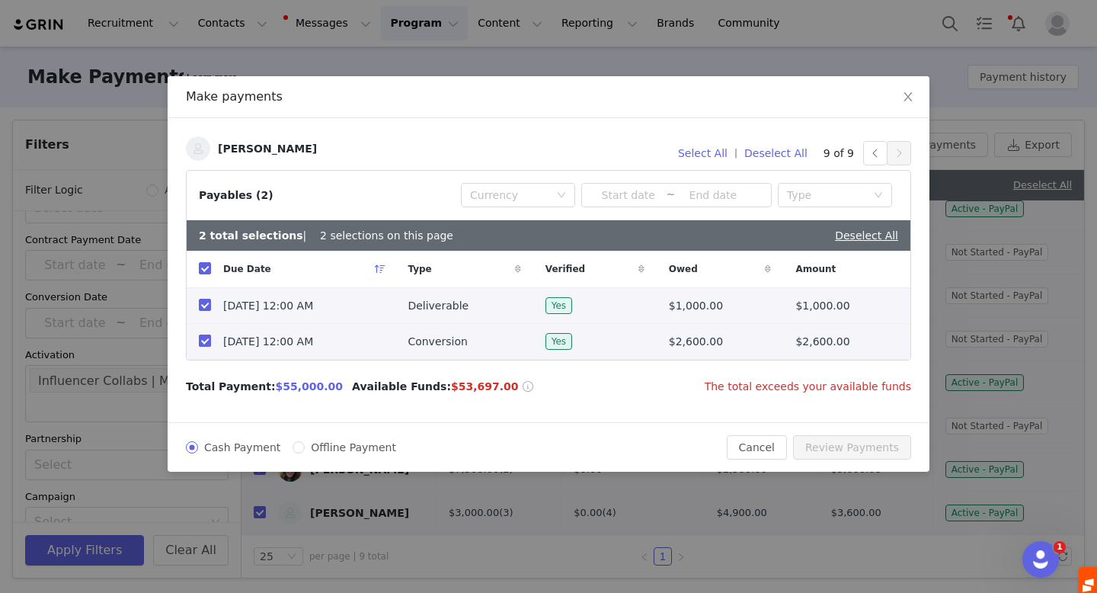
click at [204, 341] on input "checkbox" at bounding box center [205, 340] width 12 height 12
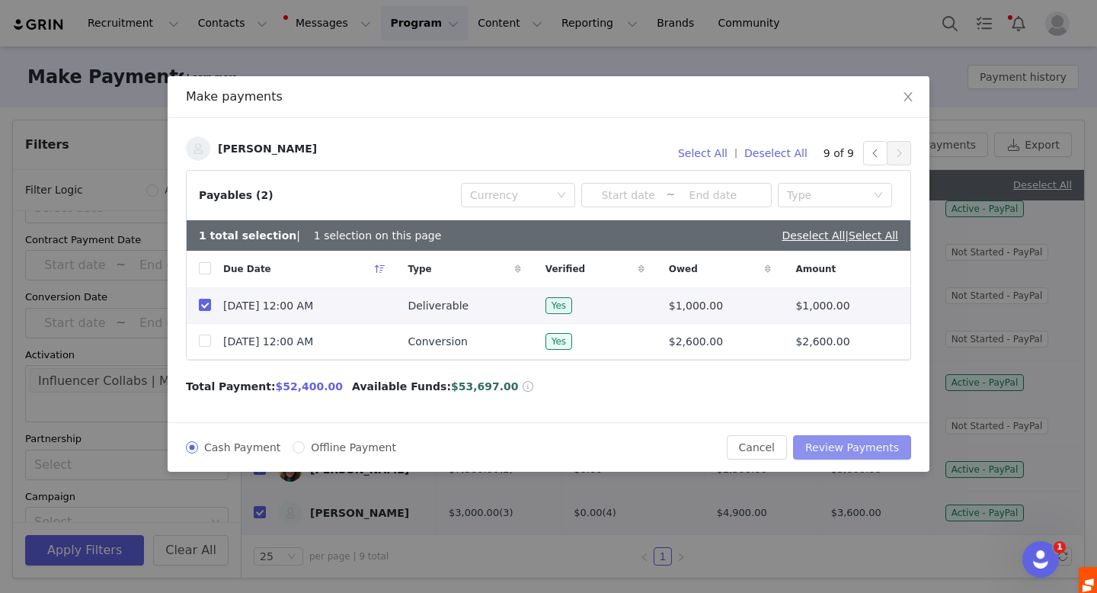
click at [837, 445] on button "Review Payments" at bounding box center [852, 447] width 118 height 24
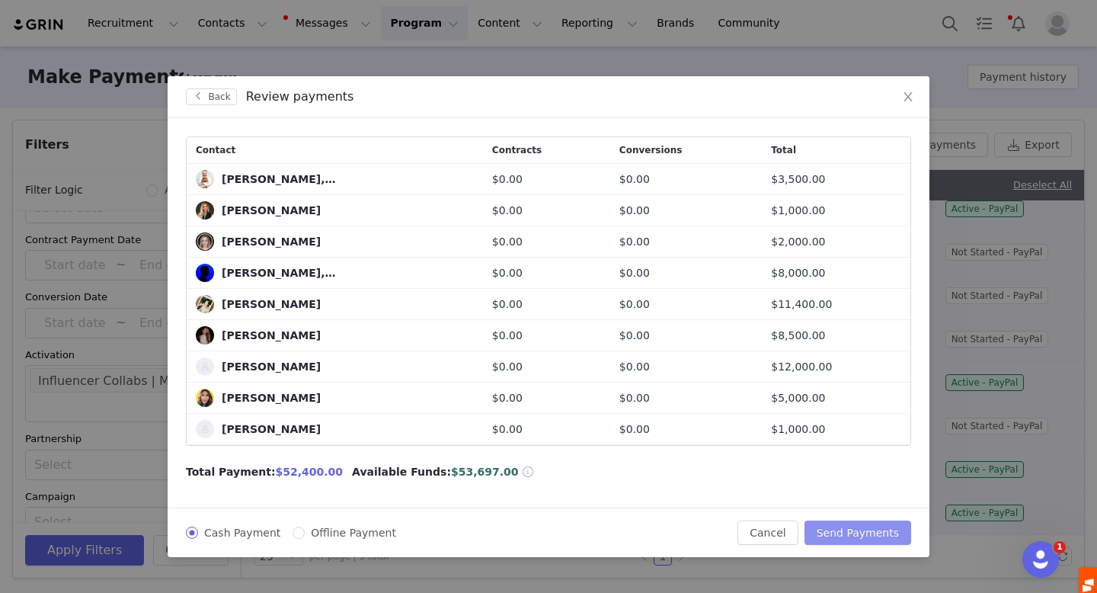
click at [850, 531] on button "Send Payments" at bounding box center [858, 532] width 107 height 24
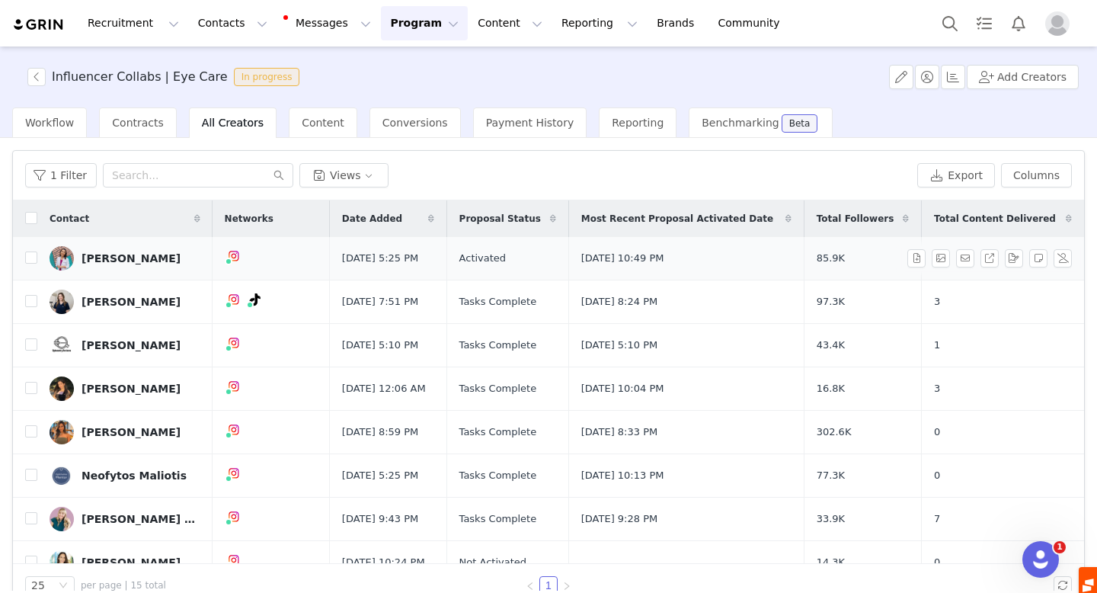
click at [117, 256] on div "[PERSON_NAME]" at bounding box center [131, 258] width 99 height 12
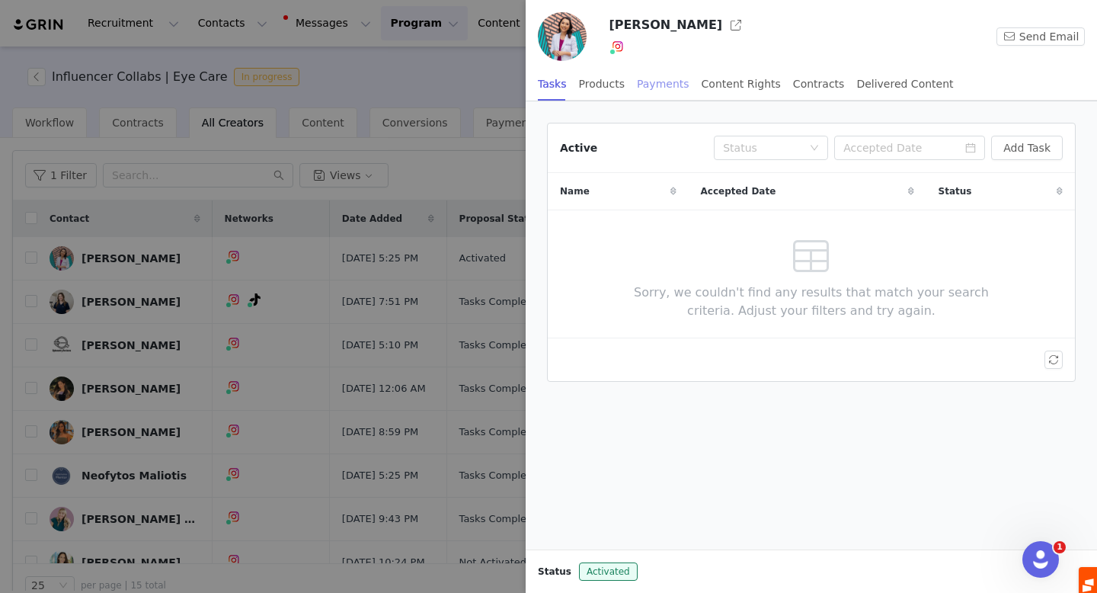
click at [664, 86] on div "Payments" at bounding box center [663, 84] width 53 height 34
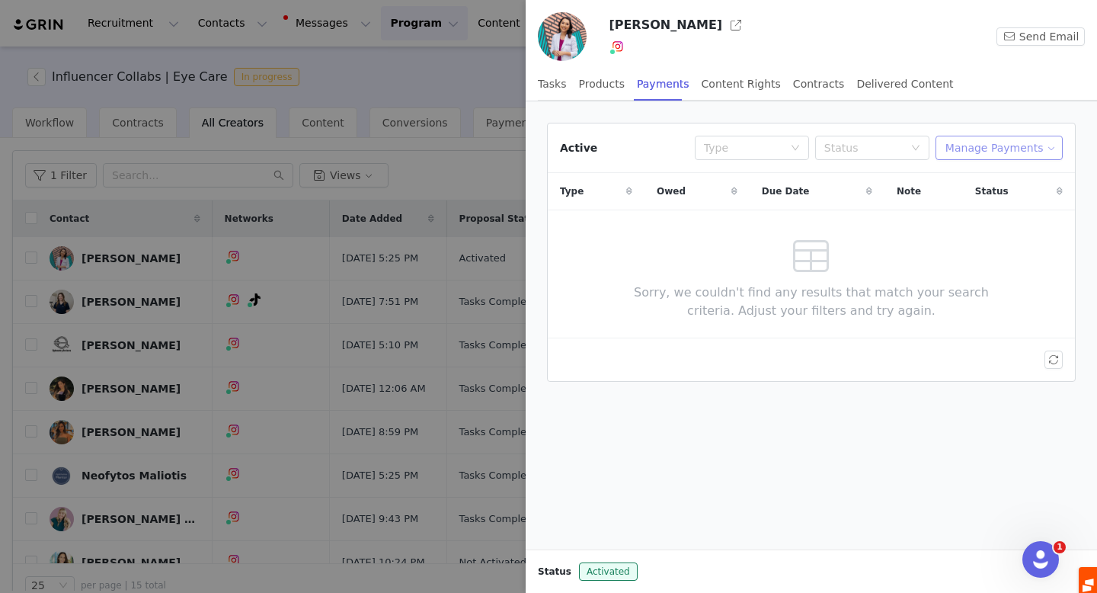
click at [1014, 141] on button "Manage Payments" at bounding box center [999, 148] width 127 height 24
click at [984, 200] on span "Add Payable" at bounding box center [1004, 202] width 66 height 17
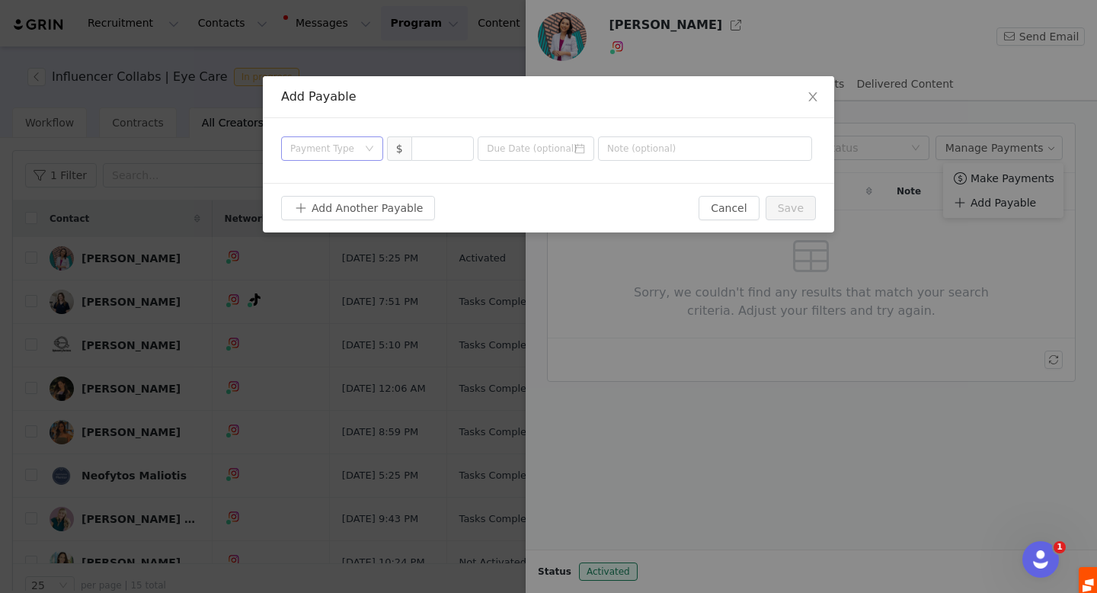
click at [354, 147] on div "Payment Type" at bounding box center [323, 148] width 67 height 15
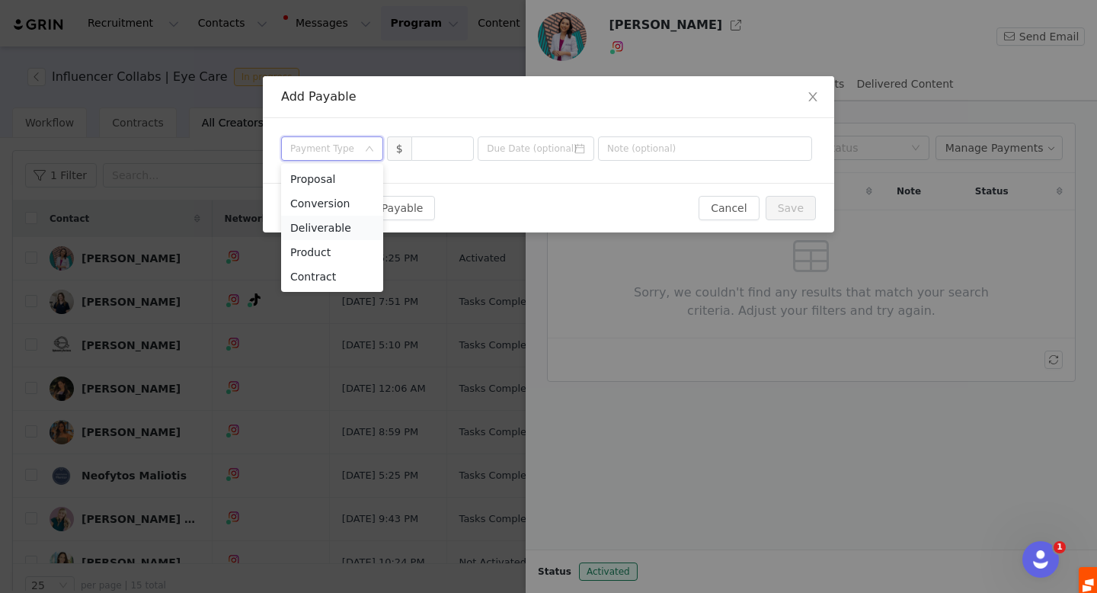
click at [344, 222] on li "Deliverable" at bounding box center [332, 228] width 102 height 24
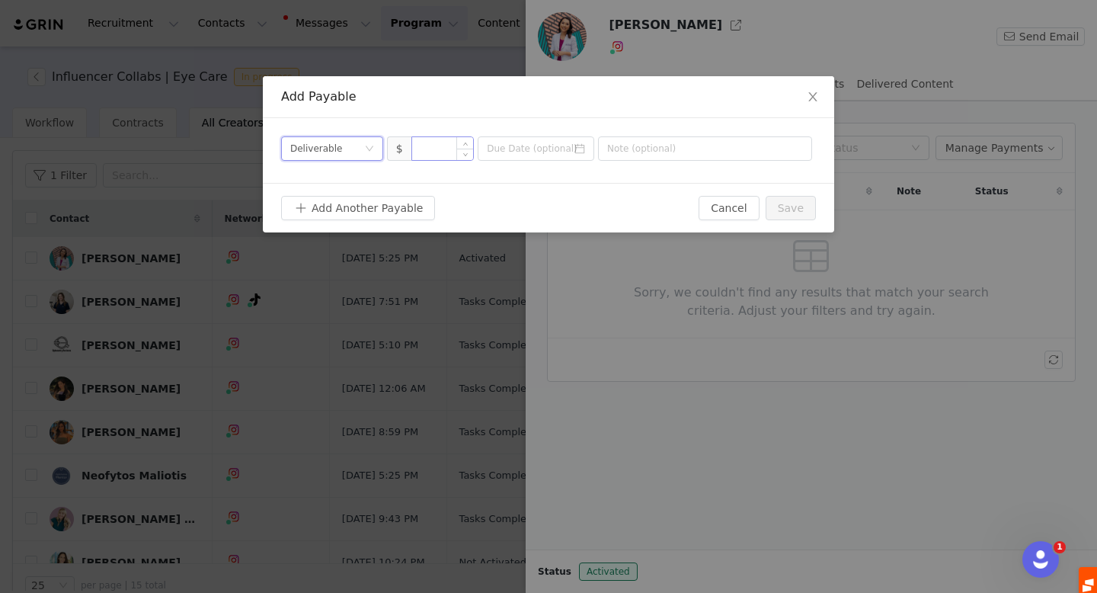
click at [433, 150] on input at bounding box center [443, 148] width 62 height 23
type input "4,000"
click at [581, 156] on input at bounding box center [536, 148] width 117 height 24
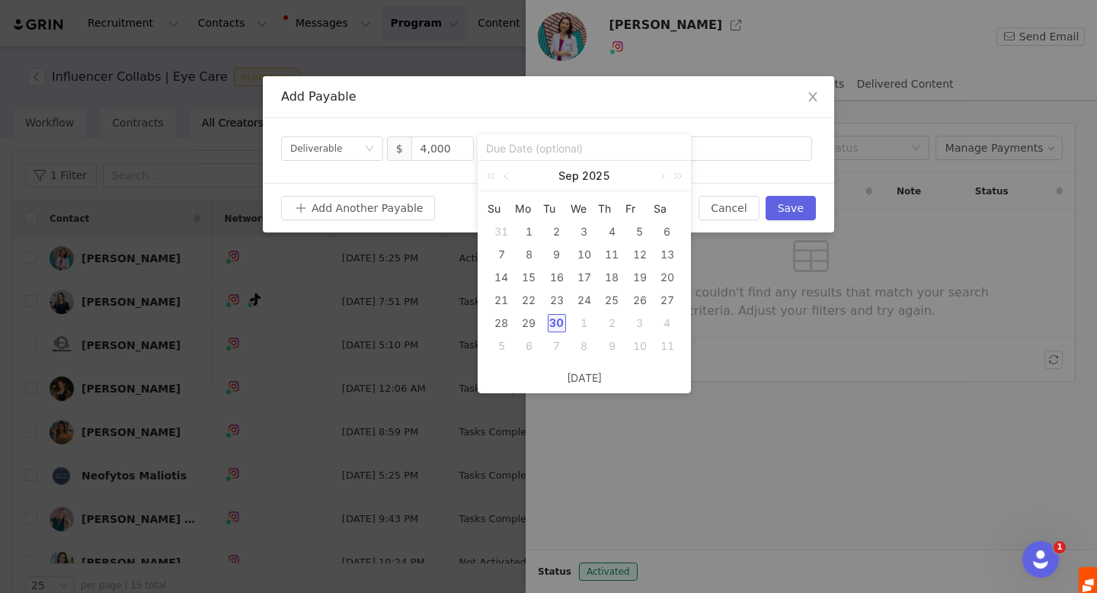
click at [555, 322] on div "30" at bounding box center [557, 323] width 18 height 18
type input "[DATE]"
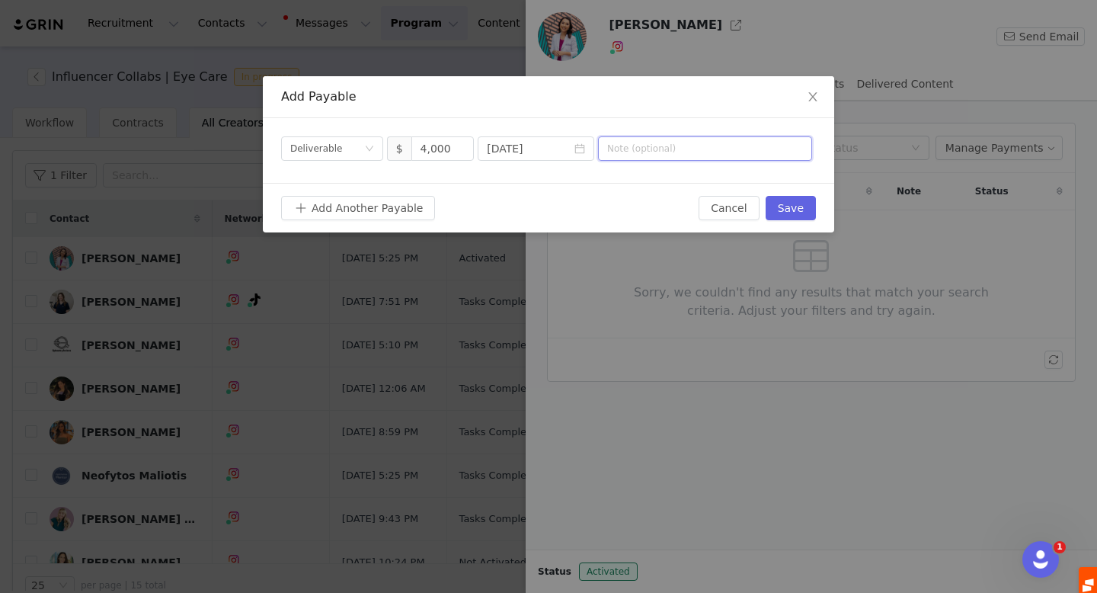
click at [619, 150] on input "text" at bounding box center [705, 148] width 214 height 24
type input "September Collaboration"
click at [793, 209] on button "Save" at bounding box center [791, 208] width 50 height 24
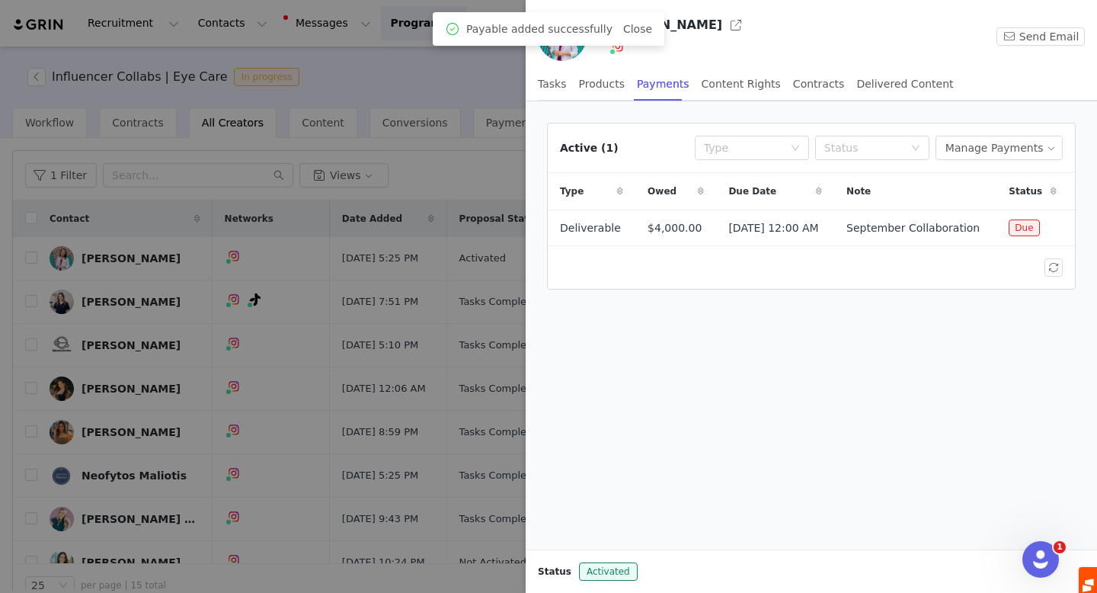
click at [155, 322] on div at bounding box center [548, 296] width 1097 height 593
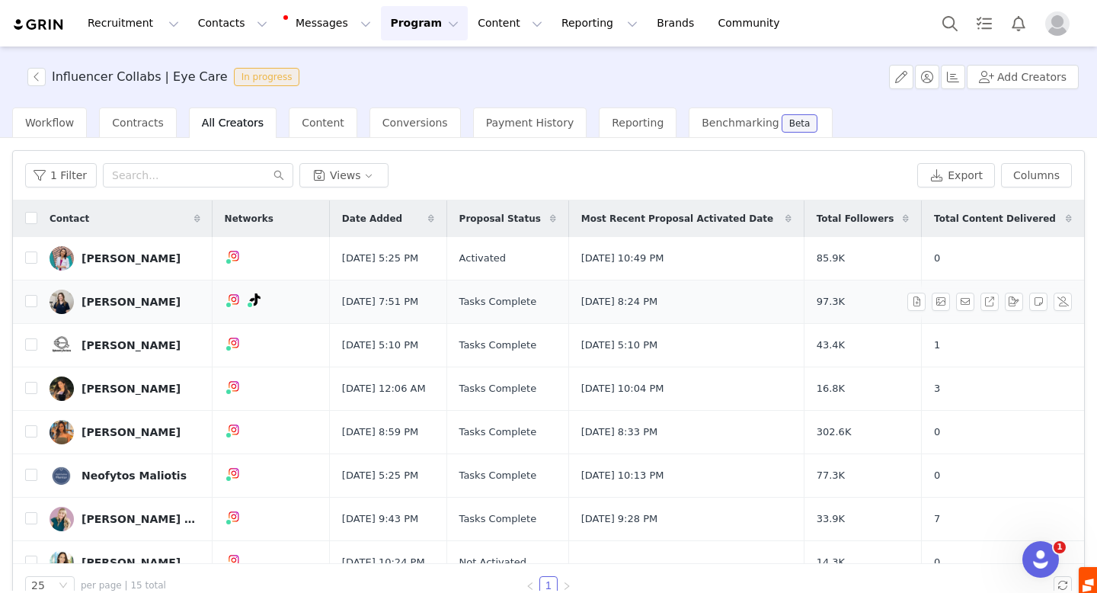
click at [119, 300] on div "[PERSON_NAME]" at bounding box center [131, 302] width 99 height 12
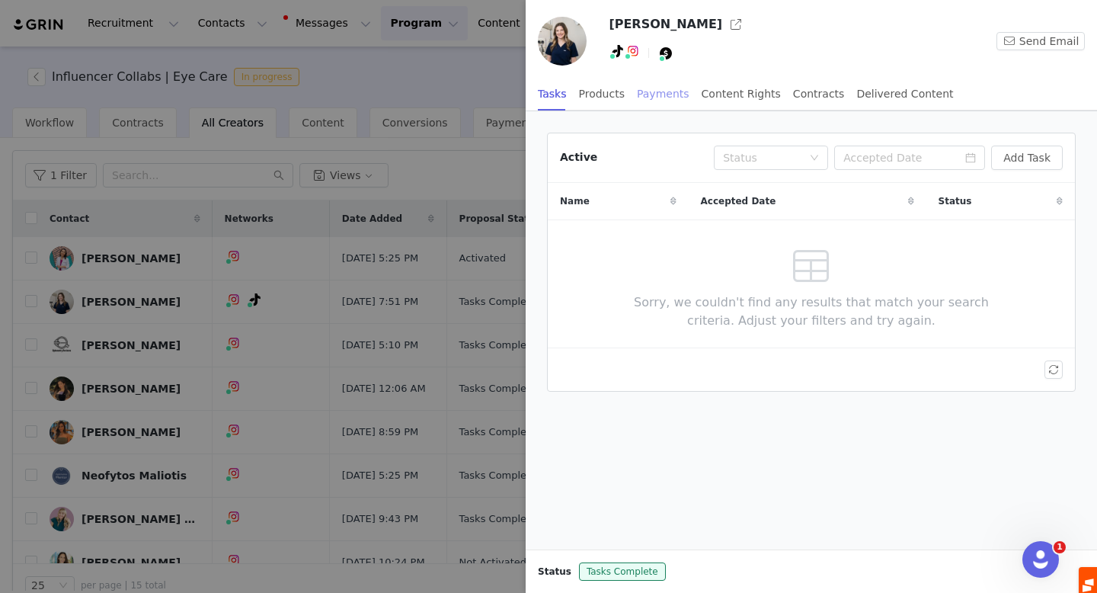
click at [671, 88] on div "Payments" at bounding box center [663, 94] width 53 height 34
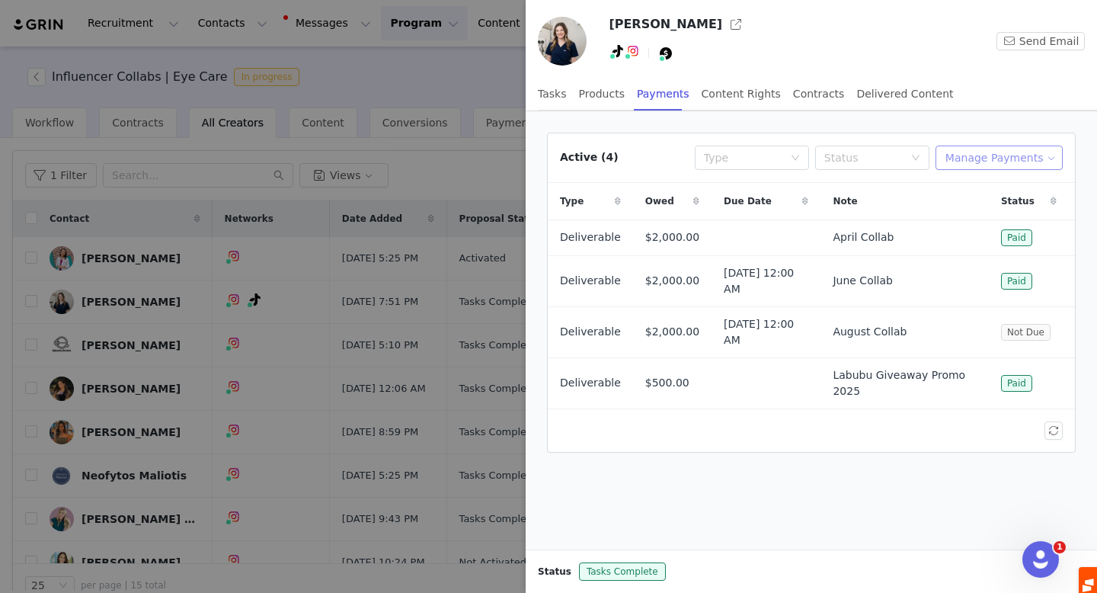
click at [1026, 158] on button "Manage Payments" at bounding box center [999, 158] width 127 height 24
click at [1015, 212] on span "Add Payable" at bounding box center [1004, 212] width 66 height 17
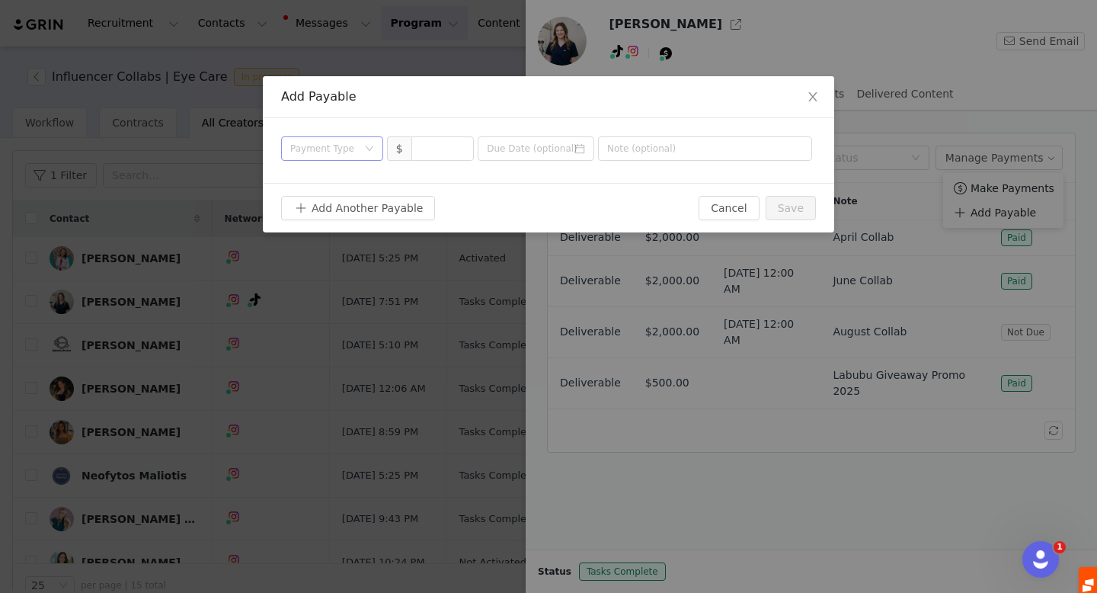
click at [343, 155] on div "Payment Type" at bounding box center [323, 148] width 67 height 15
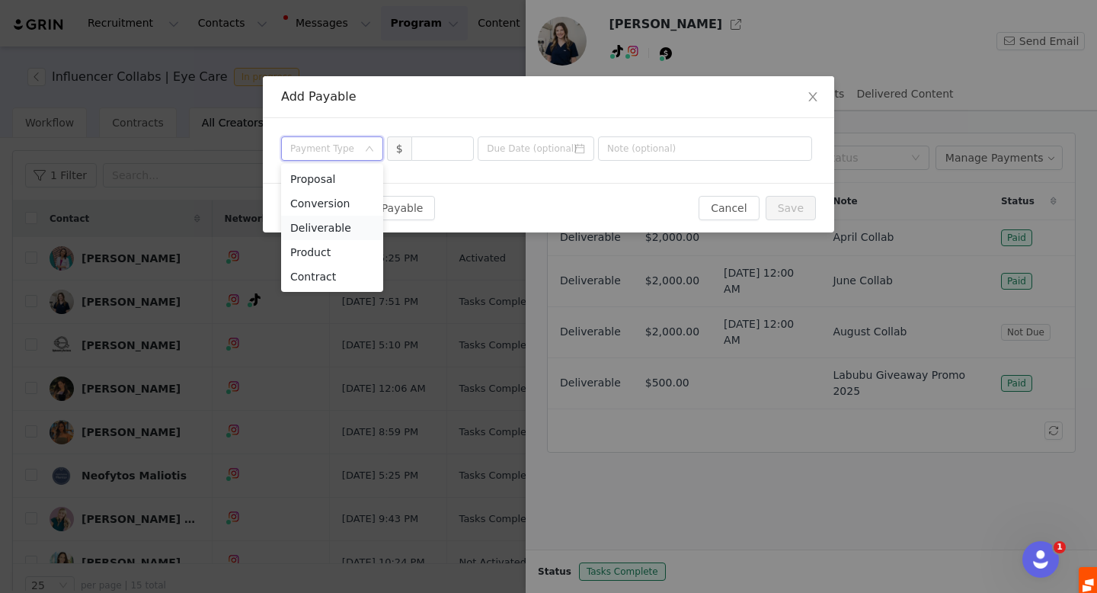
click at [338, 228] on li "Deliverable" at bounding box center [332, 228] width 102 height 24
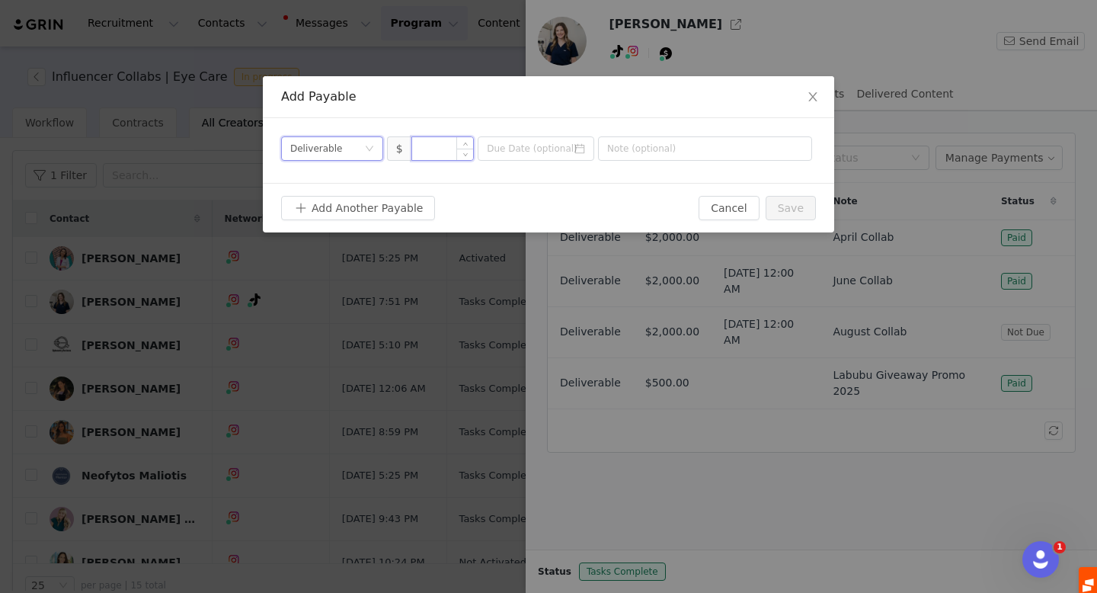
click at [424, 147] on input at bounding box center [443, 148] width 62 height 23
type input "2,000"
click at [528, 145] on input at bounding box center [536, 148] width 117 height 24
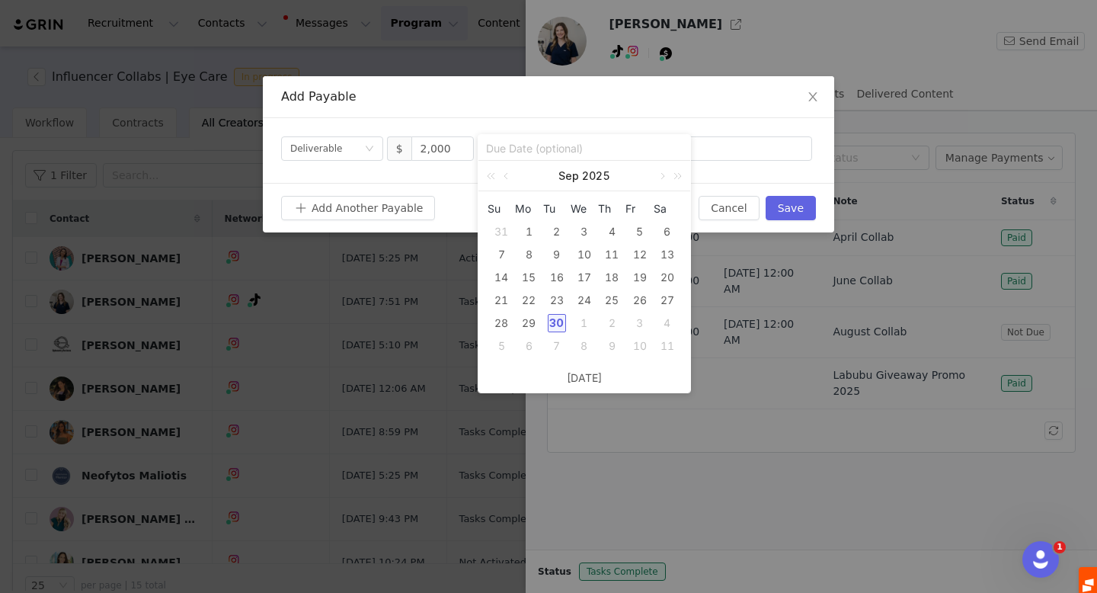
click at [559, 320] on div "30" at bounding box center [557, 323] width 18 height 18
type input "[DATE]"
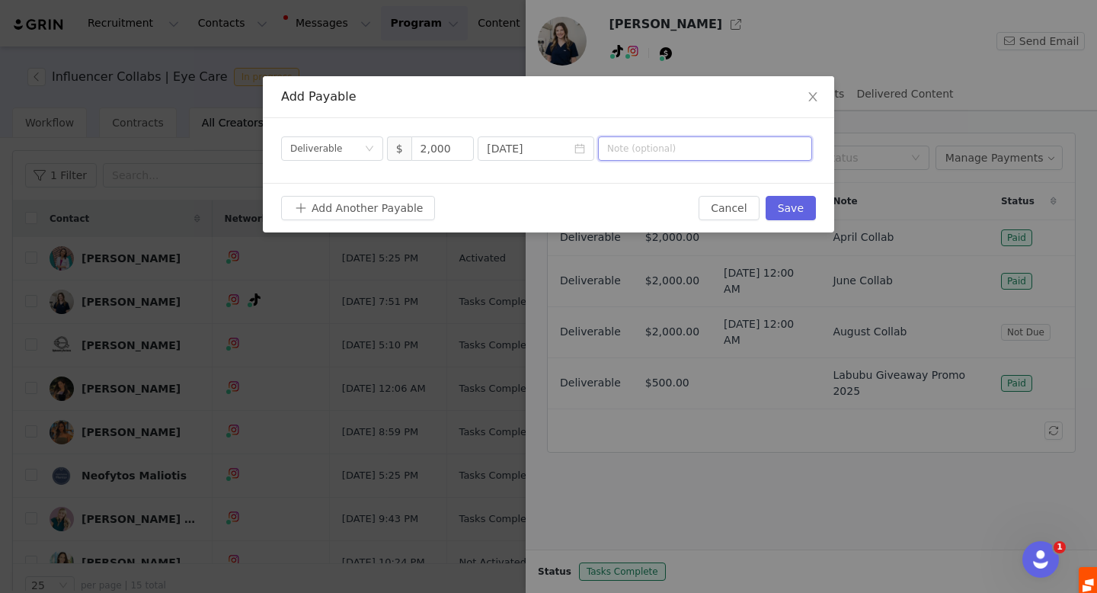
click at [688, 143] on input "text" at bounding box center [705, 148] width 214 height 24
type input "September Collab"
click at [799, 208] on button "Save" at bounding box center [791, 208] width 50 height 24
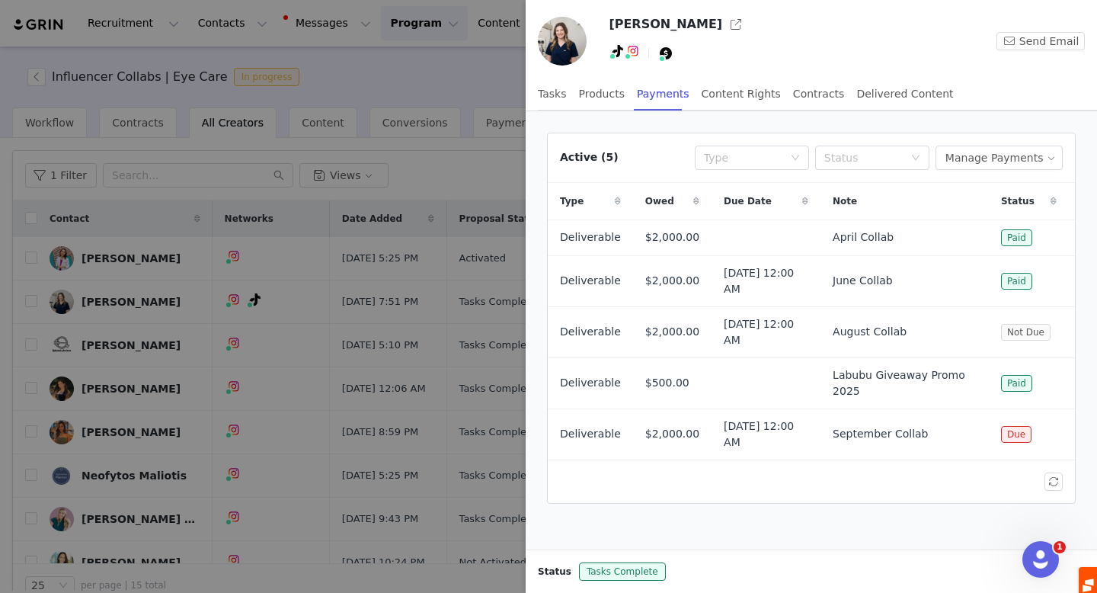
click at [173, 325] on div at bounding box center [548, 296] width 1097 height 593
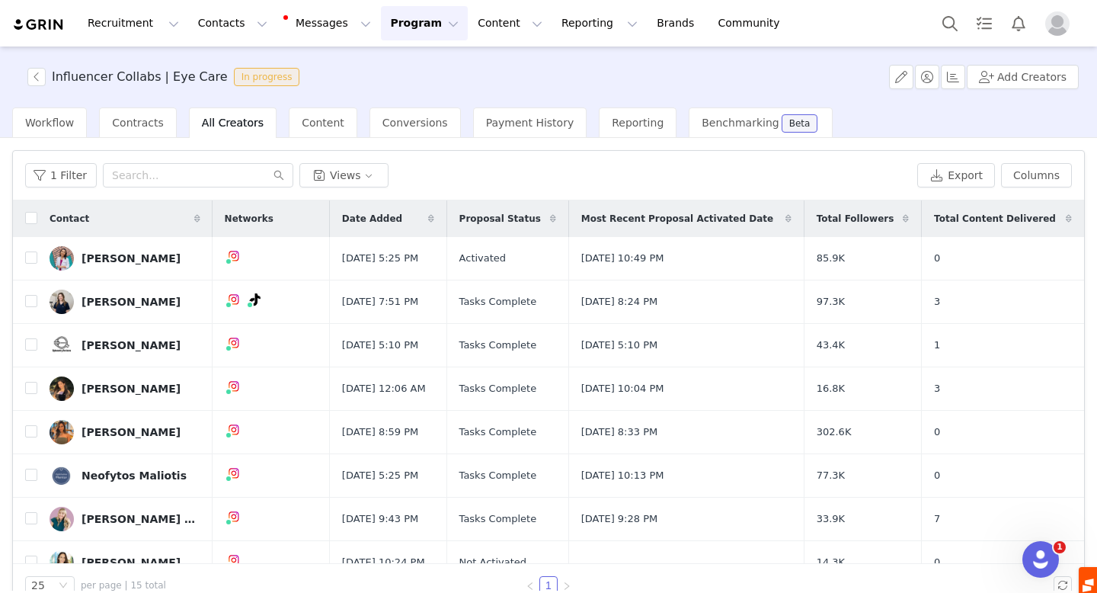
scroll to position [97, 0]
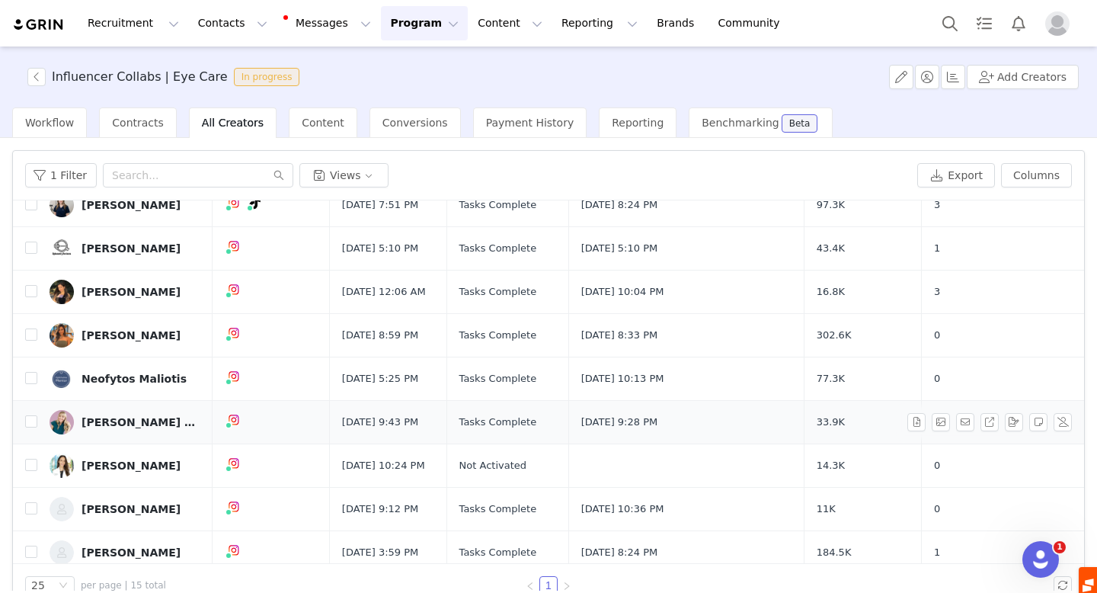
click at [122, 422] on div "[PERSON_NAME] | Optometrist" at bounding box center [139, 422] width 114 height 12
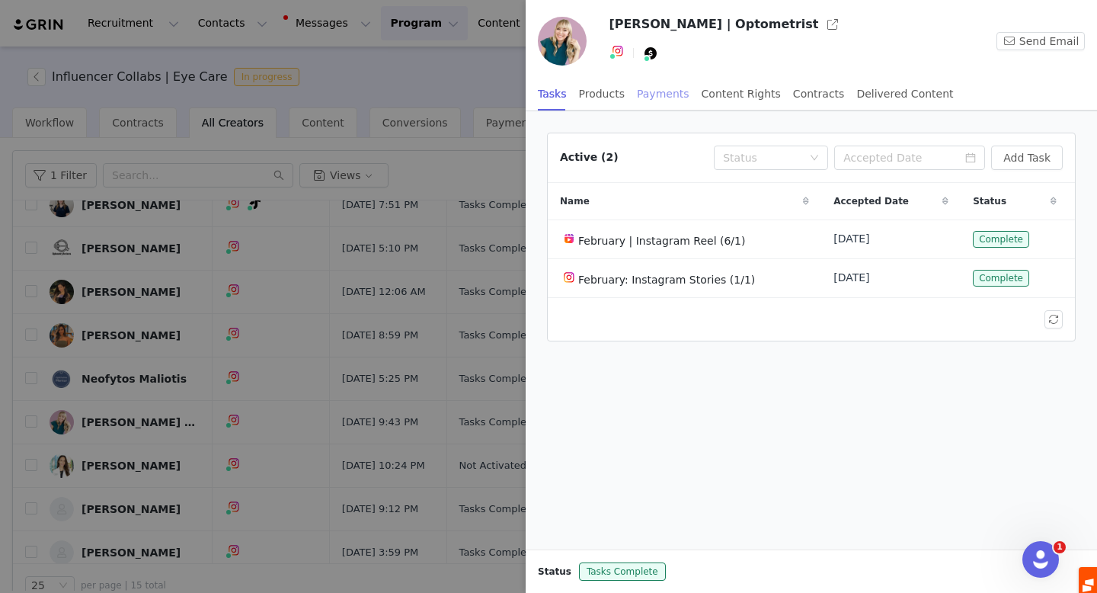
click at [658, 88] on div "Payments" at bounding box center [663, 94] width 53 height 34
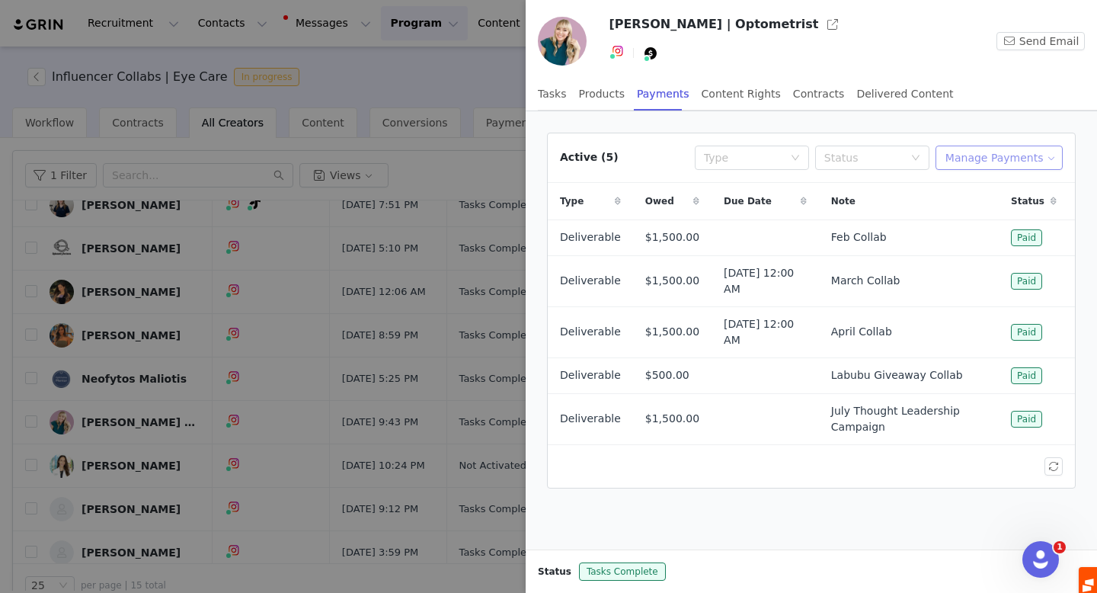
click at [1024, 154] on button "Manage Payments" at bounding box center [999, 158] width 127 height 24
click at [984, 214] on span "Add Payable" at bounding box center [1004, 212] width 66 height 17
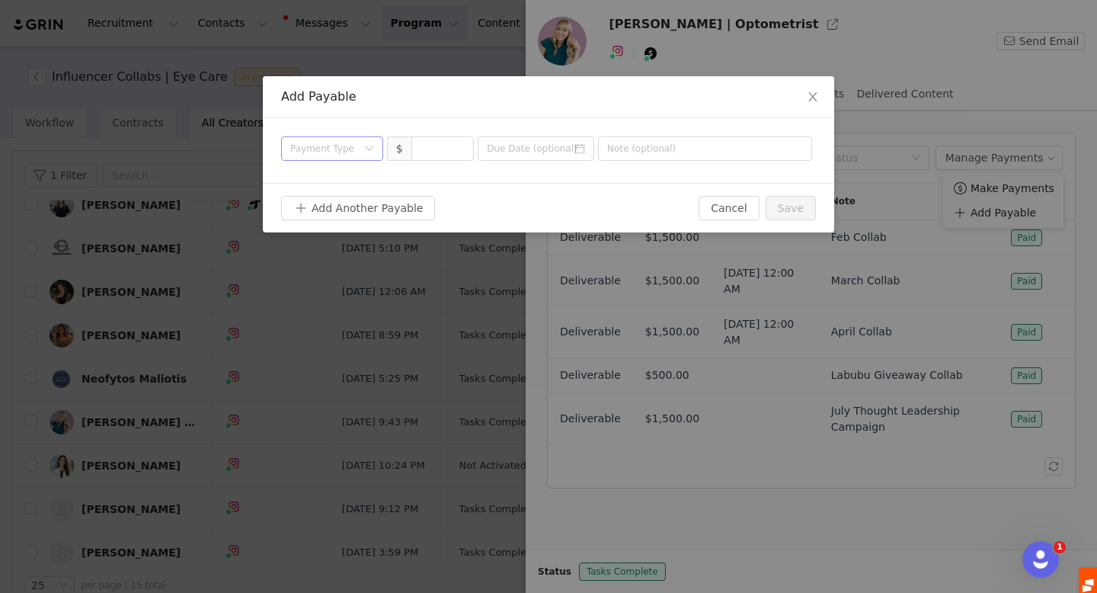
click at [335, 148] on div "Payment Type" at bounding box center [323, 148] width 67 height 15
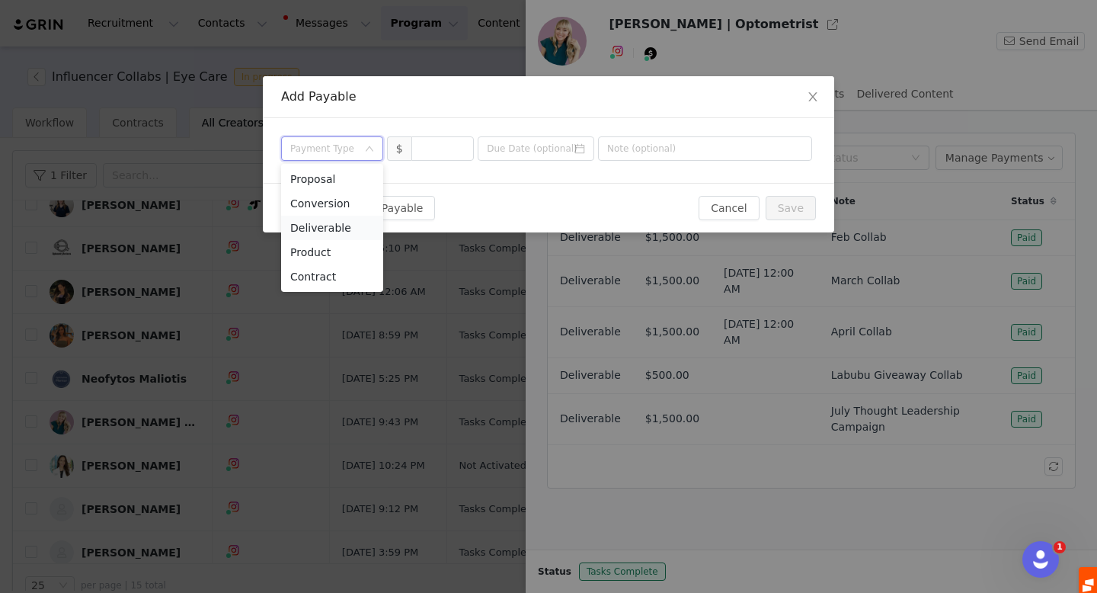
click at [344, 226] on li "Deliverable" at bounding box center [332, 228] width 102 height 24
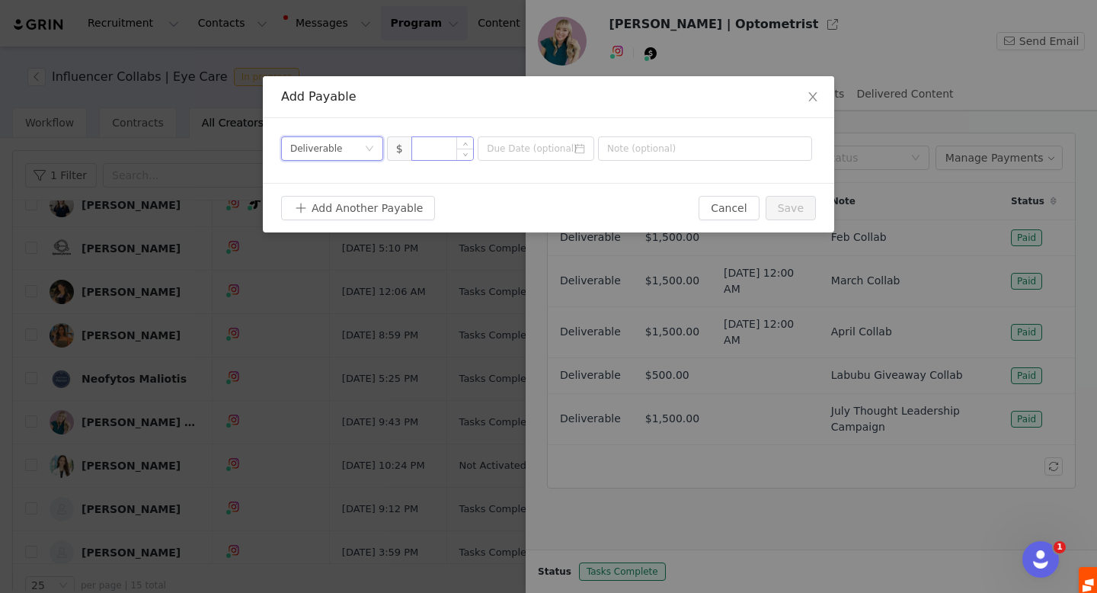
click at [424, 149] on input at bounding box center [443, 148] width 62 height 23
type input "1,500"
click at [546, 150] on input at bounding box center [536, 148] width 117 height 24
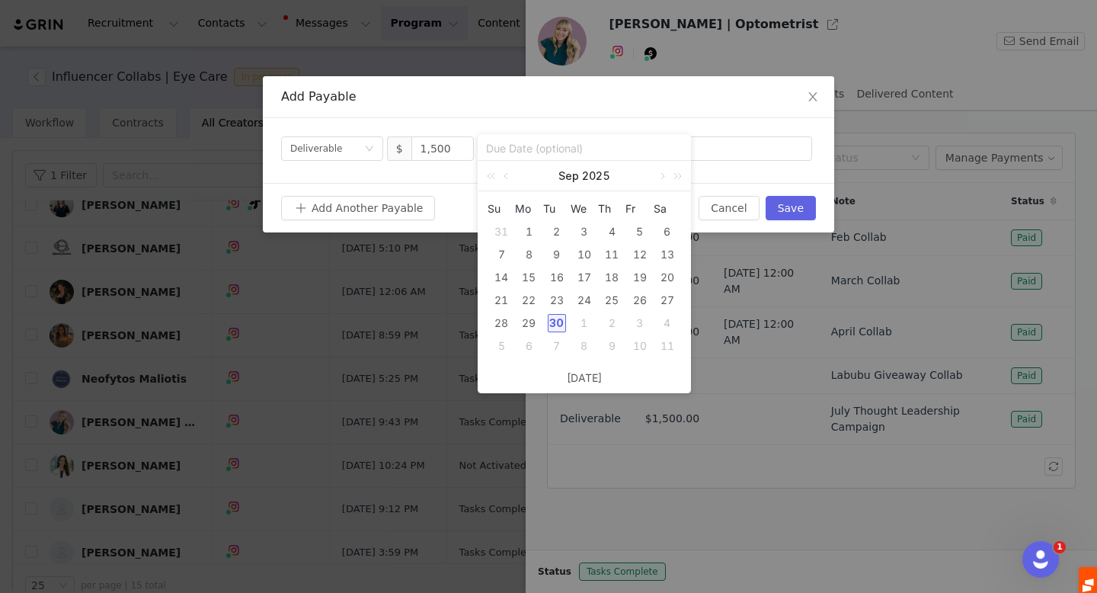
click at [549, 326] on div "30" at bounding box center [557, 323] width 18 height 18
type input "[DATE]"
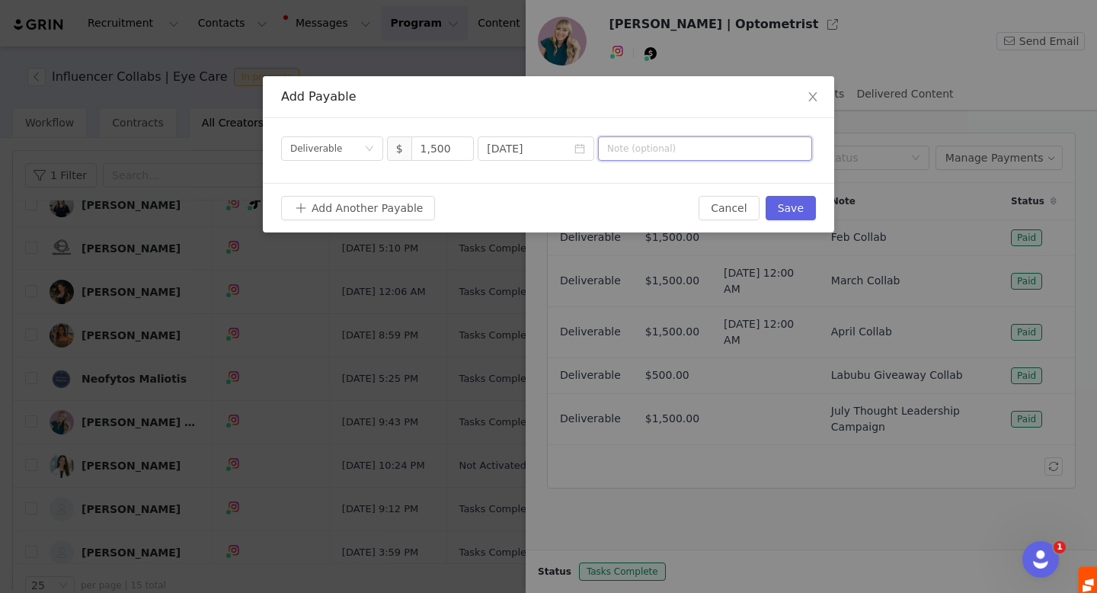
click at [629, 144] on input "text" at bounding box center [705, 148] width 214 height 24
type input "VEW video - september"
click at [784, 206] on button "Save" at bounding box center [791, 208] width 50 height 24
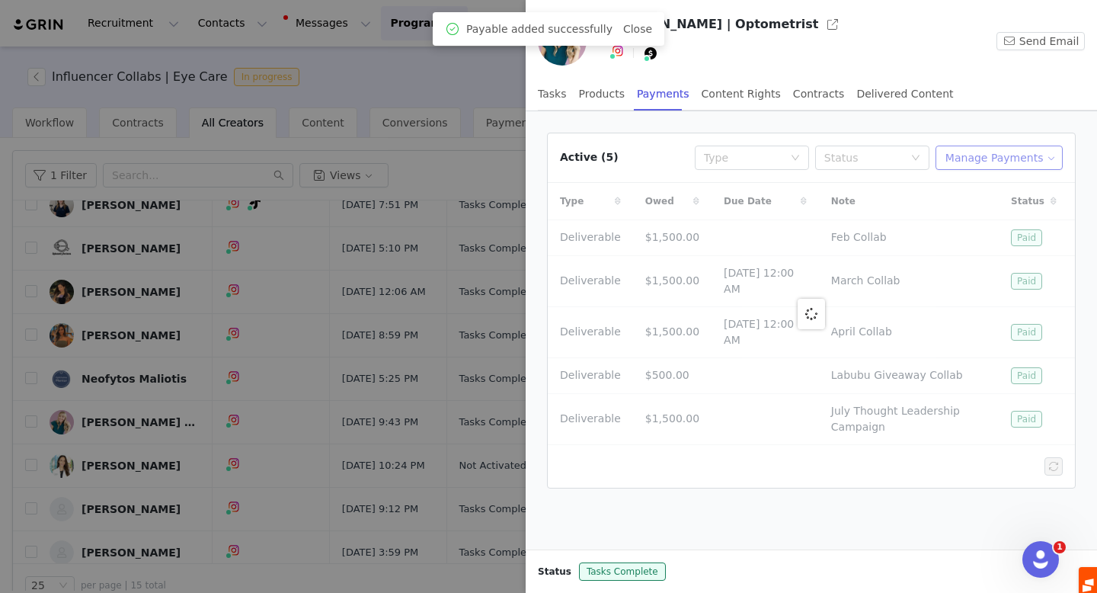
click at [986, 156] on button "Manage Payments" at bounding box center [999, 158] width 127 height 24
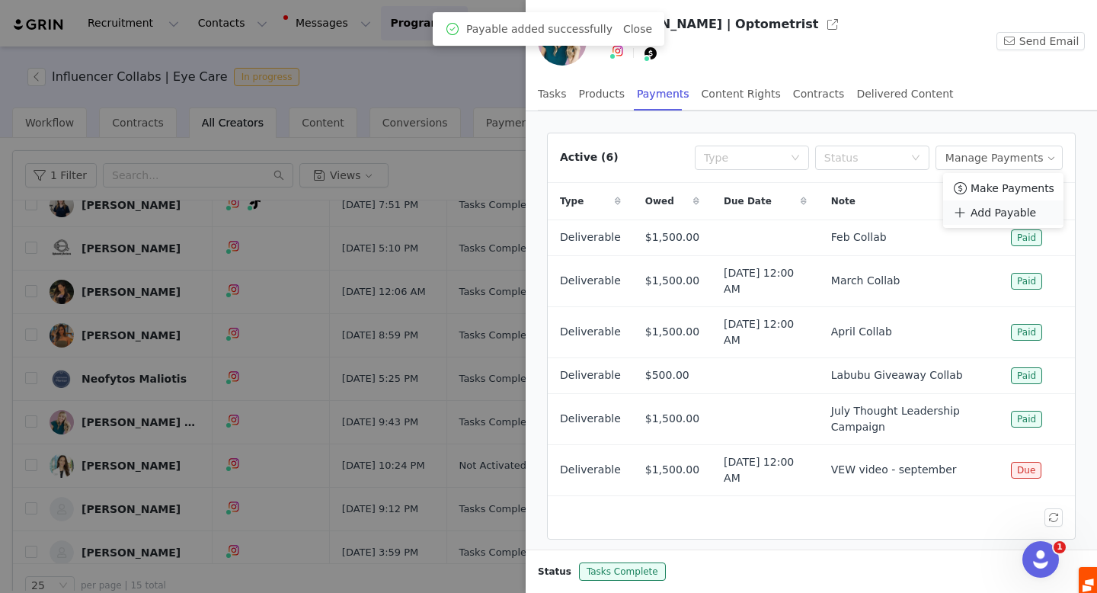
click at [981, 211] on span "Add Payable" at bounding box center [1004, 212] width 66 height 17
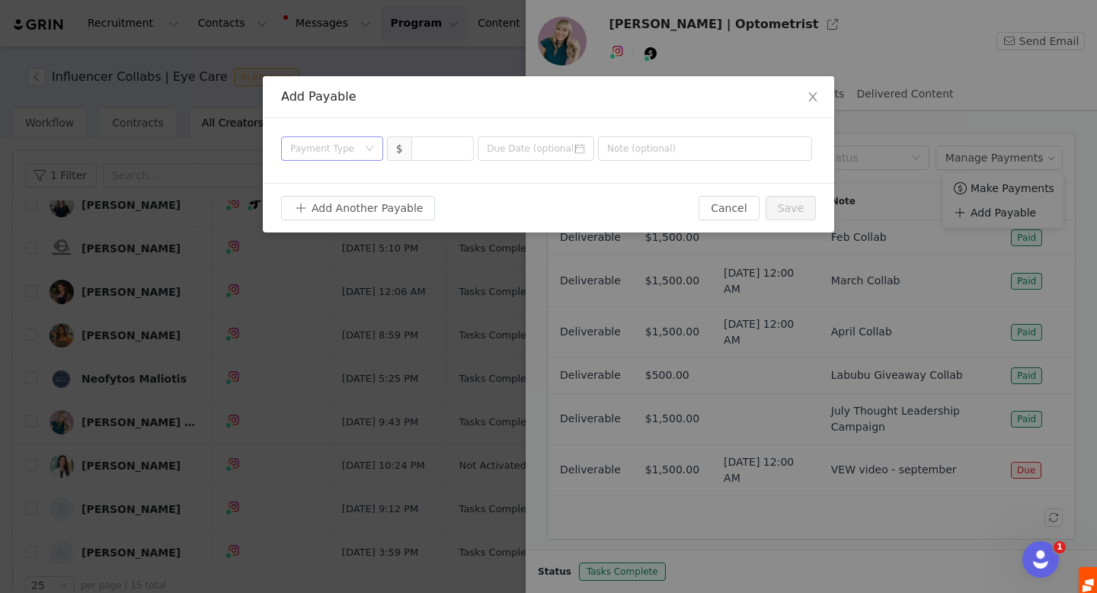
click at [336, 148] on div "Payment Type" at bounding box center [323, 148] width 67 height 15
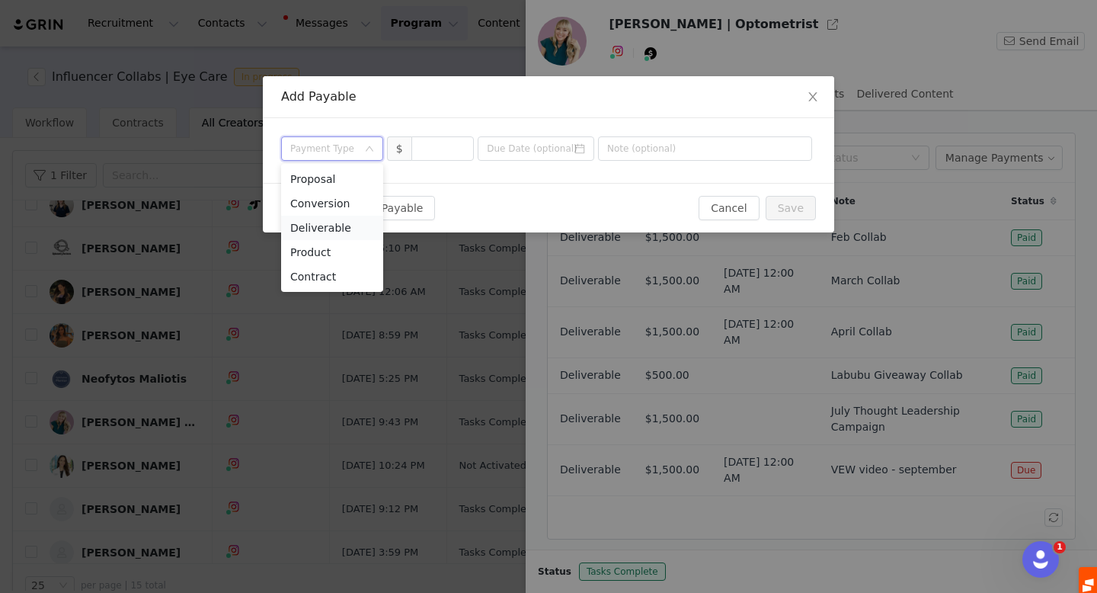
click at [336, 229] on li "Deliverable" at bounding box center [332, 228] width 102 height 24
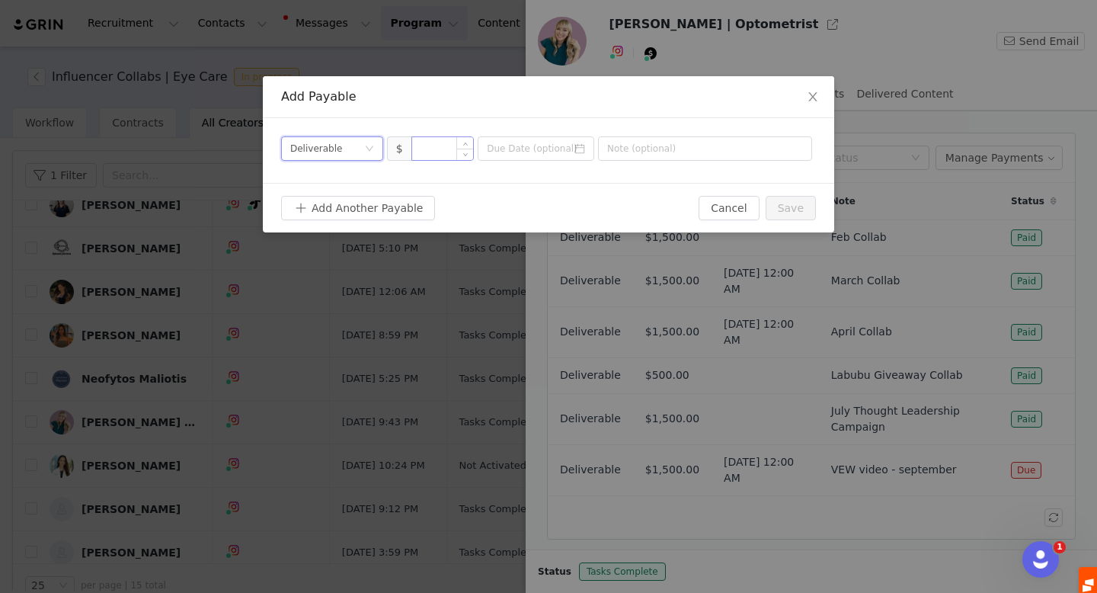
click at [440, 149] on input at bounding box center [443, 148] width 62 height 23
type input "8,000"
click at [516, 153] on input at bounding box center [536, 148] width 117 height 24
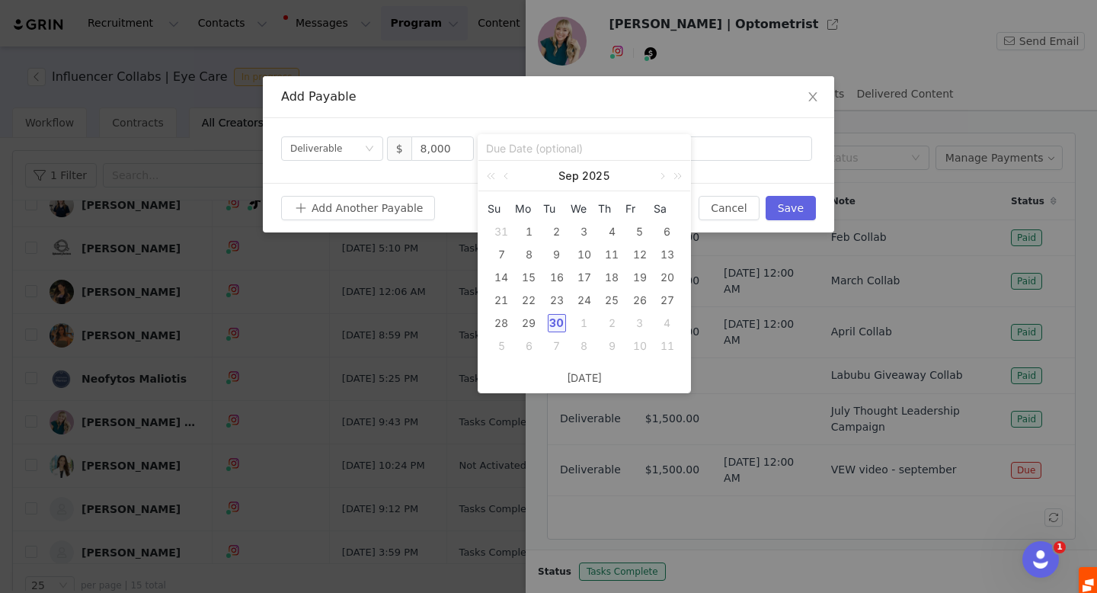
click at [553, 321] on div "30" at bounding box center [557, 323] width 18 height 18
type input "[DATE]"
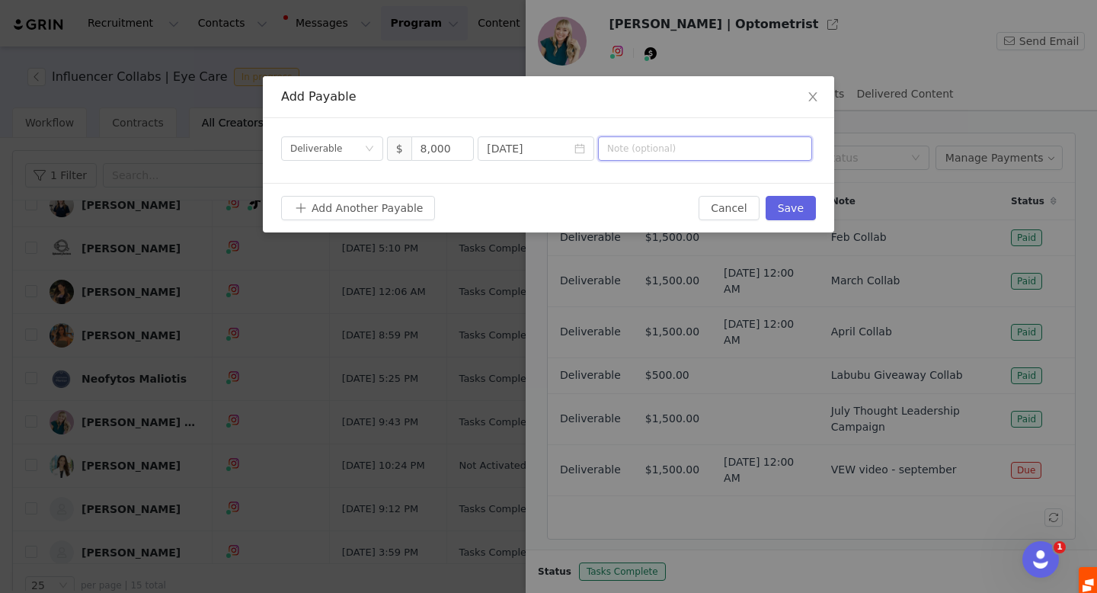
click at [606, 146] on input "text" at bounding box center [705, 148] width 214 height 24
type input "Q4 2025 - Q3 2026 Collaborations"
click at [795, 212] on button "Save" at bounding box center [791, 208] width 50 height 24
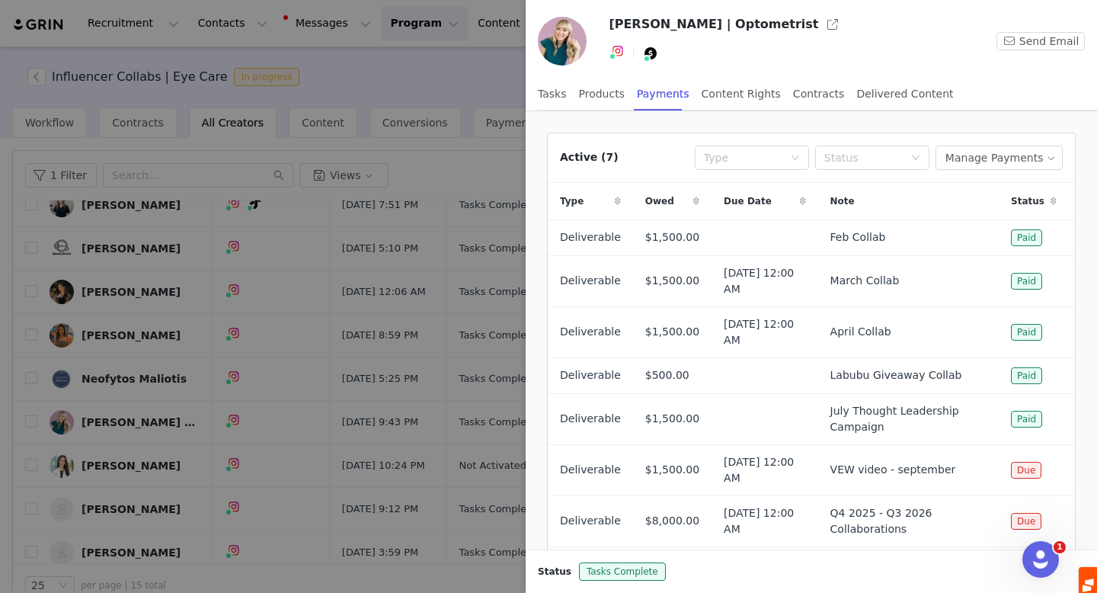
click at [182, 351] on div at bounding box center [548, 296] width 1097 height 593
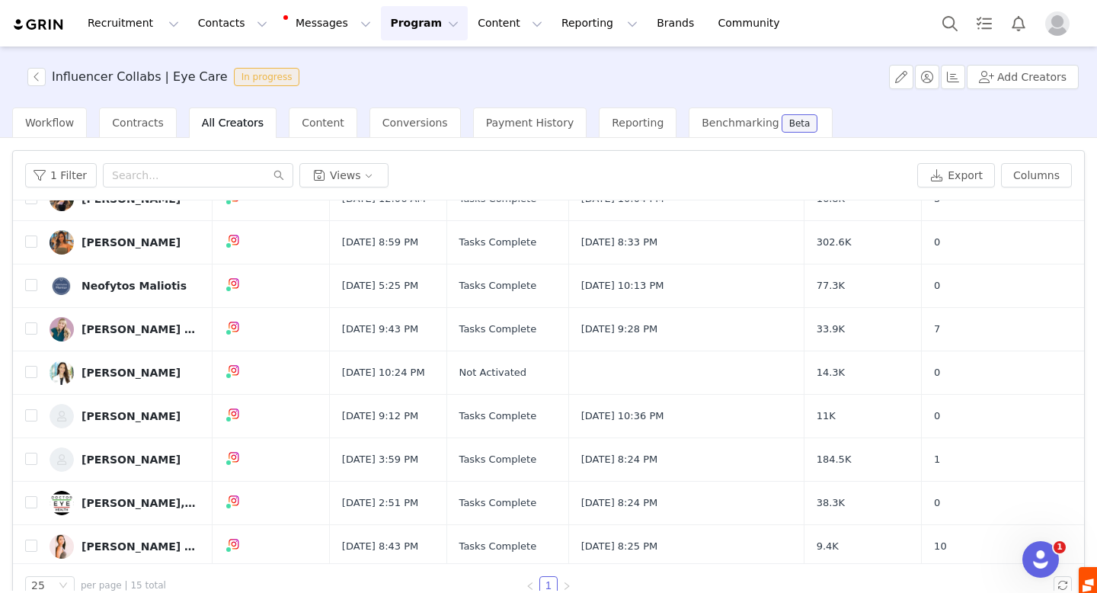
scroll to position [195, 0]
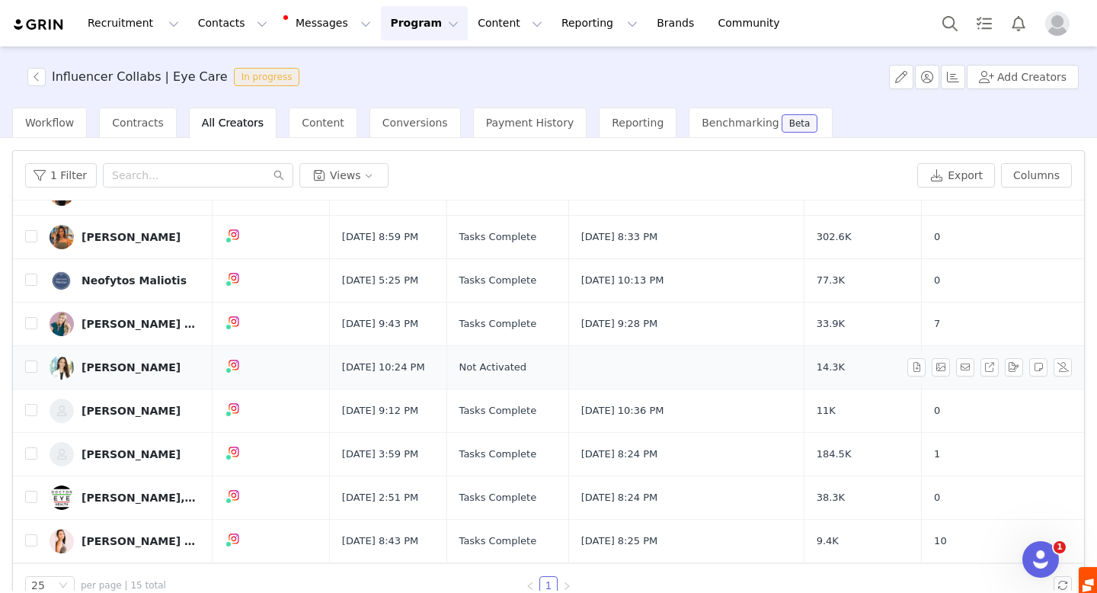
click at [114, 363] on div "[PERSON_NAME]" at bounding box center [131, 367] width 99 height 12
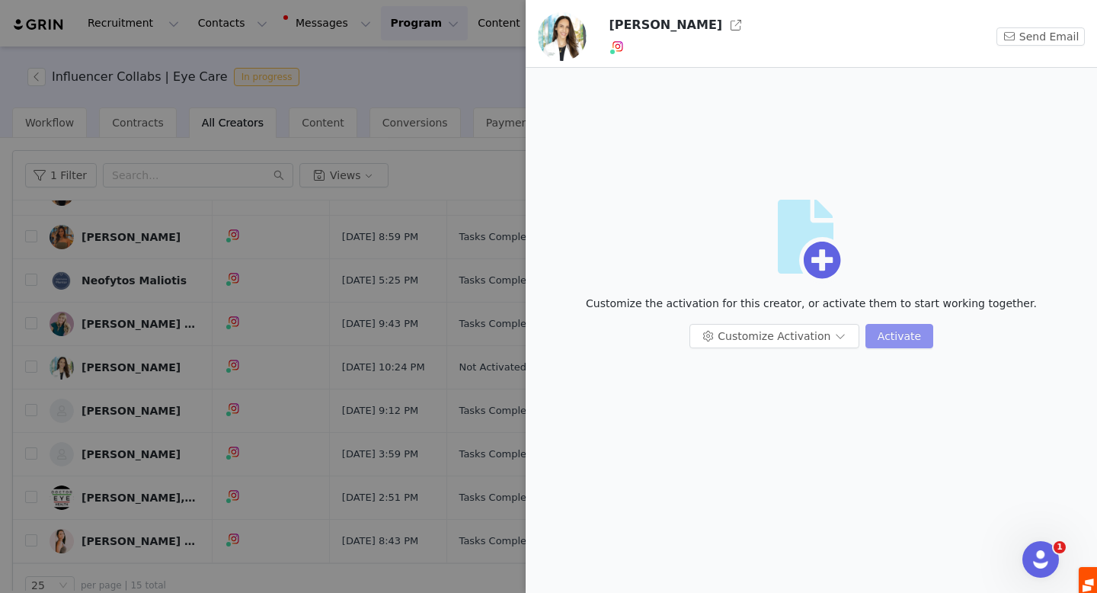
click at [880, 334] on button "Activate" at bounding box center [900, 336] width 68 height 24
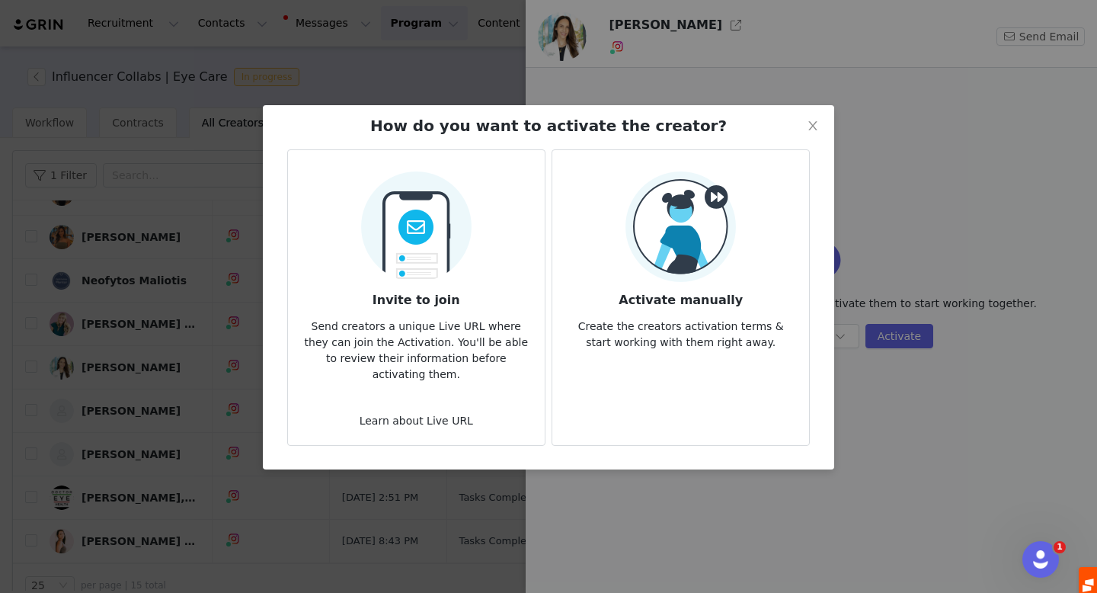
click at [689, 280] on img at bounding box center [681, 226] width 110 height 110
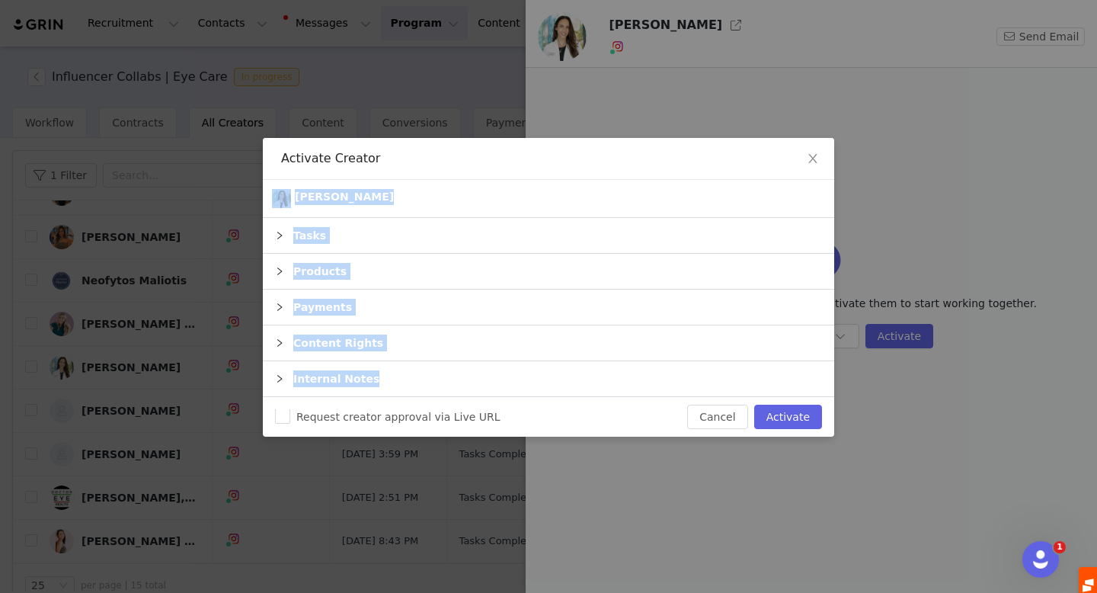
click at [689, 280] on div "Products" at bounding box center [548, 271] width 571 height 35
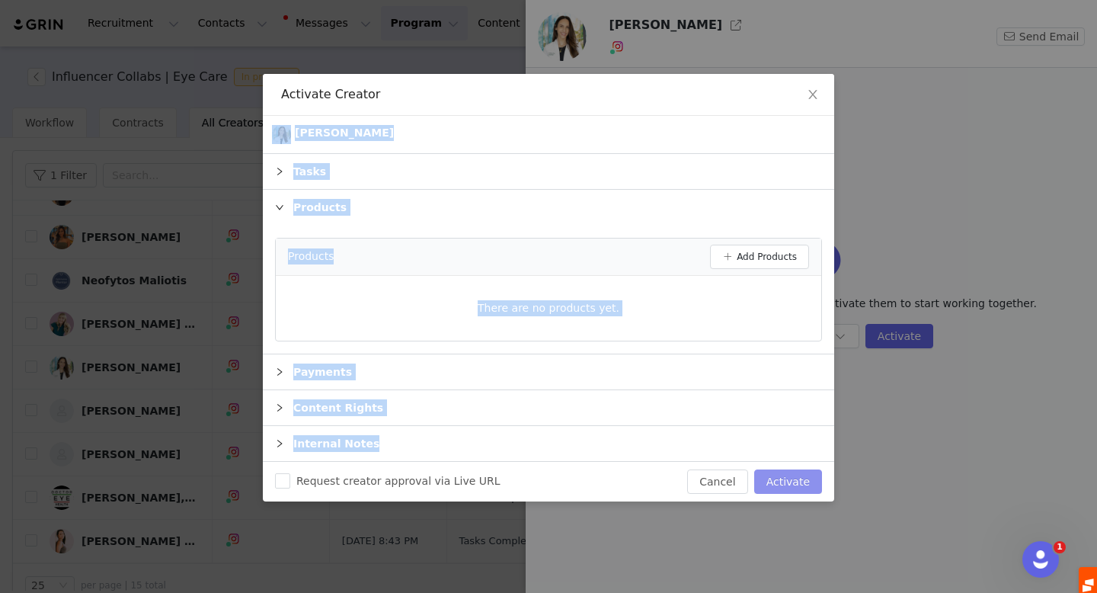
click at [775, 476] on button "Activate" at bounding box center [788, 481] width 68 height 24
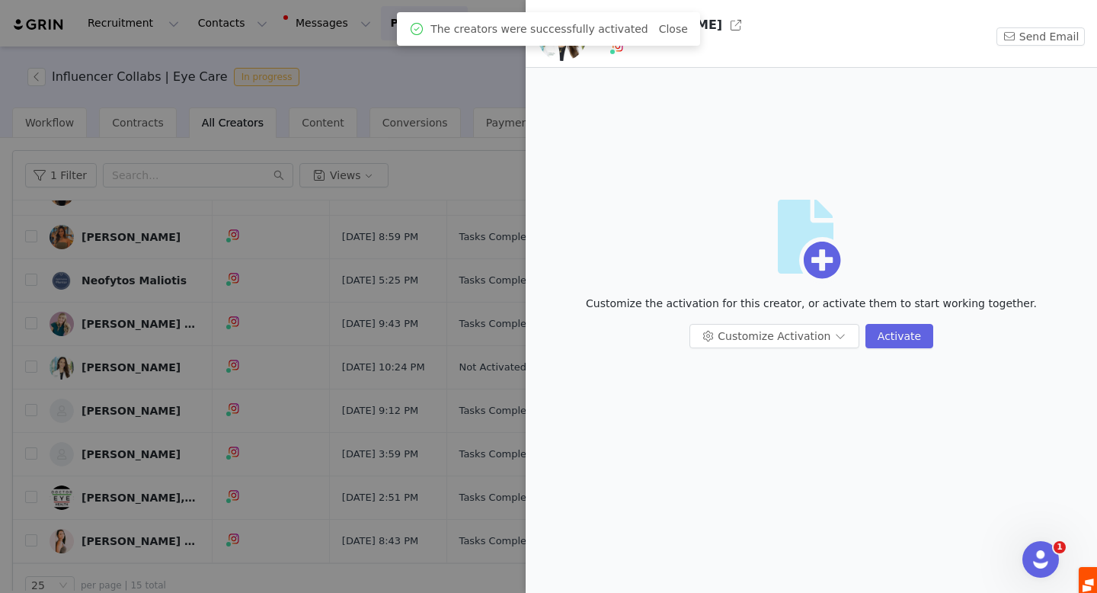
scroll to position [0, 0]
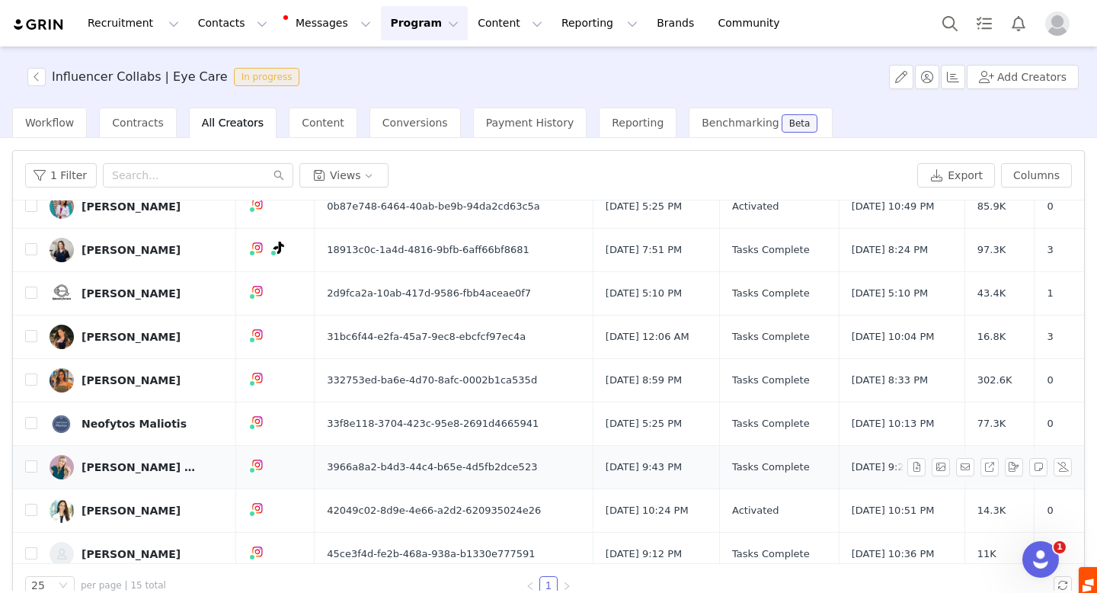
scroll to position [24, 0]
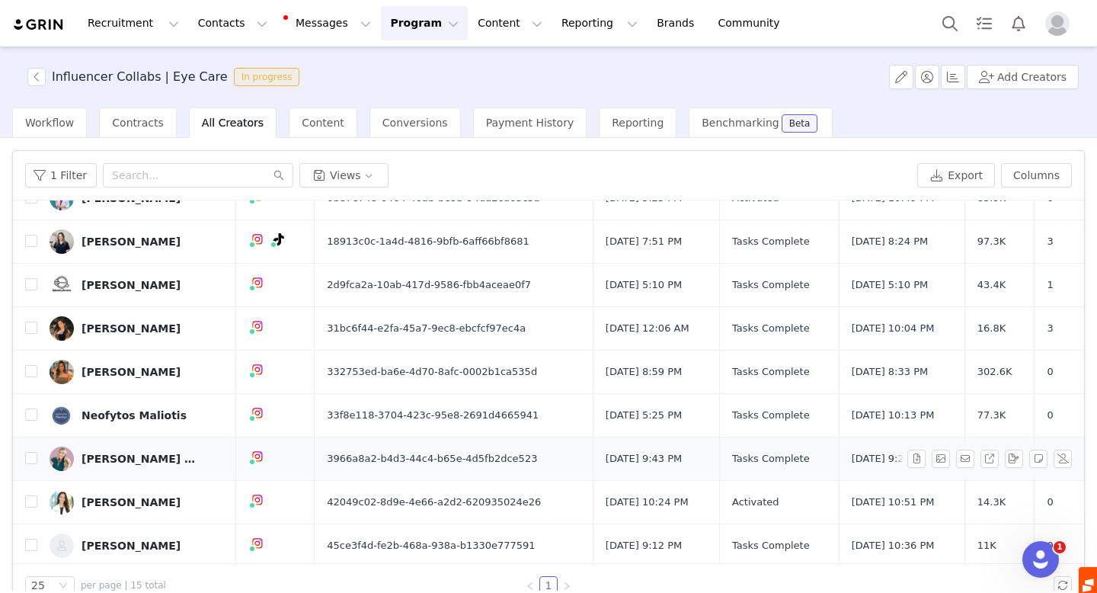
click at [112, 500] on div "[PERSON_NAME]" at bounding box center [131, 502] width 99 height 12
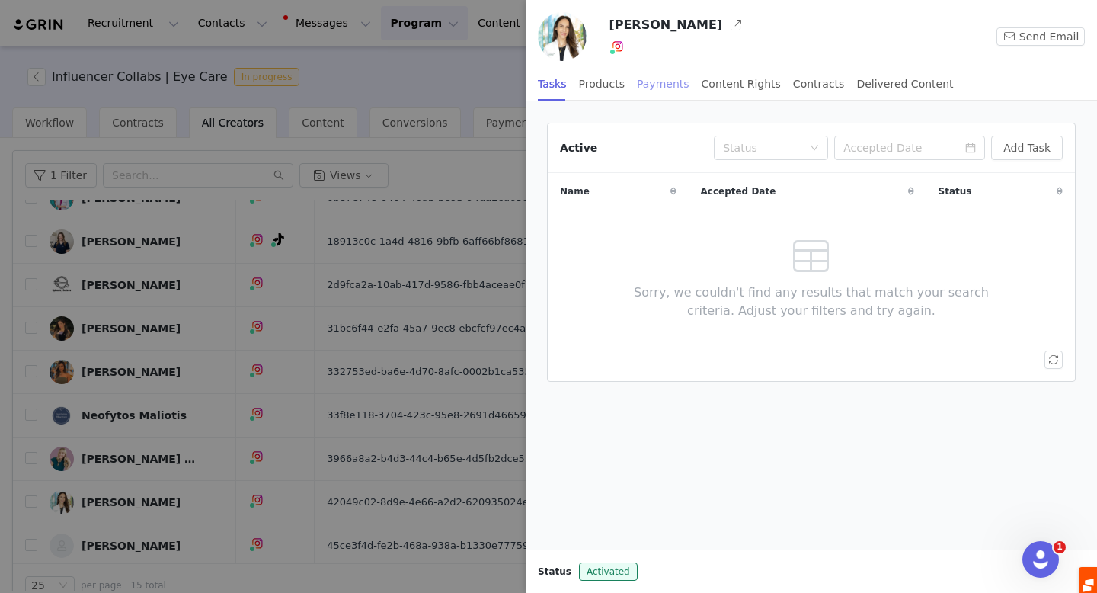
click at [639, 78] on div "Payments" at bounding box center [663, 84] width 53 height 34
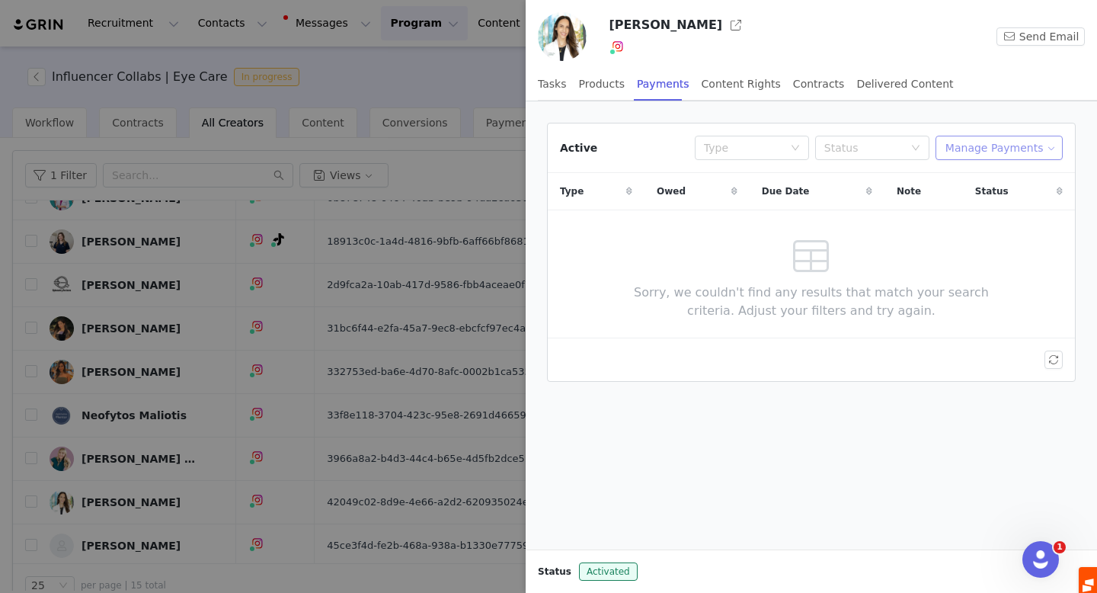
click at [1008, 146] on button "Manage Payments" at bounding box center [999, 148] width 127 height 24
click at [993, 197] on span "Add Payable" at bounding box center [1004, 202] width 66 height 17
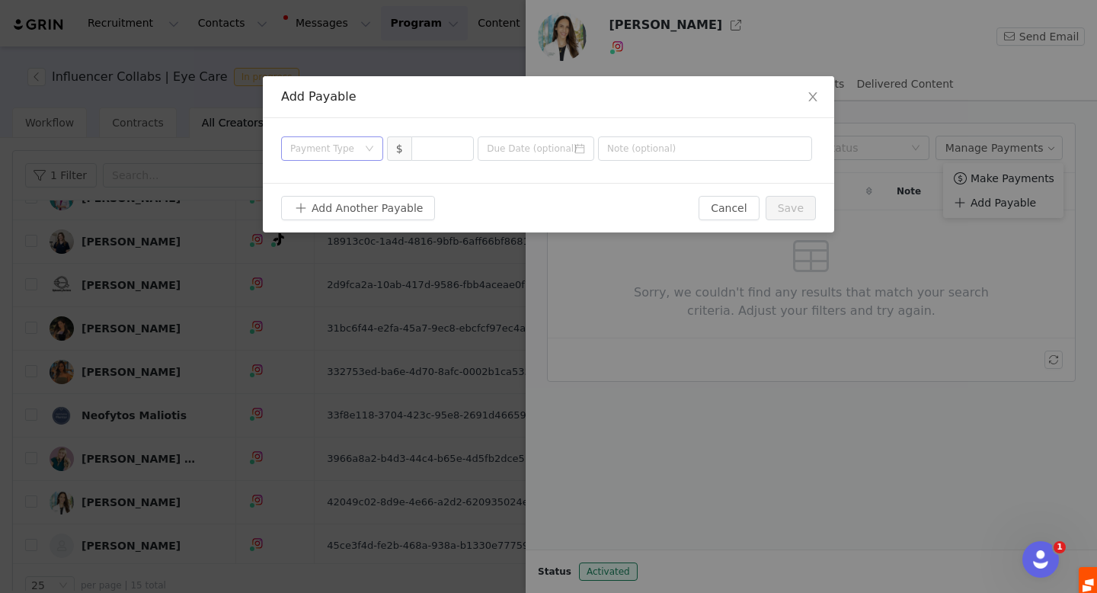
click at [342, 153] on div "Payment Type" at bounding box center [323, 148] width 67 height 15
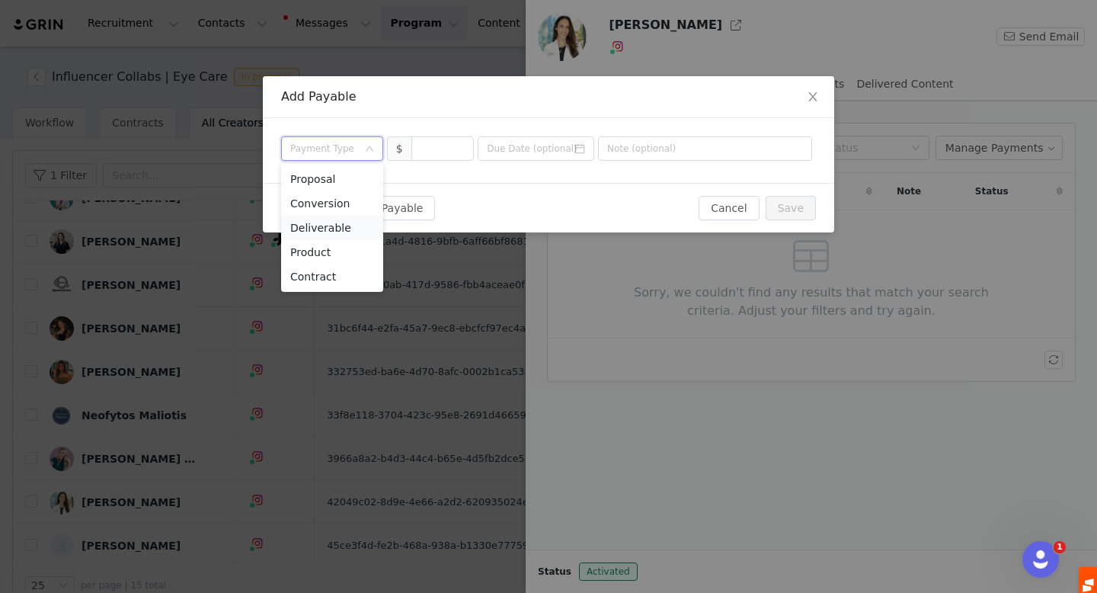
click at [347, 225] on li "Deliverable" at bounding box center [332, 228] width 102 height 24
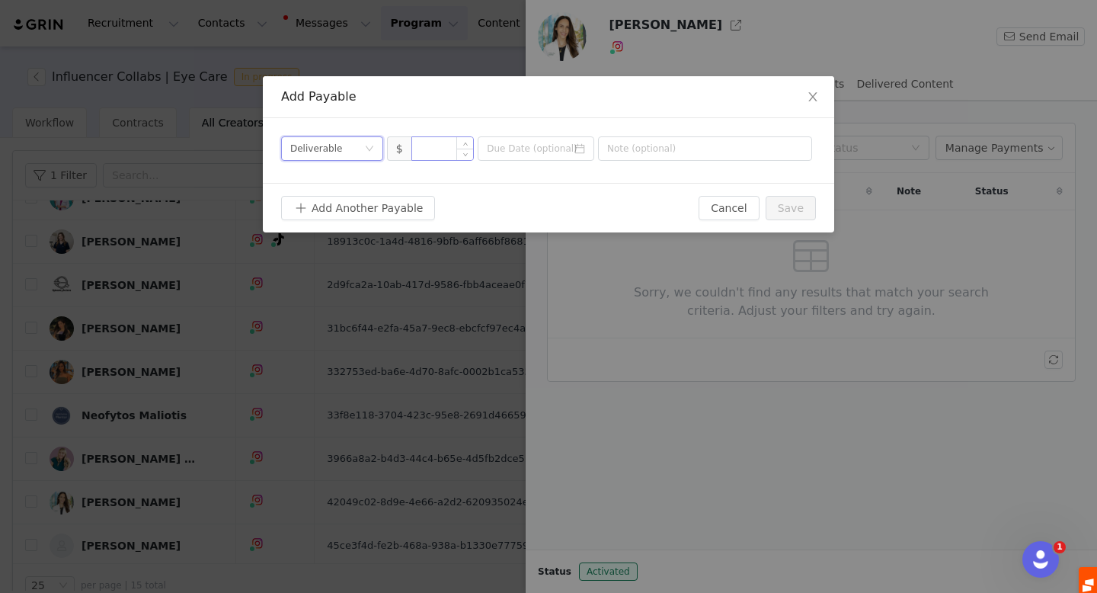
click at [432, 147] on input at bounding box center [443, 148] width 62 height 23
type input "1,000"
click at [584, 142] on input at bounding box center [536, 148] width 117 height 24
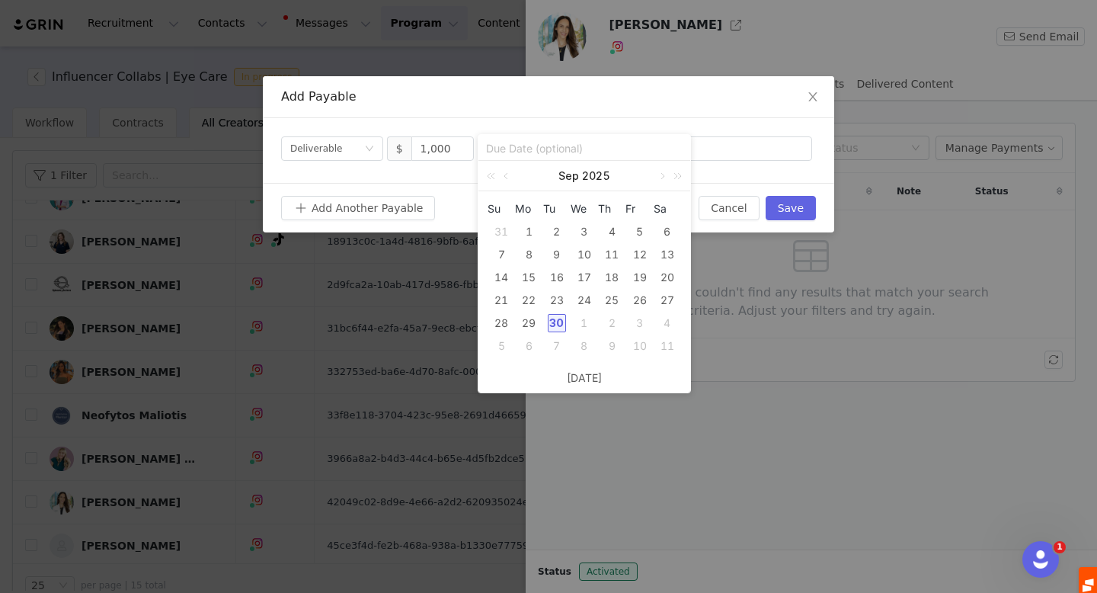
click at [558, 314] on div "30" at bounding box center [557, 323] width 18 height 18
type input "[DATE]"
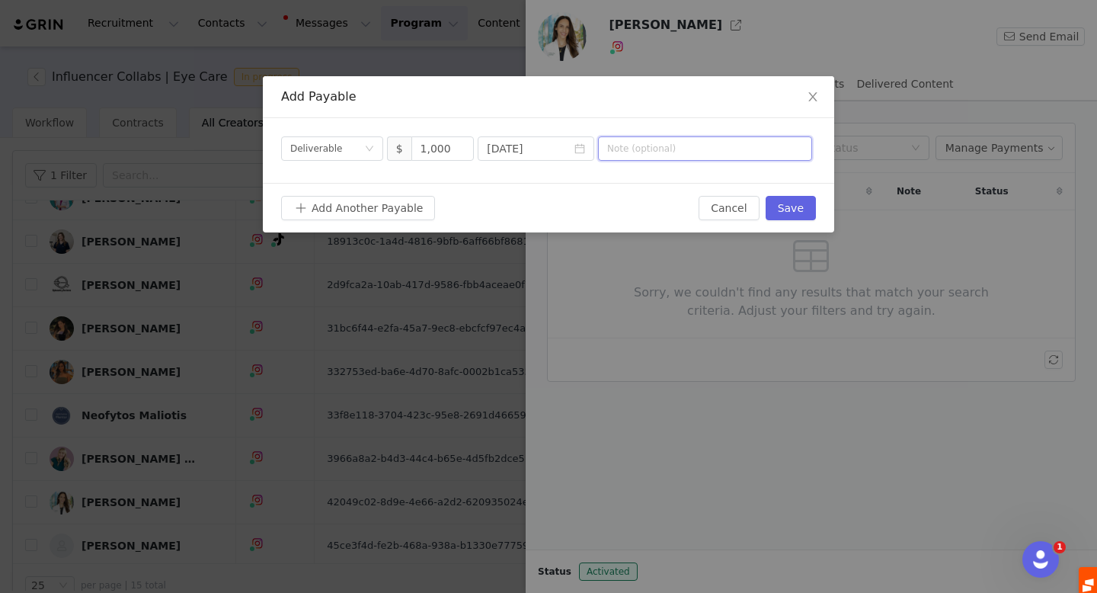
click at [630, 151] on input "text" at bounding box center [705, 148] width 214 height 24
click at [657, 152] on input "[DATE]" at bounding box center [705, 148] width 214 height 24
type input "September collab 2025"
click at [804, 207] on button "Save" at bounding box center [791, 208] width 50 height 24
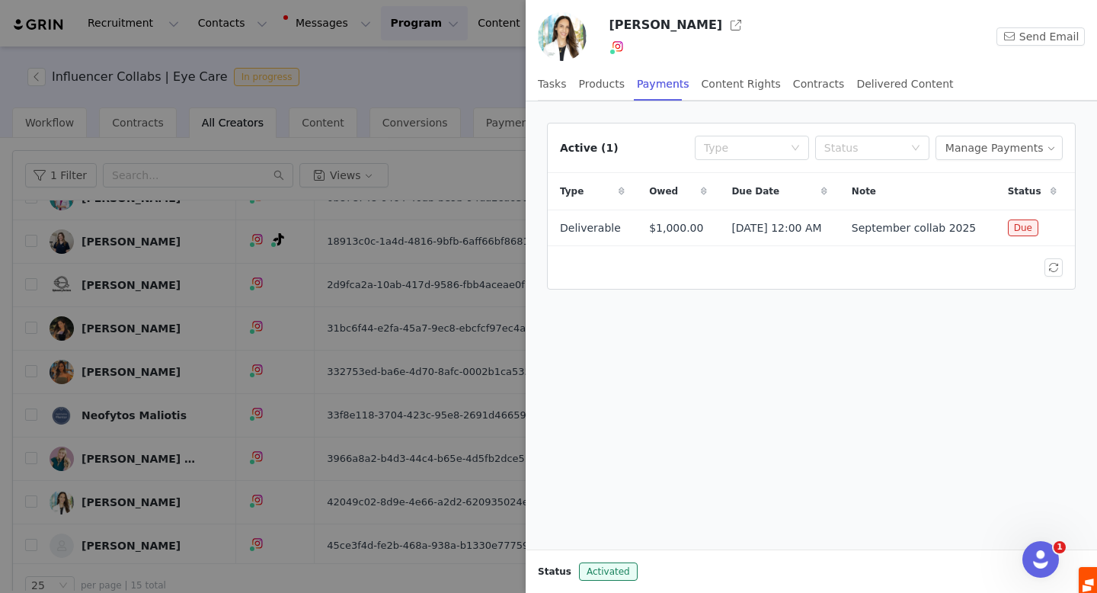
click at [132, 506] on div at bounding box center [548, 296] width 1097 height 593
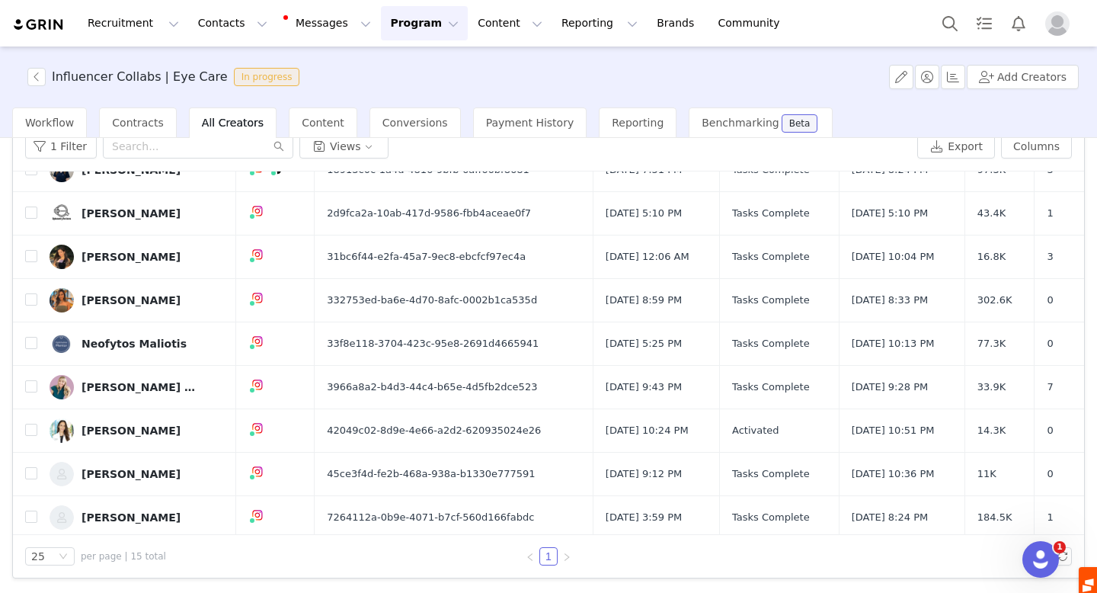
scroll to position [101, 0]
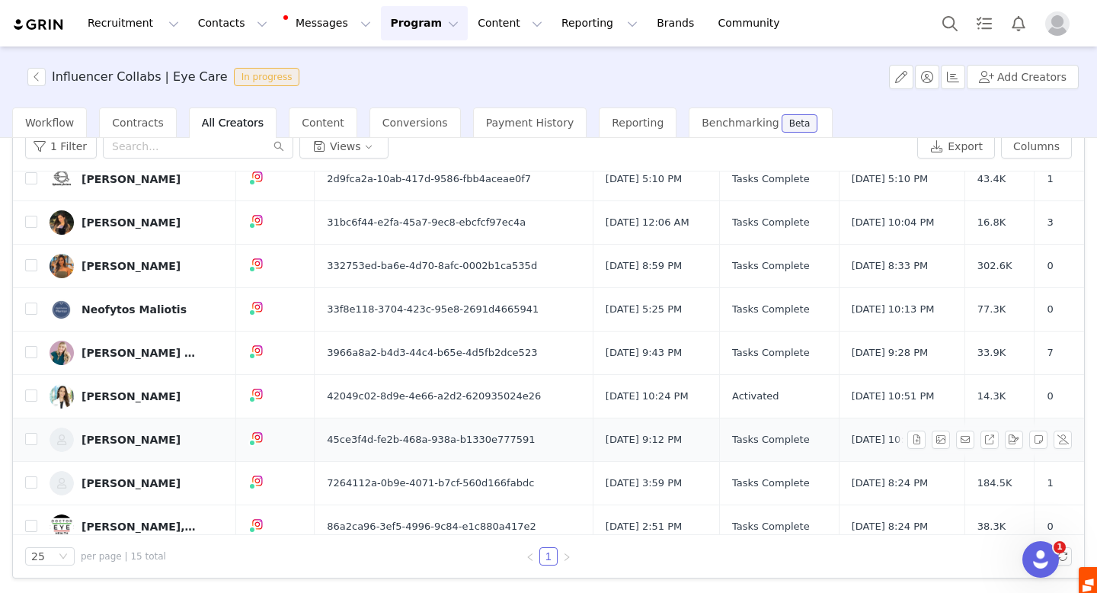
click at [117, 440] on div "[PERSON_NAME]" at bounding box center [131, 440] width 99 height 12
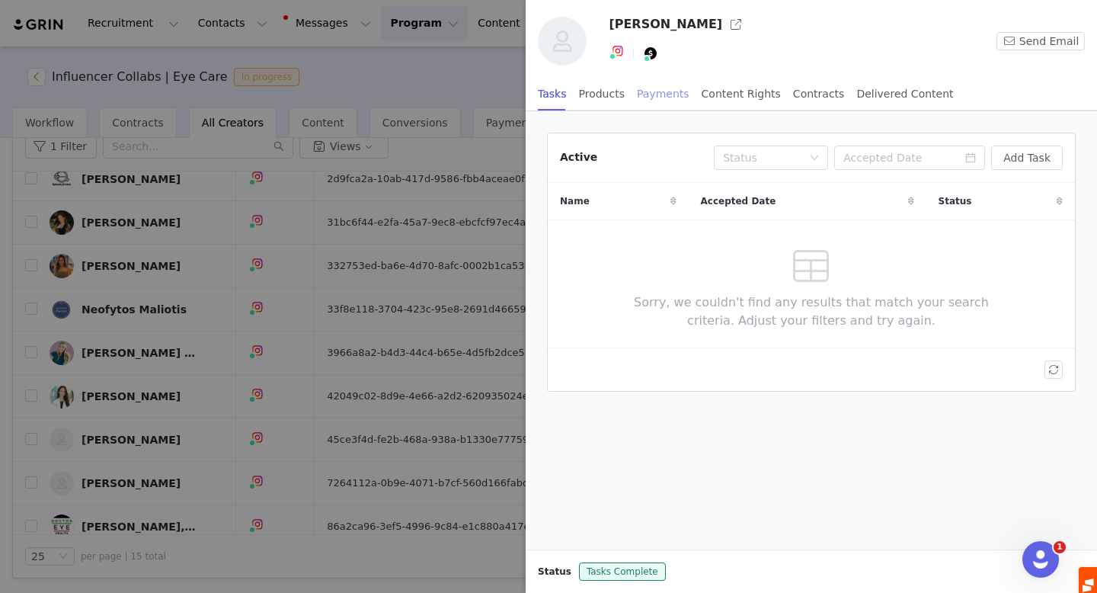
click at [647, 98] on div "Payments" at bounding box center [663, 94] width 53 height 34
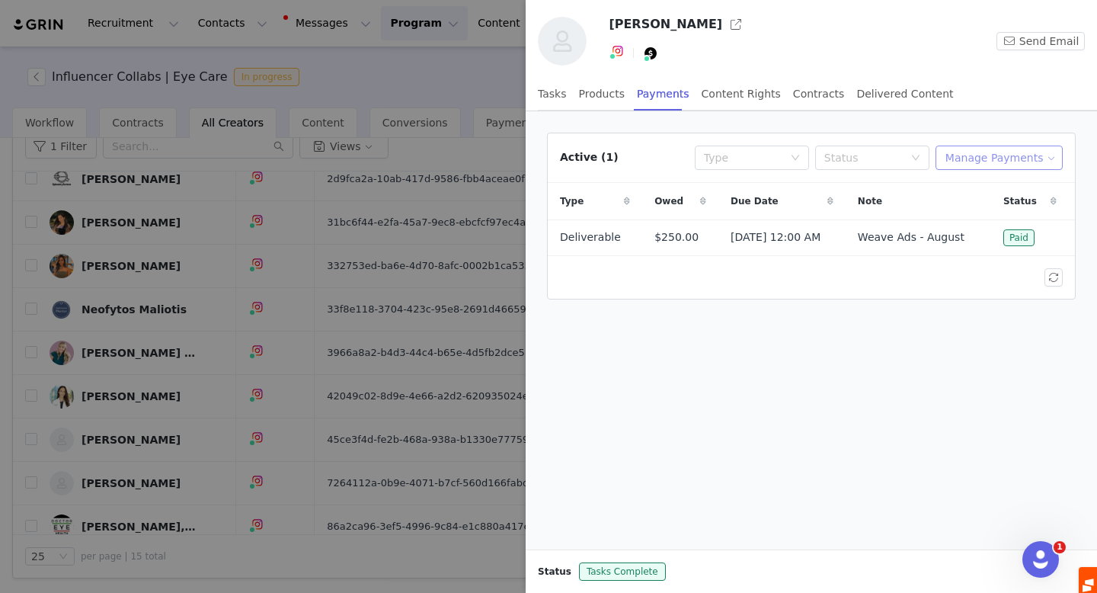
click at [1026, 156] on button "Manage Payments" at bounding box center [999, 158] width 127 height 24
click at [1005, 208] on span "Add Payable" at bounding box center [1004, 212] width 66 height 17
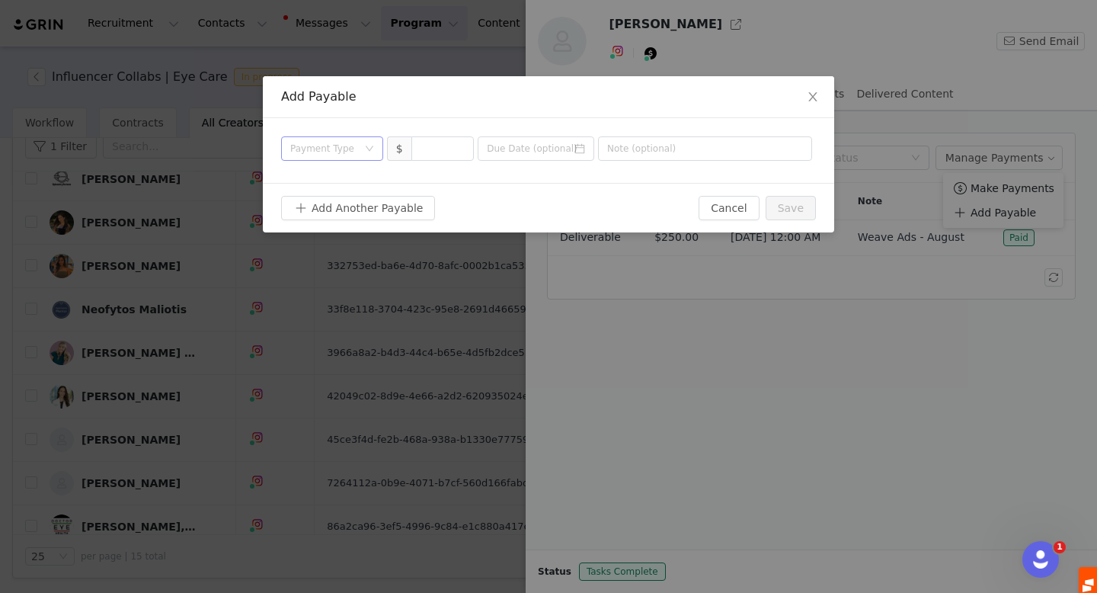
click at [347, 155] on div "Payment Type" at bounding box center [323, 148] width 67 height 15
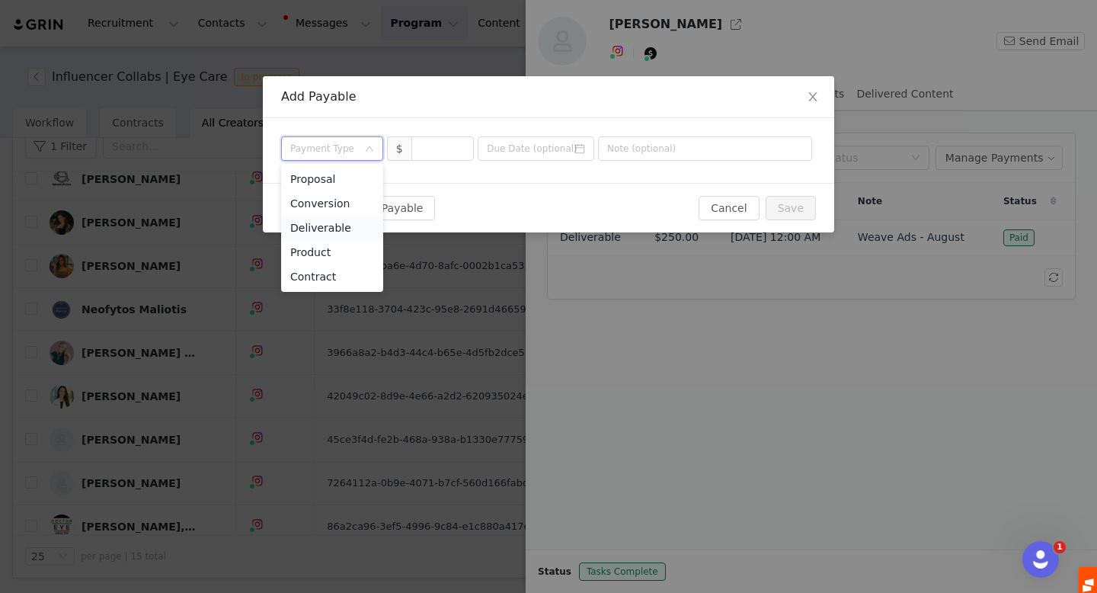
click at [341, 227] on li "Deliverable" at bounding box center [332, 228] width 102 height 24
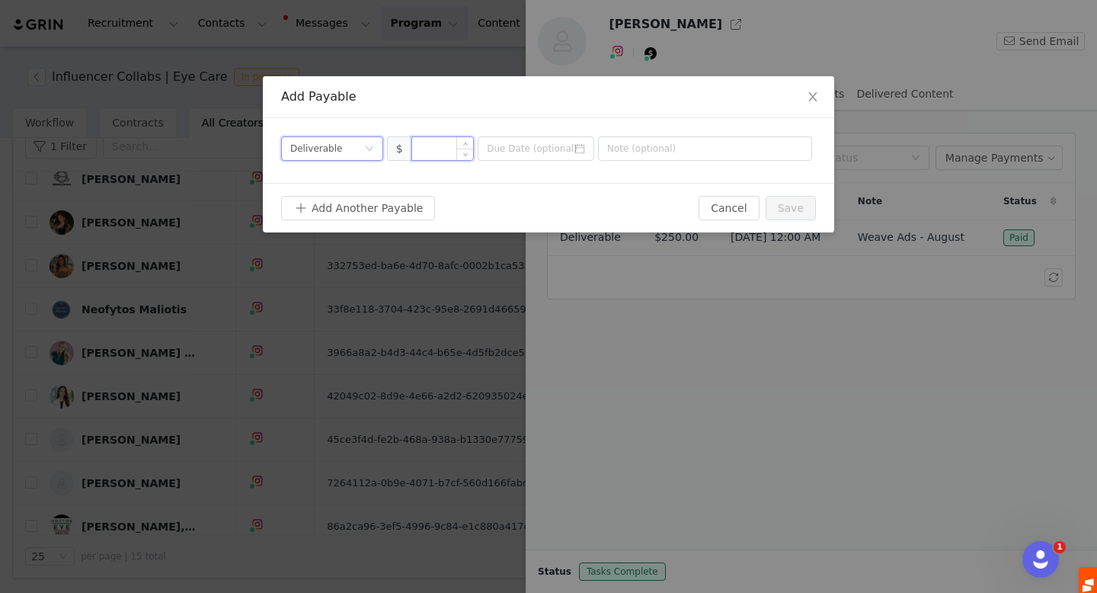
click at [437, 153] on input at bounding box center [443, 148] width 62 height 23
type input "1"
type input "250"
click at [527, 152] on input at bounding box center [536, 148] width 117 height 24
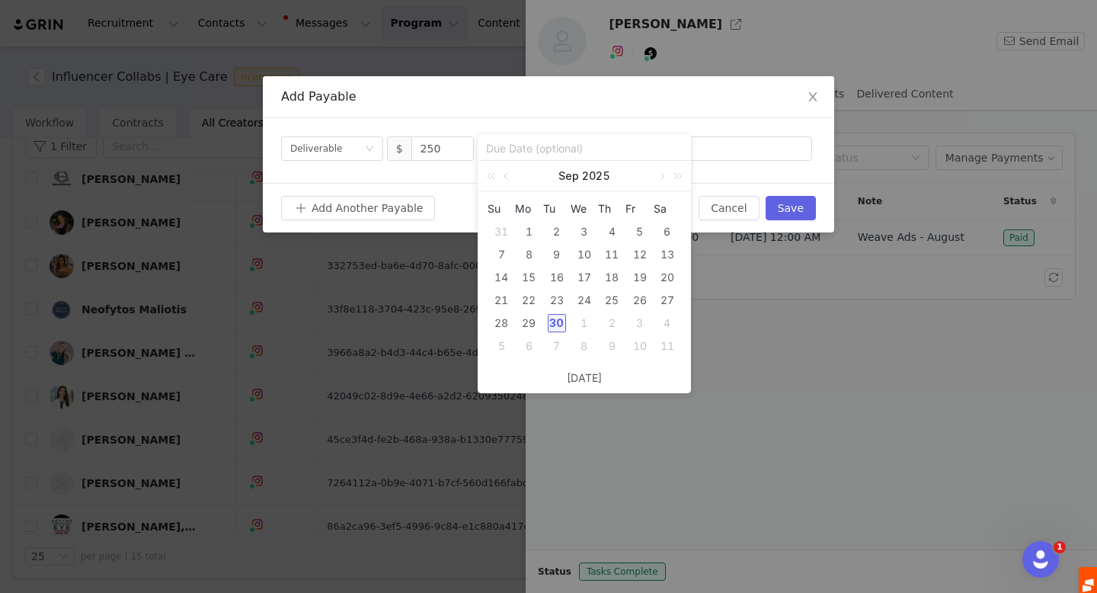
click at [560, 322] on div "30" at bounding box center [557, 323] width 18 height 18
type input "[DATE]"
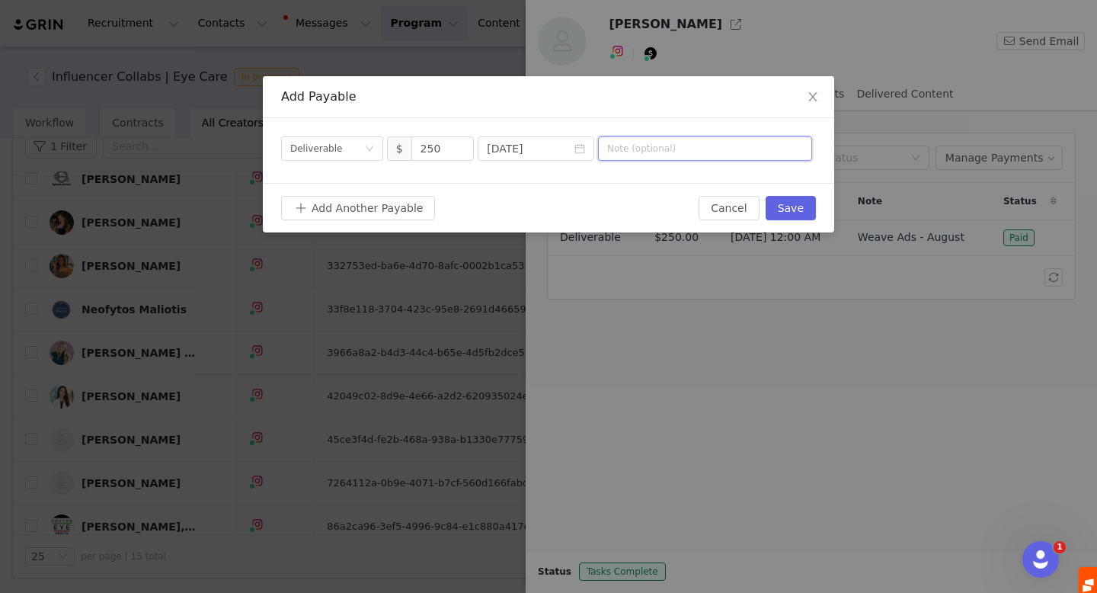
click at [649, 154] on input "text" at bounding box center [705, 148] width 214 height 24
type input "Weave Ads - September"
click at [801, 215] on button "Save" at bounding box center [791, 208] width 50 height 24
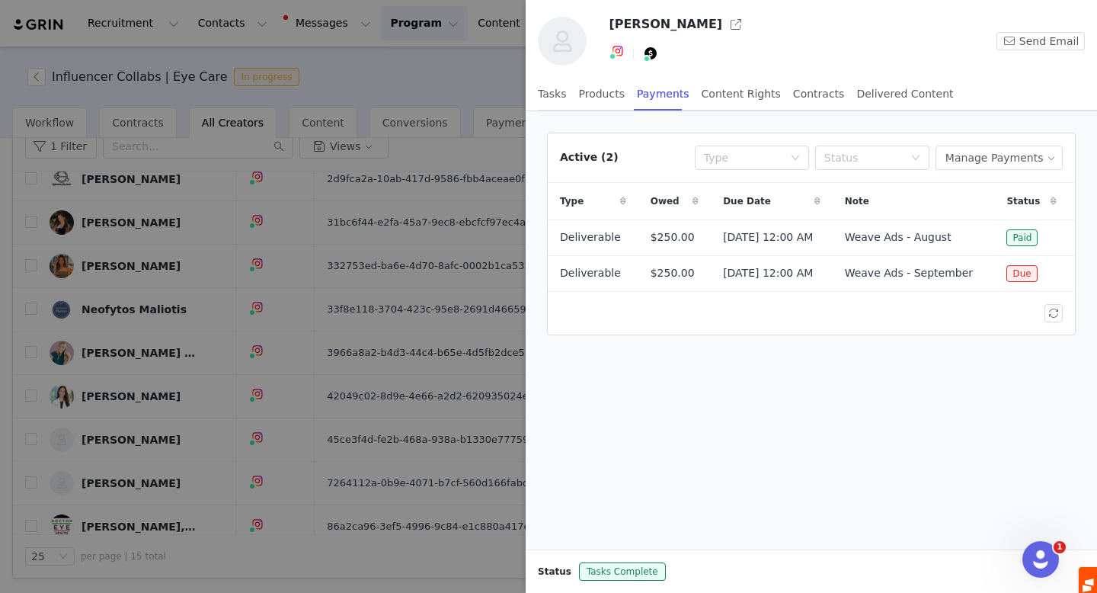
click at [264, 368] on div at bounding box center [548, 296] width 1097 height 593
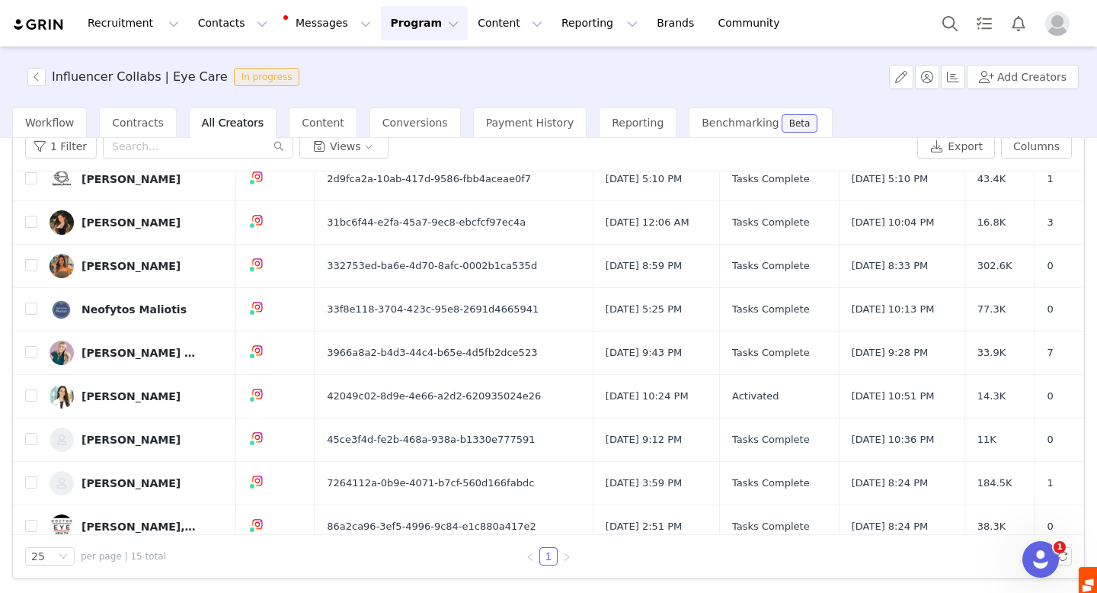
scroll to position [0, 0]
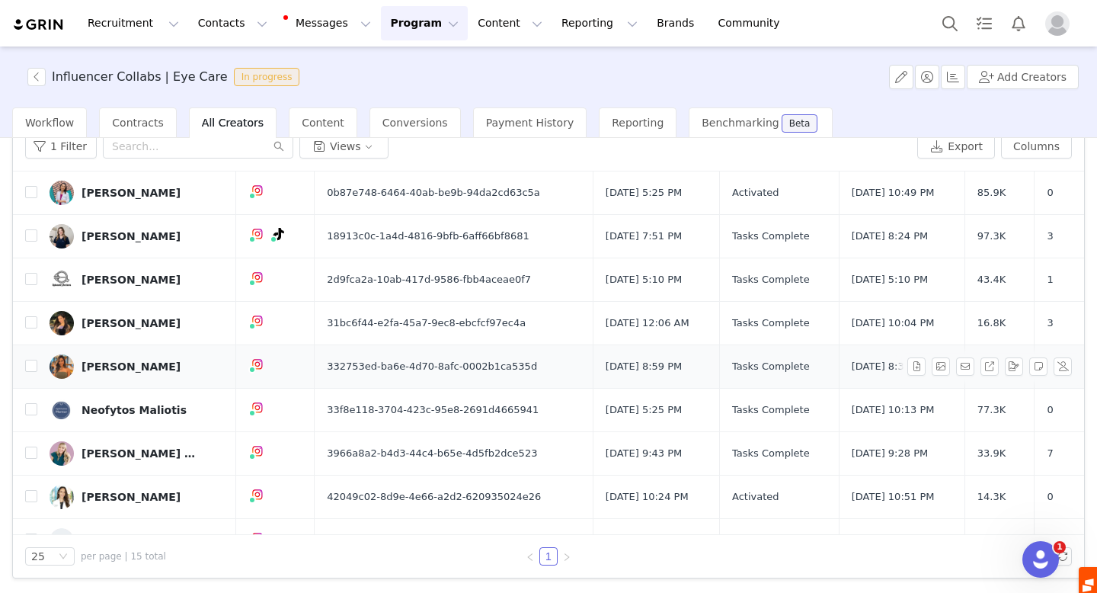
click at [106, 363] on div "[PERSON_NAME]" at bounding box center [131, 366] width 99 height 12
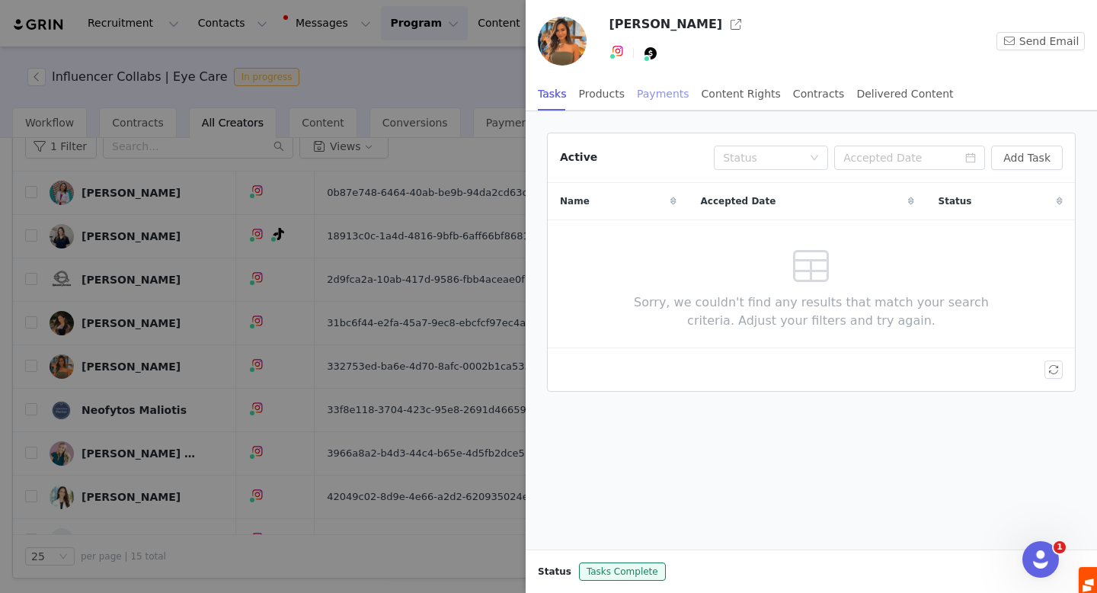
click at [665, 94] on div "Payments" at bounding box center [663, 94] width 53 height 34
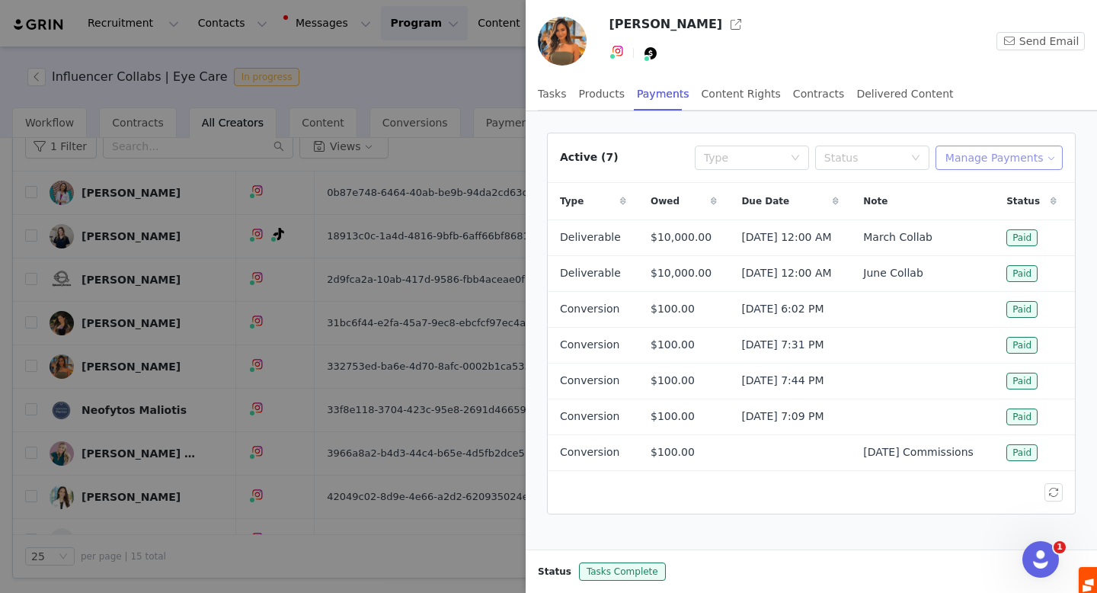
click at [1003, 155] on button "Manage Payments" at bounding box center [999, 158] width 127 height 24
click at [991, 222] on li "Add Payable" at bounding box center [1003, 212] width 120 height 24
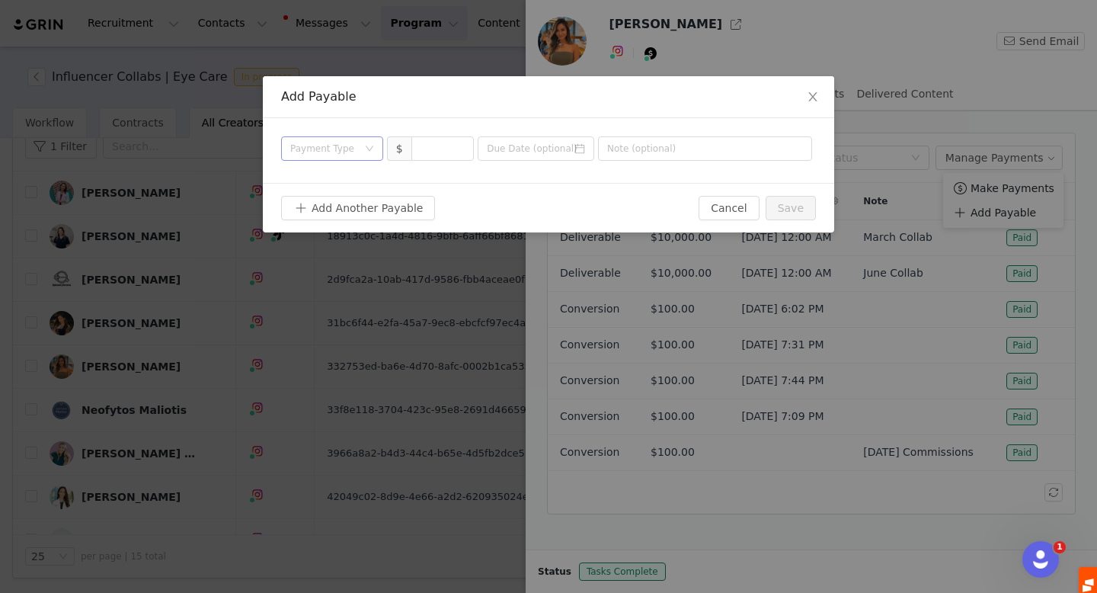
click at [352, 147] on div "Payment Type" at bounding box center [323, 148] width 67 height 15
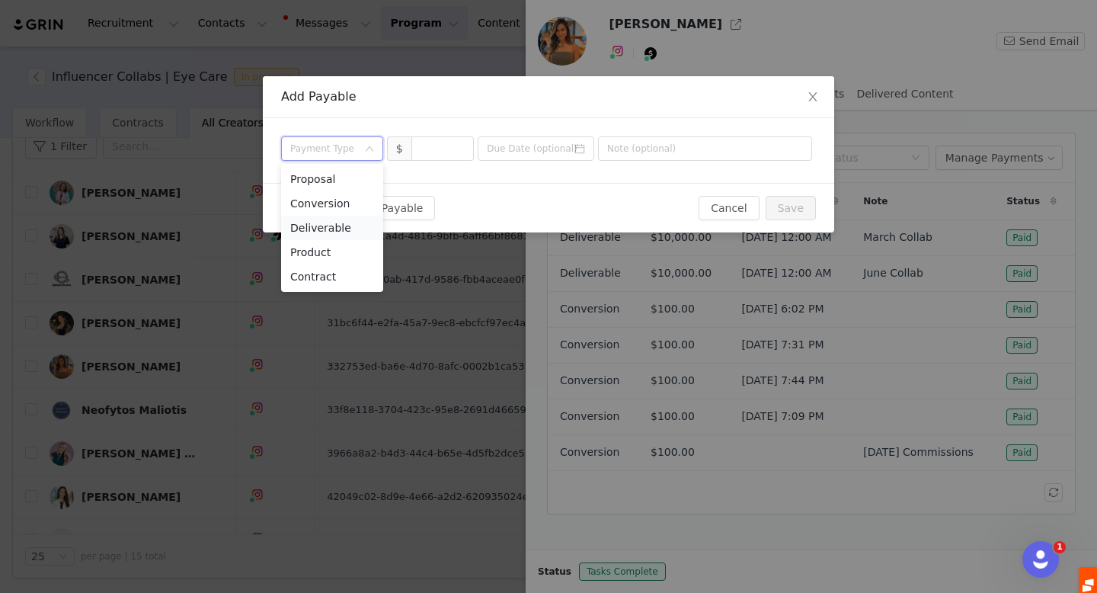
click at [335, 229] on li "Deliverable" at bounding box center [332, 228] width 102 height 24
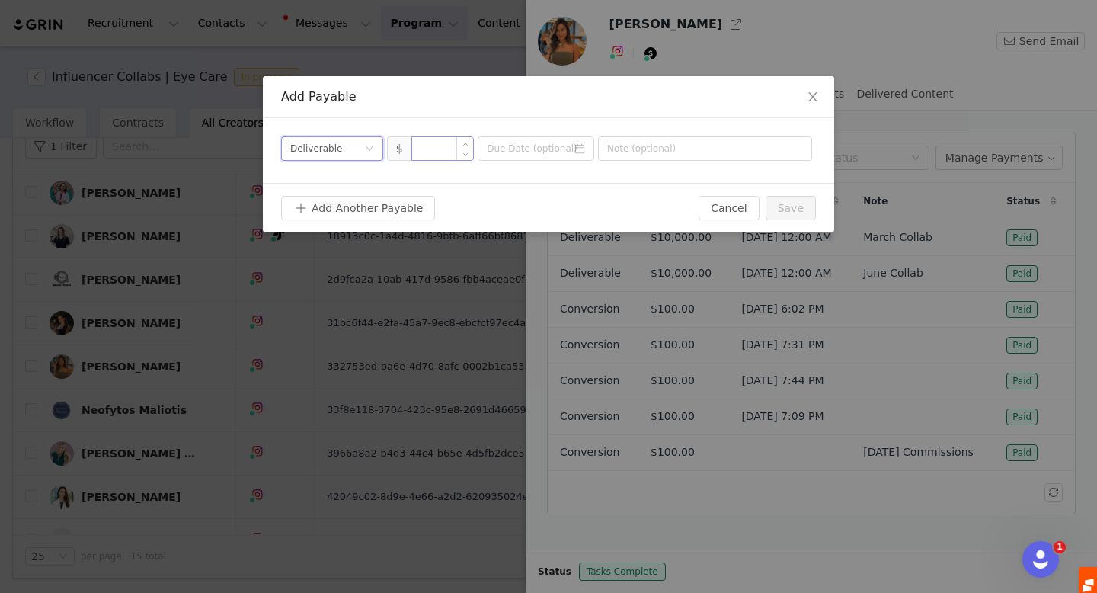
click at [430, 154] on input at bounding box center [443, 148] width 62 height 23
type input "10,000"
click at [525, 144] on input at bounding box center [536, 148] width 117 height 24
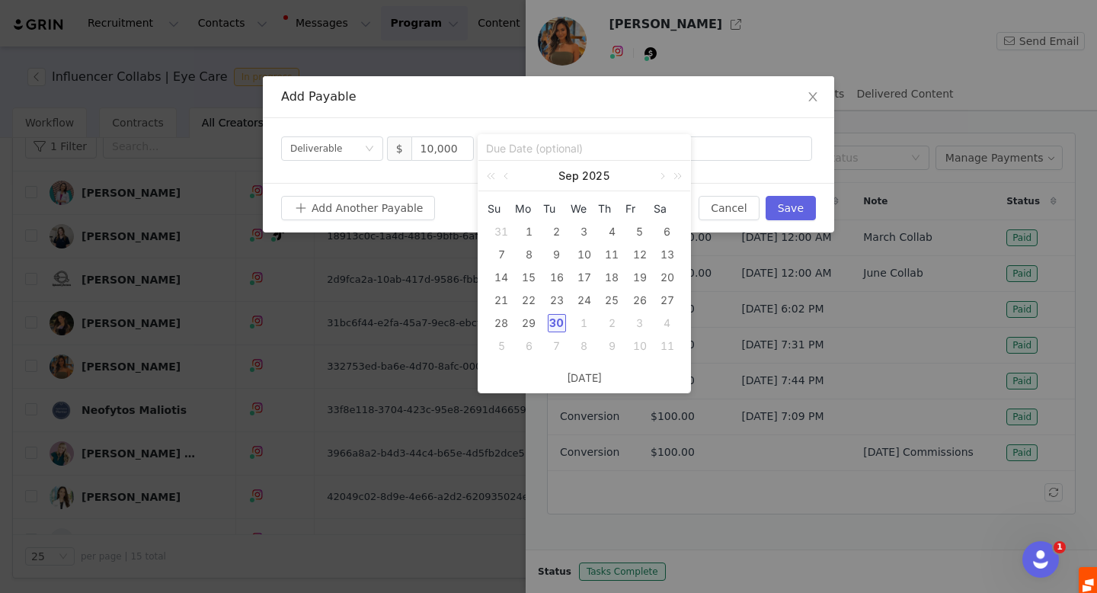
click at [555, 320] on div "30" at bounding box center [557, 323] width 18 height 18
type input "[DATE]"
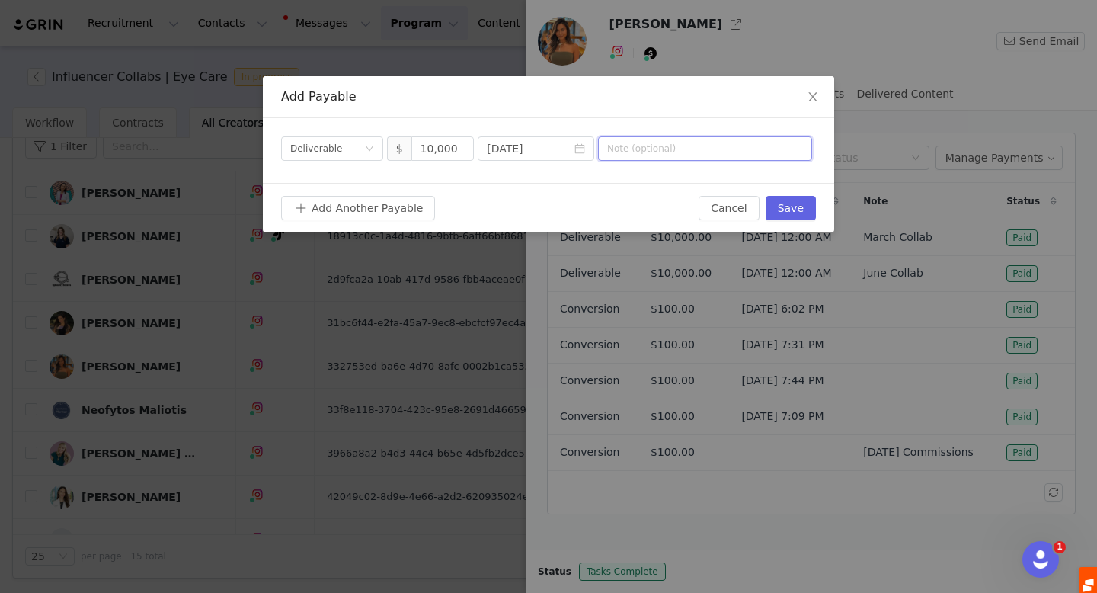
click at [622, 145] on input "text" at bounding box center [705, 148] width 214 height 24
type input "Q4 Collaboration"
click at [799, 206] on button "Save" at bounding box center [791, 208] width 50 height 24
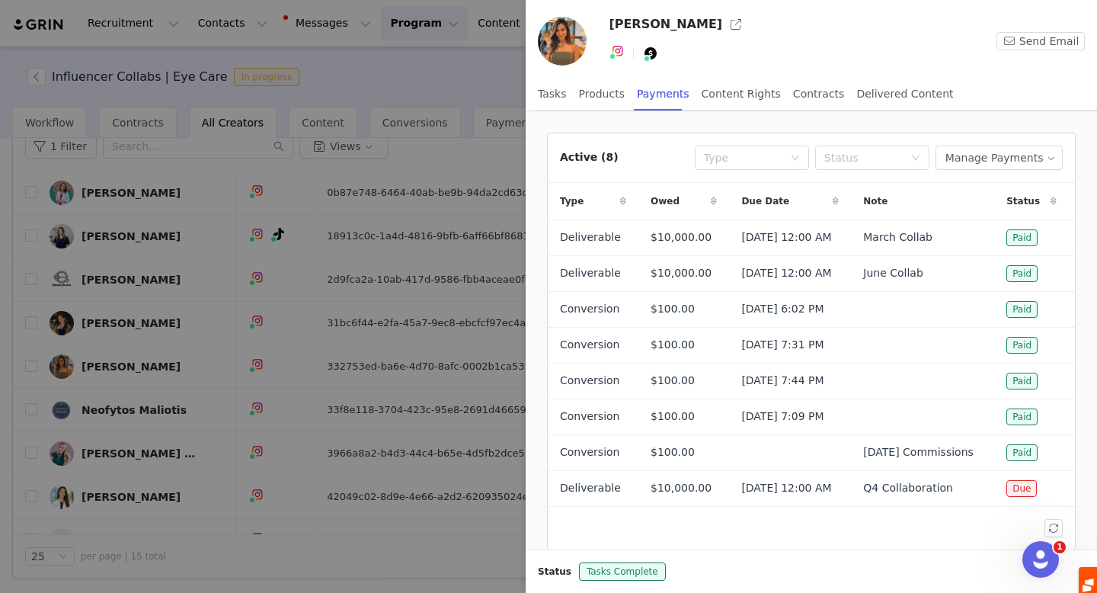
click at [147, 315] on div at bounding box center [548, 296] width 1097 height 593
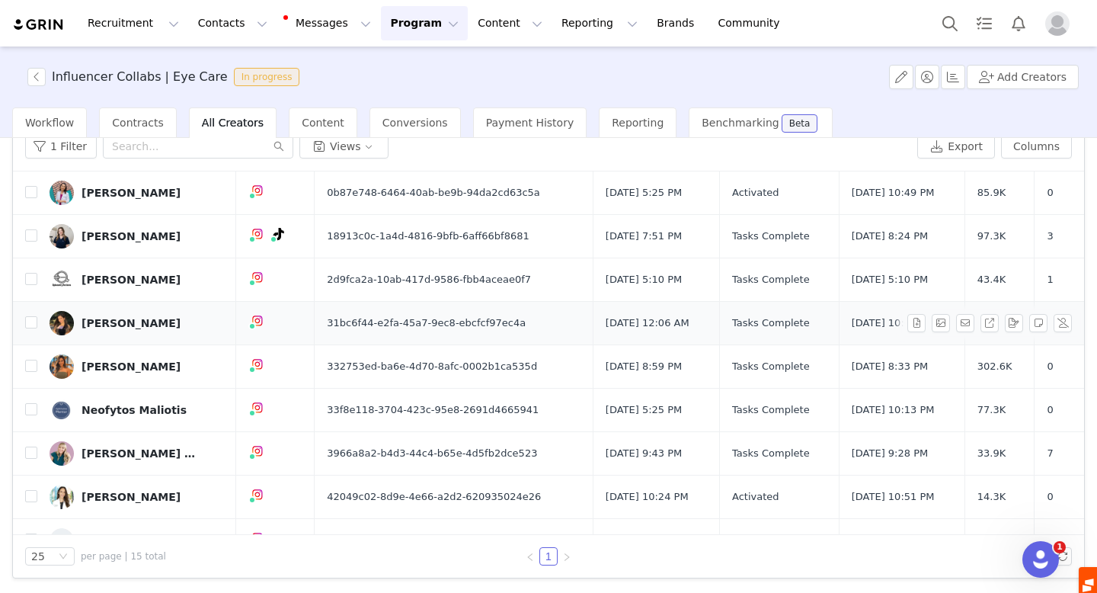
click at [117, 325] on div "[PERSON_NAME]" at bounding box center [131, 323] width 99 height 12
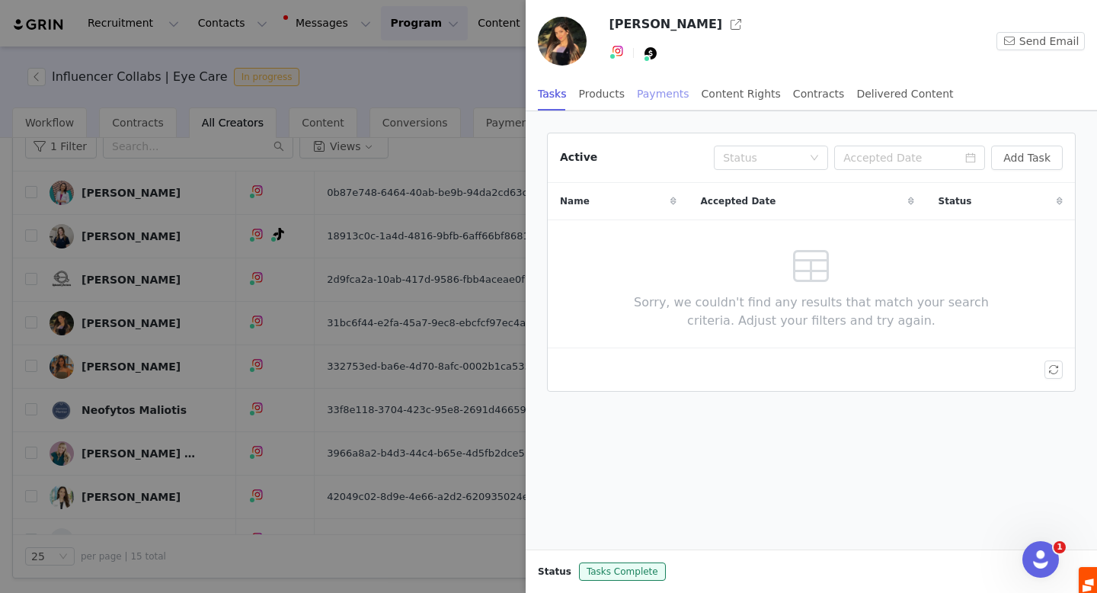
click at [660, 93] on div "Payments" at bounding box center [663, 94] width 53 height 34
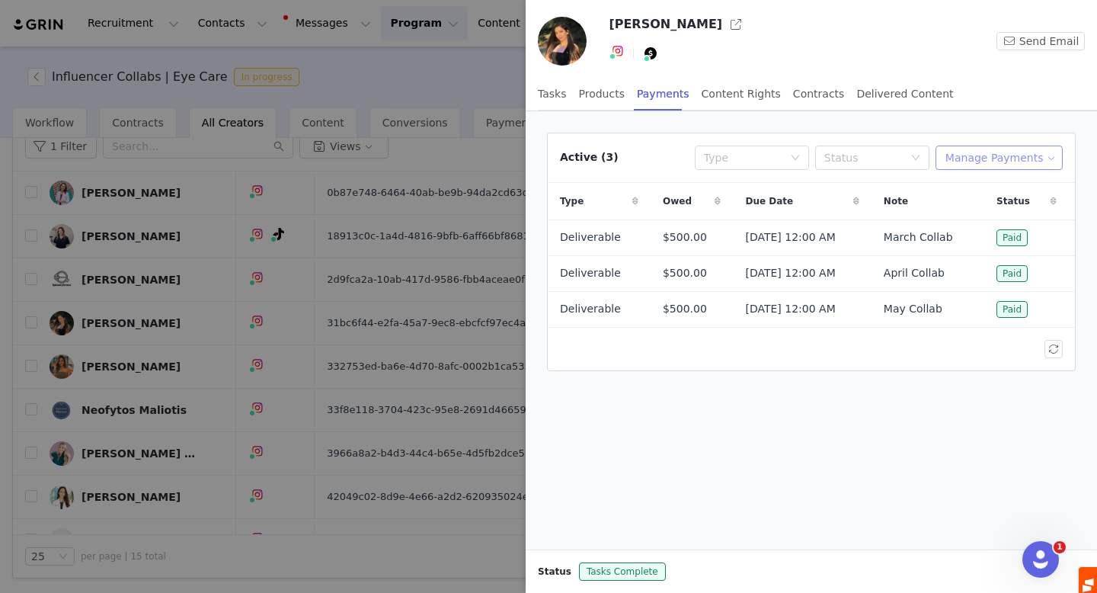
click at [1001, 161] on button "Manage Payments" at bounding box center [999, 158] width 127 height 24
click at [972, 210] on span "Add Payable" at bounding box center [1004, 212] width 66 height 17
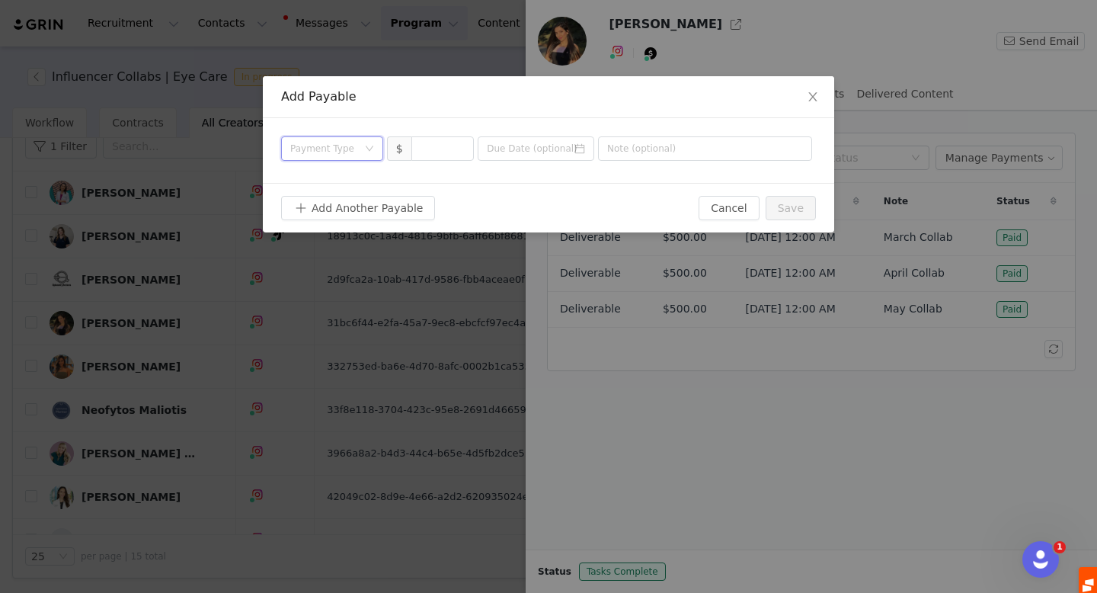
click at [358, 146] on div "Payment Type" at bounding box center [327, 148] width 74 height 23
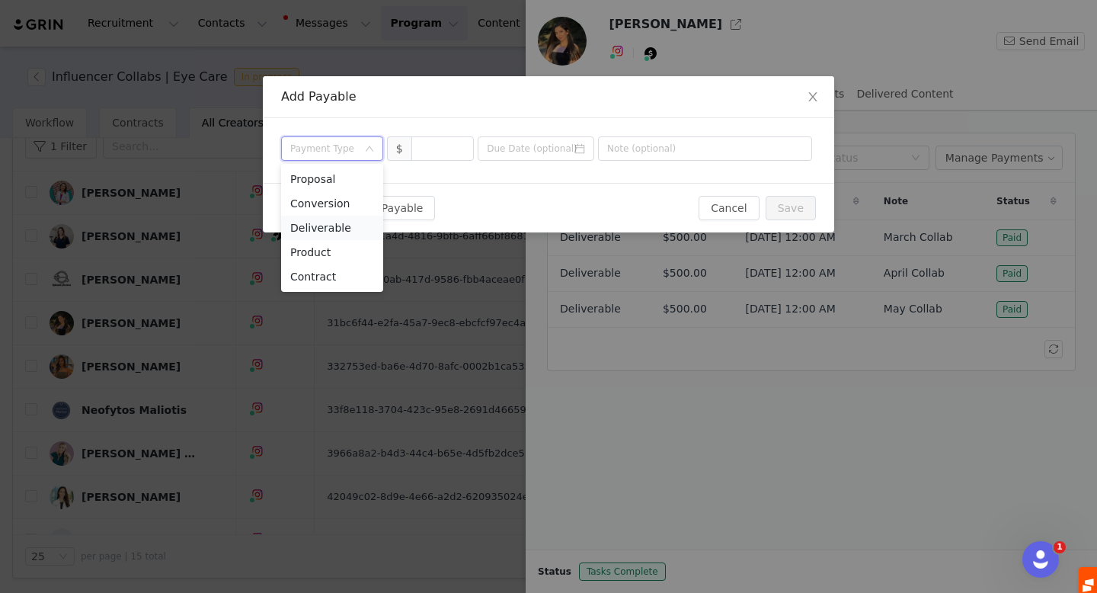
click at [327, 229] on li "Deliverable" at bounding box center [332, 228] width 102 height 24
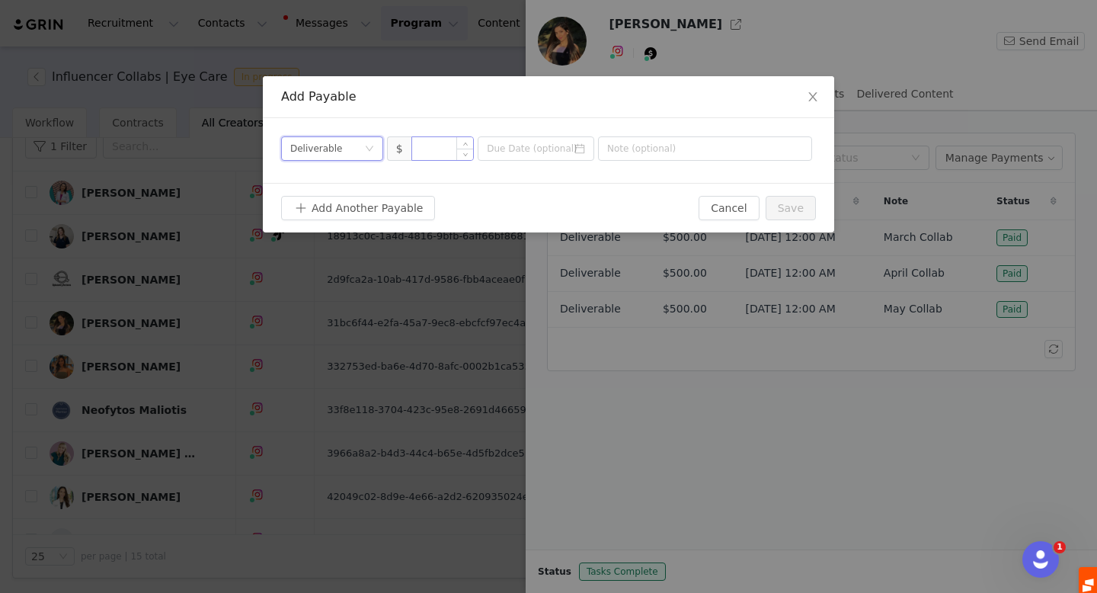
click at [433, 147] on input at bounding box center [443, 148] width 62 height 23
type input "500"
click at [524, 151] on input at bounding box center [536, 148] width 117 height 24
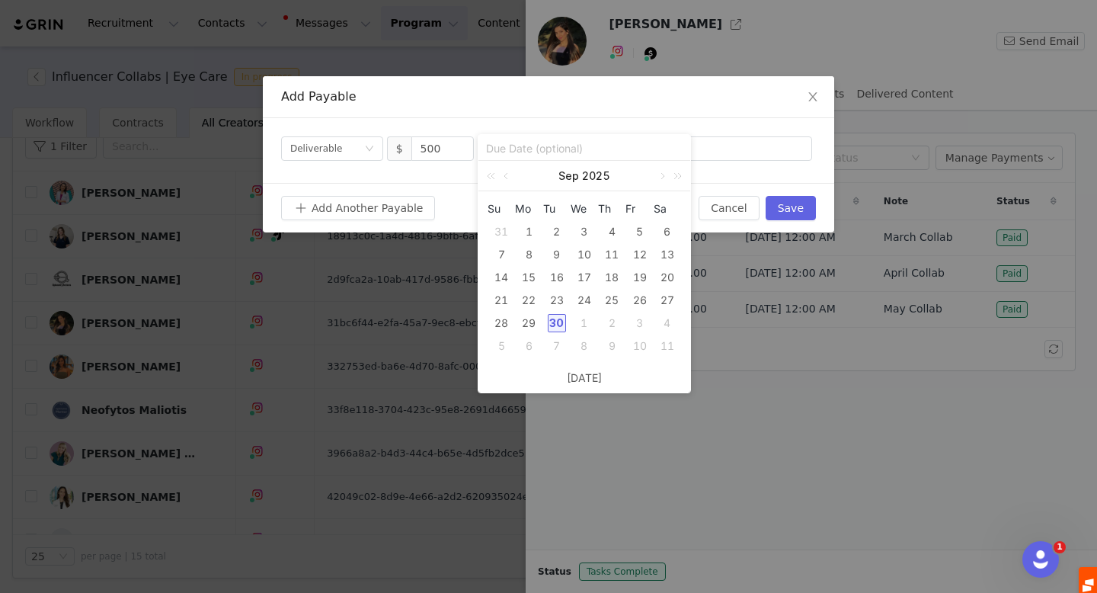
click at [561, 325] on div "30" at bounding box center [557, 323] width 18 height 18
type input "[DATE]"
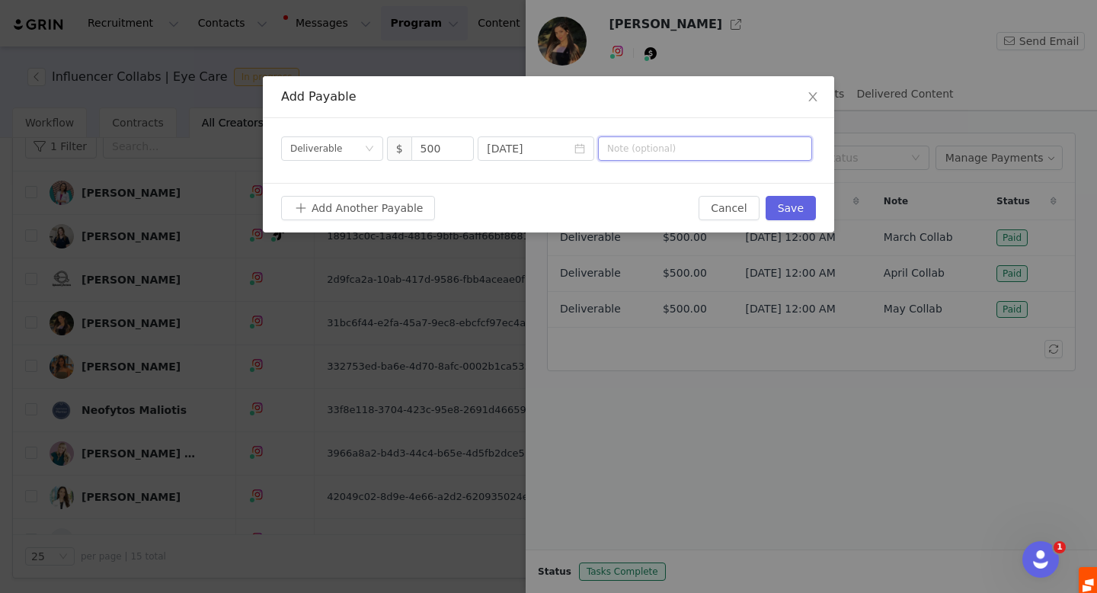
click at [632, 146] on input "text" at bounding box center [705, 148] width 214 height 24
type input "Q4 Collaboration"
click at [768, 208] on button "Save" at bounding box center [791, 208] width 50 height 24
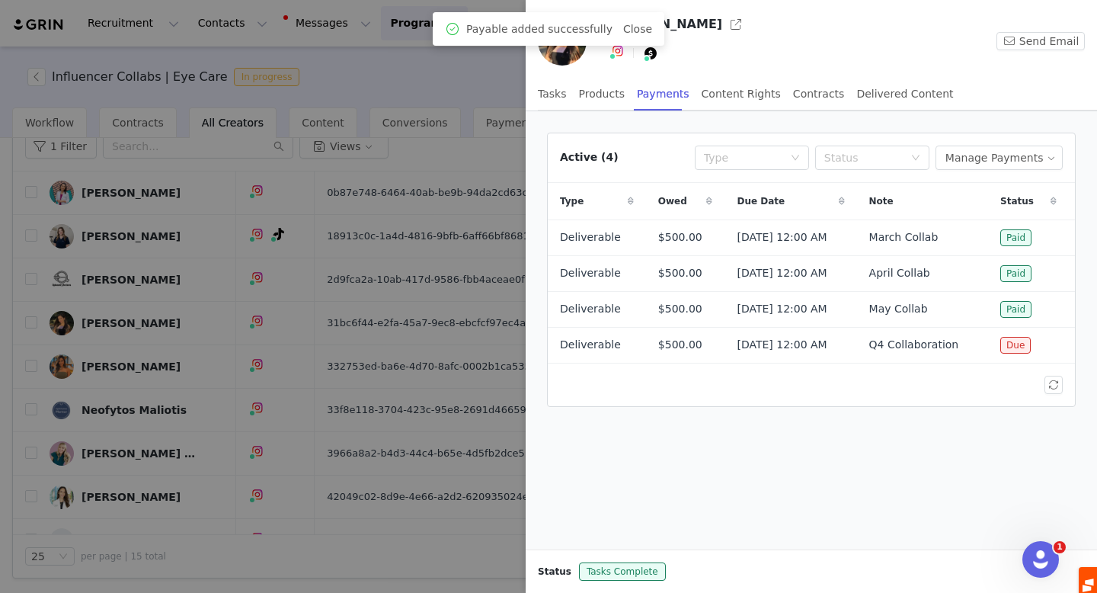
click at [194, 410] on div at bounding box center [548, 296] width 1097 height 593
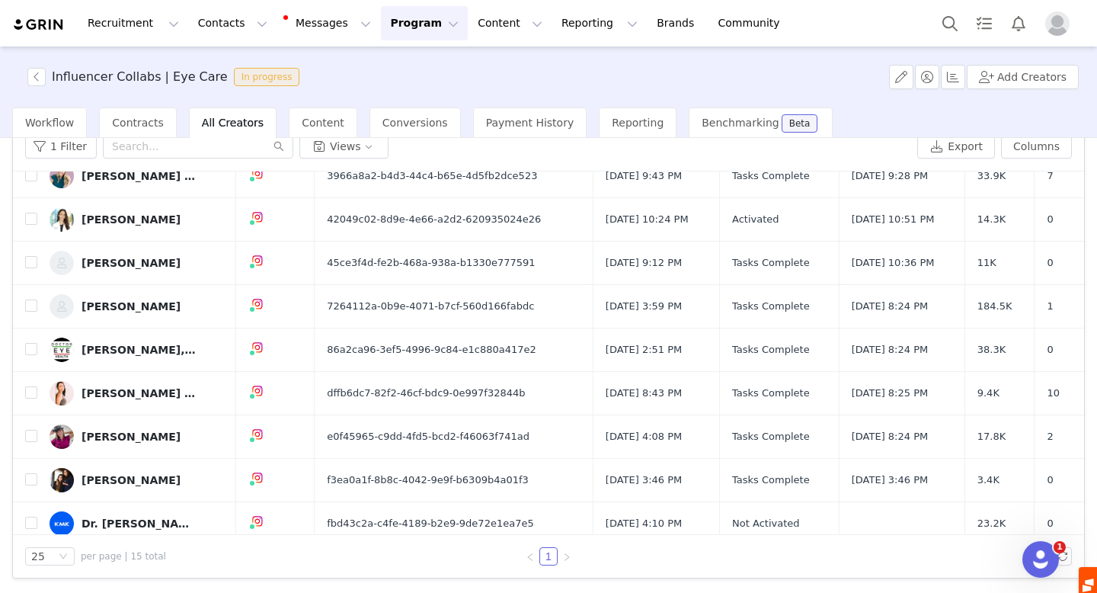
scroll to position [279, 0]
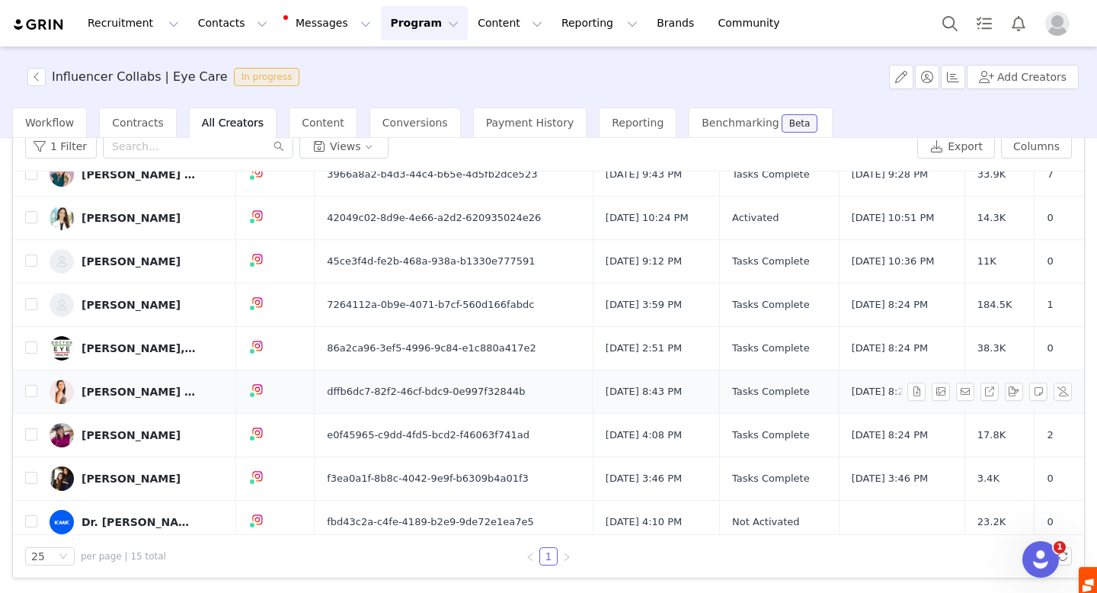
click at [151, 394] on div "[PERSON_NAME] | Optometrist" at bounding box center [139, 392] width 114 height 12
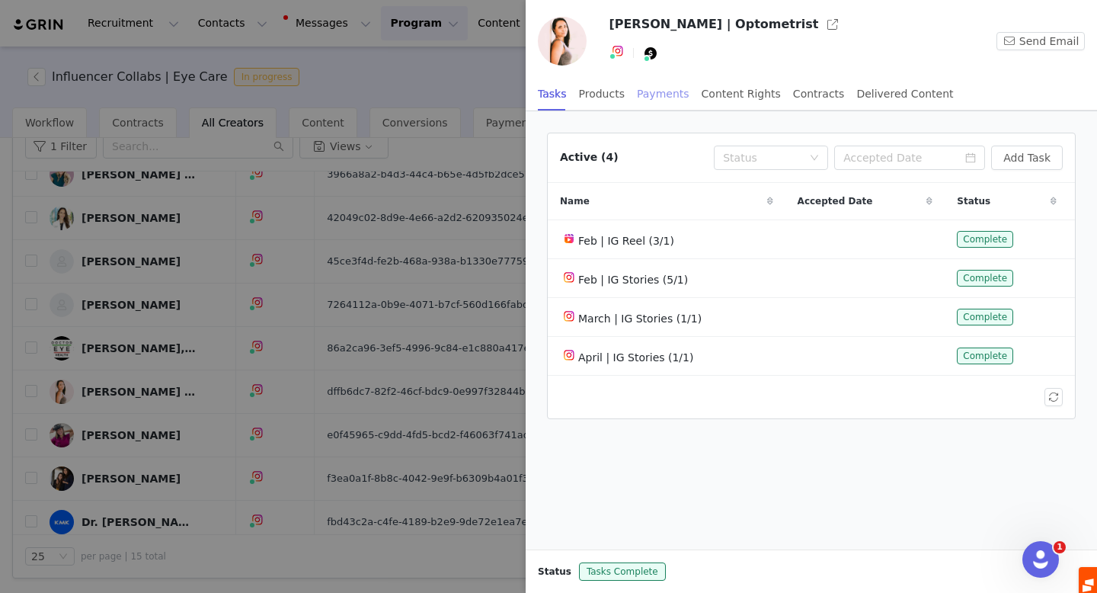
click at [651, 89] on div "Payments" at bounding box center [663, 94] width 53 height 34
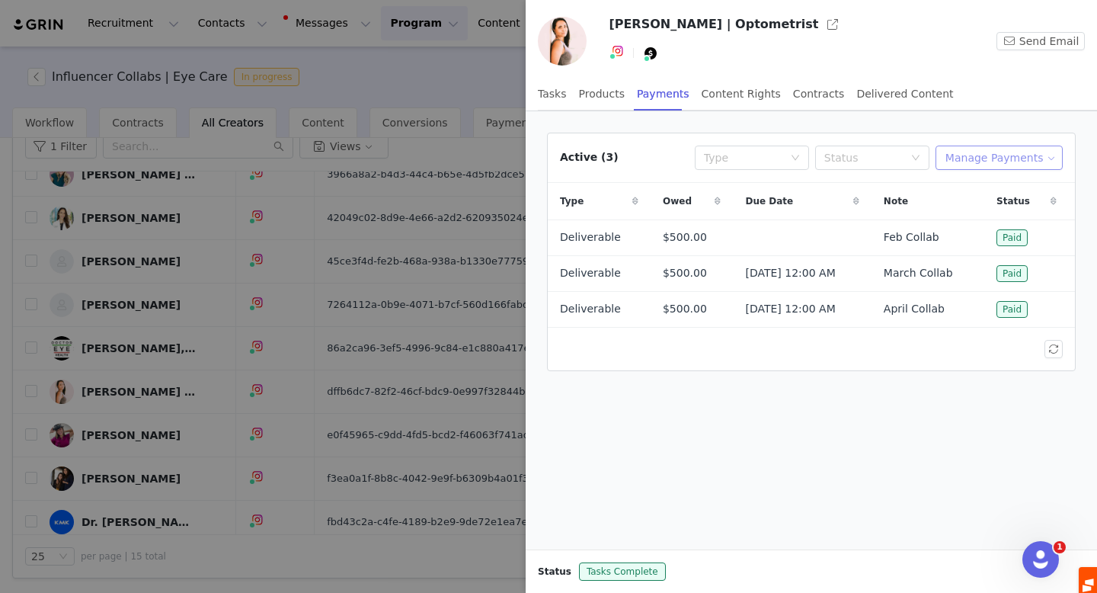
click at [1014, 157] on button "Manage Payments" at bounding box center [999, 158] width 127 height 24
click at [996, 203] on li "Add Payable" at bounding box center [1003, 212] width 120 height 24
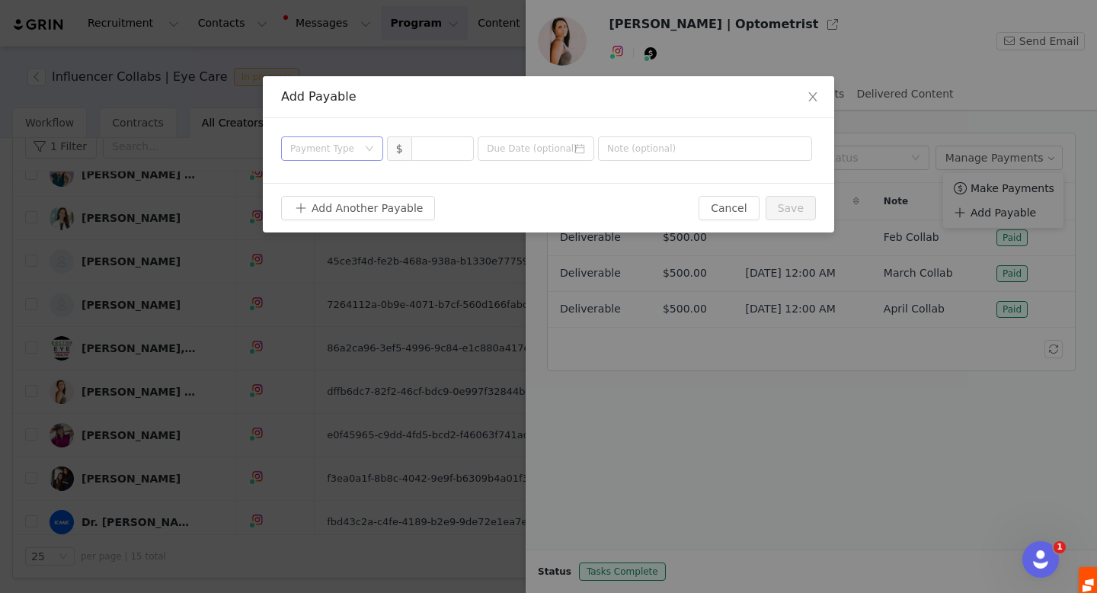
click at [317, 150] on div "Payment Type" at bounding box center [323, 148] width 67 height 15
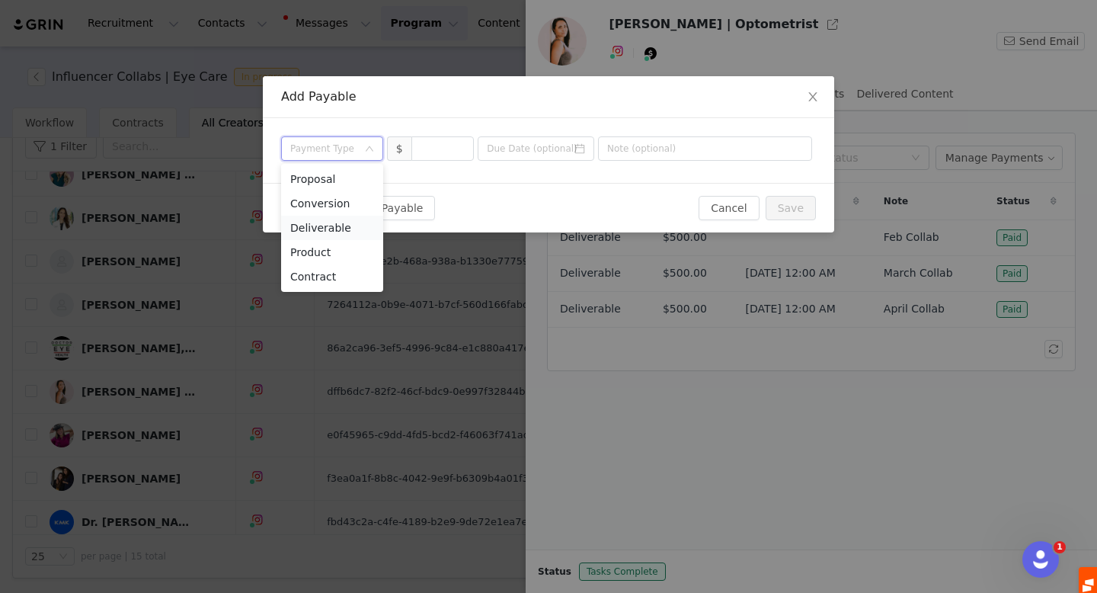
click at [345, 229] on li "Deliverable" at bounding box center [332, 228] width 102 height 24
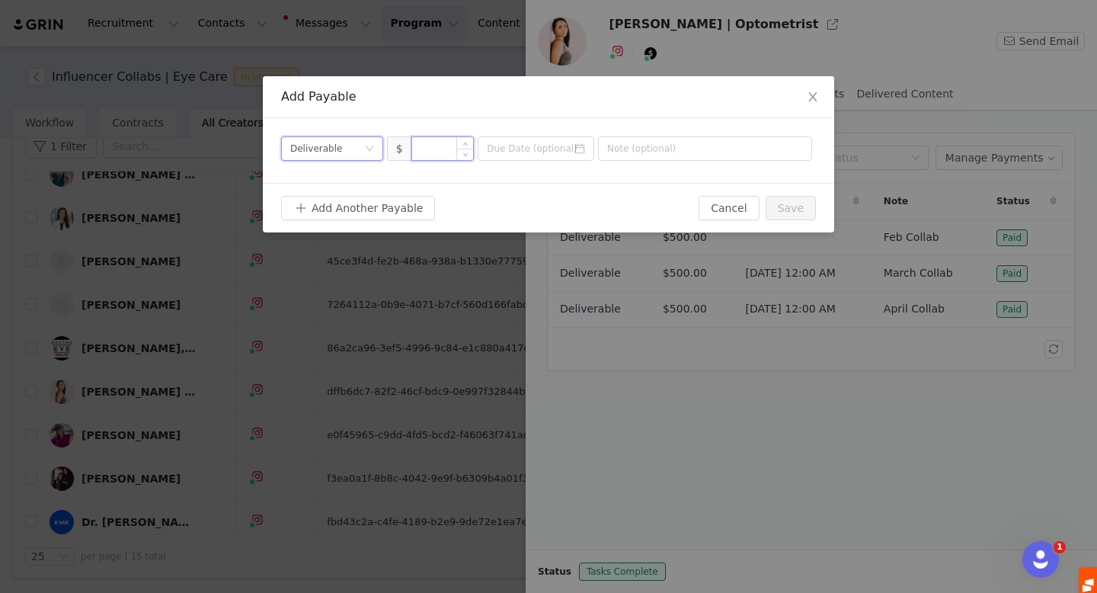
click at [440, 154] on input at bounding box center [443, 148] width 62 height 23
type input "1,000"
click at [553, 152] on input at bounding box center [536, 148] width 117 height 24
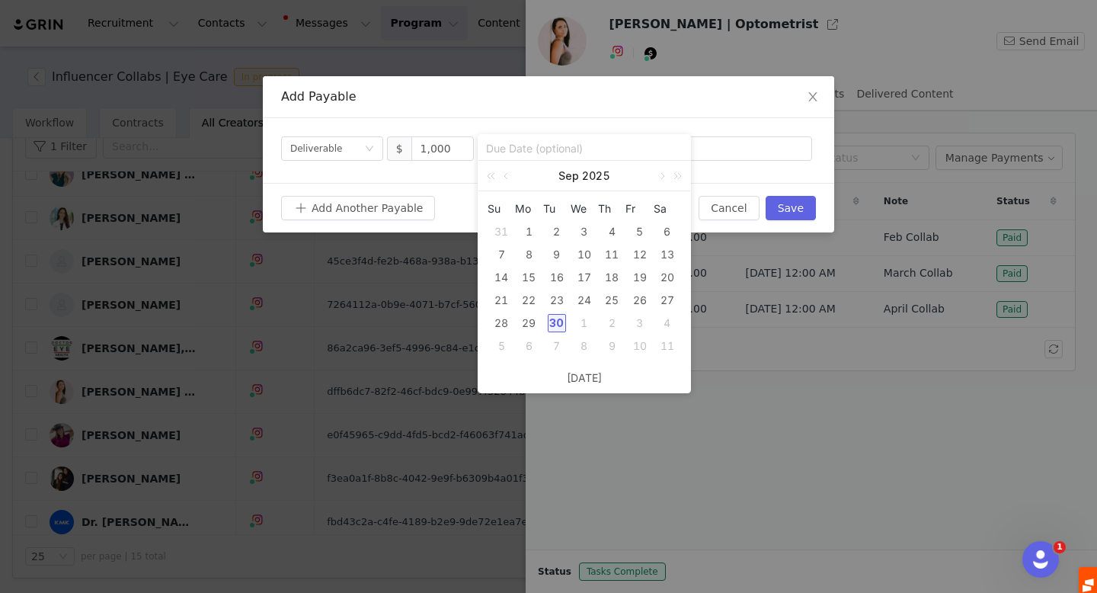
click at [558, 318] on div "30" at bounding box center [557, 323] width 18 height 18
type input "[DATE]"
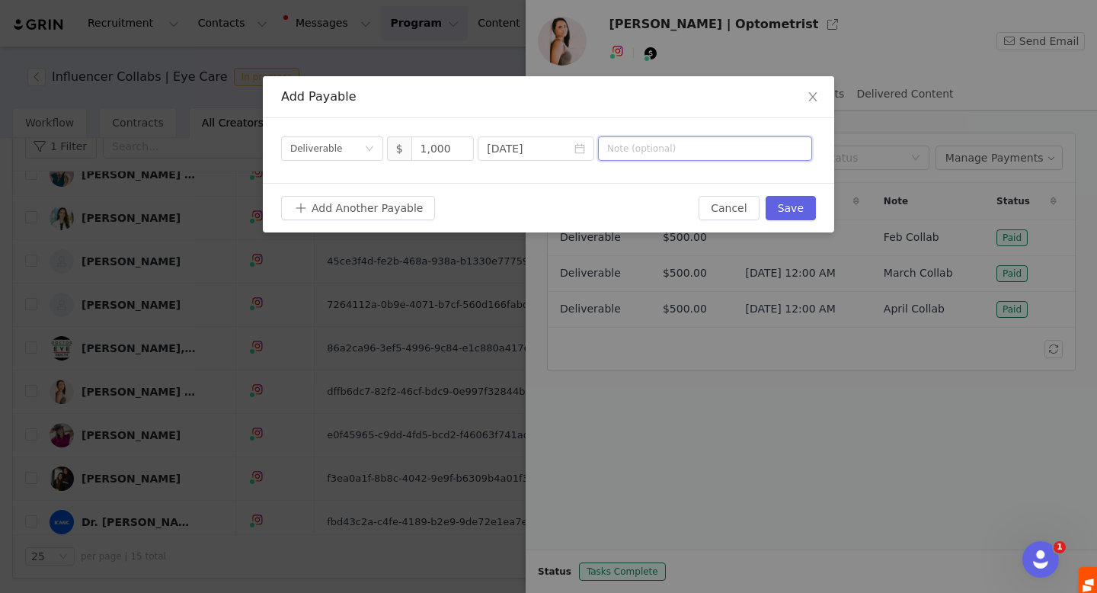
click at [638, 154] on input "text" at bounding box center [705, 148] width 214 height 24
type input "S"
click at [622, 151] on input "Q4 Collaboration" at bounding box center [705, 148] width 214 height 24
type input "Q4 2025 Collaboration"
click at [782, 202] on button "Save" at bounding box center [791, 208] width 50 height 24
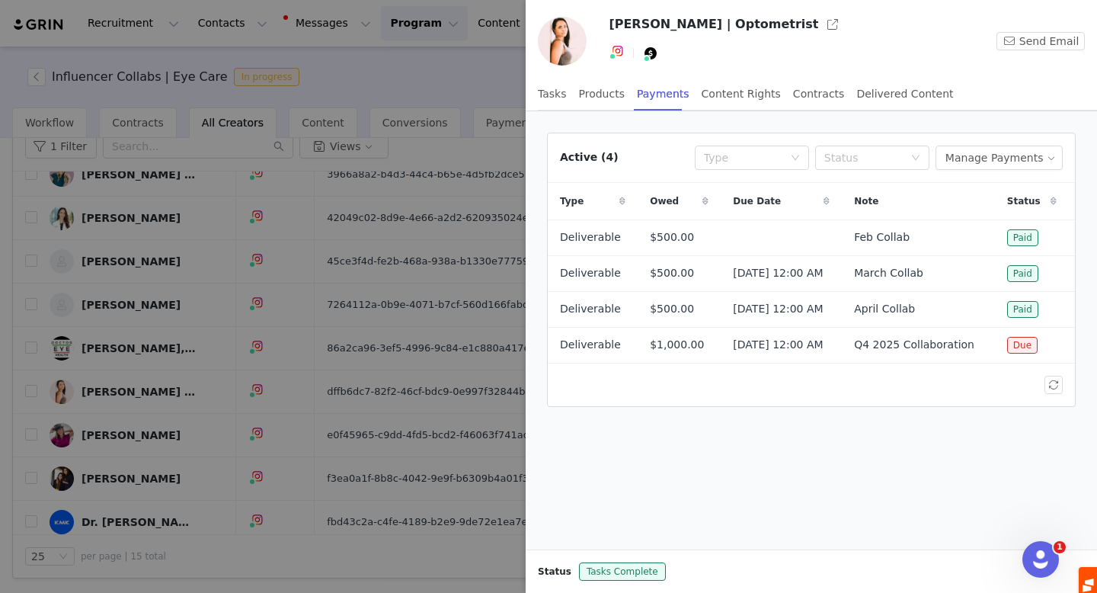
click at [160, 315] on div at bounding box center [548, 296] width 1097 height 593
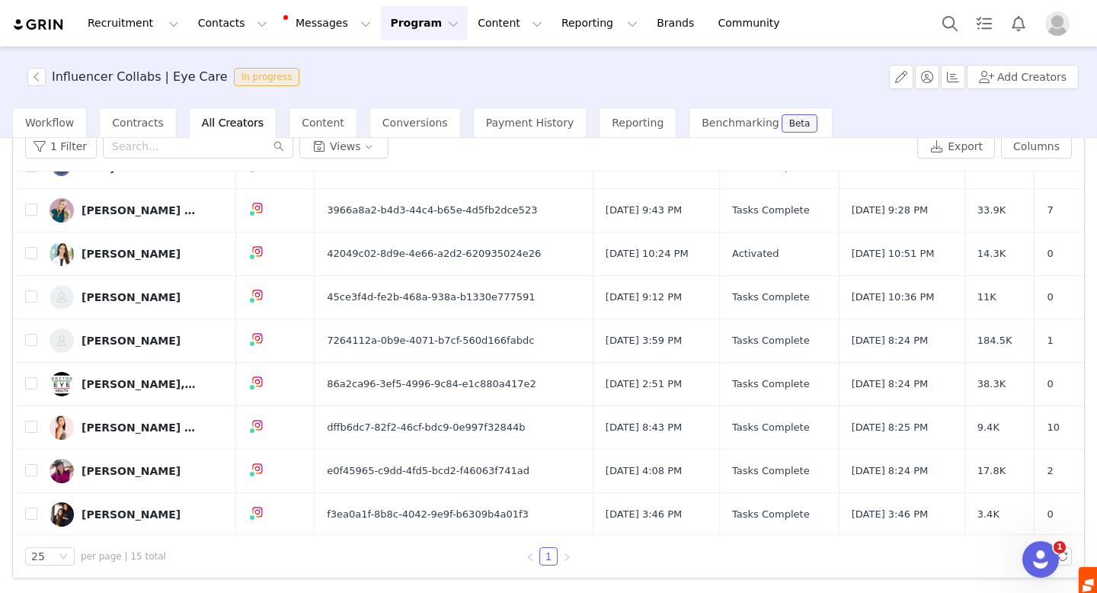
scroll to position [265, 0]
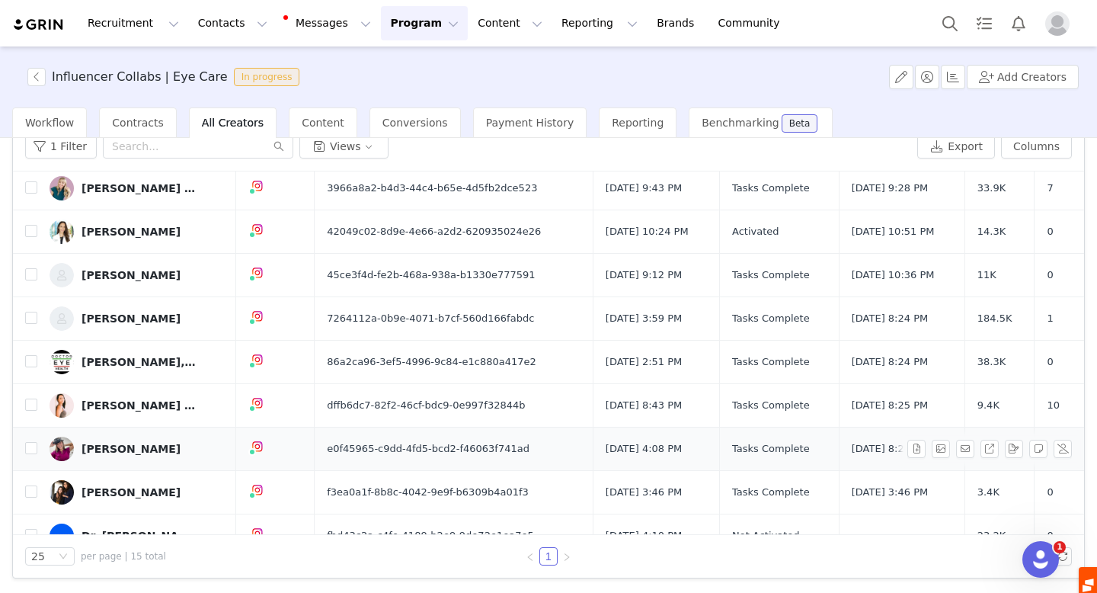
click at [133, 443] on div "[PERSON_NAME]" at bounding box center [131, 449] width 99 height 12
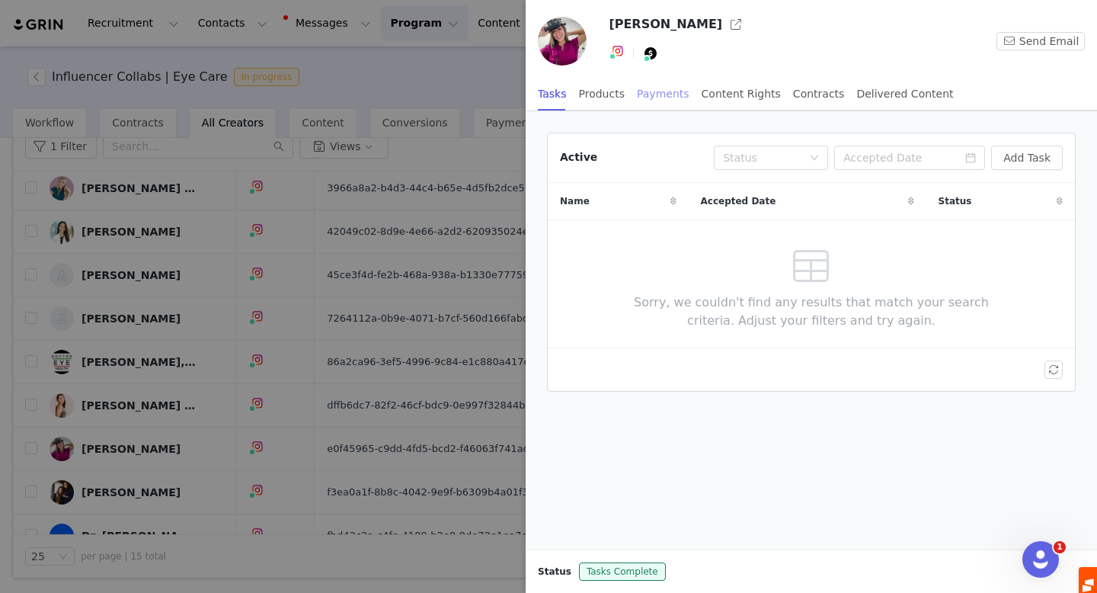
click at [661, 95] on div "Payments" at bounding box center [663, 94] width 53 height 34
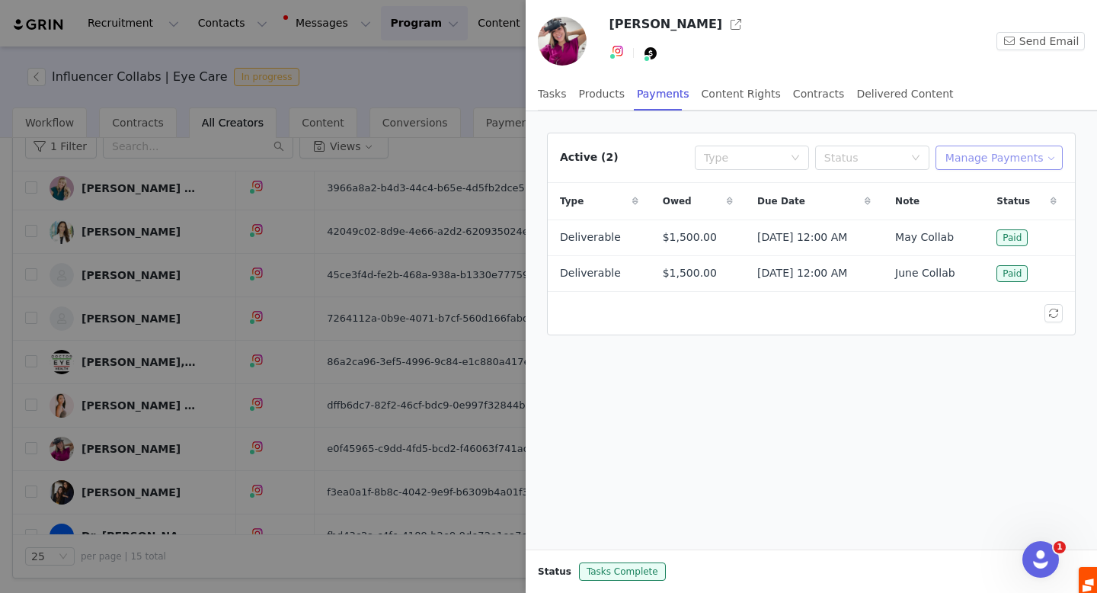
click at [1004, 157] on button "Manage Payments" at bounding box center [999, 158] width 127 height 24
click at [989, 214] on span "Add Payable" at bounding box center [1004, 212] width 66 height 17
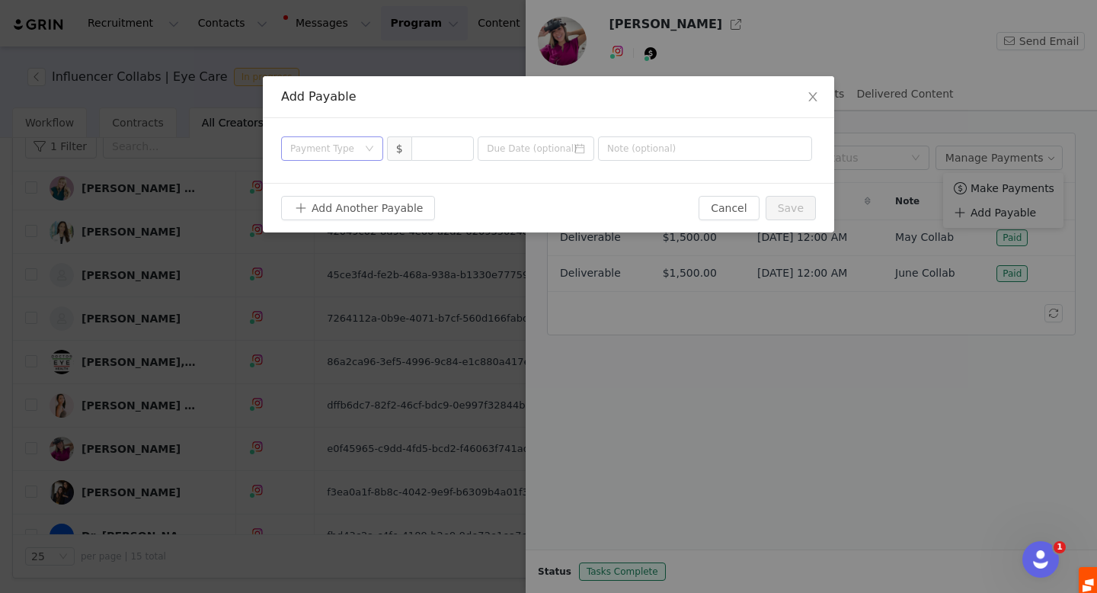
click at [342, 148] on div "Payment Type" at bounding box center [323, 148] width 67 height 15
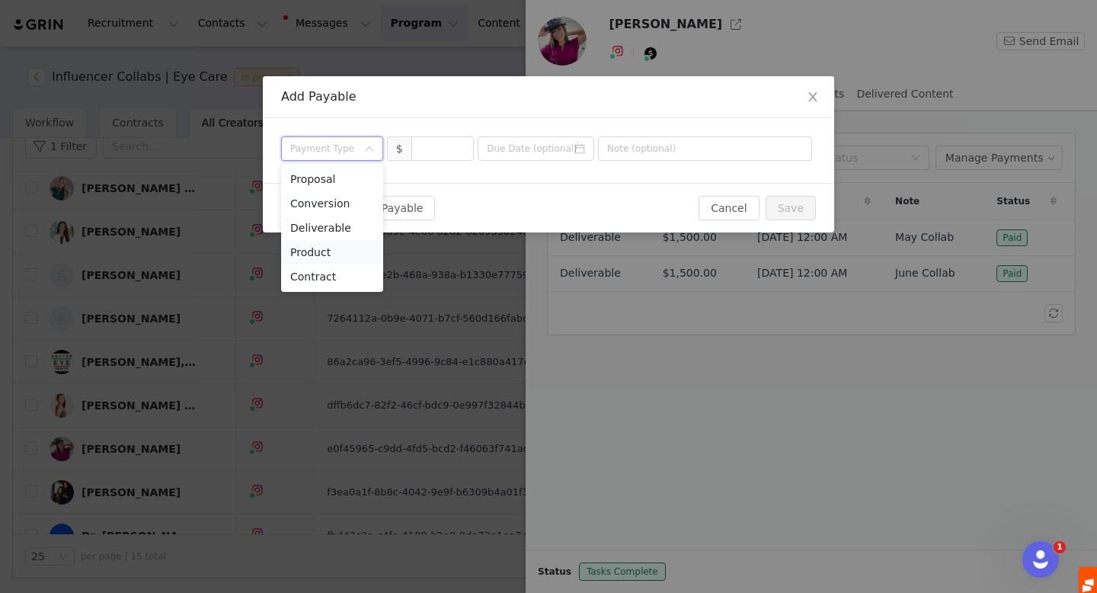
click at [334, 248] on li "Product" at bounding box center [332, 252] width 102 height 24
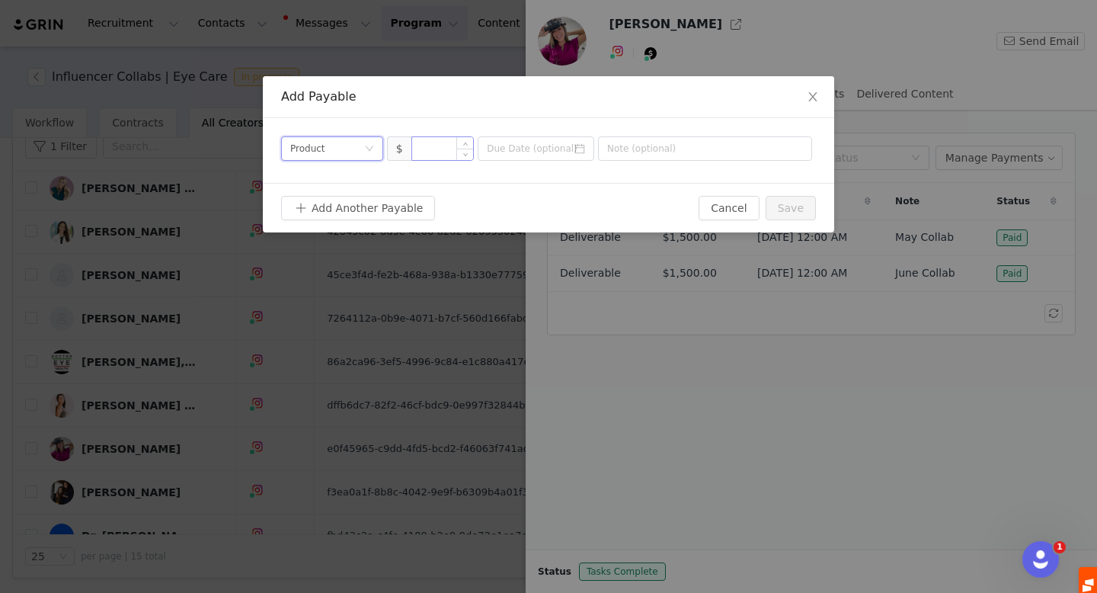
click at [440, 139] on input at bounding box center [443, 148] width 62 height 23
click at [352, 136] on div "Payment Type Product $" at bounding box center [548, 150] width 571 height 65
click at [347, 149] on div "Payment Type Product" at bounding box center [327, 148] width 74 height 23
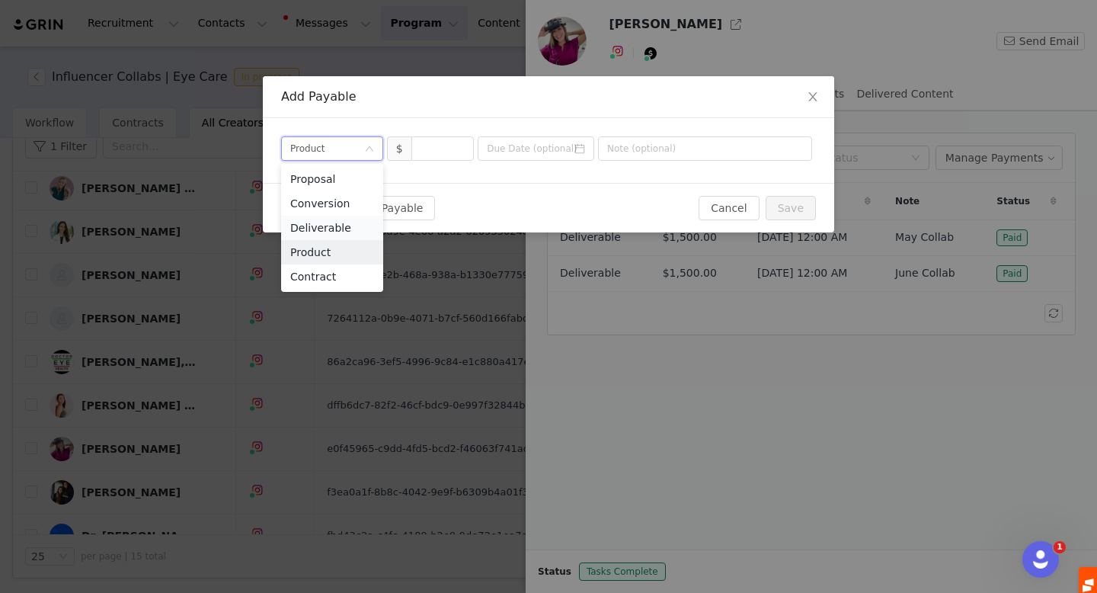
click at [353, 221] on li "Deliverable" at bounding box center [332, 228] width 102 height 24
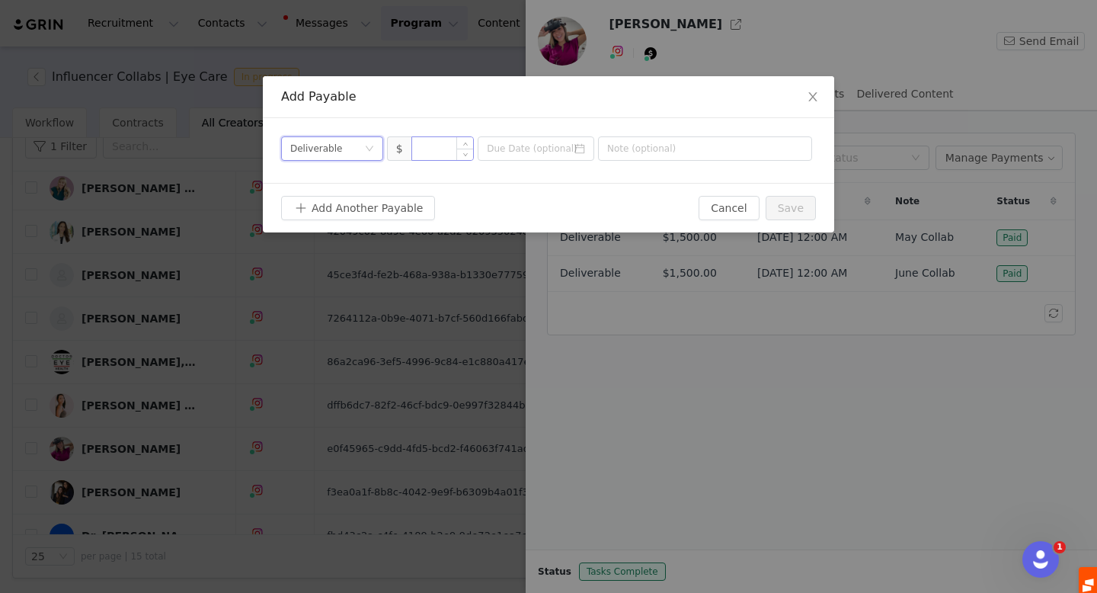
click at [427, 149] on input at bounding box center [443, 148] width 62 height 23
type input "1,500"
click at [503, 156] on input at bounding box center [536, 148] width 117 height 24
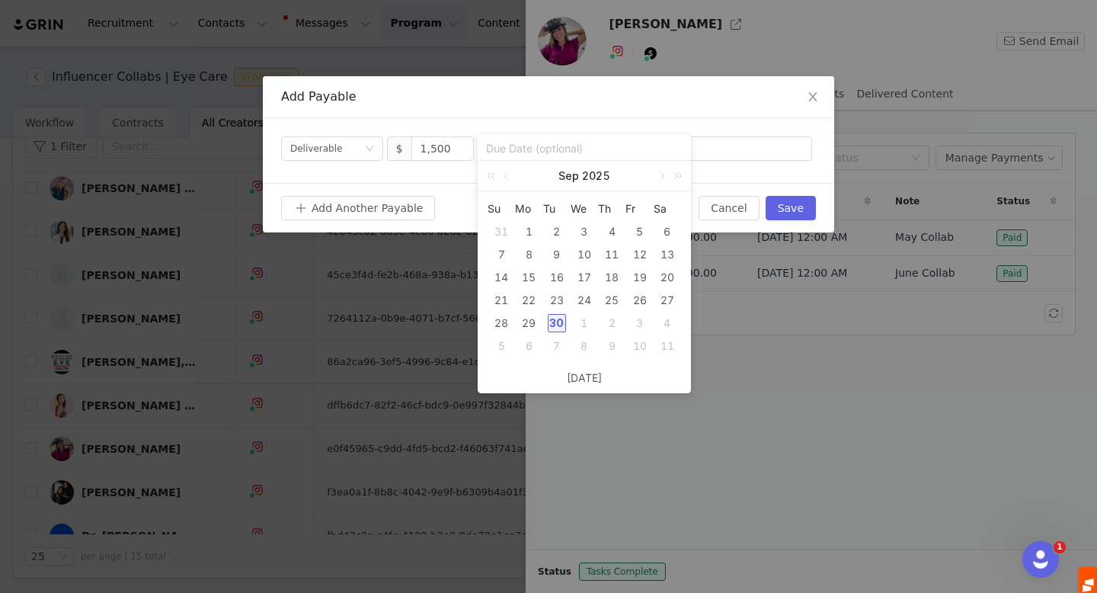
click at [560, 323] on div "30" at bounding box center [557, 323] width 18 height 18
type input "[DATE]"
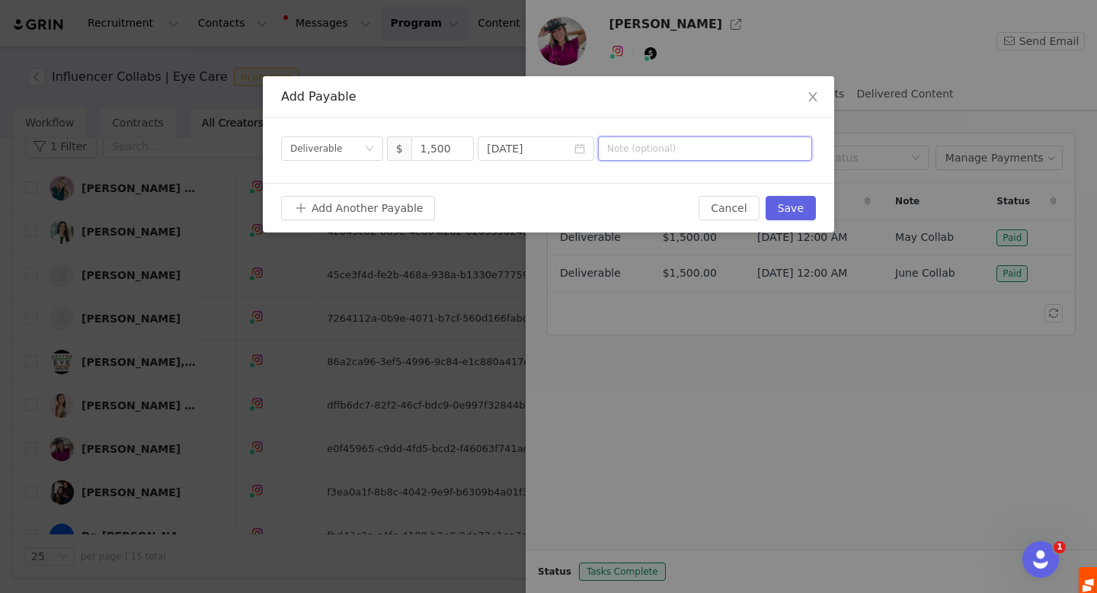
click at [655, 151] on input "text" at bounding box center [705, 148] width 214 height 24
type input "S"
type input "Q4 2025 Collaboration"
click at [808, 206] on button "Save" at bounding box center [791, 208] width 50 height 24
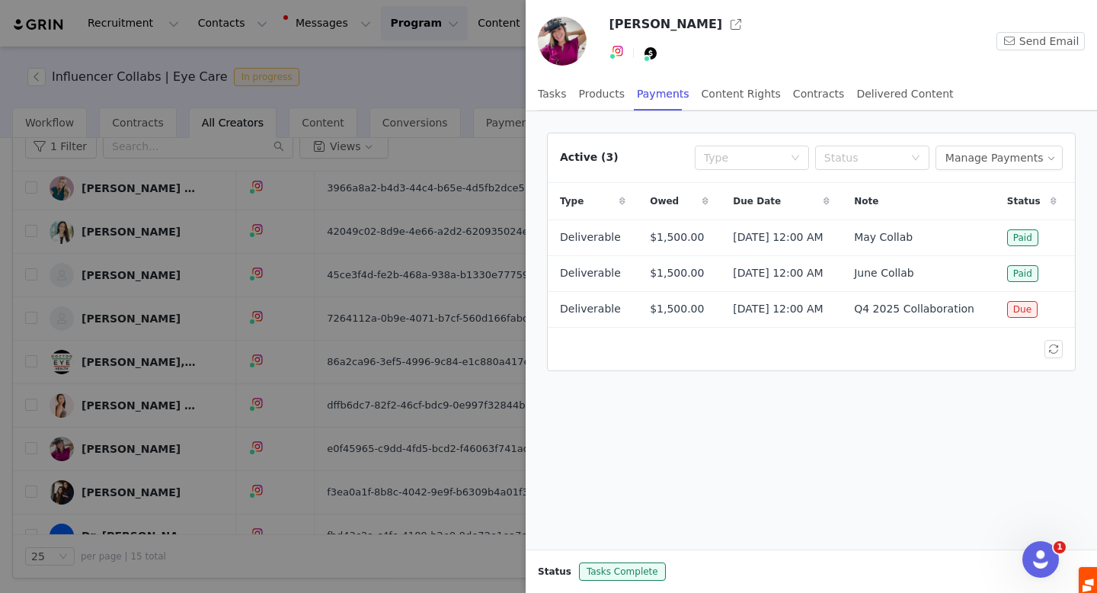
click at [235, 286] on div at bounding box center [548, 296] width 1097 height 593
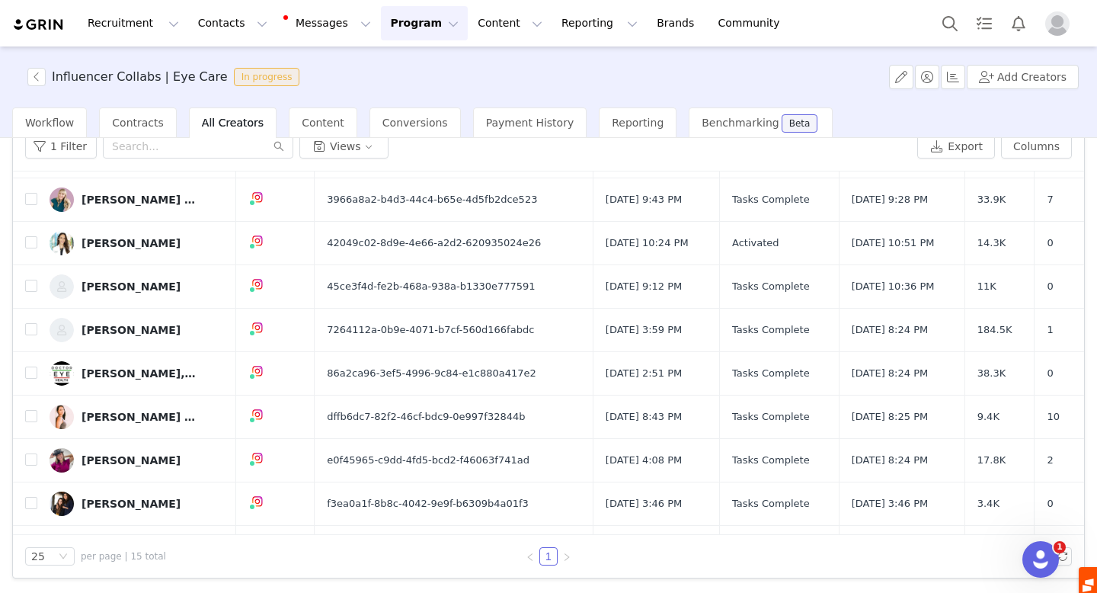
scroll to position [288, 0]
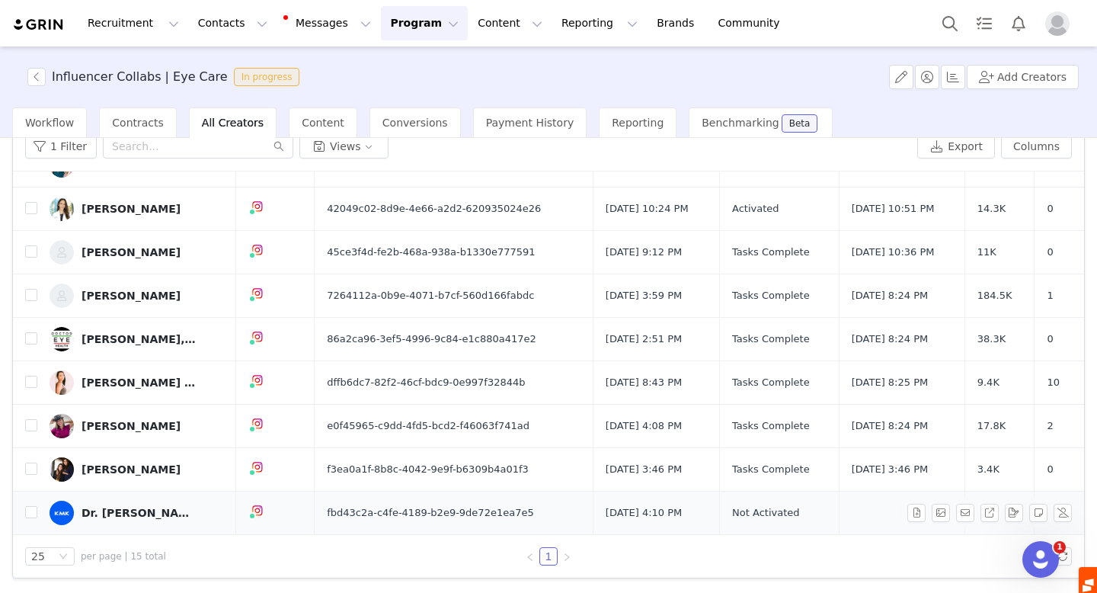
click at [133, 517] on div "Dr. [PERSON_NAME]" at bounding box center [139, 513] width 114 height 12
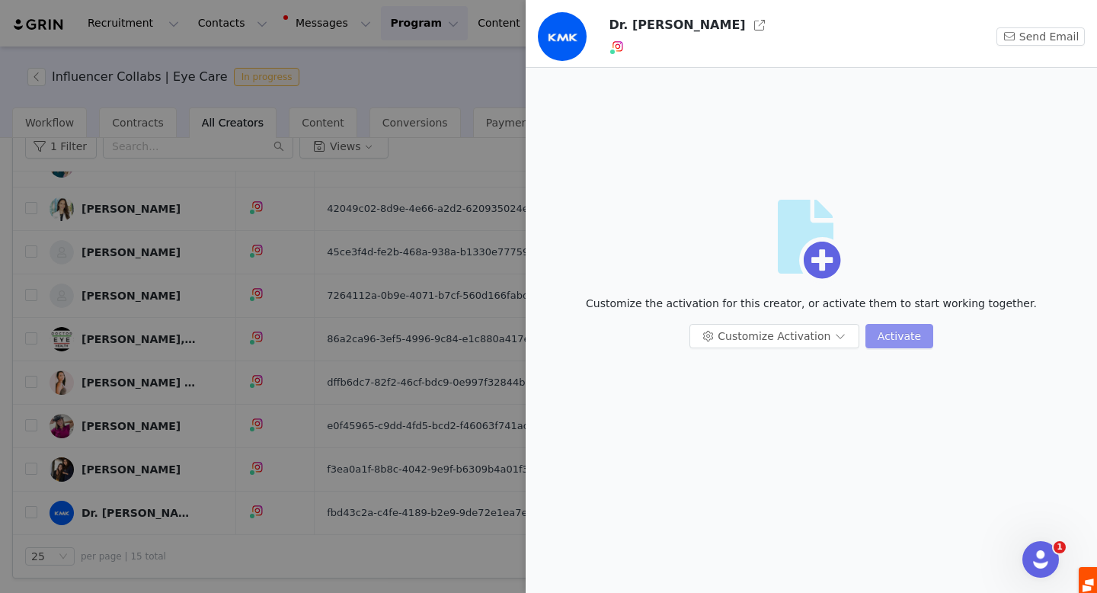
click at [904, 334] on button "Activate" at bounding box center [900, 336] width 68 height 24
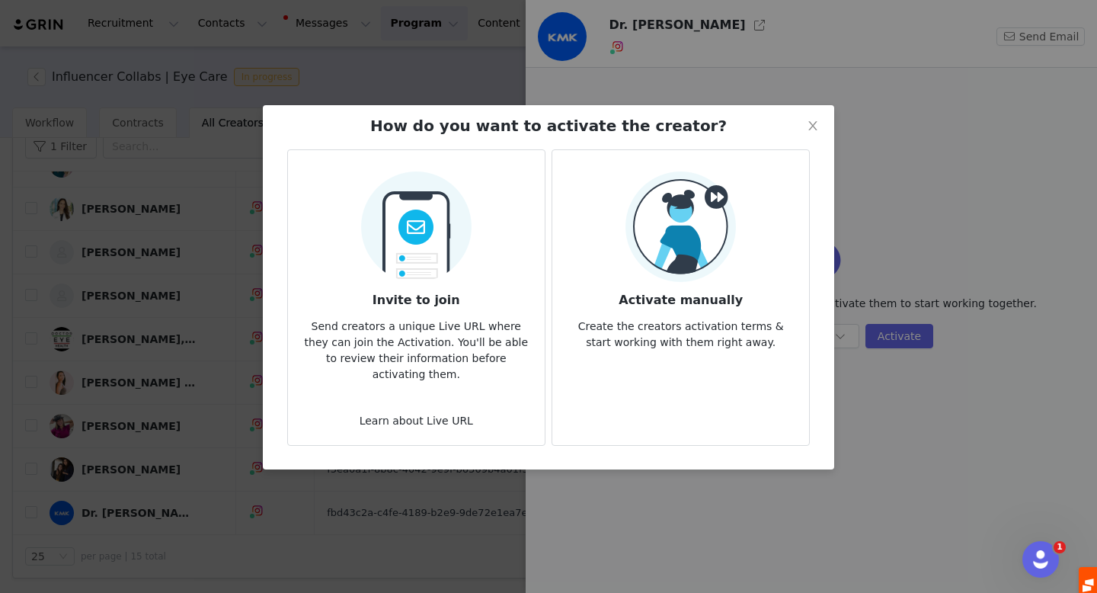
click at [702, 267] on img at bounding box center [681, 226] width 110 height 110
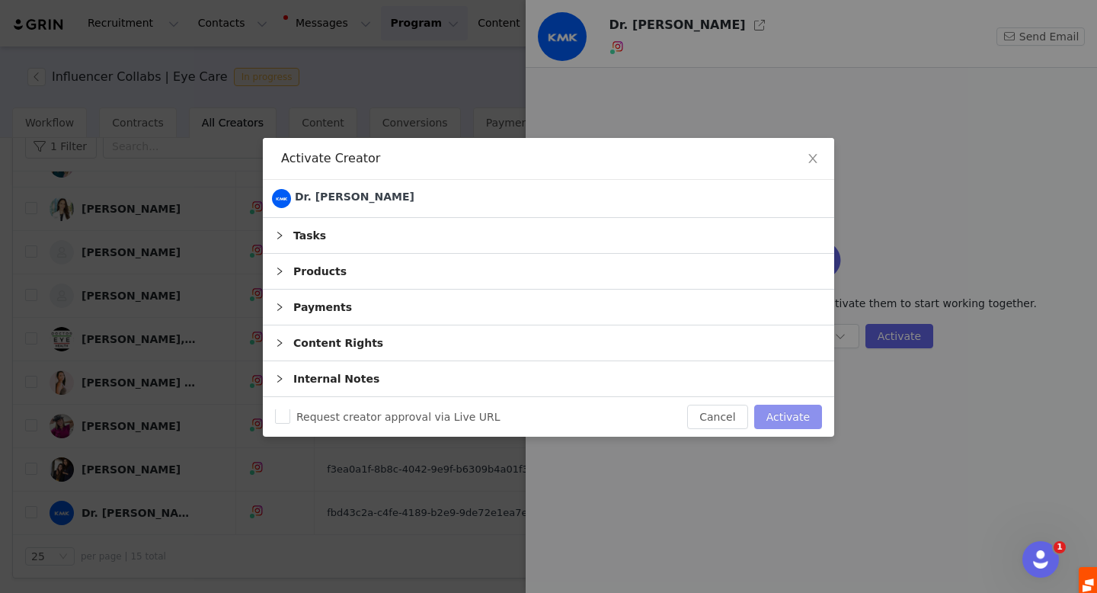
click at [777, 418] on button "Activate" at bounding box center [788, 417] width 68 height 24
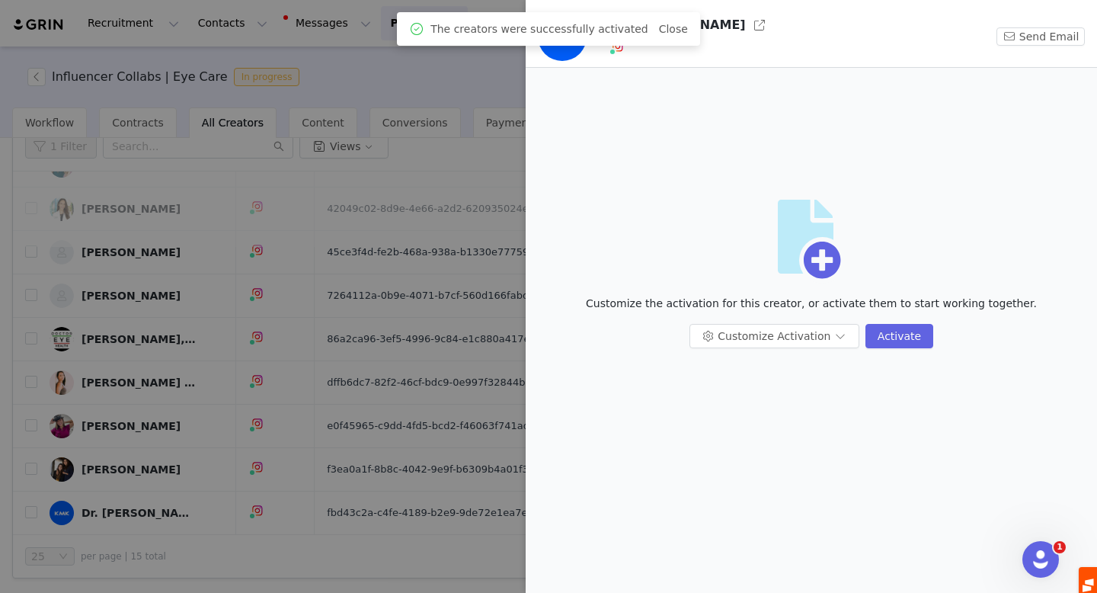
scroll to position [0, 0]
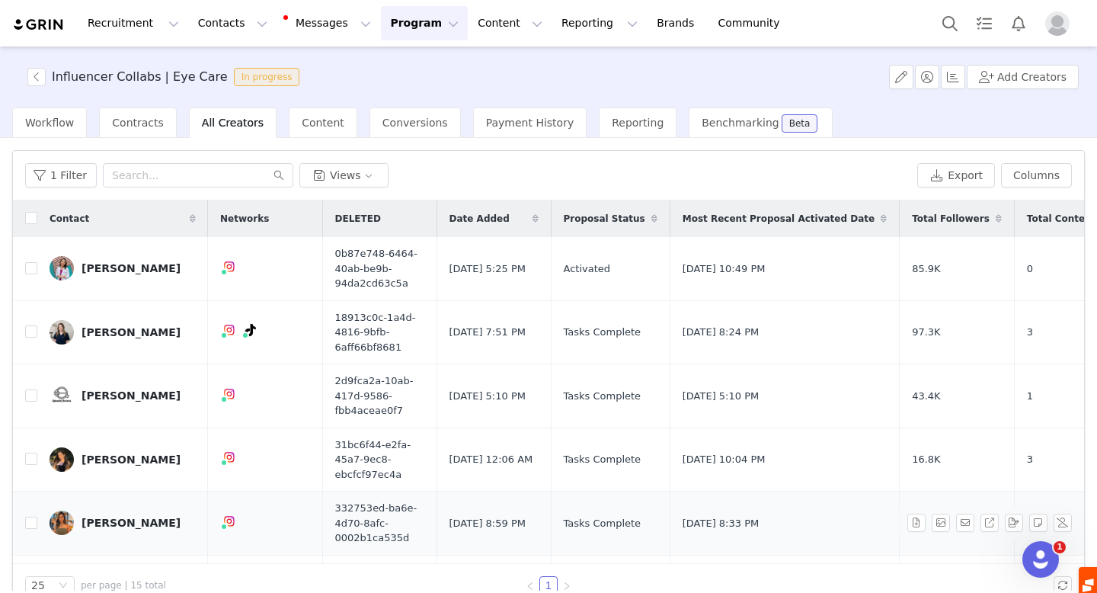
scroll to position [628, 0]
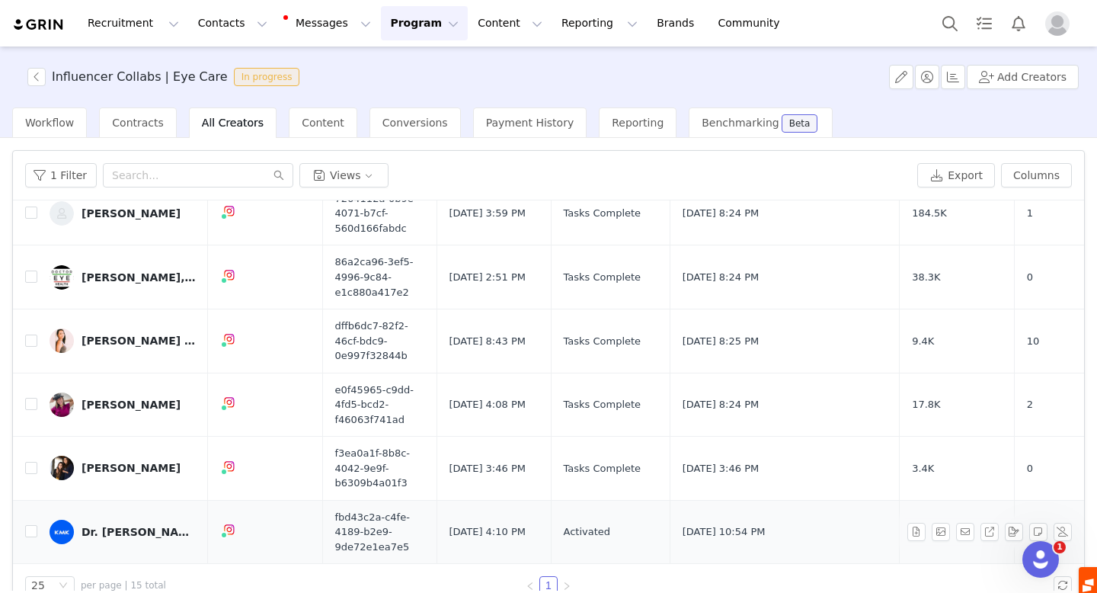
click at [107, 534] on div "Dr. [PERSON_NAME]" at bounding box center [139, 532] width 114 height 12
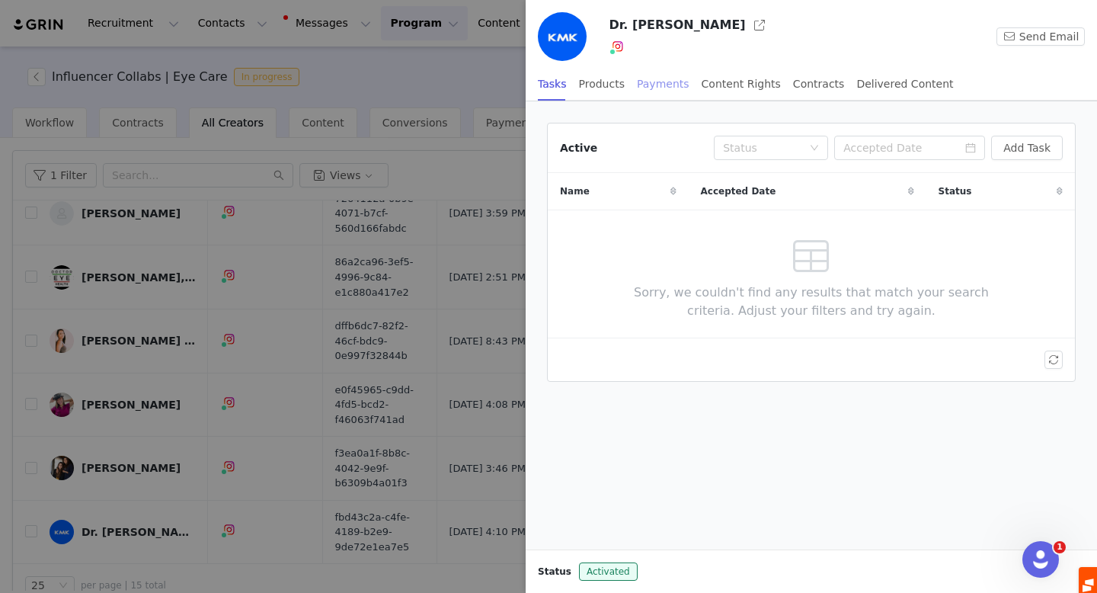
click at [664, 84] on div "Payments" at bounding box center [663, 84] width 53 height 34
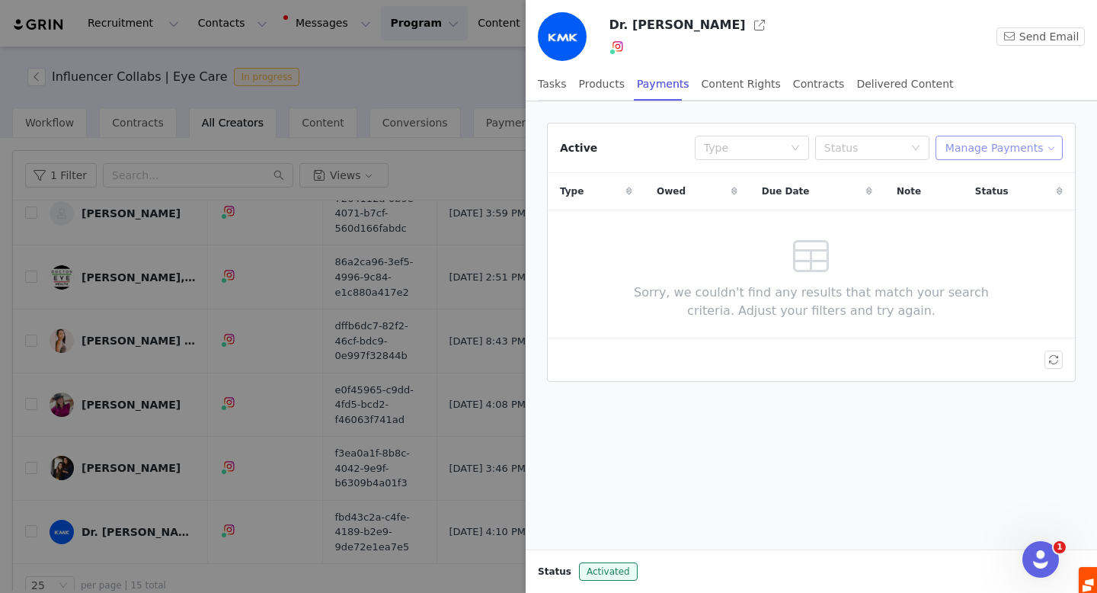
click at [997, 139] on button "Manage Payments" at bounding box center [999, 148] width 127 height 24
click at [987, 202] on span "Add Payable" at bounding box center [1004, 202] width 66 height 17
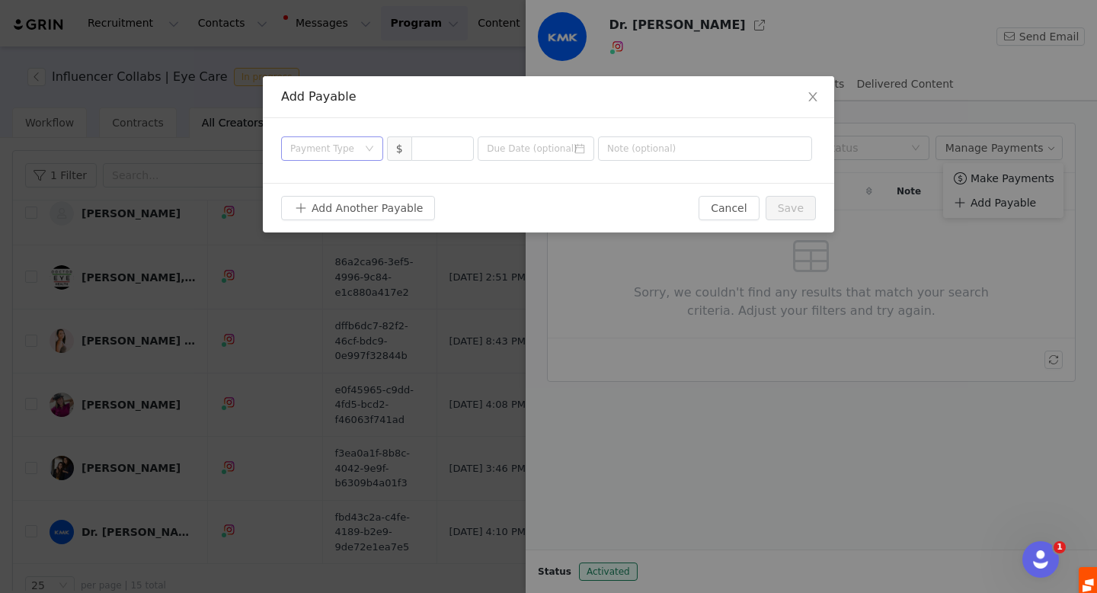
click at [338, 145] on div "Payment Type" at bounding box center [323, 148] width 67 height 15
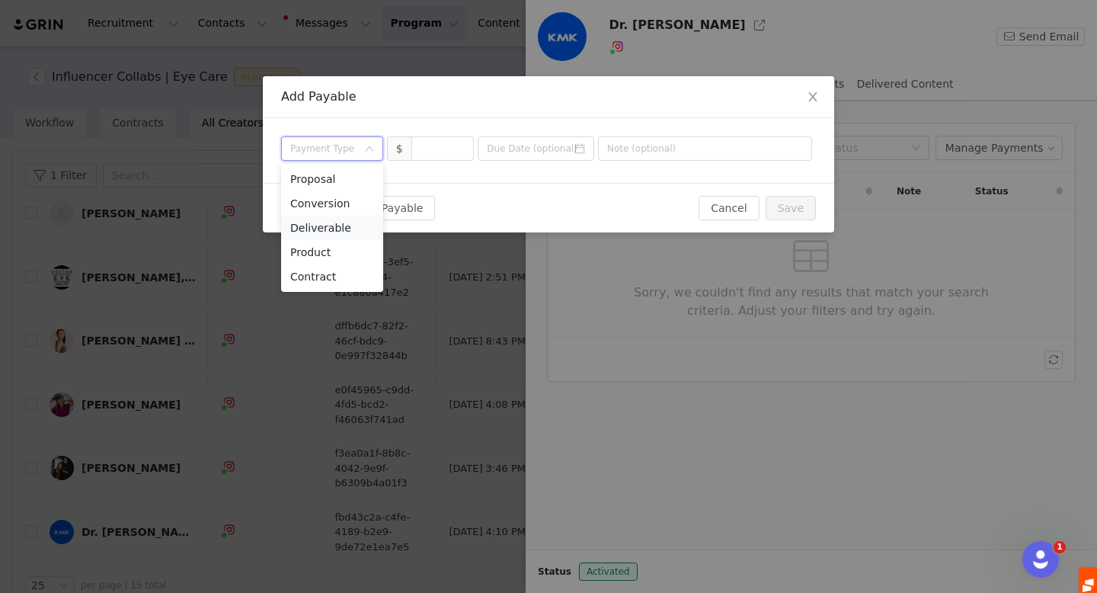
click at [336, 231] on li "Deliverable" at bounding box center [332, 228] width 102 height 24
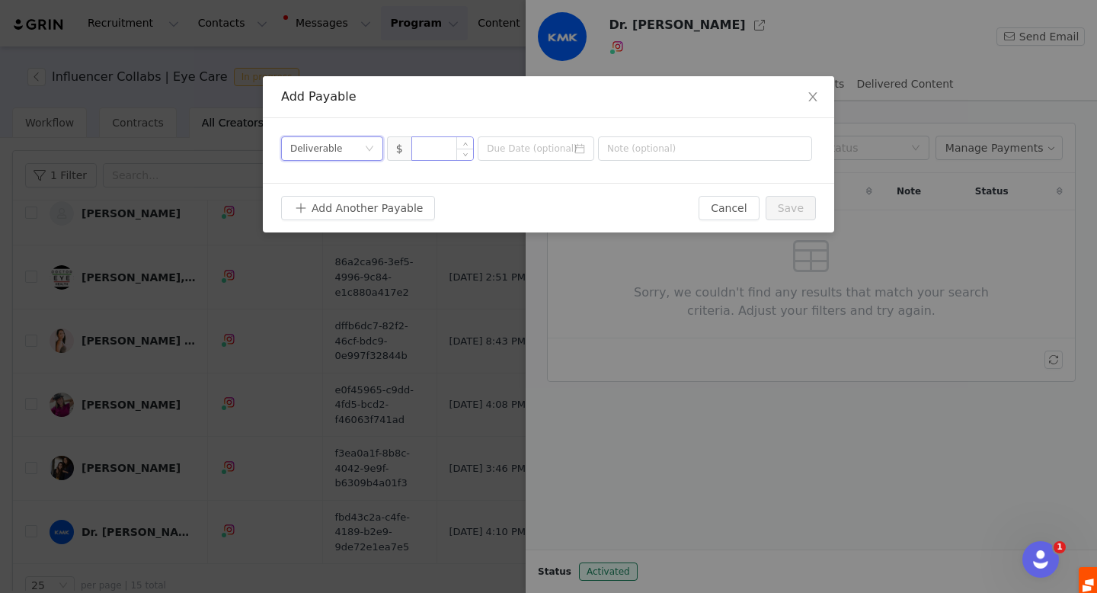
click at [441, 149] on input at bounding box center [443, 148] width 62 height 23
type input "500"
click at [513, 155] on input at bounding box center [536, 148] width 117 height 24
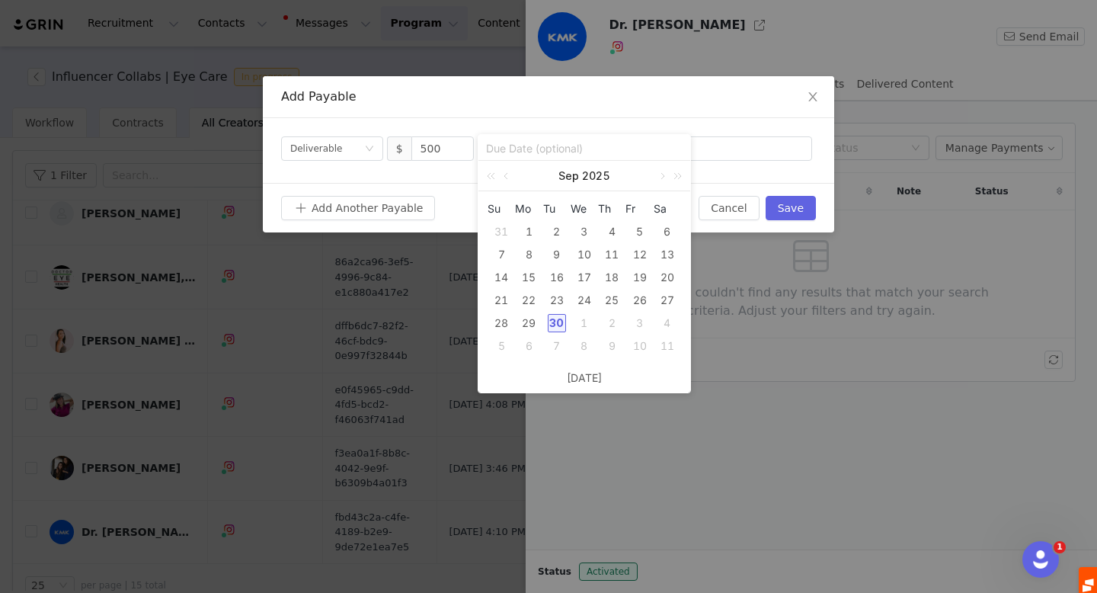
click at [555, 322] on div "30" at bounding box center [557, 323] width 18 height 18
type input "[DATE]"
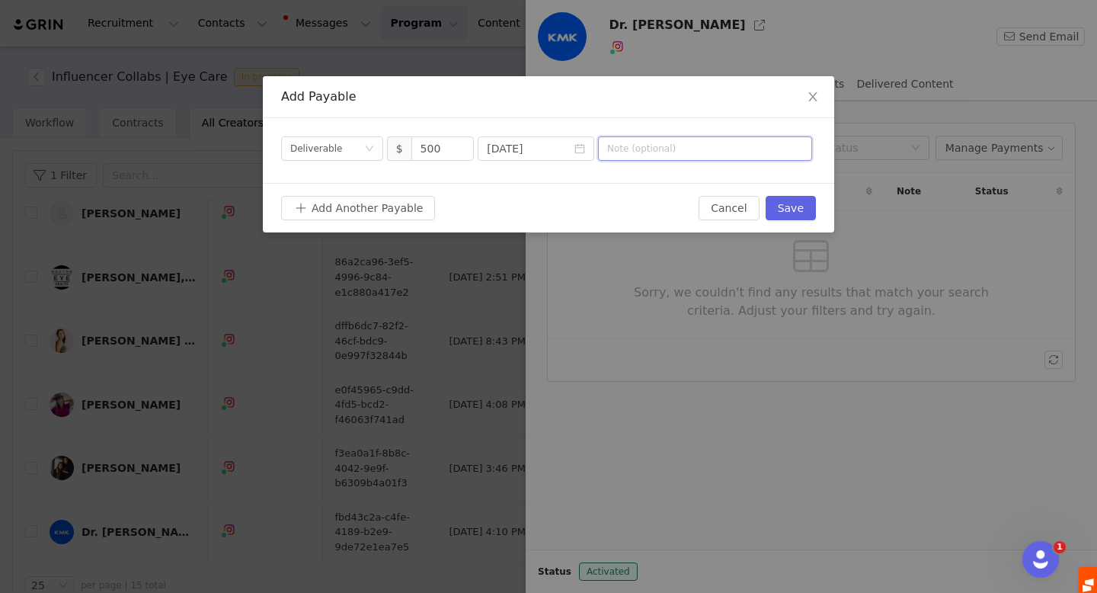
click at [658, 143] on input "text" at bounding box center [705, 148] width 214 height 24
type input "Weave Ads - 30-days"
click at [792, 203] on button "Save" at bounding box center [791, 208] width 50 height 24
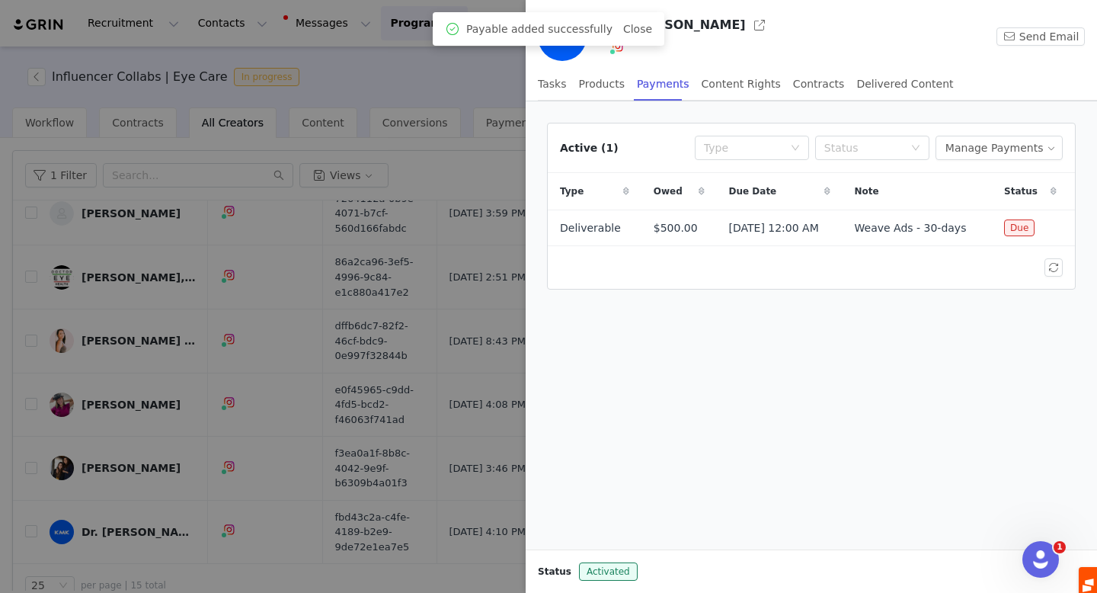
click at [138, 473] on div at bounding box center [548, 296] width 1097 height 593
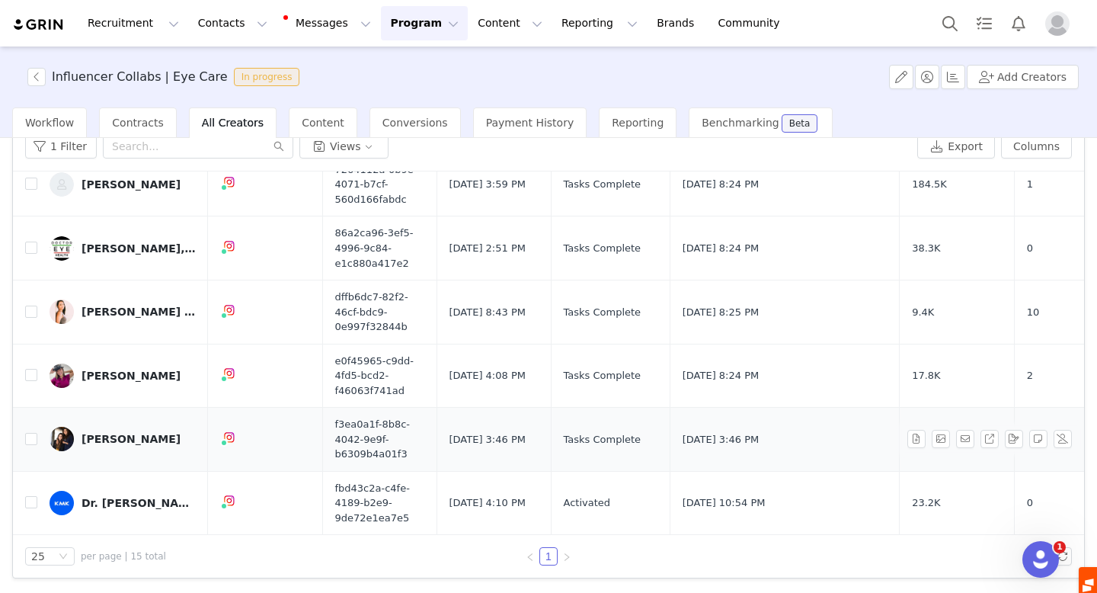
click at [114, 437] on div "[PERSON_NAME]" at bounding box center [131, 439] width 99 height 12
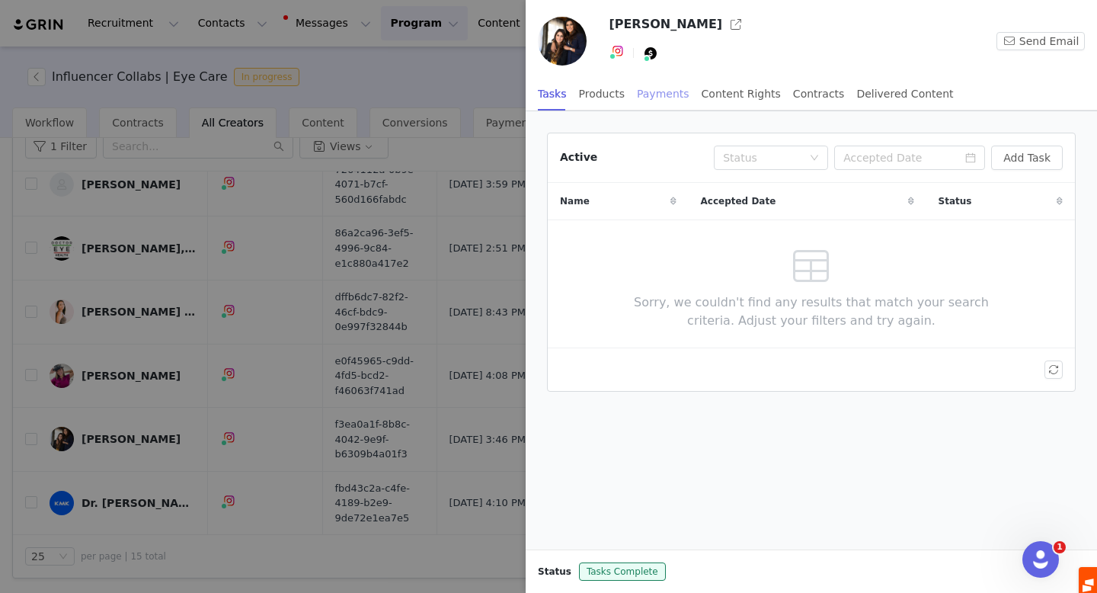
click at [659, 91] on div "Payments" at bounding box center [663, 94] width 53 height 34
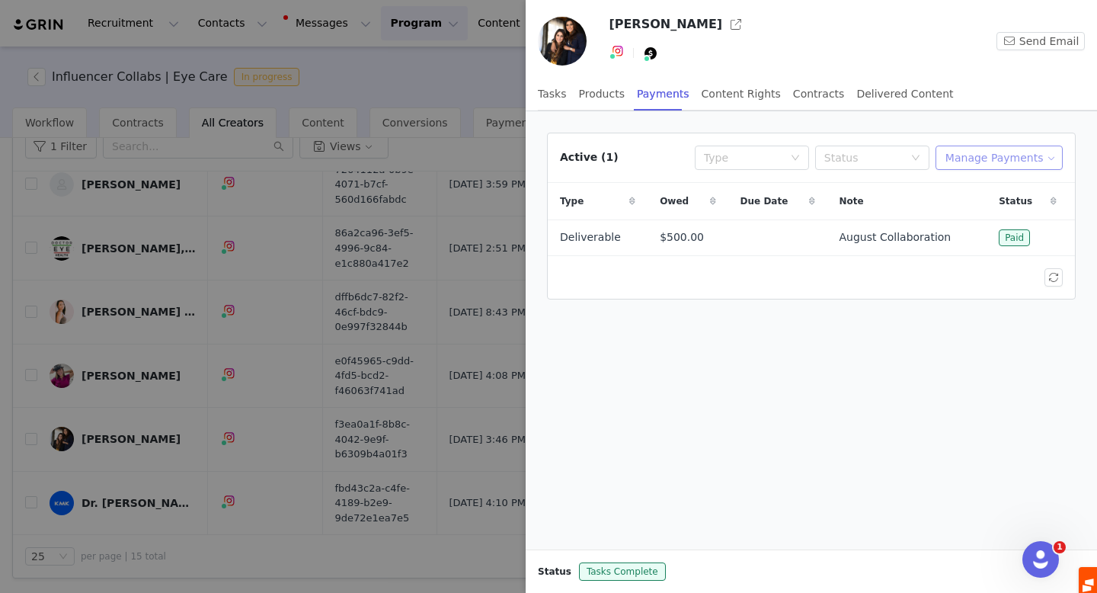
click at [974, 153] on button "Manage Payments" at bounding box center [999, 158] width 127 height 24
click at [966, 213] on span at bounding box center [959, 212] width 15 height 17
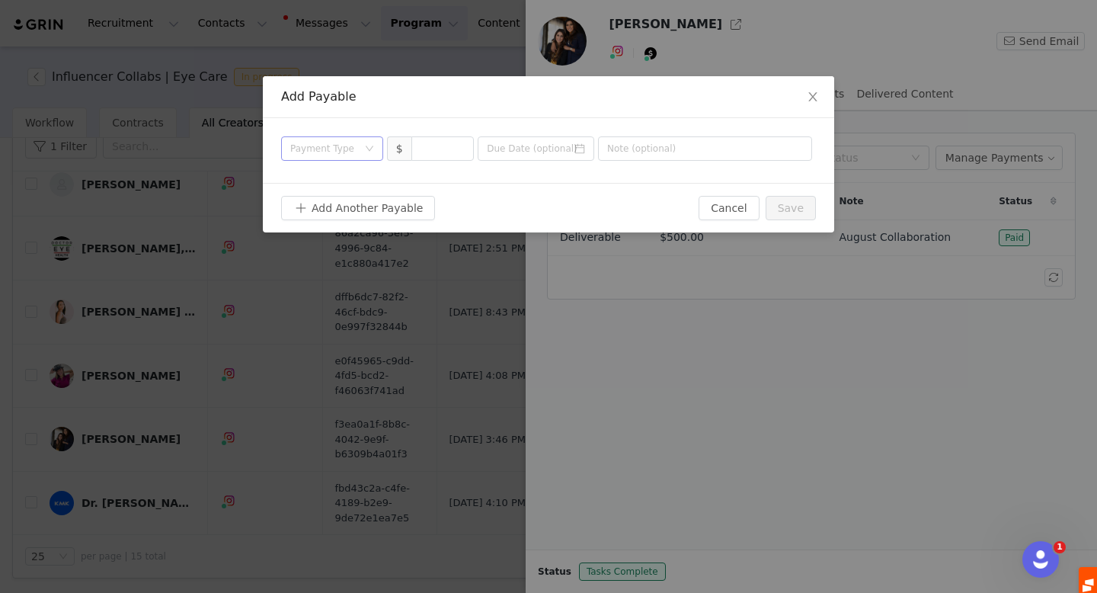
click at [310, 153] on div "Payment Type" at bounding box center [323, 148] width 67 height 15
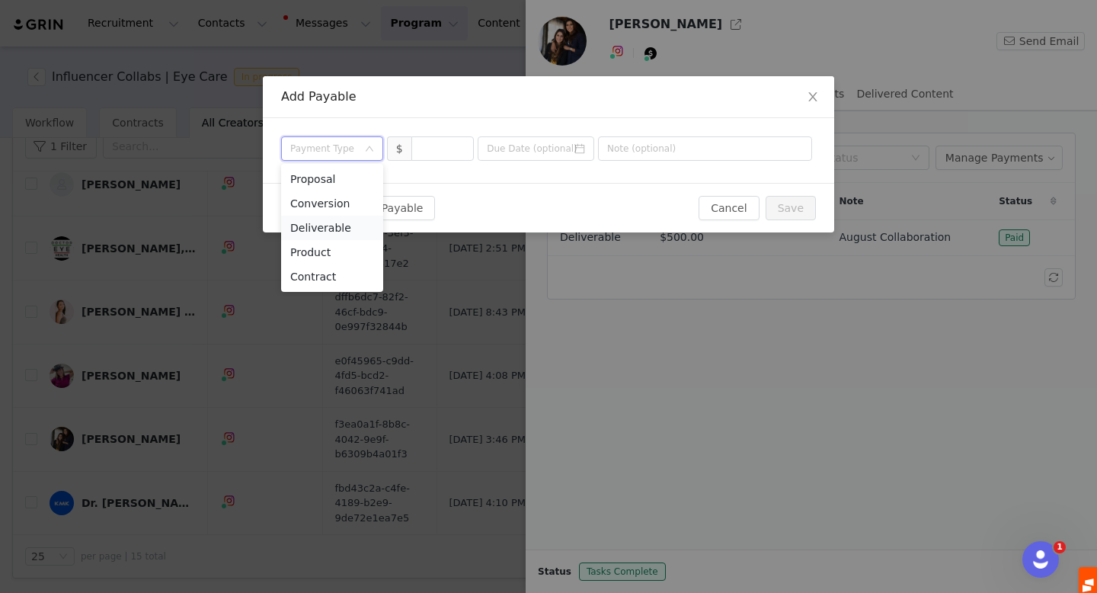
click at [322, 232] on li "Deliverable" at bounding box center [332, 228] width 102 height 24
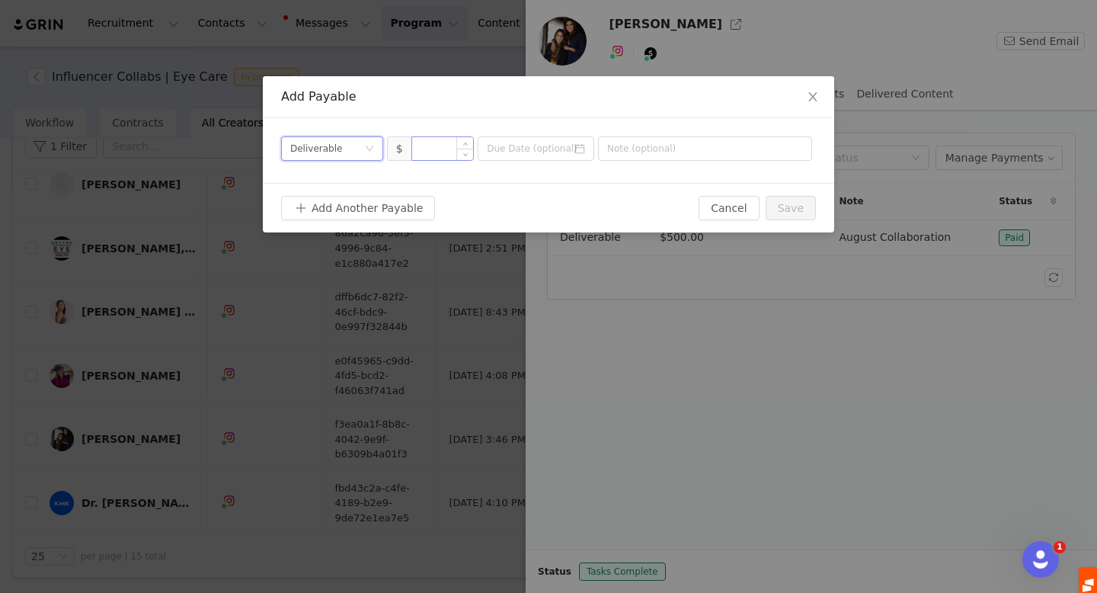
click at [442, 150] on input at bounding box center [443, 148] width 62 height 23
type input "500"
click at [533, 148] on input at bounding box center [536, 148] width 117 height 24
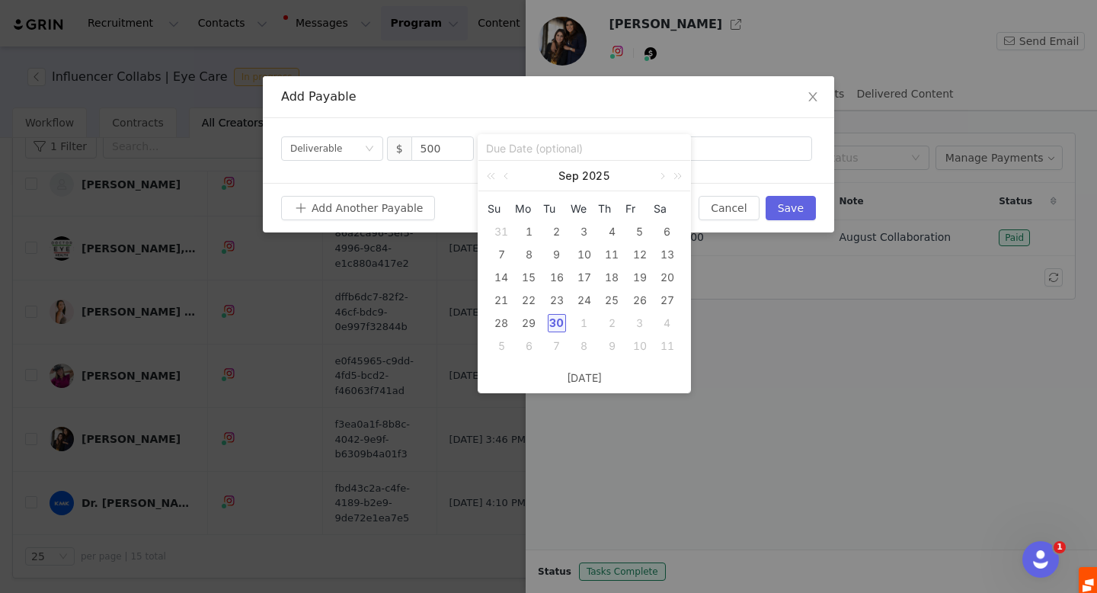
click at [555, 318] on div "30" at bounding box center [557, 323] width 18 height 18
type input "[DATE]"
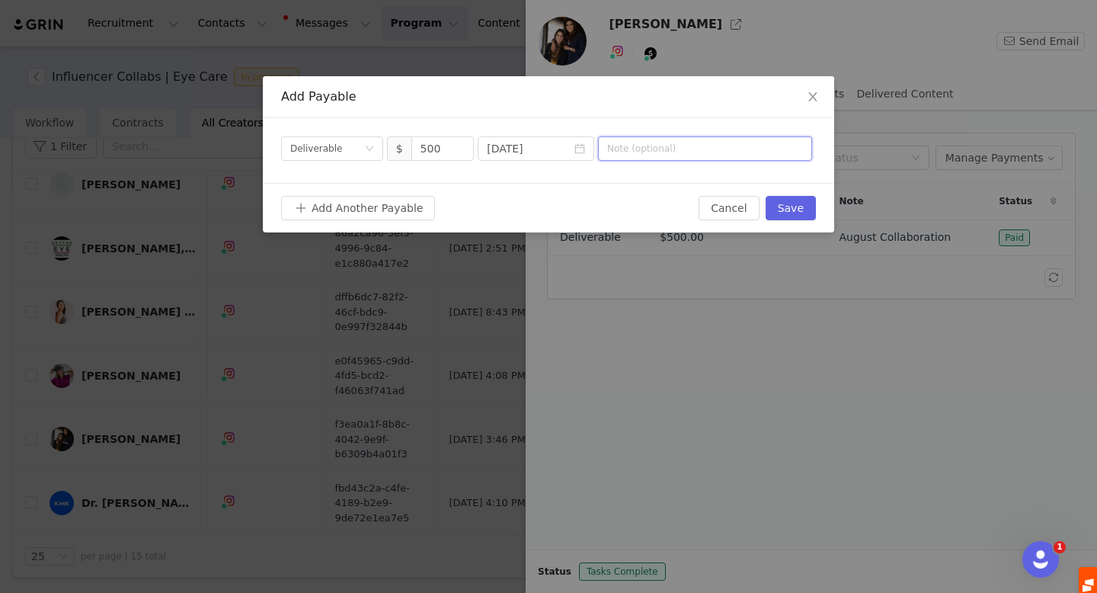
click at [650, 155] on input "text" at bounding box center [705, 148] width 214 height 24
type input "[DATE] Collab"
click at [798, 201] on button "Save" at bounding box center [791, 208] width 50 height 24
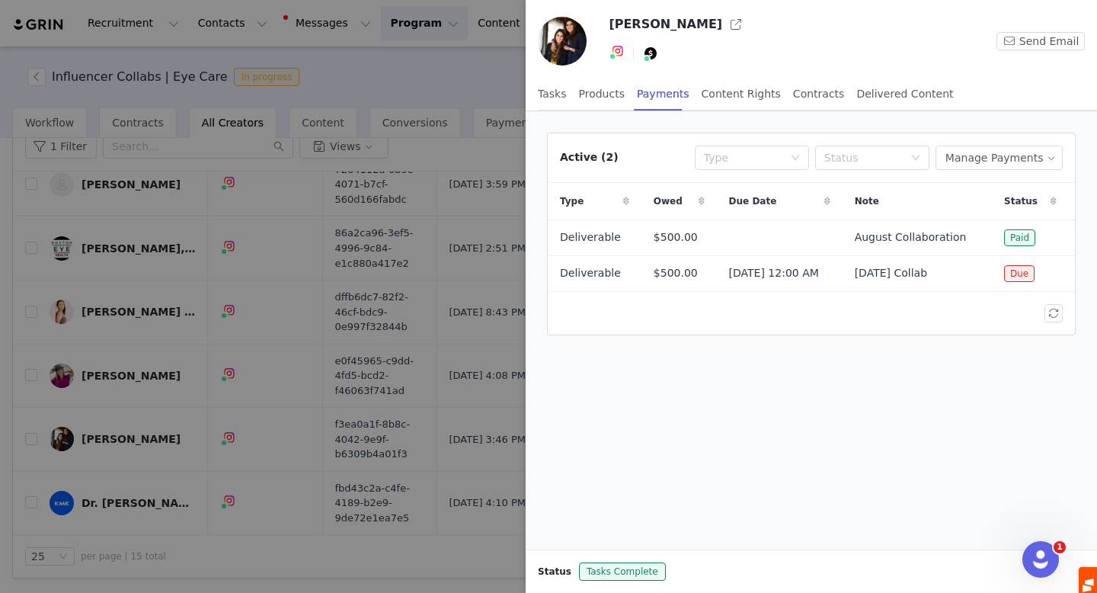
click at [309, 152] on div at bounding box center [548, 296] width 1097 height 593
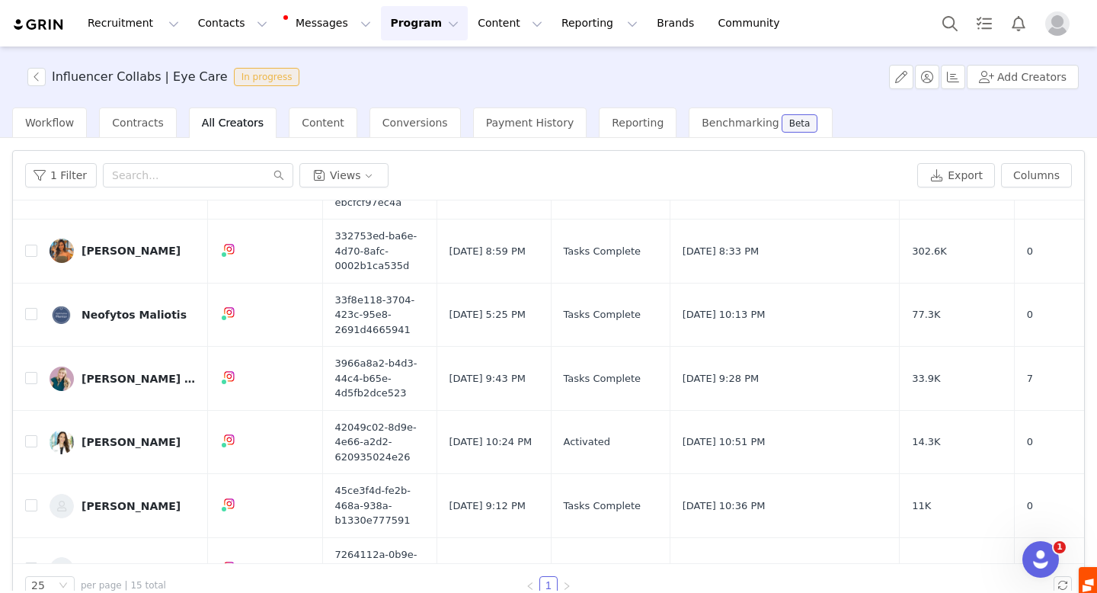
scroll to position [298, 0]
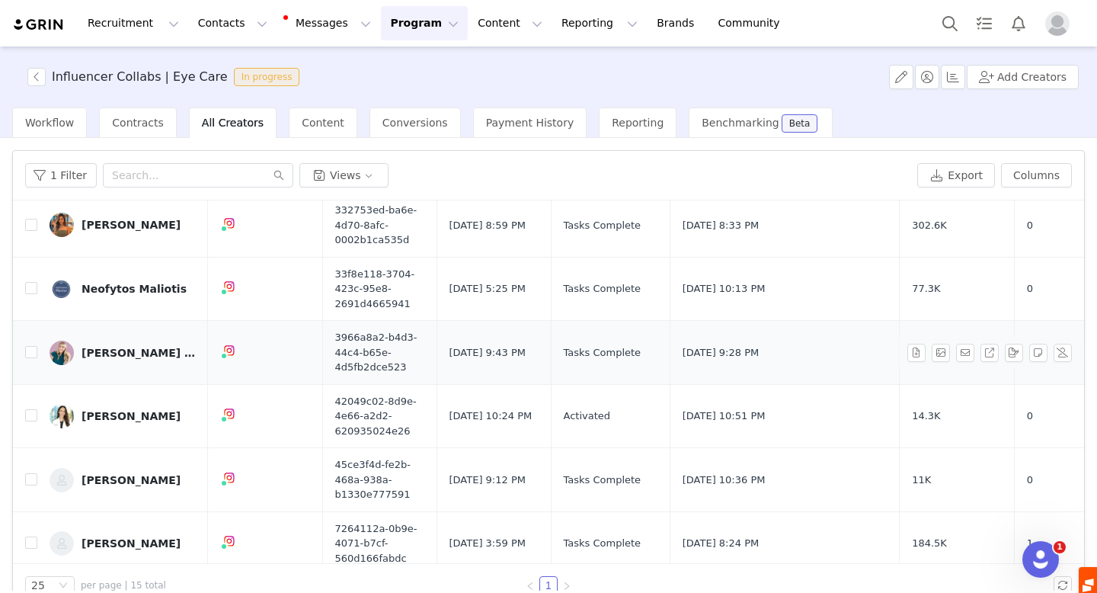
click at [117, 354] on div "[PERSON_NAME] | Optometrist" at bounding box center [139, 353] width 114 height 12
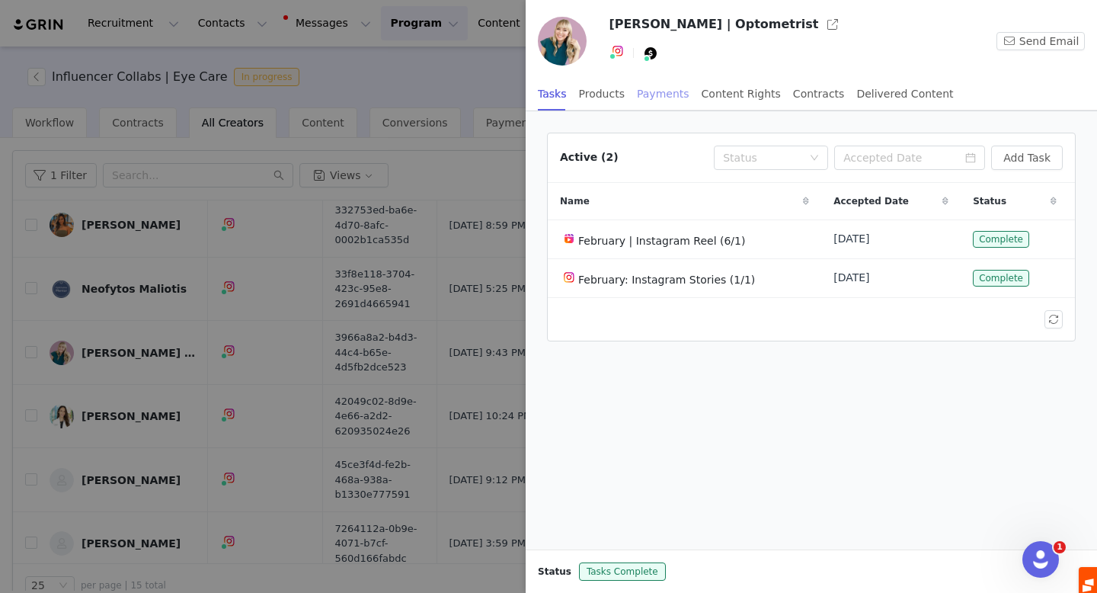
click at [656, 94] on div "Payments" at bounding box center [663, 94] width 53 height 34
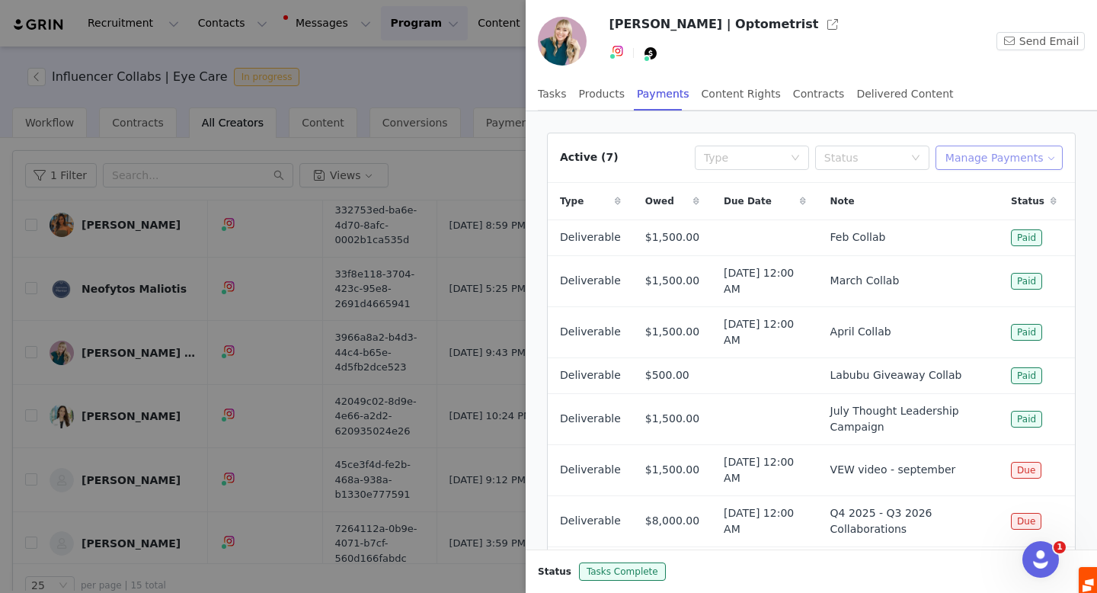
click at [1022, 162] on button "Manage Payments" at bounding box center [999, 158] width 127 height 24
click at [1019, 213] on span "Add Payable" at bounding box center [1004, 212] width 66 height 17
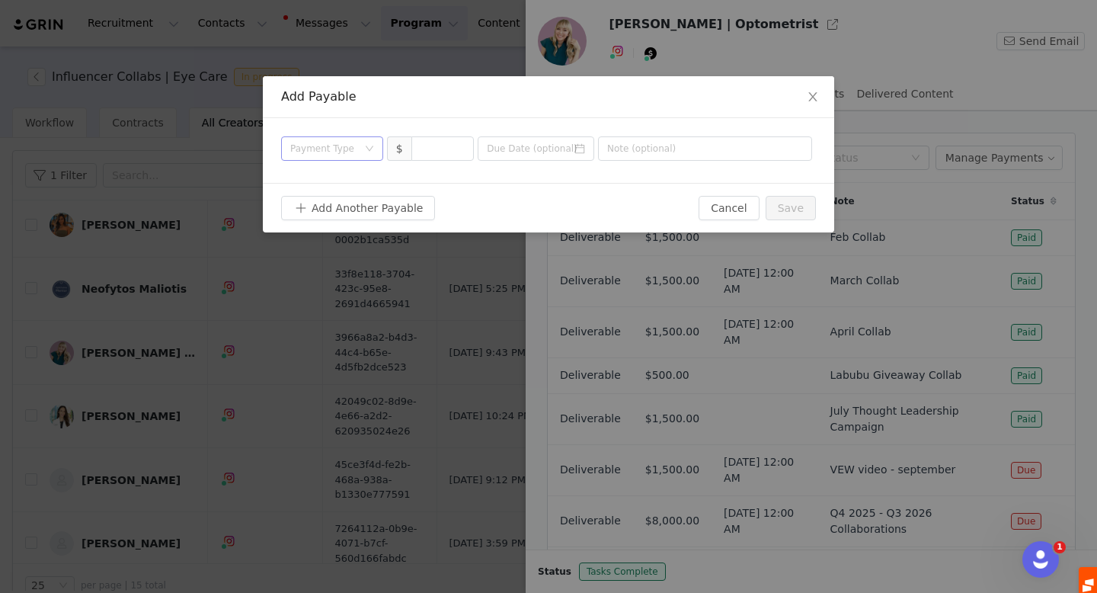
click at [347, 148] on div "Payment Type" at bounding box center [323, 148] width 67 height 15
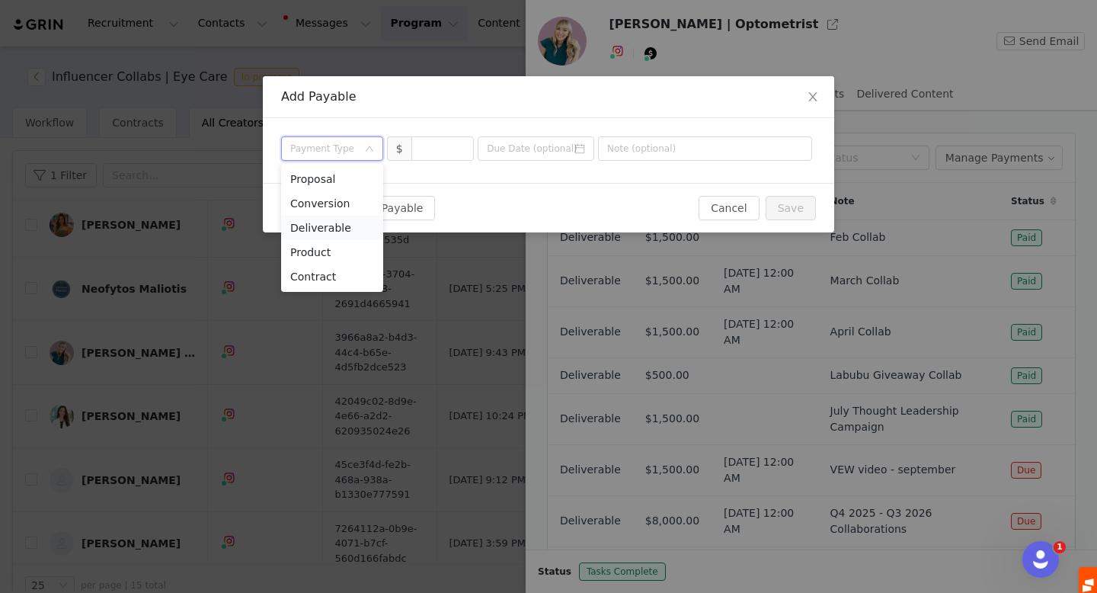
click at [338, 226] on li "Deliverable" at bounding box center [332, 228] width 102 height 24
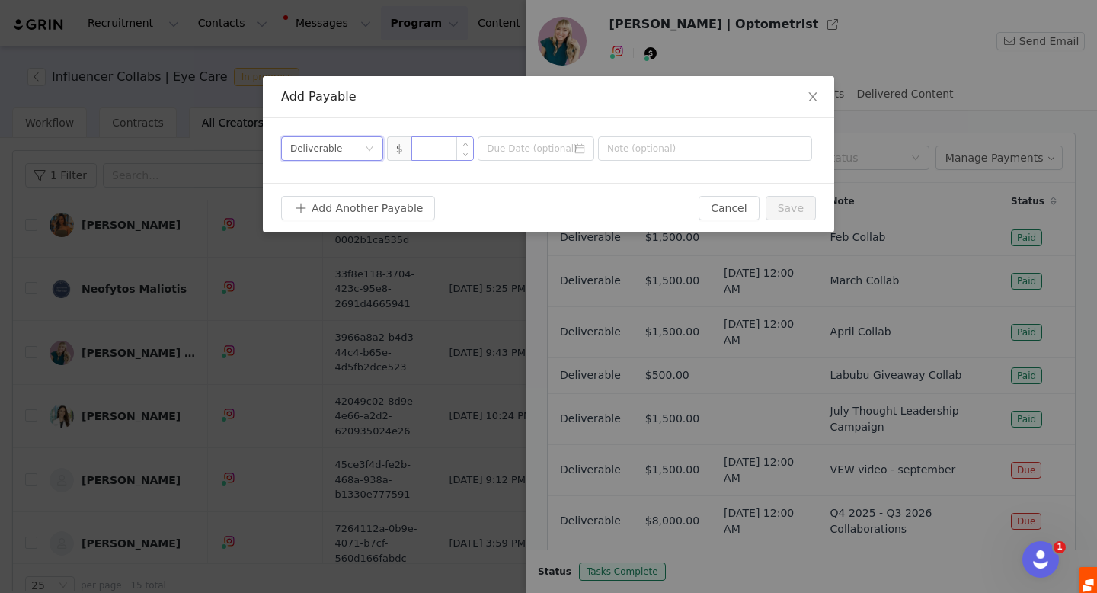
click at [432, 151] on input at bounding box center [443, 148] width 62 height 23
type input "100"
click at [537, 149] on input at bounding box center [536, 148] width 117 height 24
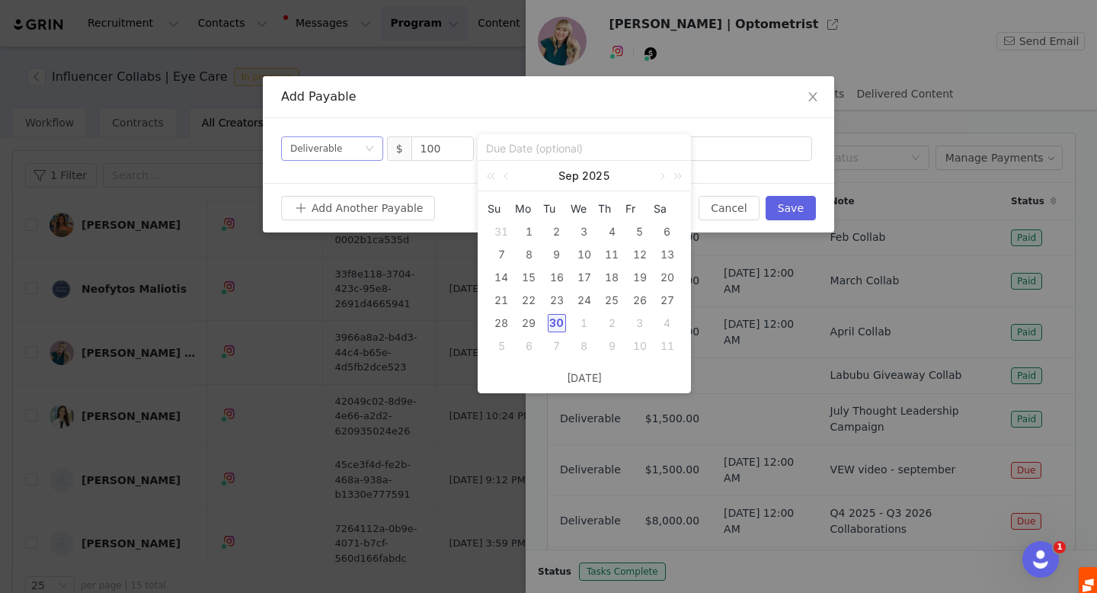
click at [370, 148] on icon "icon: down" at bounding box center [370, 148] width 8 height 5
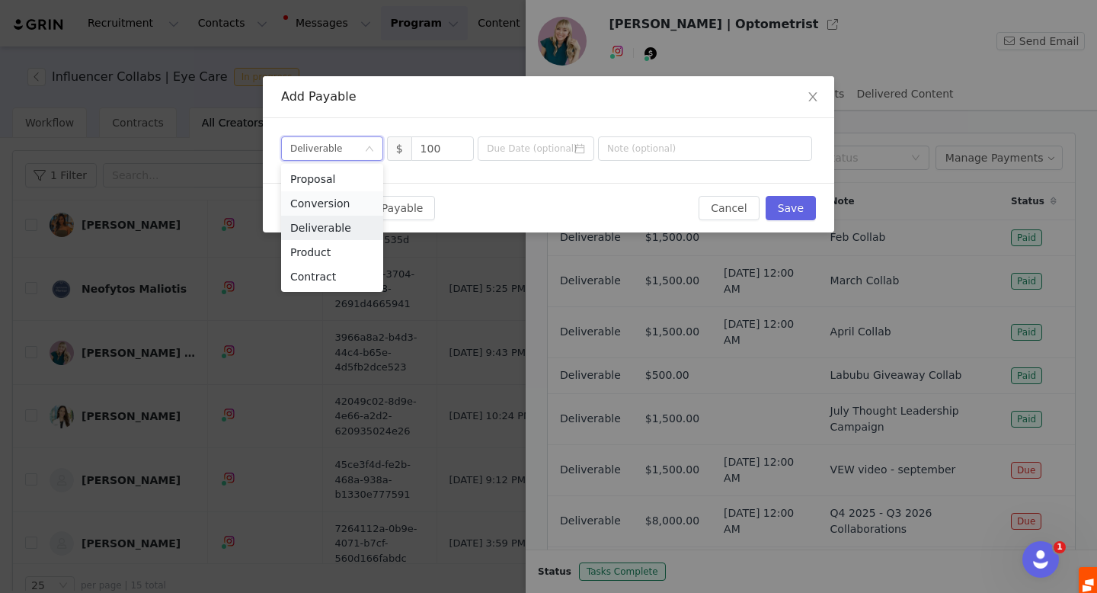
click at [325, 203] on li "Conversion" at bounding box center [332, 203] width 102 height 24
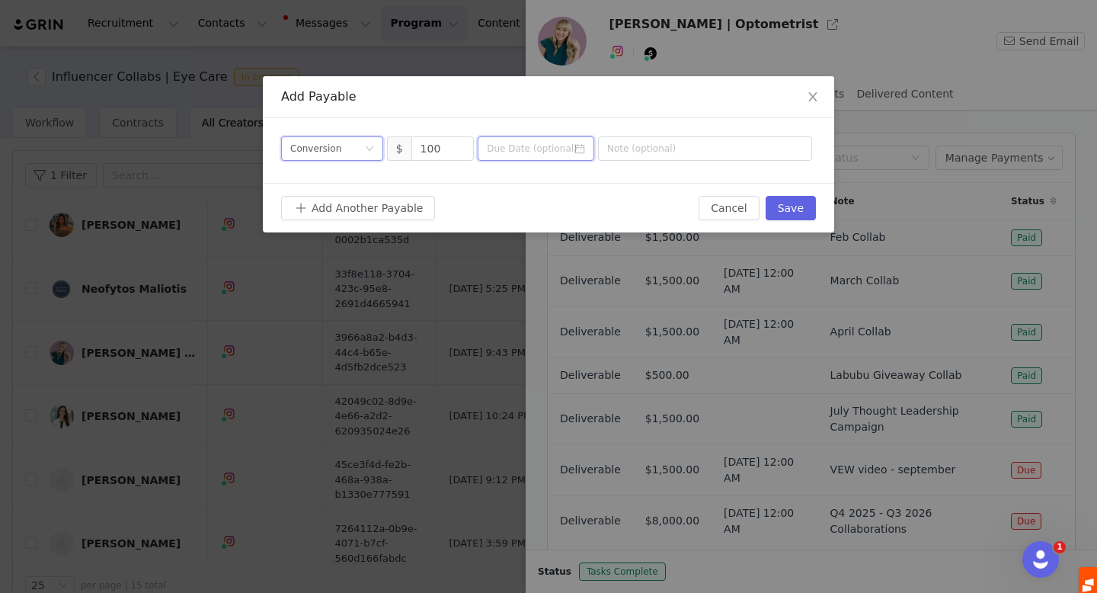
click at [530, 148] on input at bounding box center [536, 148] width 117 height 24
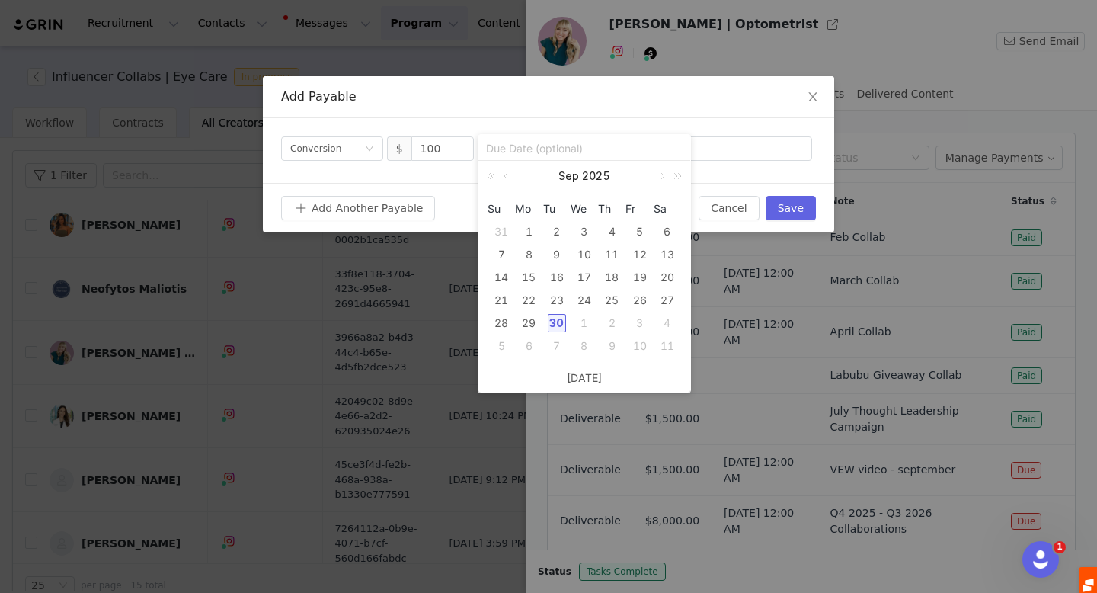
click at [558, 324] on div "30" at bounding box center [557, 323] width 18 height 18
type input "[DATE]"
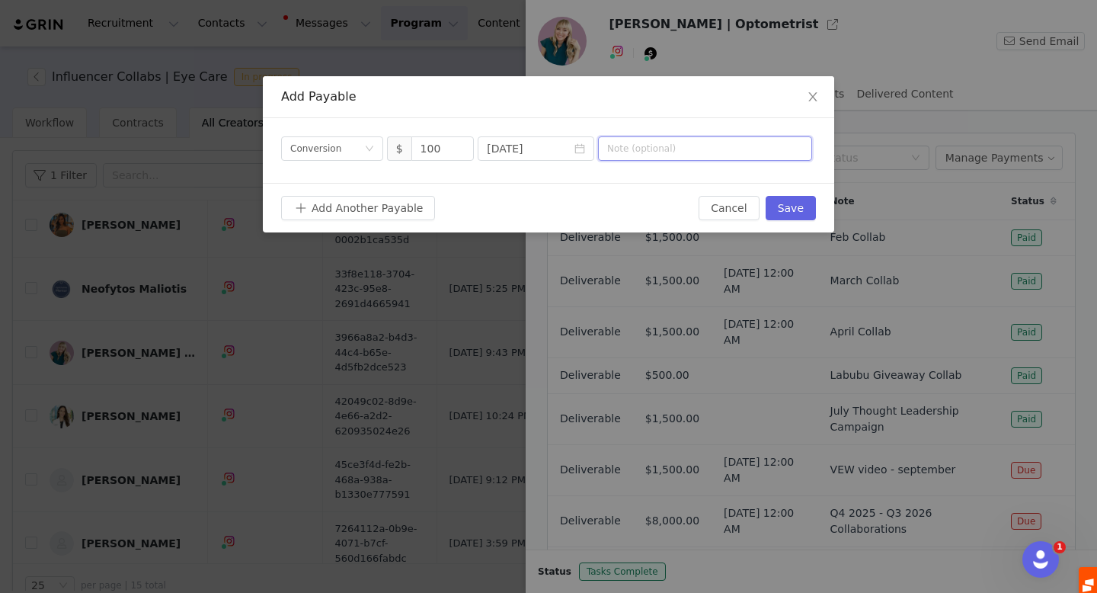
click at [617, 158] on input "text" at bounding box center [705, 148] width 214 height 24
type input "[DATE] commissions"
click at [795, 211] on button "Save" at bounding box center [791, 208] width 50 height 24
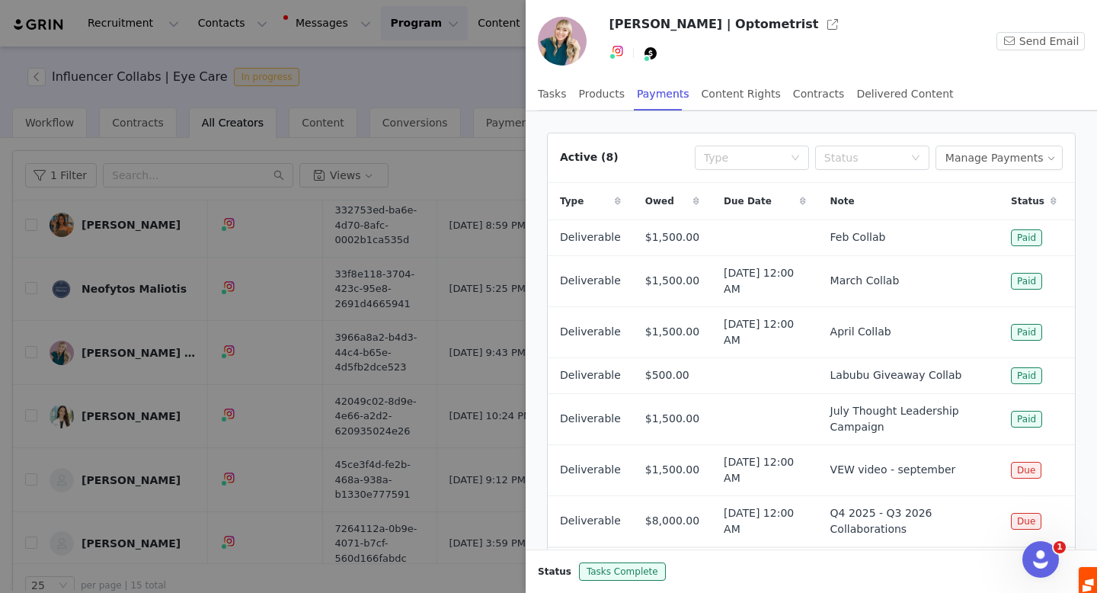
click at [350, 167] on div at bounding box center [548, 296] width 1097 height 593
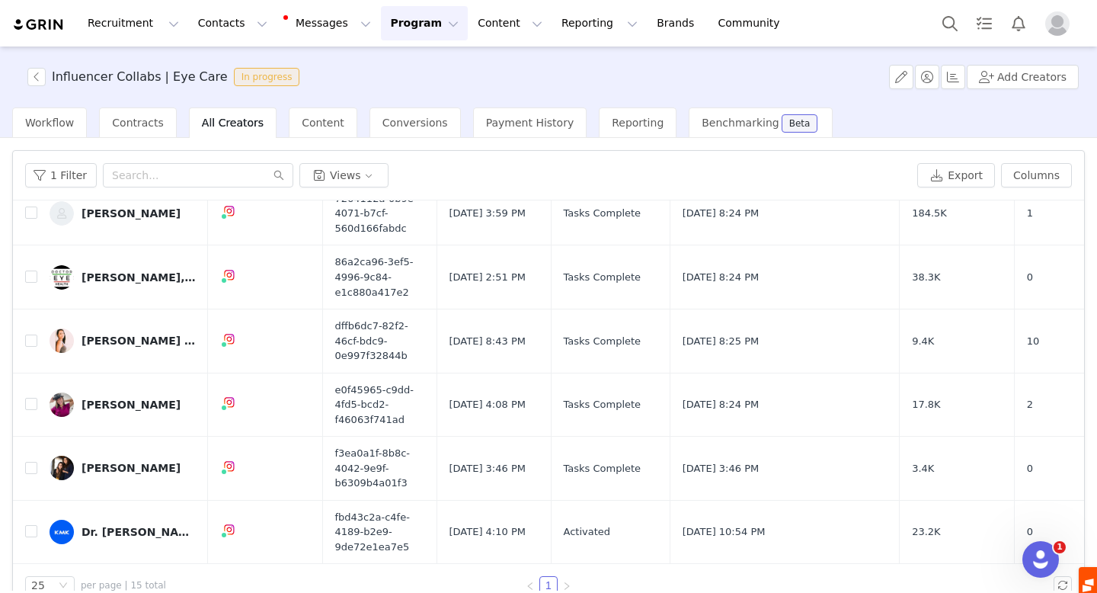
scroll to position [29, 0]
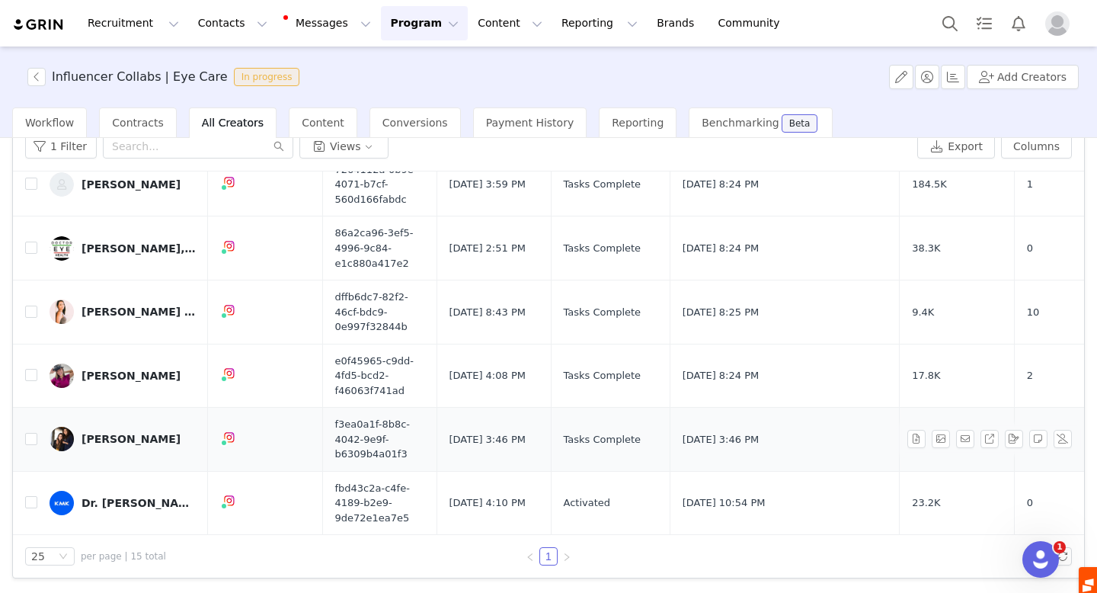
click at [111, 447] on link "[PERSON_NAME]" at bounding box center [123, 439] width 146 height 24
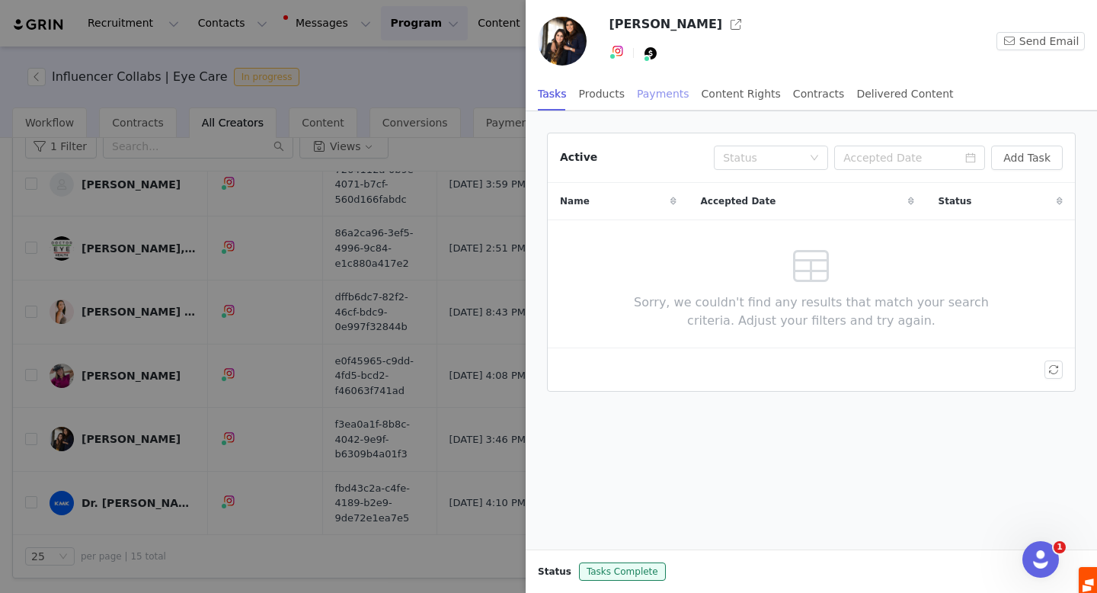
click at [661, 94] on div "Payments" at bounding box center [663, 94] width 53 height 34
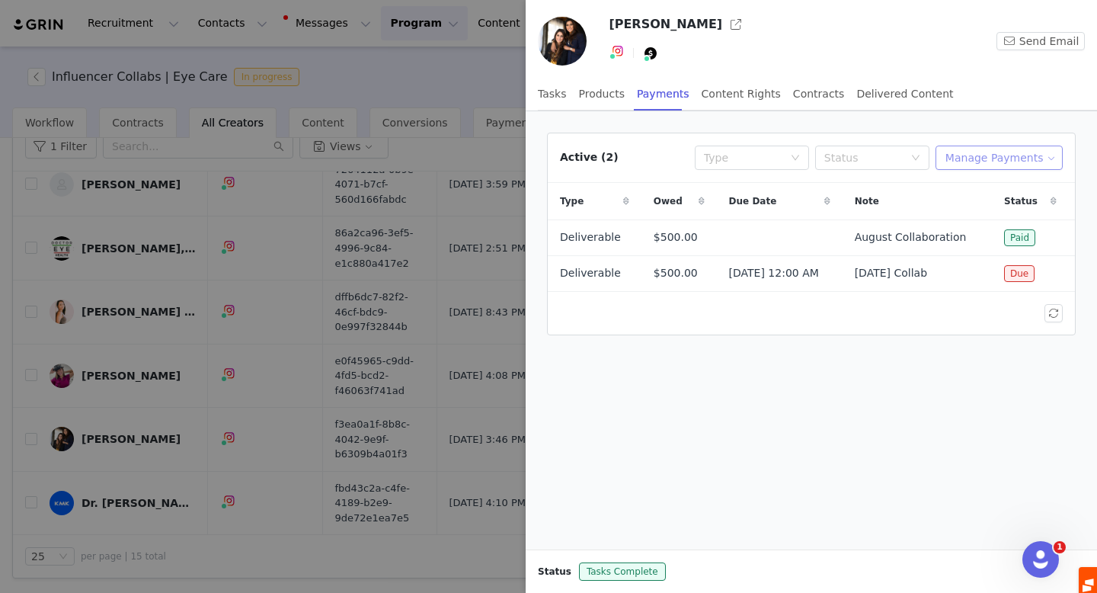
click at [993, 160] on button "Manage Payments" at bounding box center [999, 158] width 127 height 24
click at [994, 221] on li "Add Payable" at bounding box center [1003, 212] width 120 height 24
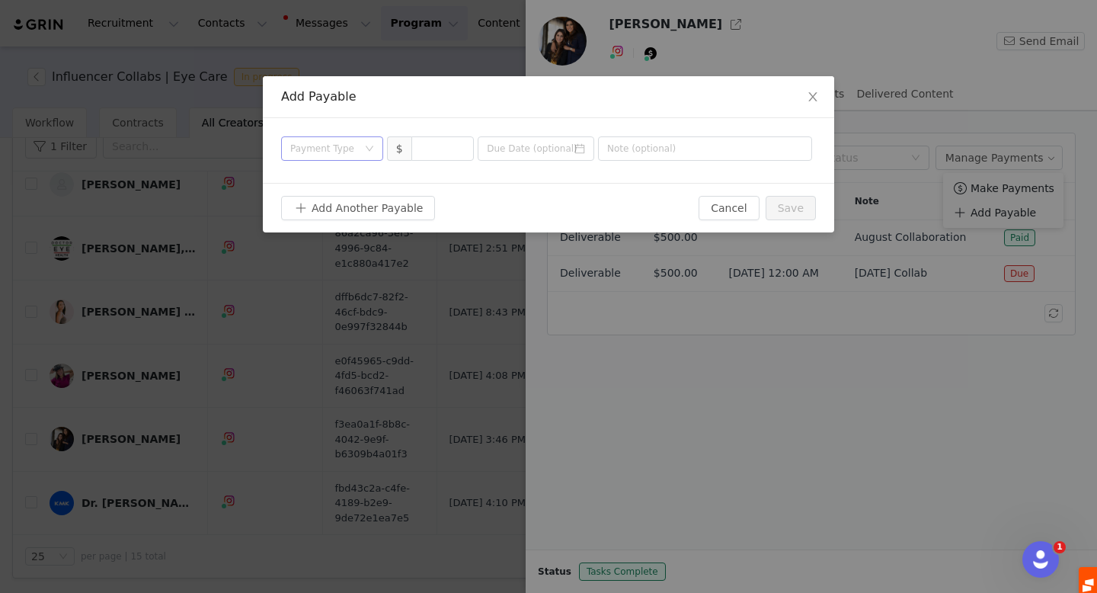
click at [359, 146] on div "Payment Type" at bounding box center [327, 148] width 74 height 23
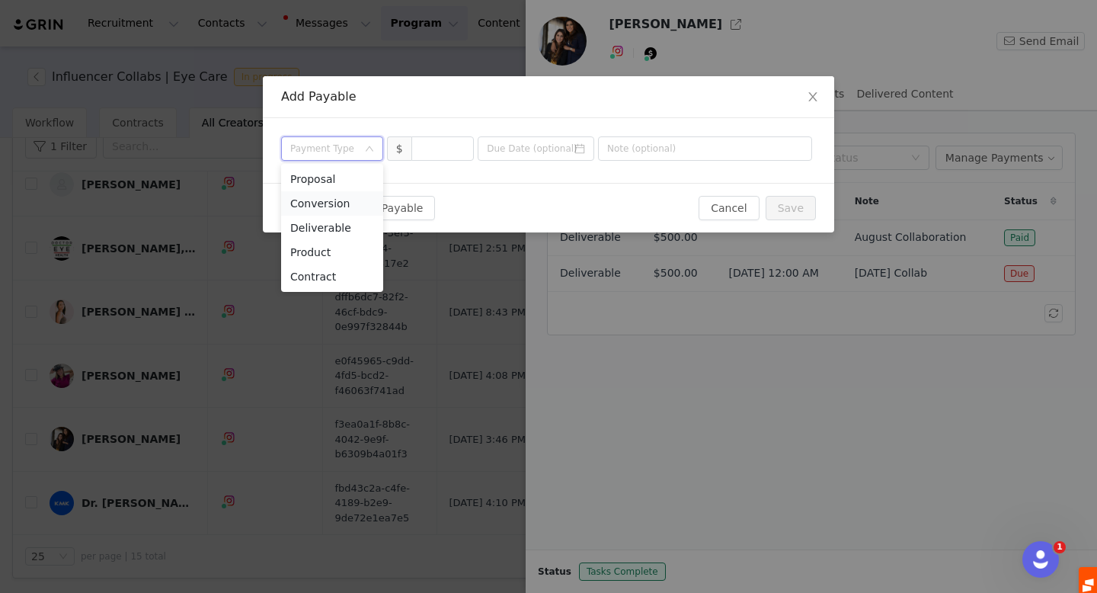
click at [334, 205] on li "Conversion" at bounding box center [332, 203] width 102 height 24
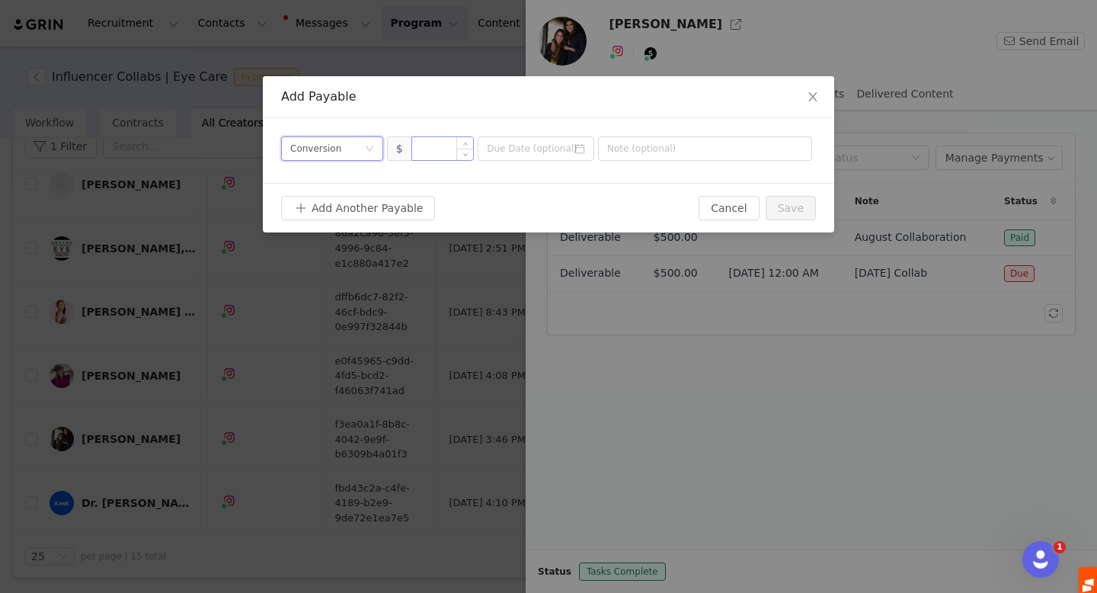
click at [431, 153] on input at bounding box center [443, 148] width 62 height 23
type input "200"
click at [622, 152] on input "text" at bounding box center [705, 148] width 214 height 24
type input "Sept Commissions"
click at [539, 154] on input at bounding box center [536, 148] width 117 height 24
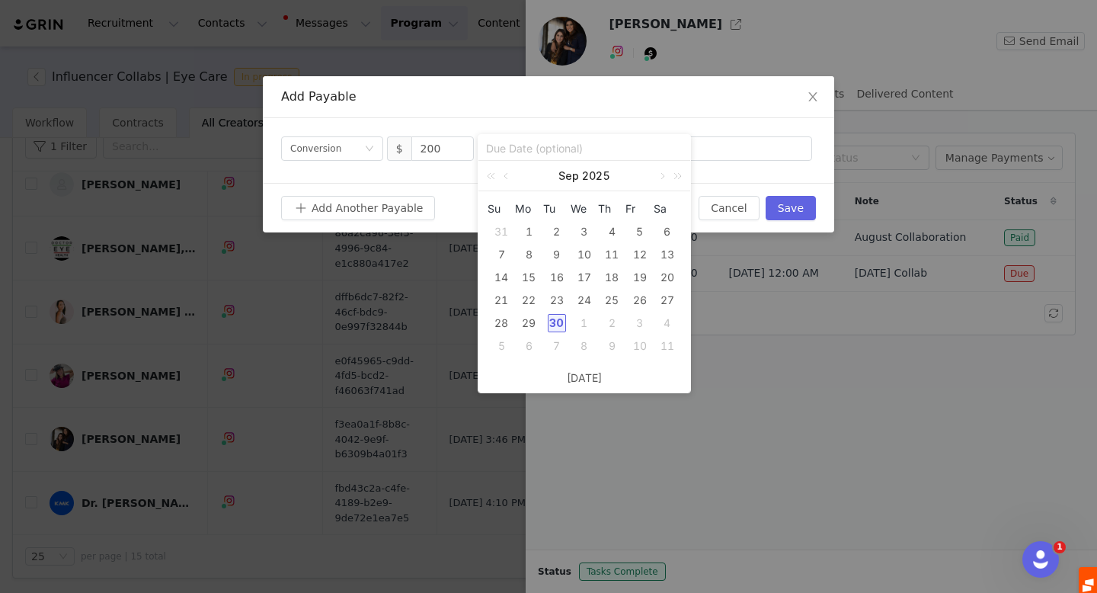
click at [560, 318] on div "30" at bounding box center [557, 323] width 18 height 18
type input "[DATE]"
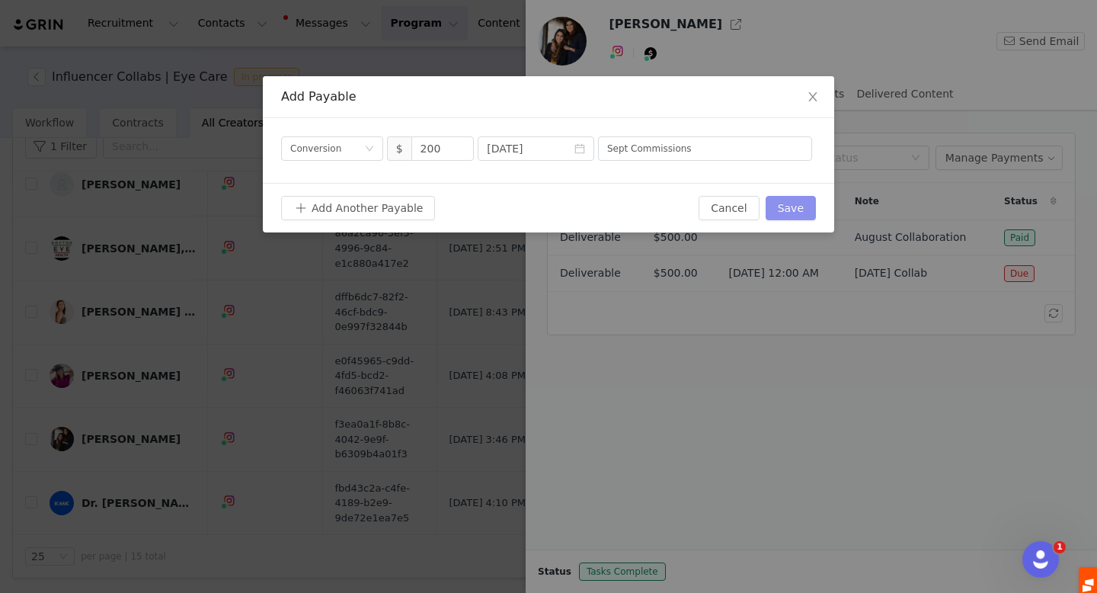
click at [788, 210] on button "Save" at bounding box center [791, 208] width 50 height 24
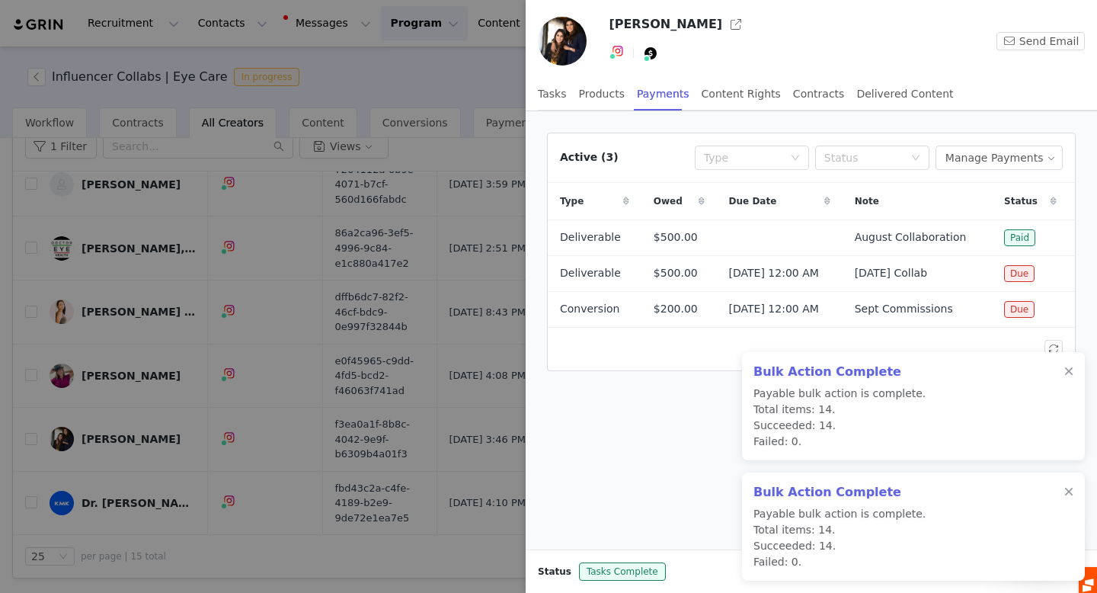
click at [405, 63] on div at bounding box center [548, 296] width 1097 height 593
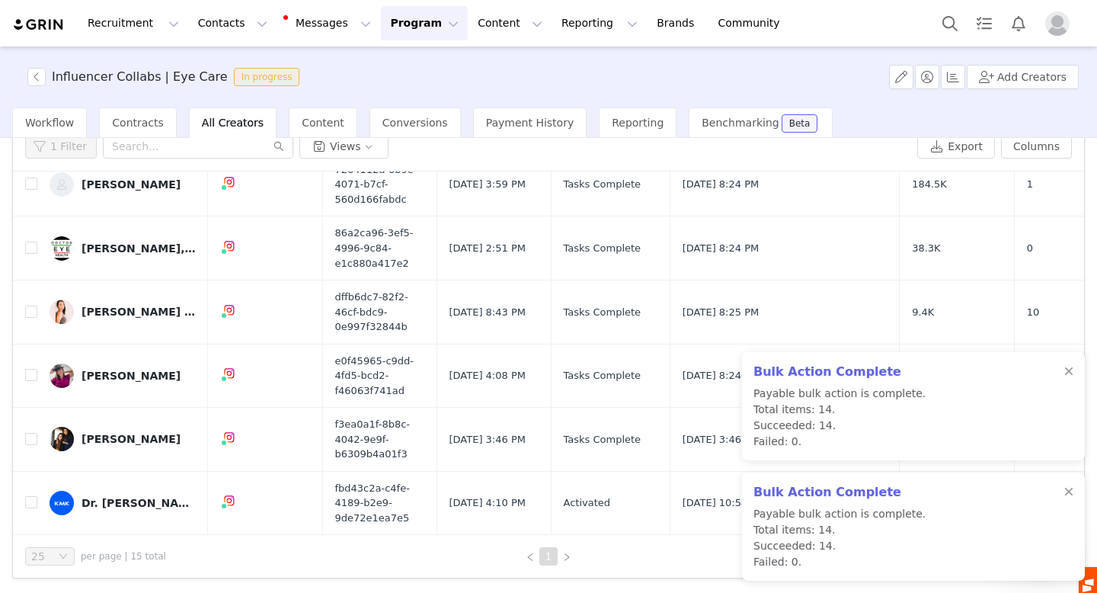
scroll to position [0, 0]
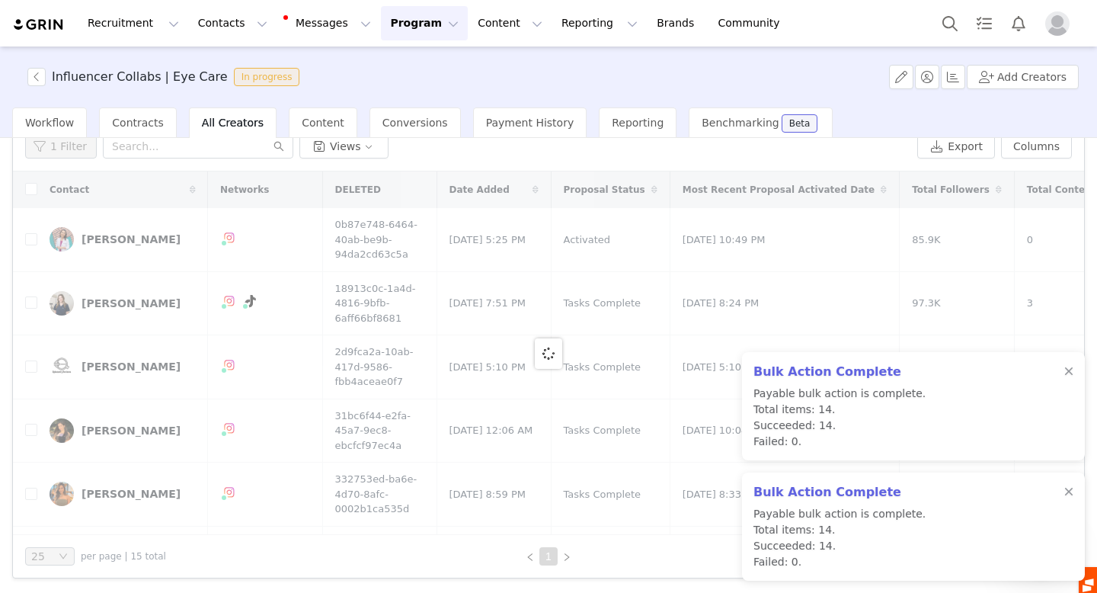
click at [387, 37] on button "Program Program" at bounding box center [424, 23] width 87 height 34
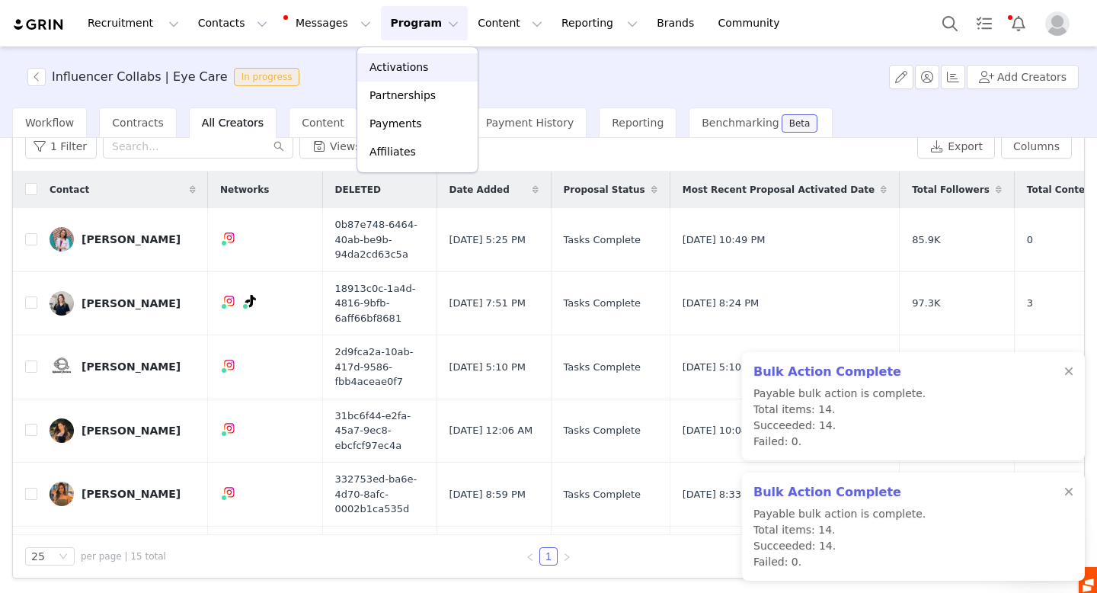
click at [397, 71] on p "Activations" at bounding box center [399, 67] width 59 height 16
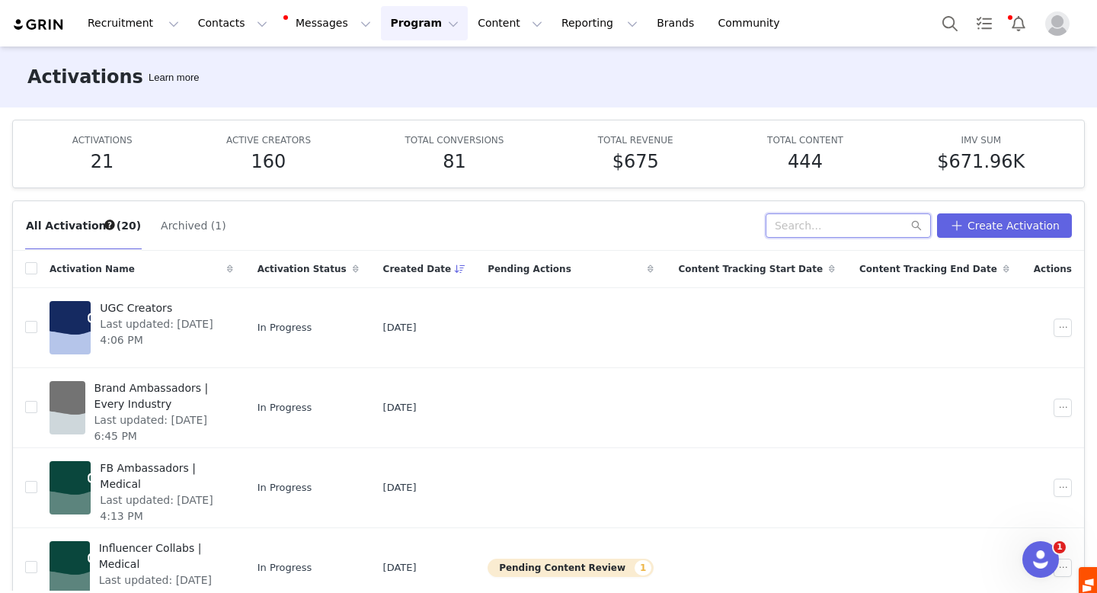
click at [814, 222] on input "text" at bounding box center [848, 225] width 165 height 24
type input "inf"
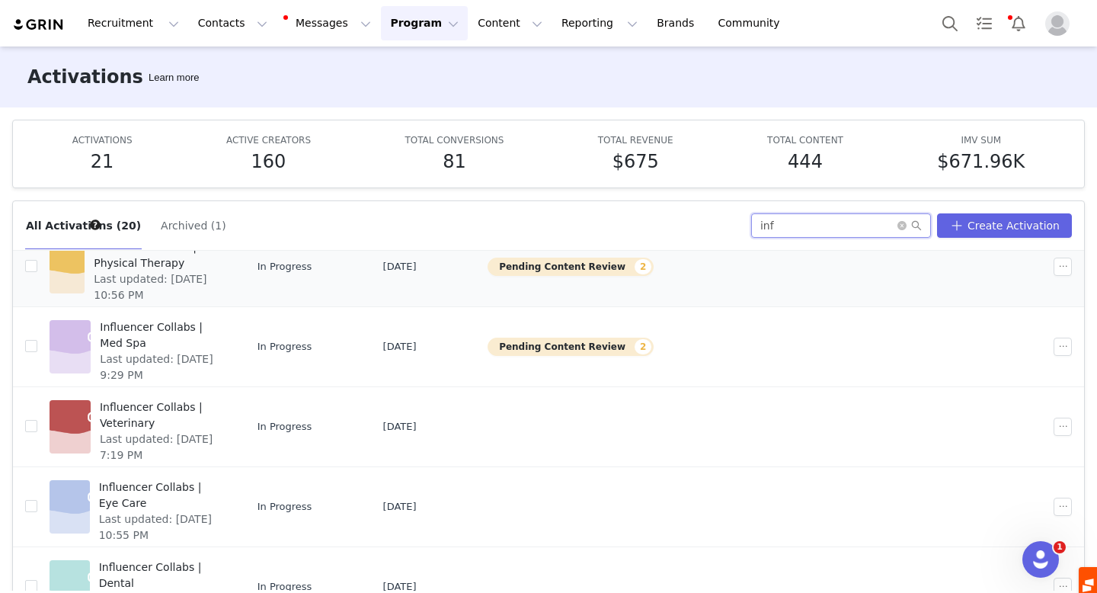
scroll to position [142, 0]
click at [224, 409] on span "Influencer Collabs | Veterinary" at bounding box center [162, 414] width 124 height 32
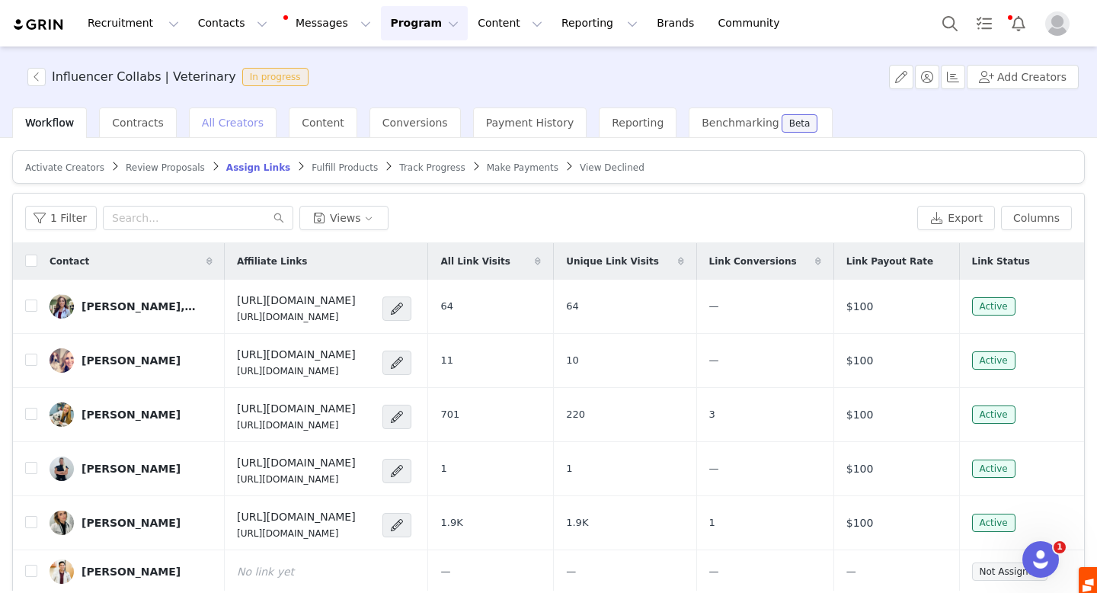
click at [217, 129] on div "All Creators" at bounding box center [233, 122] width 88 height 30
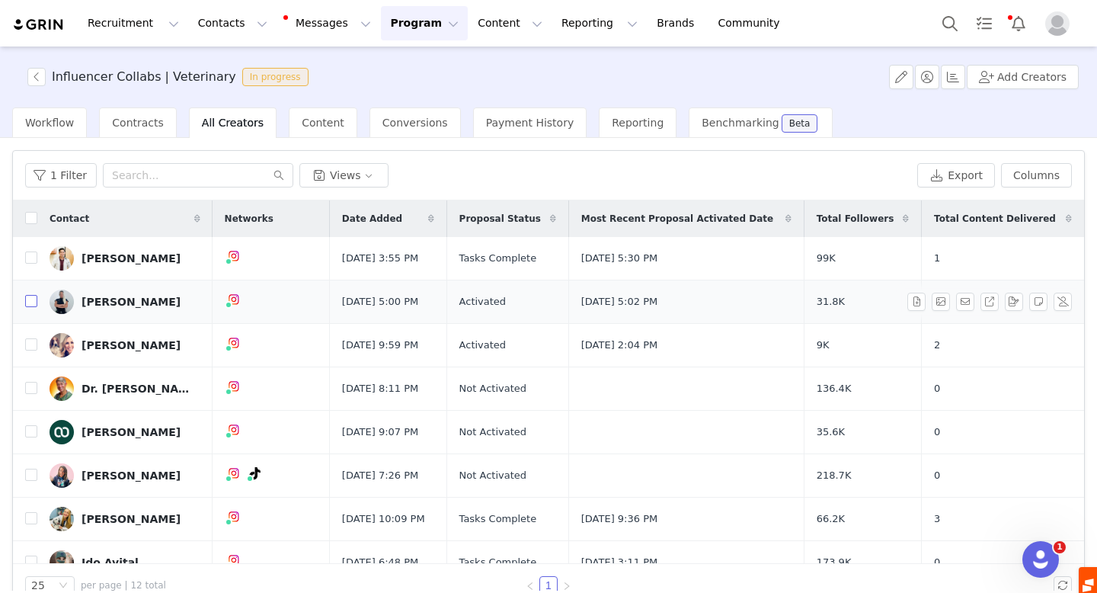
click at [33, 301] on input "checkbox" at bounding box center [31, 301] width 12 height 12
checkbox input "true"
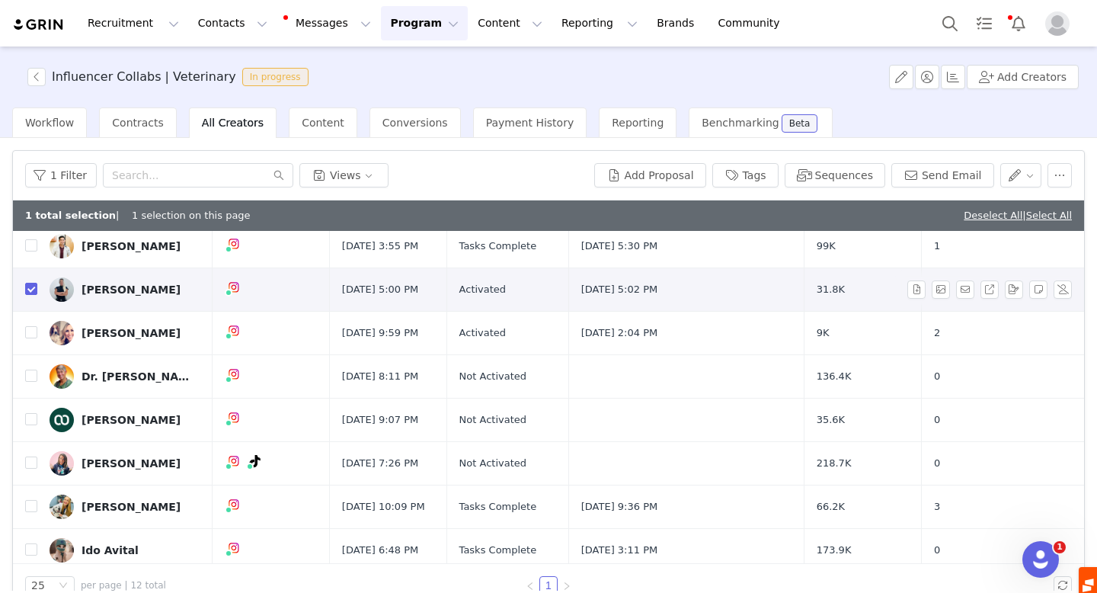
scroll to position [62, 0]
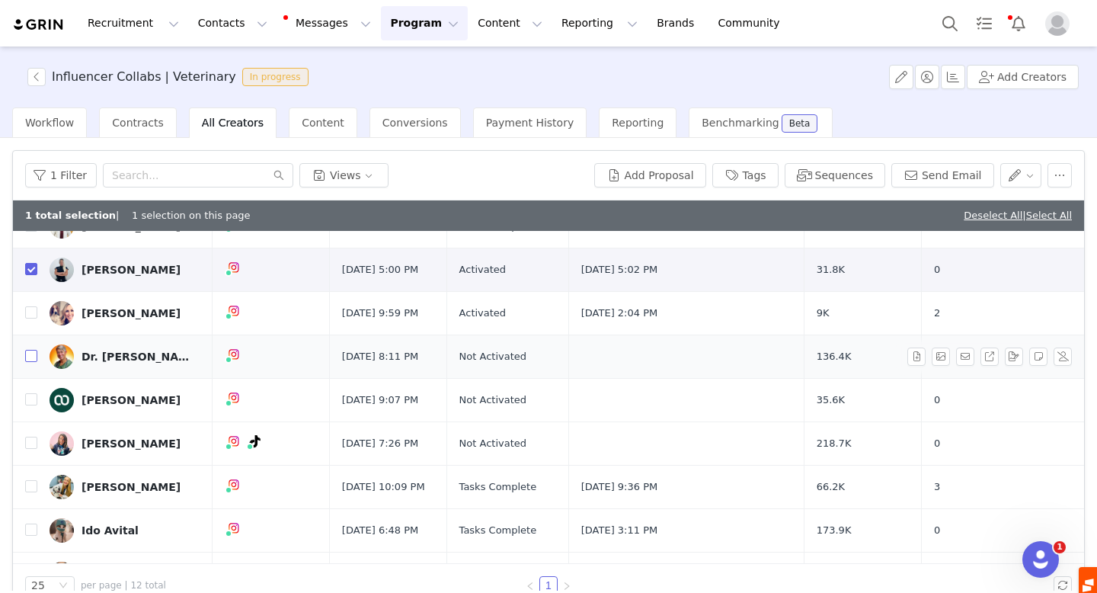
click at [30, 356] on input "checkbox" at bounding box center [31, 356] width 12 height 12
checkbox input "true"
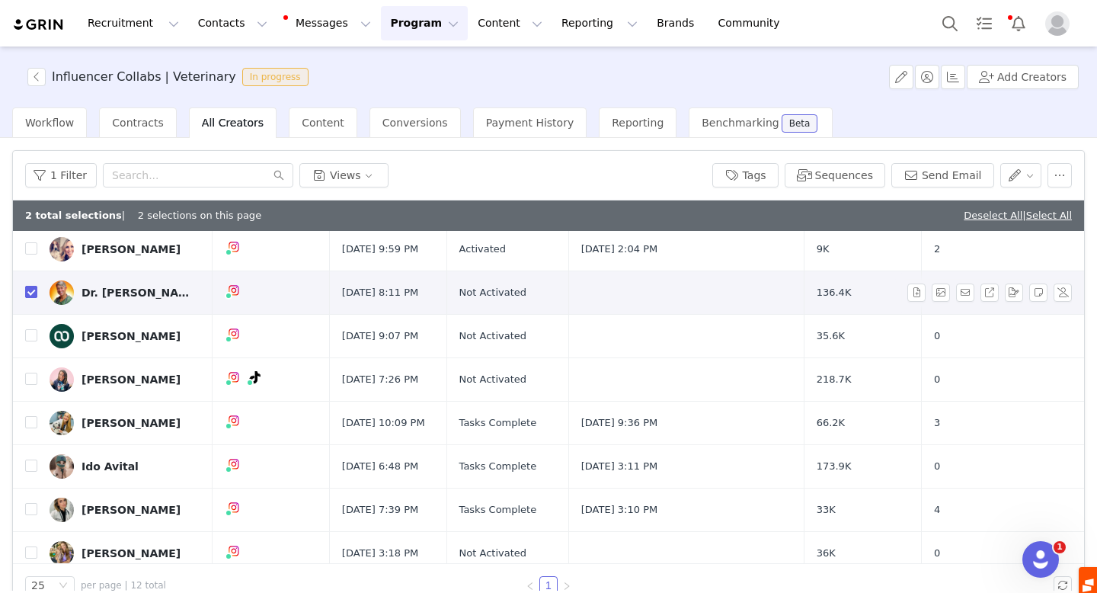
scroll to position [127, 0]
click at [30, 380] on input "checkbox" at bounding box center [31, 378] width 12 height 12
checkbox input "true"
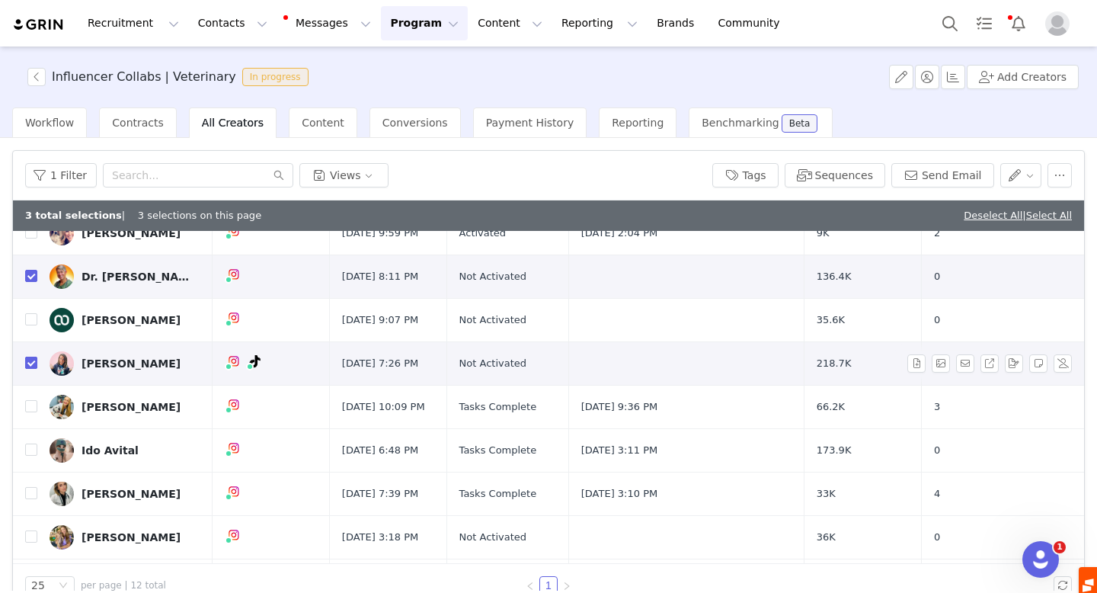
scroll to position [144, 0]
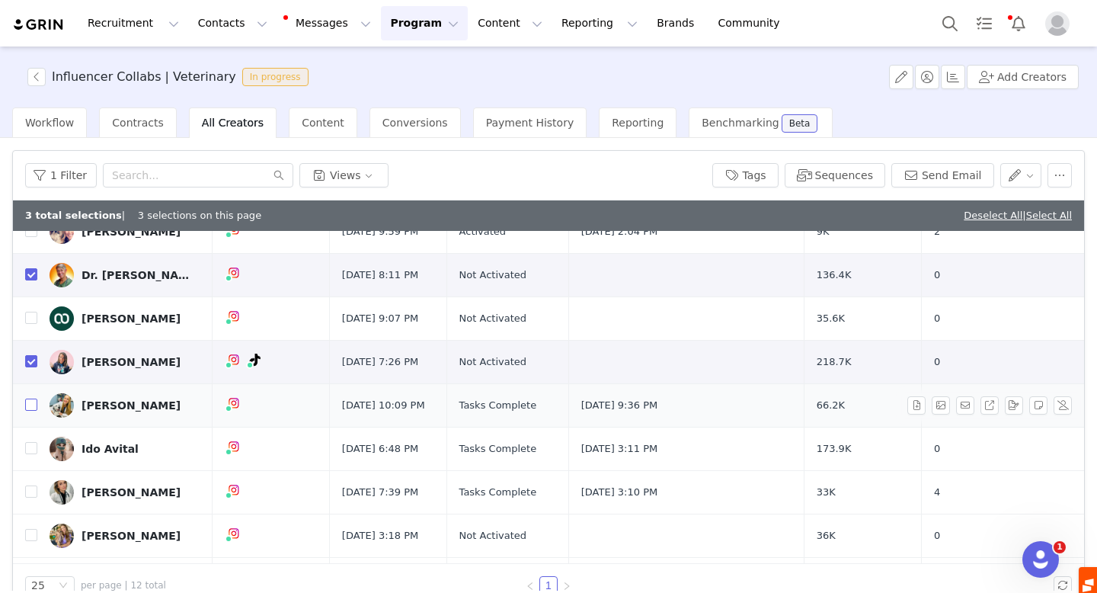
click at [29, 401] on input "checkbox" at bounding box center [31, 404] width 12 height 12
checkbox input "true"
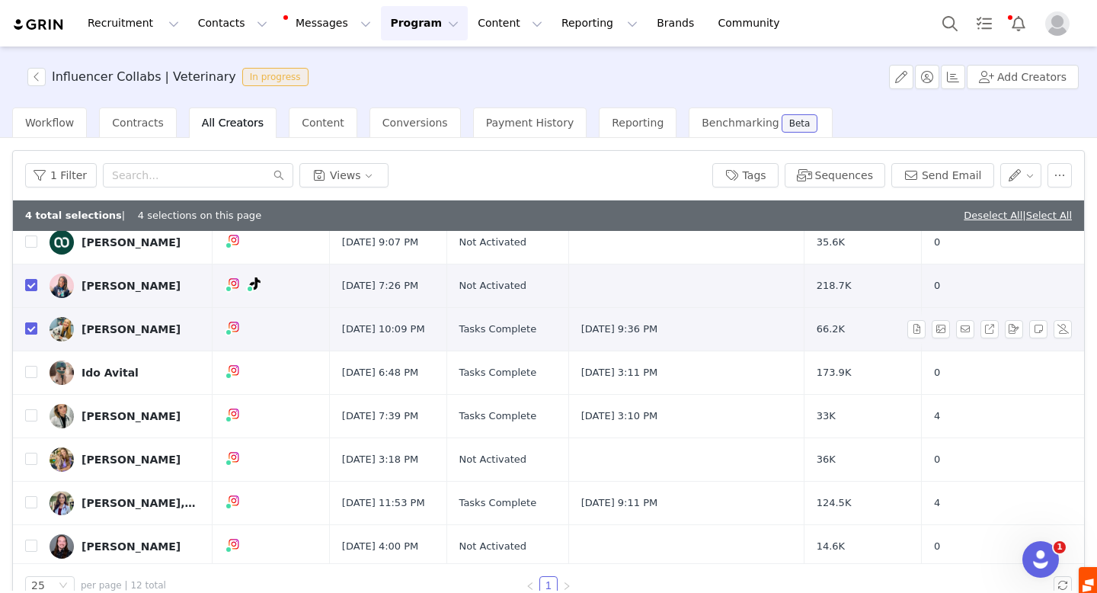
scroll to position [225, 0]
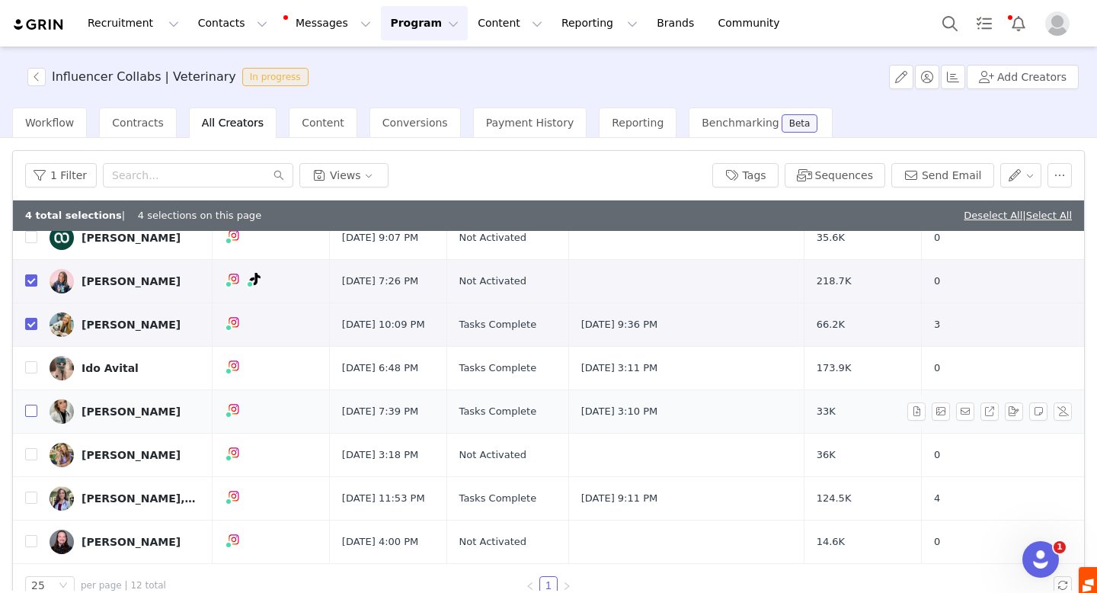
click at [30, 408] on input "checkbox" at bounding box center [31, 411] width 12 height 12
checkbox input "true"
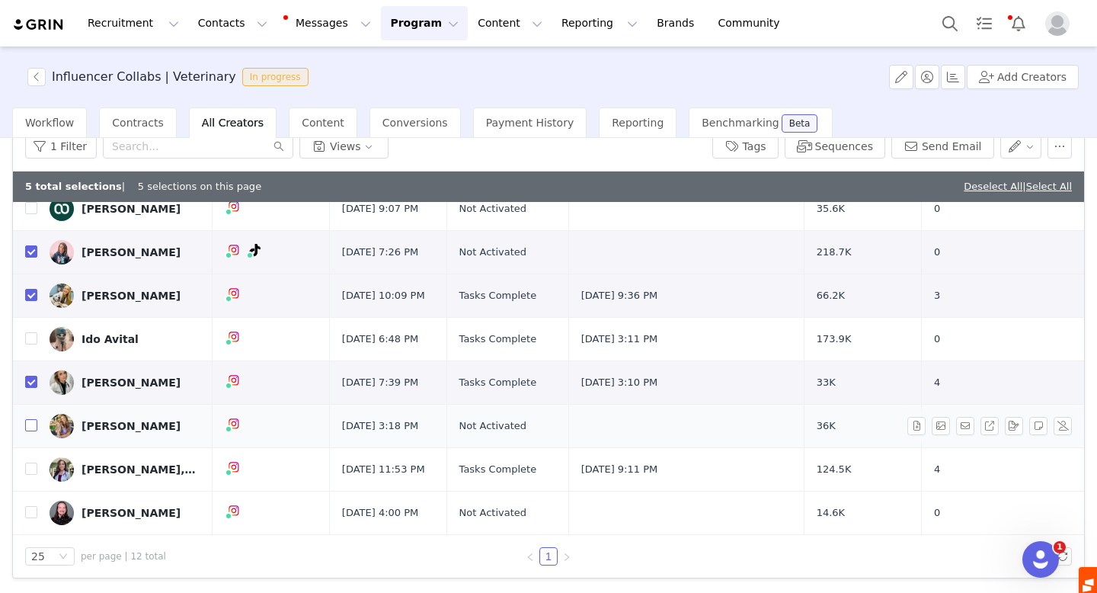
click at [30, 423] on input "checkbox" at bounding box center [31, 425] width 12 height 12
checkbox input "true"
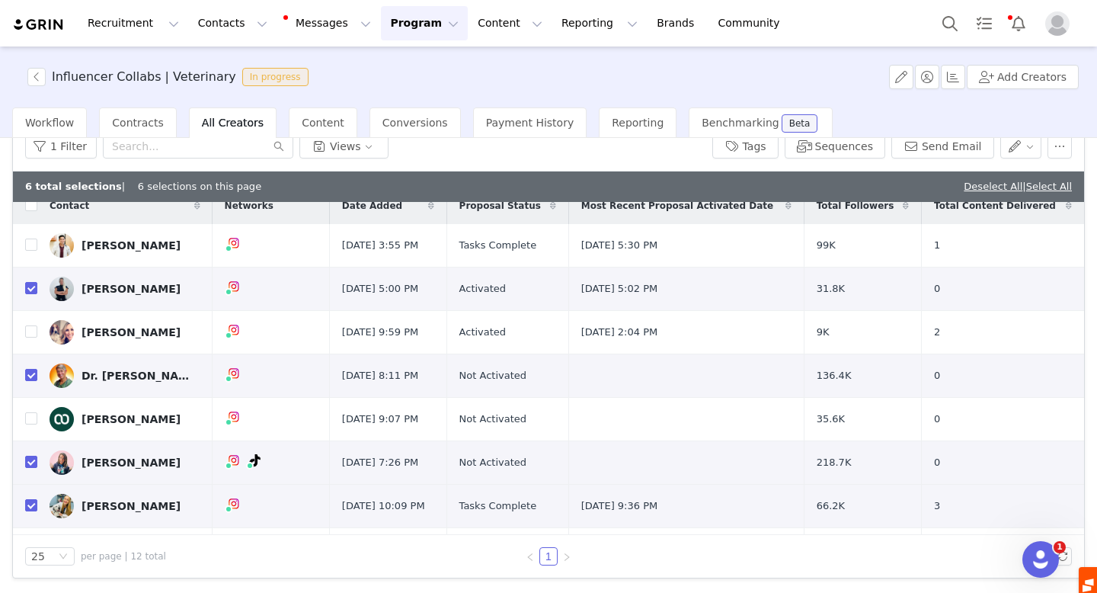
scroll to position [0, 0]
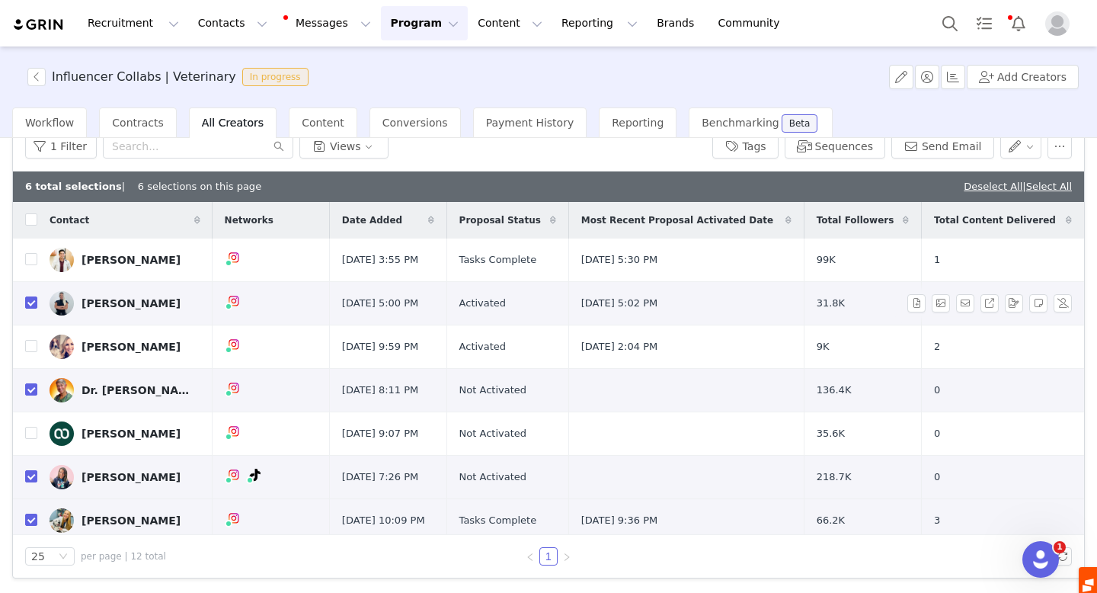
click at [140, 299] on div "[PERSON_NAME]" at bounding box center [131, 303] width 99 height 12
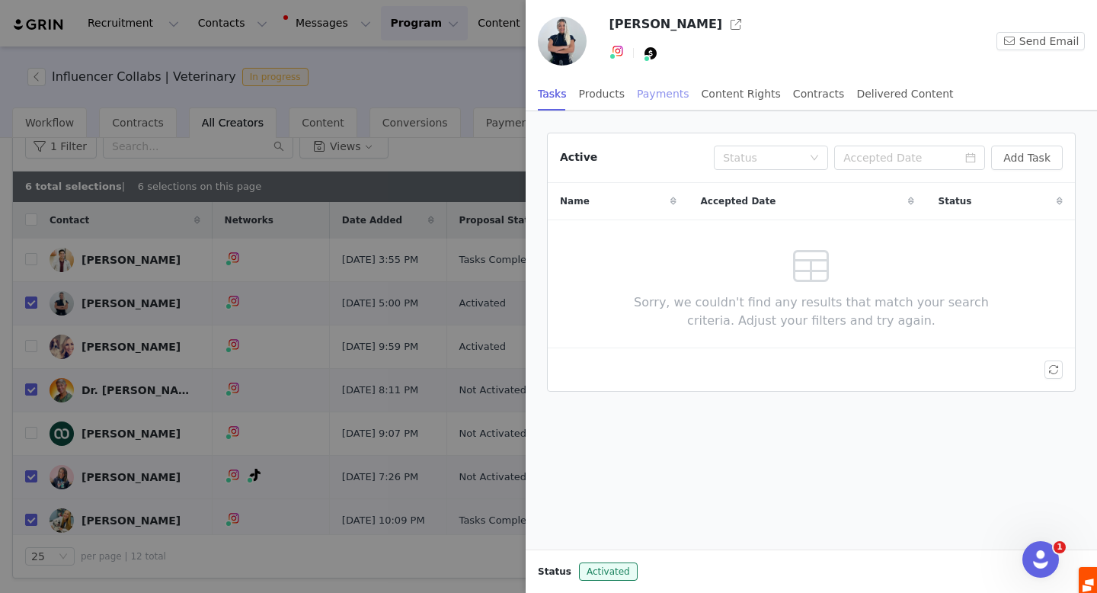
click at [675, 93] on div "Payments" at bounding box center [663, 94] width 53 height 34
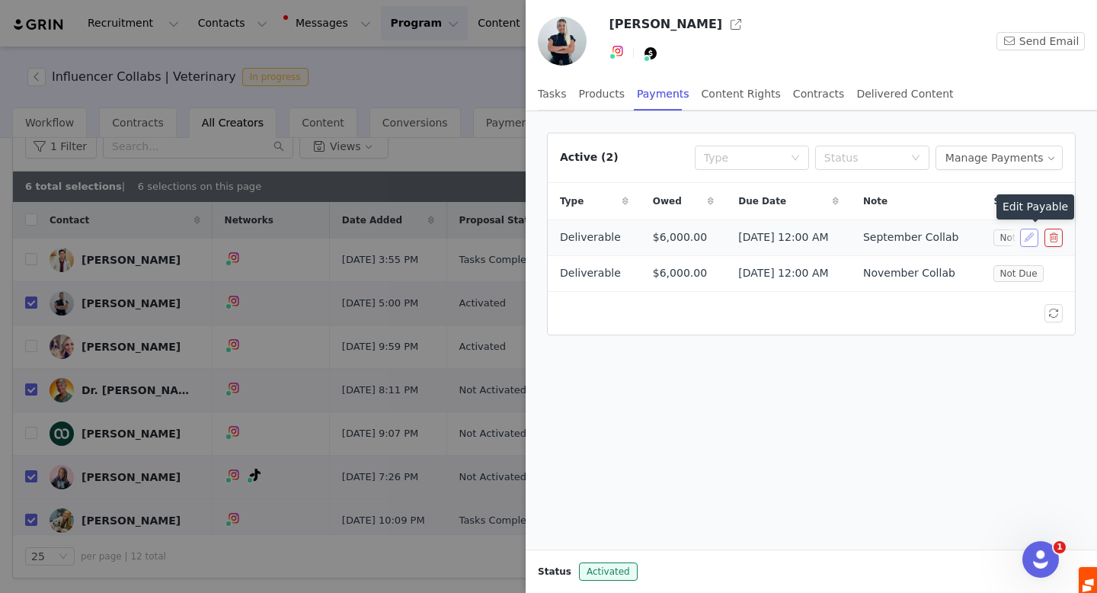
click at [1027, 235] on button "button" at bounding box center [1029, 238] width 18 height 18
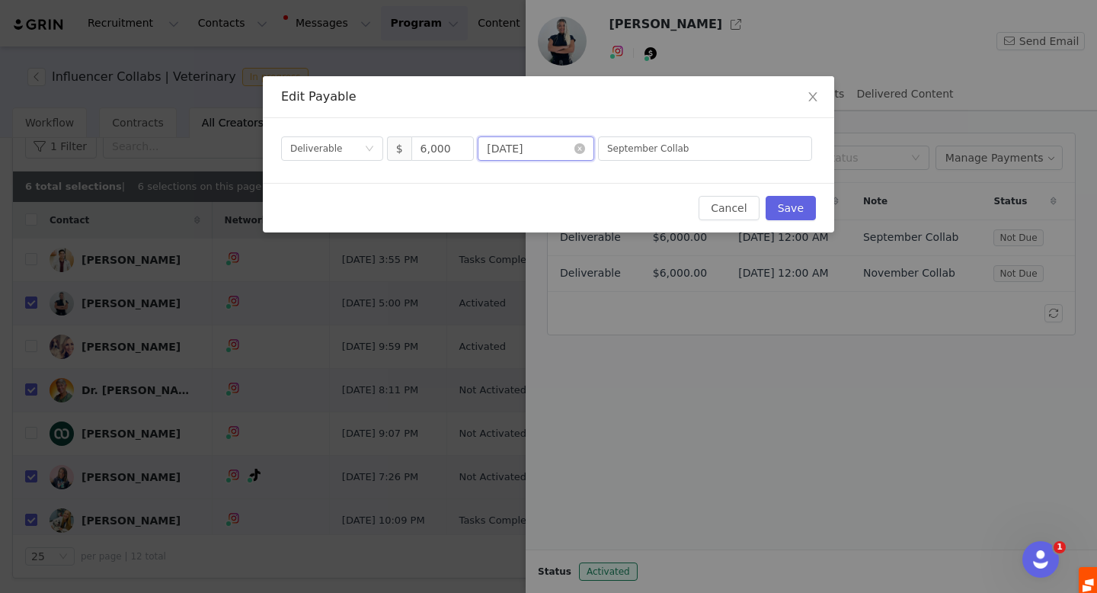
click at [522, 152] on input "2025-09-29" at bounding box center [536, 148] width 117 height 24
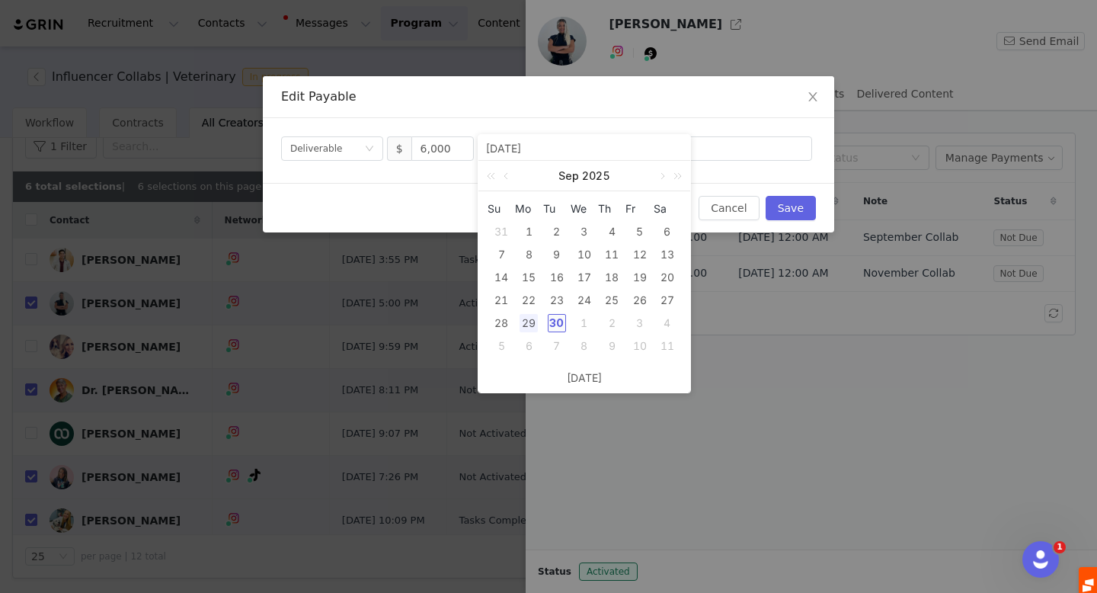
click at [556, 319] on div "30" at bounding box center [557, 323] width 18 height 18
type input "[DATE]"
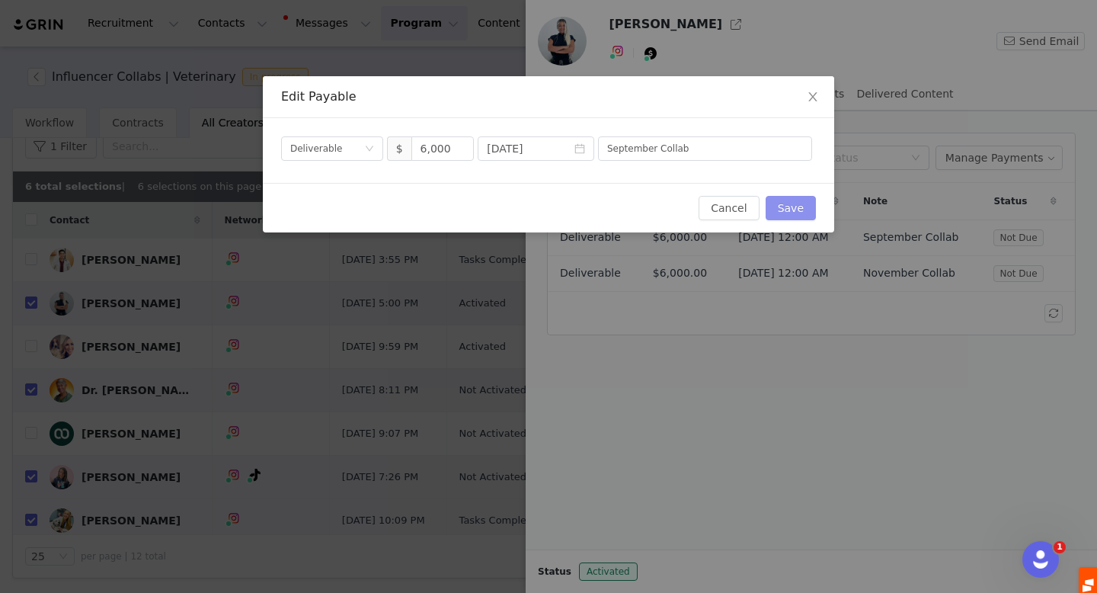
click at [788, 210] on button "Save" at bounding box center [791, 208] width 50 height 24
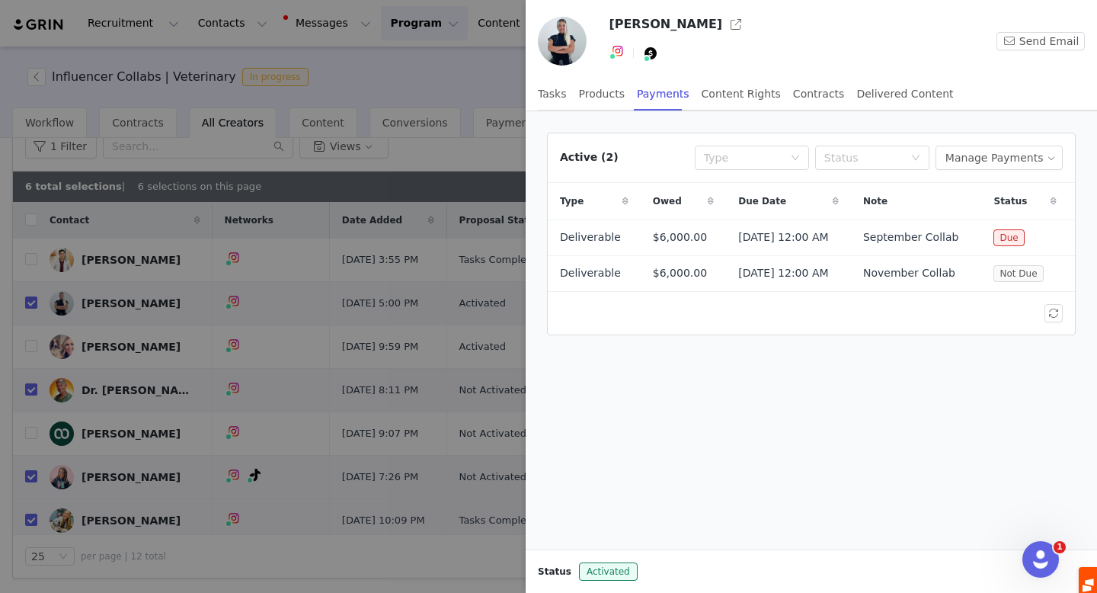
click at [111, 357] on div at bounding box center [548, 296] width 1097 height 593
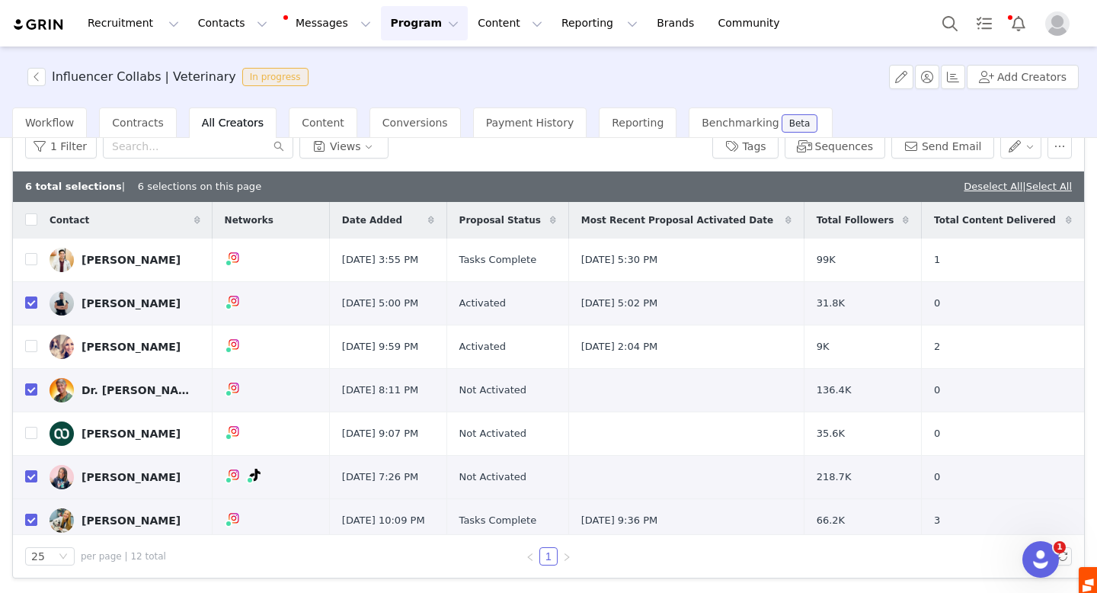
click at [118, 389] on div "Dr. [PERSON_NAME]" at bounding box center [139, 390] width 114 height 12
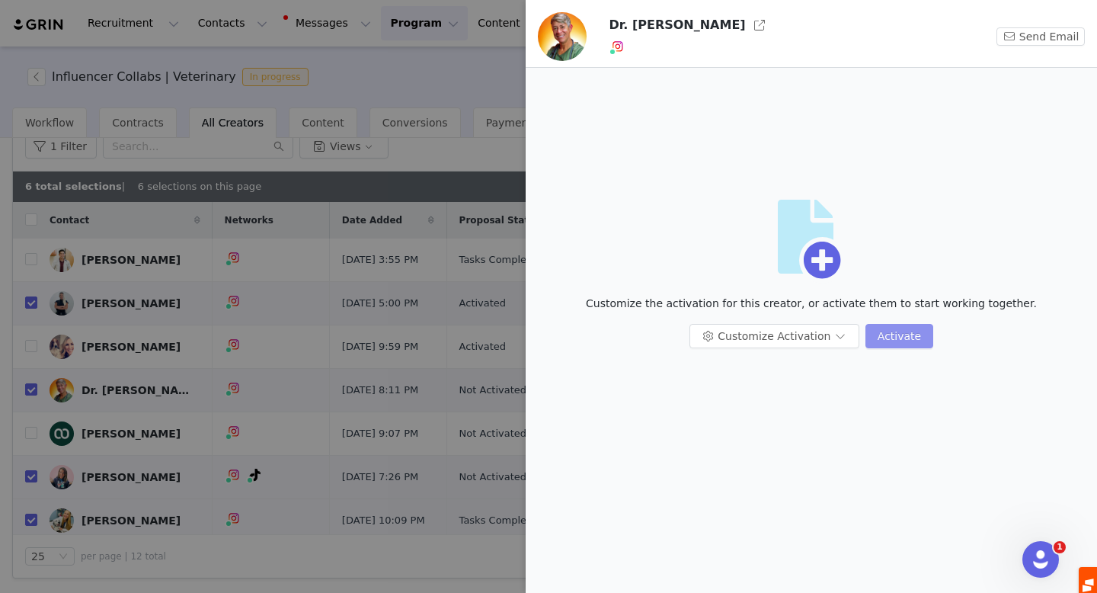
click at [885, 336] on button "Activate" at bounding box center [900, 336] width 68 height 24
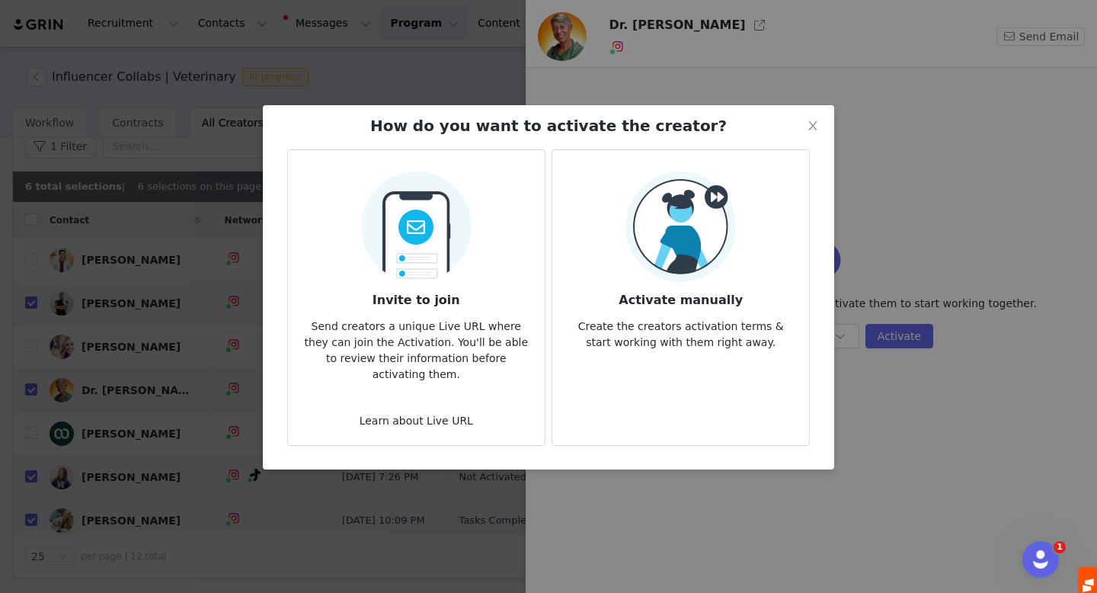
click at [684, 290] on h3 "Activate manually" at bounding box center [681, 295] width 232 height 27
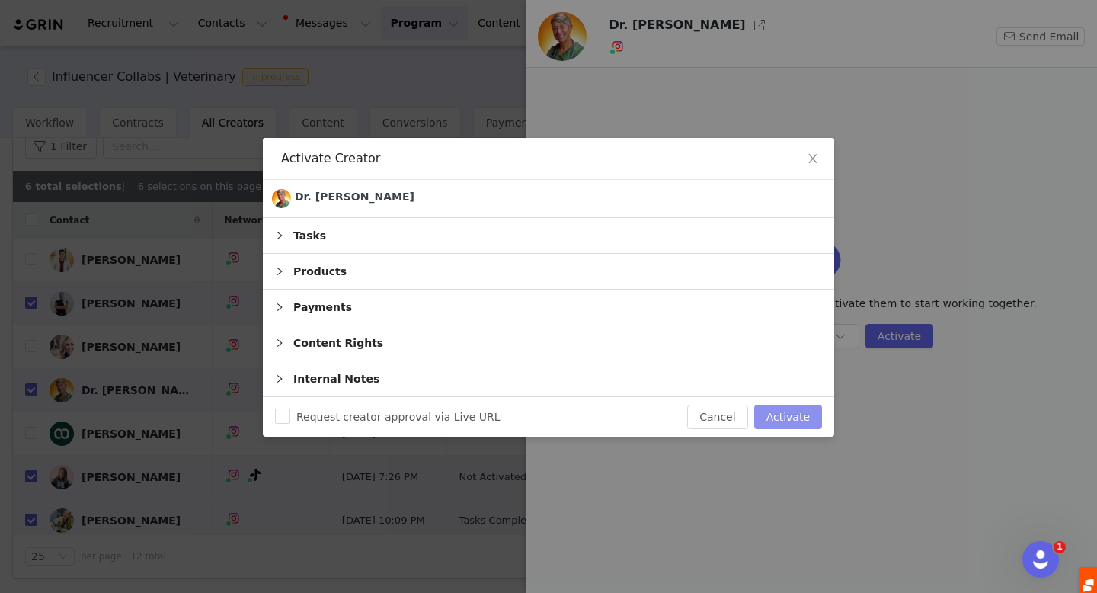
click at [801, 422] on button "Activate" at bounding box center [788, 417] width 68 height 24
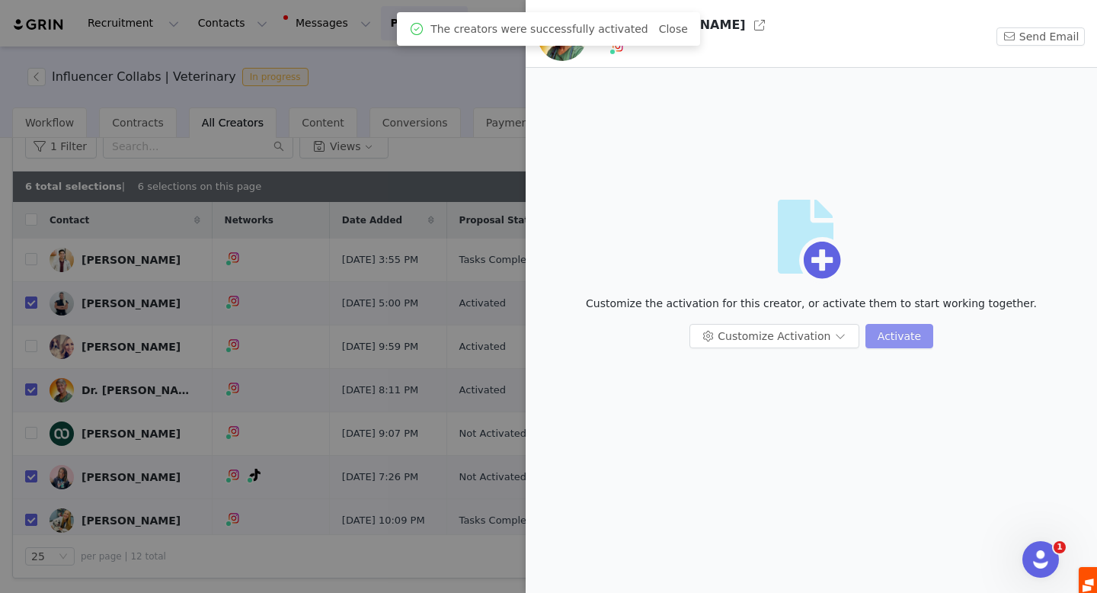
click at [882, 340] on button "Activate" at bounding box center [900, 336] width 68 height 24
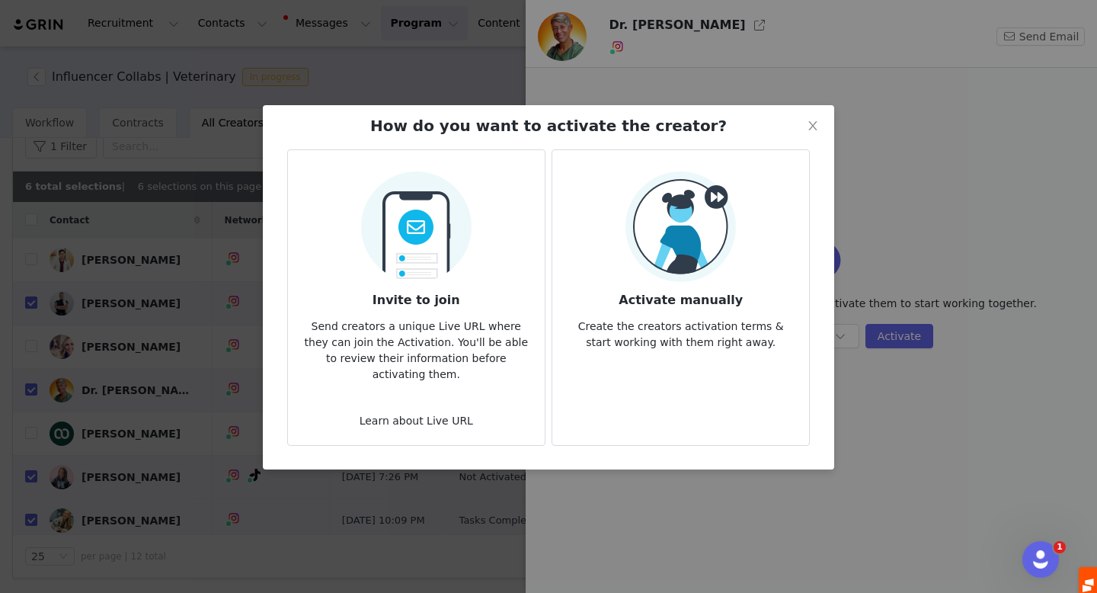
click at [898, 79] on div "How do you want to activate the creator? Invite to join Send creators a unique …" at bounding box center [548, 296] width 1097 height 593
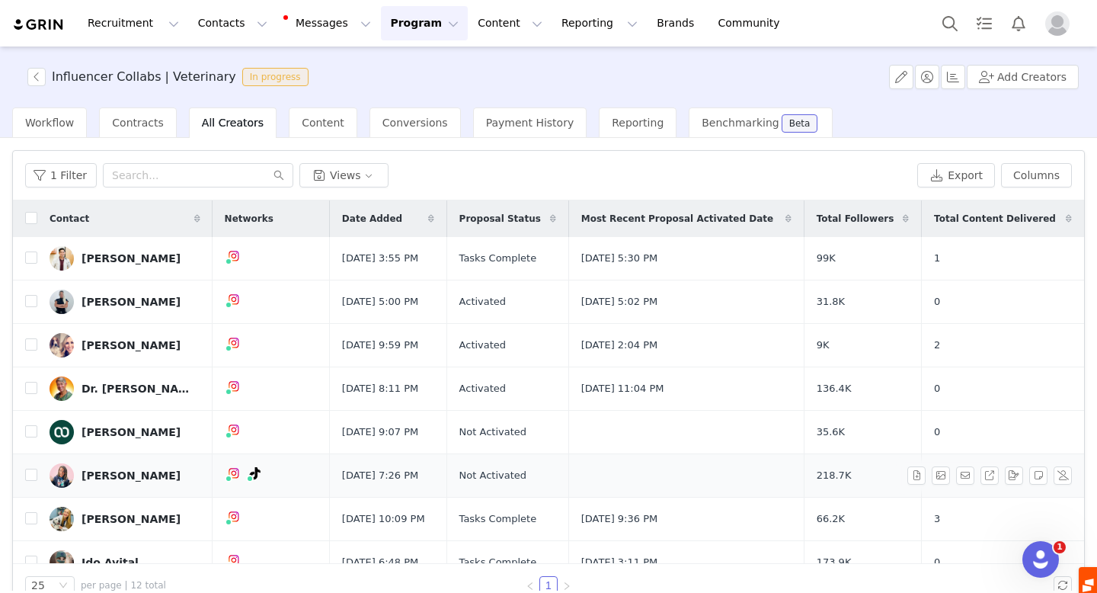
click at [139, 472] on div "[PERSON_NAME]" at bounding box center [131, 475] width 99 height 12
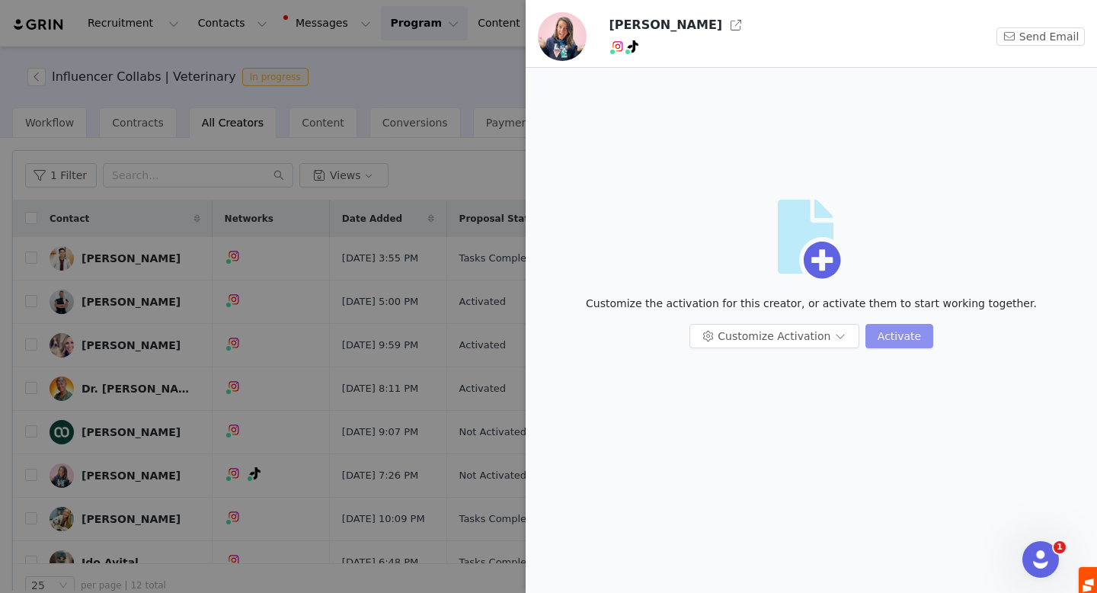
click at [893, 334] on button "Activate" at bounding box center [900, 336] width 68 height 24
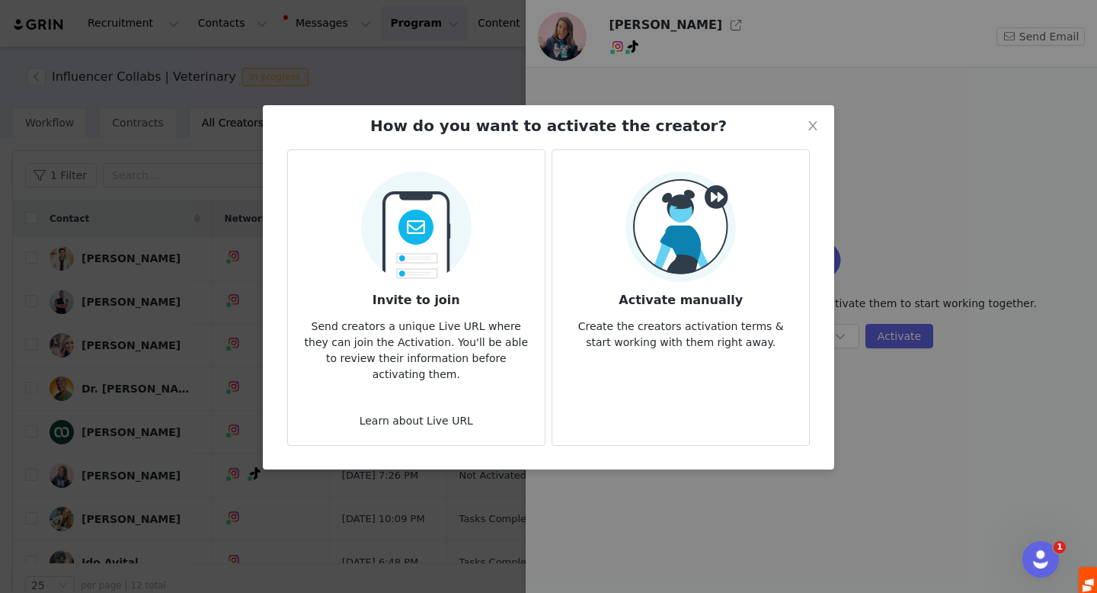
click at [722, 289] on h3 "Activate manually" at bounding box center [681, 295] width 232 height 27
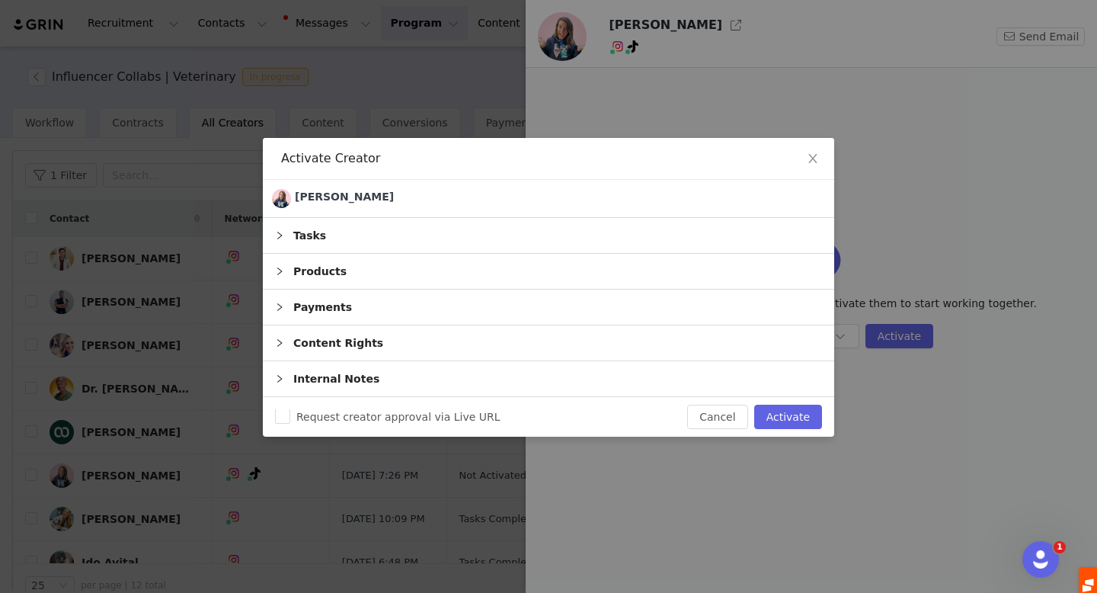
click at [722, 289] on div "Products" at bounding box center [548, 272] width 571 height 36
click at [790, 416] on button "Activate" at bounding box center [788, 417] width 68 height 24
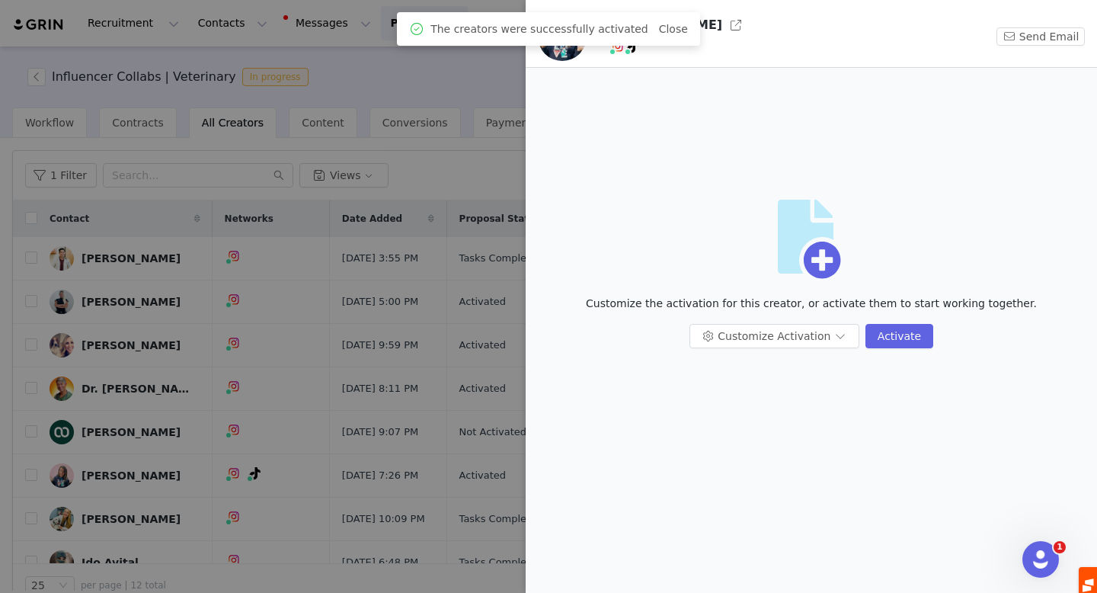
click at [130, 392] on div at bounding box center [548, 296] width 1097 height 593
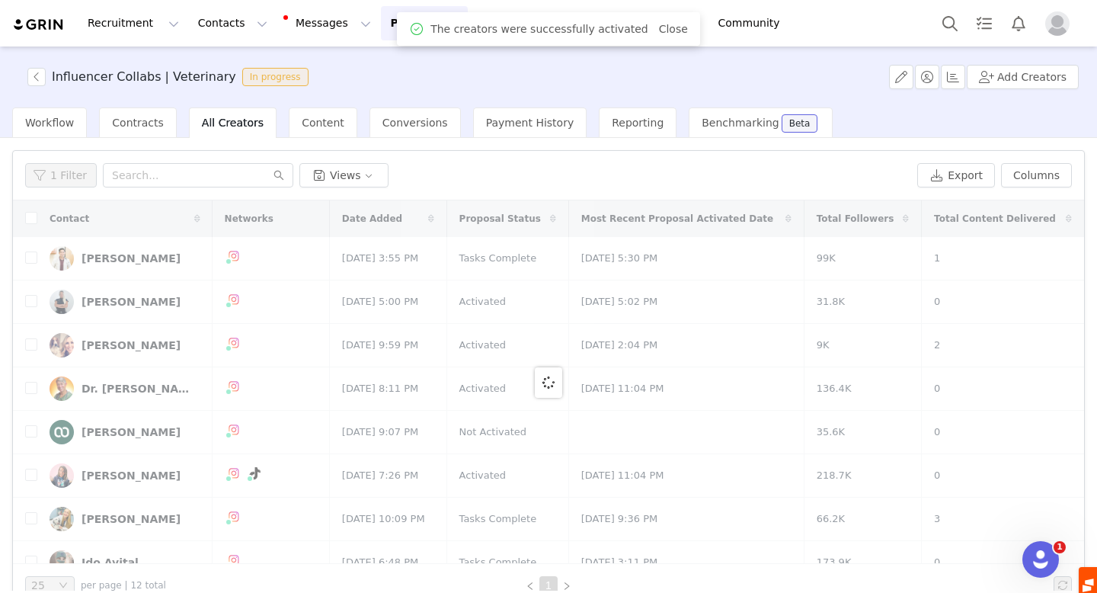
click at [122, 391] on div at bounding box center [548, 381] width 1071 height 363
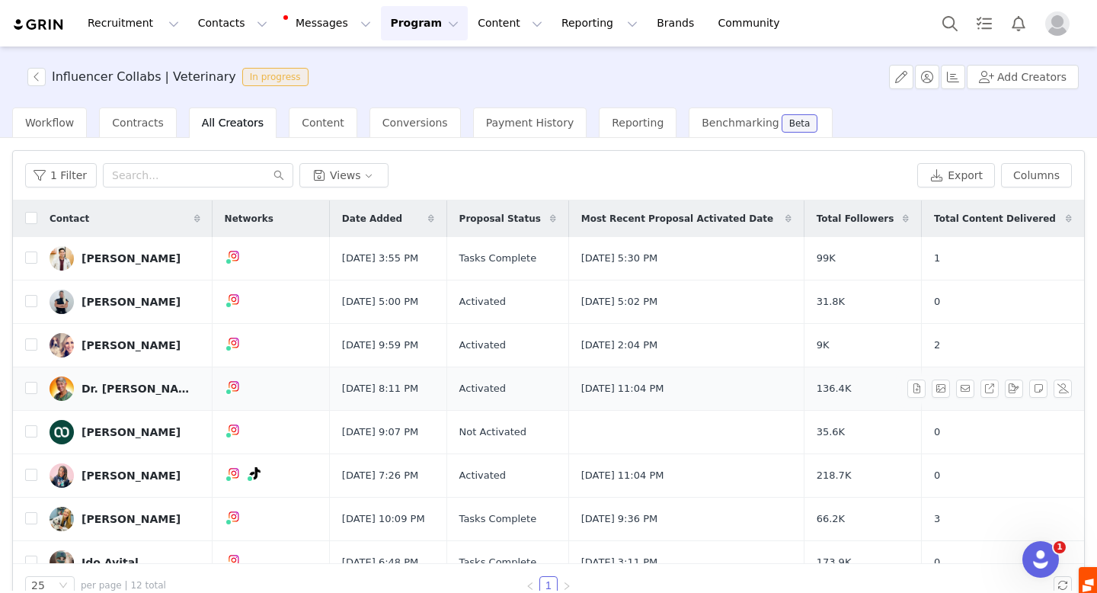
click at [108, 386] on div "Dr. [PERSON_NAME]" at bounding box center [139, 388] width 114 height 12
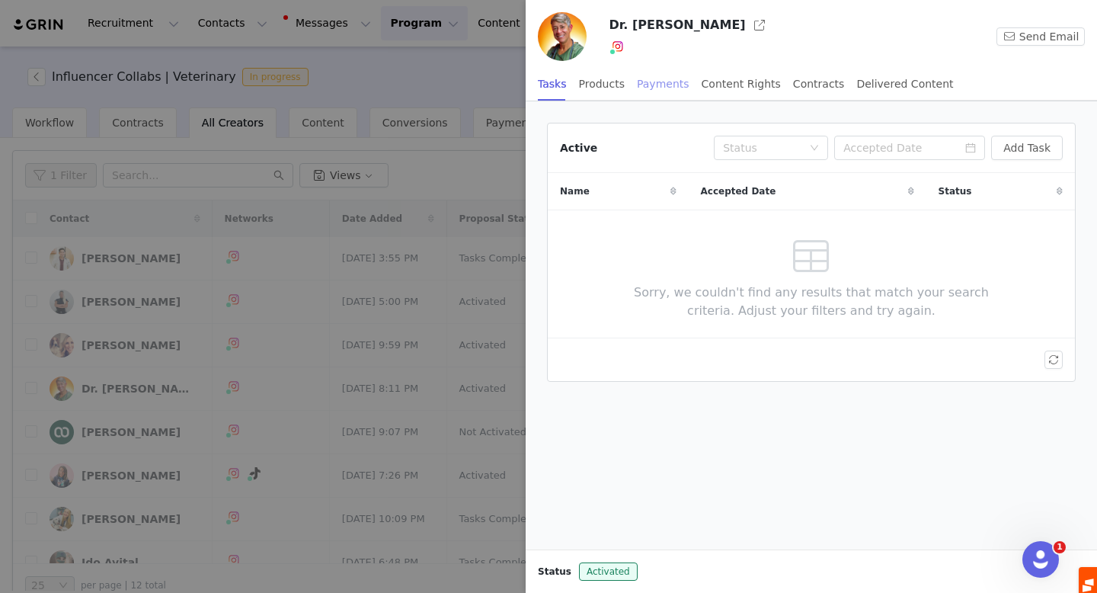
click at [675, 83] on div "Payments" at bounding box center [663, 84] width 53 height 34
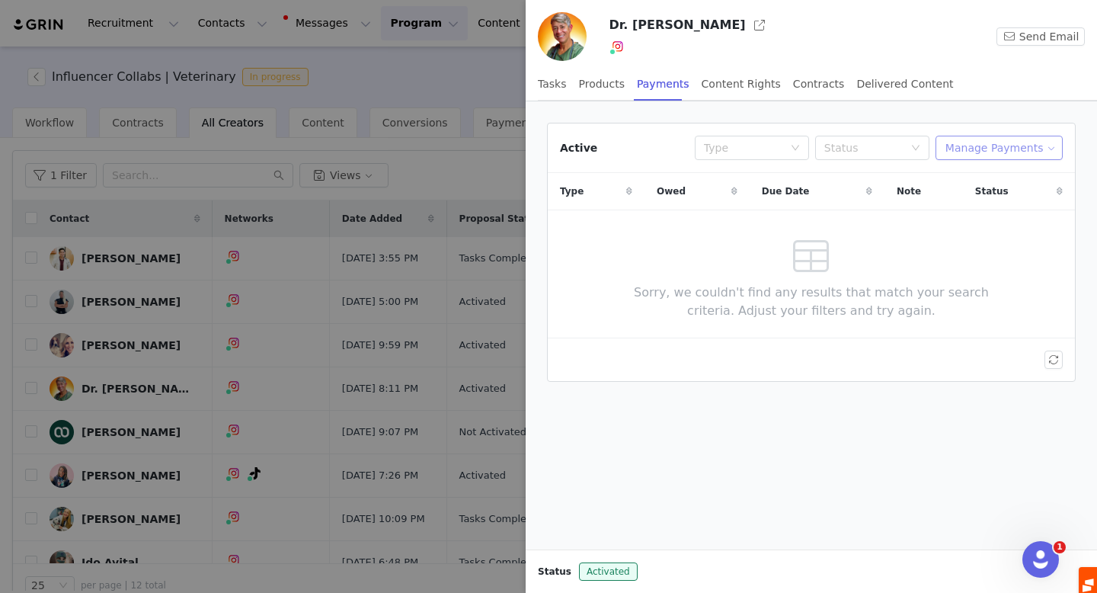
click at [1023, 153] on button "Manage Payments" at bounding box center [999, 148] width 127 height 24
click at [1001, 200] on span "Add Payable" at bounding box center [1004, 202] width 66 height 17
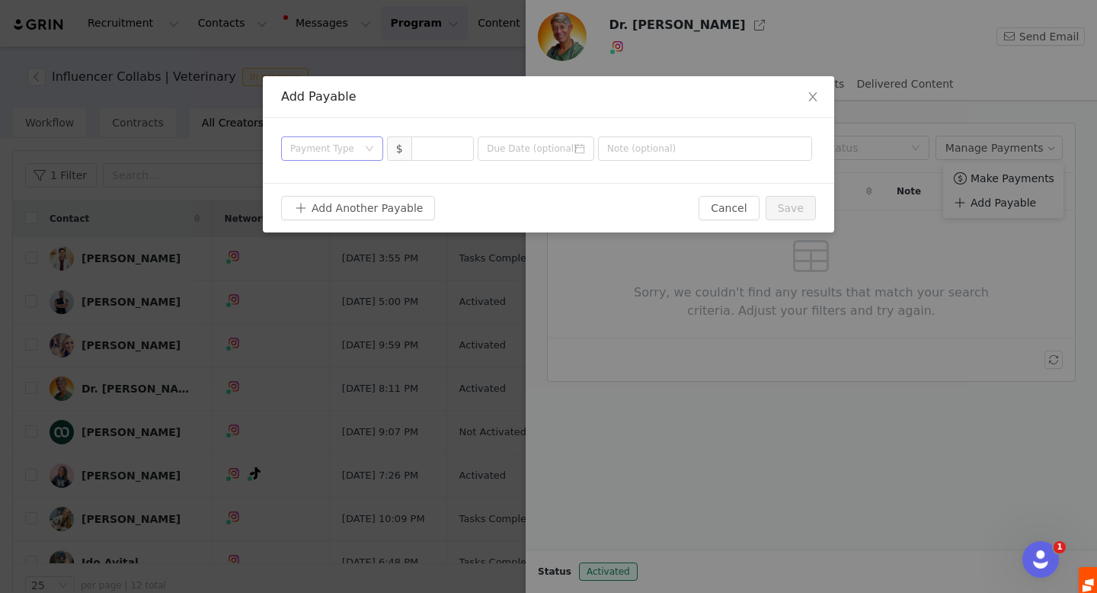
click at [290, 136] on div "Payment Type" at bounding box center [332, 148] width 102 height 24
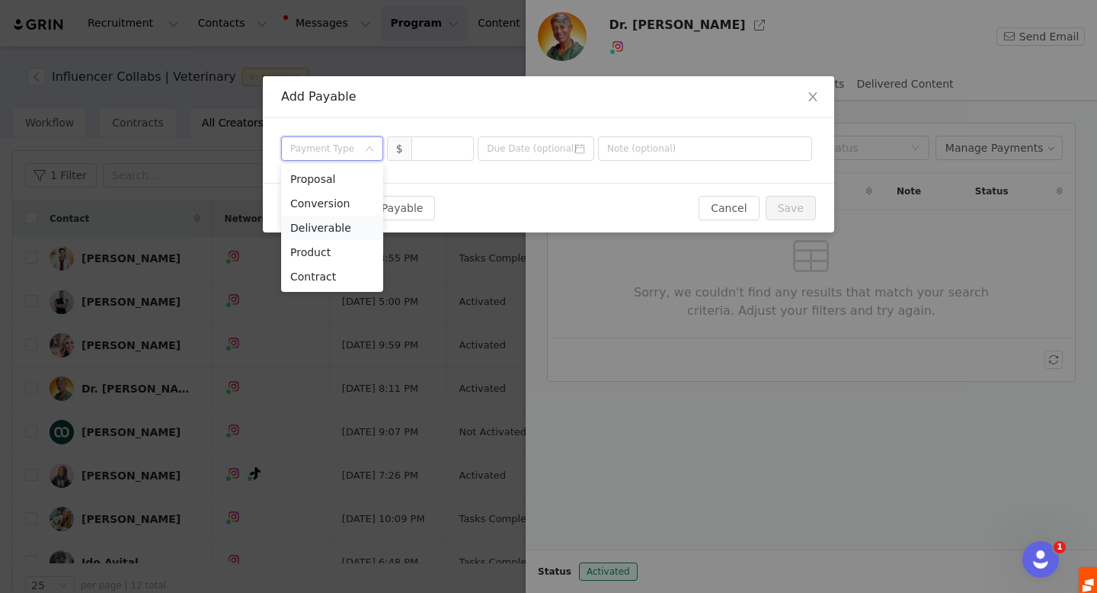
click at [348, 227] on li "Deliverable" at bounding box center [332, 228] width 102 height 24
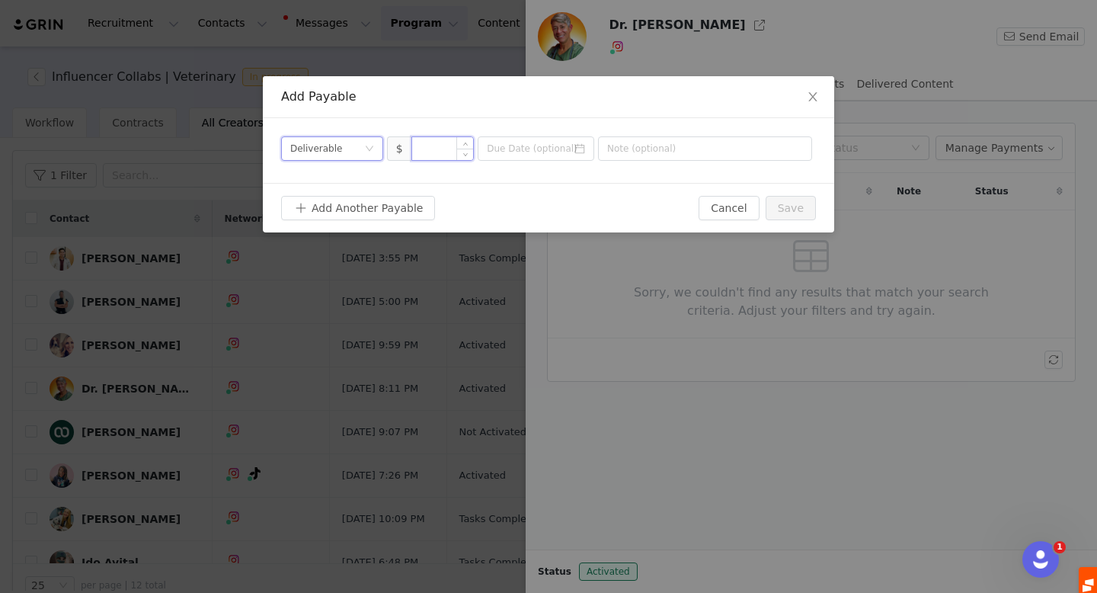
click at [443, 145] on input at bounding box center [443, 148] width 62 height 23
type input "4,000"
click at [536, 151] on input at bounding box center [536, 148] width 117 height 24
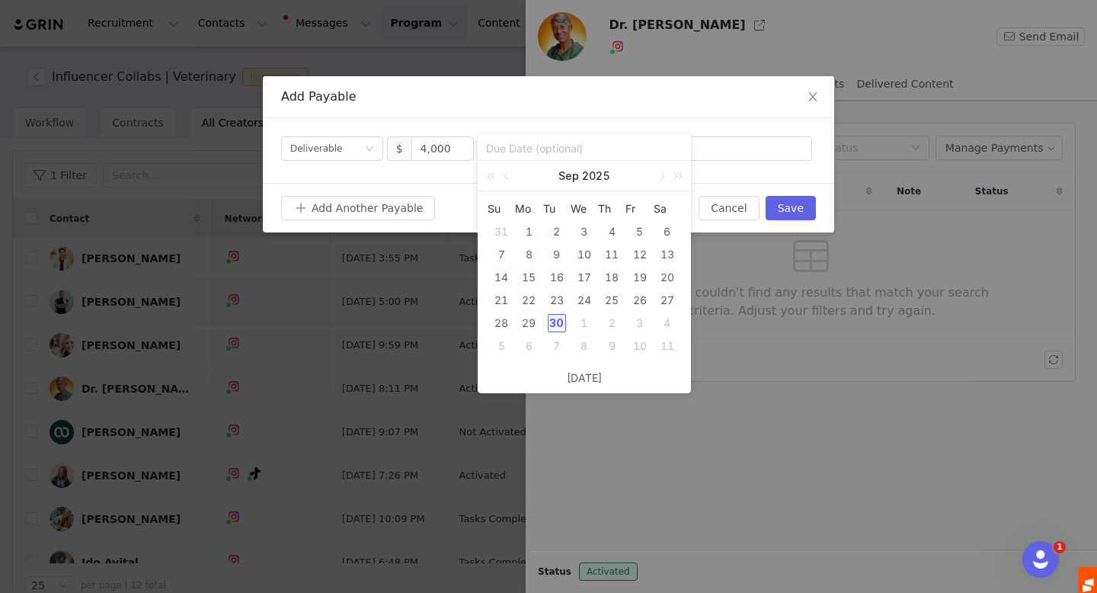
click at [556, 322] on div "30" at bounding box center [557, 323] width 18 height 18
type input "[DATE]"
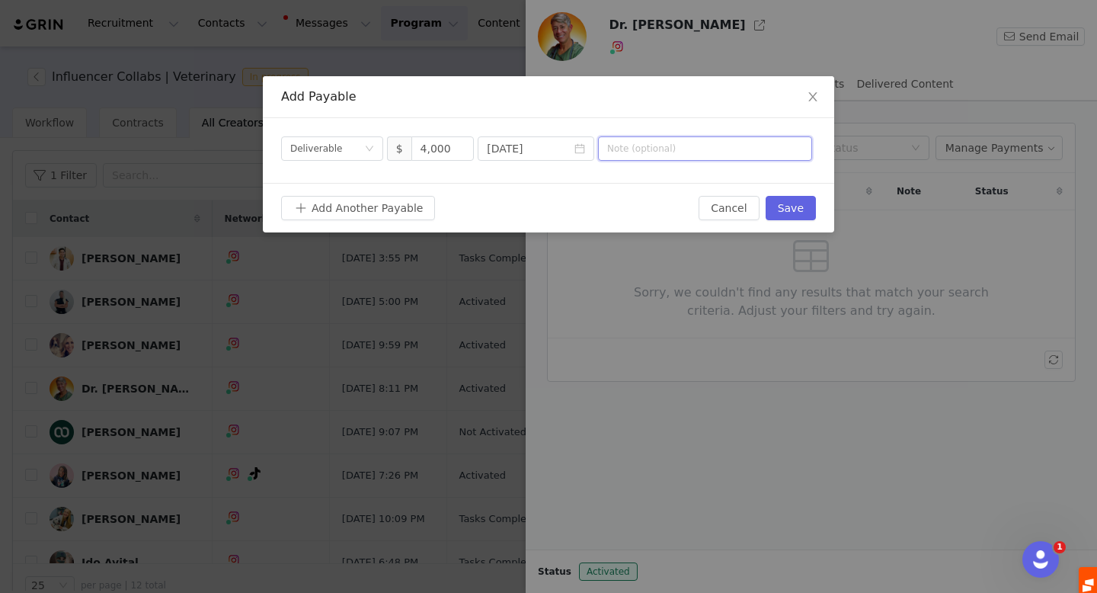
click at [648, 155] on input "text" at bounding box center [705, 148] width 214 height 24
type input "September Collaboration"
click at [782, 205] on button "Save" at bounding box center [791, 208] width 50 height 24
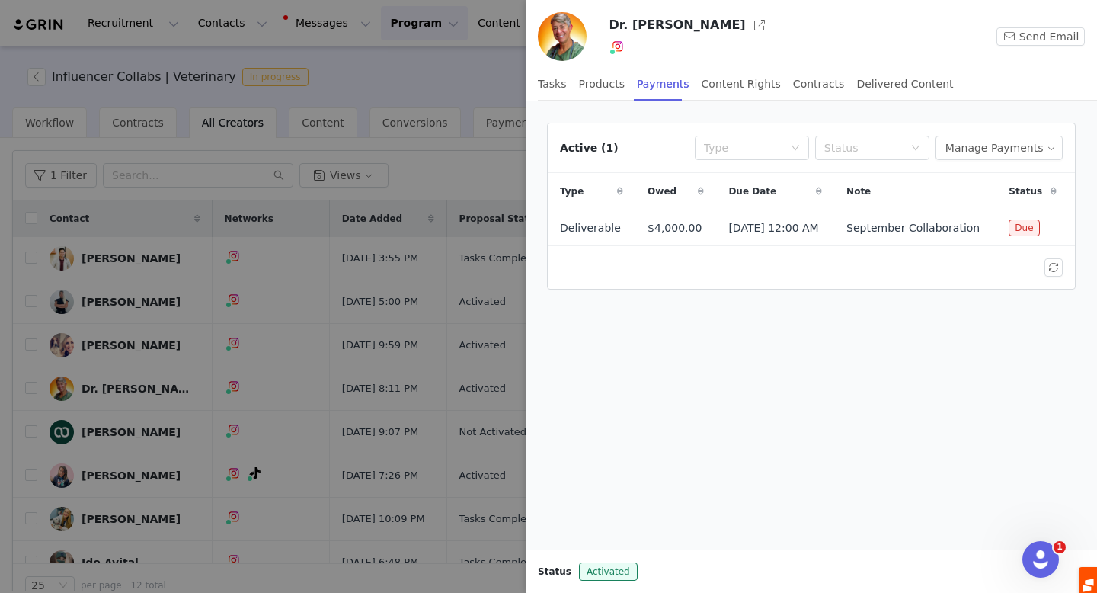
click at [197, 376] on div at bounding box center [548, 296] width 1097 height 593
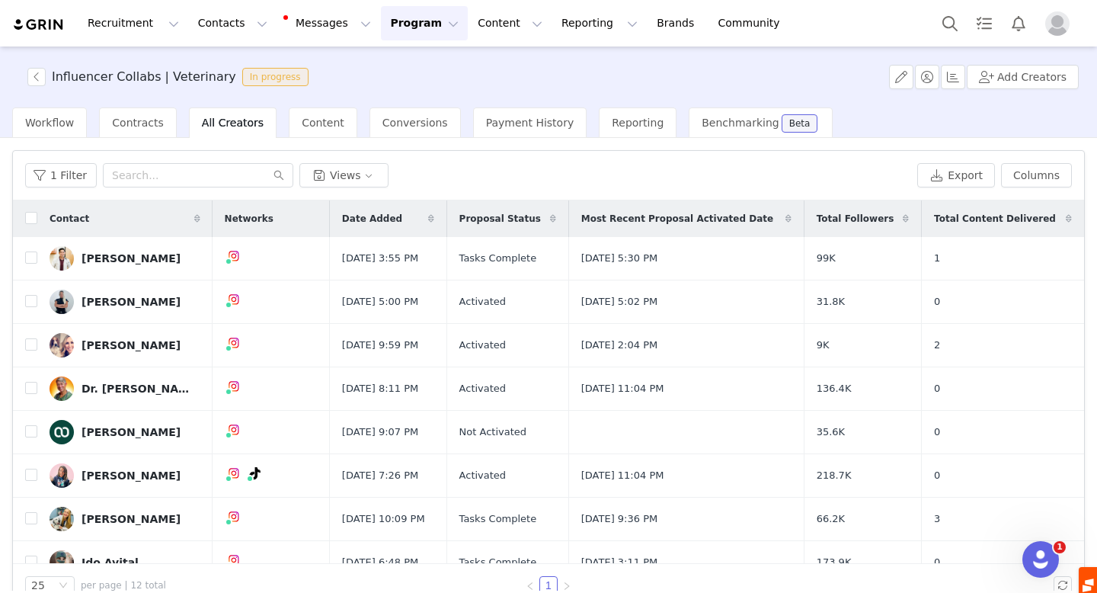
click at [111, 478] on div "[PERSON_NAME]" at bounding box center [131, 475] width 99 height 12
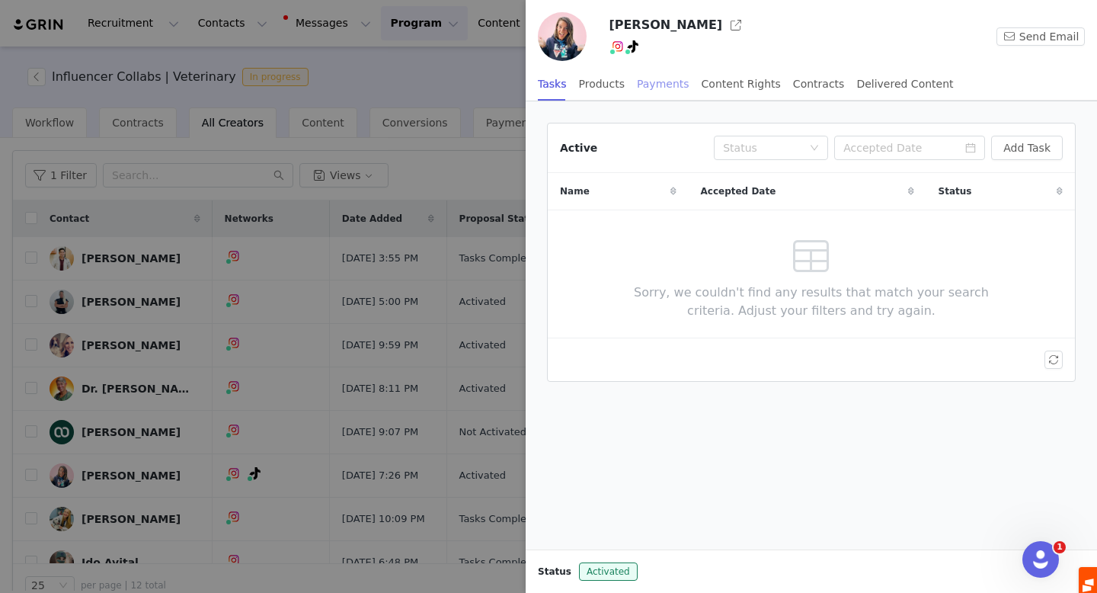
click at [668, 78] on div "Payments" at bounding box center [663, 84] width 53 height 34
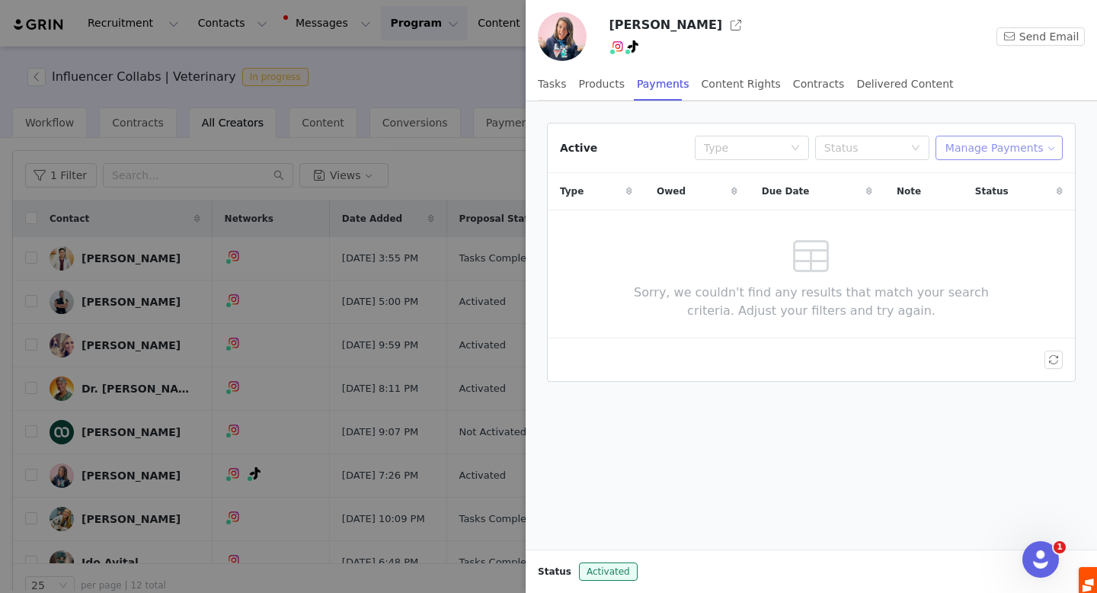
click at [1002, 136] on button "Manage Payments" at bounding box center [999, 148] width 127 height 24
click at [1001, 206] on span "Add Payable" at bounding box center [1004, 202] width 66 height 17
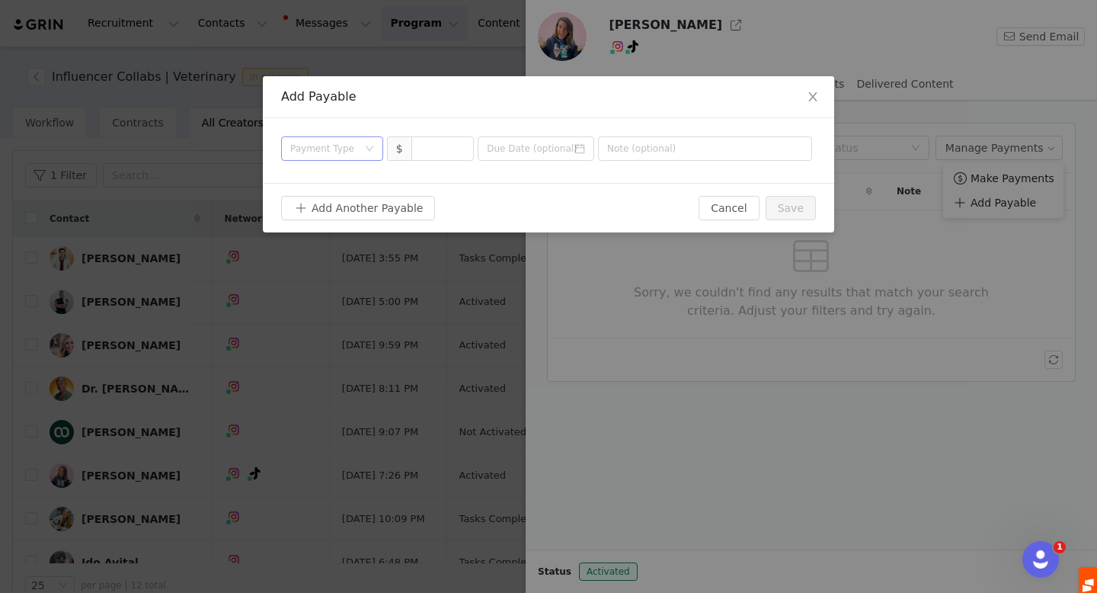
click at [355, 153] on div "Payment Type" at bounding box center [323, 148] width 67 height 15
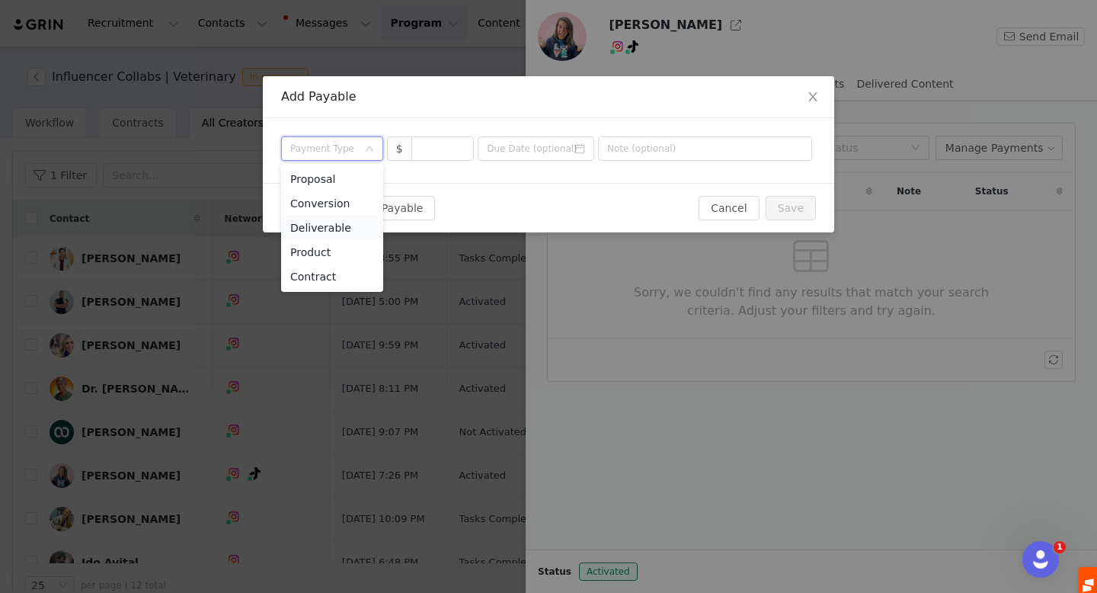
click at [353, 222] on li "Deliverable" at bounding box center [332, 228] width 102 height 24
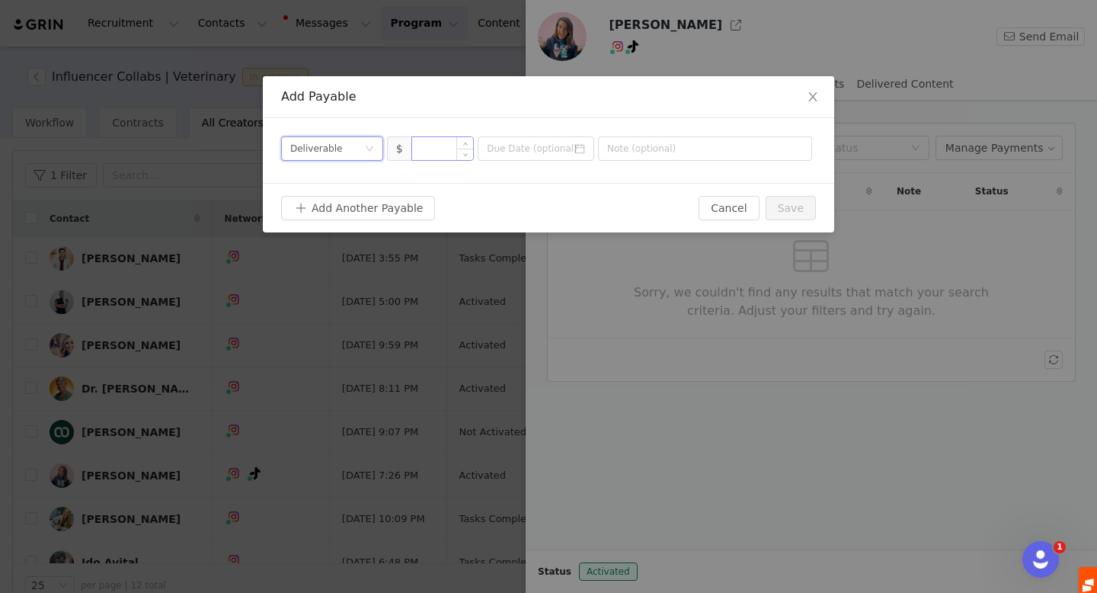
click at [446, 141] on input at bounding box center [443, 148] width 62 height 23
click at [418, 146] on input at bounding box center [443, 148] width 62 height 23
paste input "4,750"
type input "4,750"
click at [531, 150] on input at bounding box center [536, 148] width 117 height 24
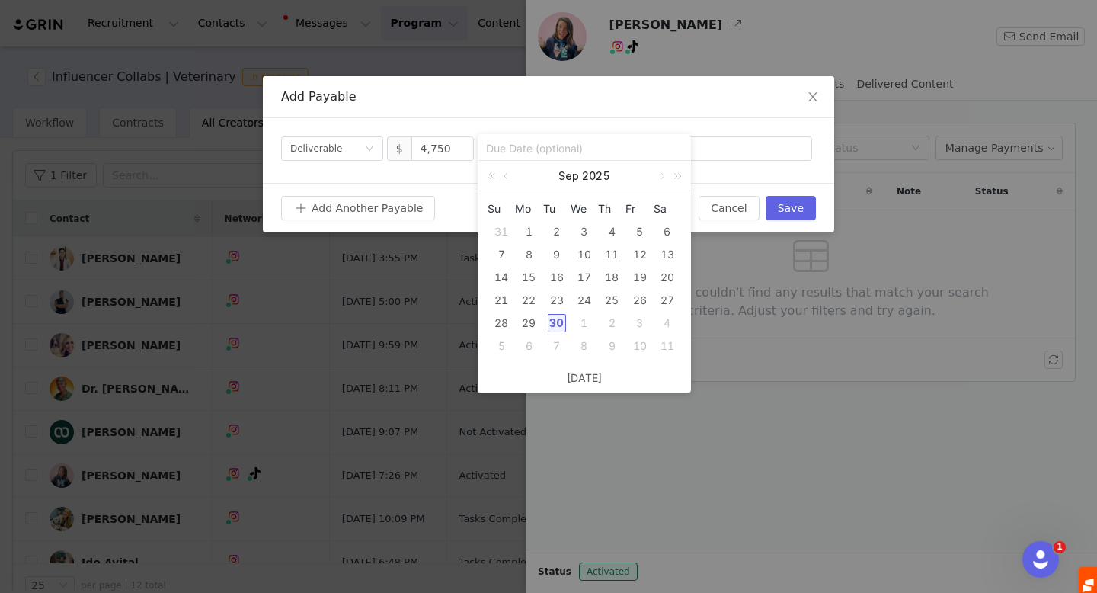
click at [555, 322] on div "30" at bounding box center [557, 323] width 18 height 18
type input "[DATE]"
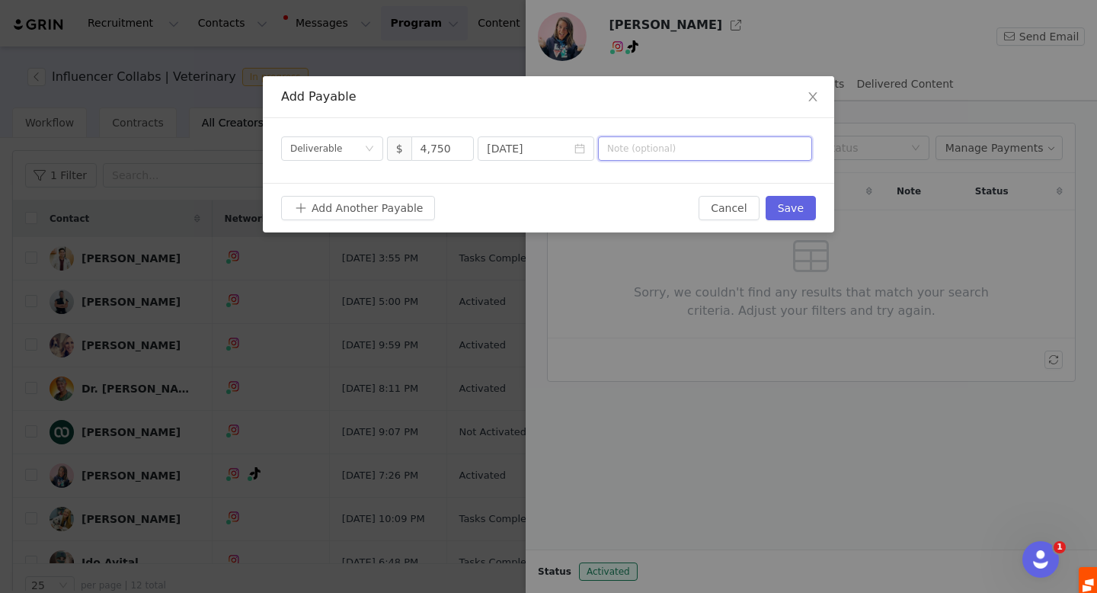
click at [650, 157] on input "text" at bounding box center [705, 148] width 214 height 24
type input "September Collaboration"
click at [783, 206] on button "Save" at bounding box center [791, 208] width 50 height 24
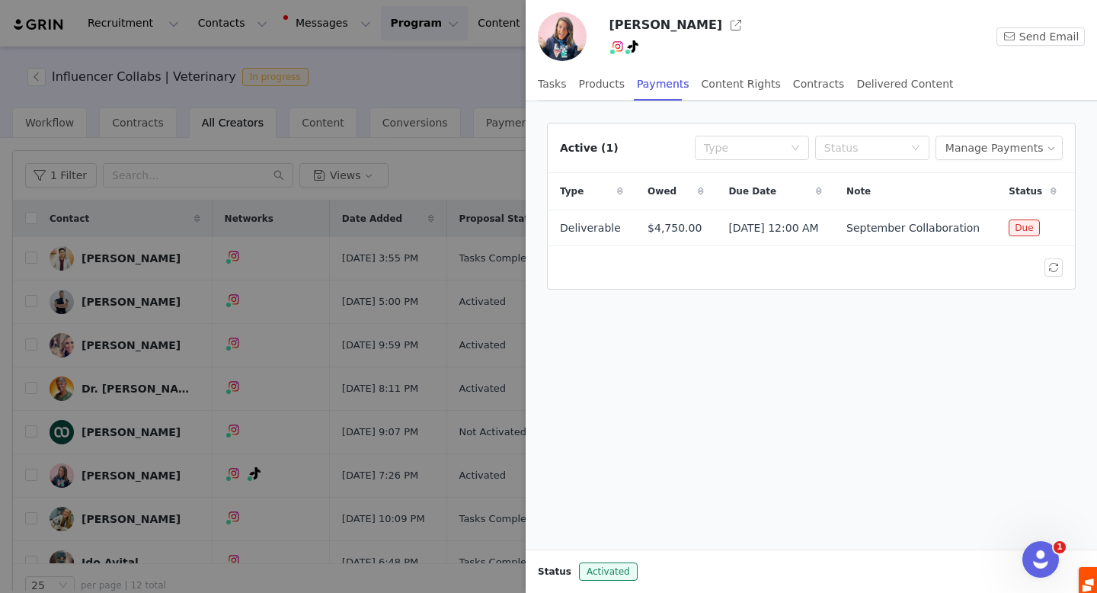
click at [264, 293] on div at bounding box center [548, 296] width 1097 height 593
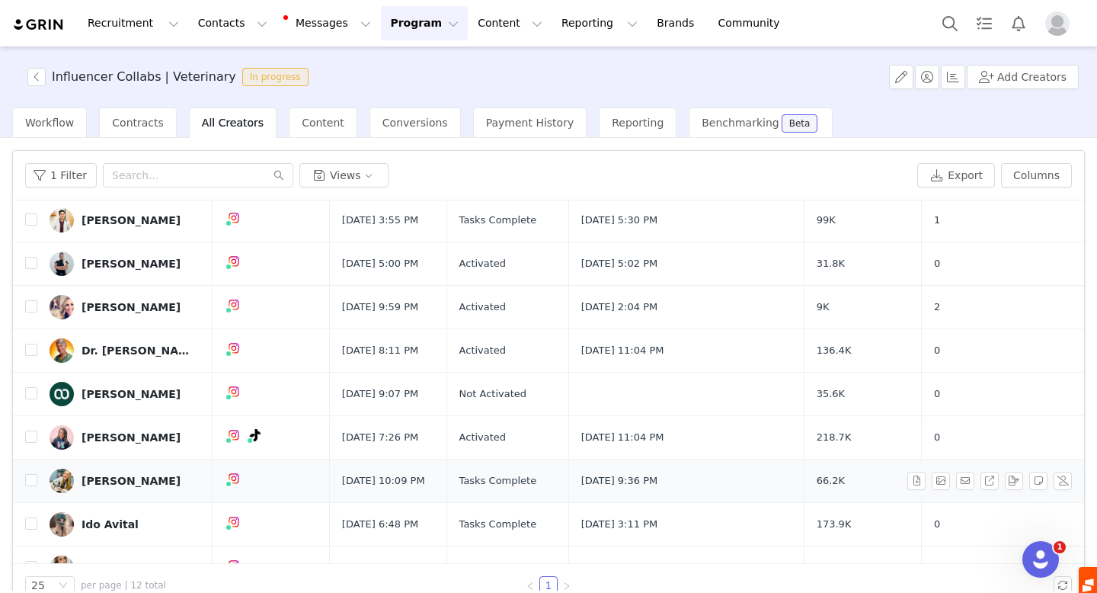
scroll to position [40, 0]
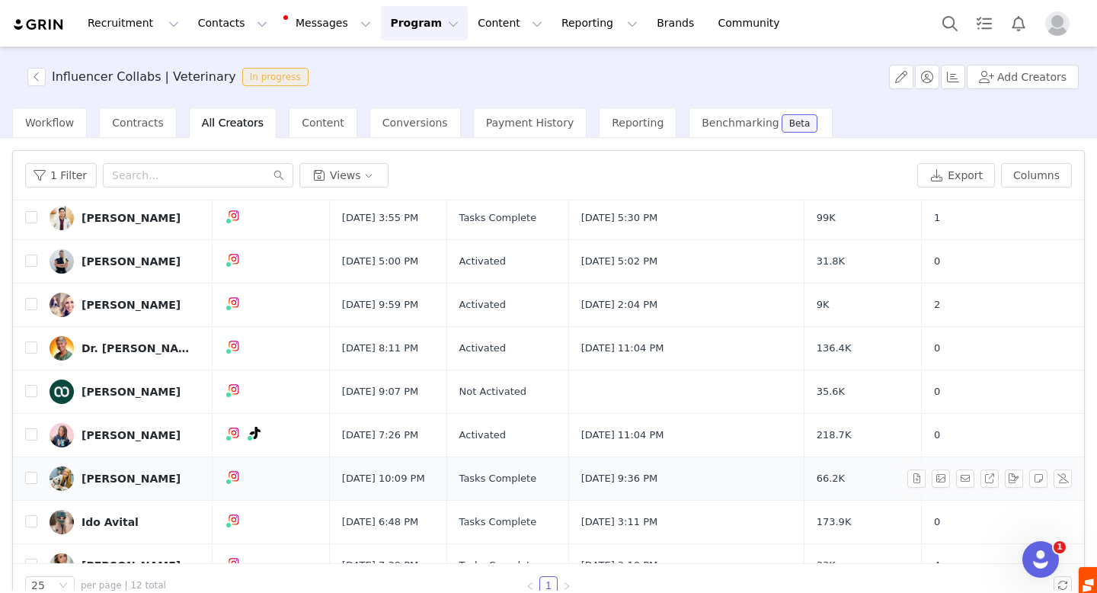
click at [117, 477] on div "[PERSON_NAME]" at bounding box center [131, 478] width 99 height 12
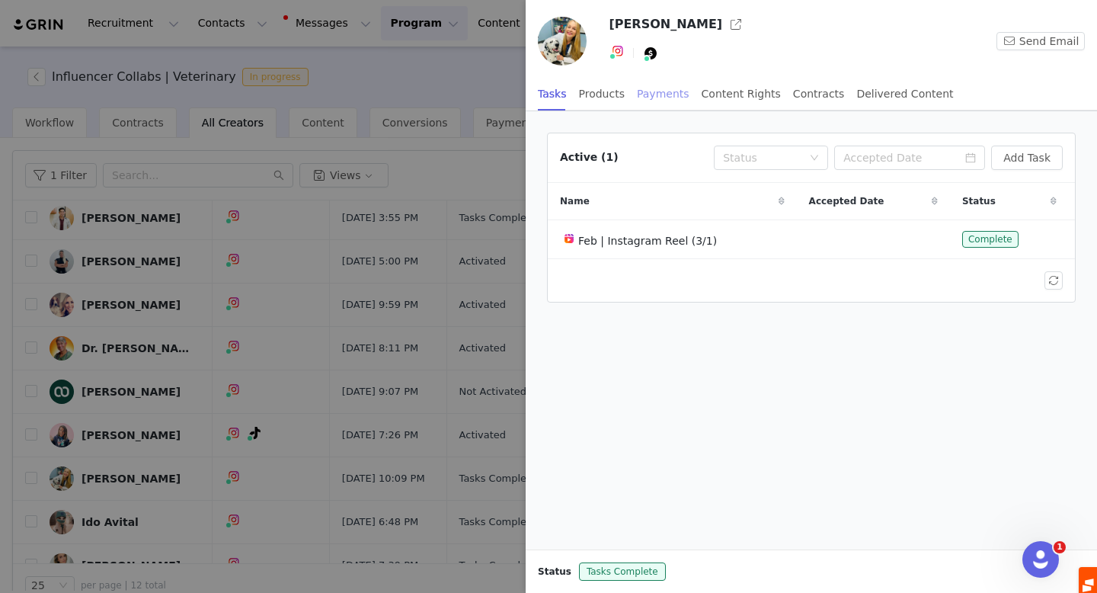
click at [669, 99] on div "Payments" at bounding box center [663, 94] width 53 height 34
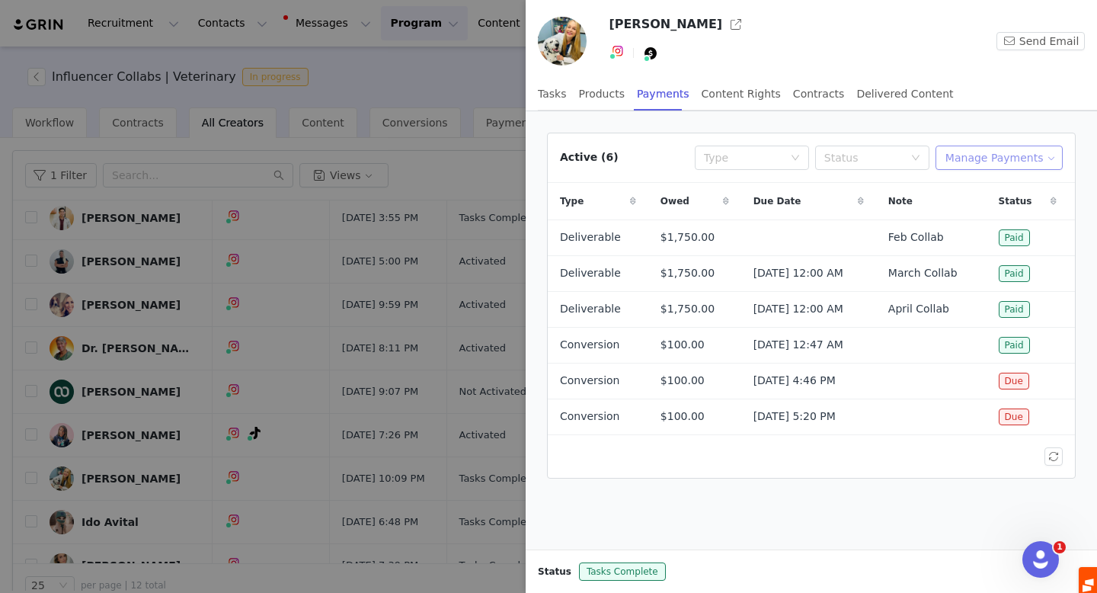
click at [1001, 162] on button "Manage Payments" at bounding box center [999, 158] width 127 height 24
click at [994, 214] on span "Add Payable" at bounding box center [1004, 212] width 66 height 17
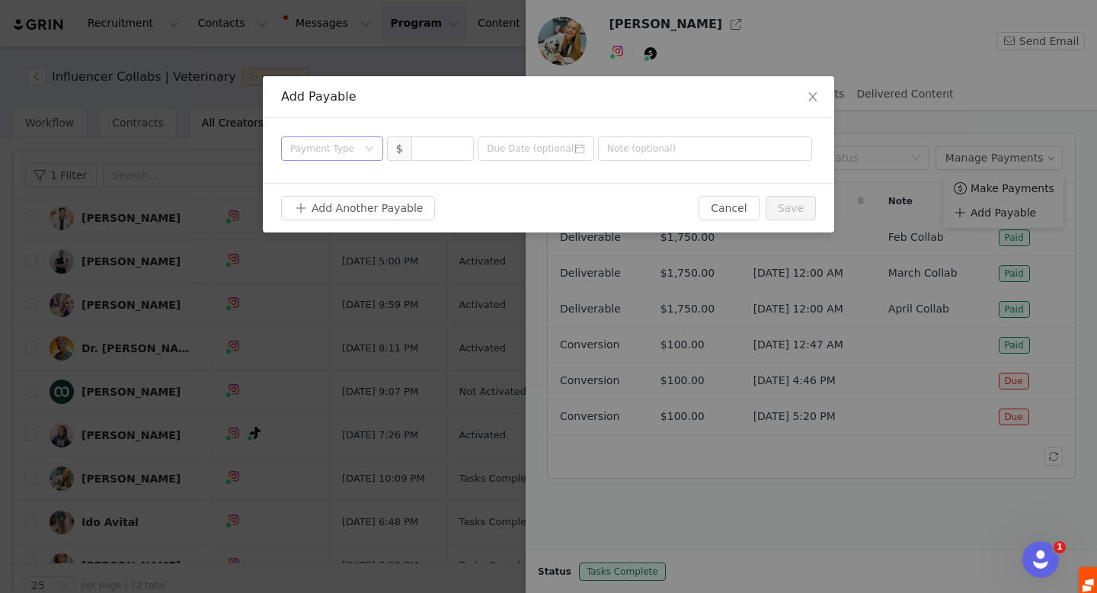
click at [335, 148] on div "Payment Type" at bounding box center [323, 148] width 67 height 15
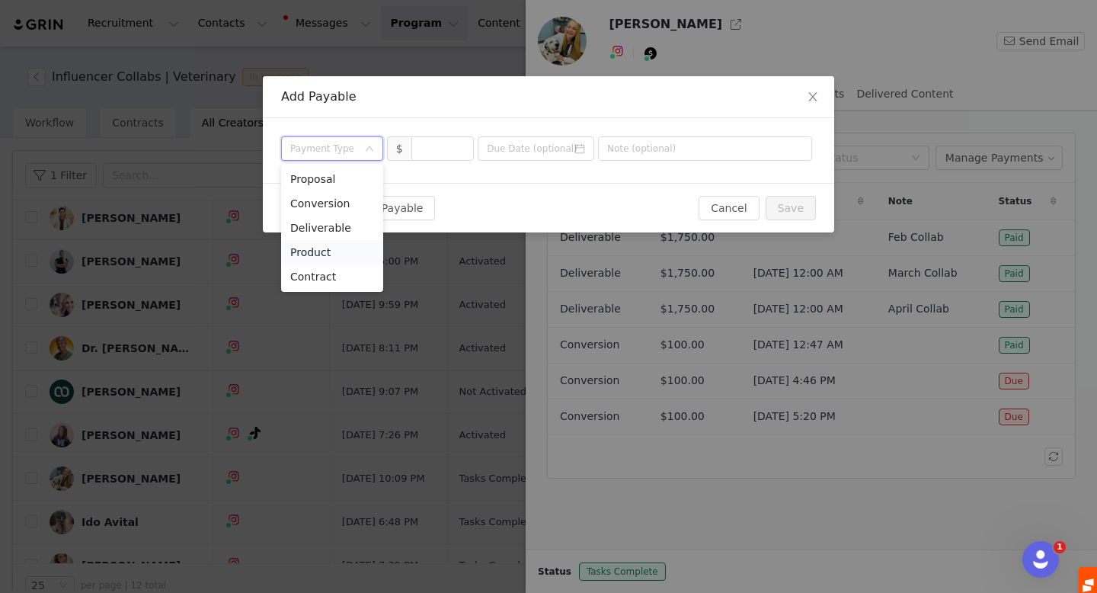
click at [351, 240] on li "Product" at bounding box center [332, 252] width 102 height 24
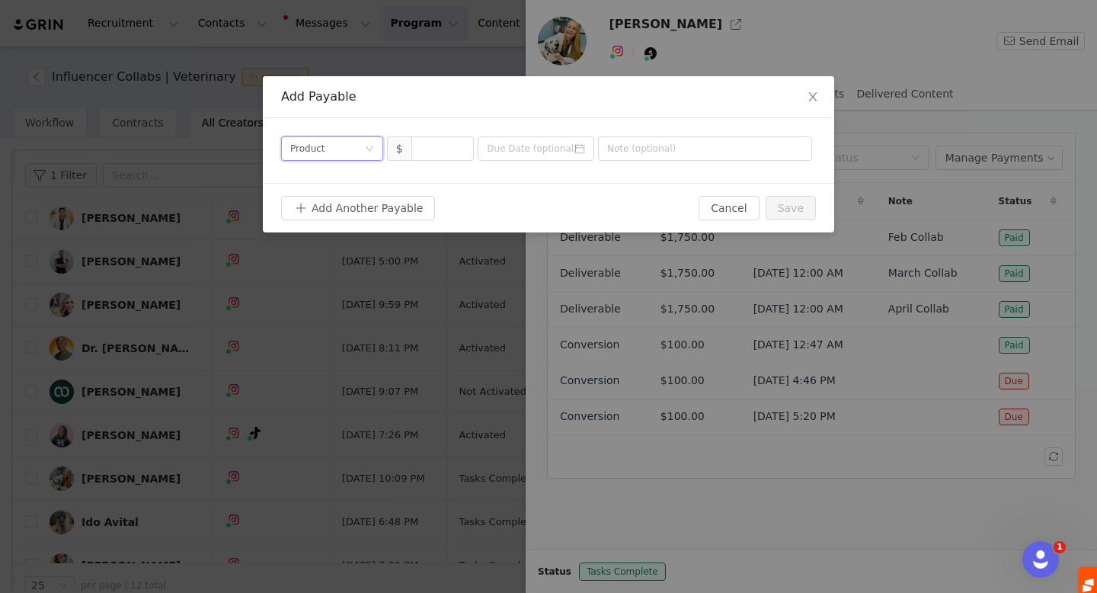
click at [337, 140] on div "Payment Type Product" at bounding box center [327, 148] width 74 height 23
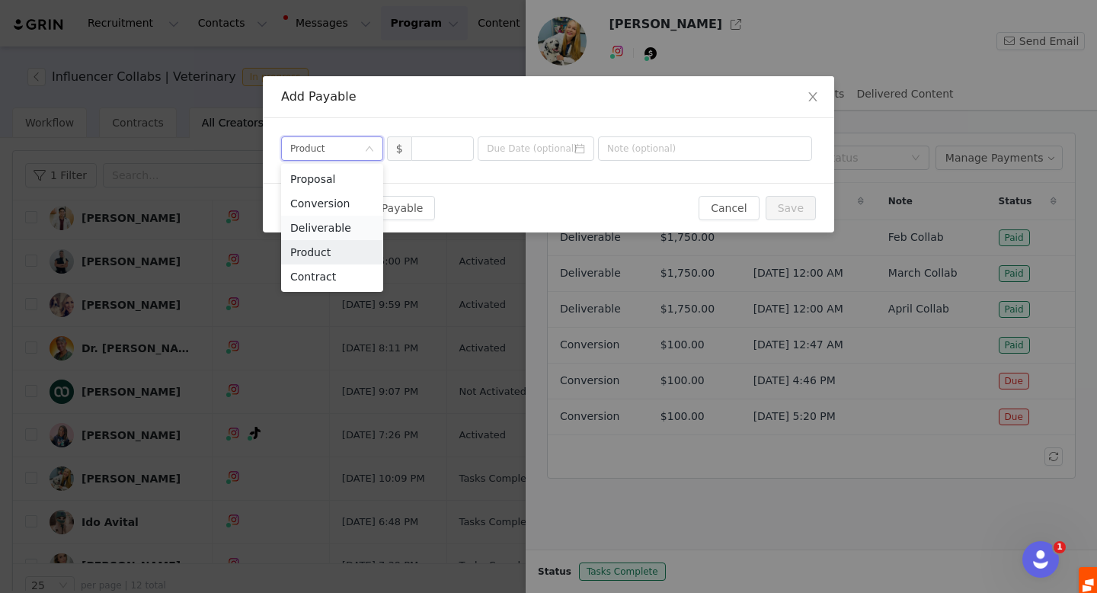
click at [343, 220] on li "Deliverable" at bounding box center [332, 228] width 102 height 24
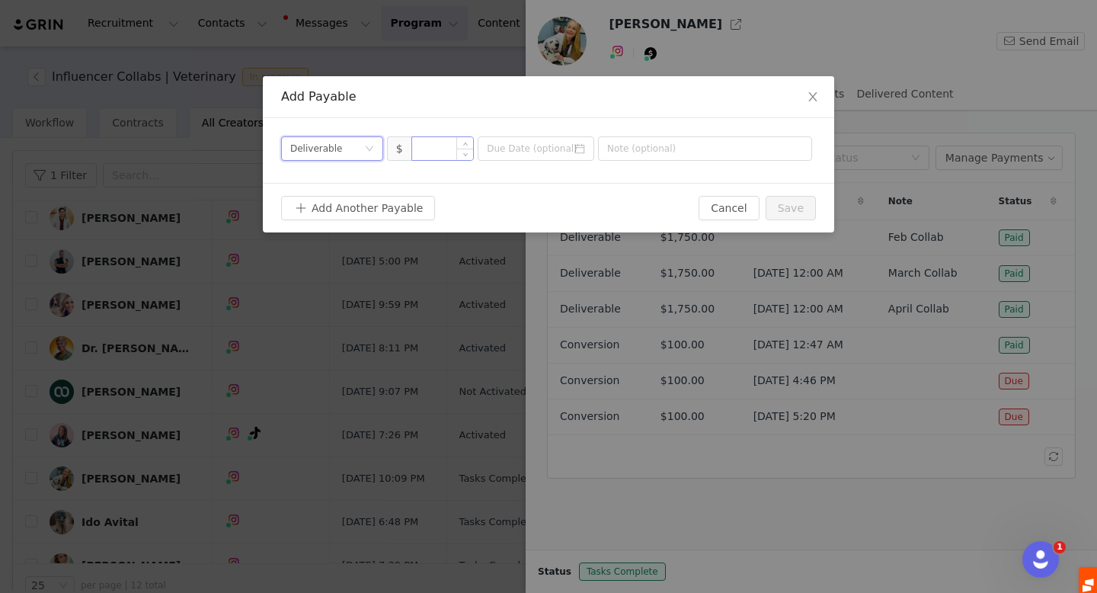
click at [440, 148] on input at bounding box center [443, 148] width 62 height 23
type input "1,000"
click at [535, 150] on input at bounding box center [536, 148] width 117 height 24
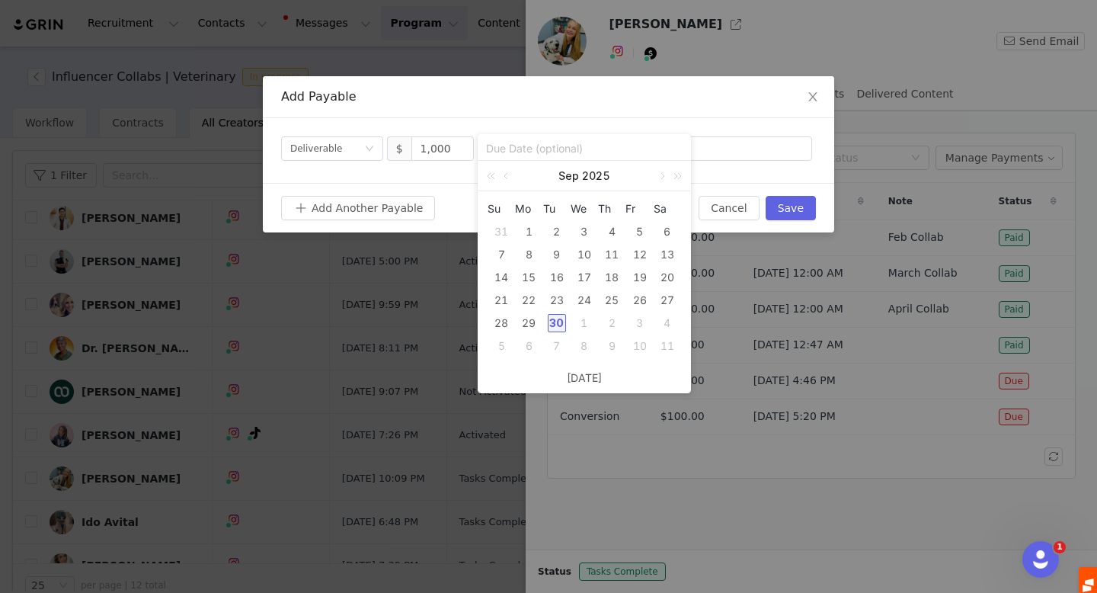
click at [555, 326] on div "30" at bounding box center [557, 323] width 18 height 18
type input "[DATE]"
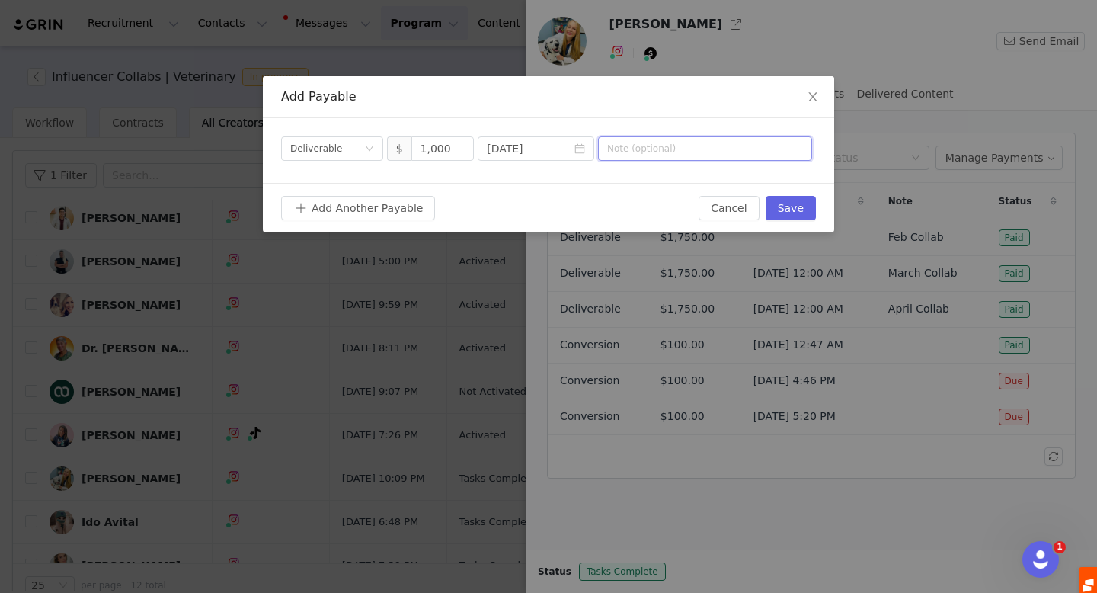
click at [645, 148] on input "text" at bounding box center [705, 148] width 214 height 24
type input "Content Buyout: 2025"
click at [785, 216] on button "Save" at bounding box center [791, 208] width 50 height 24
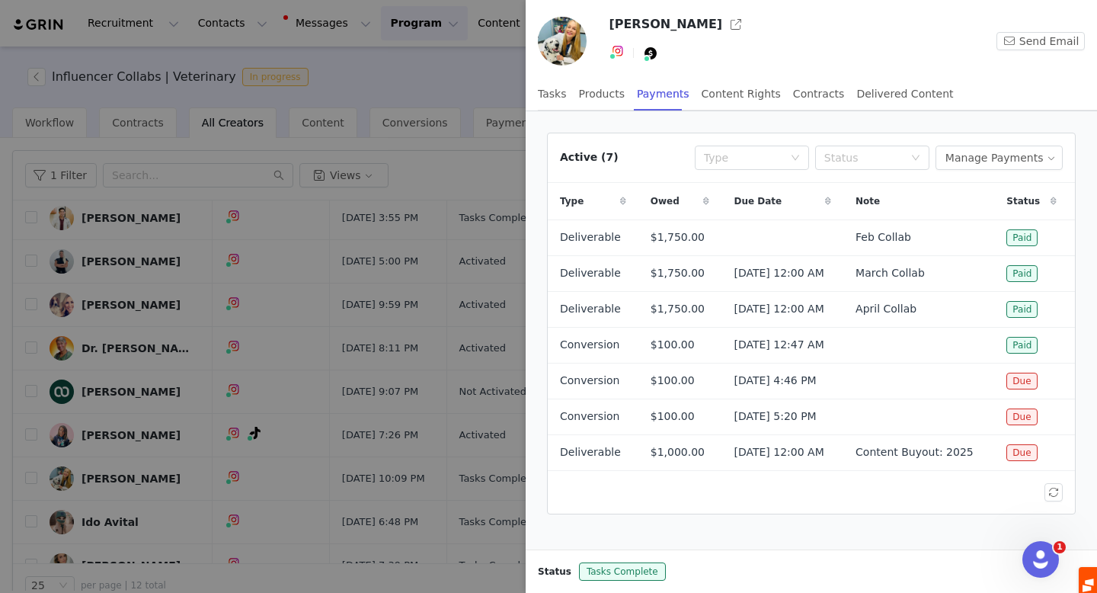
click at [458, 80] on div at bounding box center [548, 296] width 1097 height 593
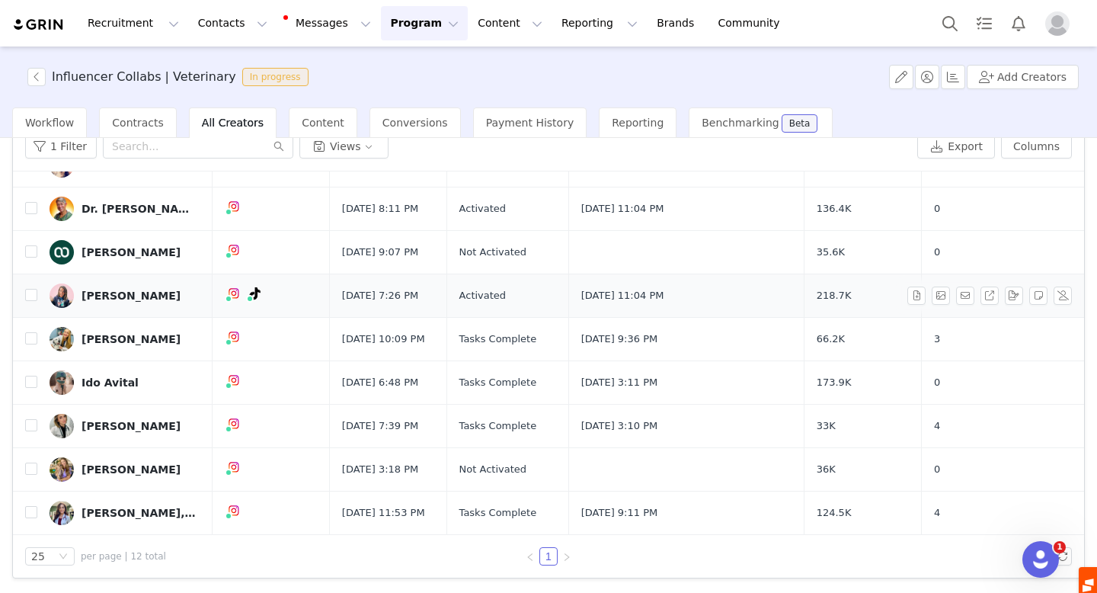
scroll to position [194, 0]
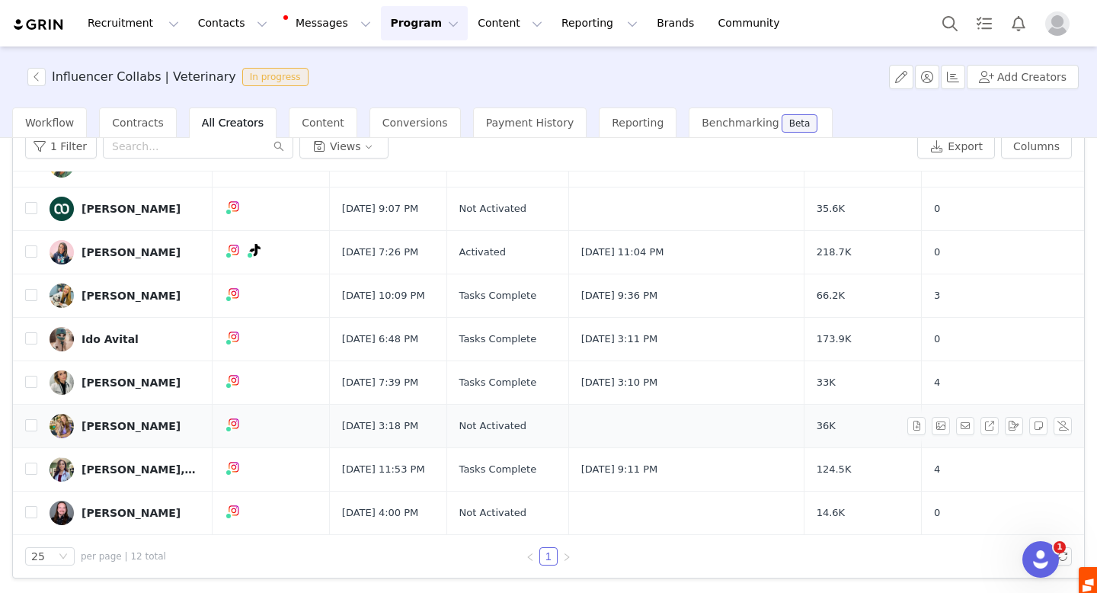
click at [109, 418] on link "[PERSON_NAME]" at bounding box center [125, 426] width 151 height 24
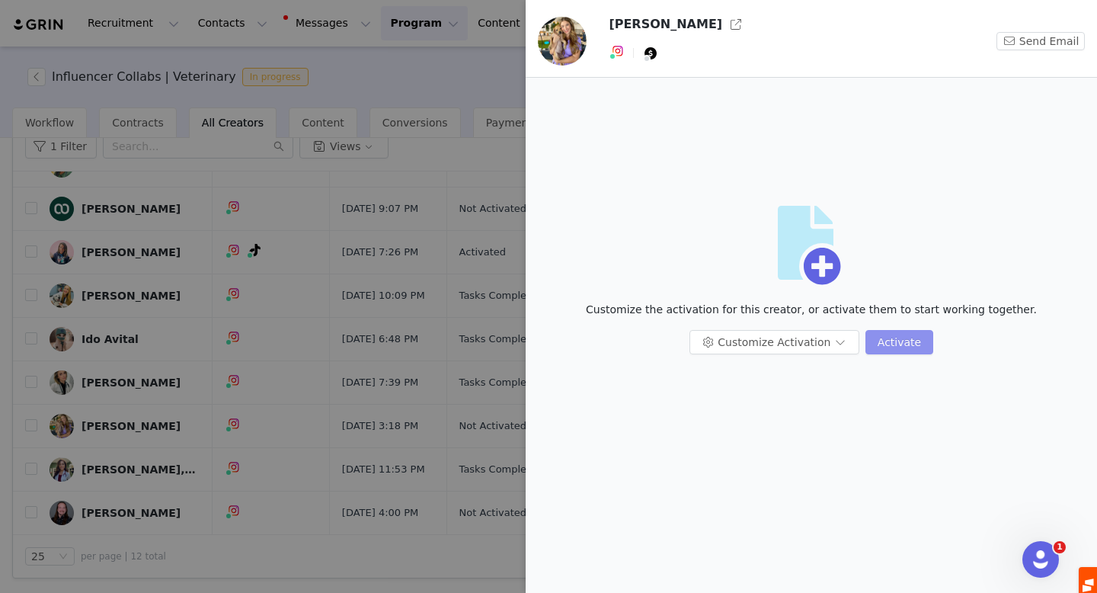
click at [888, 352] on button "Activate" at bounding box center [900, 342] width 68 height 24
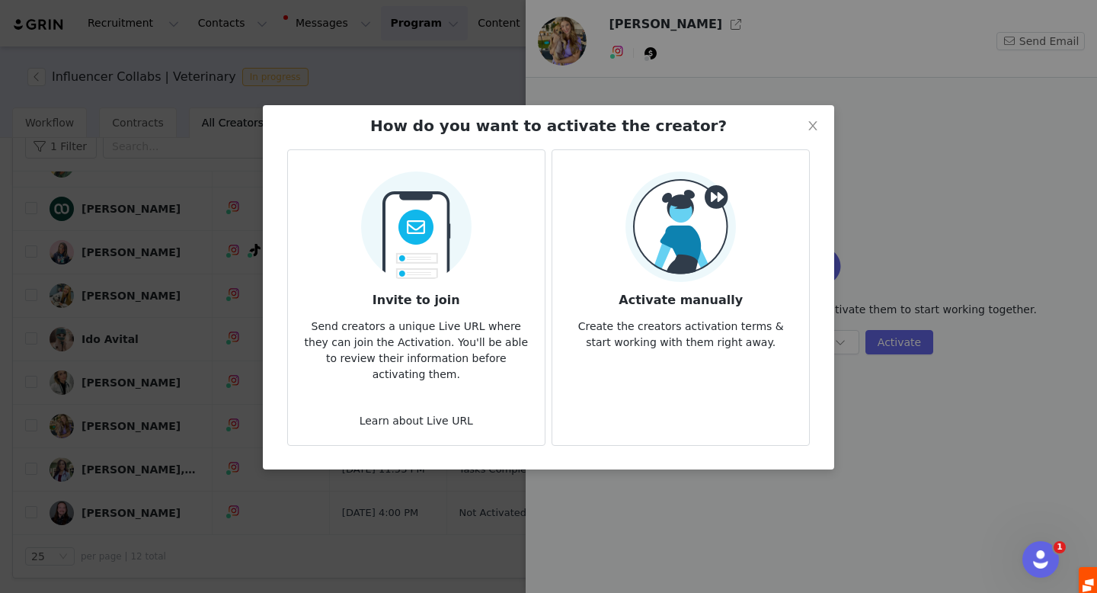
click at [693, 337] on p "Create the creators activation terms & start working with them right away." at bounding box center [681, 329] width 232 height 41
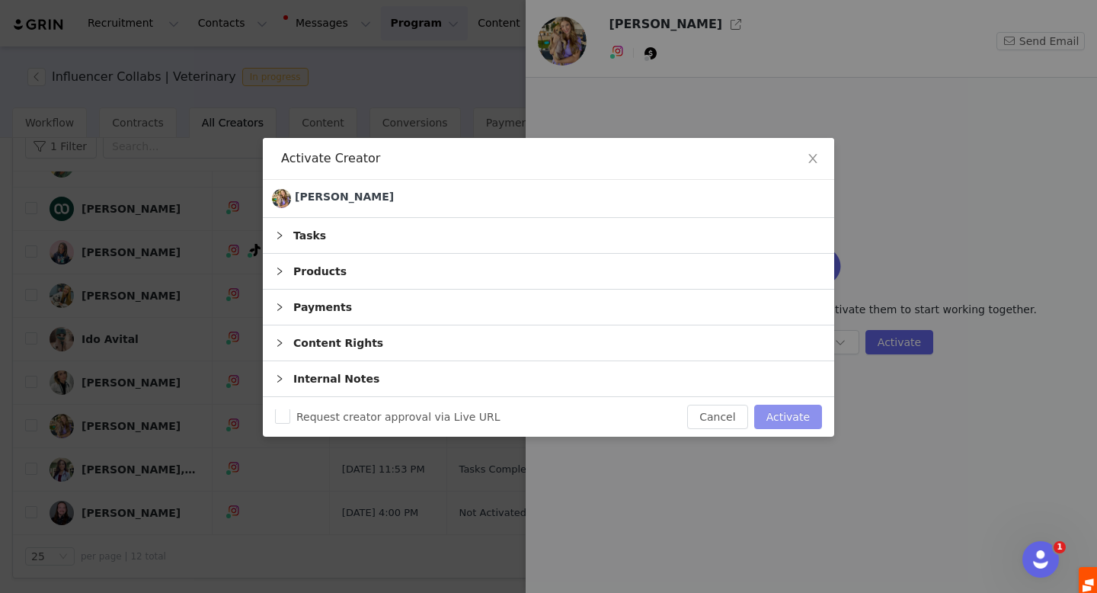
click at [766, 416] on button "Activate" at bounding box center [788, 417] width 68 height 24
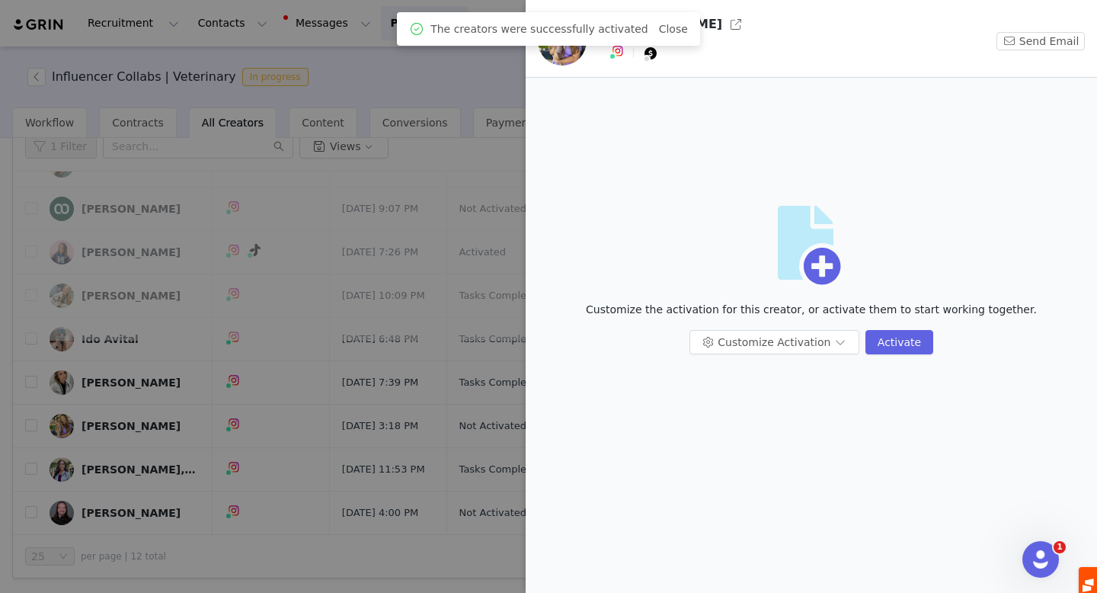
scroll to position [0, 0]
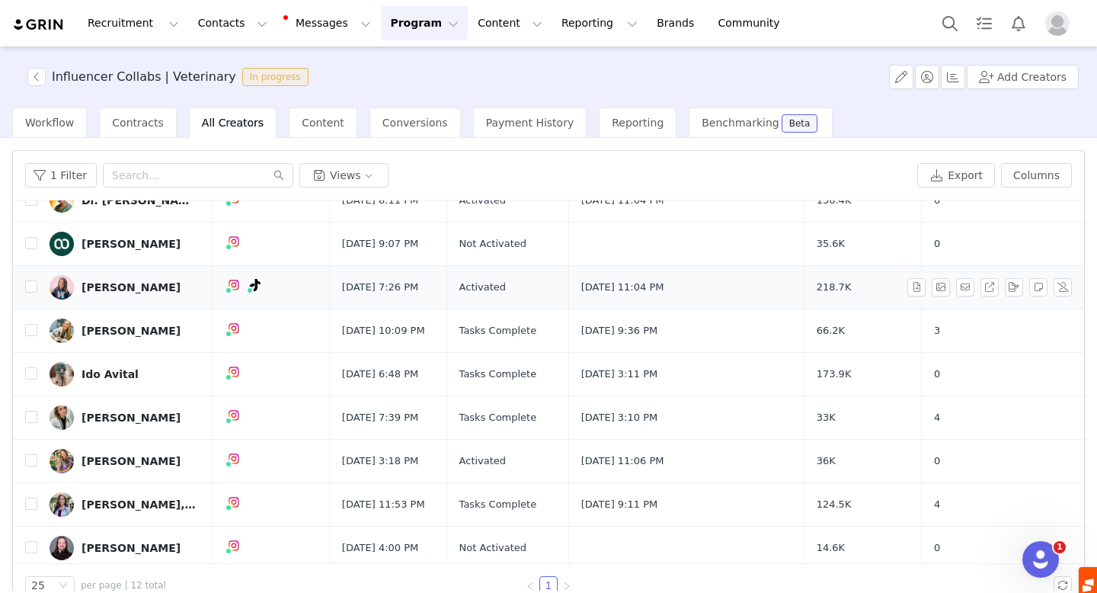
scroll to position [194, 0]
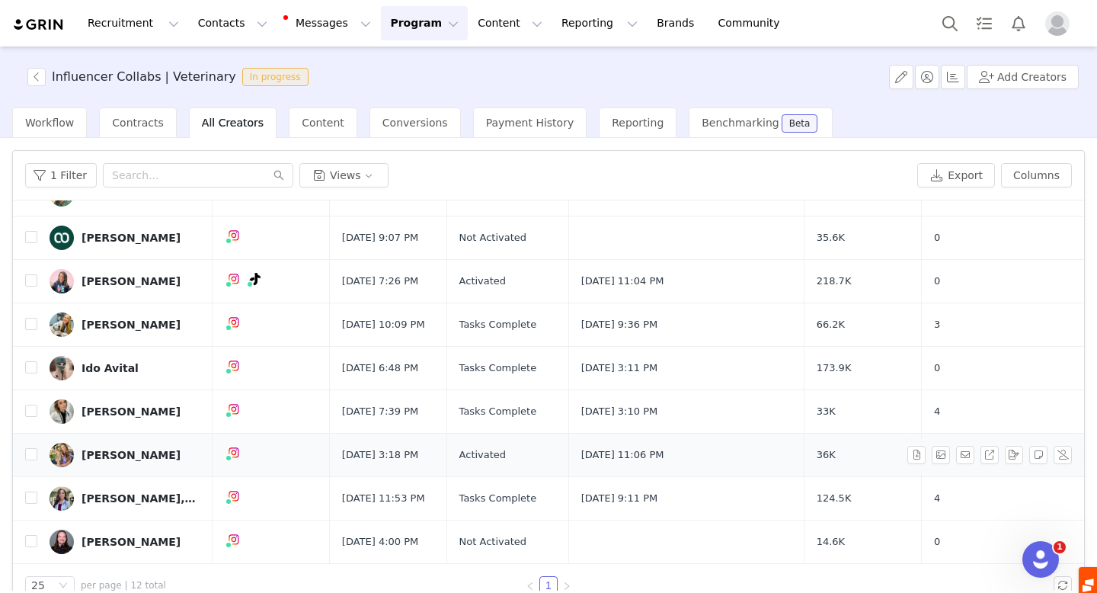
click at [113, 451] on div "Sarah Cortright" at bounding box center [131, 455] width 99 height 12
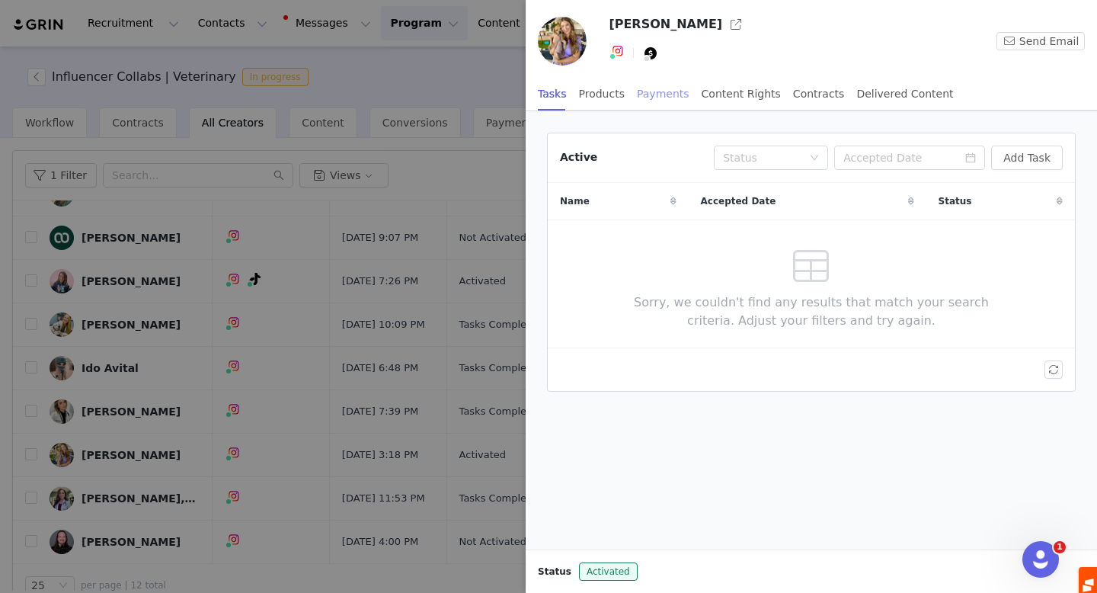
click at [648, 91] on div "Payments" at bounding box center [663, 94] width 53 height 34
click at [988, 159] on button "Manage Payments" at bounding box center [999, 158] width 127 height 24
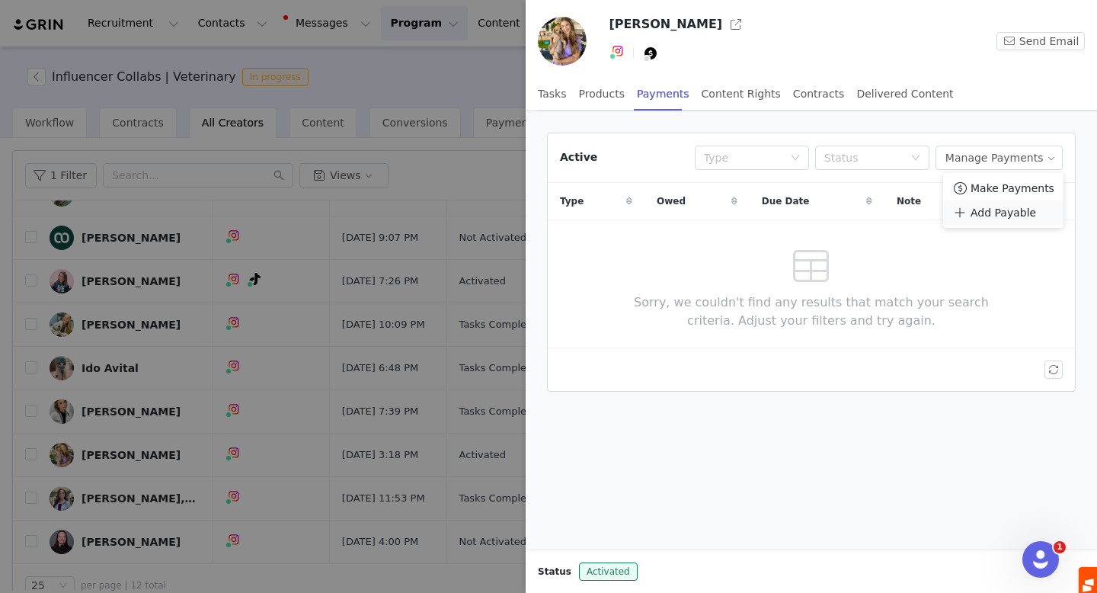
click at [977, 207] on span "Add Payable" at bounding box center [1004, 212] width 66 height 17
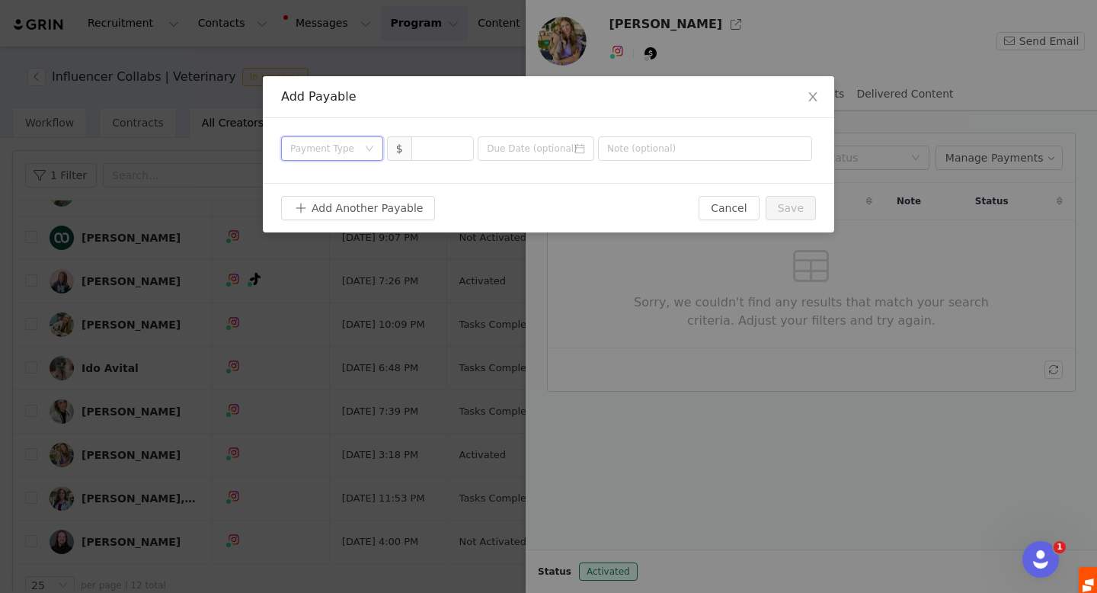
click at [366, 142] on div "Payment Type" at bounding box center [332, 148] width 102 height 24
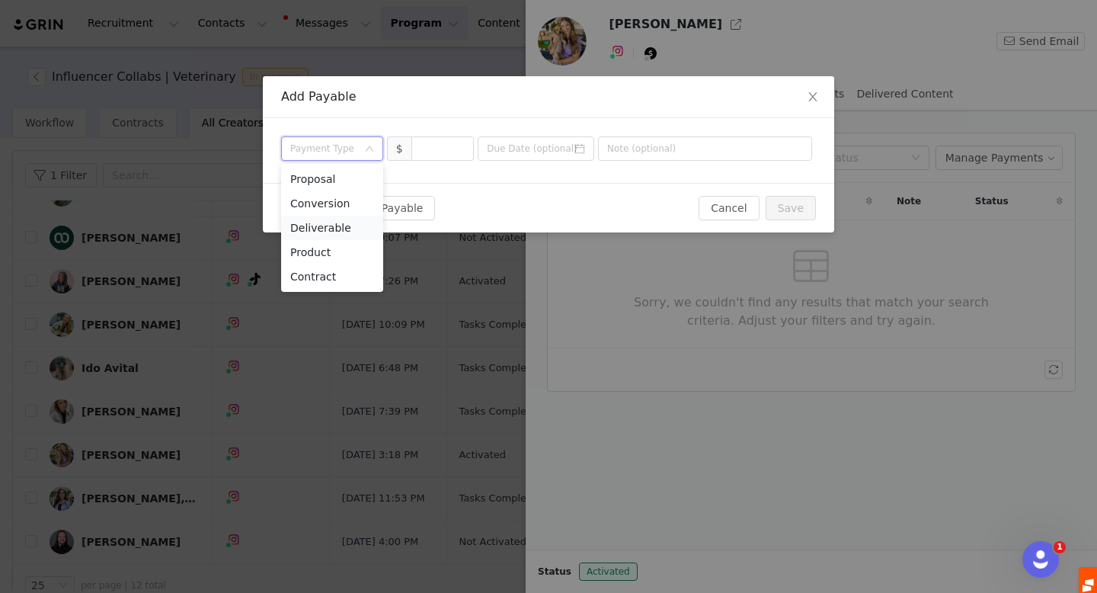
click at [354, 228] on li "Deliverable" at bounding box center [332, 228] width 102 height 24
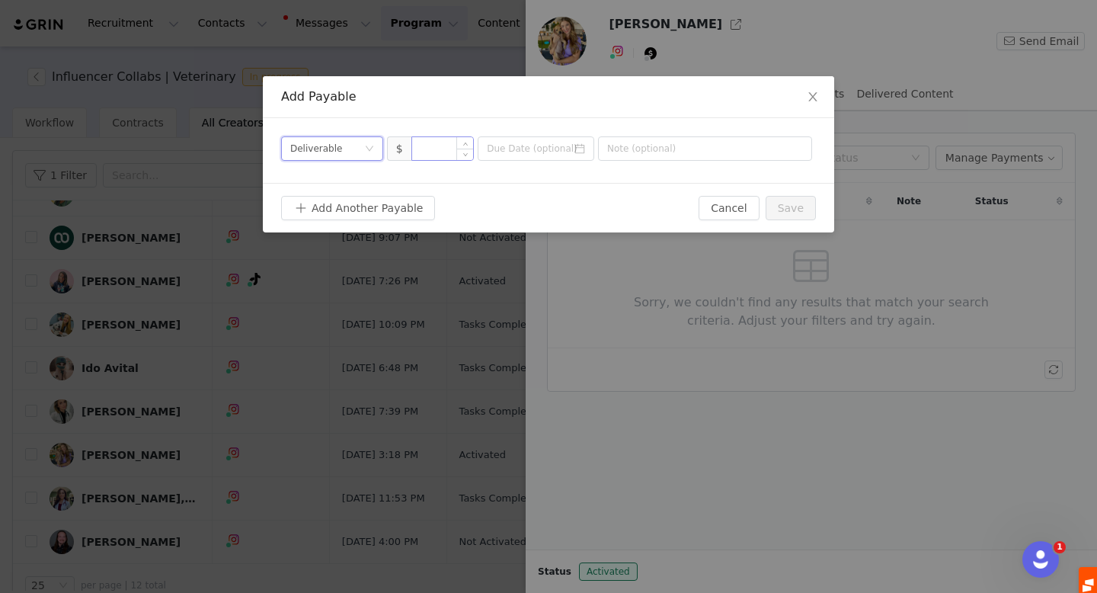
click at [435, 148] on input at bounding box center [443, 148] width 62 height 23
type input "3,000"
click at [520, 149] on input at bounding box center [536, 148] width 117 height 24
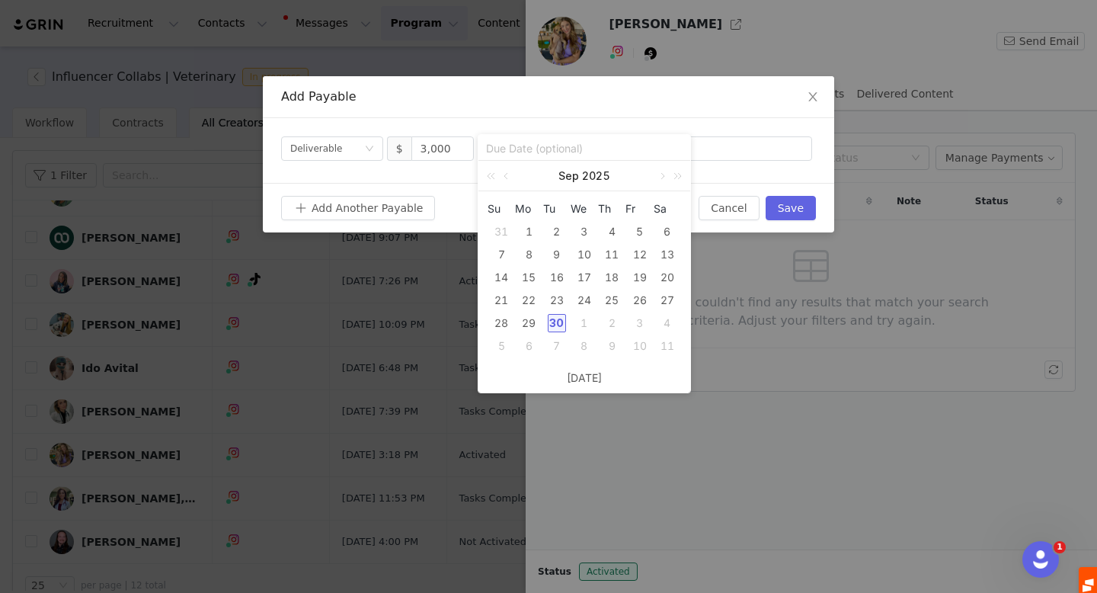
click at [555, 325] on div "30" at bounding box center [557, 323] width 18 height 18
type input "2025-09-30"
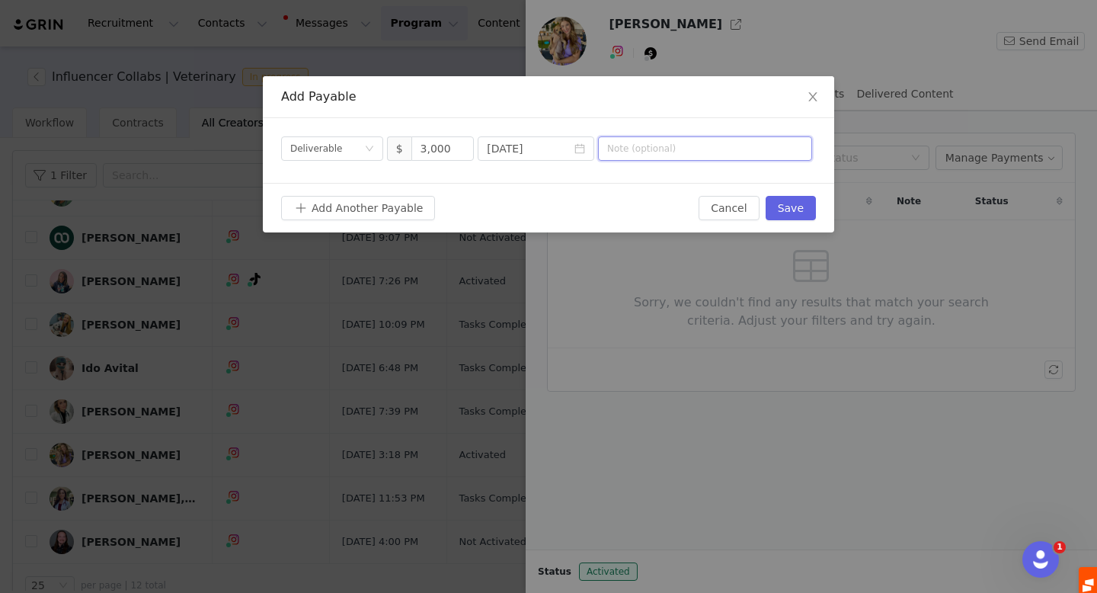
click at [663, 149] on input "text" at bounding box center [705, 148] width 214 height 24
click at [631, 149] on input "Sept Collaboration" at bounding box center [705, 148] width 214 height 24
drag, startPoint x: 683, startPoint y: 148, endPoint x: 762, endPoint y: 148, distance: 79.2
click at [762, 148] on input "Sept 2025 Collaboration" at bounding box center [705, 148] width 214 height 24
type input "Sept 2025 Collab"
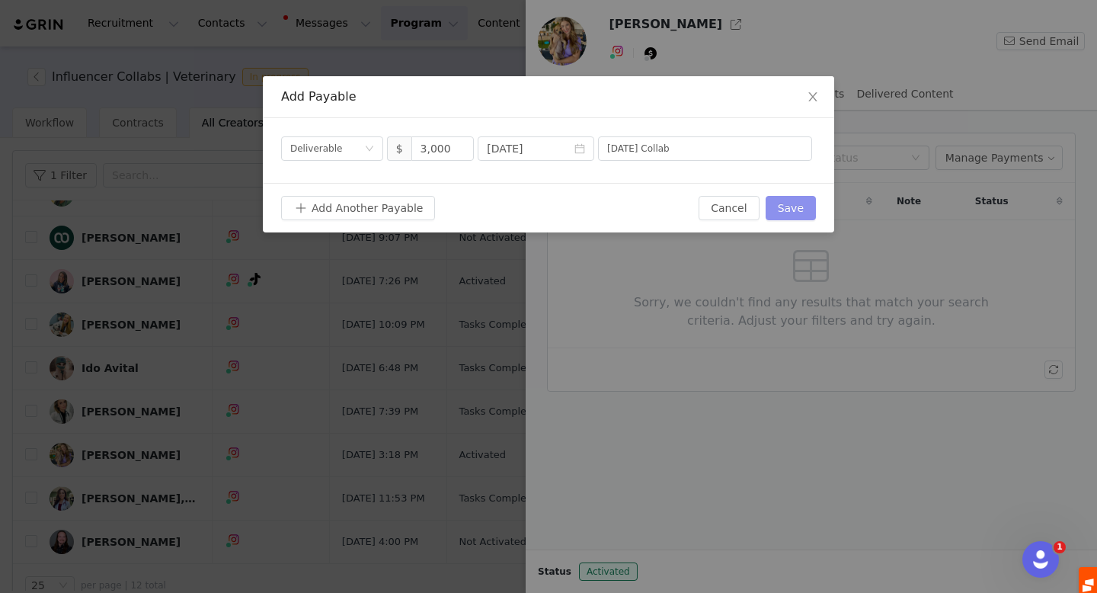
click at [792, 209] on button "Save" at bounding box center [791, 208] width 50 height 24
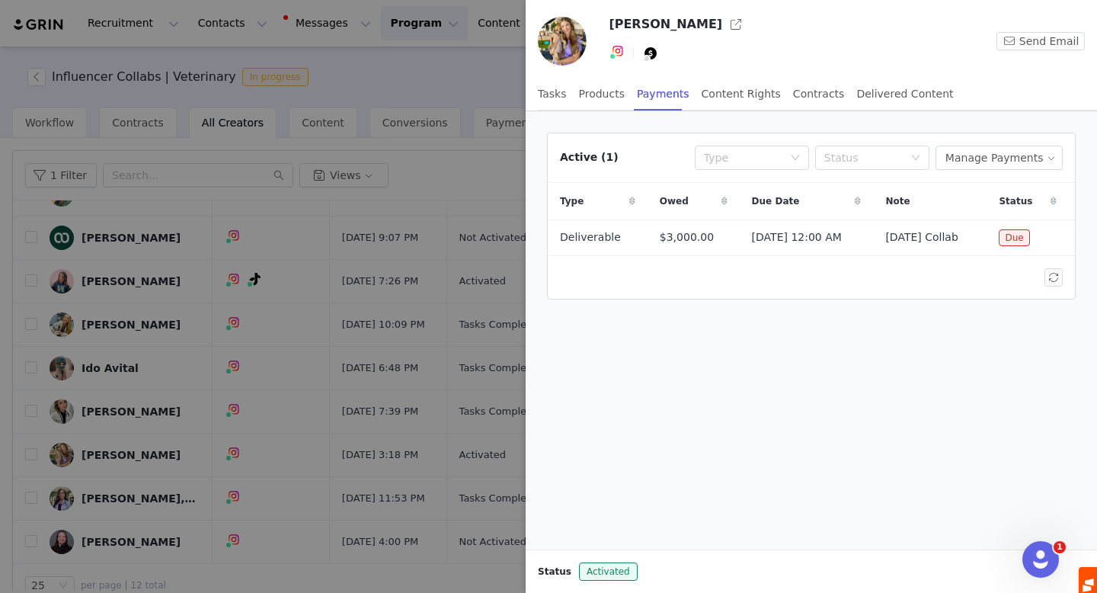
click at [258, 417] on div at bounding box center [548, 296] width 1097 height 593
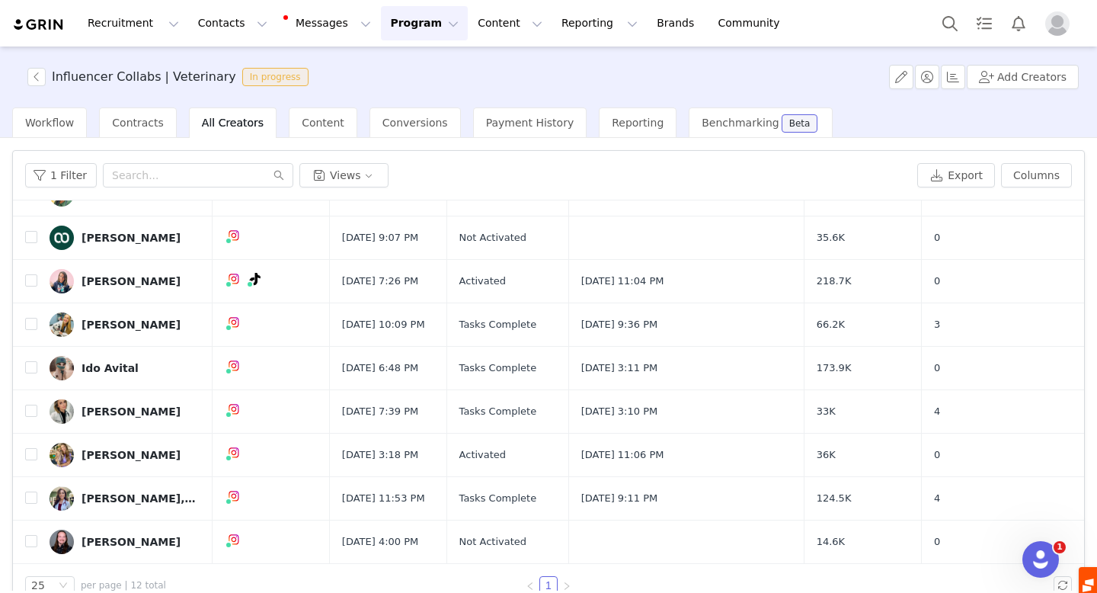
scroll to position [29, 0]
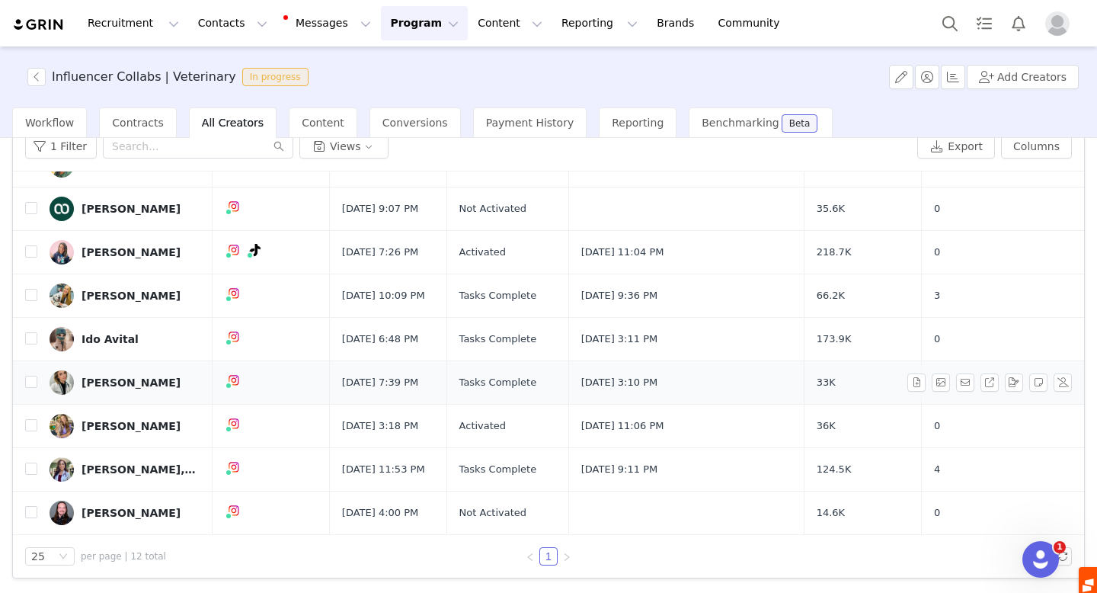
click at [114, 378] on div "Dr. Nicole Fein" at bounding box center [131, 382] width 99 height 12
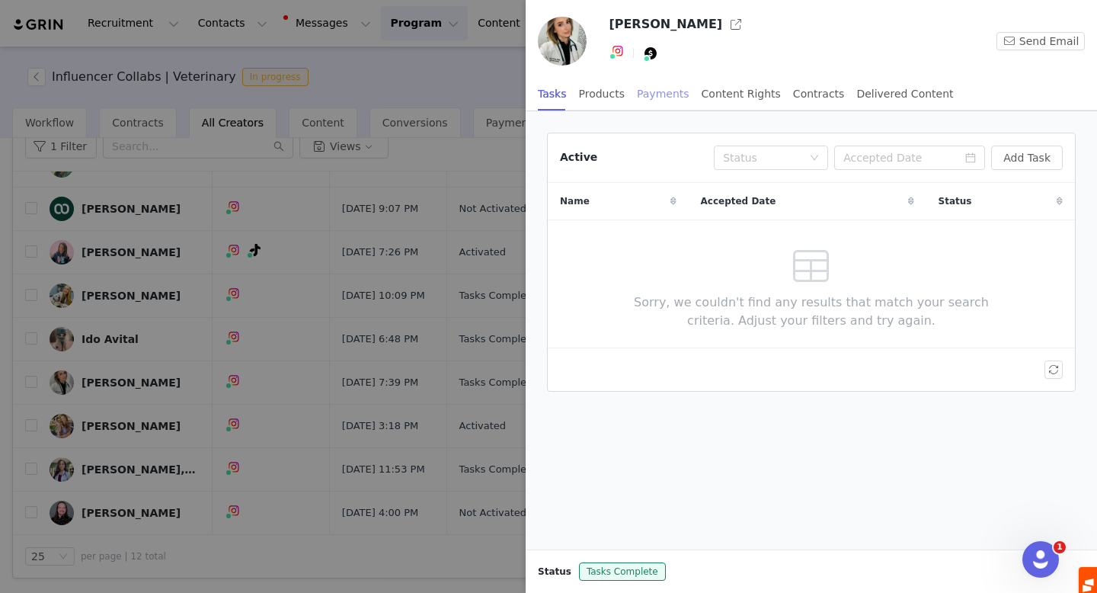
click at [660, 97] on div "Payments" at bounding box center [663, 94] width 53 height 34
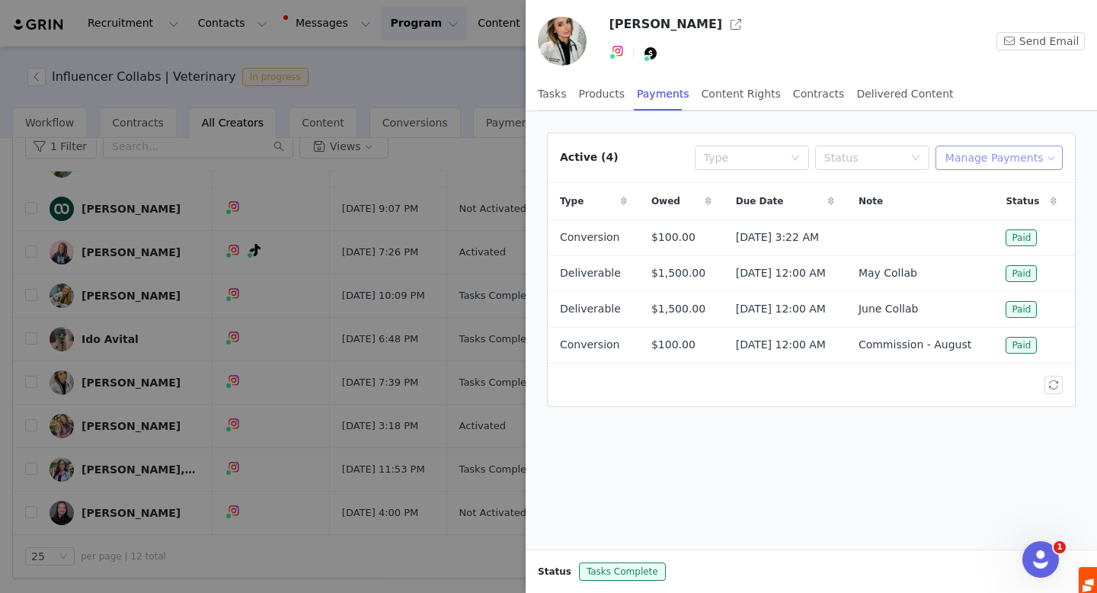
click at [998, 157] on button "Manage Payments" at bounding box center [999, 158] width 127 height 24
click at [990, 213] on span "Add Payable" at bounding box center [1004, 212] width 66 height 17
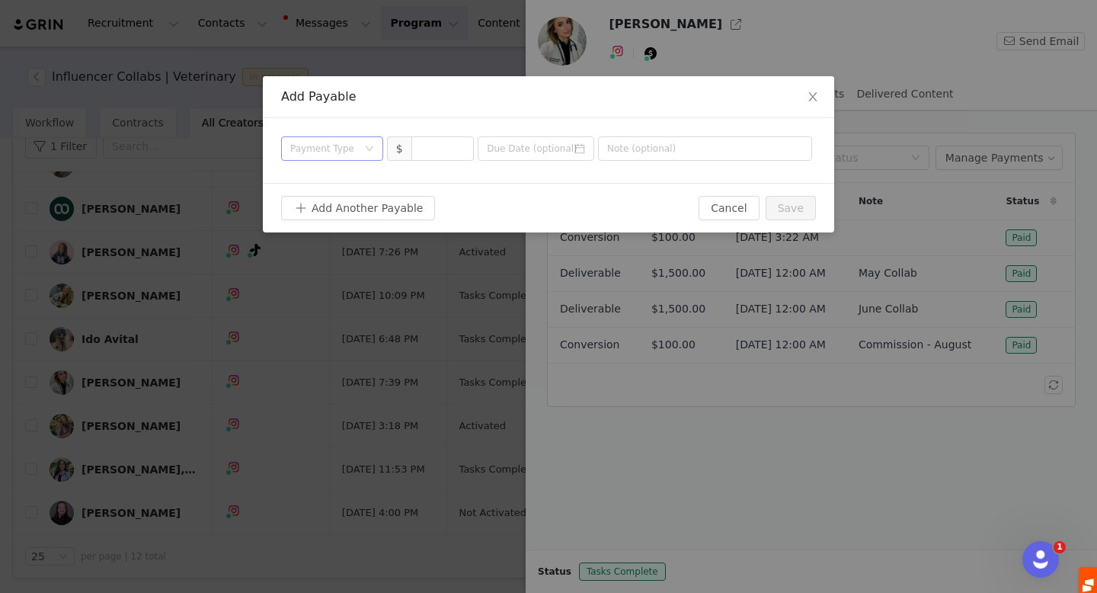
click at [340, 151] on div "Payment Type" at bounding box center [323, 148] width 67 height 15
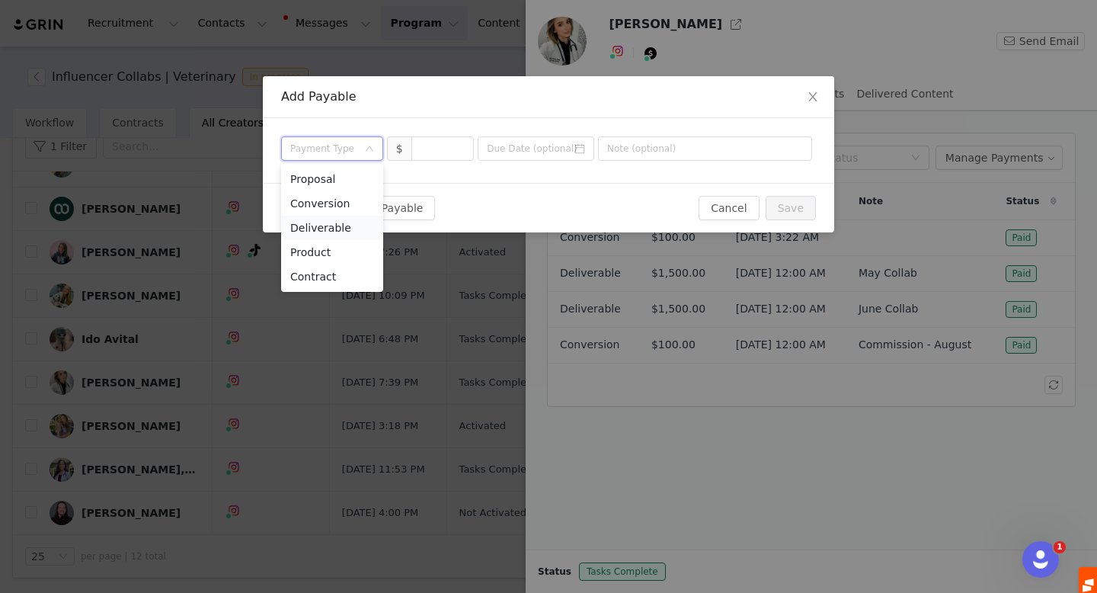
click at [339, 229] on li "Deliverable" at bounding box center [332, 228] width 102 height 24
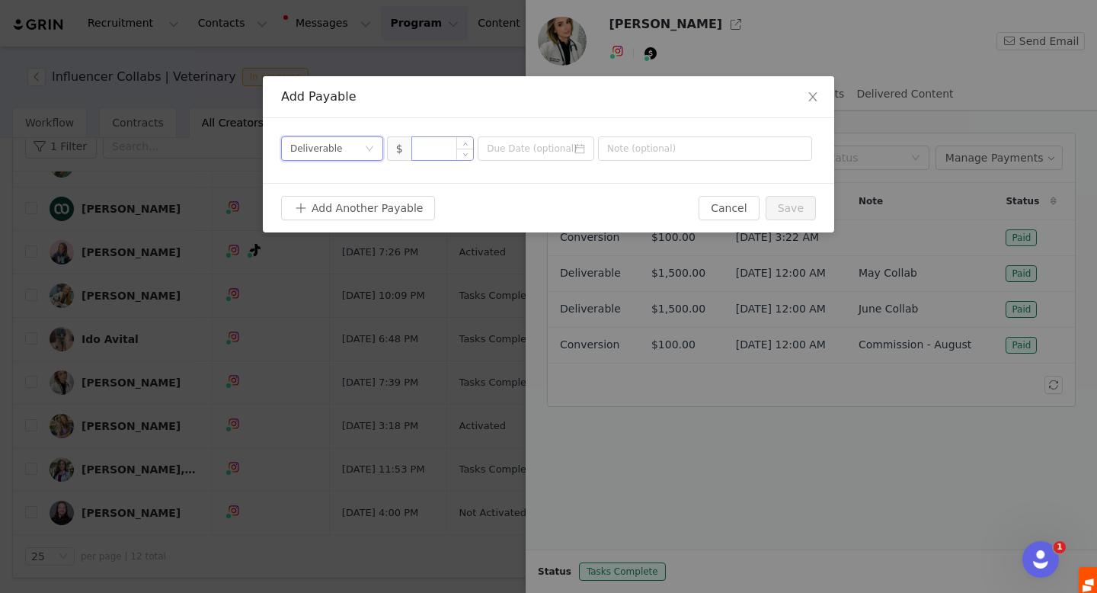
click at [427, 148] on input at bounding box center [443, 148] width 62 height 23
type input "3,000"
click at [539, 151] on input at bounding box center [536, 148] width 117 height 24
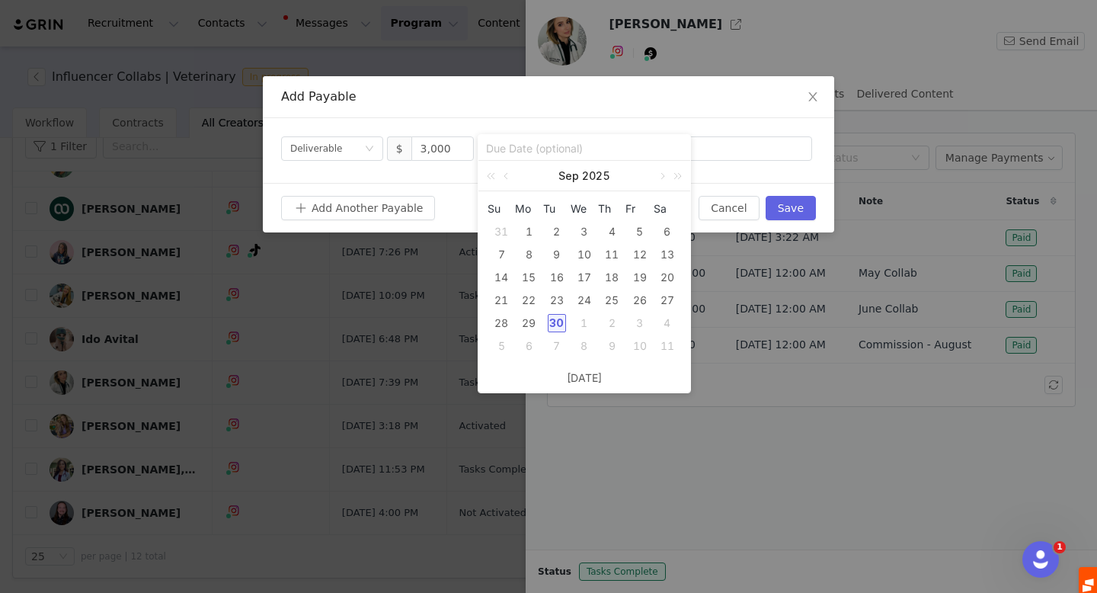
click at [554, 325] on div "30" at bounding box center [557, 323] width 18 height 18
type input "2025-09-30"
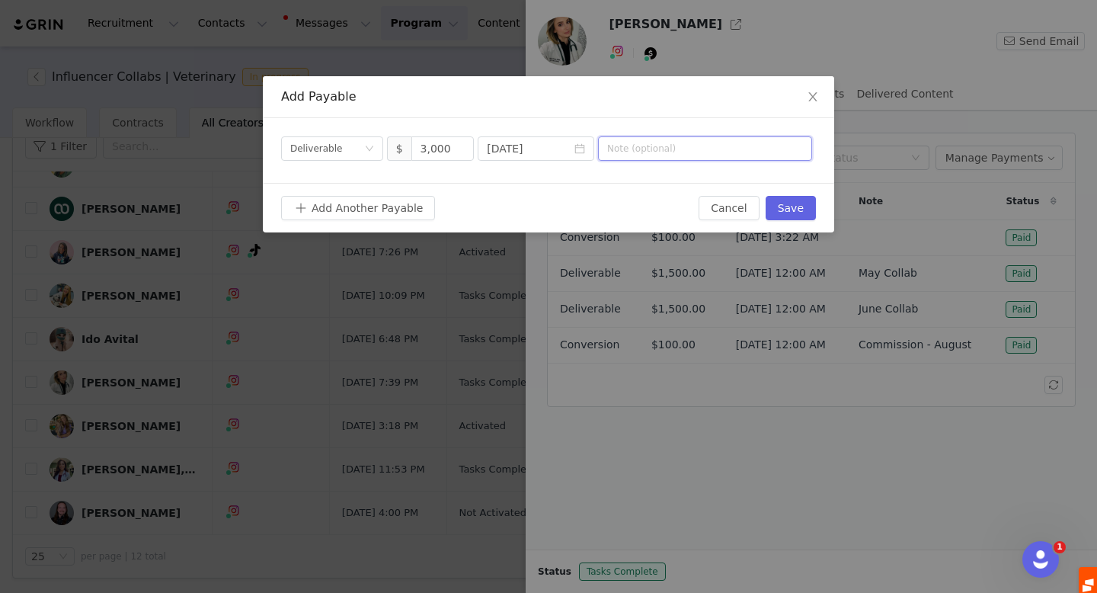
click at [619, 153] on input "text" at bounding box center [705, 148] width 214 height 24
type input "Q3 2024 Collaboration"
click at [773, 203] on button "Save" at bounding box center [791, 208] width 50 height 24
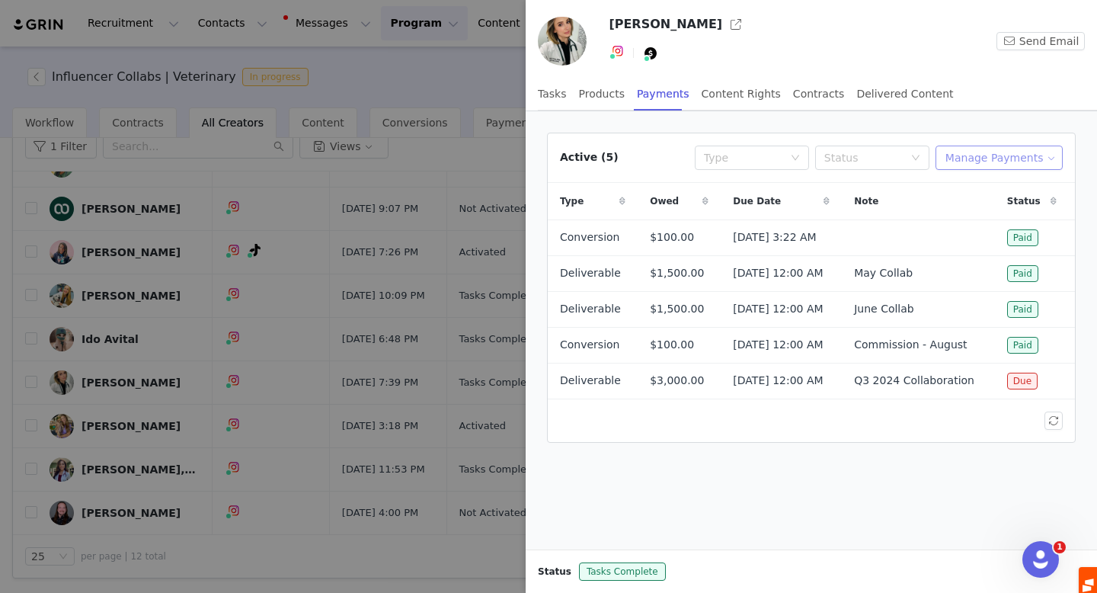
click at [998, 148] on button "Manage Payments" at bounding box center [999, 158] width 127 height 24
click at [982, 210] on span "Add Payable" at bounding box center [1004, 212] width 66 height 17
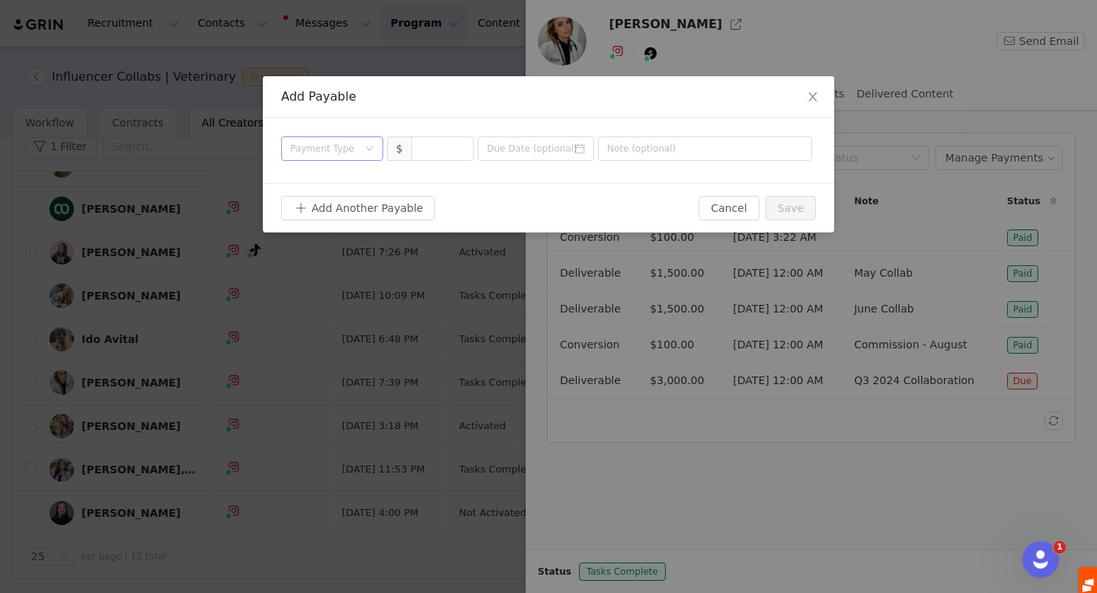
click at [332, 155] on div "Payment Type" at bounding box center [323, 148] width 67 height 15
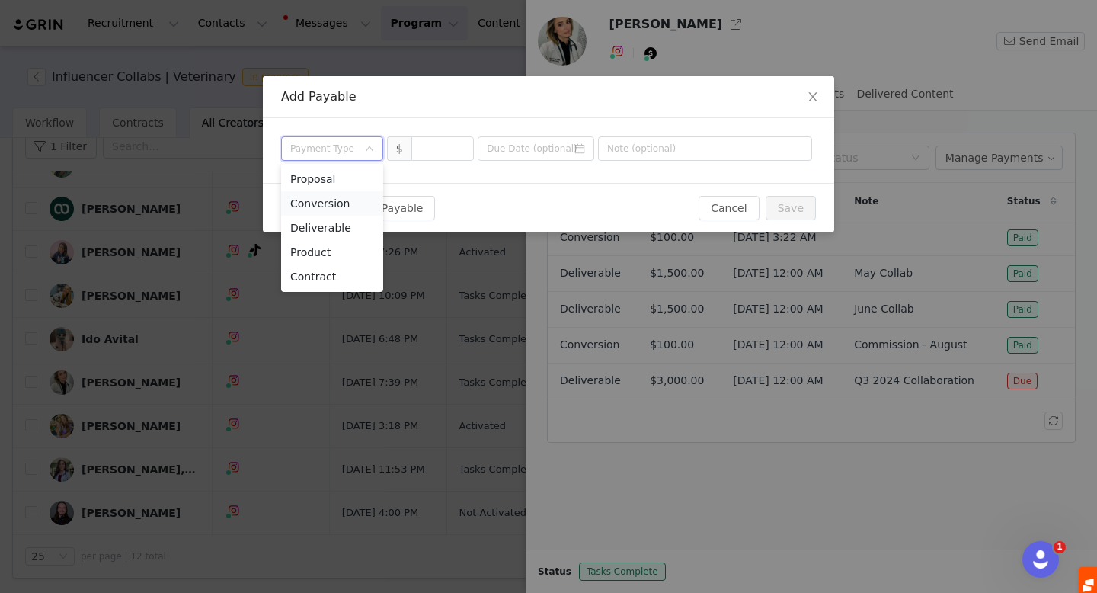
click at [341, 206] on li "Conversion" at bounding box center [332, 203] width 102 height 24
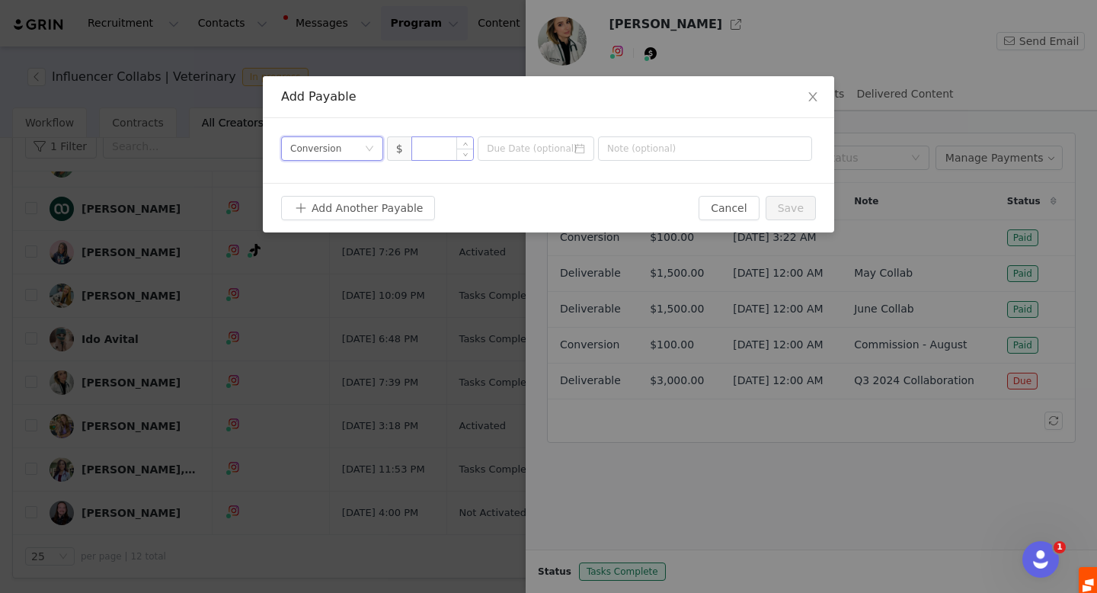
click at [421, 148] on input at bounding box center [443, 148] width 62 height 23
type input "100"
click at [516, 146] on input at bounding box center [536, 148] width 117 height 24
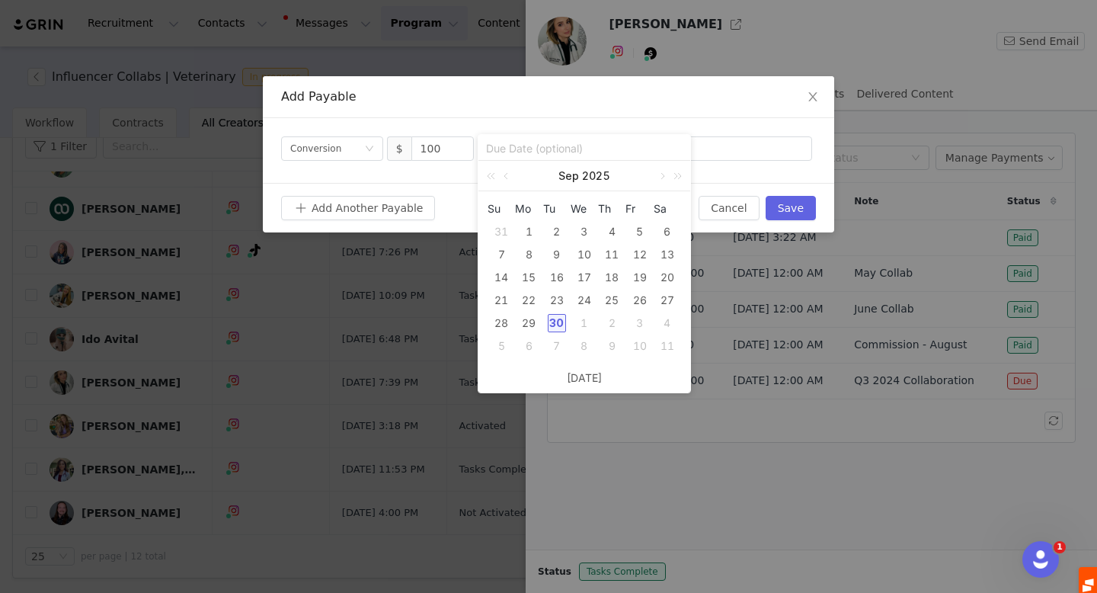
click at [558, 320] on div "30" at bounding box center [557, 323] width 18 height 18
type input "2025-09-30"
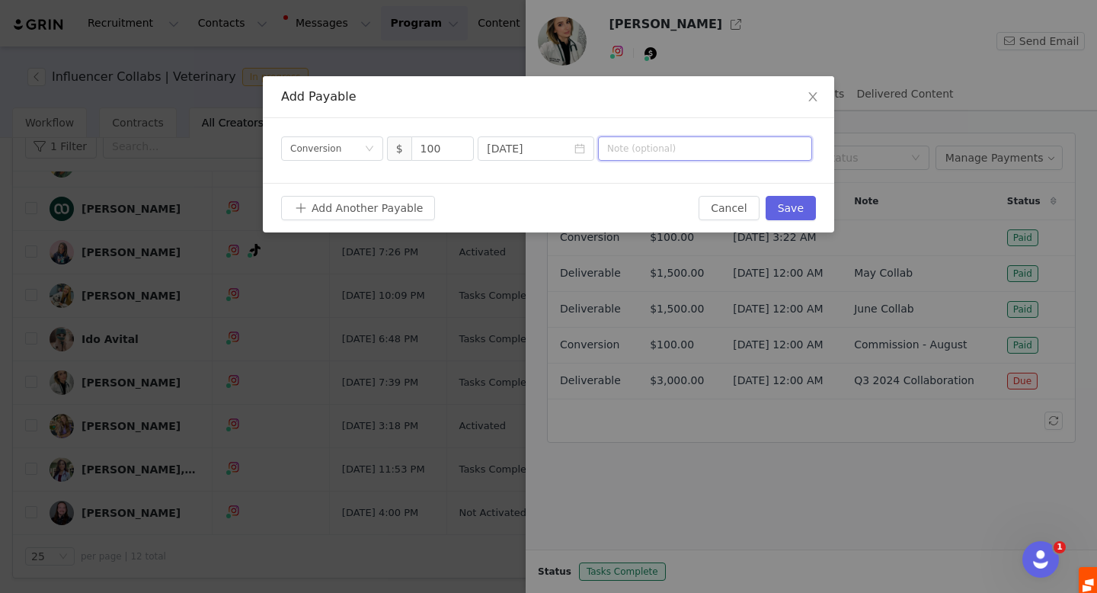
click at [647, 149] on input "text" at bounding box center [705, 148] width 214 height 24
click at [608, 151] on input "Commission" at bounding box center [705, 148] width 214 height 24
click at [611, 149] on input "sept Commission" at bounding box center [705, 148] width 214 height 24
type input "Sept Commission"
click at [793, 211] on button "Save" at bounding box center [791, 208] width 50 height 24
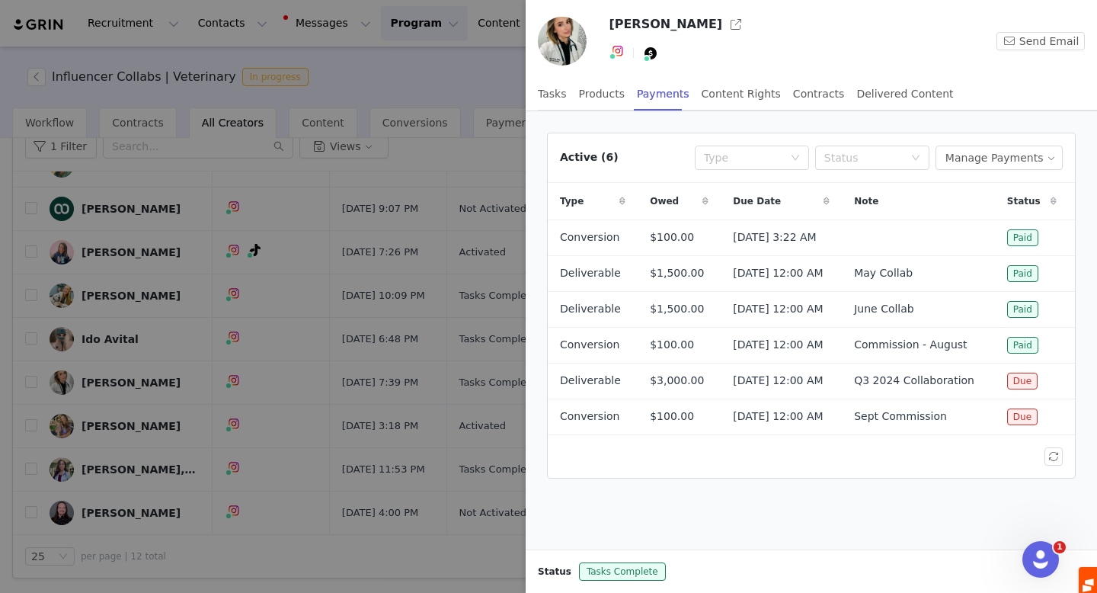
click at [315, 178] on div at bounding box center [548, 296] width 1097 height 593
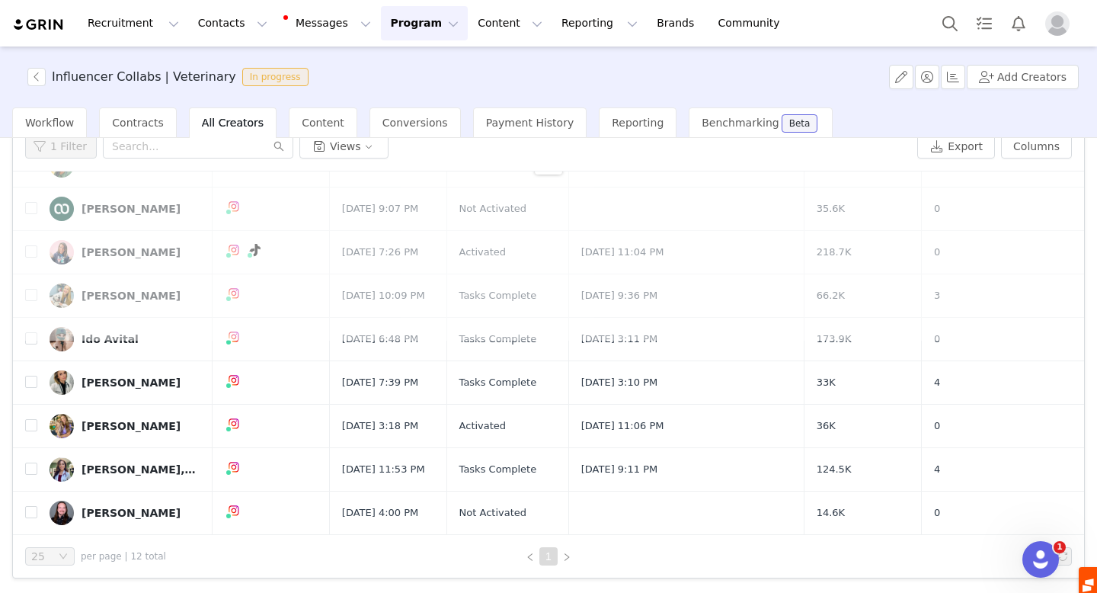
scroll to position [0, 0]
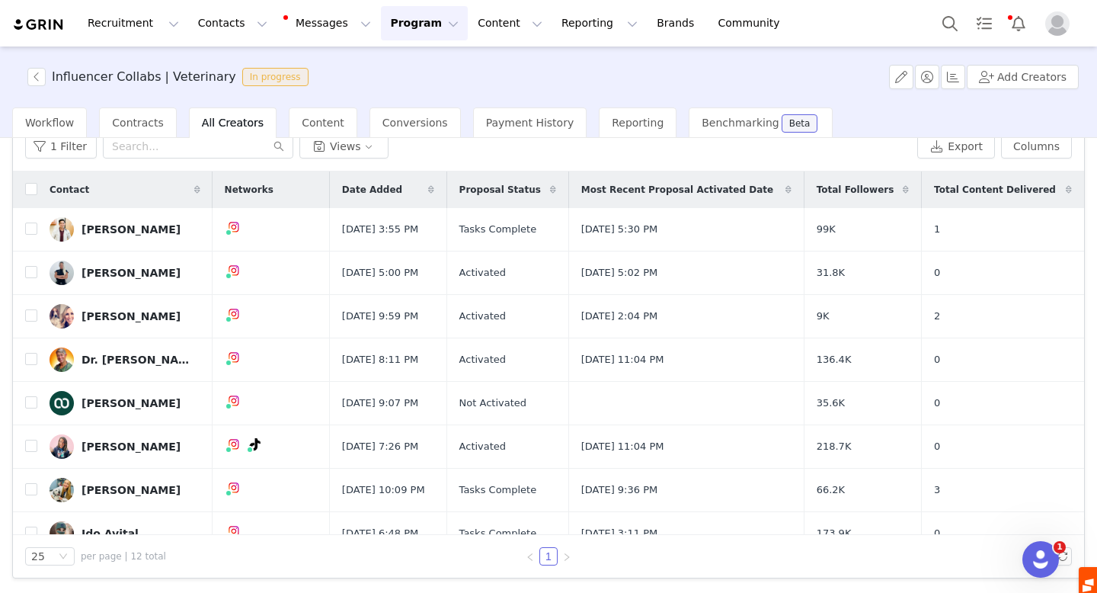
click at [413, 17] on button "Program Program" at bounding box center [424, 23] width 87 height 34
click at [395, 66] on p "Activations" at bounding box center [399, 67] width 59 height 16
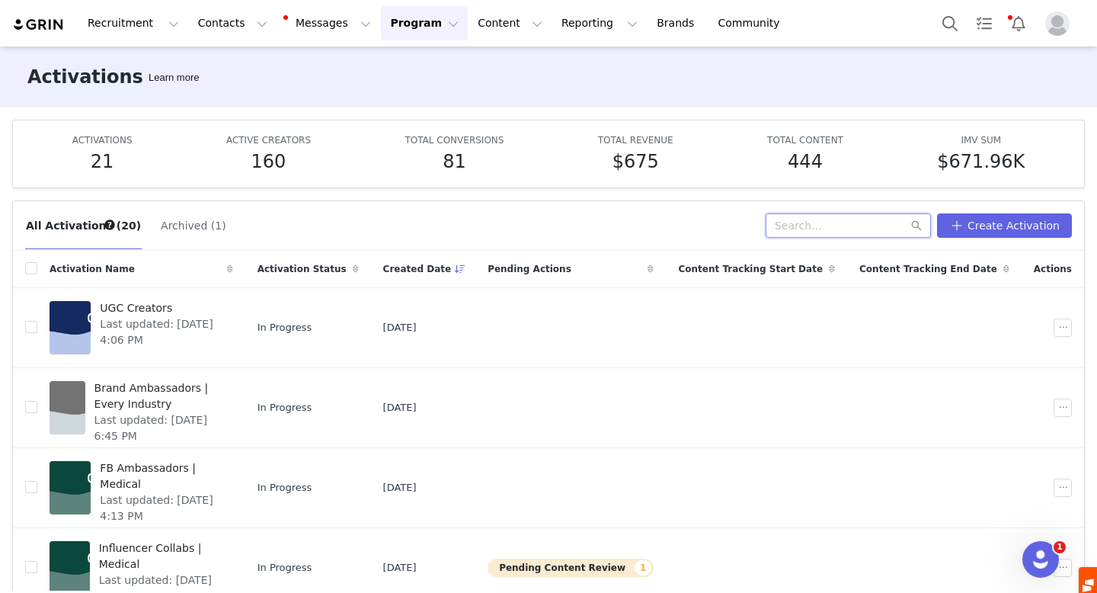
click at [835, 222] on input "text" at bounding box center [848, 225] width 165 height 24
type input "inf"
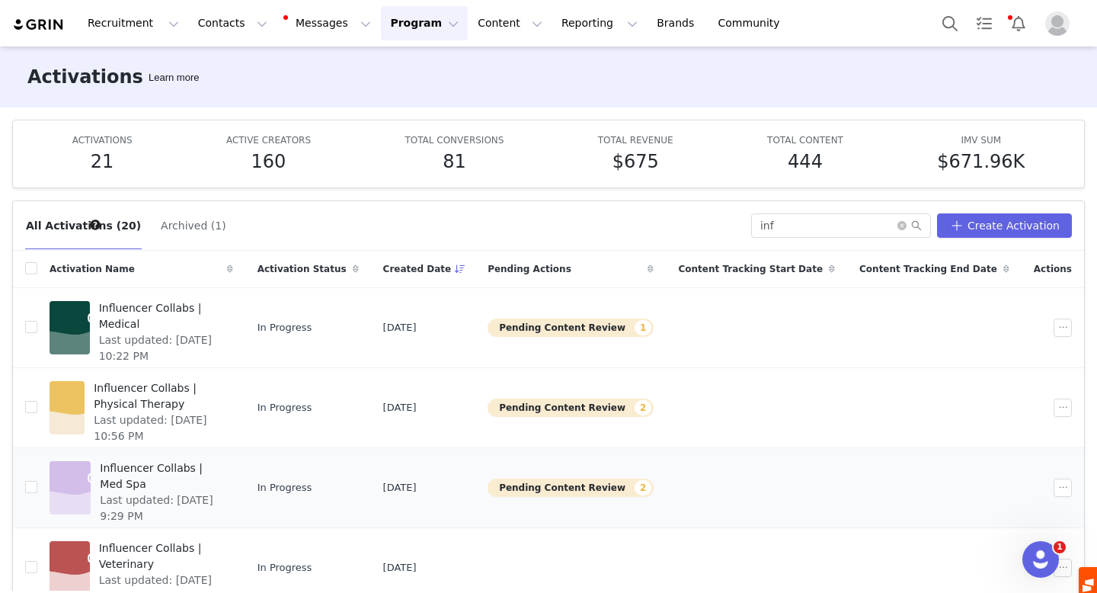
click at [221, 466] on span "Influencer Collabs | Med Spa" at bounding box center [161, 476] width 123 height 32
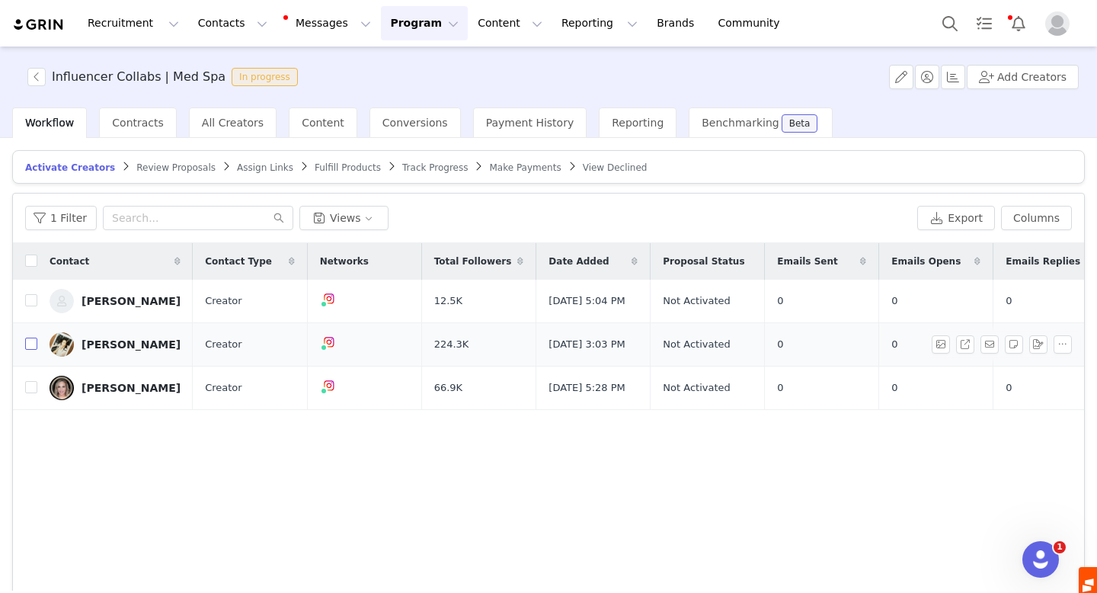
click at [27, 348] on input "checkbox" at bounding box center [31, 344] width 12 height 12
checkbox input "true"
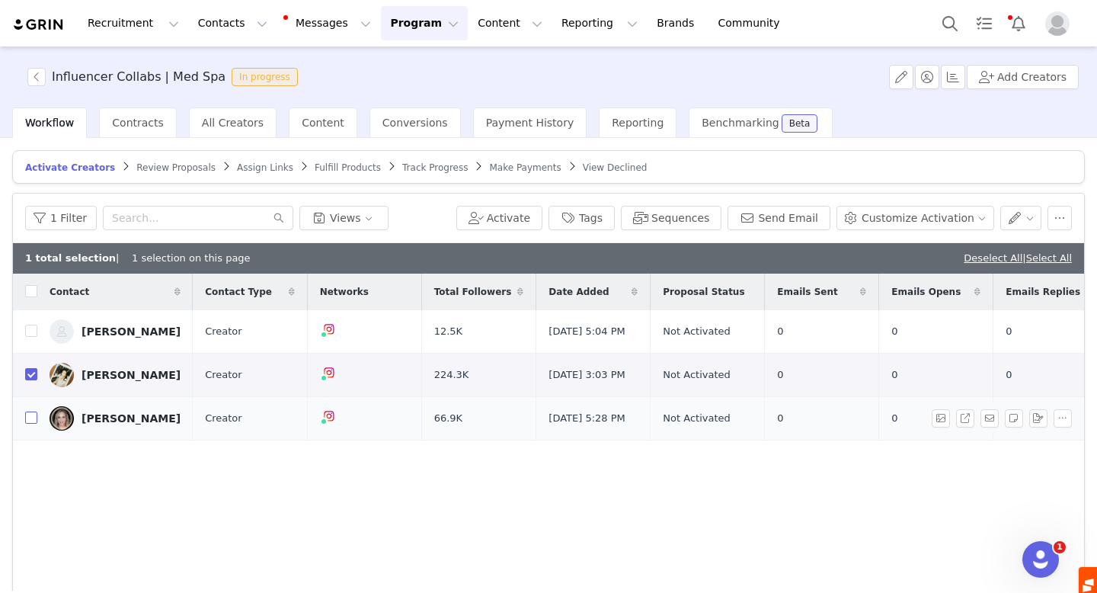
click at [28, 424] on input "checkbox" at bounding box center [31, 417] width 12 height 12
checkbox input "true"
click at [542, 213] on button "Activate" at bounding box center [509, 218] width 68 height 24
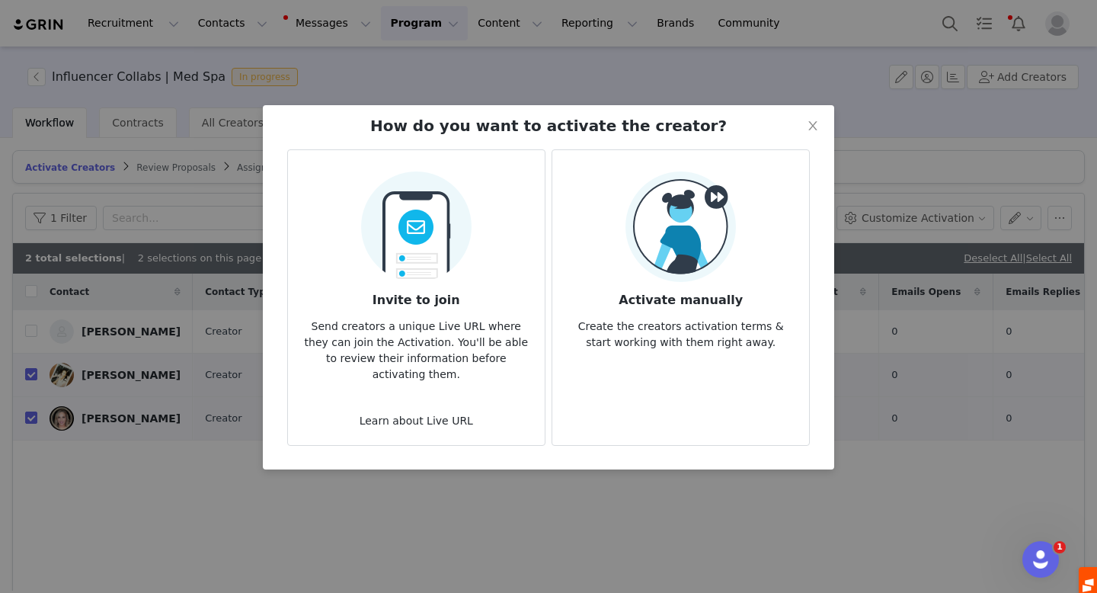
click at [737, 263] on div "Activate manually Create the creators activation terms & start working with the…" at bounding box center [681, 260] width 232 height 179
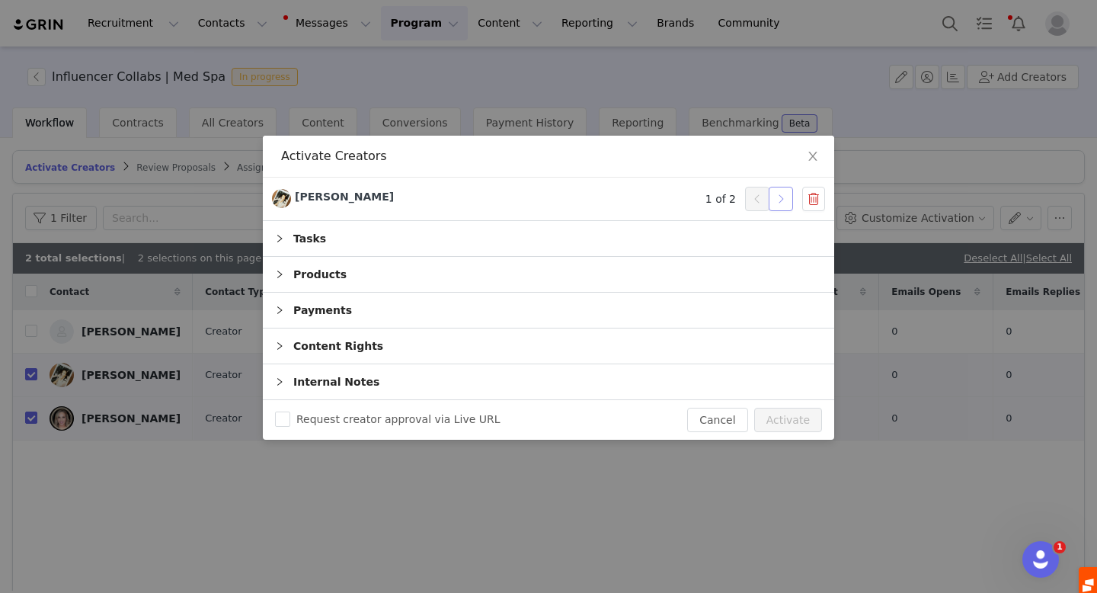
click at [781, 203] on button "button" at bounding box center [781, 199] width 24 height 24
click at [783, 414] on button "Activate" at bounding box center [788, 420] width 68 height 24
checkbox input "false"
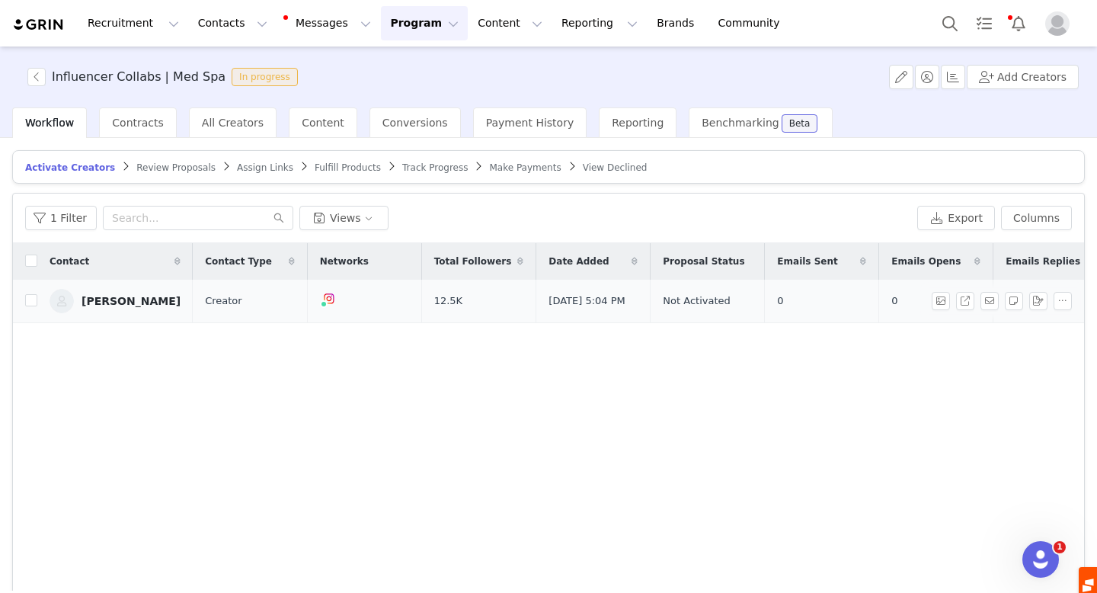
click at [158, 305] on div "[PERSON_NAME]" at bounding box center [131, 301] width 99 height 12
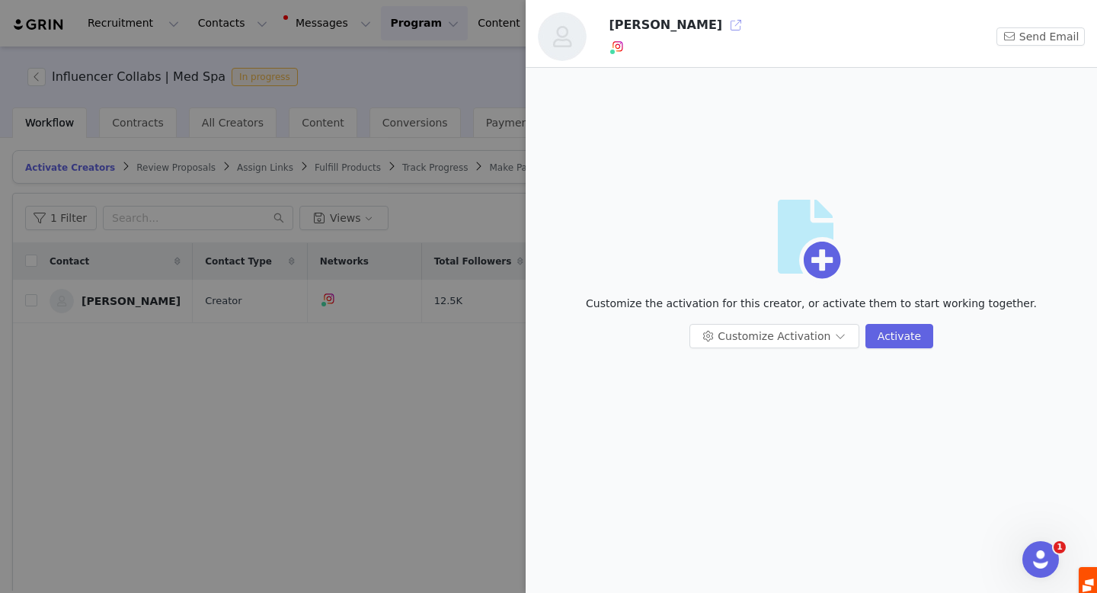
click at [724, 27] on button "button" at bounding box center [736, 25] width 24 height 24
click at [263, 396] on div at bounding box center [548, 296] width 1097 height 593
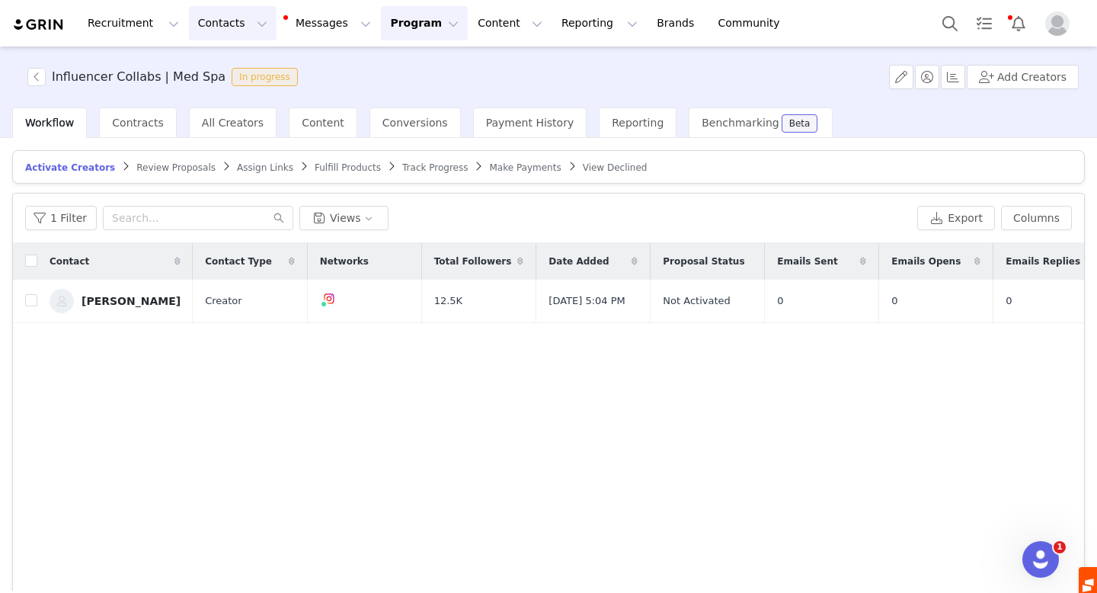
click at [221, 22] on button "Contacts Contacts" at bounding box center [233, 23] width 88 height 34
click at [414, 63] on div "Influencer Collabs | Med Spa In progress Add Creators" at bounding box center [548, 76] width 1097 height 61
click at [230, 120] on span "All Creators" at bounding box center [233, 123] width 62 height 12
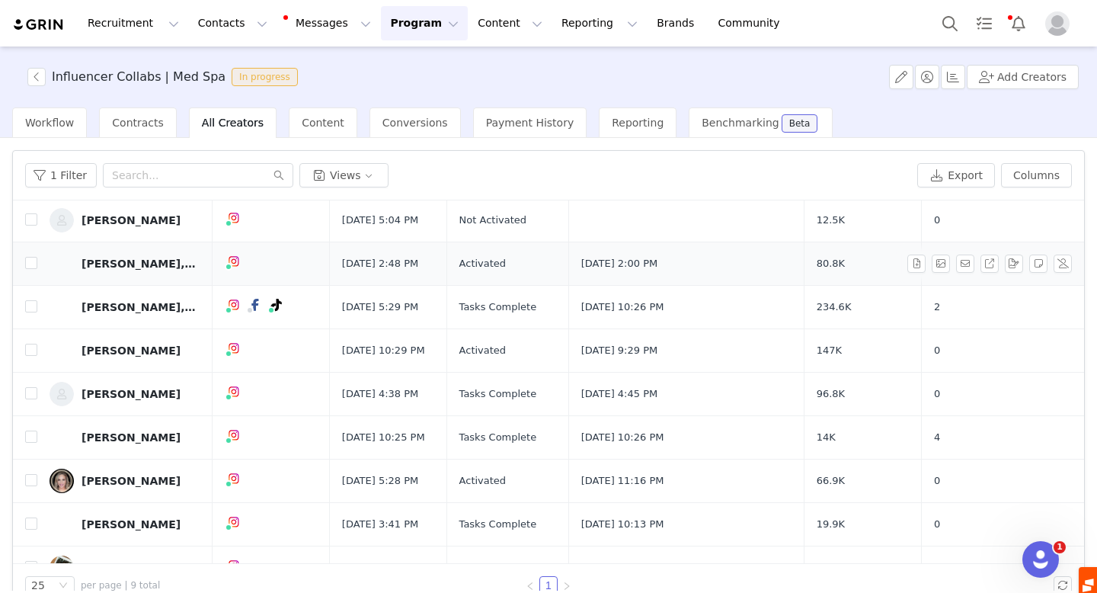
scroll to position [44, 0]
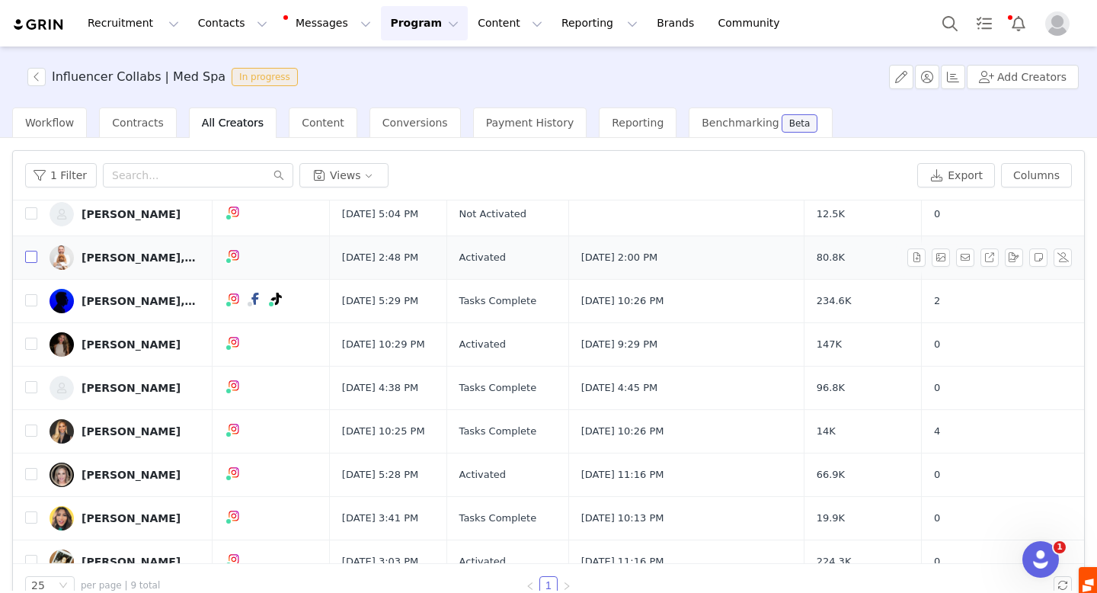
click at [29, 255] on input "checkbox" at bounding box center [31, 257] width 12 height 12
checkbox input "true"
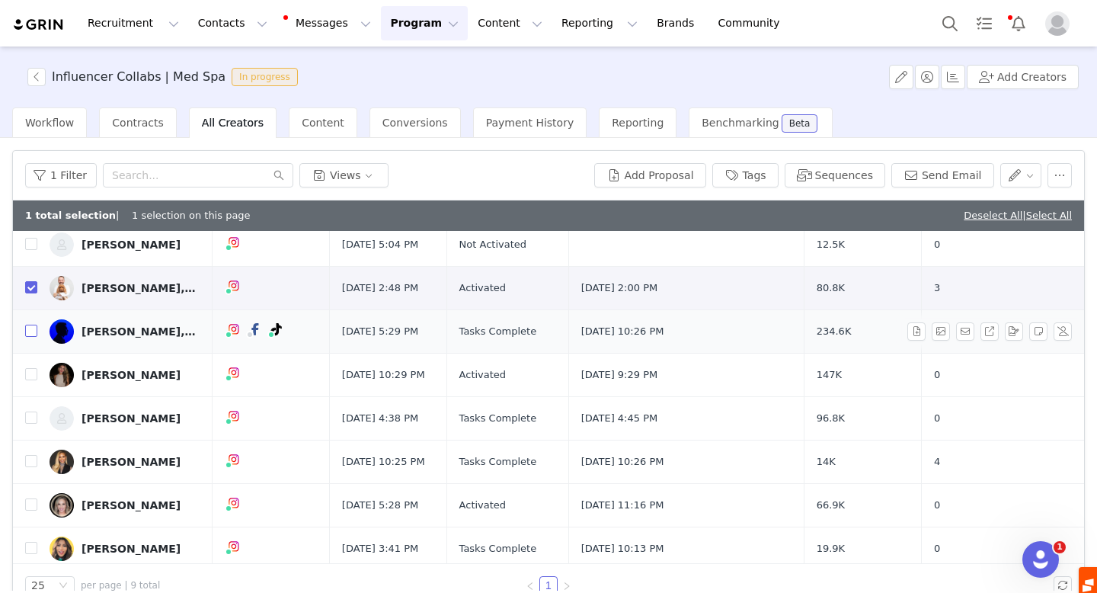
click at [34, 331] on input "checkbox" at bounding box center [31, 331] width 12 height 12
checkbox input "true"
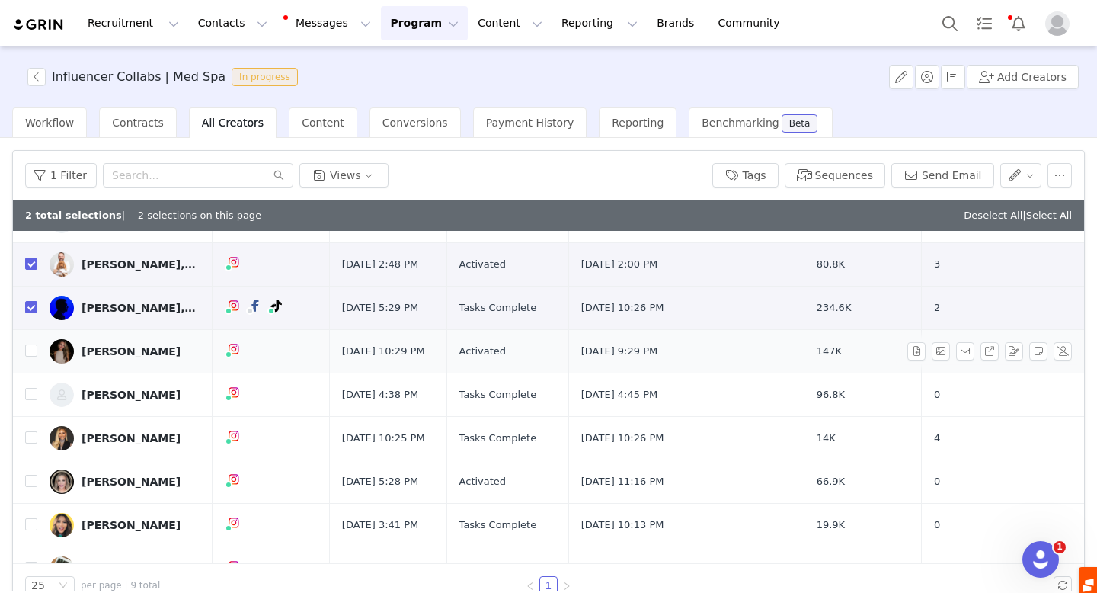
scroll to position [69, 0]
click at [30, 352] on input "checkbox" at bounding box center [31, 350] width 12 height 12
checkbox input "true"
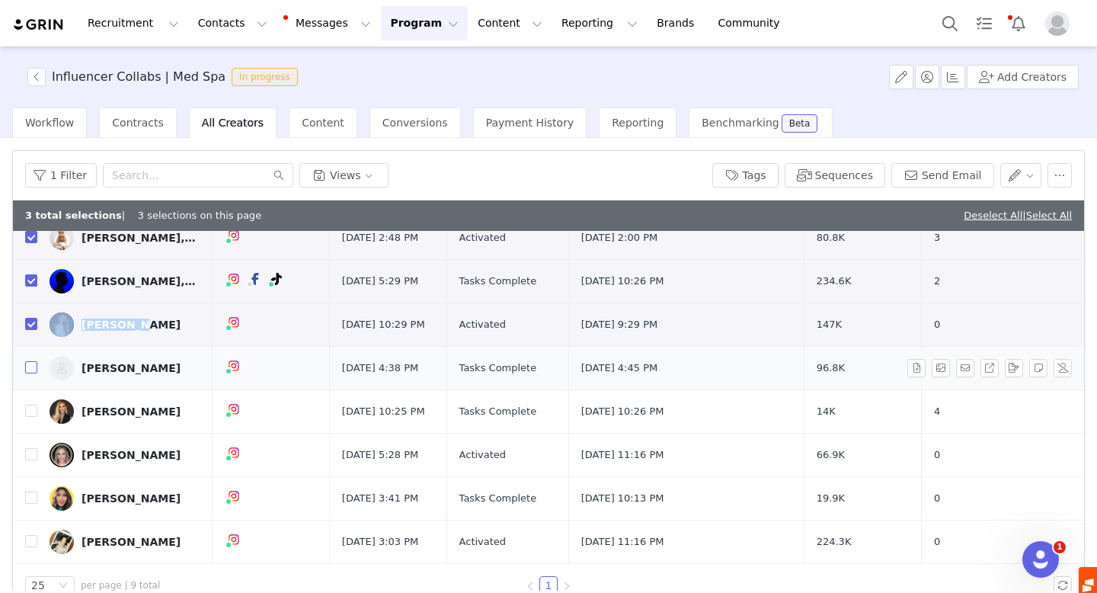
click at [30, 366] on input "checkbox" at bounding box center [31, 367] width 12 height 12
checkbox input "true"
click at [32, 410] on input "checkbox" at bounding box center [31, 411] width 12 height 12
checkbox input "true"
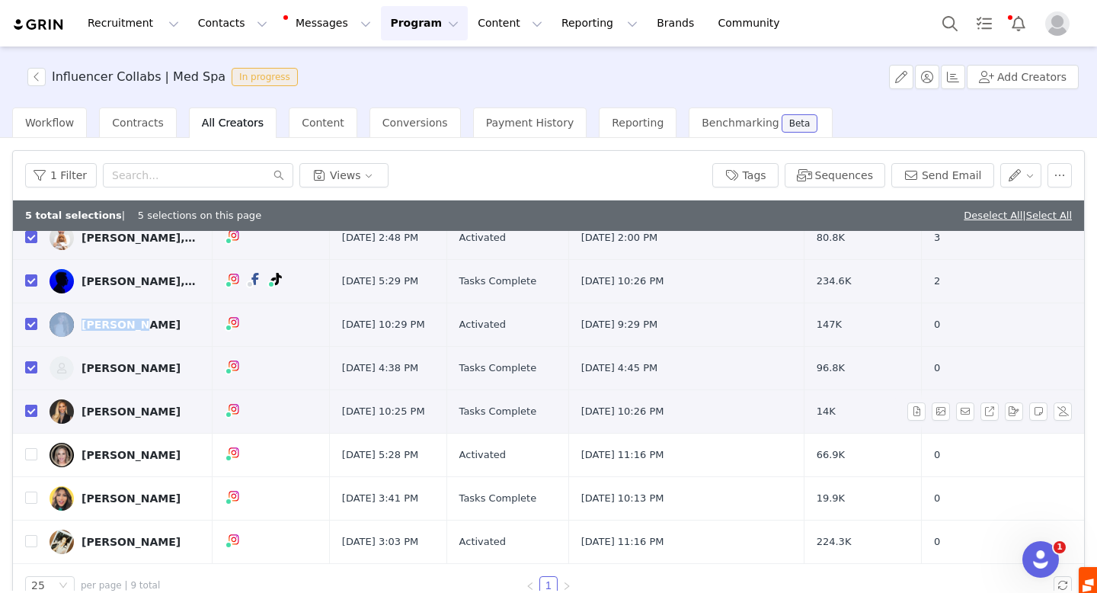
scroll to position [29, 0]
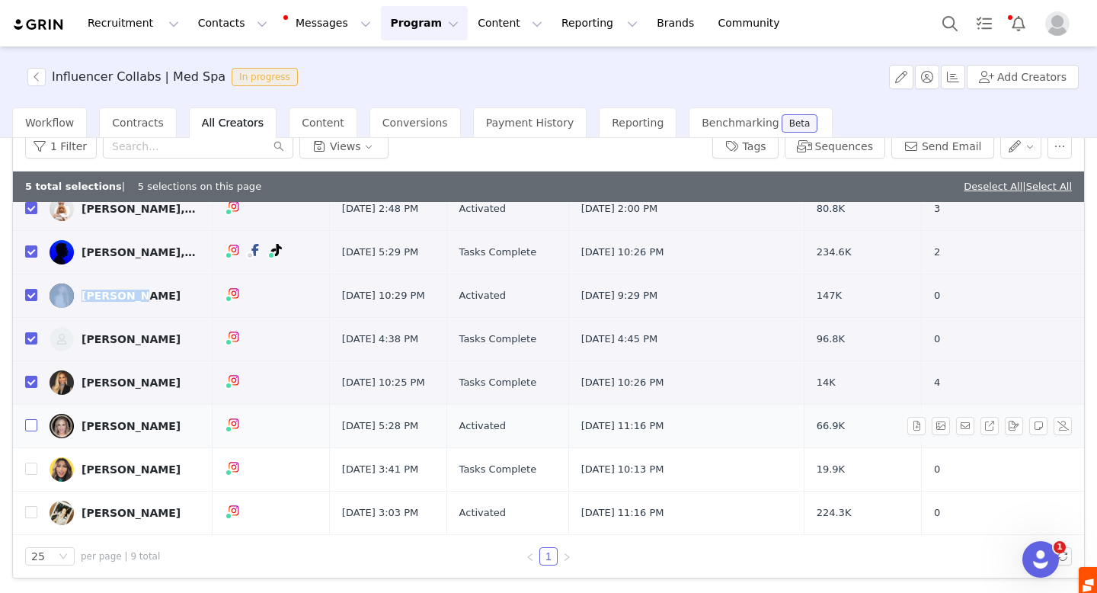
click at [32, 425] on input "checkbox" at bounding box center [31, 425] width 12 height 12
checkbox input "true"
click at [34, 467] on input "checkbox" at bounding box center [31, 468] width 12 height 12
checkbox input "true"
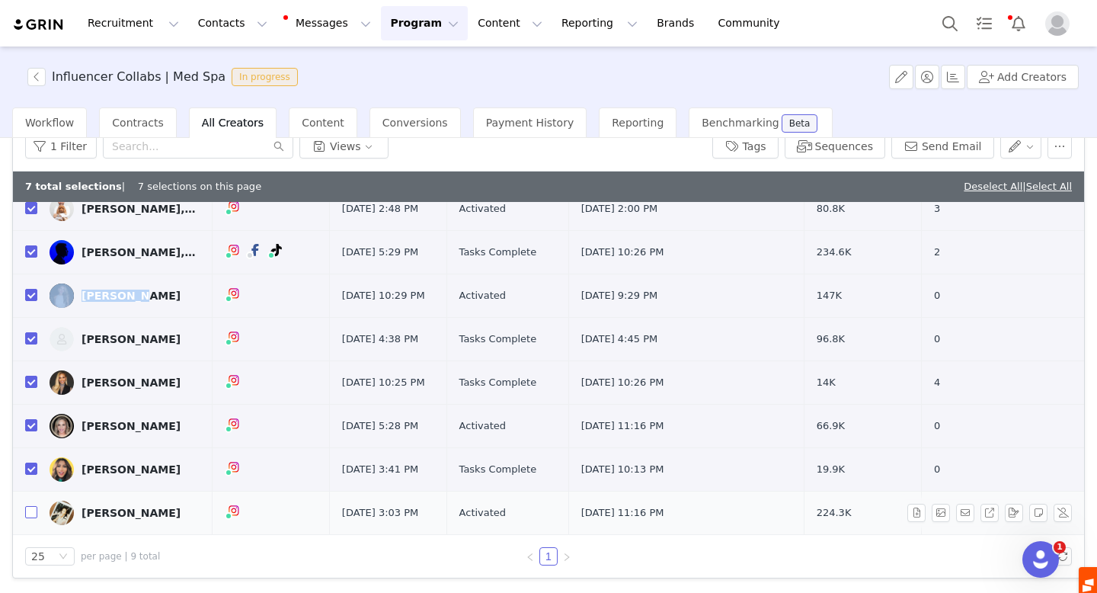
click at [30, 510] on input "checkbox" at bounding box center [31, 512] width 12 height 12
checkbox input "true"
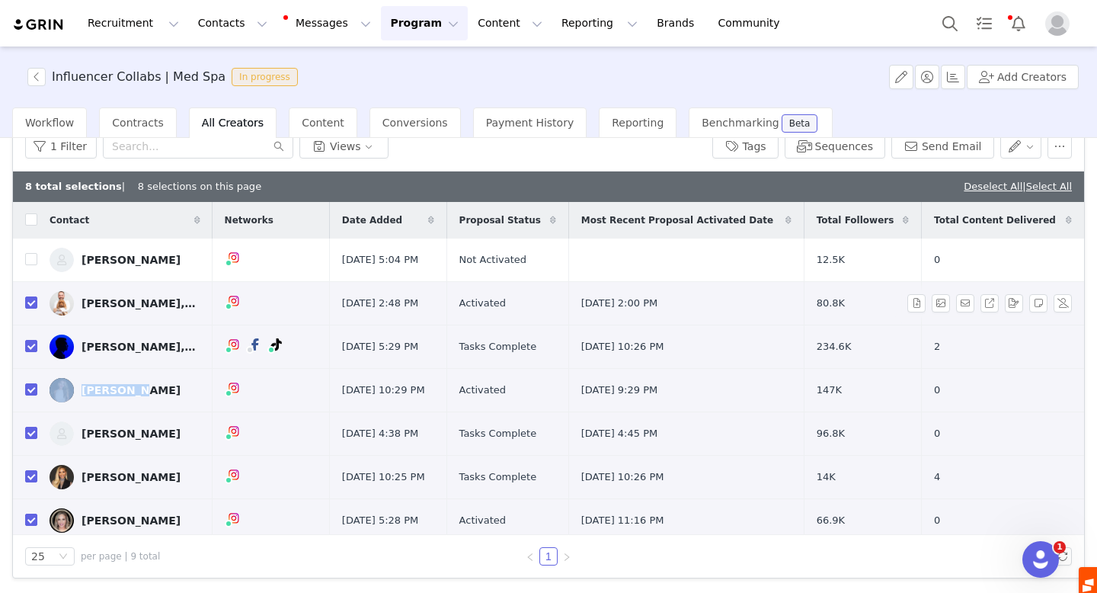
click at [150, 301] on div "[PERSON_NAME], MD" at bounding box center [139, 303] width 114 height 12
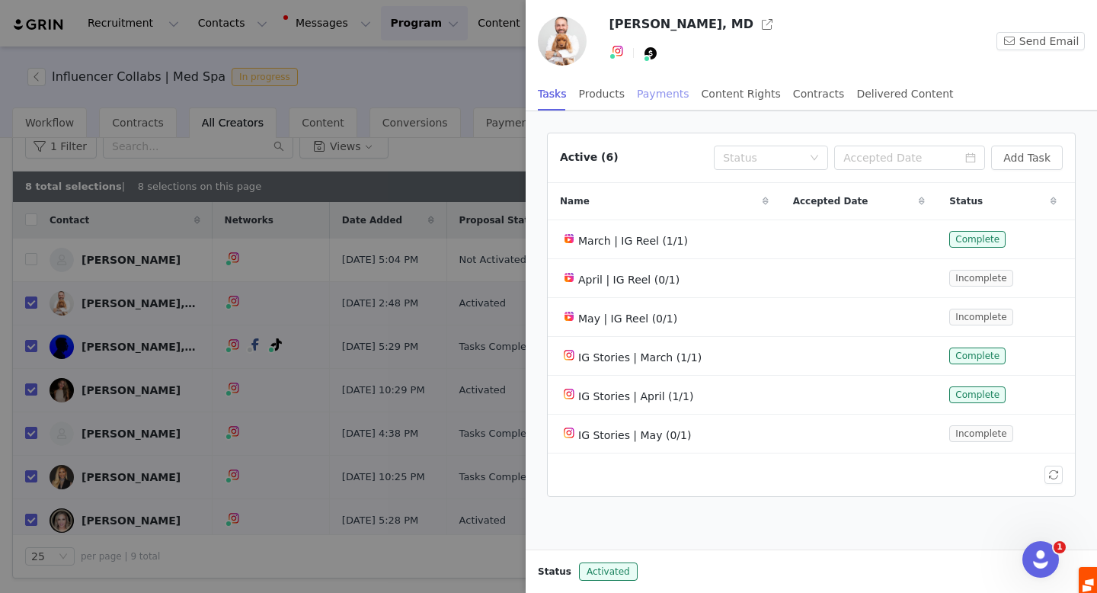
click at [661, 91] on div "Payments" at bounding box center [663, 94] width 53 height 34
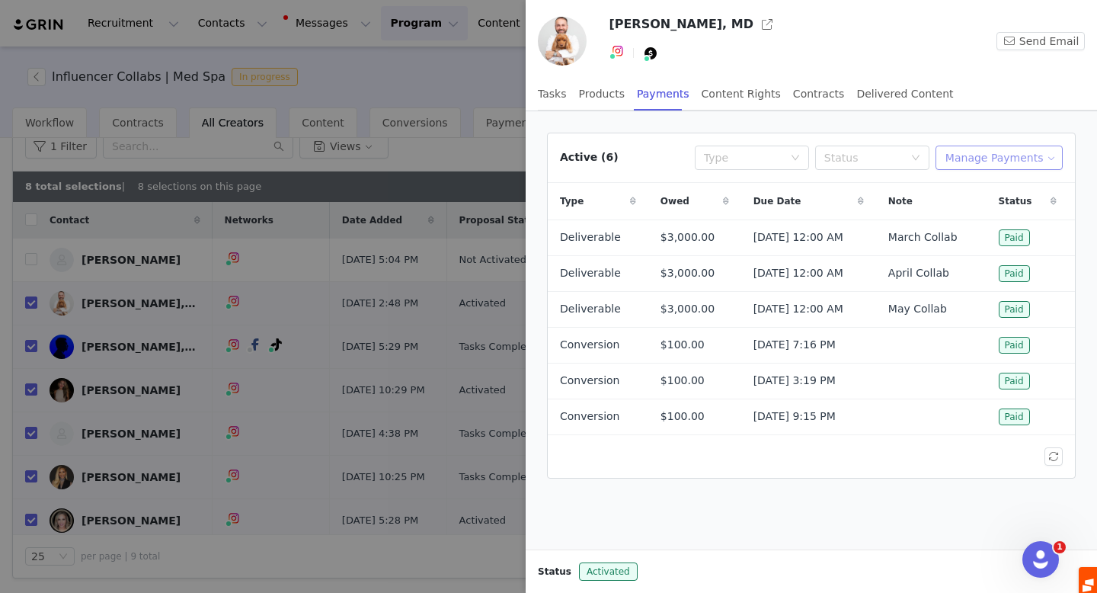
click at [968, 153] on button "Manage Payments" at bounding box center [999, 158] width 127 height 24
click at [978, 210] on span "Add Payable" at bounding box center [1004, 212] width 66 height 17
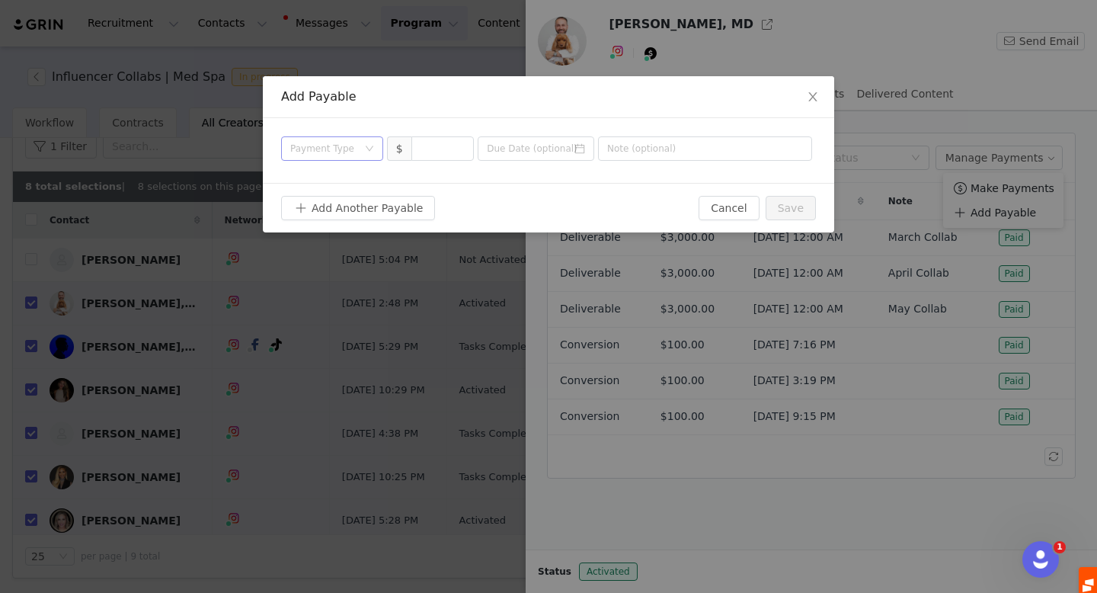
click at [366, 149] on icon "icon: down" at bounding box center [369, 148] width 9 height 9
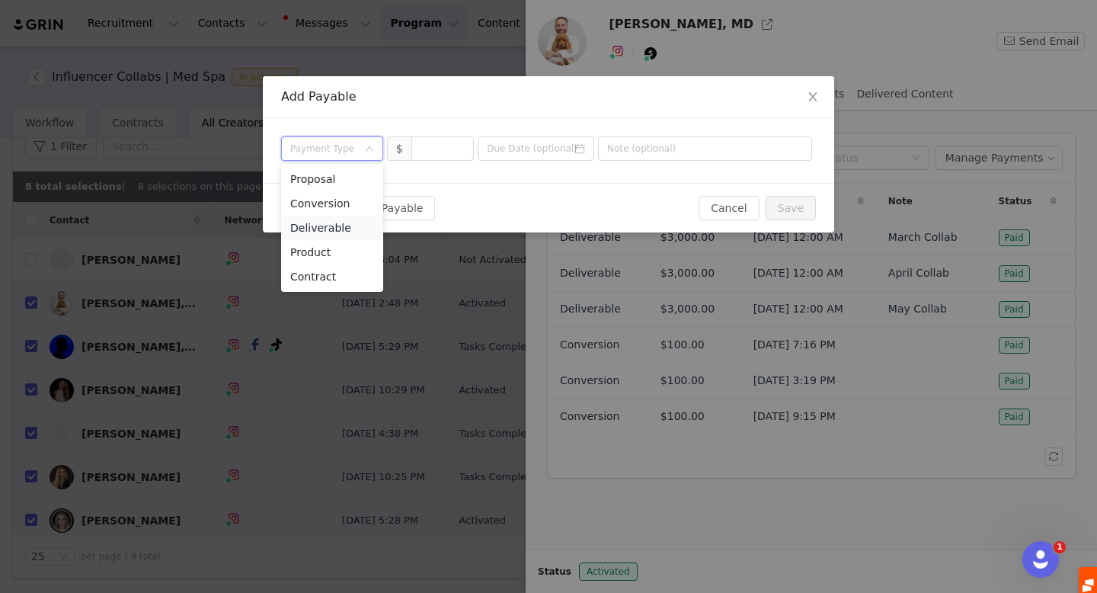
click at [341, 229] on li "Deliverable" at bounding box center [332, 228] width 102 height 24
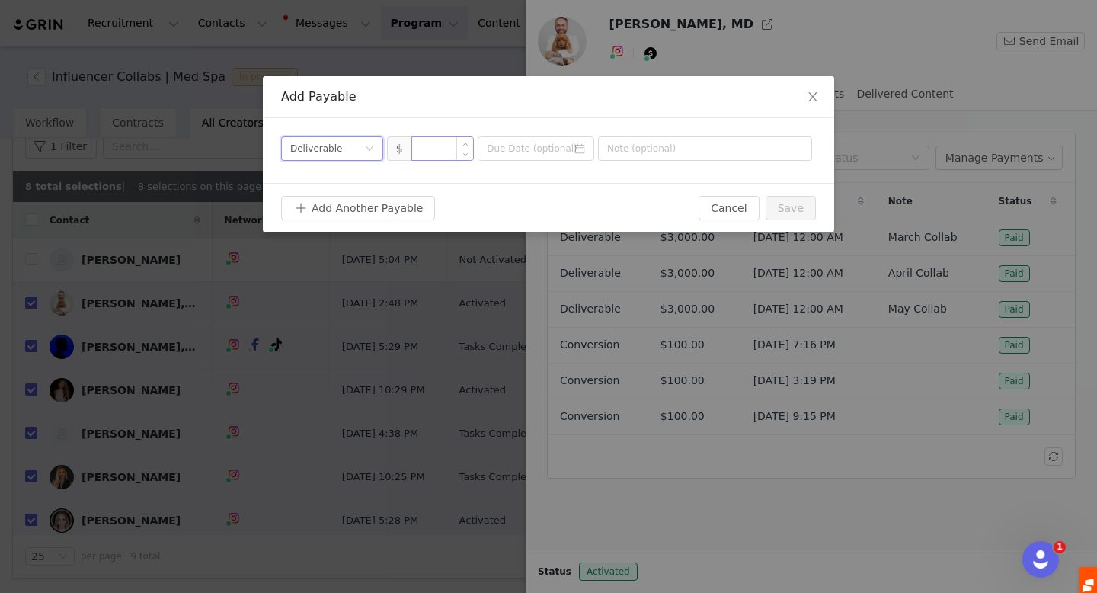
click at [437, 152] on input at bounding box center [443, 148] width 62 height 23
type input "3,500"
click at [545, 142] on input at bounding box center [536, 148] width 117 height 24
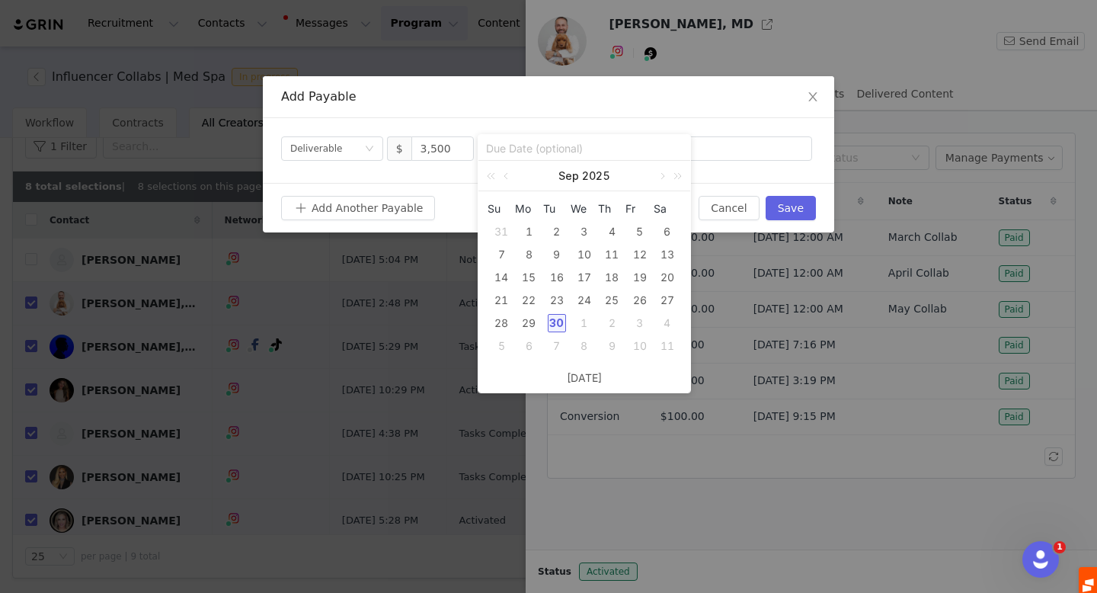
click at [552, 322] on div "30" at bounding box center [557, 323] width 18 height 18
type input "2025-09-30"
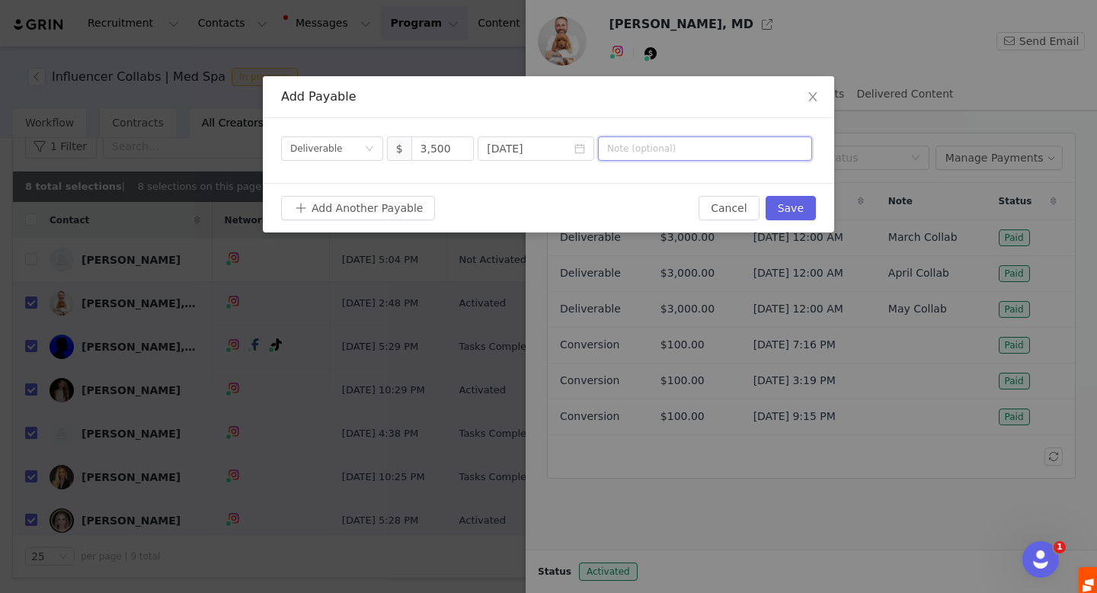
click at [648, 149] on input "text" at bounding box center [705, 148] width 214 height 24
drag, startPoint x: 657, startPoint y: 151, endPoint x: 626, endPoint y: 150, distance: 30.5
click at [626, 150] on input "September Collab" at bounding box center [705, 148] width 214 height 24
type input "Sept 2025 Collab"
click at [798, 207] on button "Save" at bounding box center [791, 208] width 50 height 24
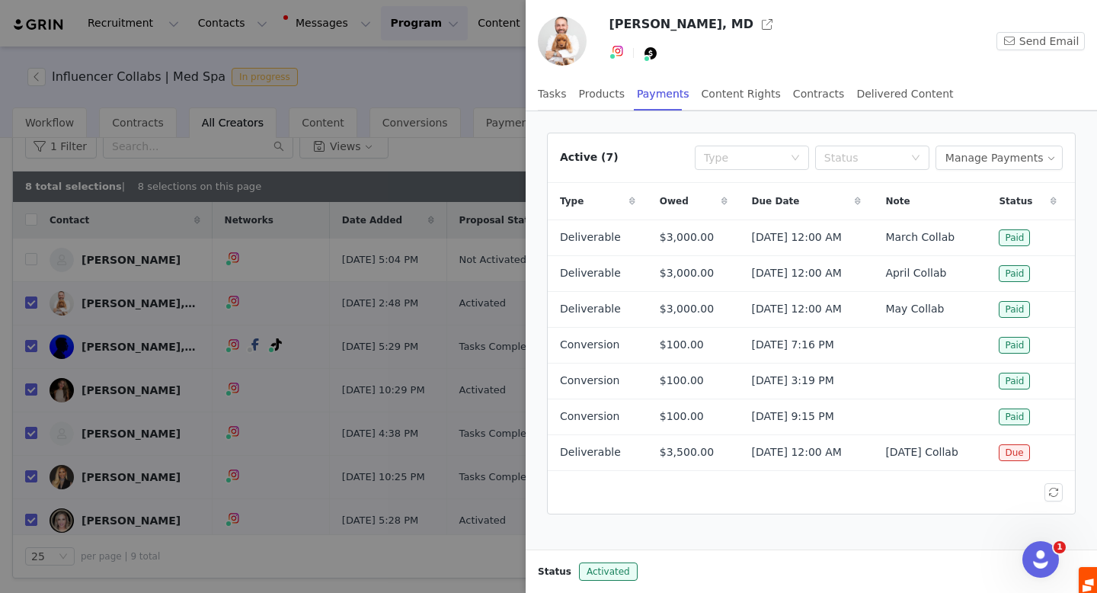
click at [136, 314] on div at bounding box center [548, 296] width 1097 height 593
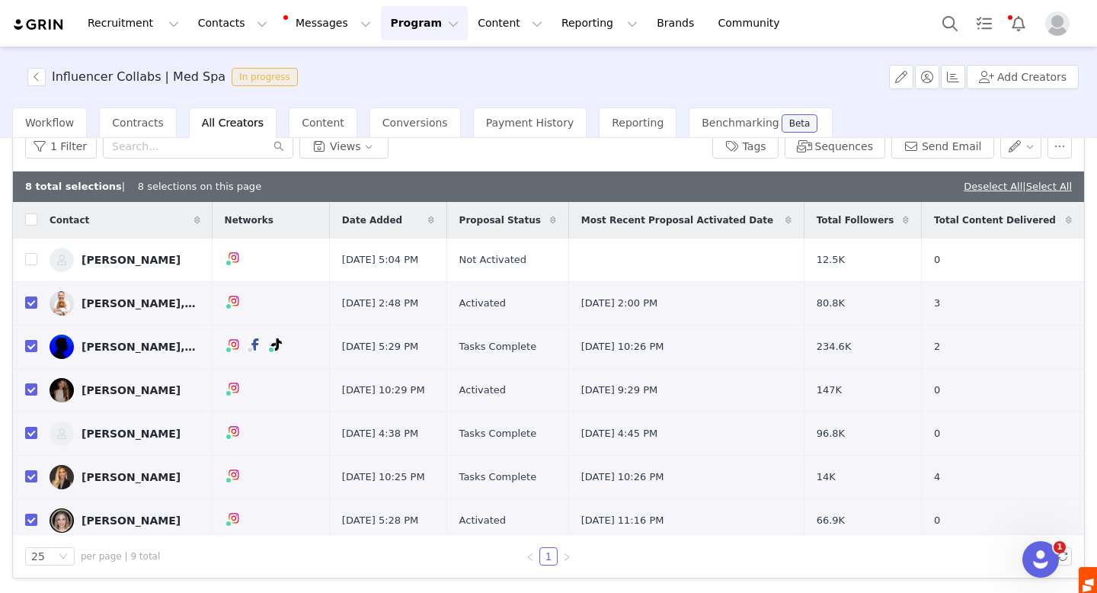
click at [130, 346] on div "[PERSON_NAME], MD" at bounding box center [139, 347] width 114 height 12
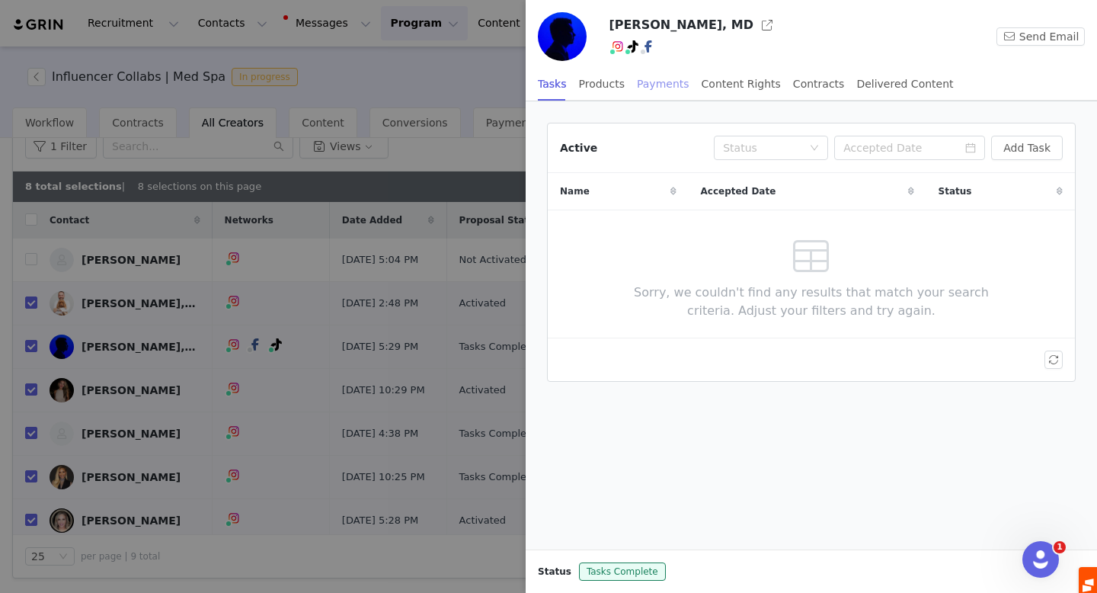
click at [677, 78] on div "Payments" at bounding box center [663, 84] width 53 height 34
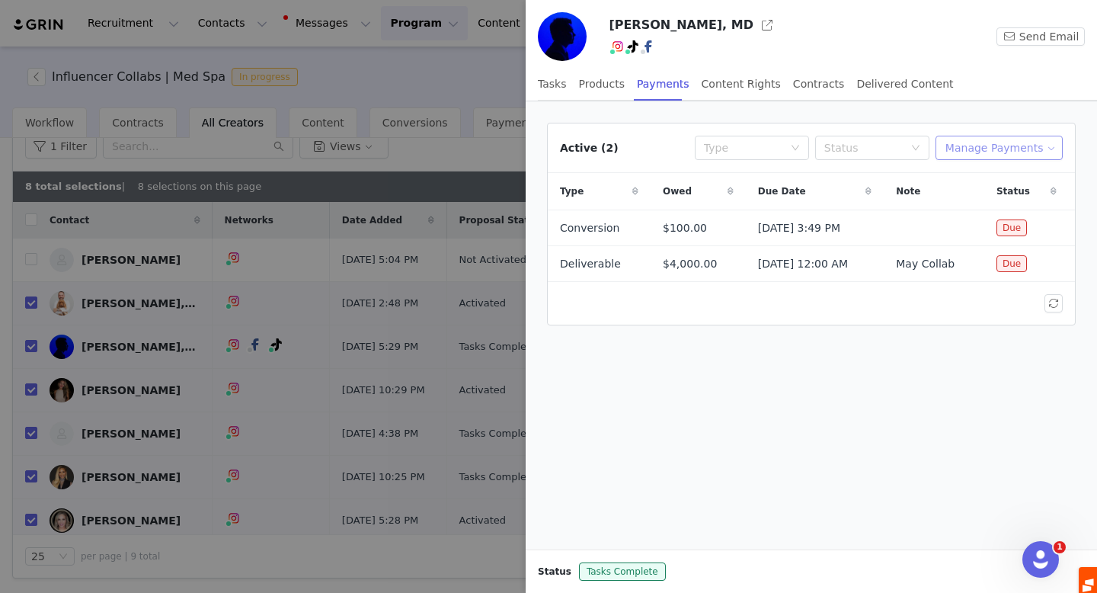
click at [983, 142] on button "Manage Payments" at bounding box center [999, 148] width 127 height 24
click at [984, 204] on span "Add Payable" at bounding box center [1004, 202] width 66 height 17
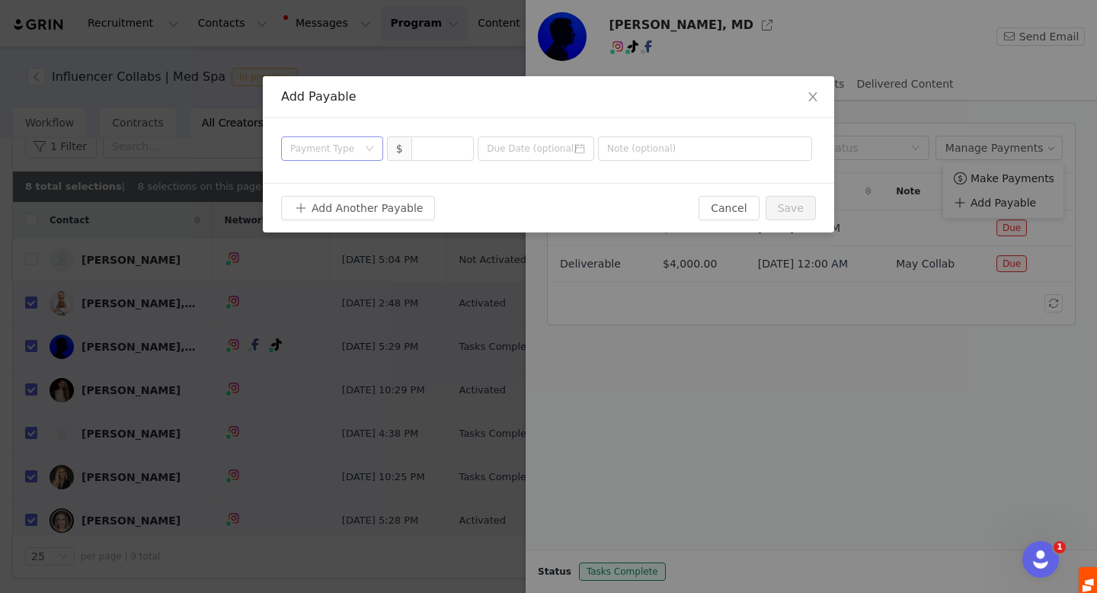
click at [324, 144] on div "Payment Type" at bounding box center [323, 148] width 67 height 15
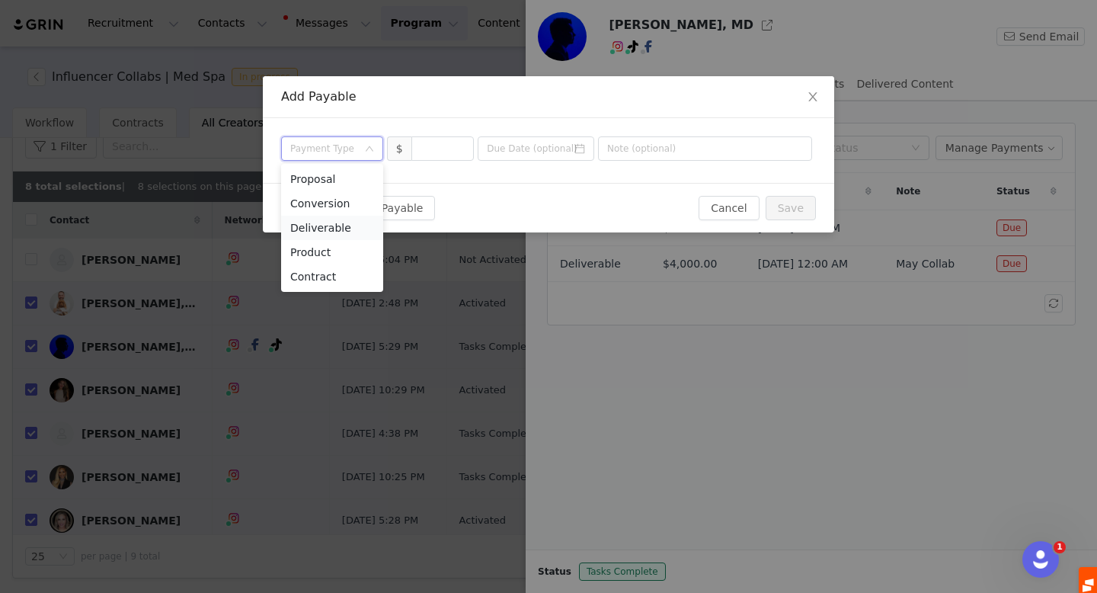
click at [341, 227] on li "Deliverable" at bounding box center [332, 228] width 102 height 24
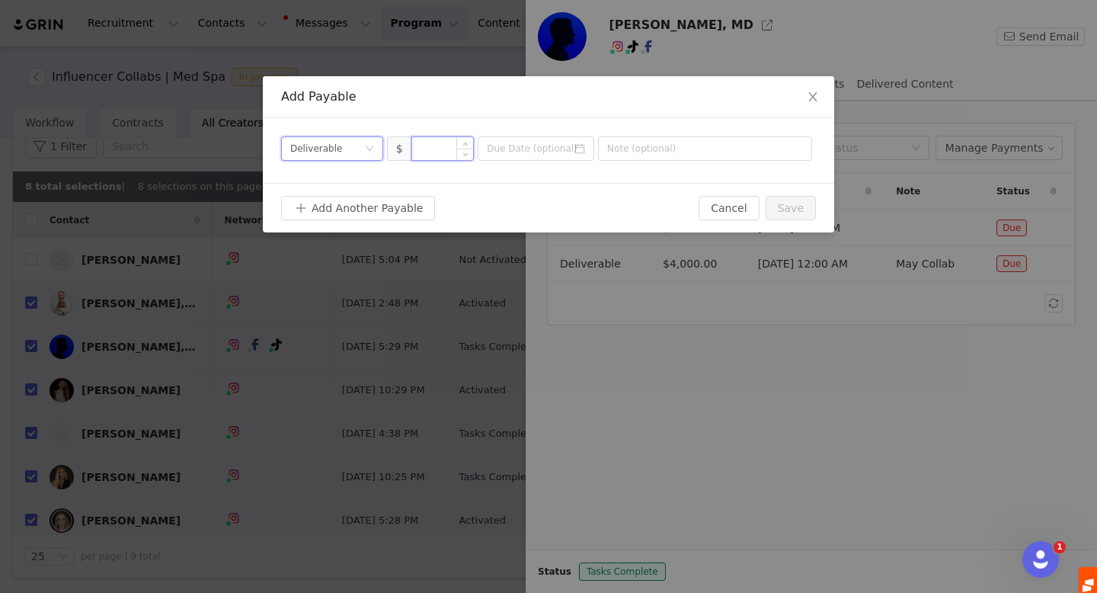
click at [422, 146] on input at bounding box center [443, 148] width 62 height 23
type input "8,000"
click at [488, 150] on input at bounding box center [536, 148] width 117 height 24
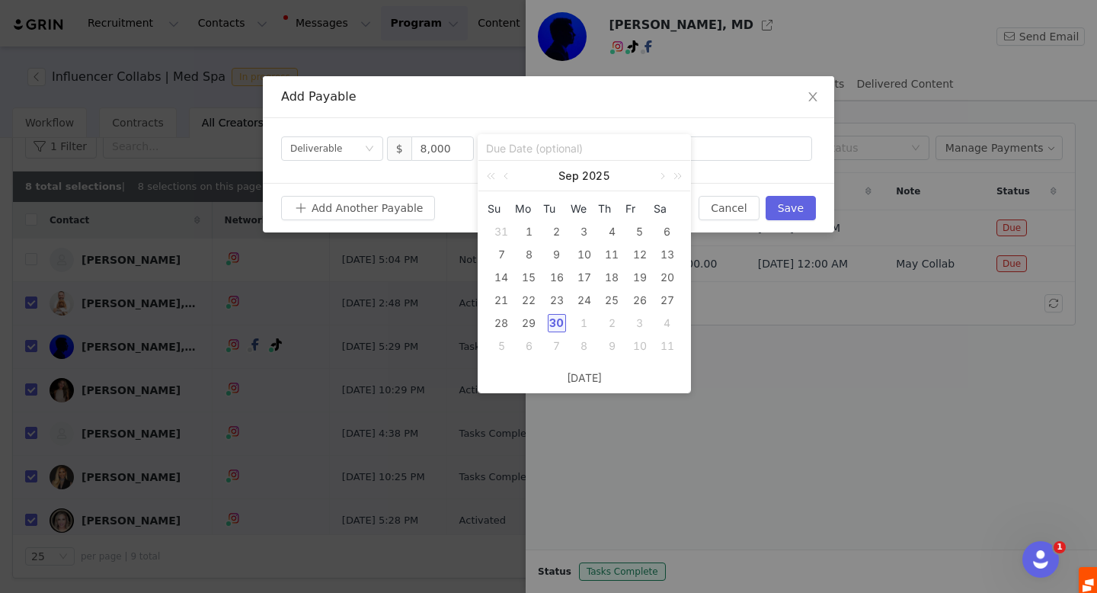
click at [554, 327] on div "30" at bounding box center [557, 323] width 18 height 18
type input "2025-09-30"
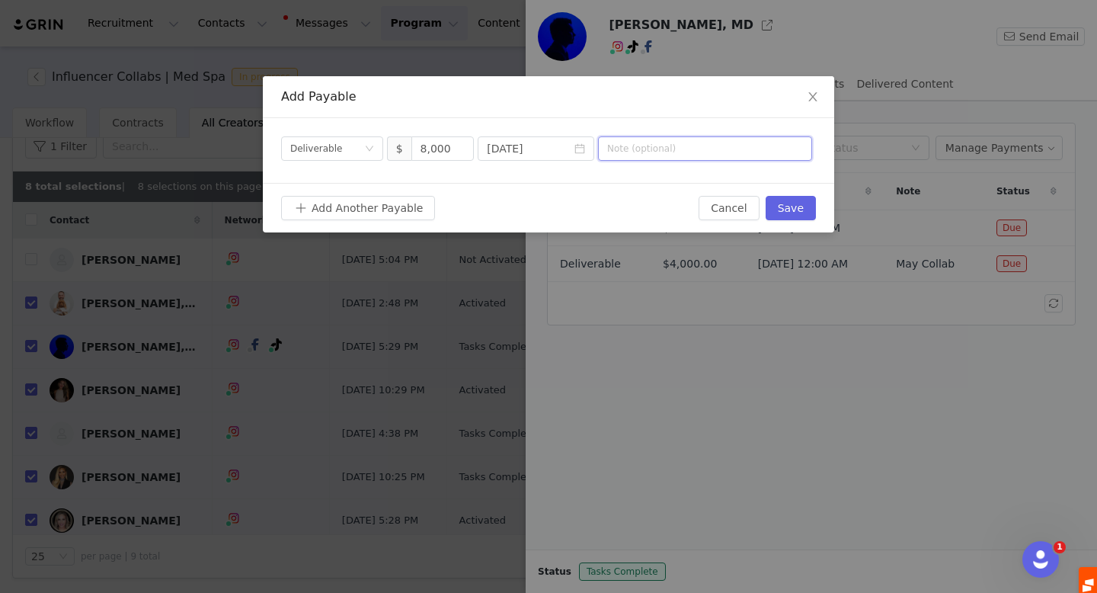
click at [638, 150] on input "text" at bounding box center [705, 148] width 214 height 24
type input "Q4 2025 - Q1 2026"
click at [796, 210] on button "Save" at bounding box center [791, 208] width 50 height 24
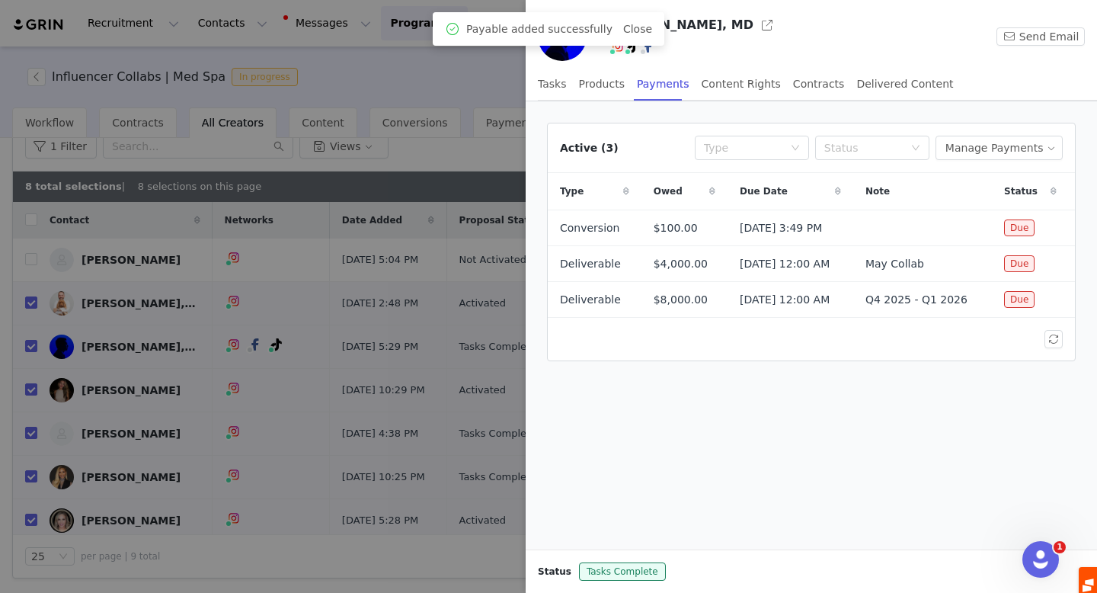
click at [111, 386] on div at bounding box center [548, 296] width 1097 height 593
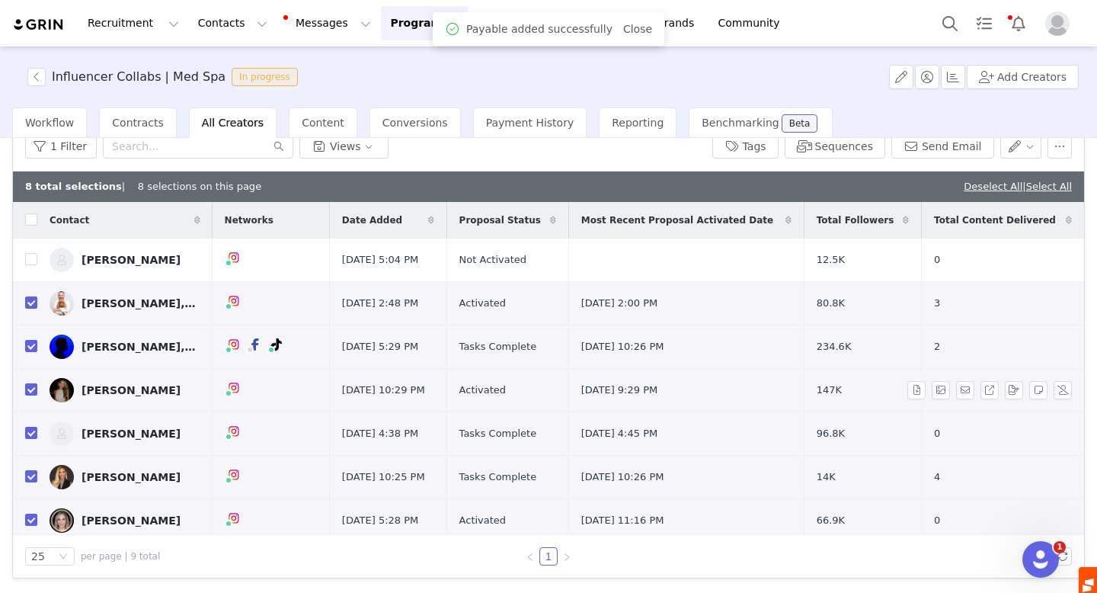
click at [101, 389] on div "[PERSON_NAME]" at bounding box center [131, 390] width 99 height 12
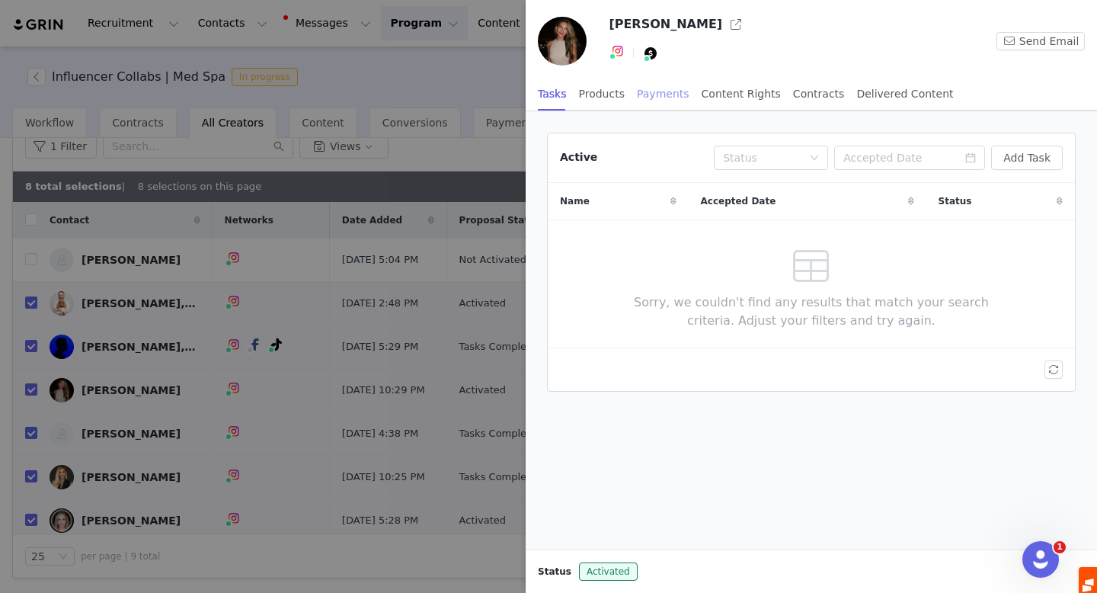
click at [654, 101] on div "Payments" at bounding box center [663, 94] width 53 height 34
click at [1001, 160] on button "Manage Payments" at bounding box center [999, 158] width 127 height 24
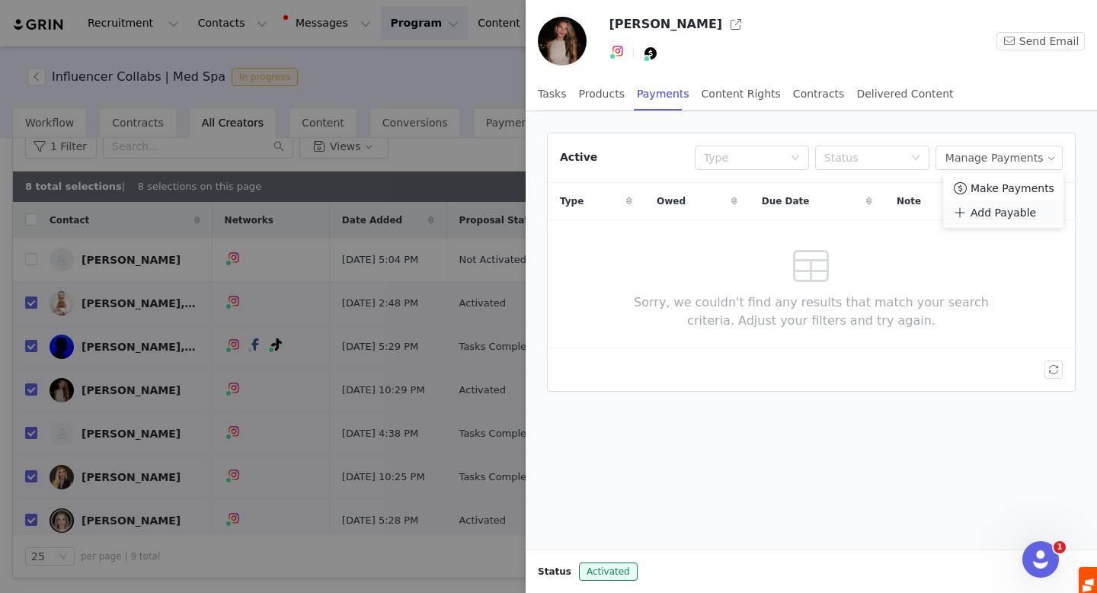
click at [1000, 213] on span "Add Payable" at bounding box center [1004, 212] width 66 height 17
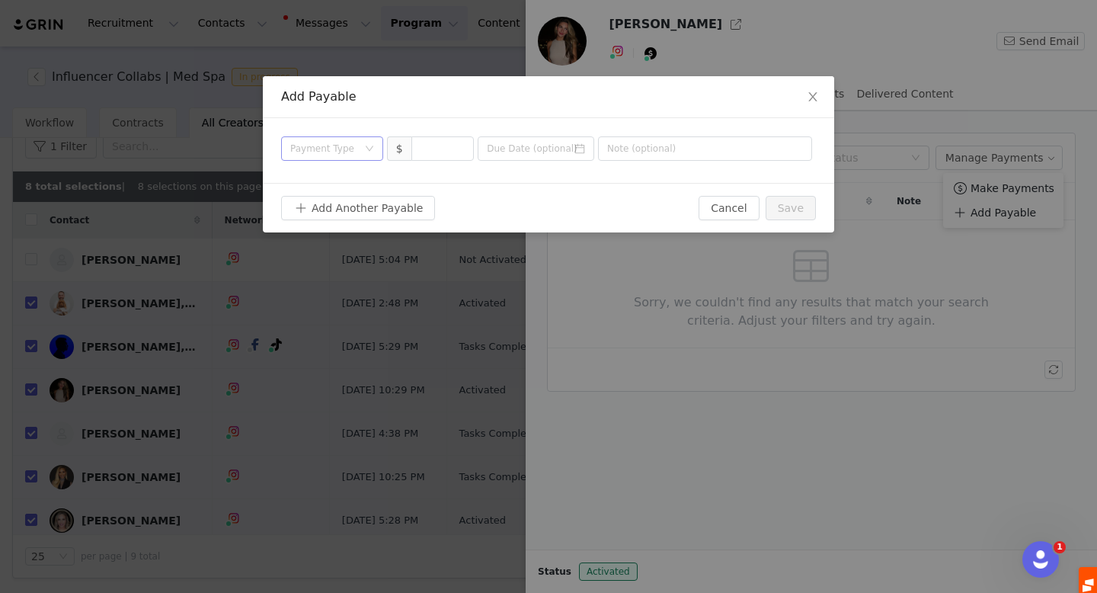
click at [307, 146] on div "Payment Type" at bounding box center [323, 148] width 67 height 15
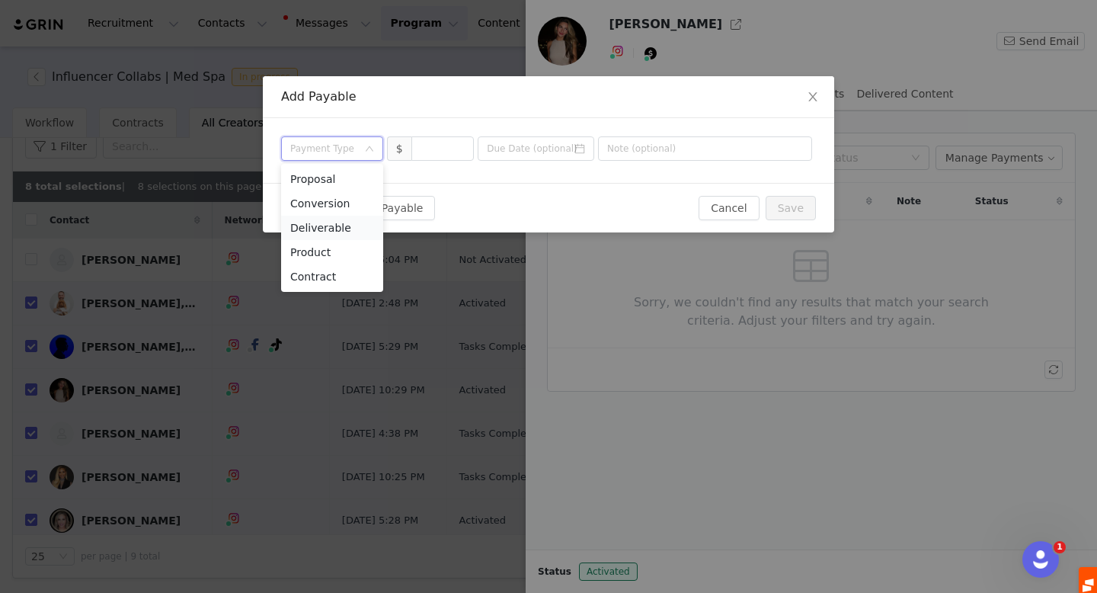
click at [334, 226] on li "Deliverable" at bounding box center [332, 228] width 102 height 24
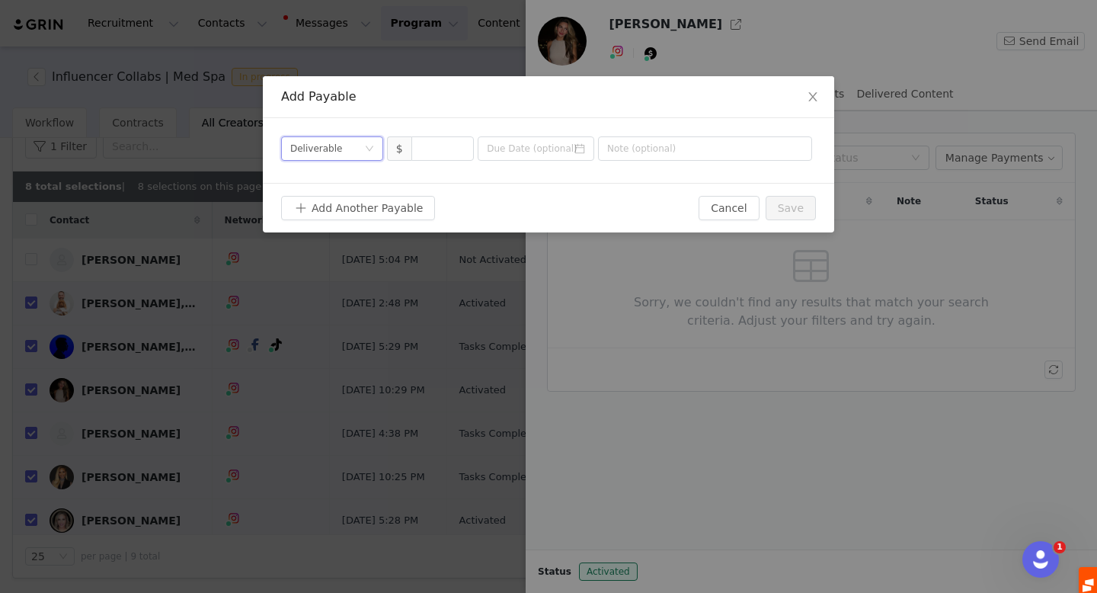
click at [354, 148] on div "Payment Type Deliverable" at bounding box center [327, 148] width 74 height 23
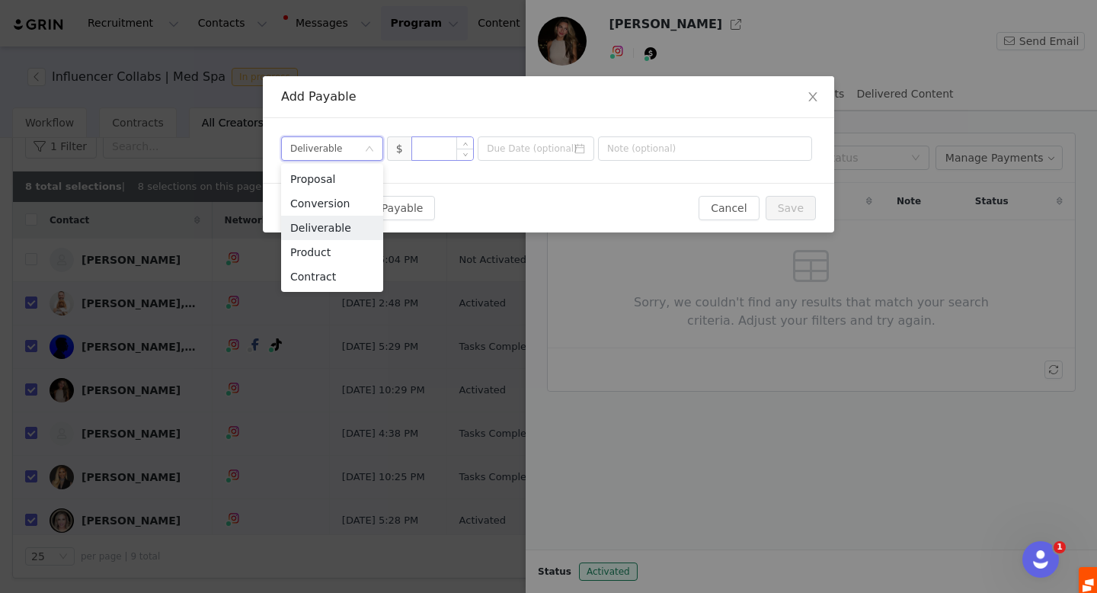
click at [444, 140] on input at bounding box center [443, 148] width 62 height 23
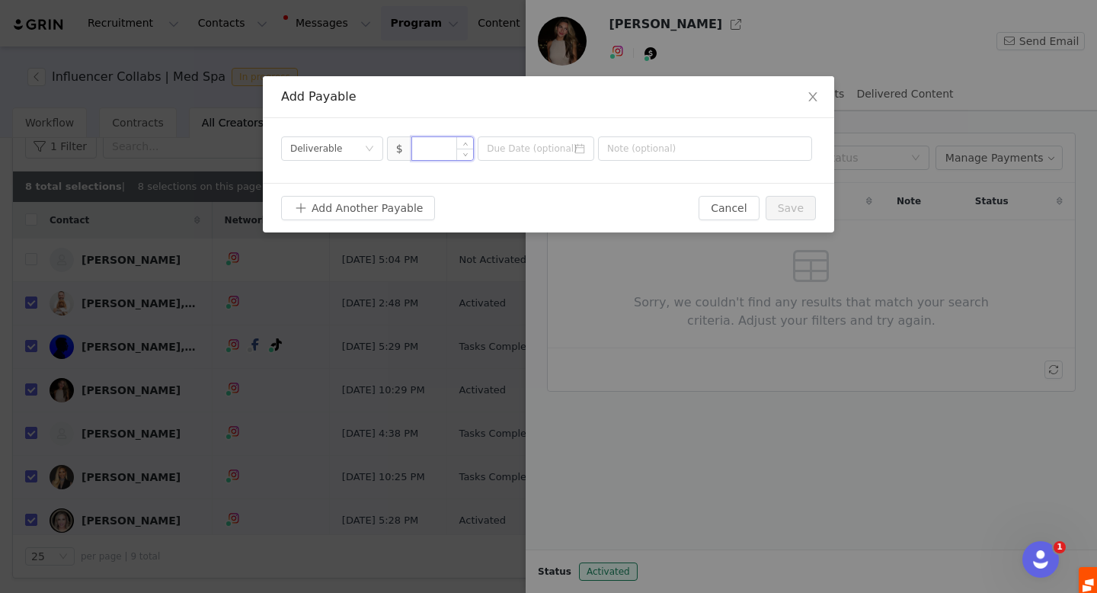
paste input "8,500"
type input "8,500"
click at [532, 152] on input at bounding box center [536, 148] width 117 height 24
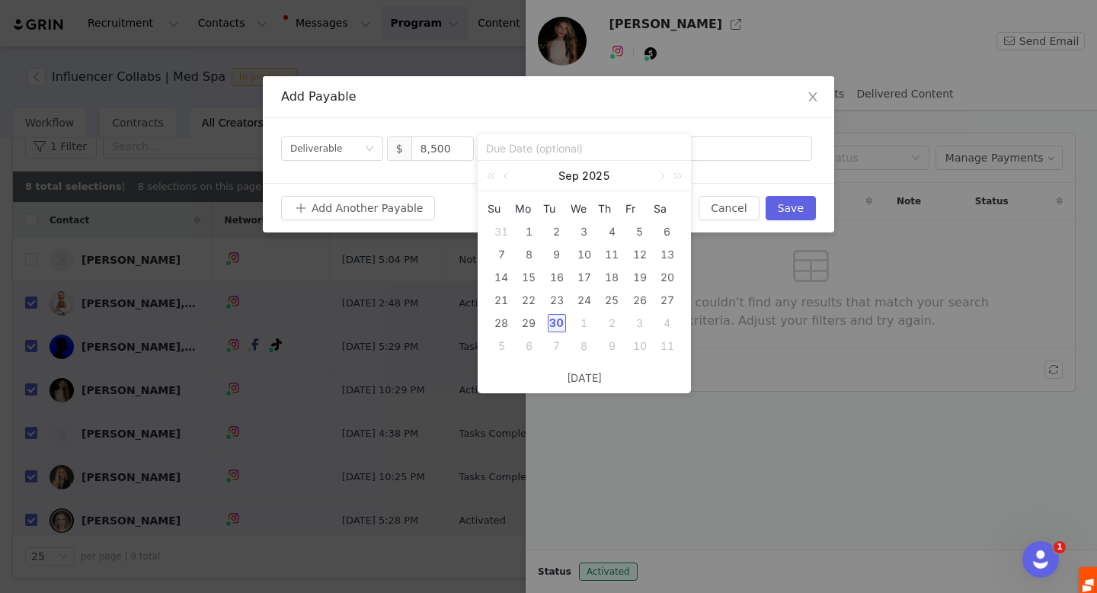
click at [555, 318] on div "30" at bounding box center [557, 323] width 18 height 18
type input "2025-09-30"
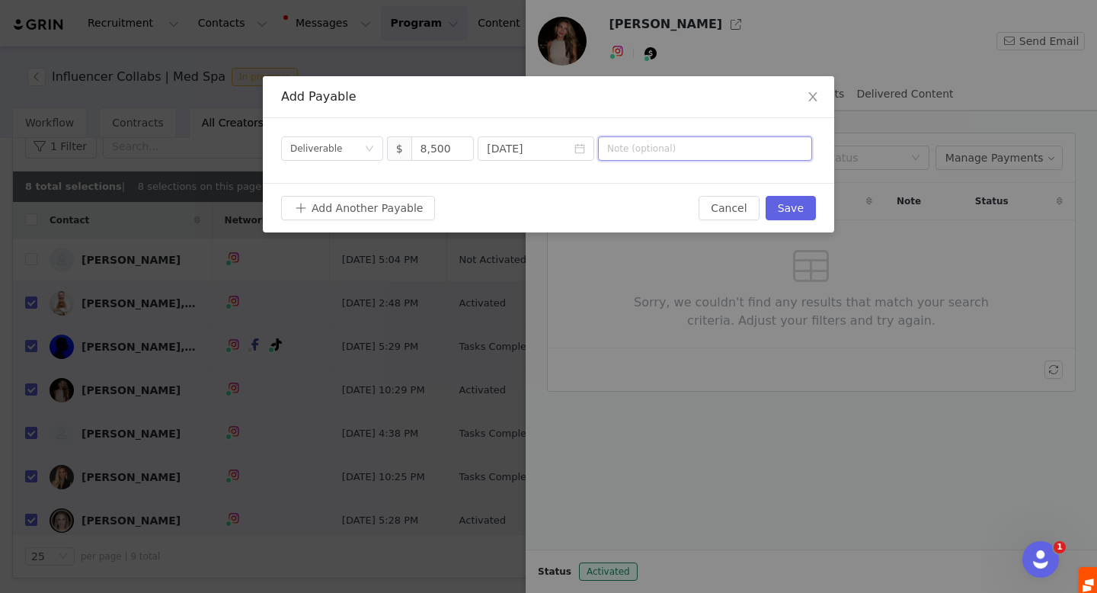
click at [630, 154] on input "text" at bounding box center [705, 148] width 214 height 24
type input "October 2025 Collab"
click at [792, 207] on button "Save" at bounding box center [791, 208] width 50 height 24
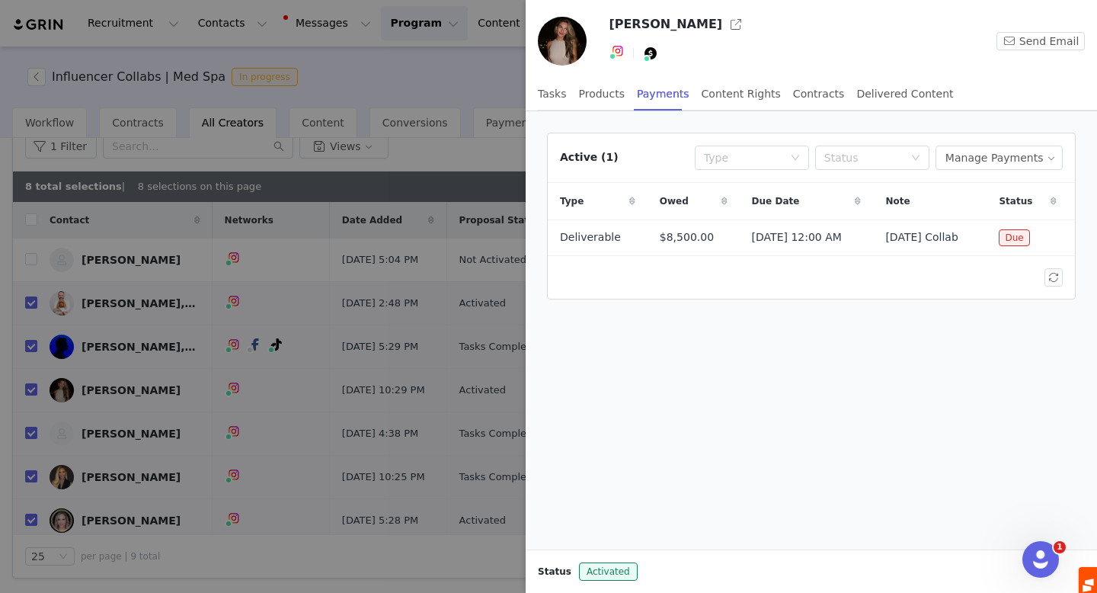
click at [107, 437] on div at bounding box center [548, 296] width 1097 height 593
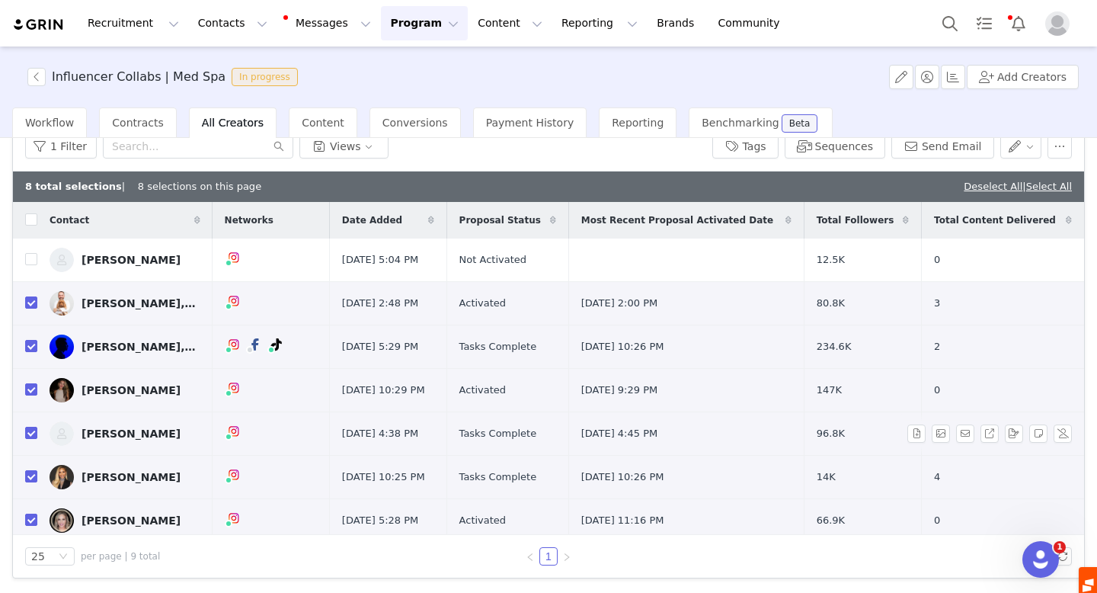
click at [94, 434] on div "[PERSON_NAME]" at bounding box center [131, 433] width 99 height 12
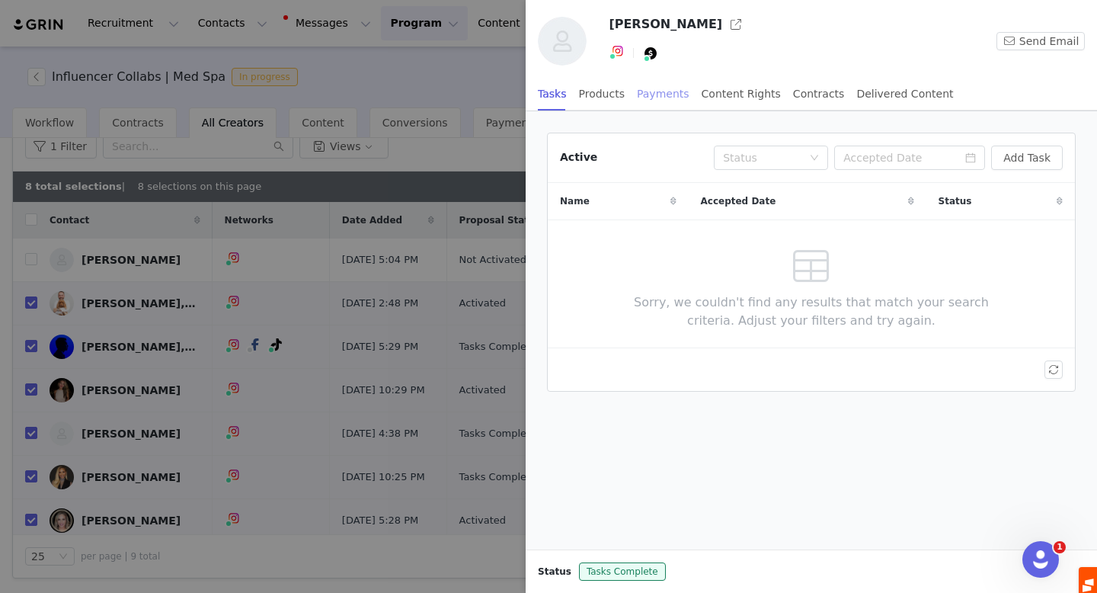
click at [664, 95] on div "Payments" at bounding box center [663, 94] width 53 height 34
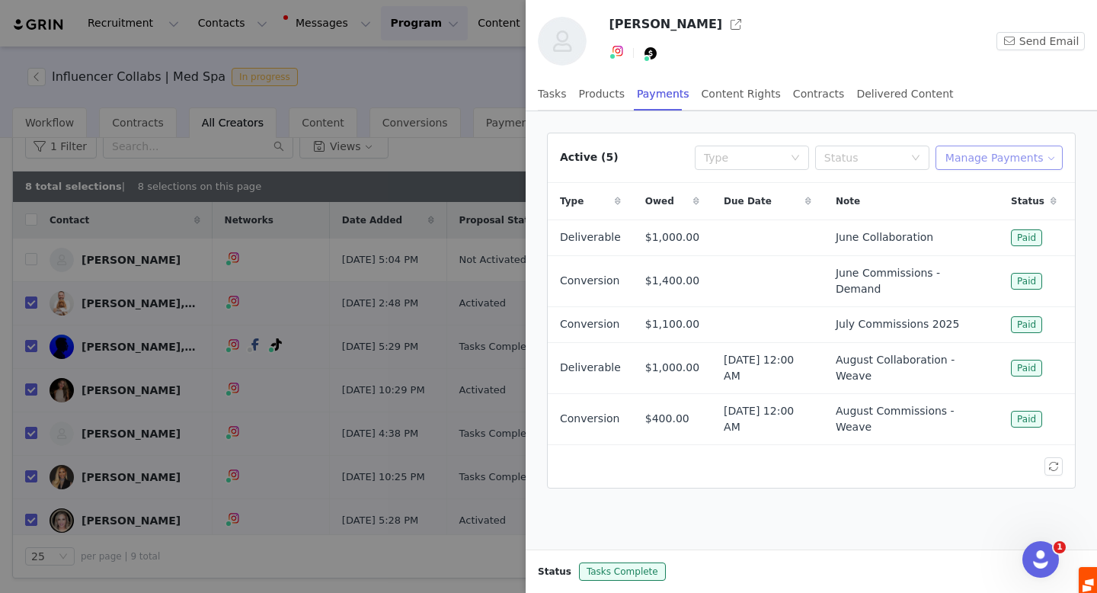
click at [994, 158] on button "Manage Payments" at bounding box center [999, 158] width 127 height 24
click at [998, 222] on li "Add Payable" at bounding box center [1003, 212] width 120 height 24
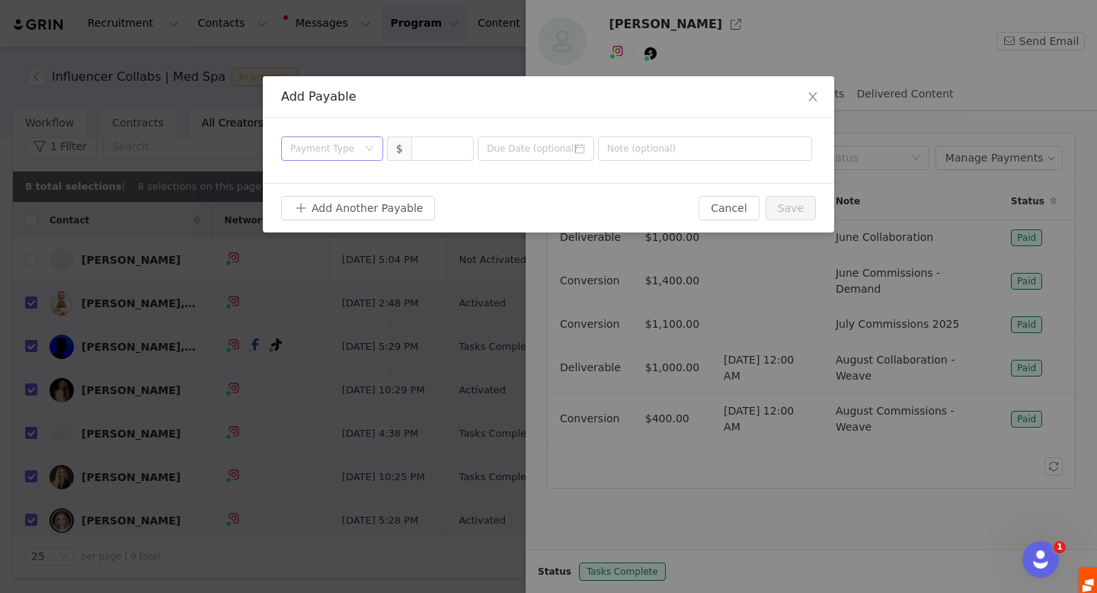
click at [342, 144] on div "Payment Type" at bounding box center [323, 148] width 67 height 15
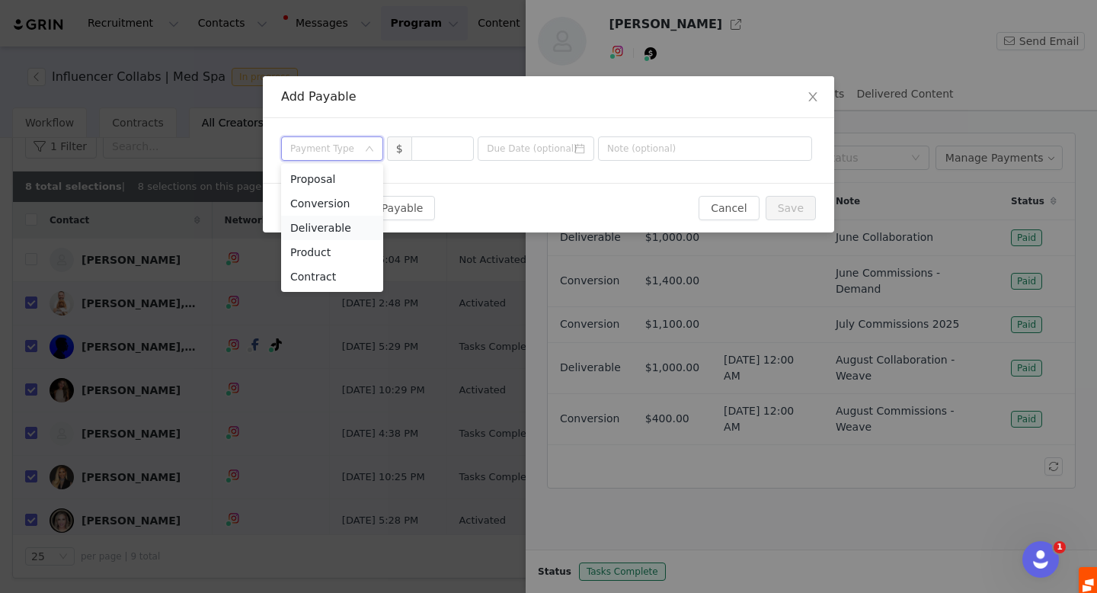
click at [331, 226] on li "Deliverable" at bounding box center [332, 228] width 102 height 24
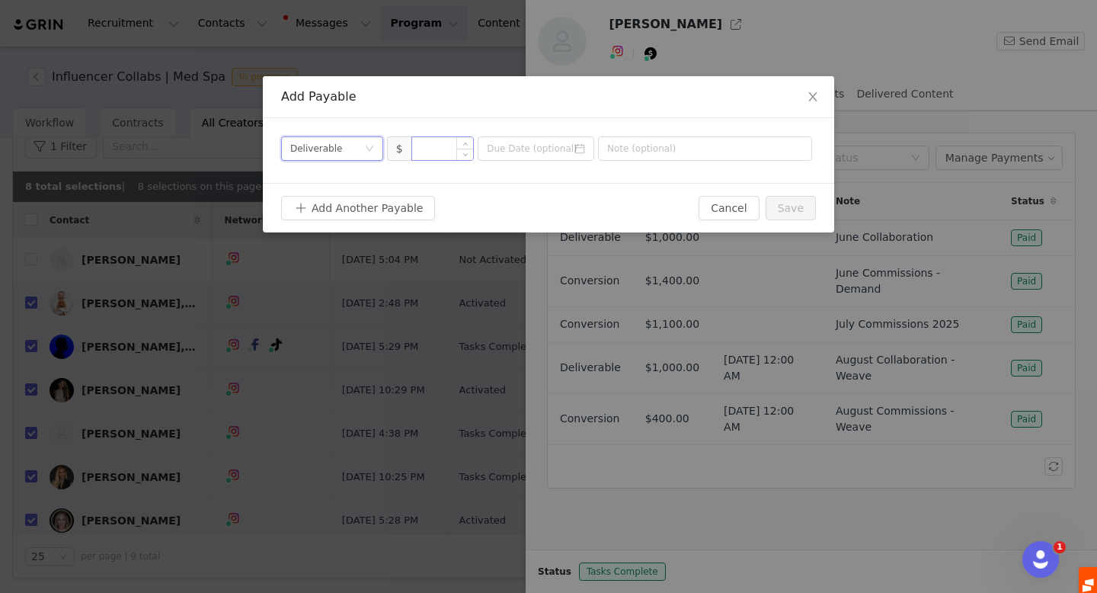
click at [443, 151] on input at bounding box center [443, 148] width 62 height 23
type input "1,000"
click at [575, 144] on icon "icon: calendar" at bounding box center [579, 148] width 11 height 11
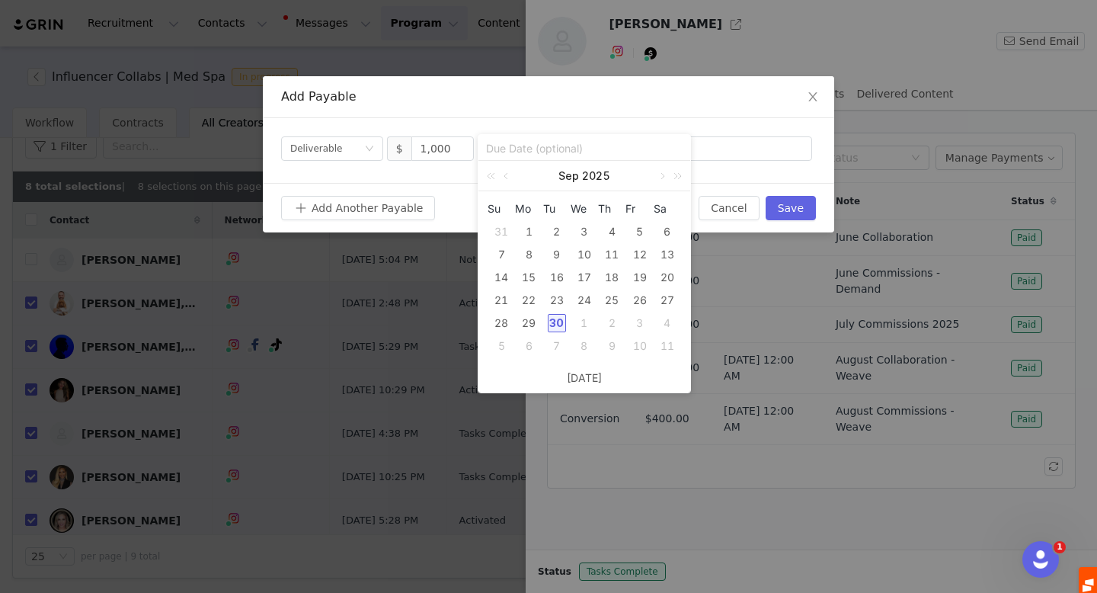
click at [558, 324] on div "30" at bounding box center [557, 323] width 18 height 18
type input "2025-09-30"
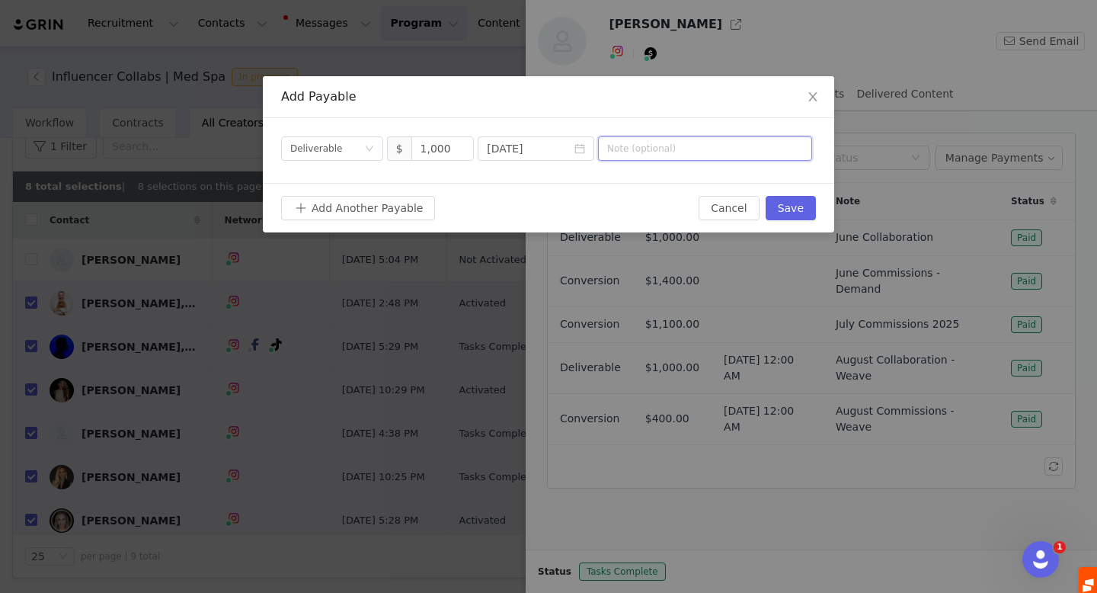
click at [651, 149] on input "text" at bounding box center [705, 148] width 214 height 24
type input "Sept 2025 Collab"
click at [791, 206] on button "Save" at bounding box center [791, 208] width 50 height 24
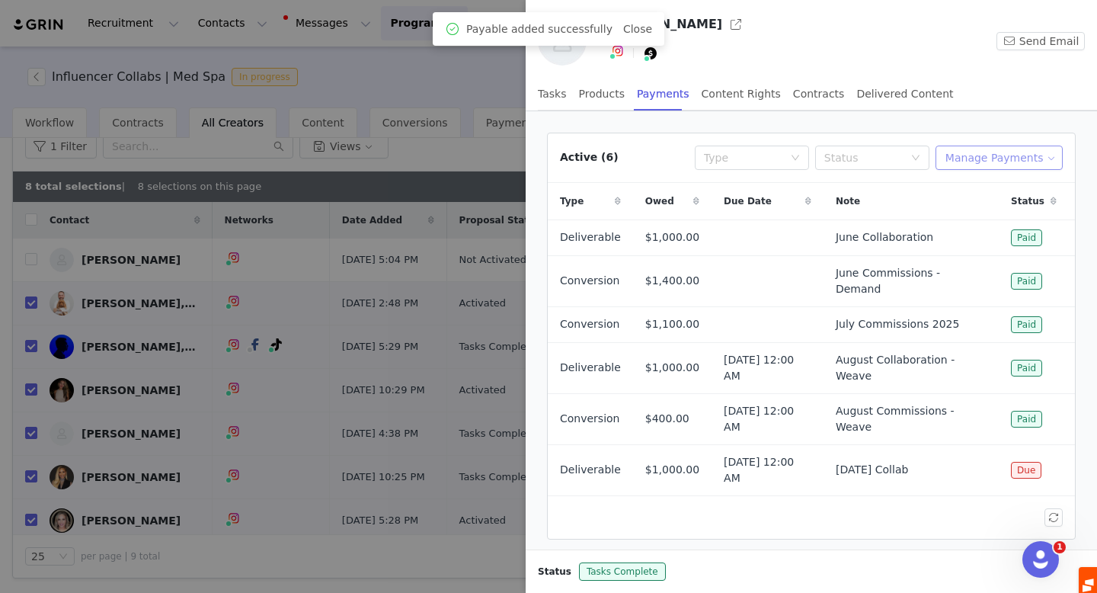
click at [975, 160] on button "Manage Payments" at bounding box center [999, 158] width 127 height 24
click at [973, 206] on span "Add Payable" at bounding box center [1004, 212] width 66 height 17
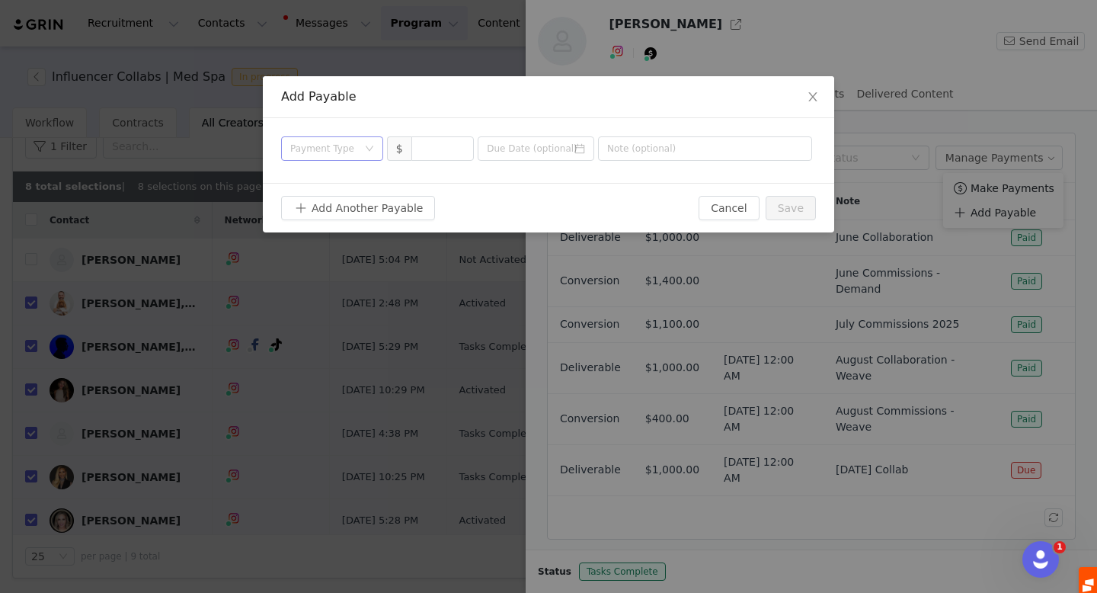
click at [331, 148] on div "Payment Type" at bounding box center [323, 148] width 67 height 15
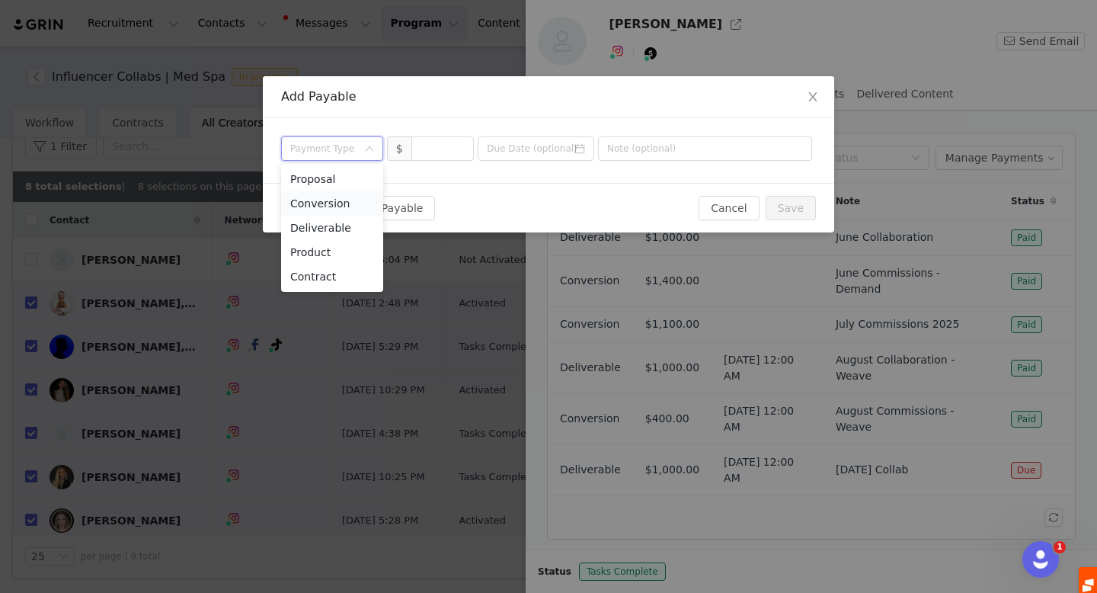
click at [349, 201] on li "Conversion" at bounding box center [332, 203] width 102 height 24
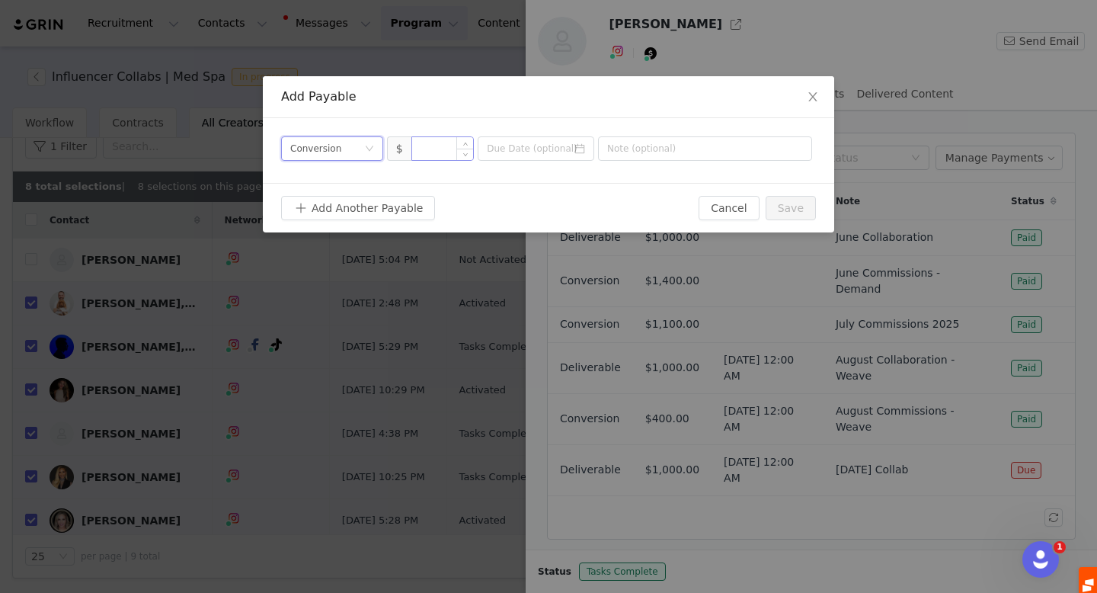
click at [442, 140] on input at bounding box center [443, 148] width 62 height 23
type input "2,600"
click at [514, 151] on input at bounding box center [536, 148] width 117 height 24
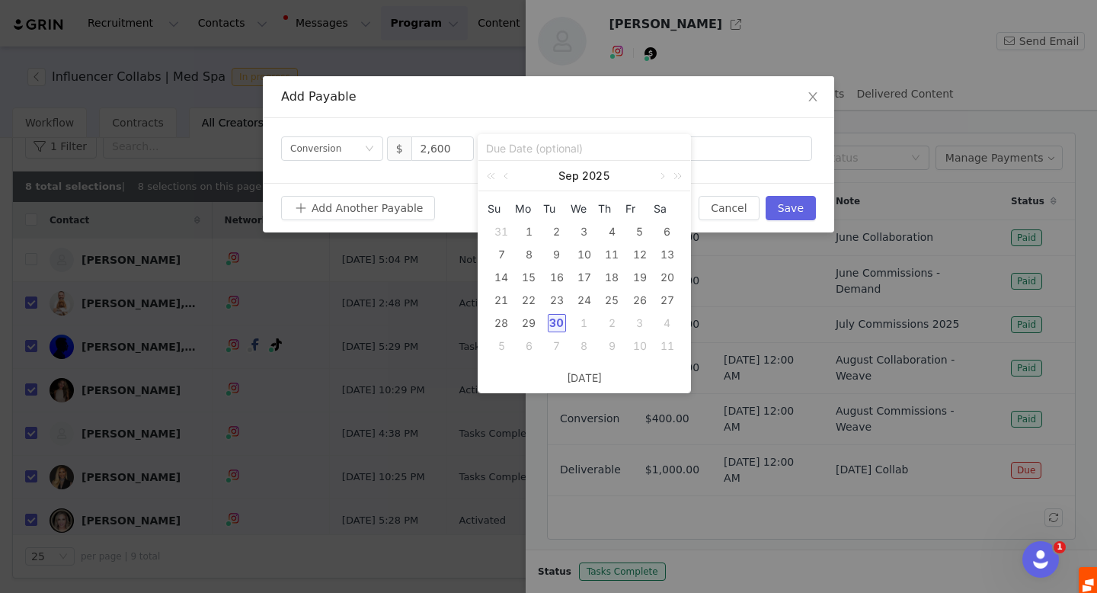
click at [554, 323] on div "30" at bounding box center [557, 323] width 18 height 18
type input "2025-09-30"
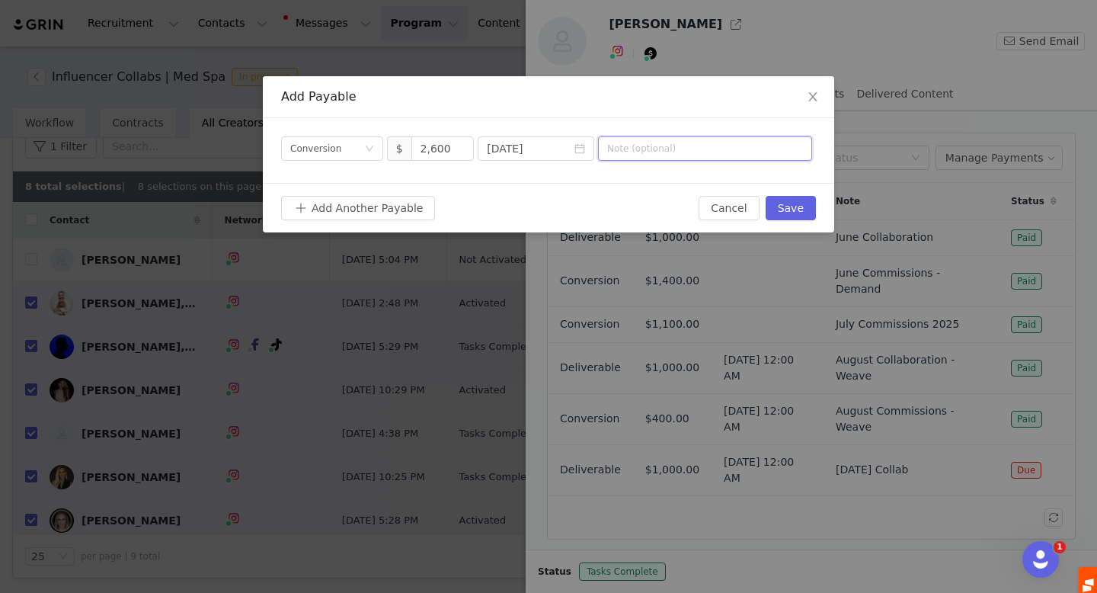
click at [657, 146] on input "text" at bounding box center [705, 148] width 214 height 24
type input "Sept 2025 Commissions"
click at [786, 210] on button "Save" at bounding box center [791, 208] width 50 height 24
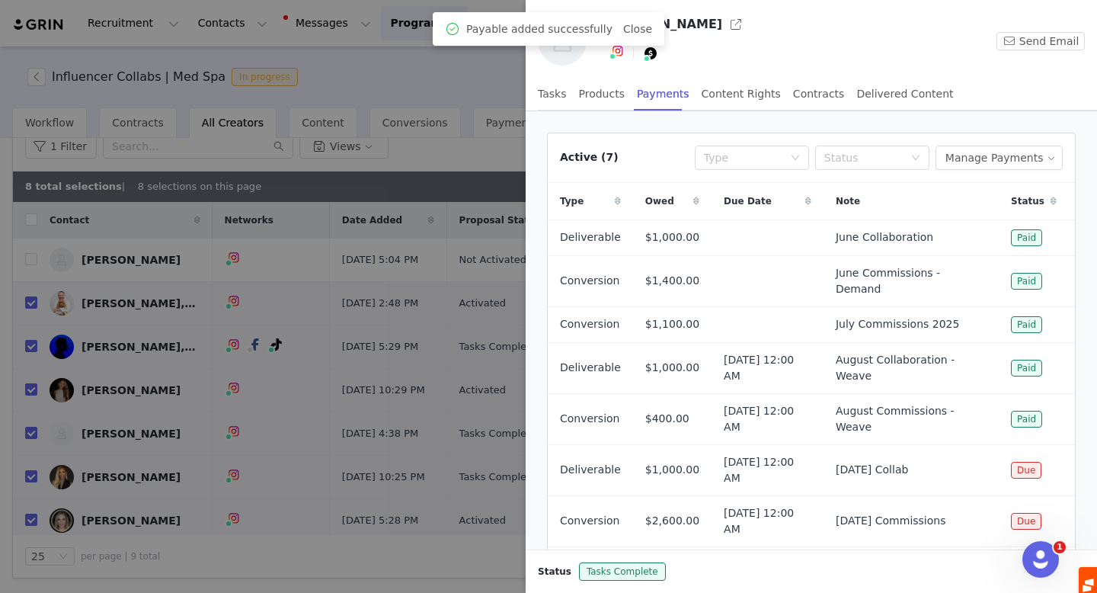
click at [110, 480] on div at bounding box center [548, 296] width 1097 height 593
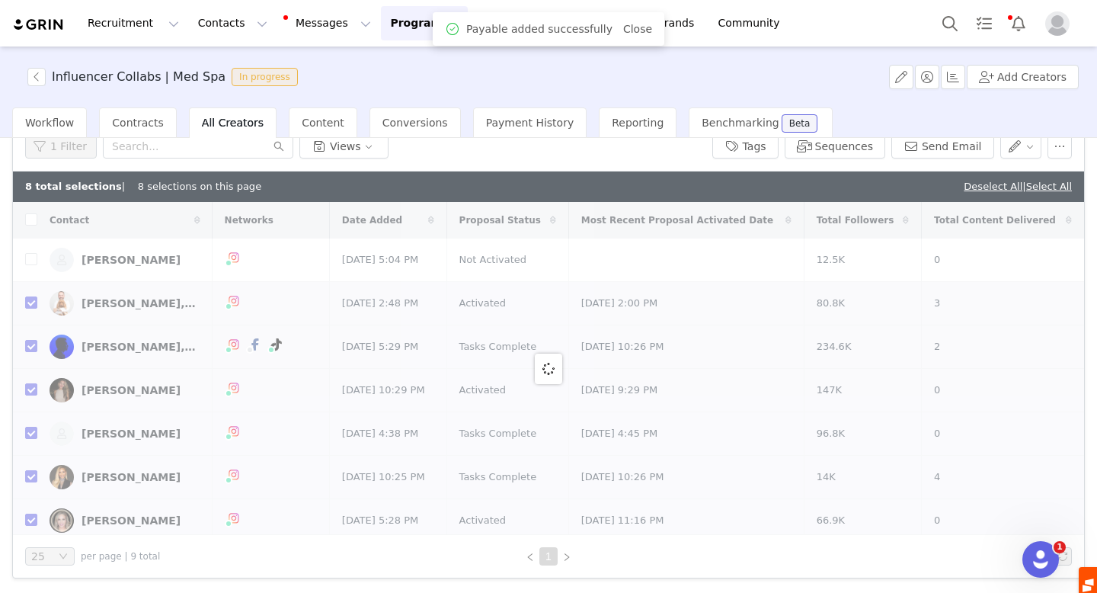
click at [116, 480] on div at bounding box center [548, 368] width 1071 height 333
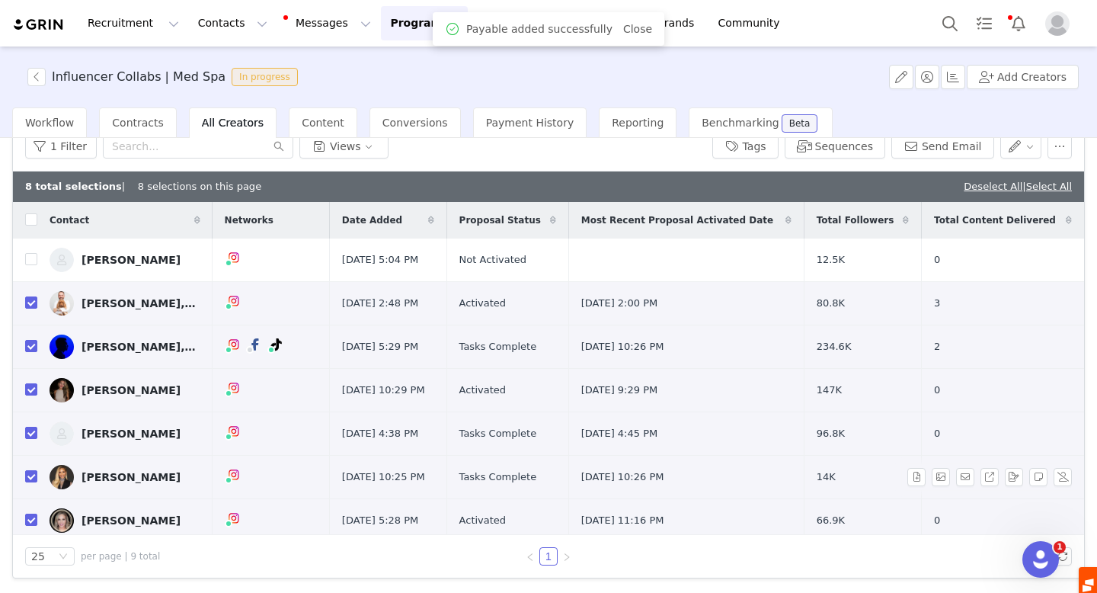
click at [110, 476] on div "[PERSON_NAME]" at bounding box center [131, 477] width 99 height 12
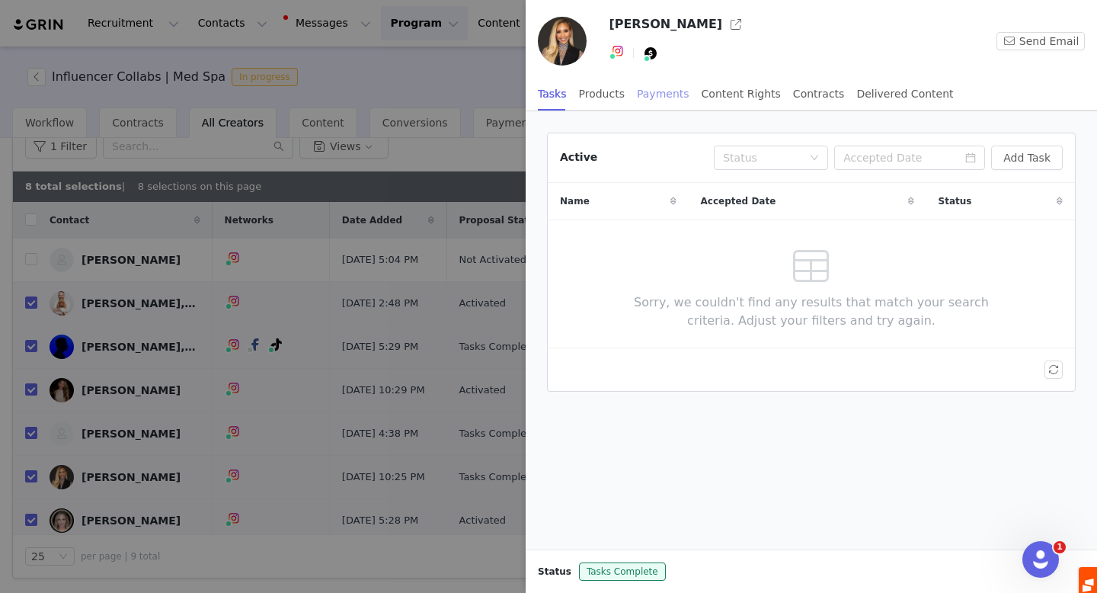
click at [663, 88] on div "Payments" at bounding box center [663, 94] width 53 height 34
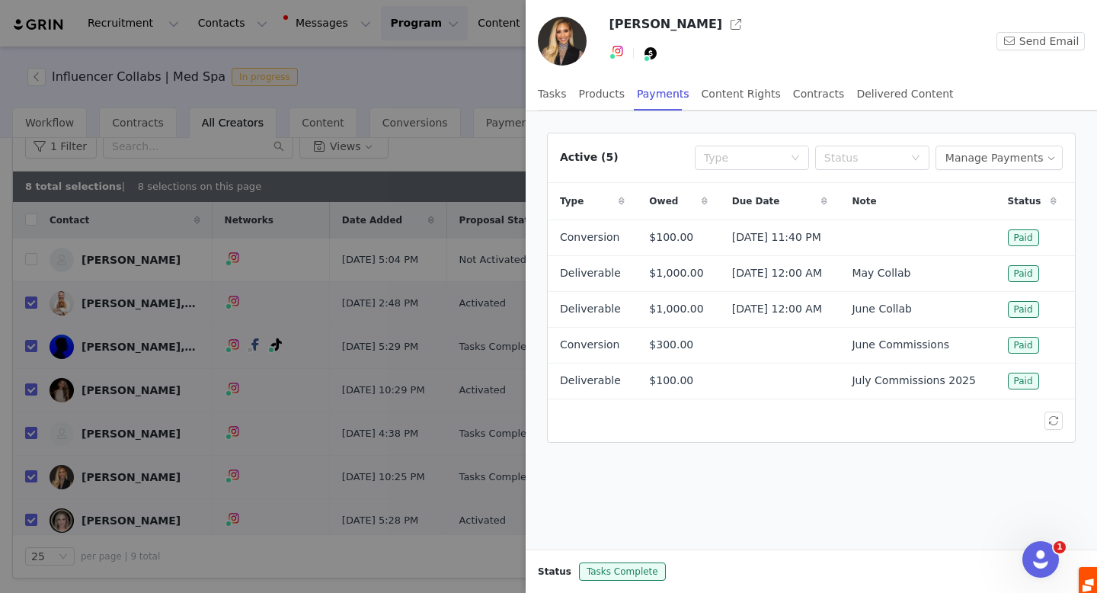
click at [1000, 170] on div "Active (5) Type Status Manage Payments" at bounding box center [811, 158] width 527 height 50
click at [988, 156] on button "Manage Payments" at bounding box center [999, 158] width 127 height 24
click at [986, 215] on span "Add Payable" at bounding box center [1004, 212] width 66 height 17
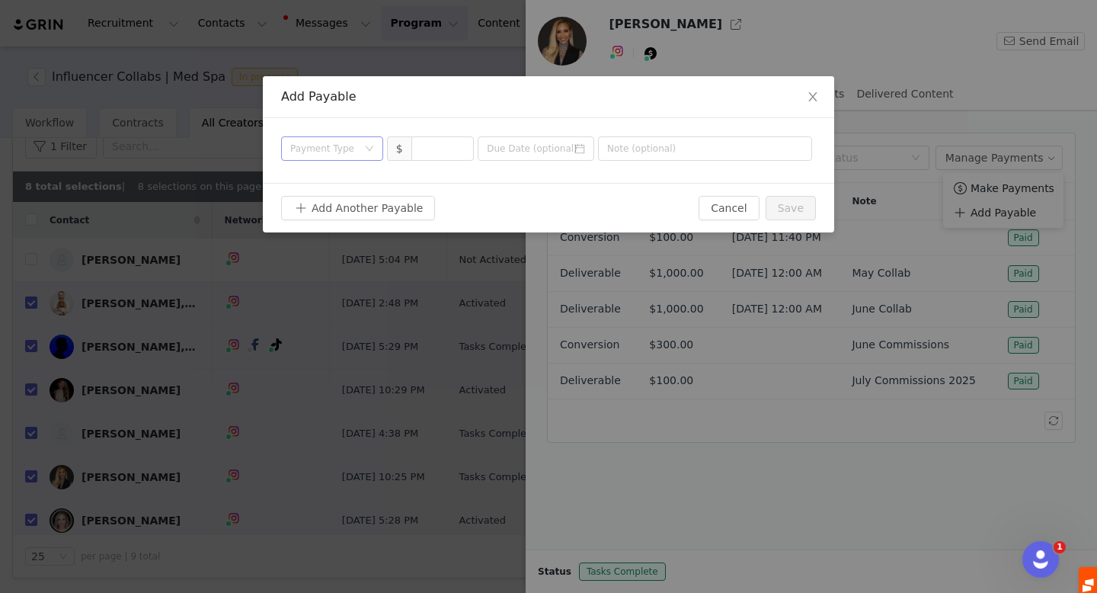
click at [357, 152] on div "Payment Type" at bounding box center [327, 148] width 74 height 23
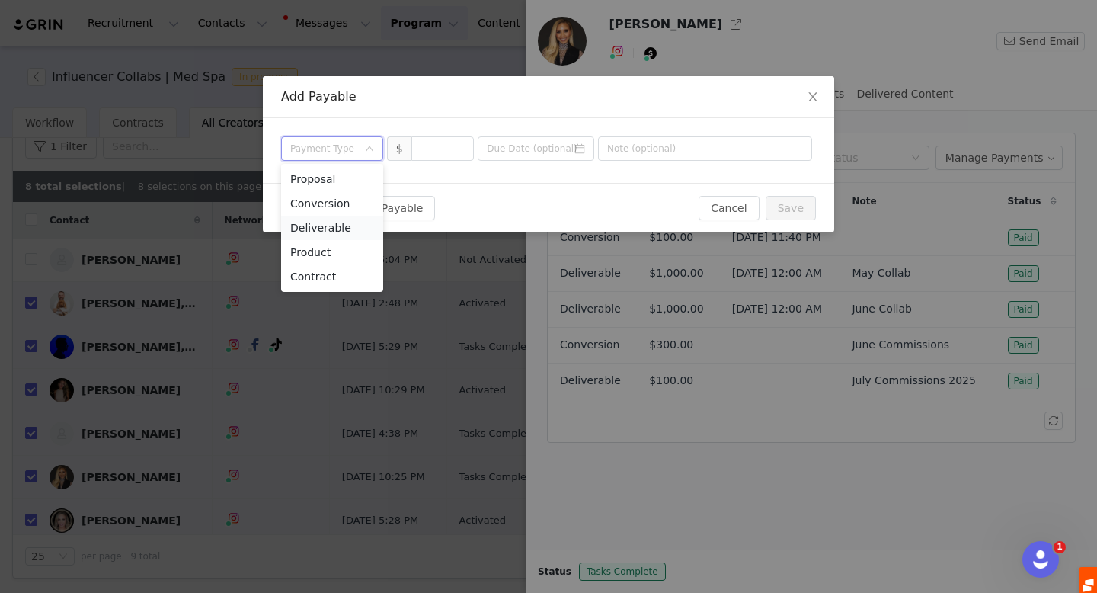
click at [354, 229] on li "Deliverable" at bounding box center [332, 228] width 102 height 24
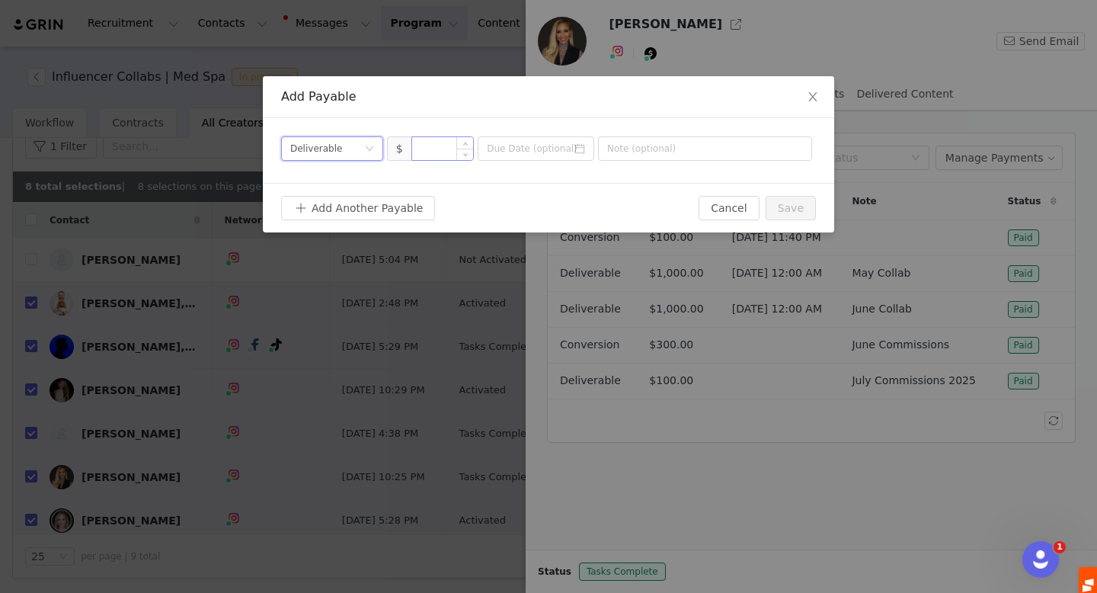
click at [437, 137] on input at bounding box center [443, 148] width 62 height 23
type input "1,000"
click at [531, 149] on input at bounding box center [536, 148] width 117 height 24
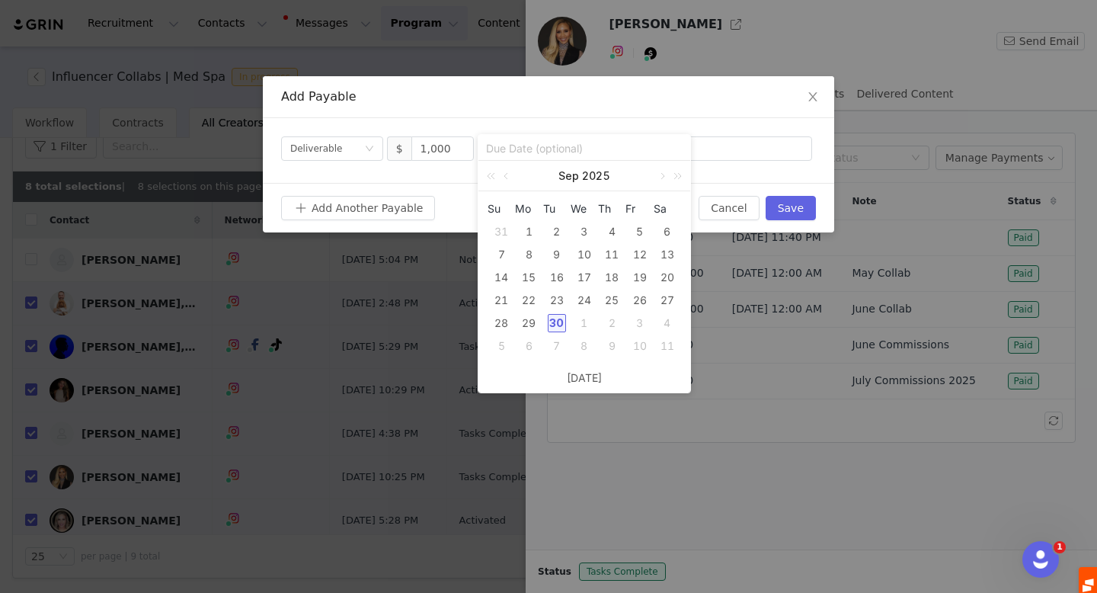
click at [550, 322] on div "30" at bounding box center [557, 323] width 18 height 18
type input "2025-09-30"
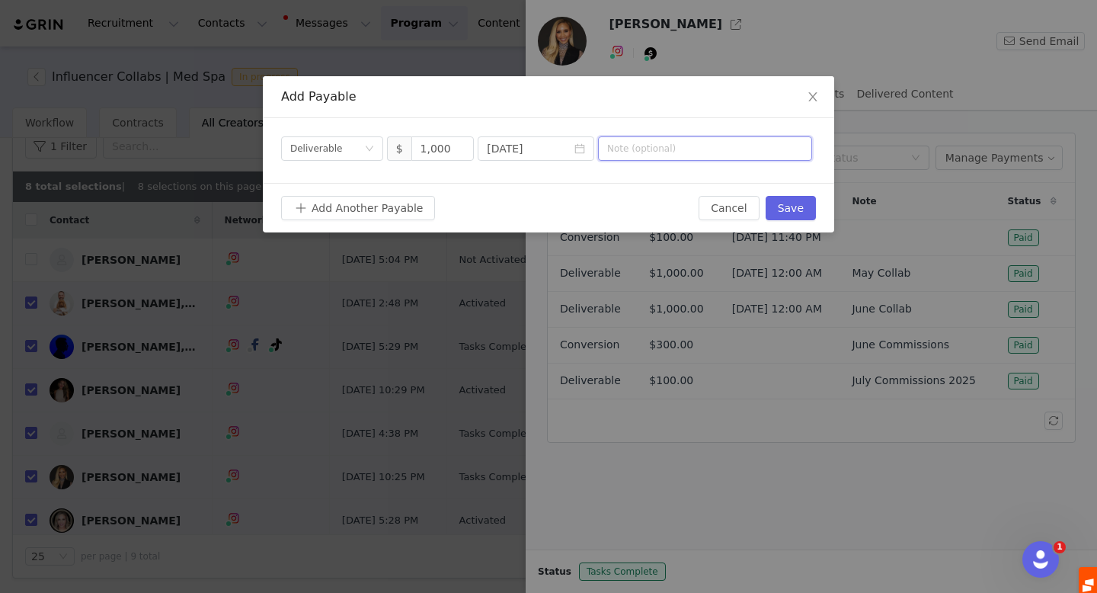
click at [664, 151] on input "text" at bounding box center [705, 148] width 214 height 24
type input "Sept 2025 Collab"
click at [795, 210] on button "Save" at bounding box center [791, 208] width 50 height 24
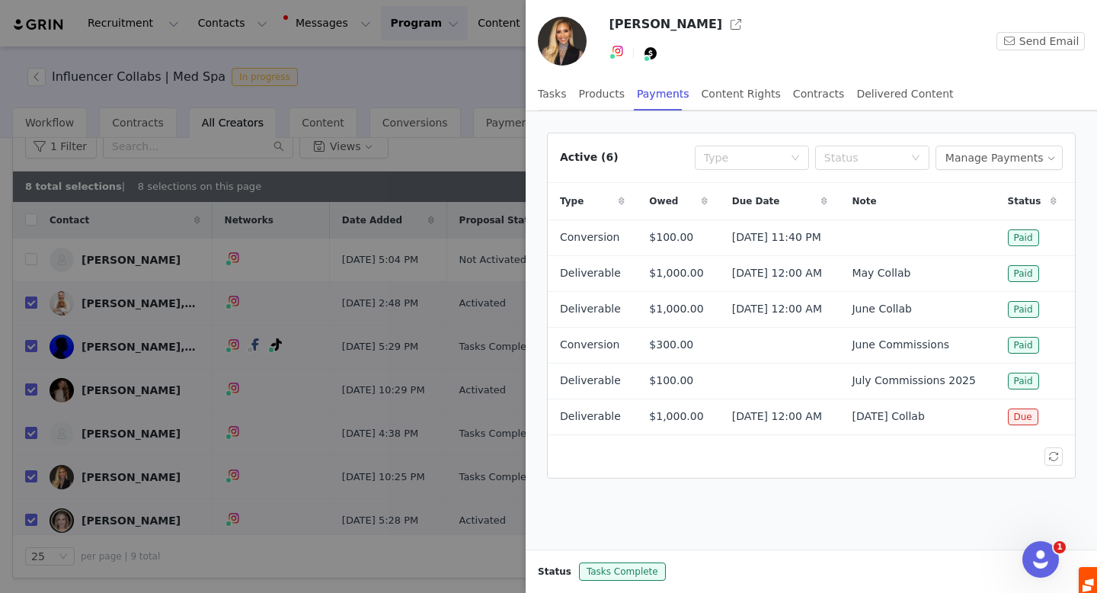
click at [158, 479] on div at bounding box center [548, 296] width 1097 height 593
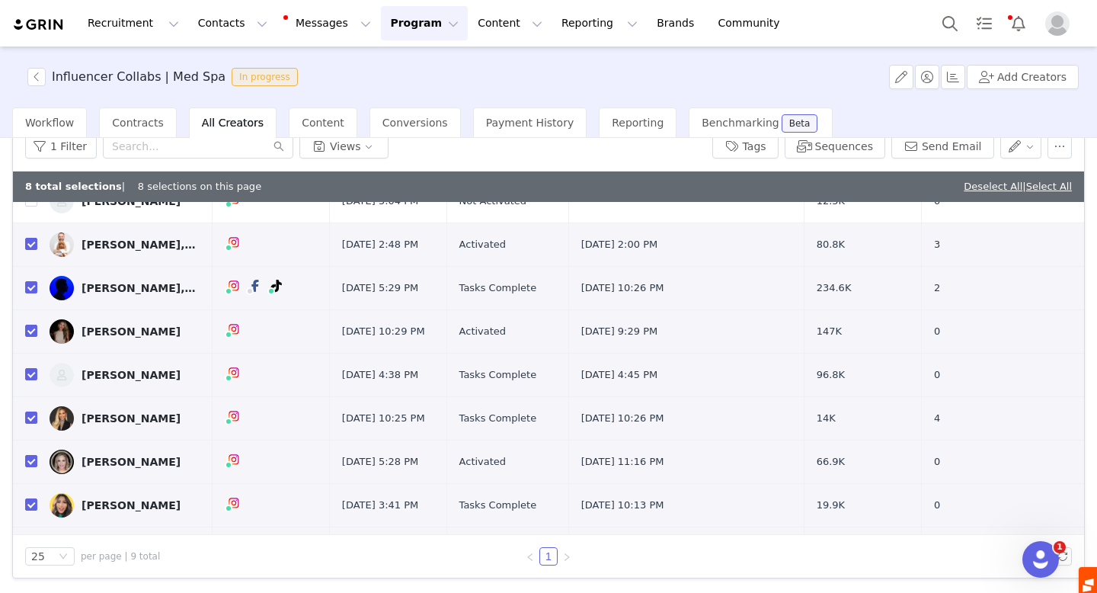
scroll to position [64, 0]
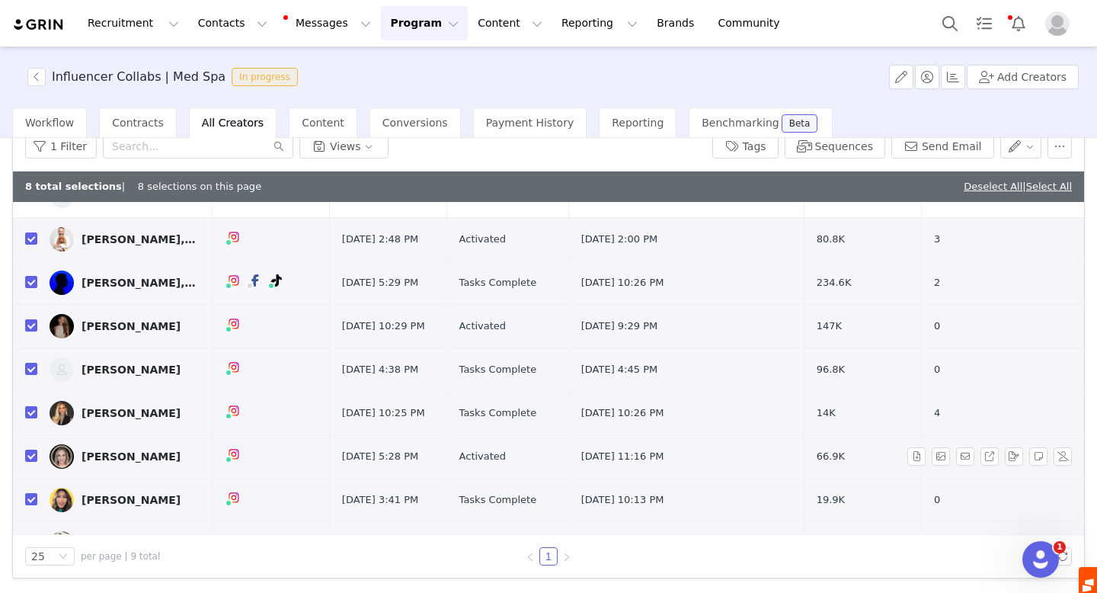
click at [132, 454] on div "[PERSON_NAME]" at bounding box center [131, 456] width 99 height 12
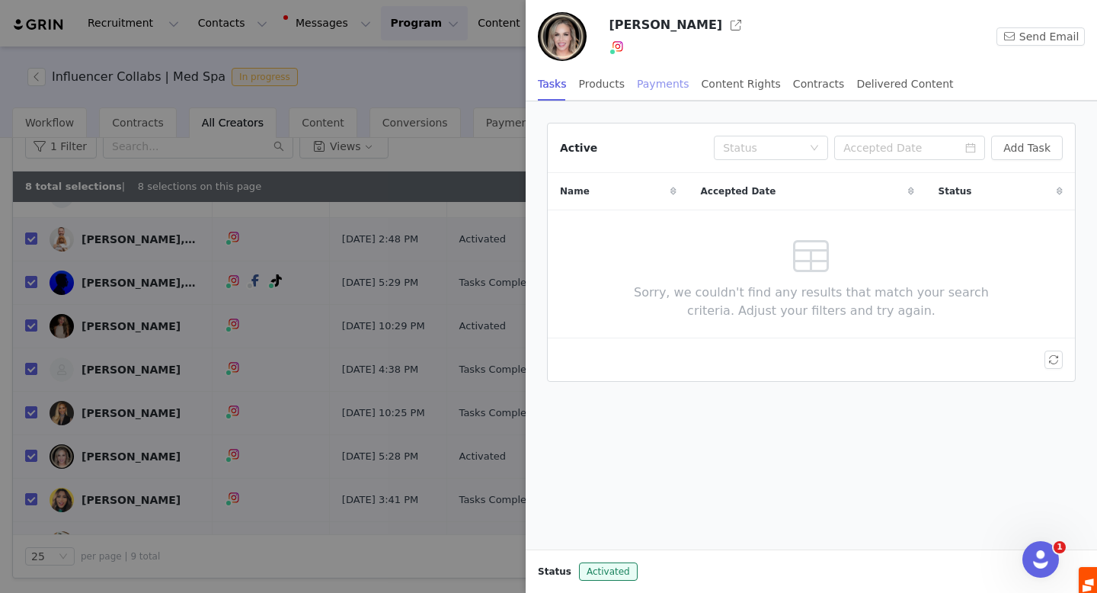
click at [661, 85] on div "Payments" at bounding box center [663, 84] width 53 height 34
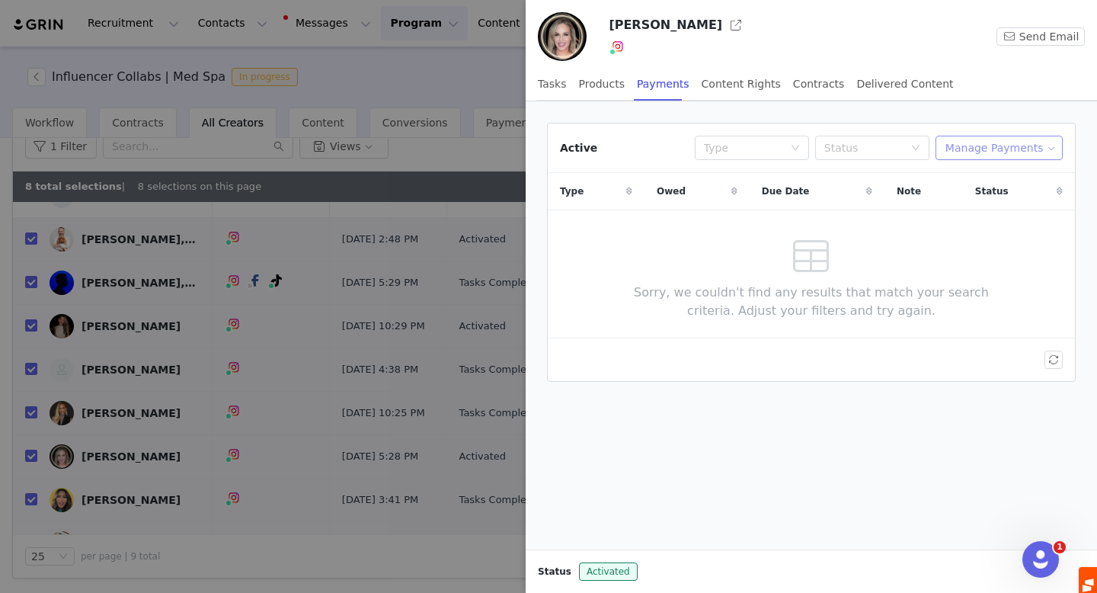
click at [971, 150] on button "Manage Payments" at bounding box center [999, 148] width 127 height 24
click at [984, 209] on span "Add Payable" at bounding box center [1004, 202] width 66 height 17
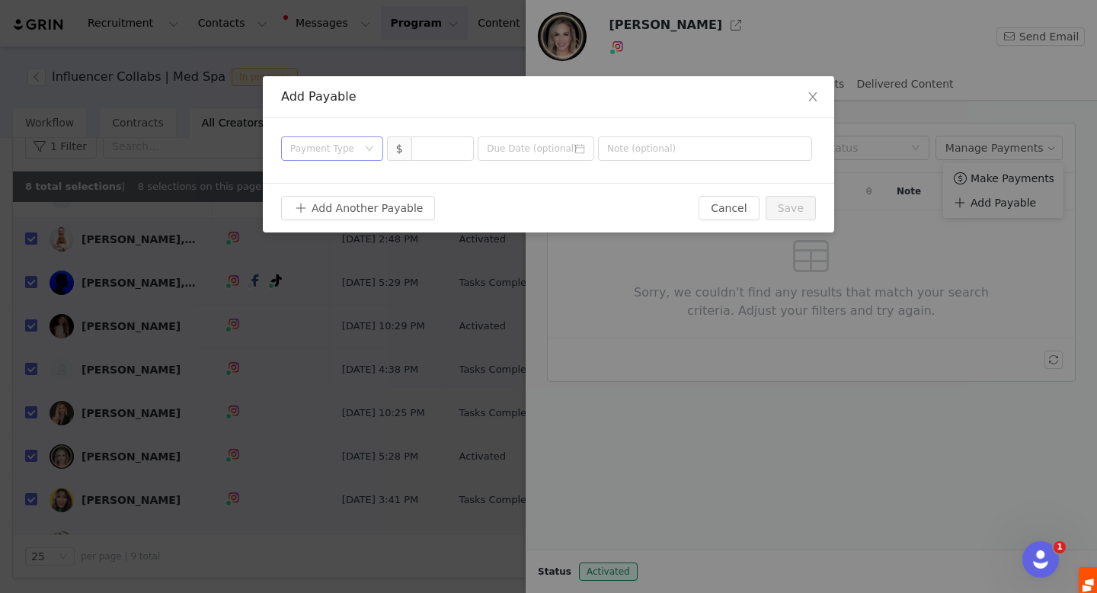
click at [310, 149] on div "Payment Type" at bounding box center [323, 148] width 67 height 15
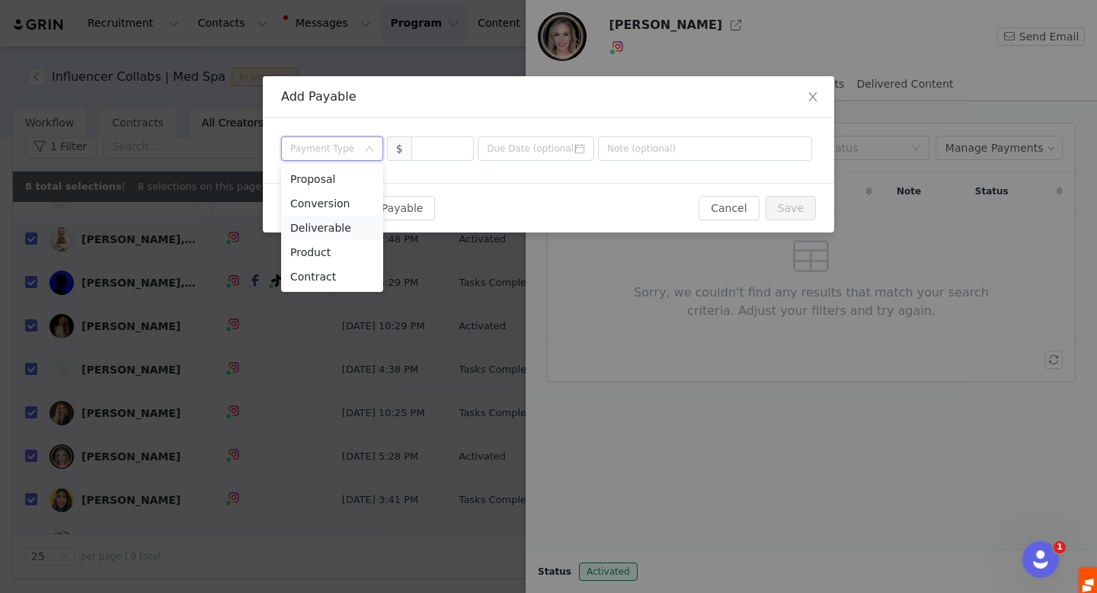
click at [340, 229] on li "Deliverable" at bounding box center [332, 228] width 102 height 24
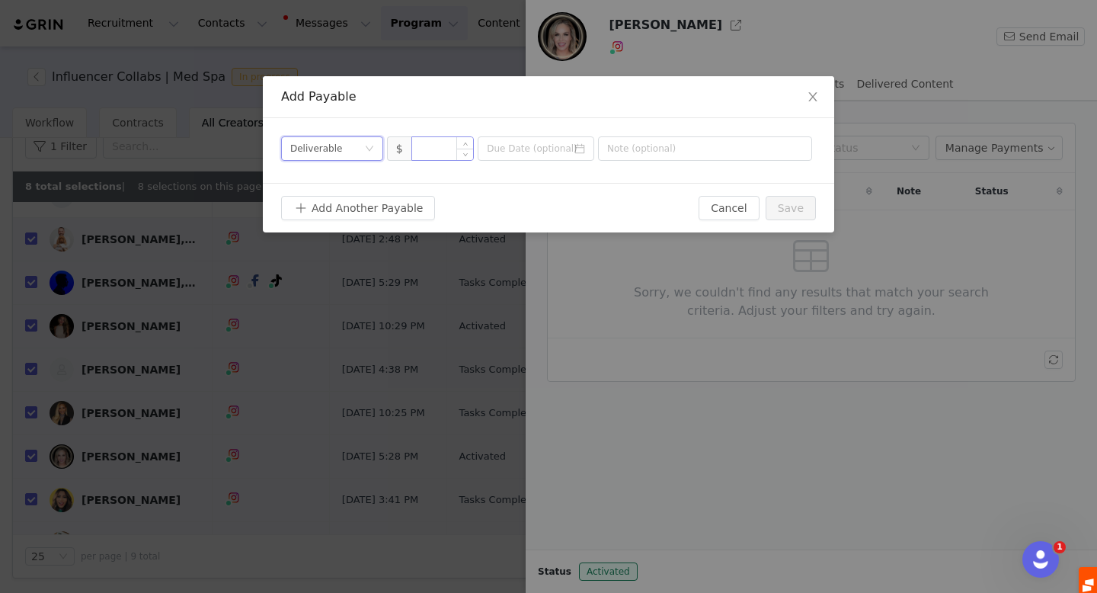
click at [435, 149] on input at bounding box center [443, 148] width 62 height 23
type input "2,000"
click at [581, 153] on icon "icon: calendar" at bounding box center [580, 149] width 10 height 10
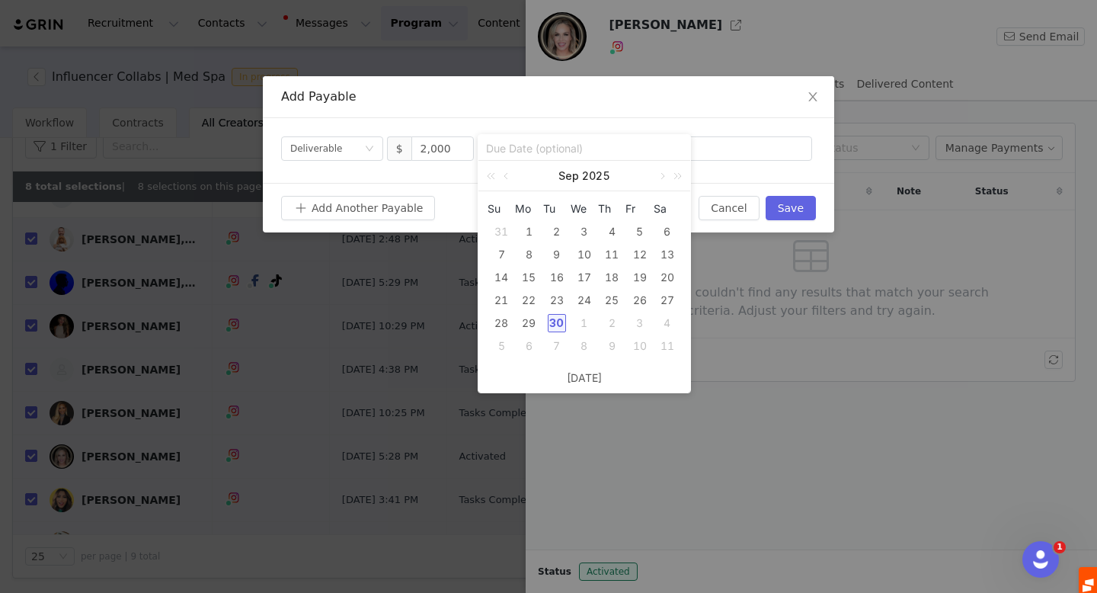
click at [555, 323] on div "30" at bounding box center [557, 323] width 18 height 18
type input "2025-09-30"
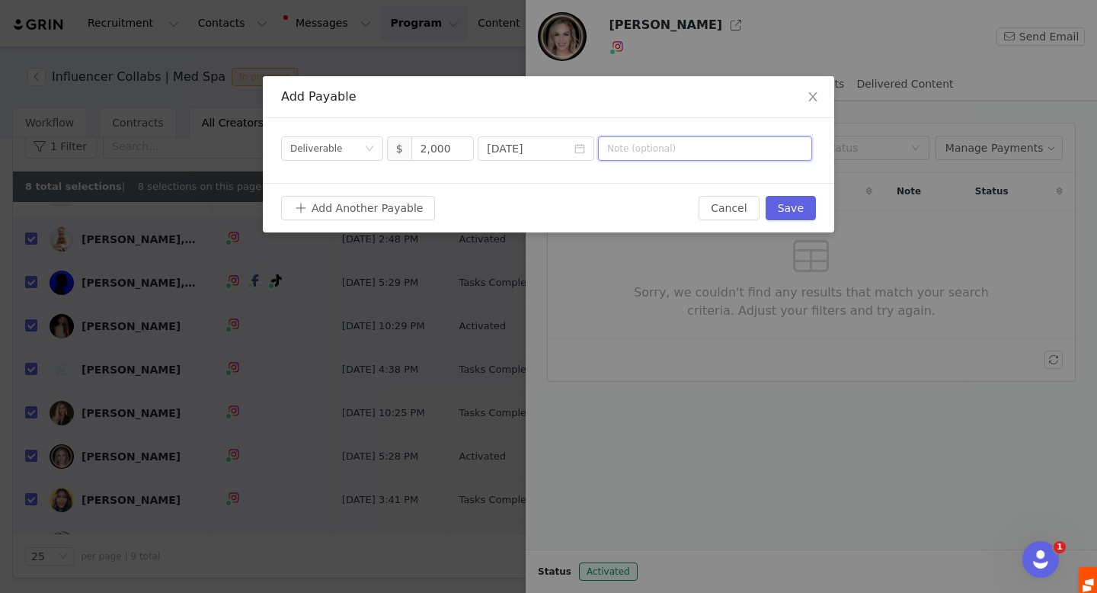
click at [641, 151] on input "text" at bounding box center [705, 148] width 214 height 24
type input "D"
type input "Sept 2025 Collab"
click at [795, 208] on button "Save" at bounding box center [791, 208] width 50 height 24
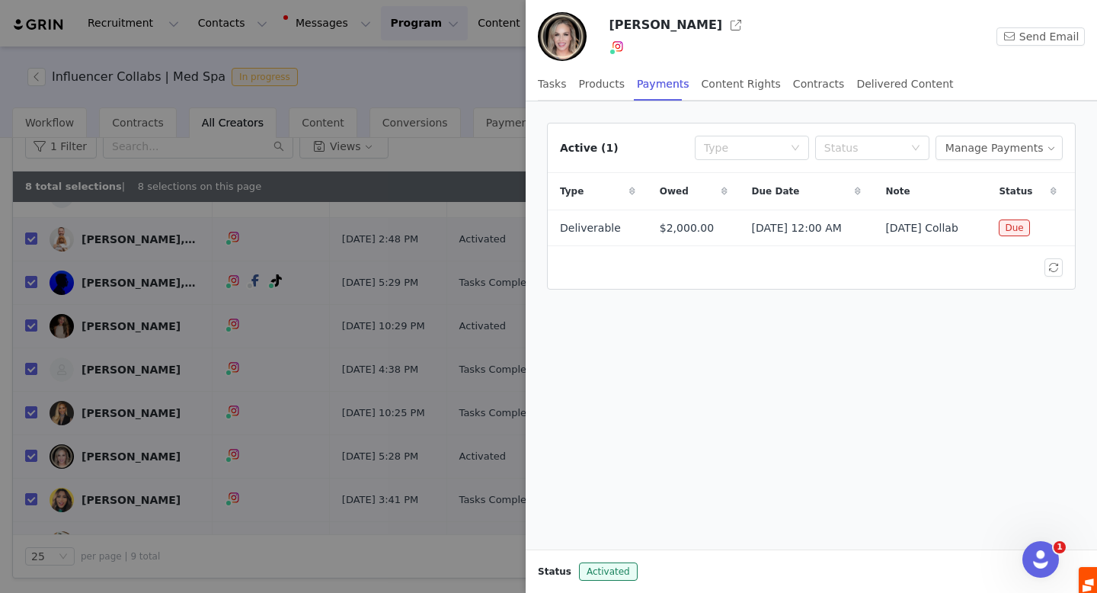
click at [181, 384] on div at bounding box center [548, 296] width 1097 height 593
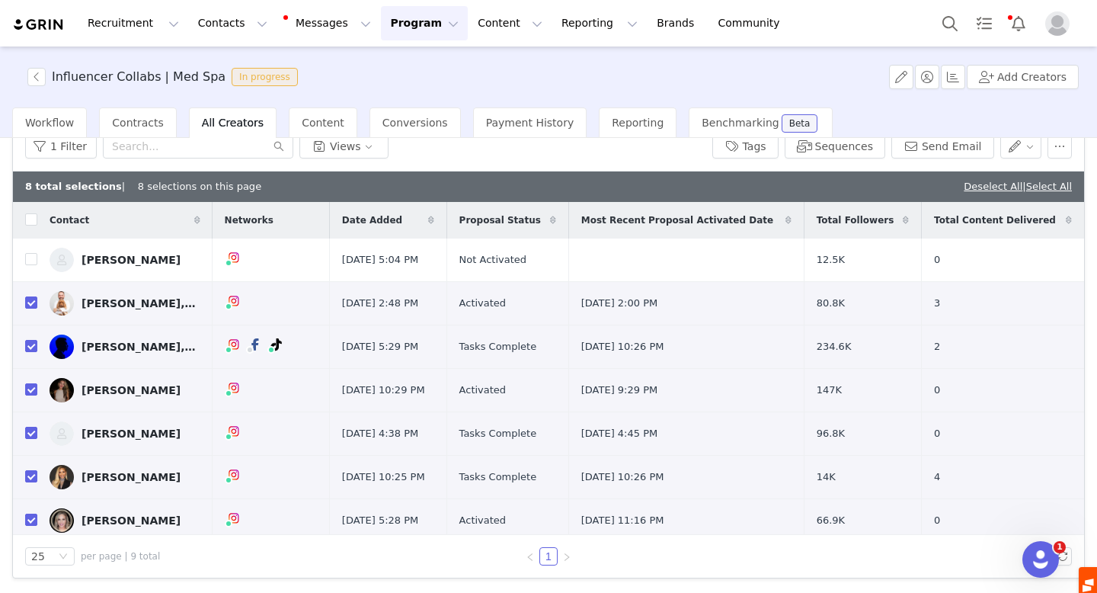
scroll to position [94, 0]
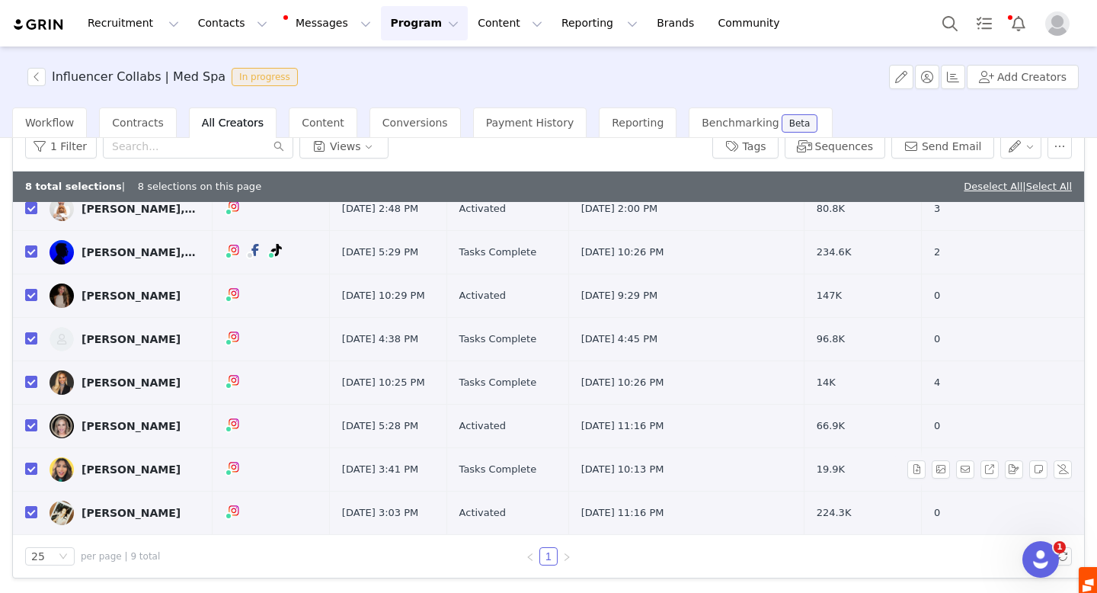
click at [136, 474] on div "[PERSON_NAME]" at bounding box center [131, 469] width 99 height 12
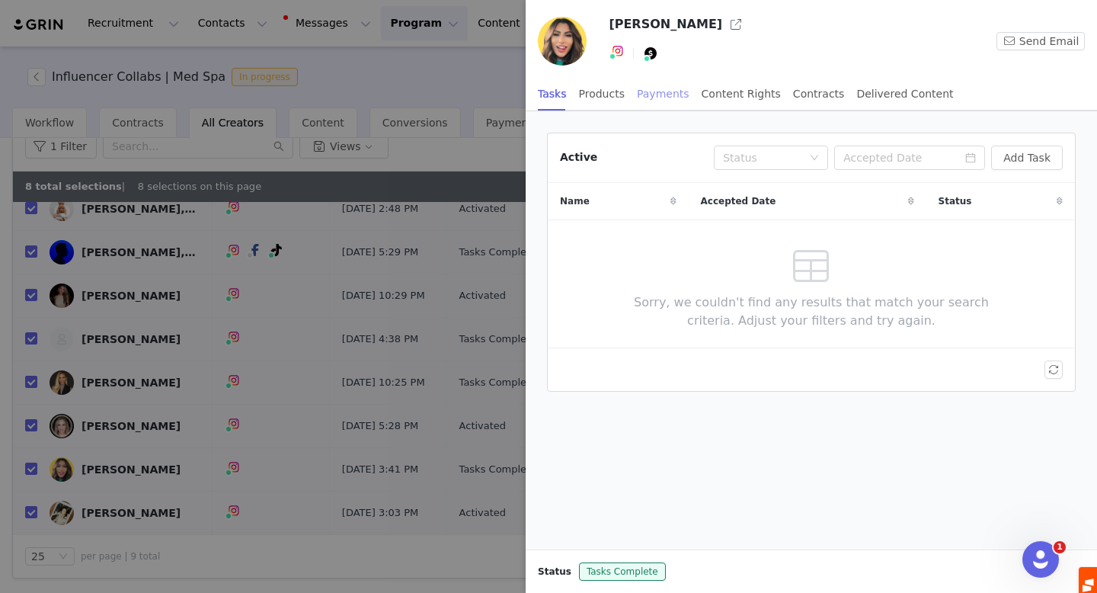
click at [676, 93] on div "Payments" at bounding box center [663, 94] width 53 height 34
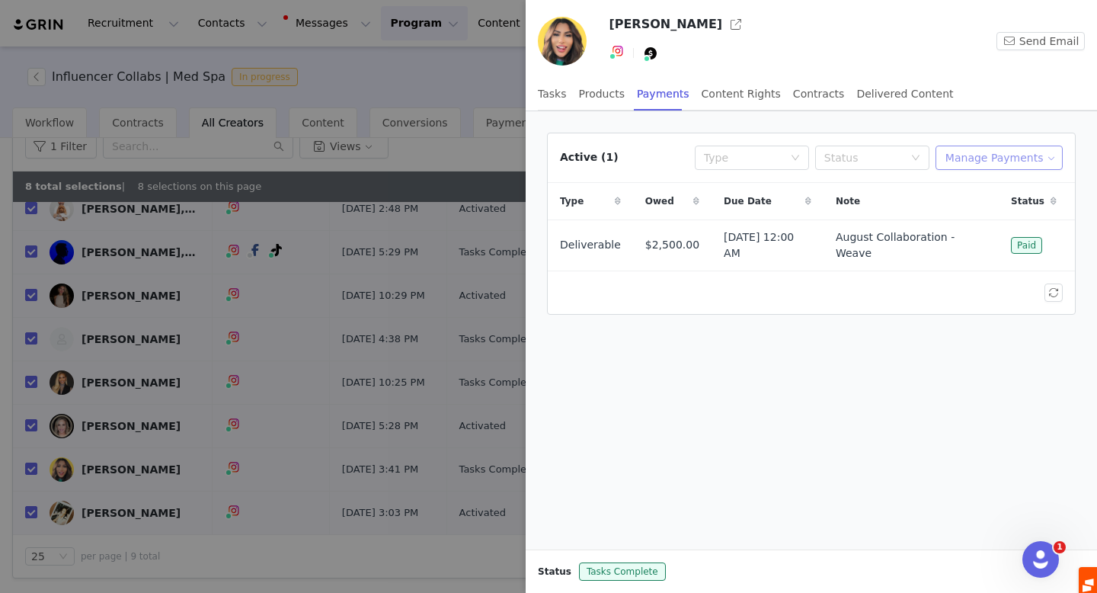
click at [1014, 152] on button "Manage Payments" at bounding box center [999, 158] width 127 height 24
click at [978, 214] on span "Add Payable" at bounding box center [1004, 212] width 66 height 17
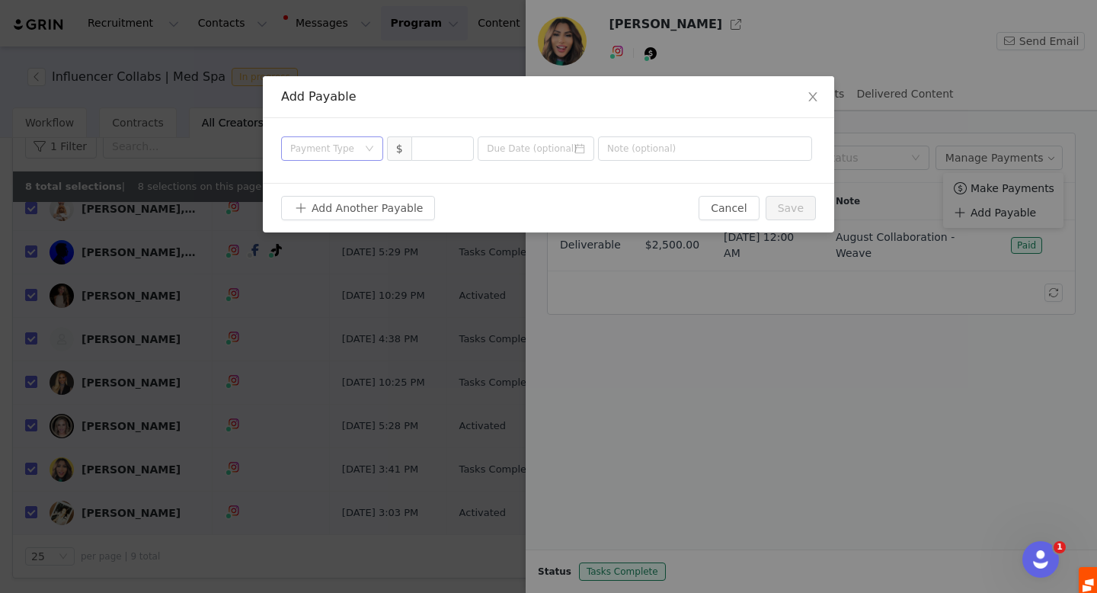
click at [354, 152] on div "Payment Type" at bounding box center [323, 148] width 67 height 15
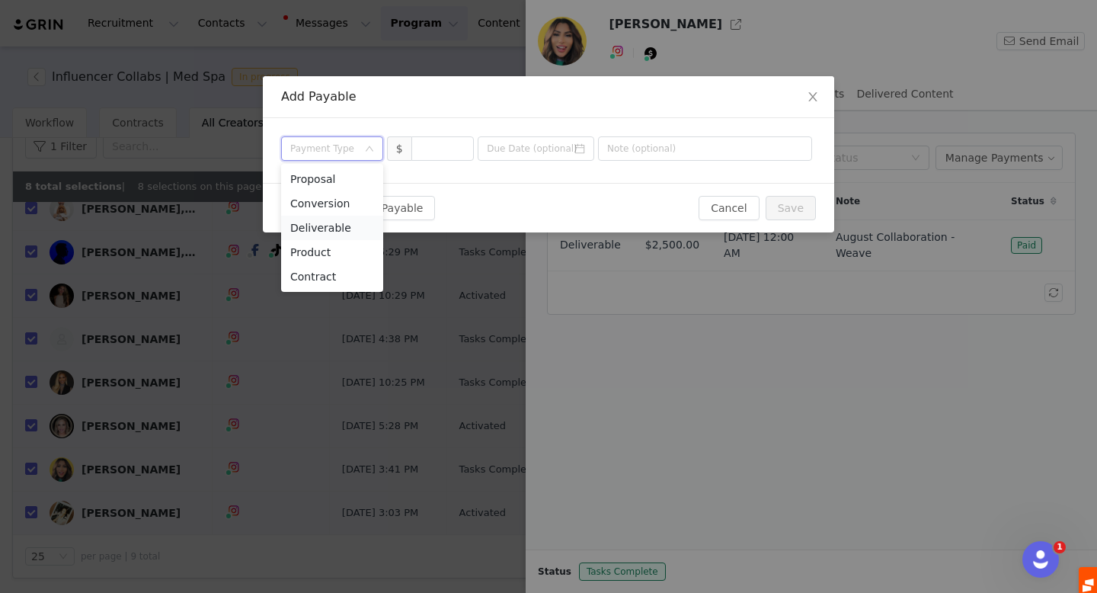
click at [350, 231] on li "Deliverable" at bounding box center [332, 228] width 102 height 24
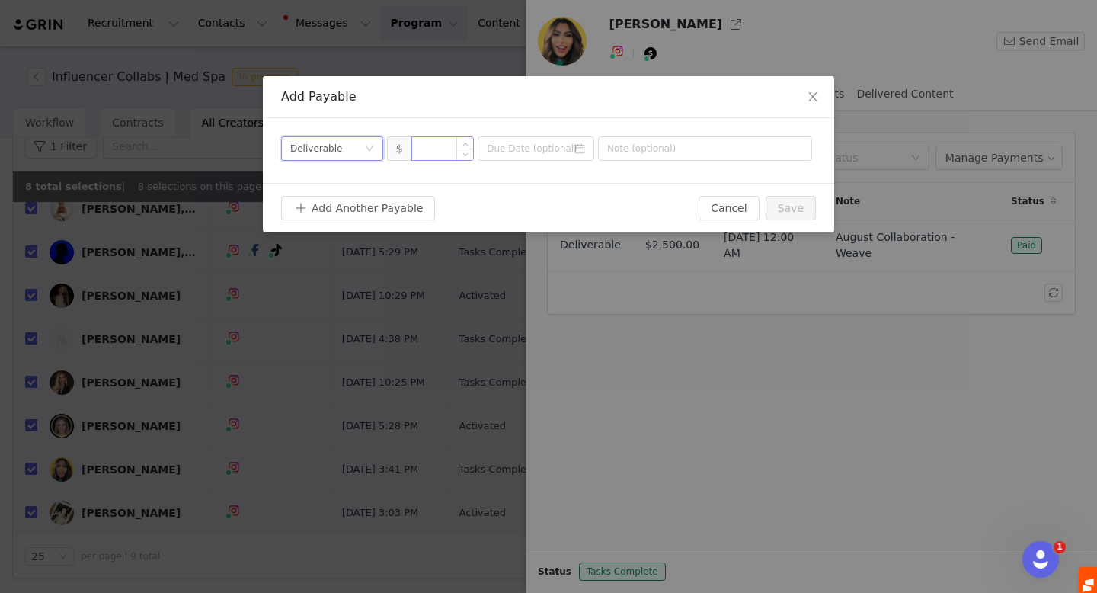
click at [425, 148] on input at bounding box center [443, 148] width 62 height 23
type input "5,000"
click at [549, 140] on input at bounding box center [536, 148] width 117 height 24
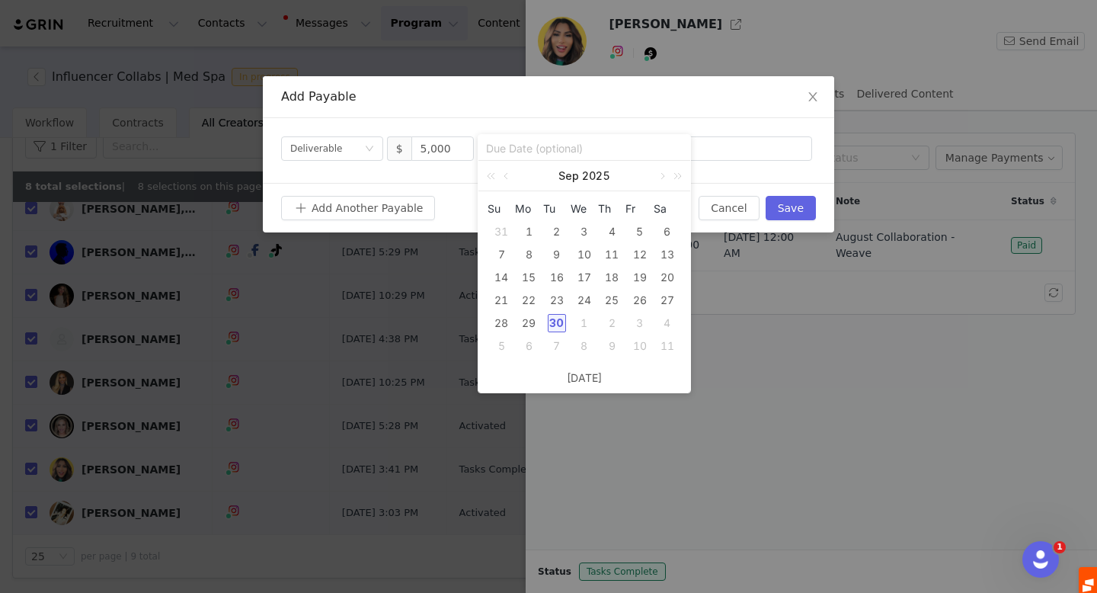
click at [556, 325] on div "30" at bounding box center [557, 323] width 18 height 18
type input "2025-09-30"
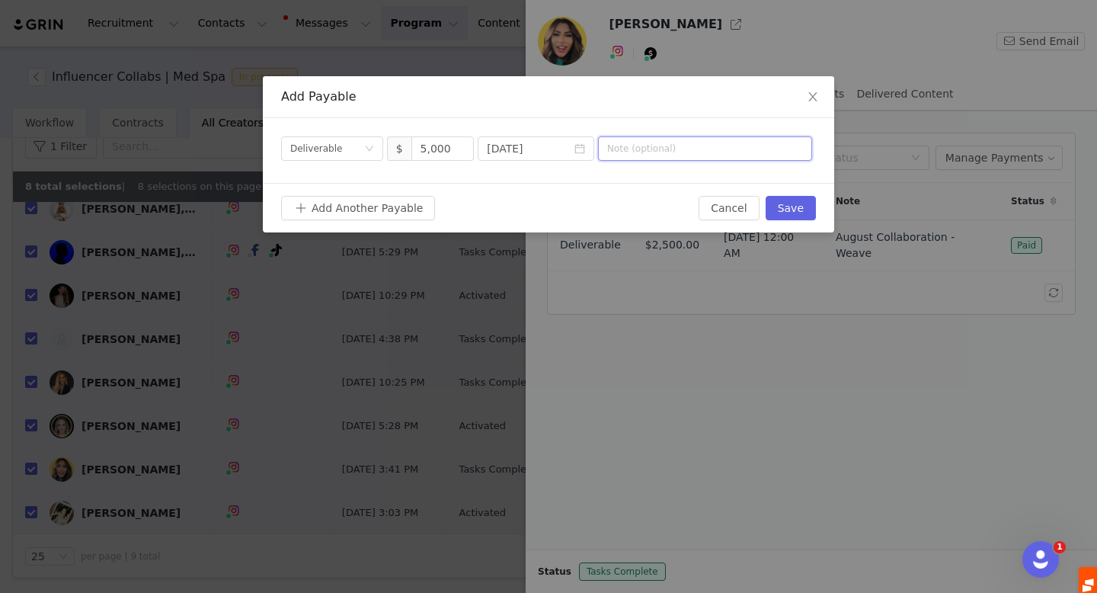
click at [651, 149] on input "text" at bounding box center [705, 148] width 214 height 24
type input "Q4 2025 - Q1 2025 Collab"
click at [804, 213] on button "Save" at bounding box center [791, 208] width 50 height 24
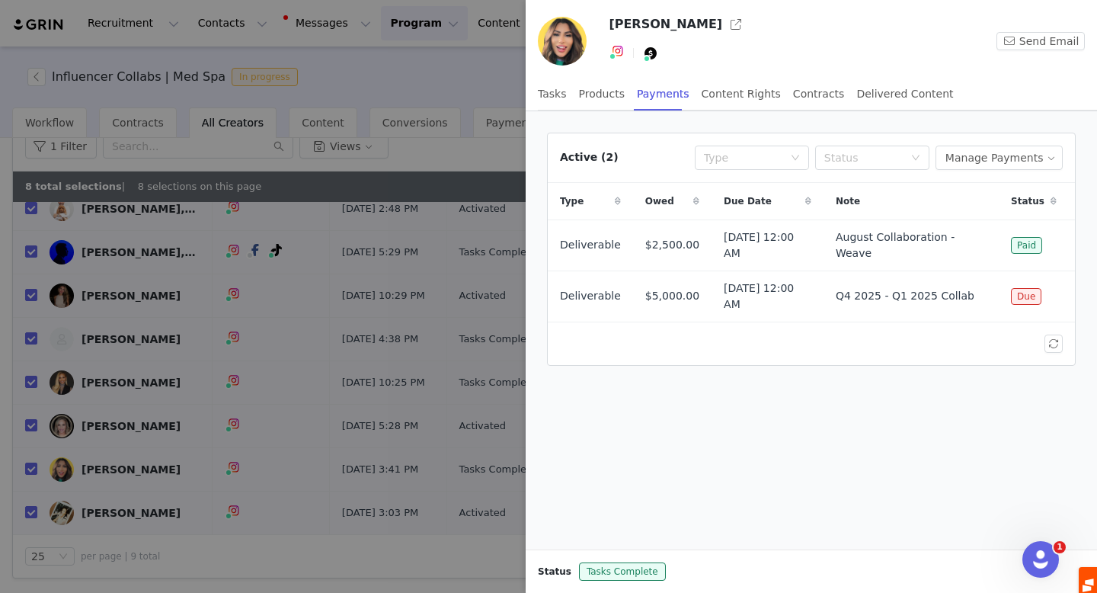
click at [170, 498] on div at bounding box center [548, 296] width 1097 height 593
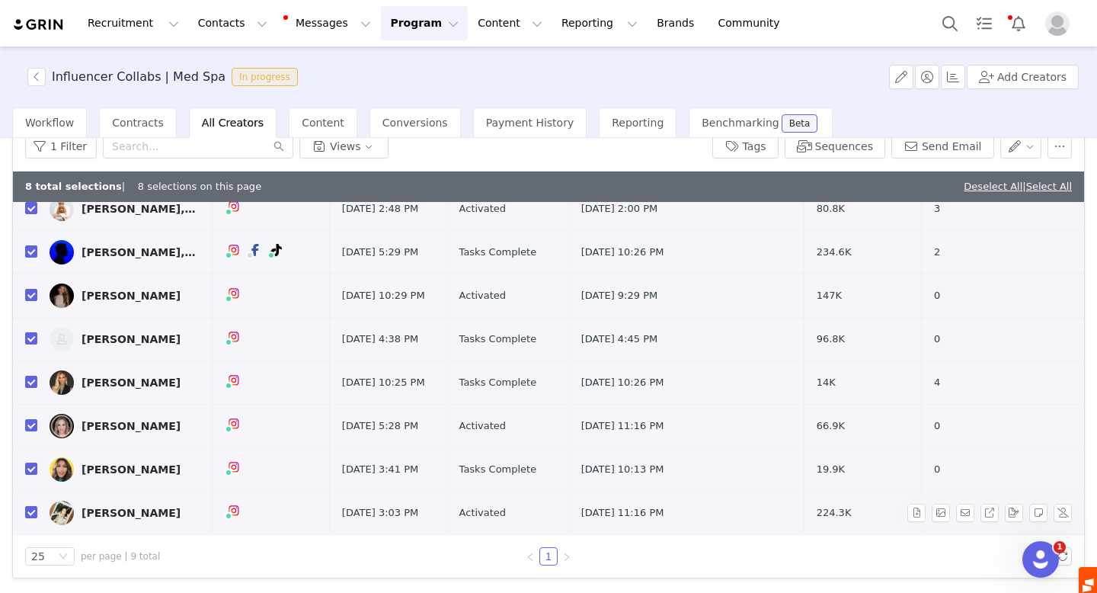
click at [131, 513] on div "[PERSON_NAME]" at bounding box center [131, 513] width 99 height 12
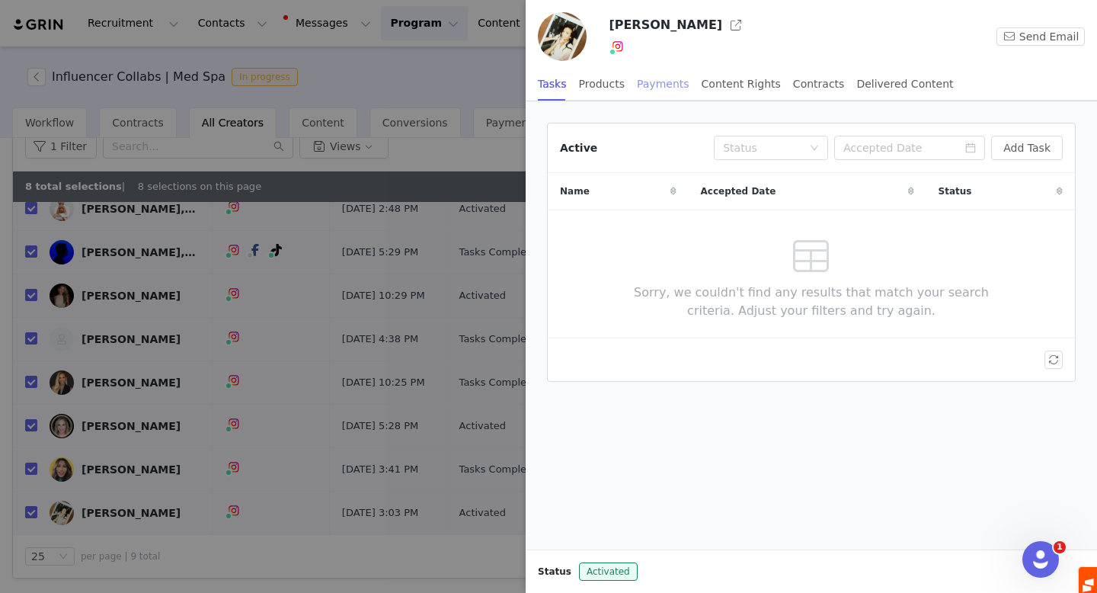
click at [667, 85] on div "Payments" at bounding box center [663, 84] width 53 height 34
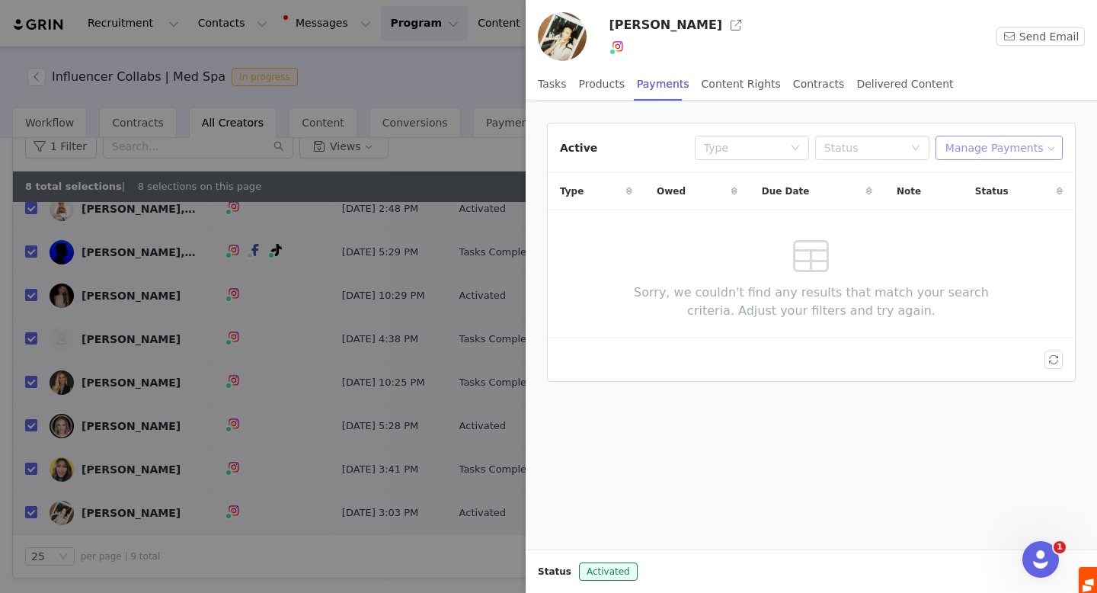
click at [978, 143] on button "Manage Payments" at bounding box center [999, 148] width 127 height 24
click at [975, 207] on span "Add Payable" at bounding box center [1004, 202] width 66 height 17
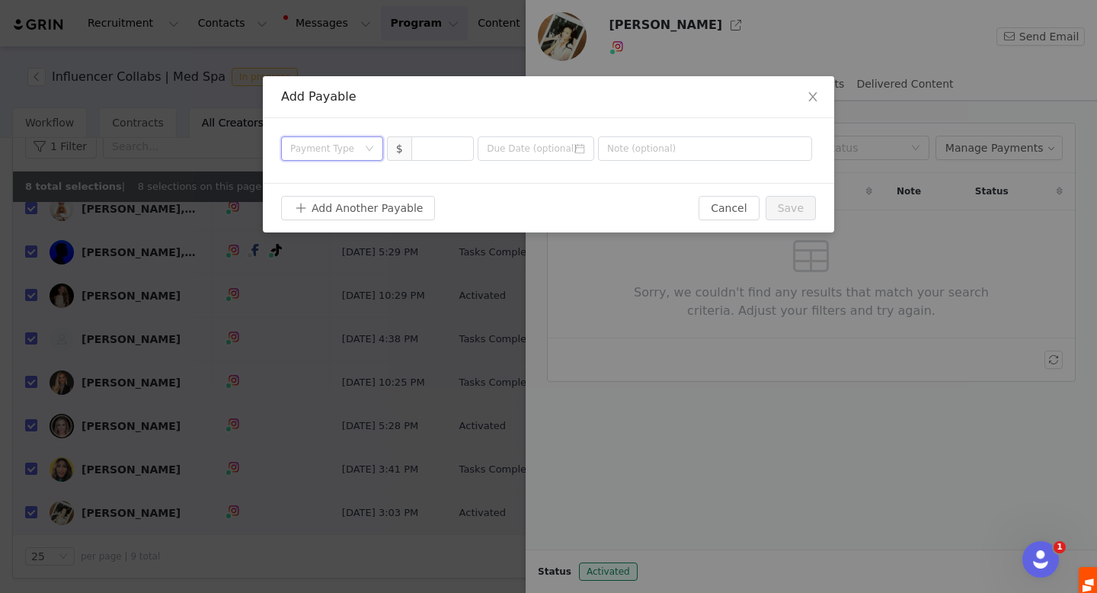
click at [344, 139] on div "Payment Type" at bounding box center [327, 148] width 74 height 23
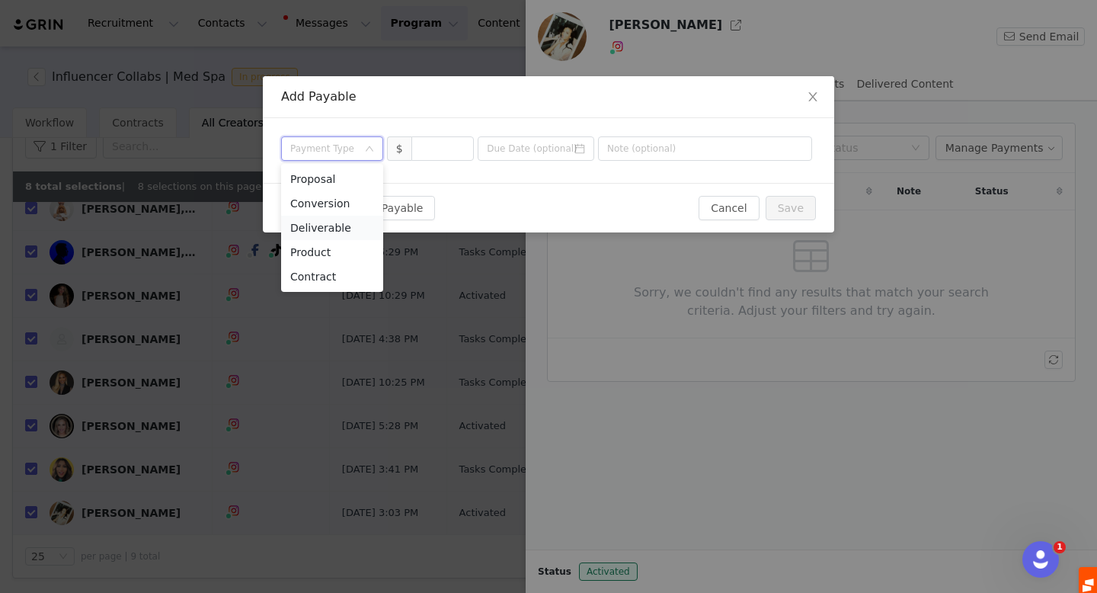
click at [340, 227] on li "Deliverable" at bounding box center [332, 228] width 102 height 24
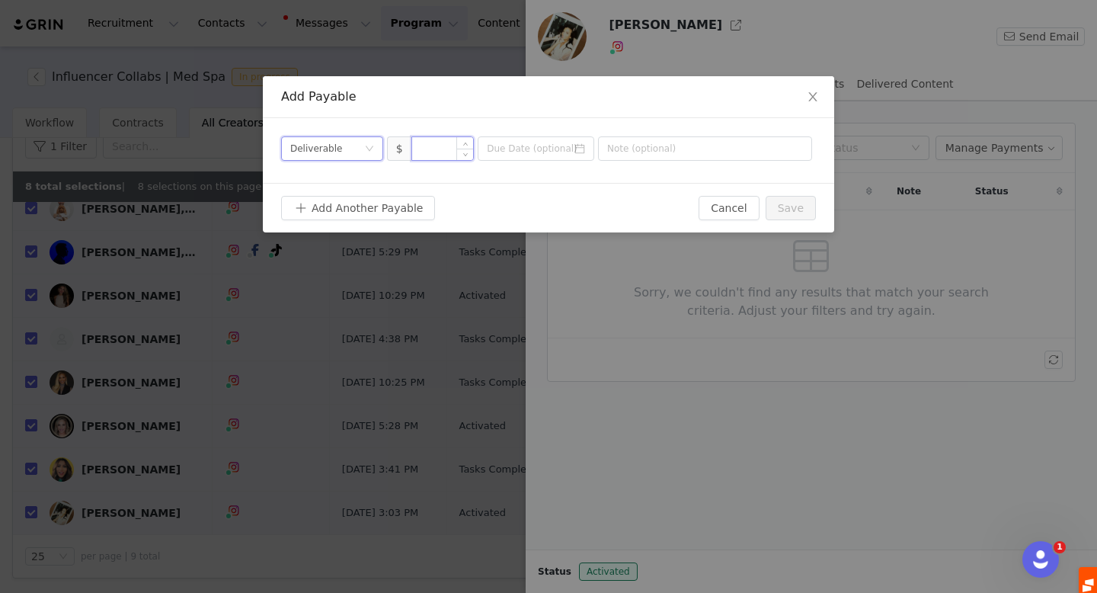
click at [437, 152] on input at bounding box center [443, 148] width 62 height 23
paste input "11,400"
type input "11,400"
click at [526, 152] on input at bounding box center [536, 148] width 117 height 24
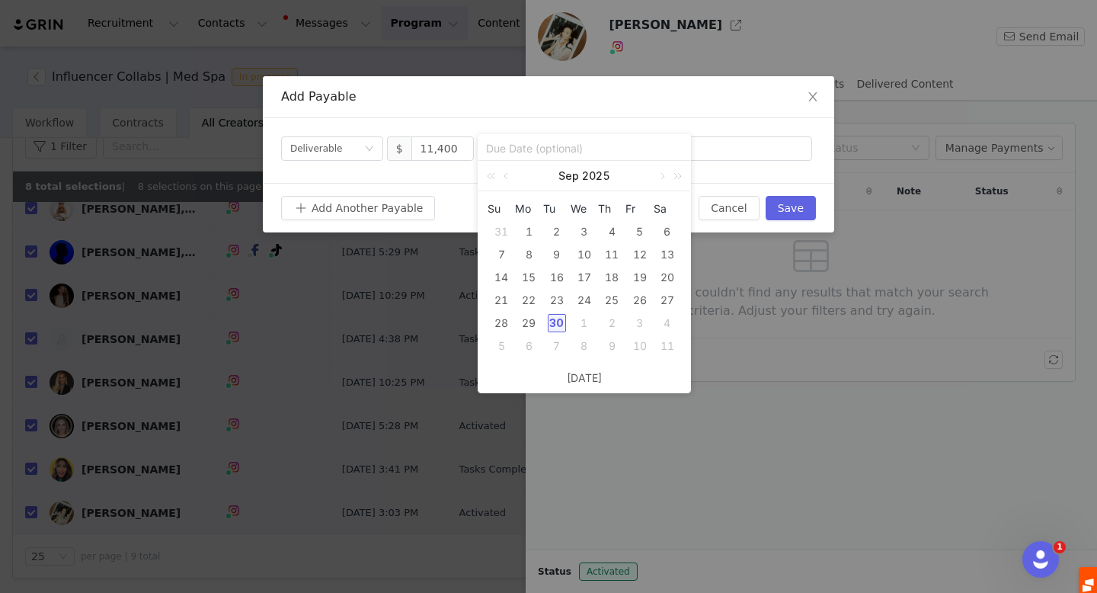
click at [555, 320] on div "30" at bounding box center [557, 323] width 18 height 18
type input "2025-09-30"
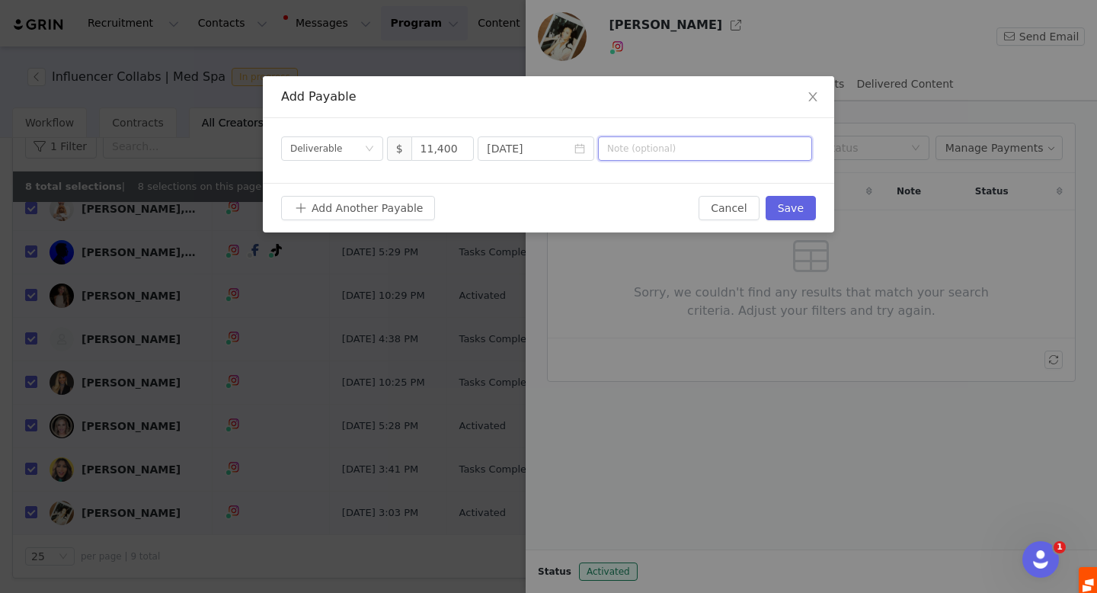
click at [706, 147] on input "text" at bounding box center [705, 148] width 214 height 24
type input "Oct 2025 Collab"
click at [798, 209] on button "Save" at bounding box center [791, 208] width 50 height 24
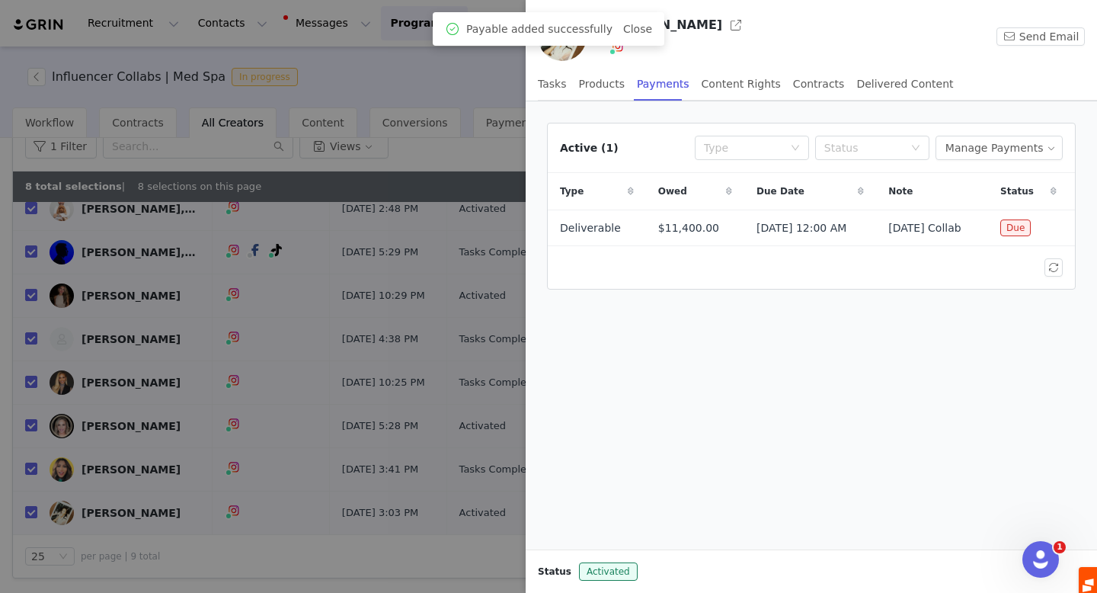
click at [462, 92] on div at bounding box center [548, 296] width 1097 height 593
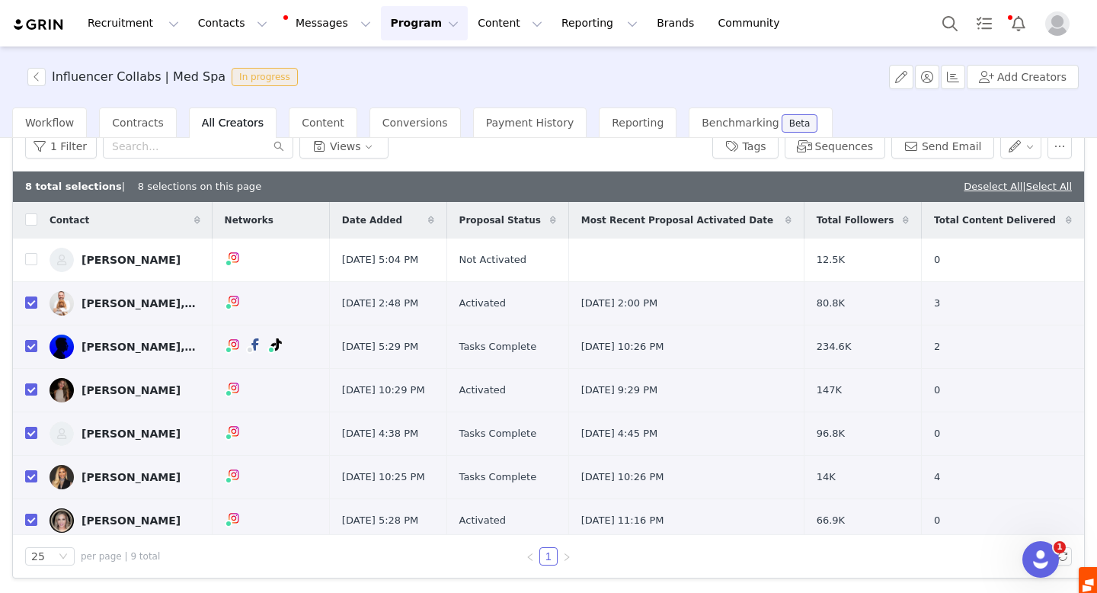
scroll to position [0, 0]
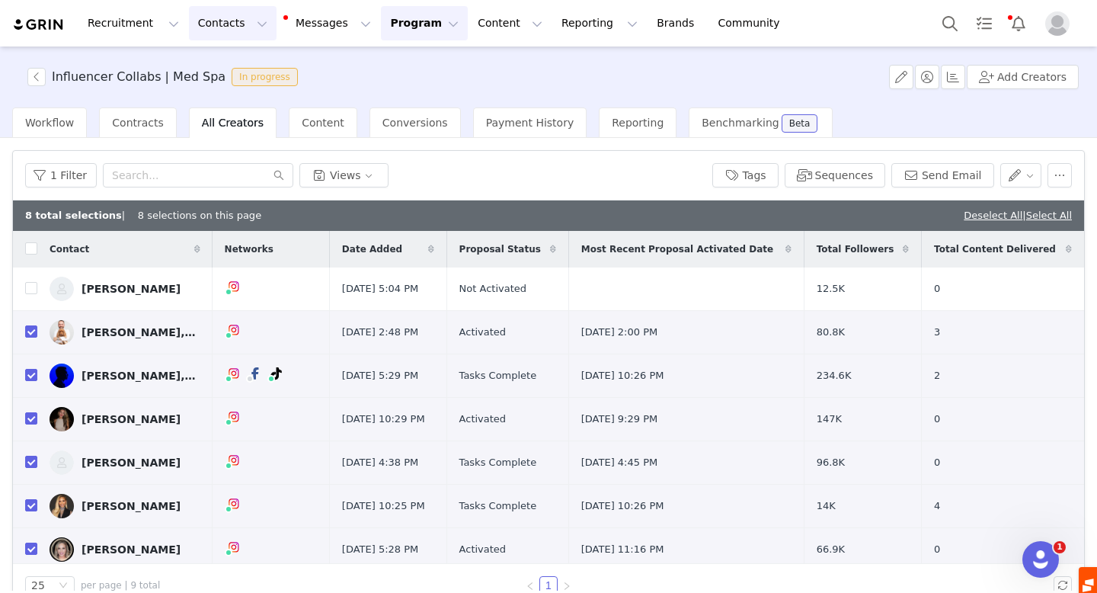
click at [195, 22] on button "Contacts Contacts" at bounding box center [233, 23] width 88 height 34
click at [226, 68] on p "Creators" at bounding box center [213, 67] width 46 height 16
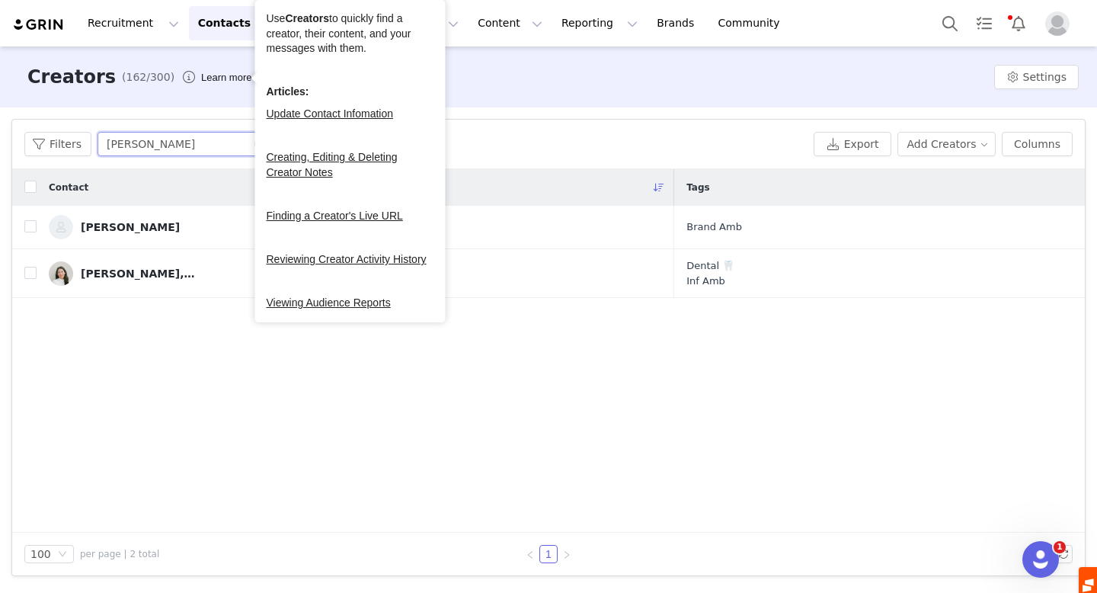
click at [151, 144] on input "jenny" at bounding box center [193, 144] width 190 height 24
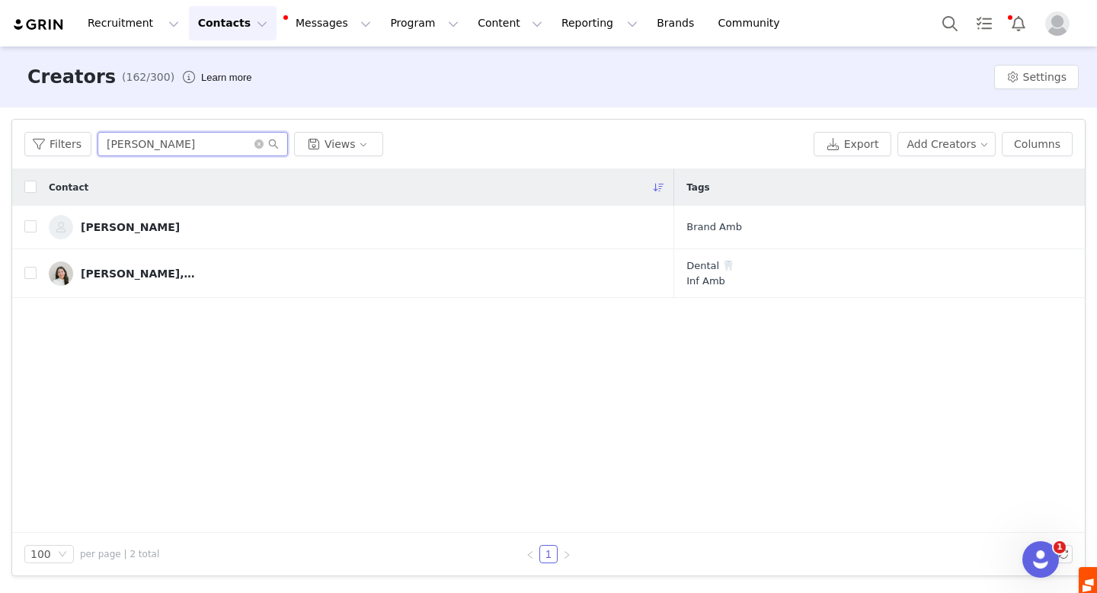
click at [151, 144] on input "jenny" at bounding box center [193, 144] width 190 height 24
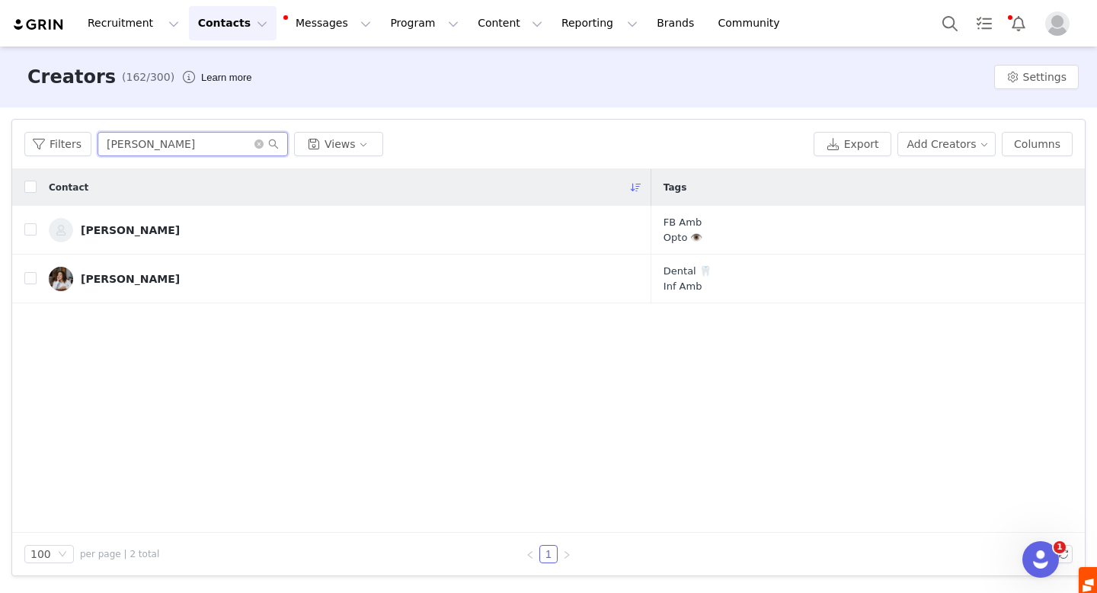
click at [147, 146] on input "[PERSON_NAME]" at bounding box center [193, 144] width 190 height 24
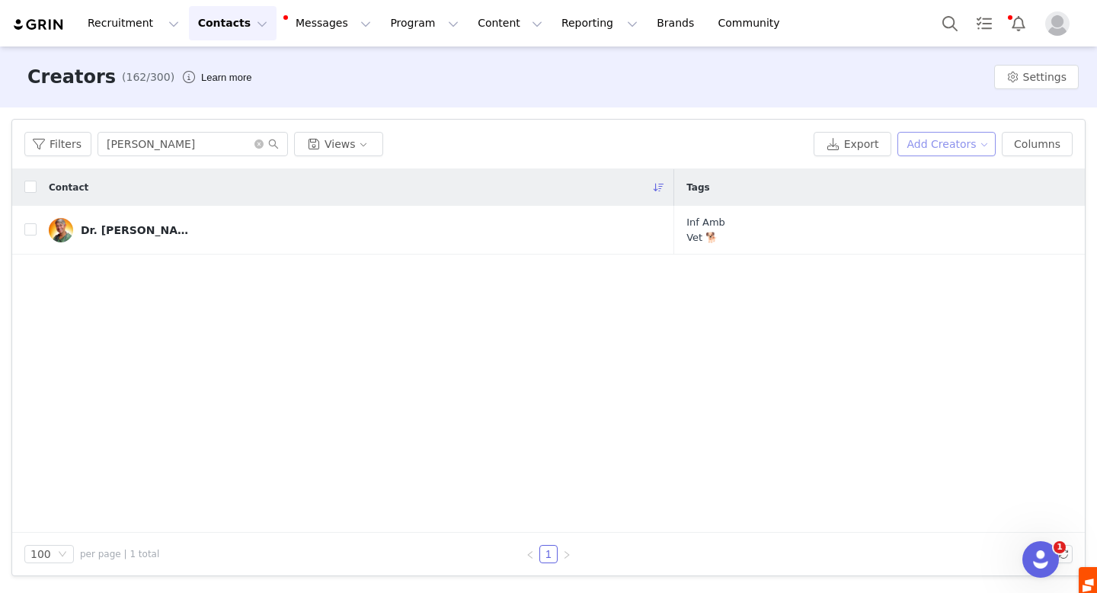
click at [923, 140] on button "Add Creators" at bounding box center [947, 144] width 99 height 24
click at [931, 179] on span "Add a Creator" at bounding box center [950, 174] width 74 height 17
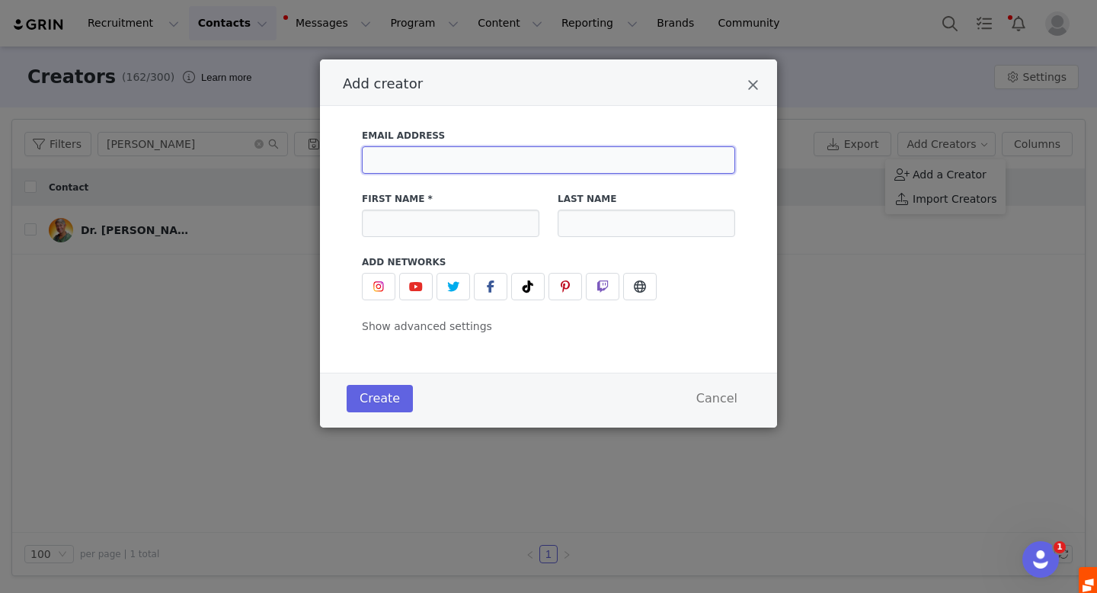
click at [472, 159] on input "Add creator" at bounding box center [548, 159] width 373 height 27
click at [750, 82] on icon "Close" at bounding box center [752, 85] width 11 height 15
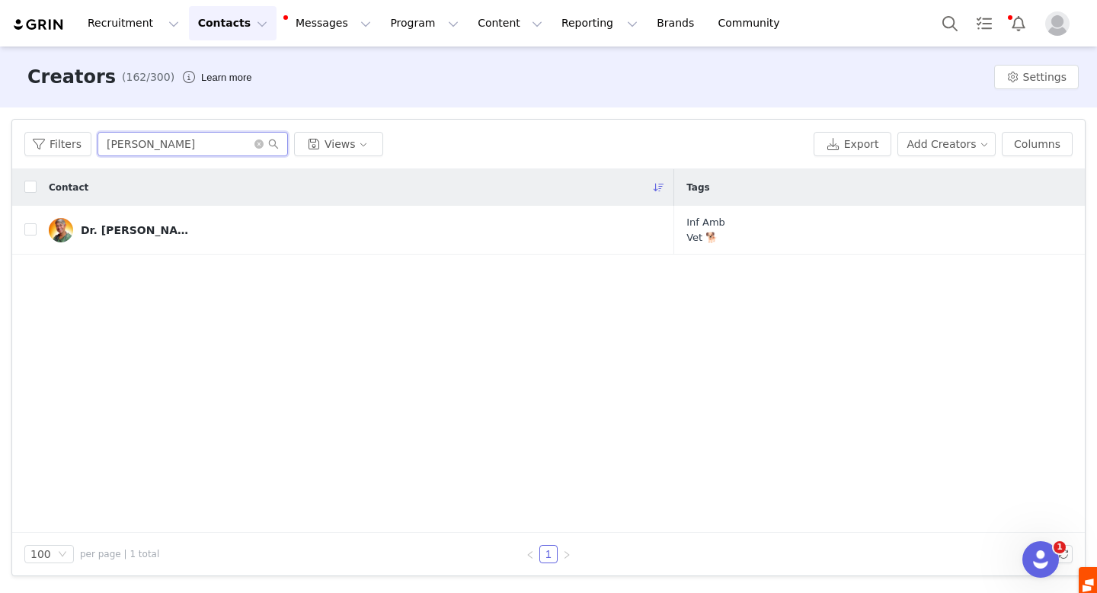
click at [130, 142] on input "emily" at bounding box center [193, 144] width 190 height 24
type input "[PERSON_NAME]"
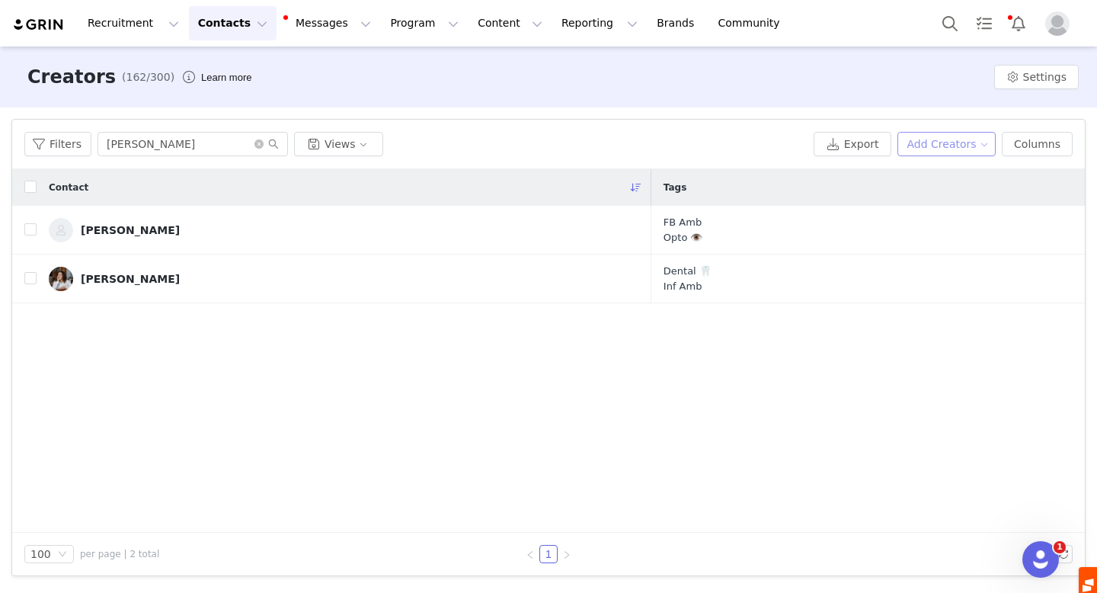
click at [936, 140] on button "Add Creators" at bounding box center [947, 144] width 99 height 24
click at [922, 174] on span "Add a Creator" at bounding box center [950, 174] width 74 height 17
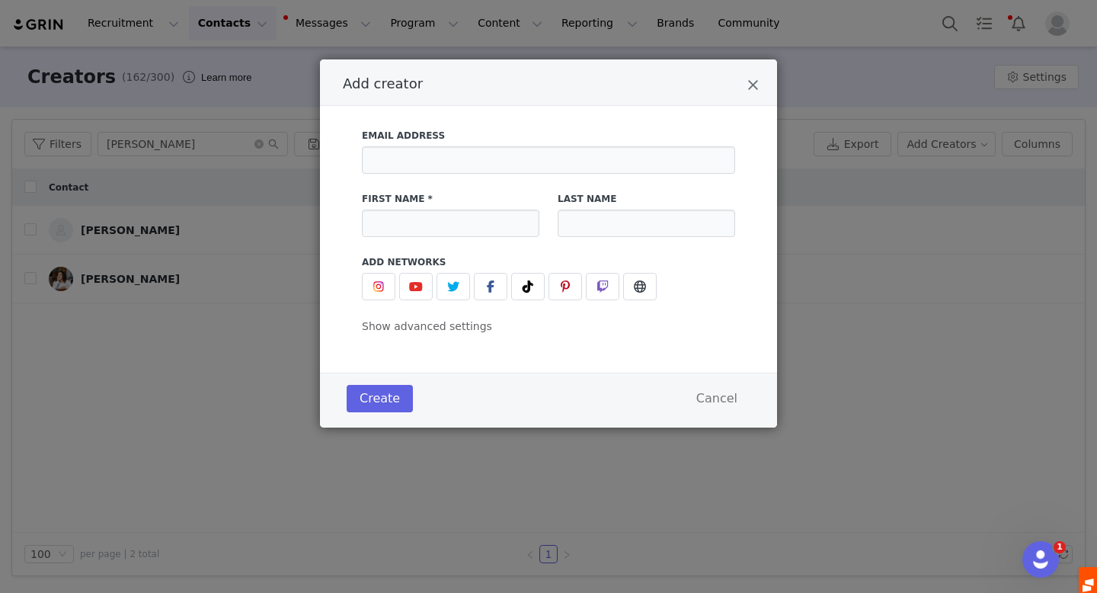
click at [436, 237] on div "First Name *" at bounding box center [451, 214] width 196 height 63
click at [426, 222] on input "Add creator" at bounding box center [451, 223] width 178 height 27
paste input "[PERSON_NAME]"
click at [426, 224] on input "[PERSON_NAME]" at bounding box center [451, 223] width 178 height 27
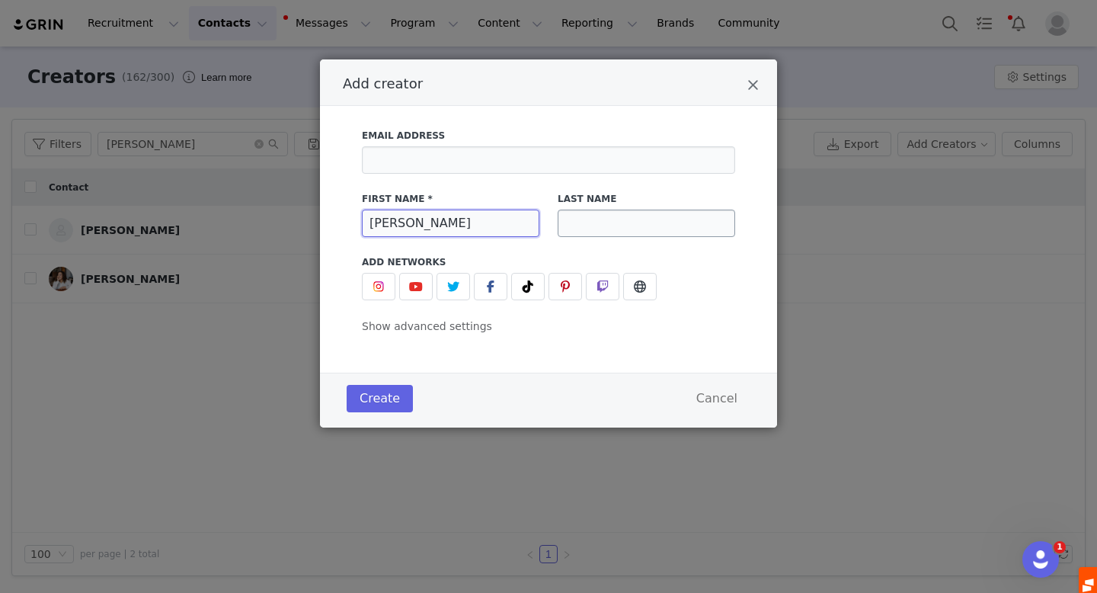
type input "Olivia"
click at [577, 222] on input "Add creator" at bounding box center [647, 223] width 178 height 27
paste input "Salmen"
type input "Salmen"
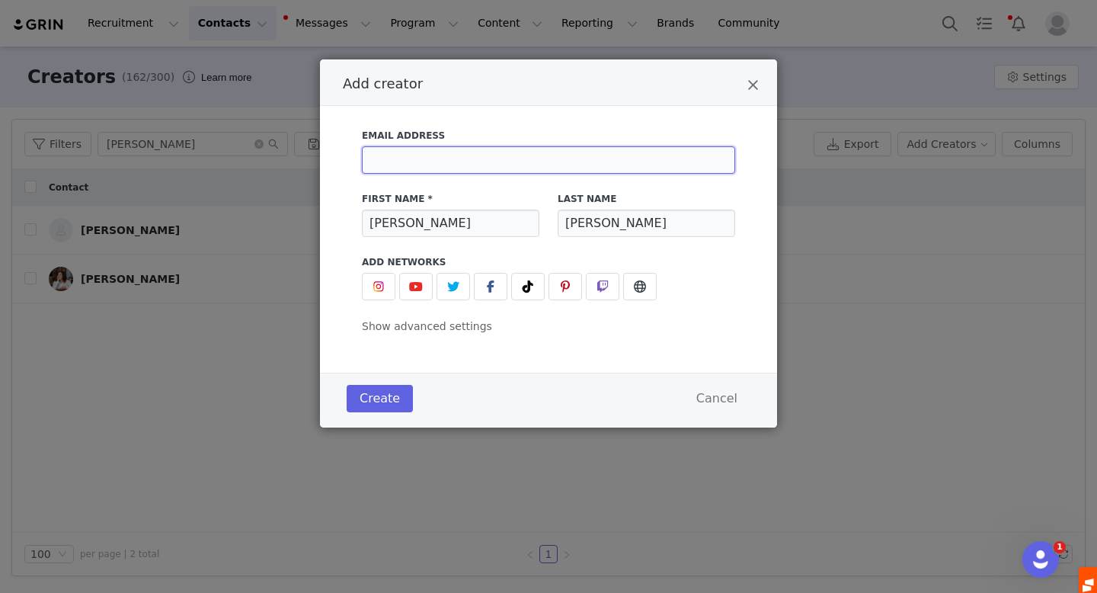
click at [490, 163] on input "Add creator" at bounding box center [548, 159] width 373 height 27
paste input "emily@evolvmanagement.com"
type input "emily@evolvmanagement.com"
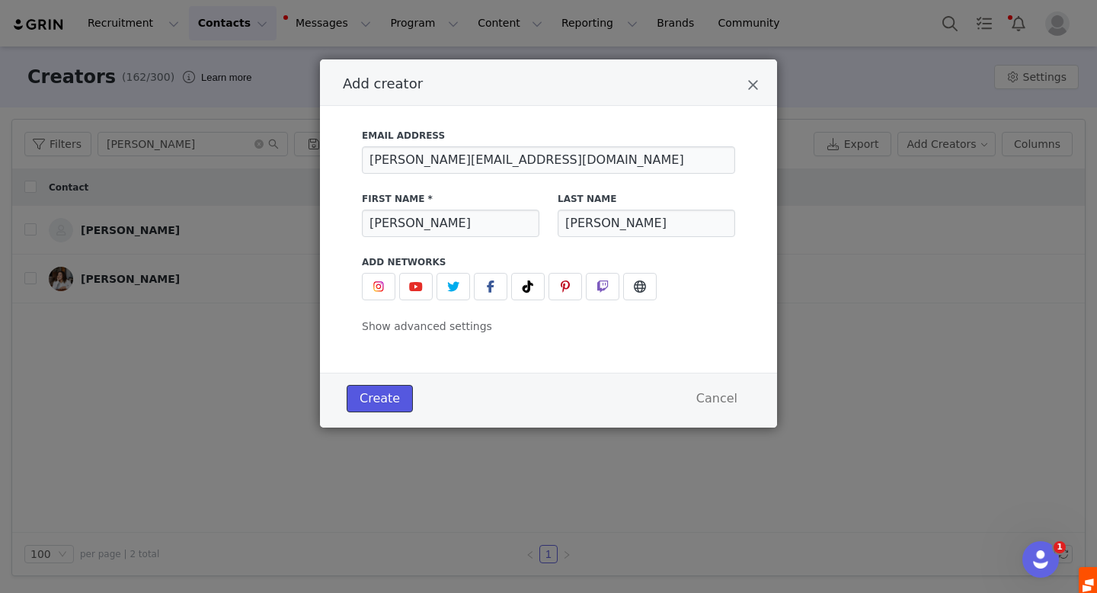
click at [391, 394] on button "Create" at bounding box center [380, 398] width 66 height 27
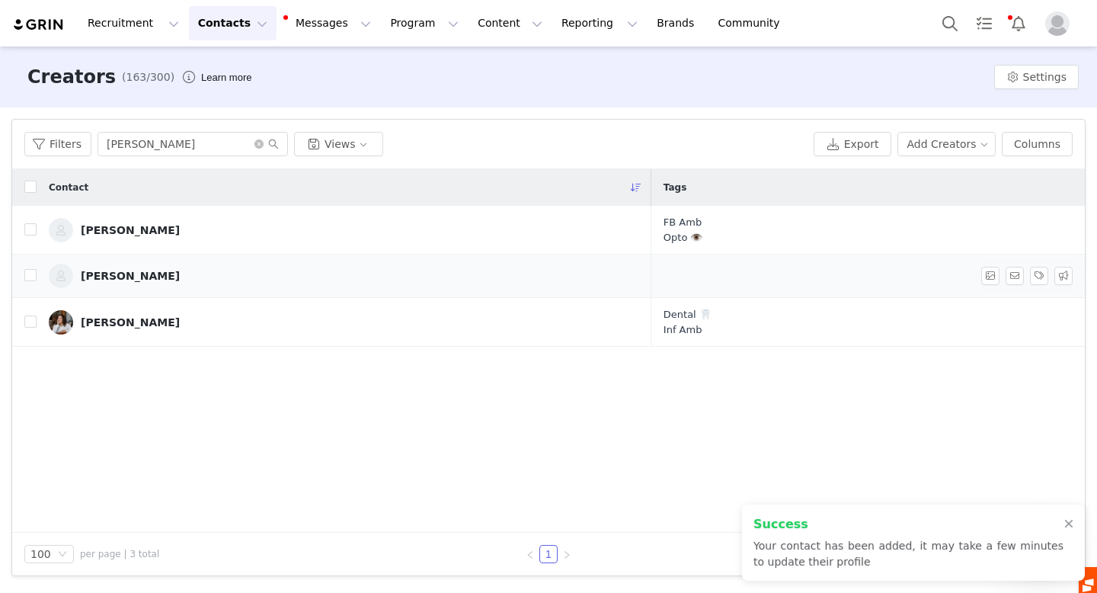
click at [126, 271] on div "[PERSON_NAME]" at bounding box center [130, 276] width 99 height 12
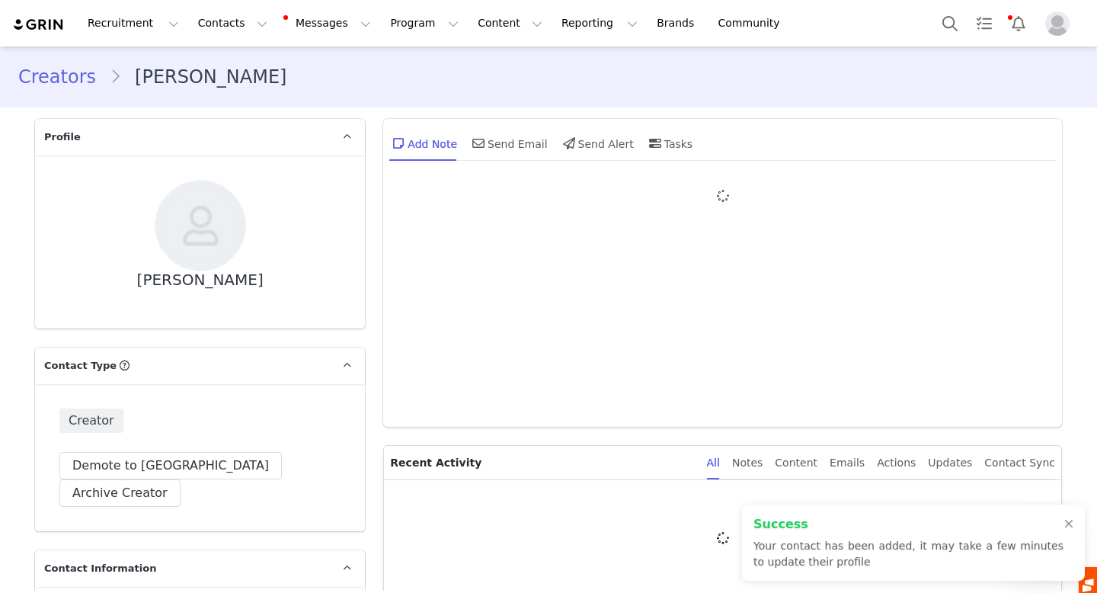
type input "+1 (United States)"
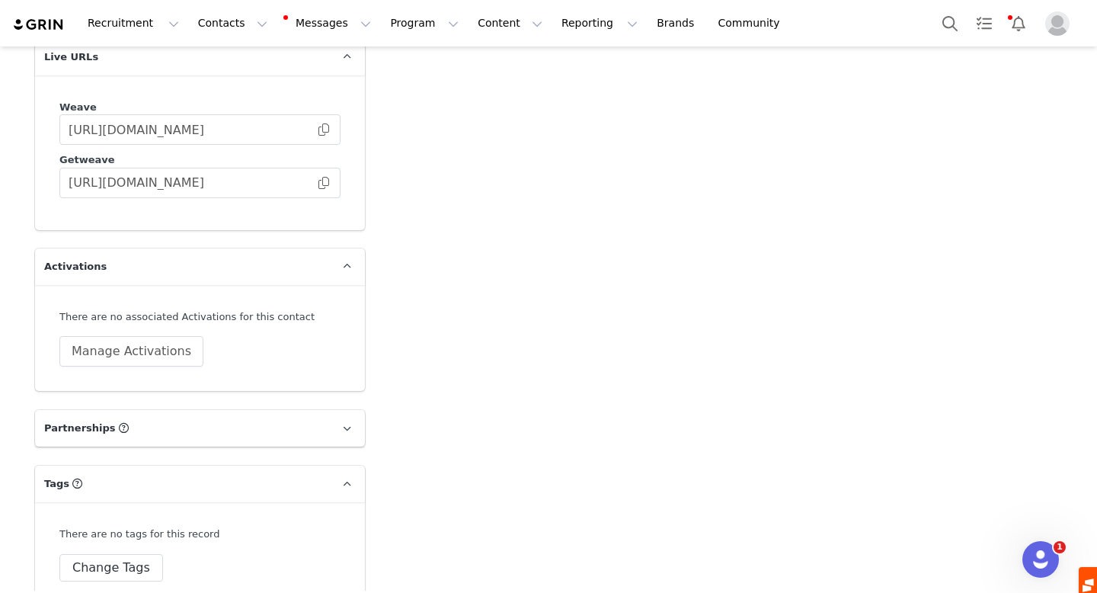
scroll to position [2681, 0]
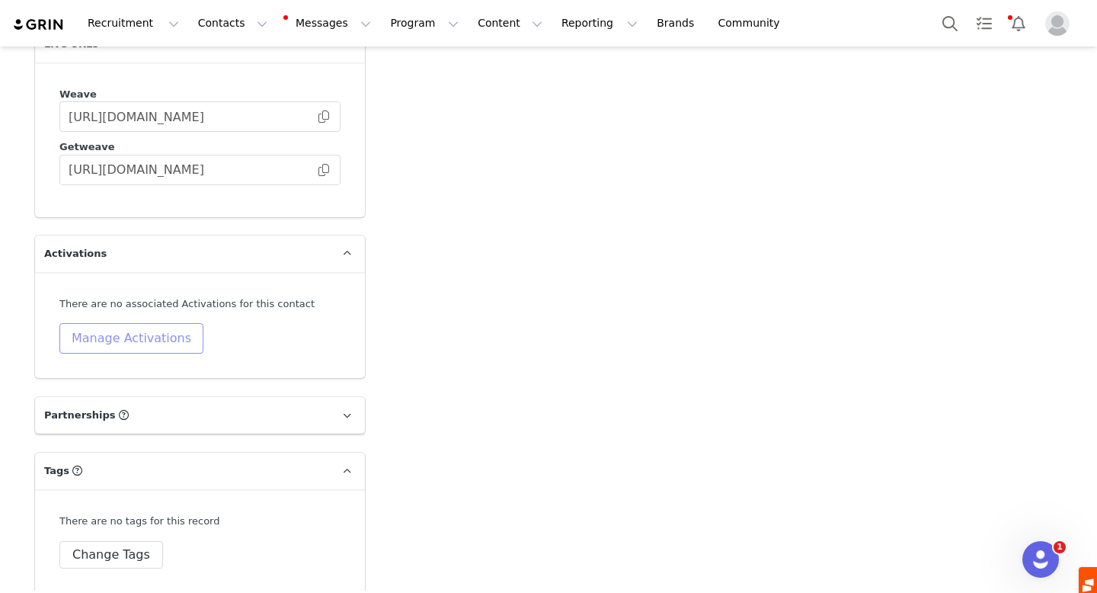
click at [133, 323] on button "Manage Activations" at bounding box center [131, 338] width 144 height 30
click at [137, 357] on div "Select Activation" at bounding box center [92, 356] width 149 height 23
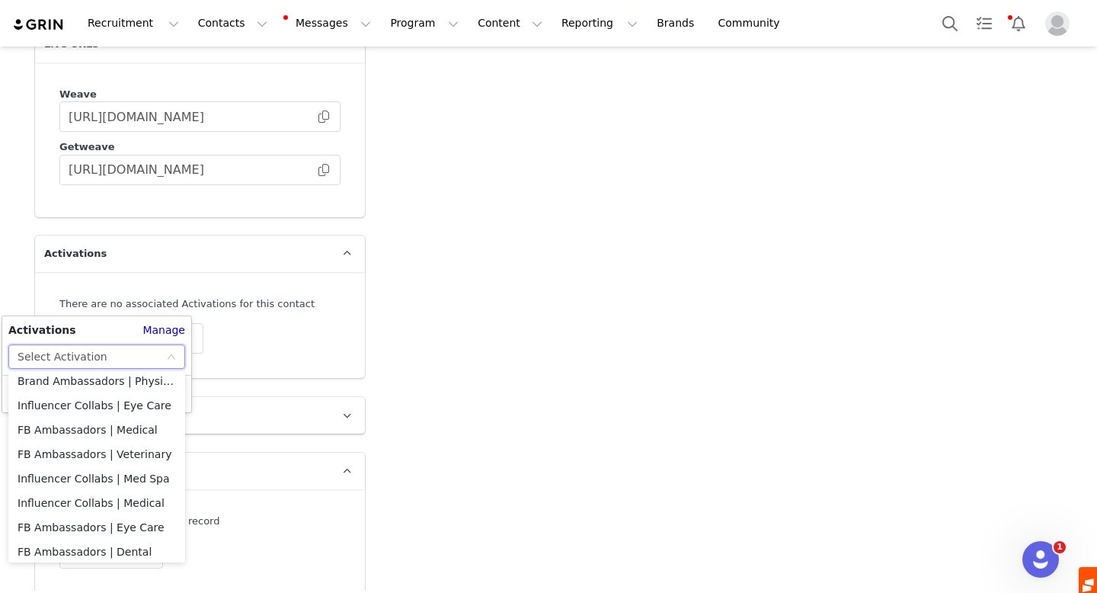
scroll to position [303, 0]
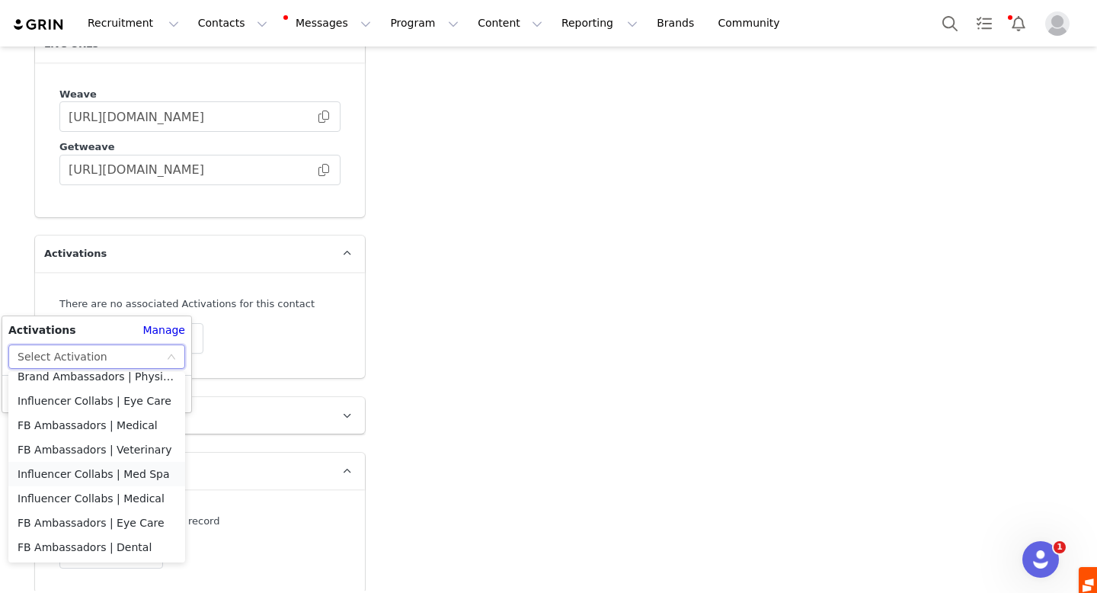
click at [120, 475] on li "Influencer Collabs | Med Spa" at bounding box center [96, 474] width 177 height 24
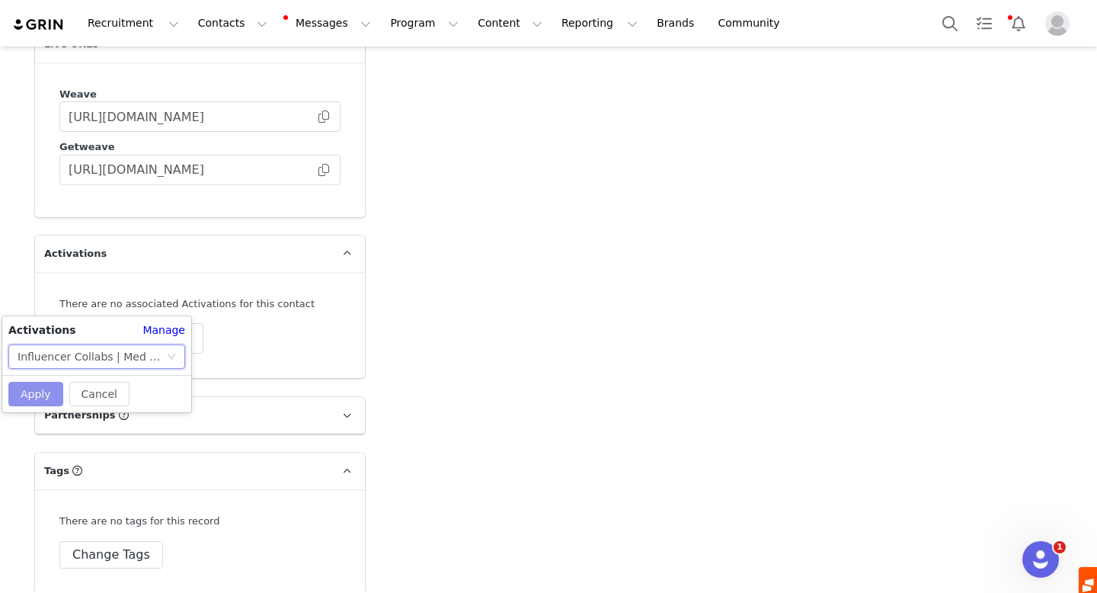
click at [43, 396] on button "Apply" at bounding box center [35, 394] width 55 height 24
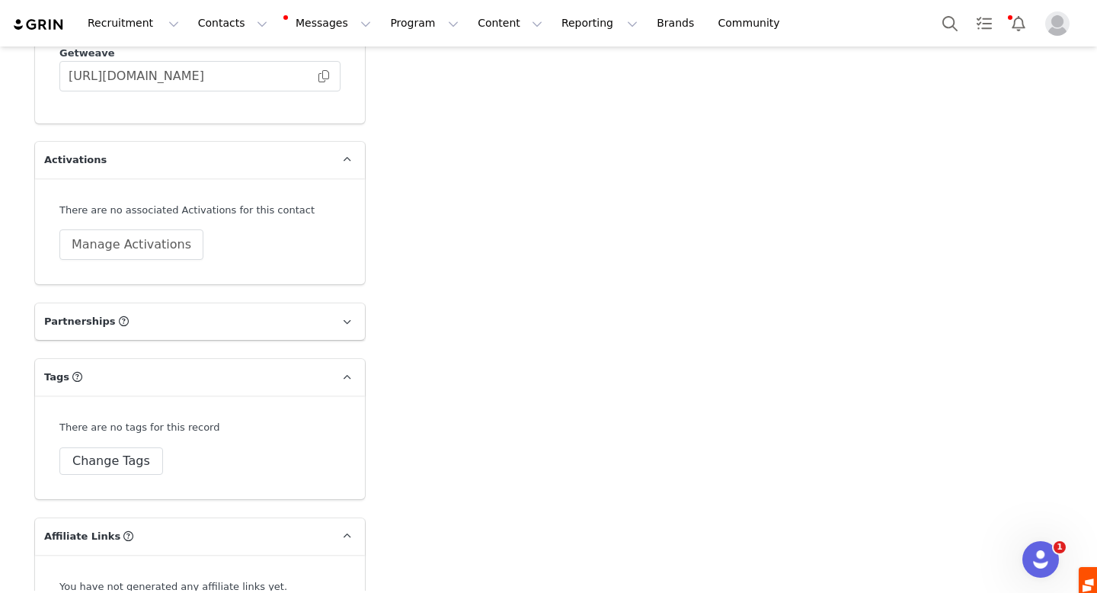
scroll to position [2812, 0]
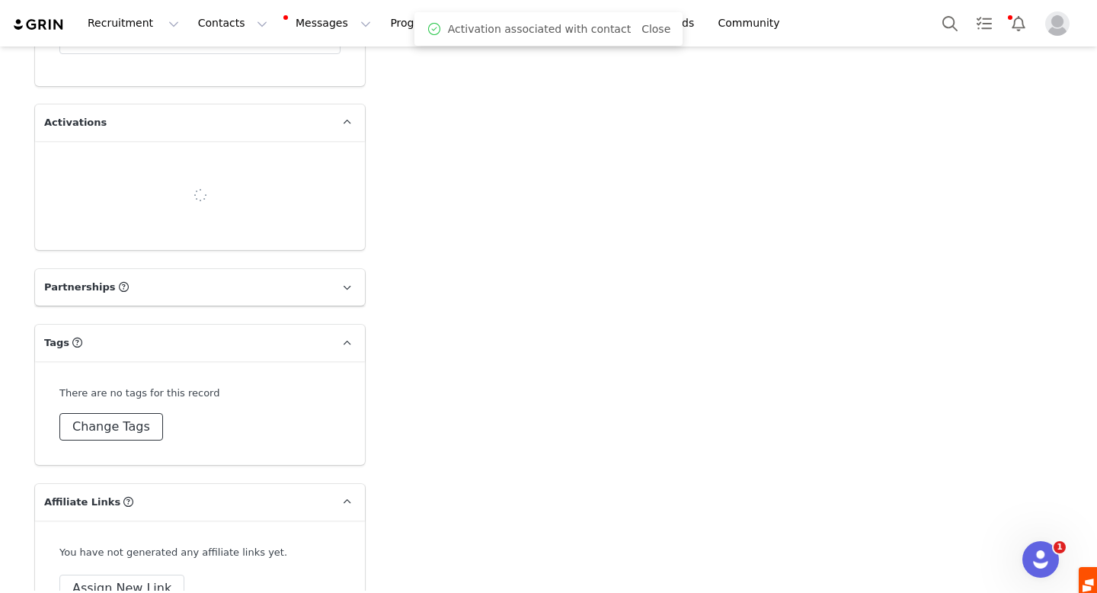
click at [123, 413] on button "Change Tags" at bounding box center [111, 426] width 104 height 27
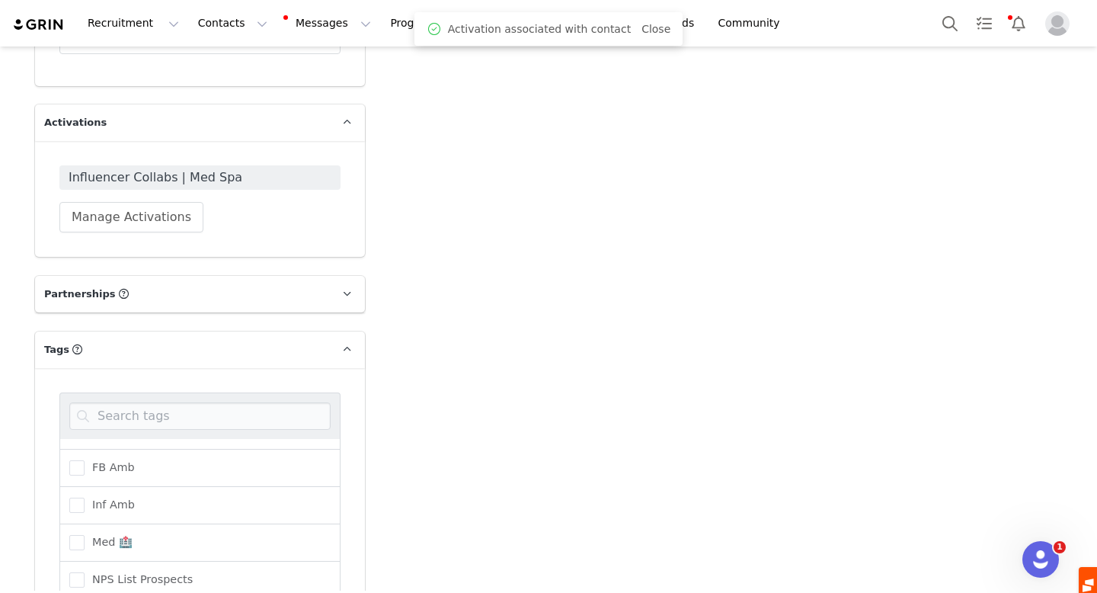
scroll to position [72, 0]
click at [122, 490] on span "Inf Amb" at bounding box center [110, 497] width 50 height 14
click at [85, 490] on input "Inf Amb" at bounding box center [85, 490] width 0 height 0
click at [112, 527] on span "Med 🏥" at bounding box center [109, 534] width 48 height 14
click at [85, 527] on input "Med 🏥" at bounding box center [85, 527] width 0 height 0
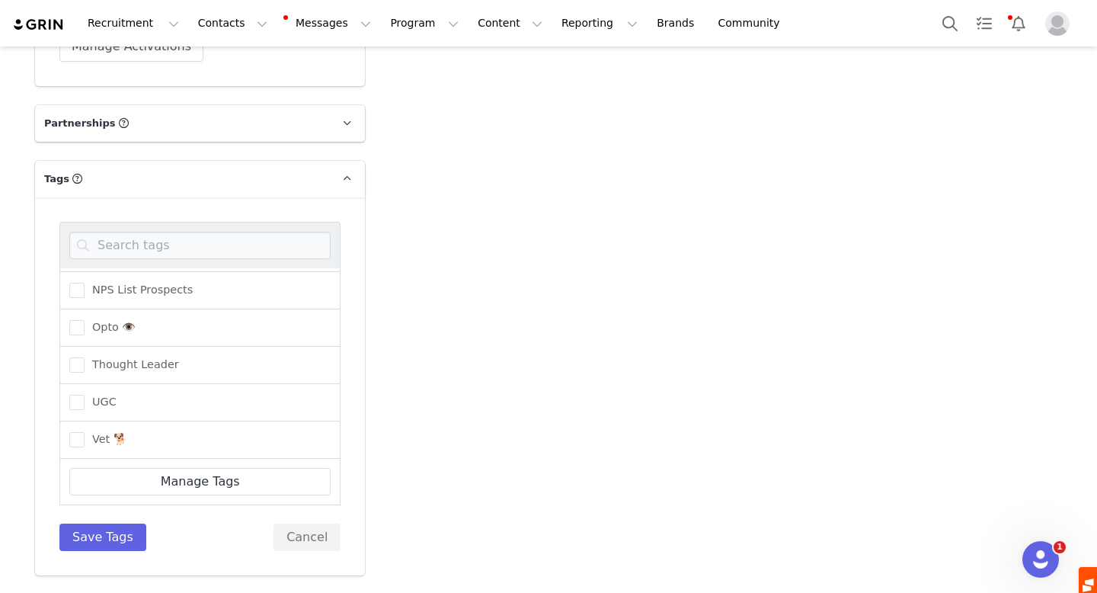
scroll to position [2999, 0]
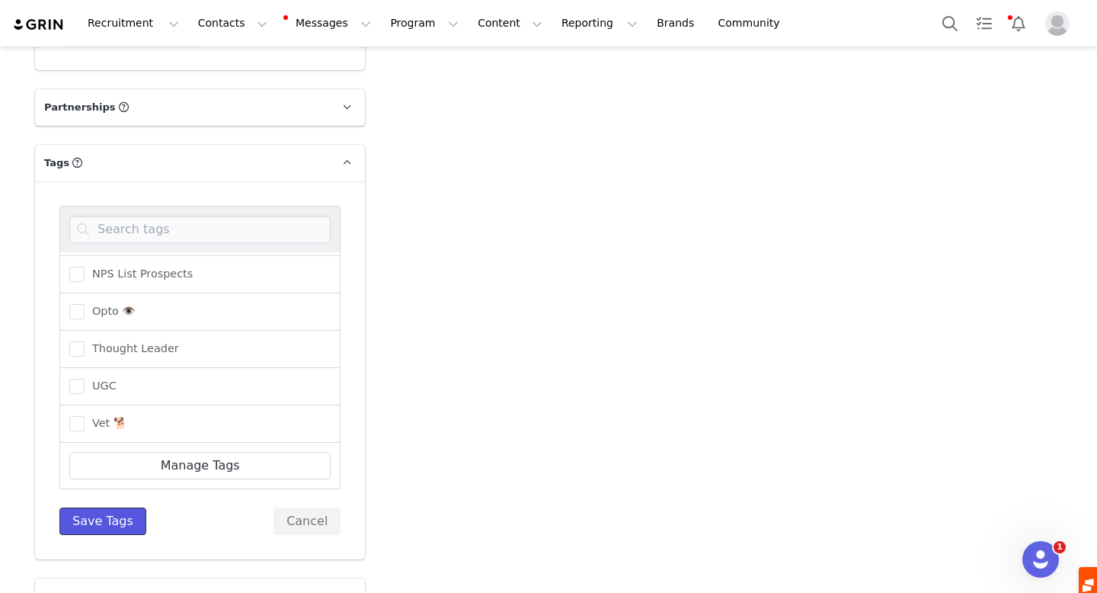
click at [101, 507] on button "Save Tags" at bounding box center [102, 520] width 87 height 27
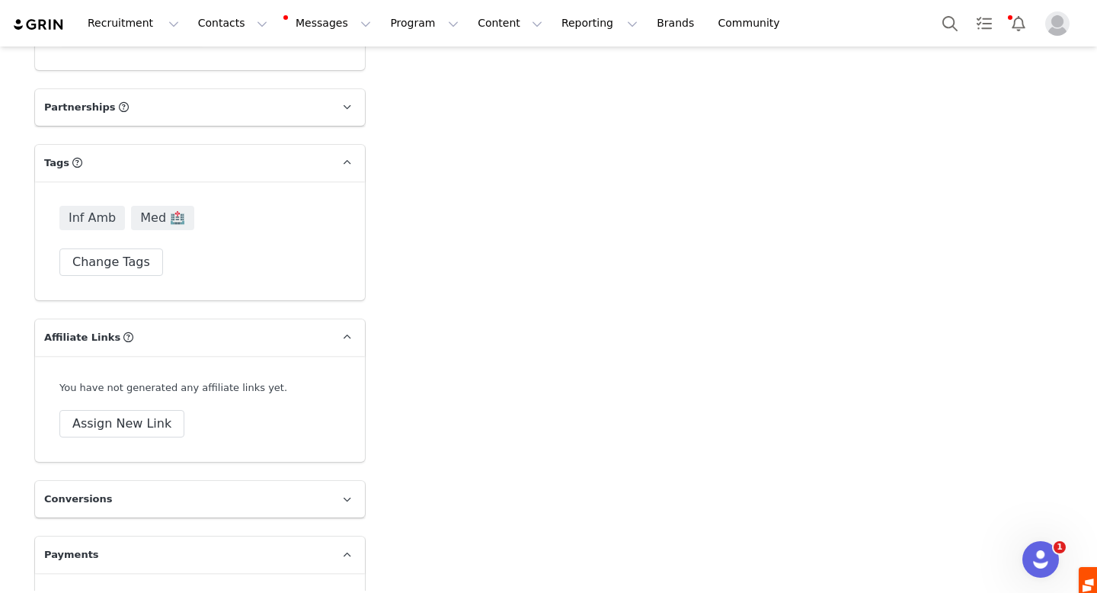
scroll to position [3047, 0]
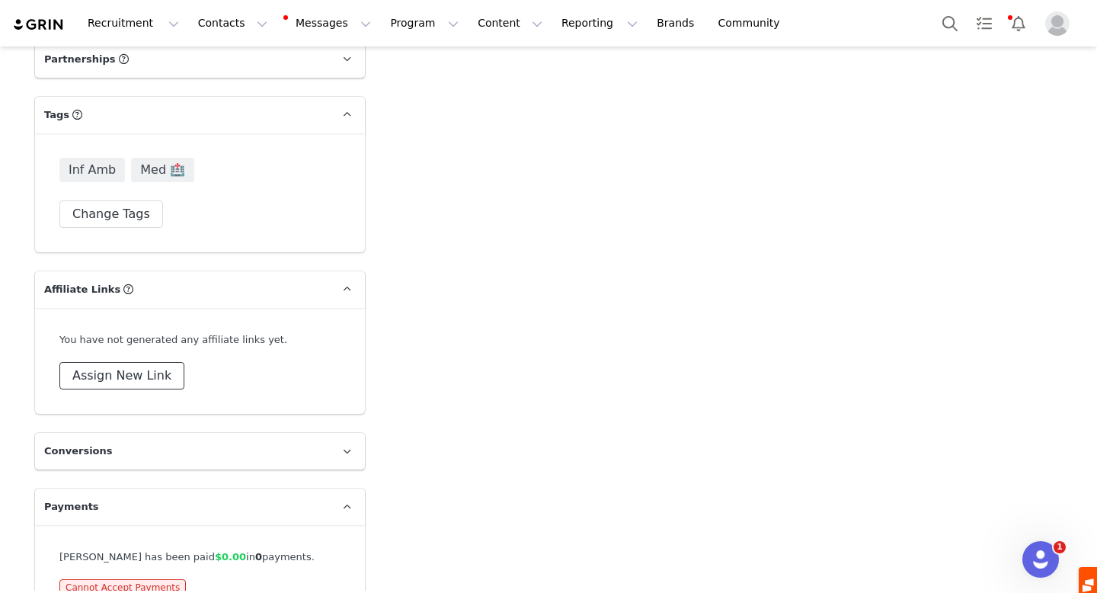
click at [122, 362] on button "Assign New Link" at bounding box center [121, 375] width 125 height 27
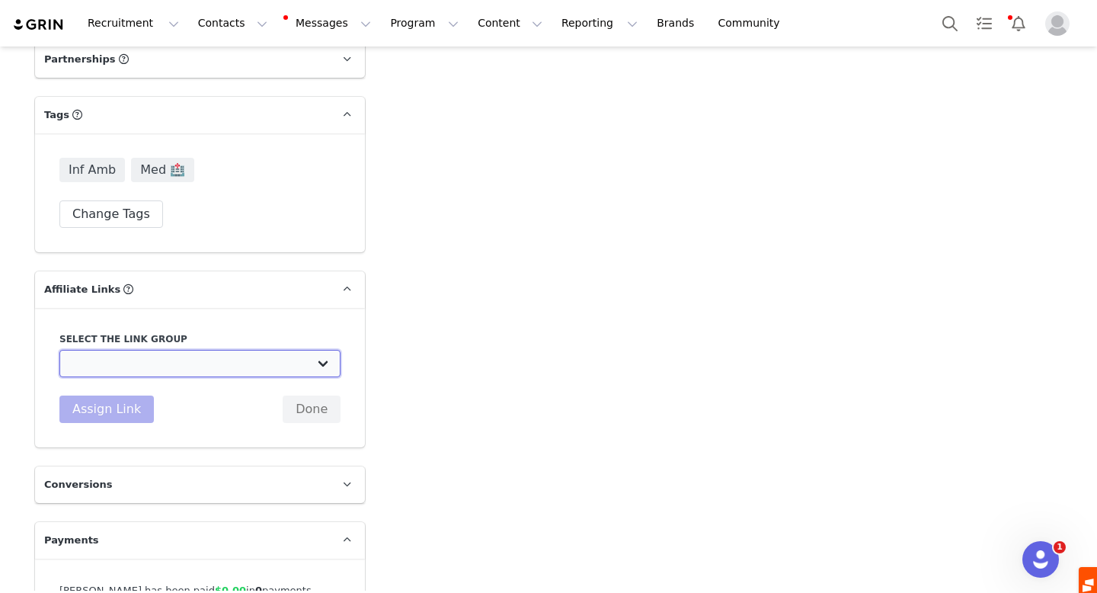
click at [207, 350] on select "$100 Demo Booked: https://www.getweave.com/demo/ Online Groups Campaign | $100 …" at bounding box center [199, 363] width 281 height 27
select select "27689"
click at [59, 350] on select "$100 Demo Booked: https://www.getweave.com/demo/ Online Groups Campaign | $100 …" at bounding box center [199, 363] width 281 height 27
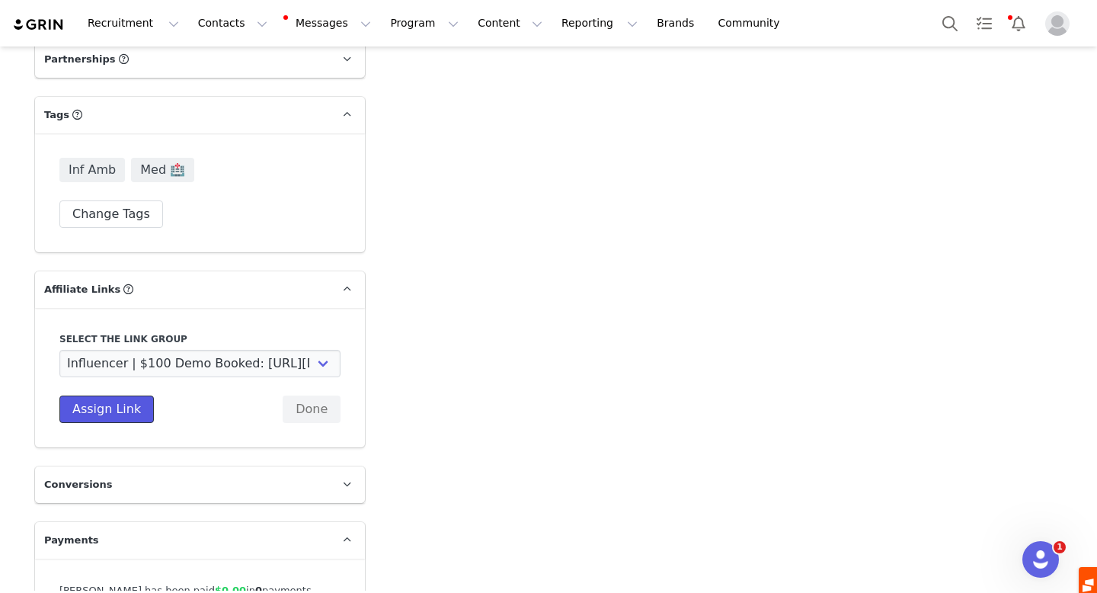
click at [109, 395] on button "Assign Link" at bounding box center [106, 408] width 94 height 27
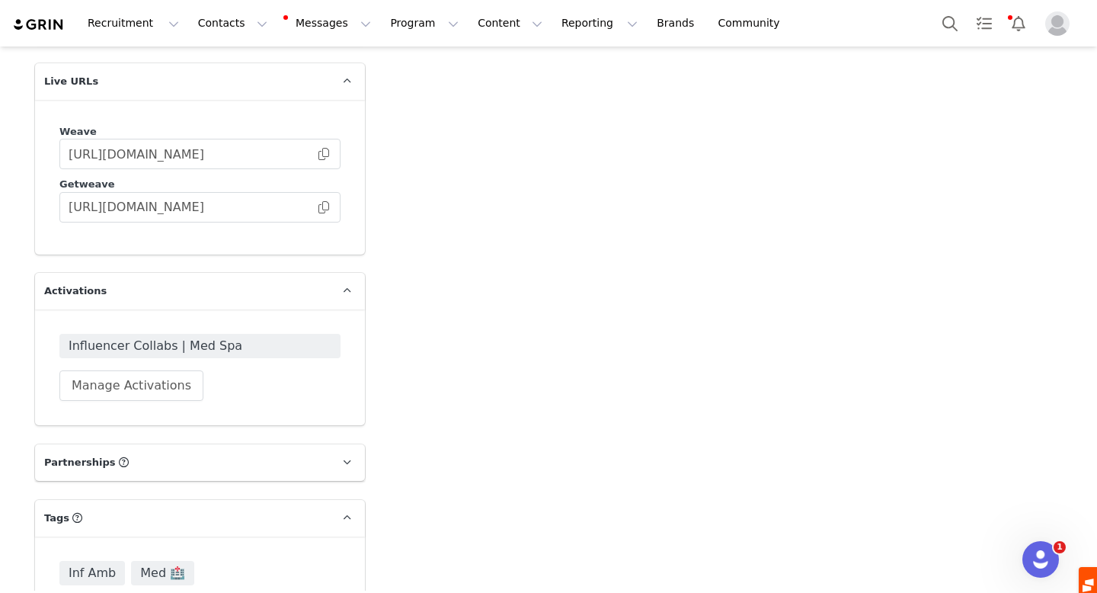
scroll to position [2654, 0]
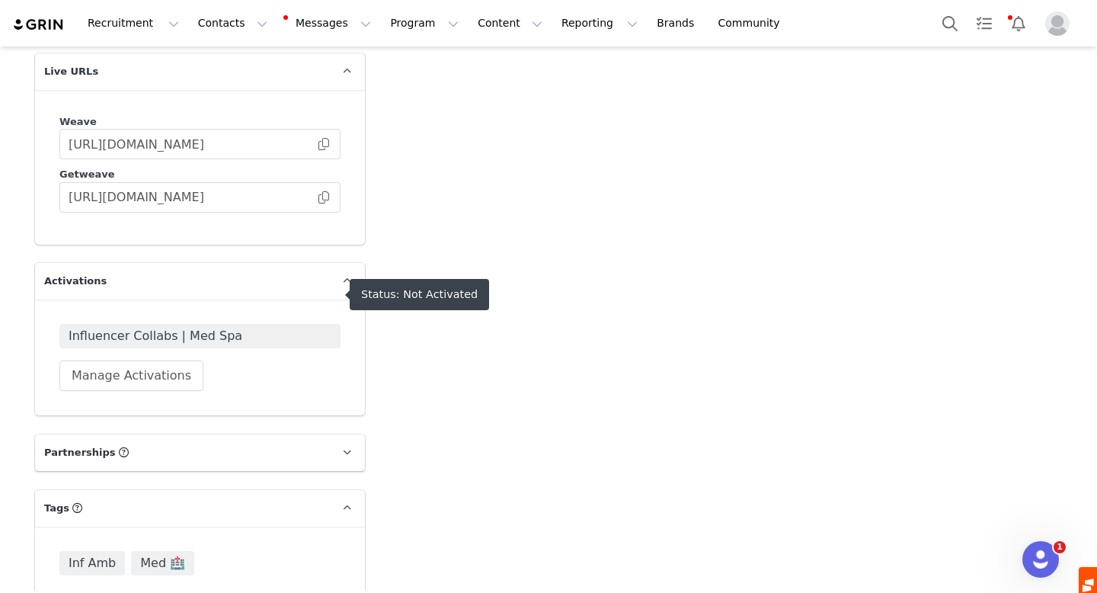
click at [149, 327] on span "Influencer Collabs | Med Spa" at bounding box center [200, 336] width 263 height 18
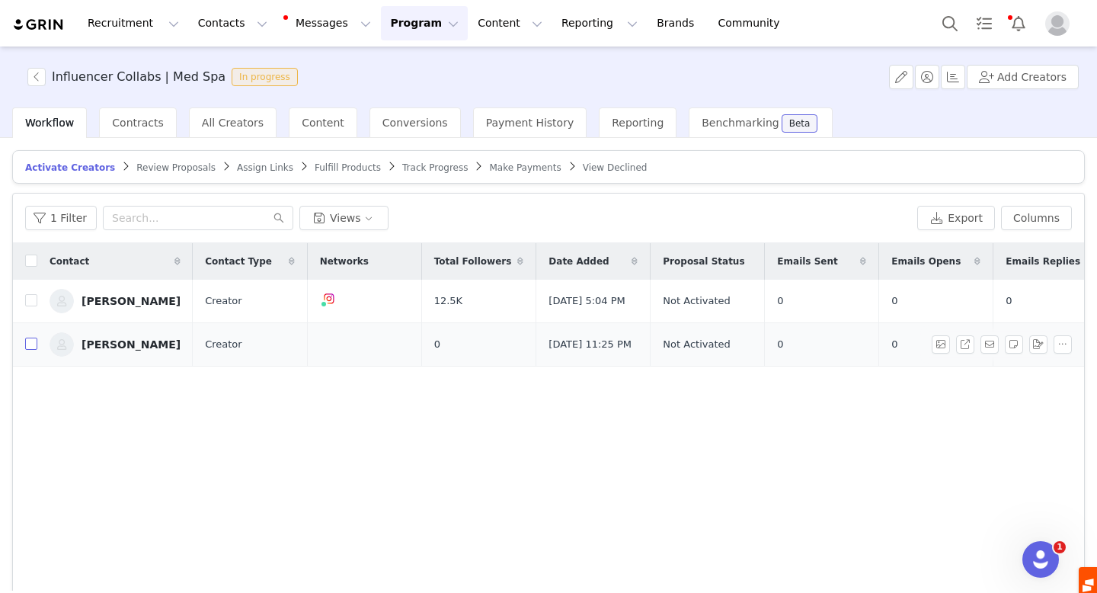
click at [29, 350] on input "checkbox" at bounding box center [31, 344] width 12 height 12
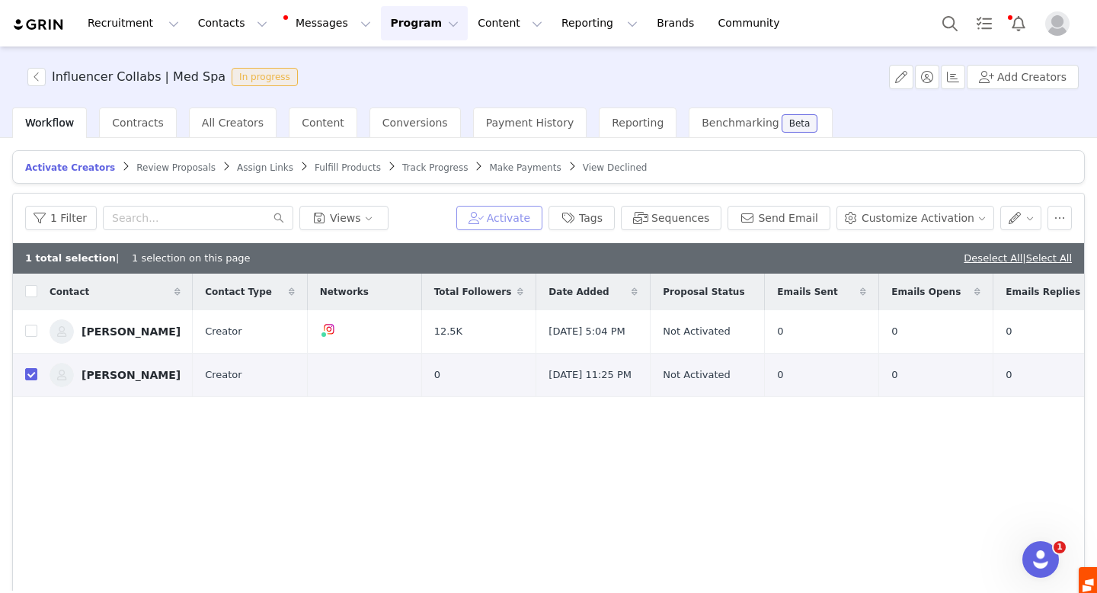
click at [517, 217] on button "Activate" at bounding box center [499, 218] width 86 height 24
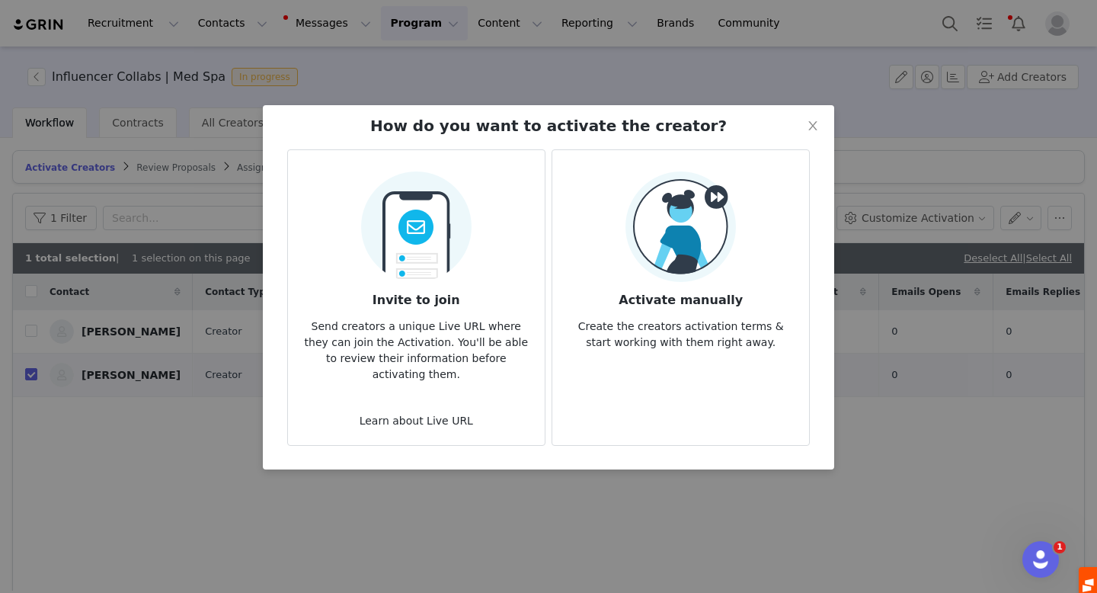
click at [667, 280] on img at bounding box center [681, 226] width 110 height 110
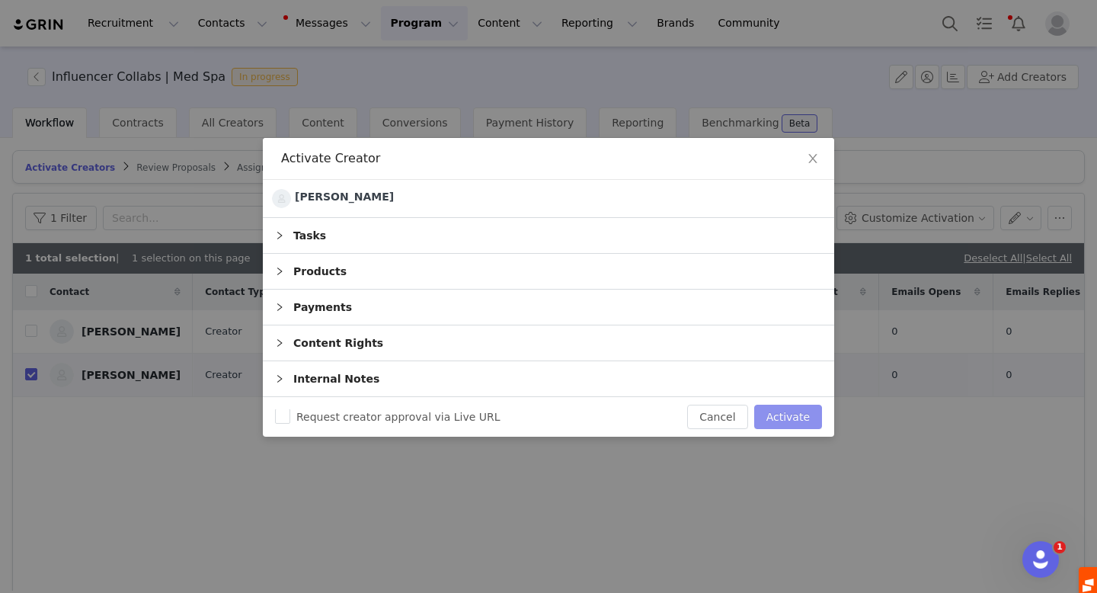
click at [793, 418] on button "Activate" at bounding box center [788, 417] width 68 height 24
checkbox input "false"
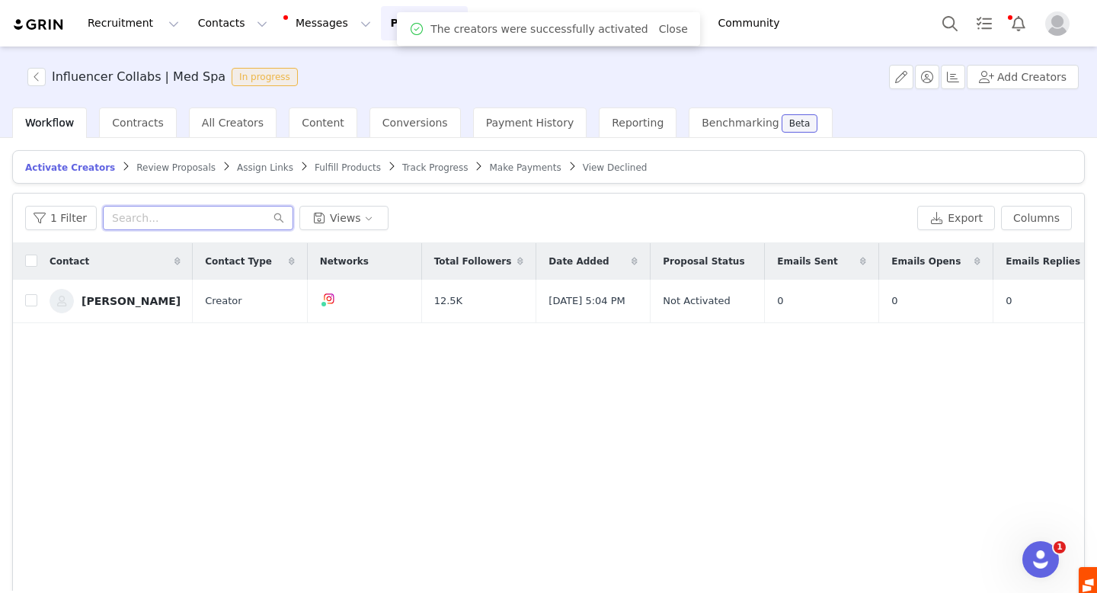
click at [160, 220] on input "text" at bounding box center [198, 218] width 190 height 24
type input "[PERSON_NAME]"
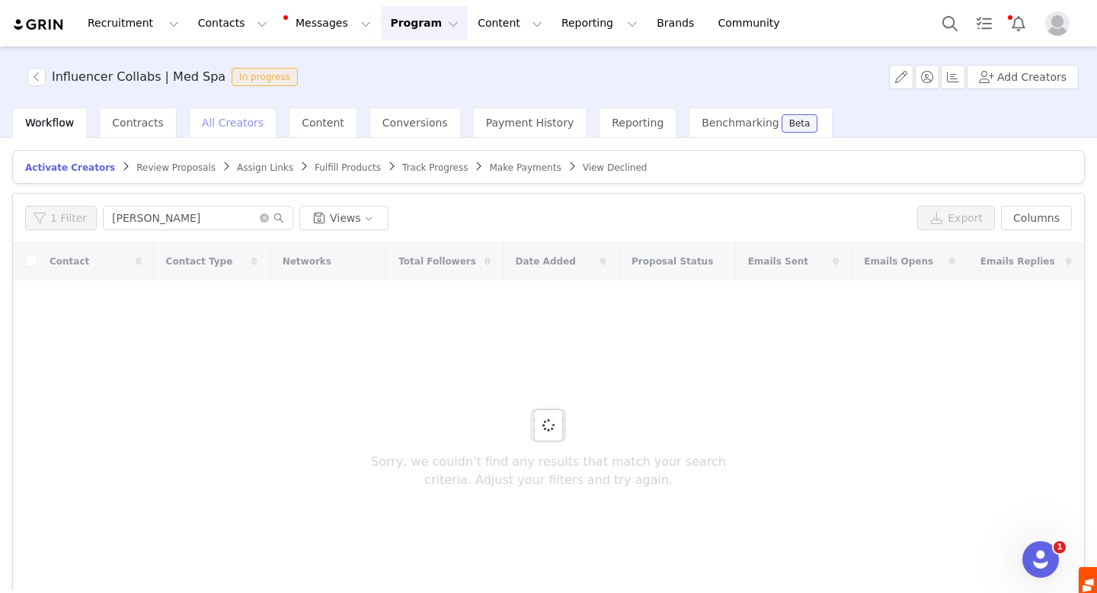
click at [216, 127] on span "All Creators" at bounding box center [233, 123] width 62 height 12
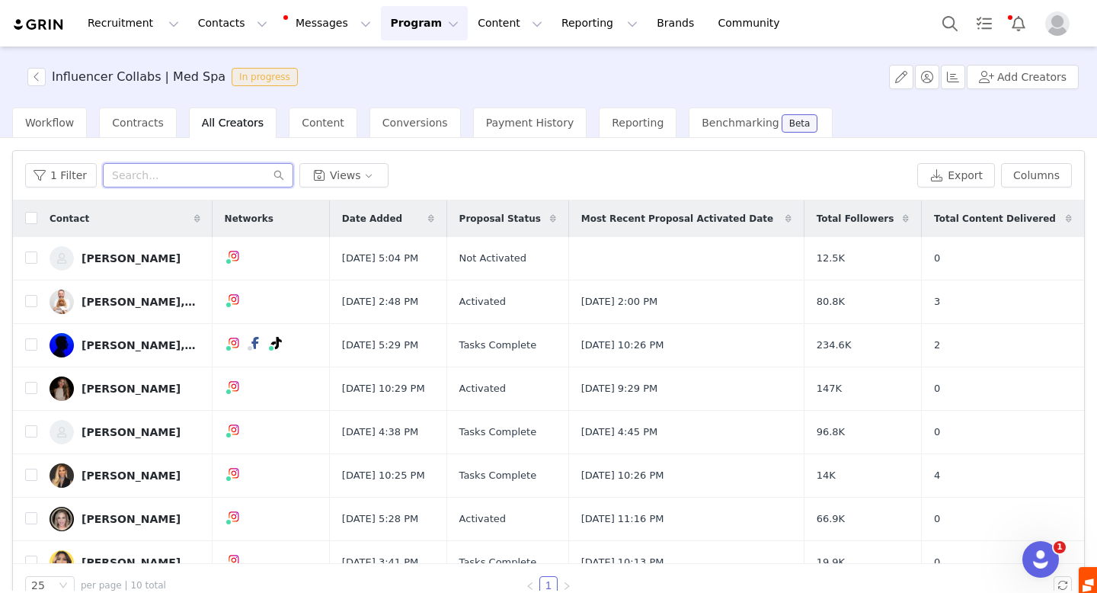
click at [134, 182] on input "text" at bounding box center [198, 175] width 190 height 24
type input "[PERSON_NAME]"
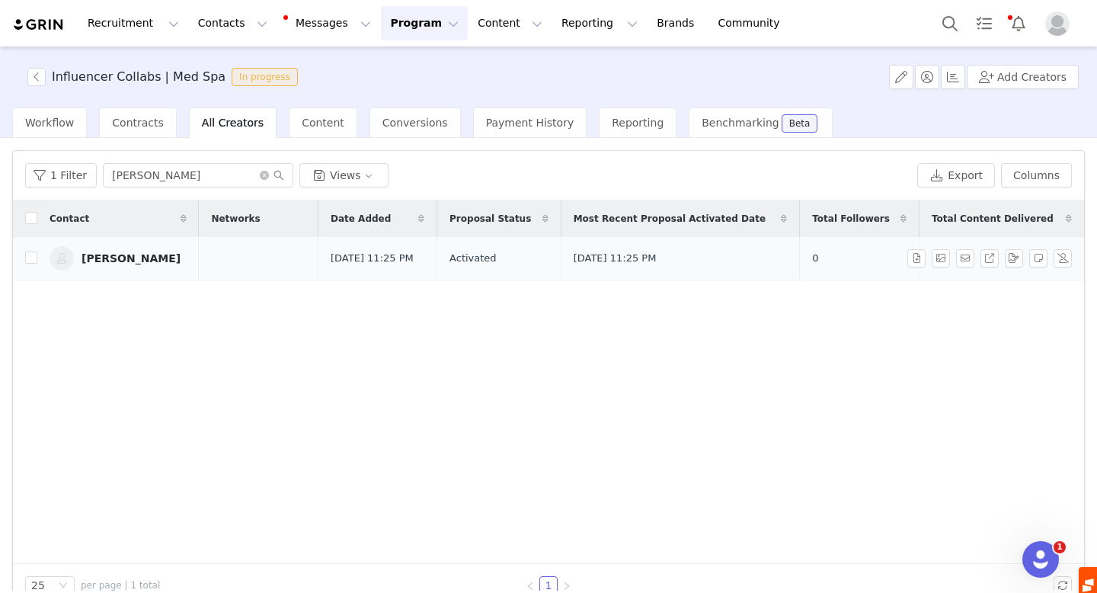
click at [111, 258] on div "[PERSON_NAME]" at bounding box center [131, 258] width 99 height 12
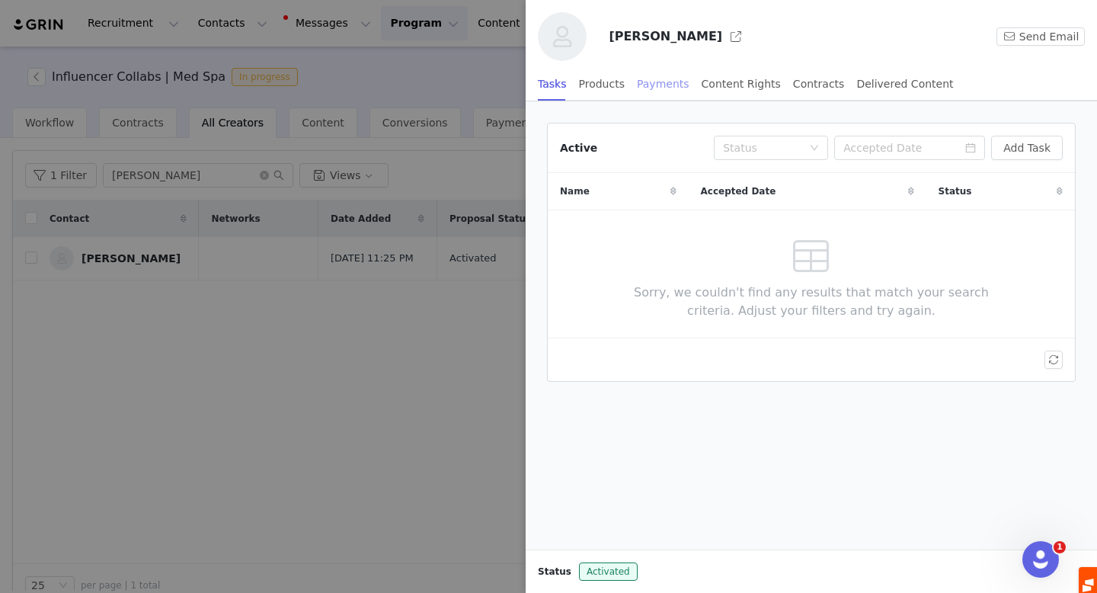
click at [645, 80] on div "Payments" at bounding box center [663, 84] width 53 height 34
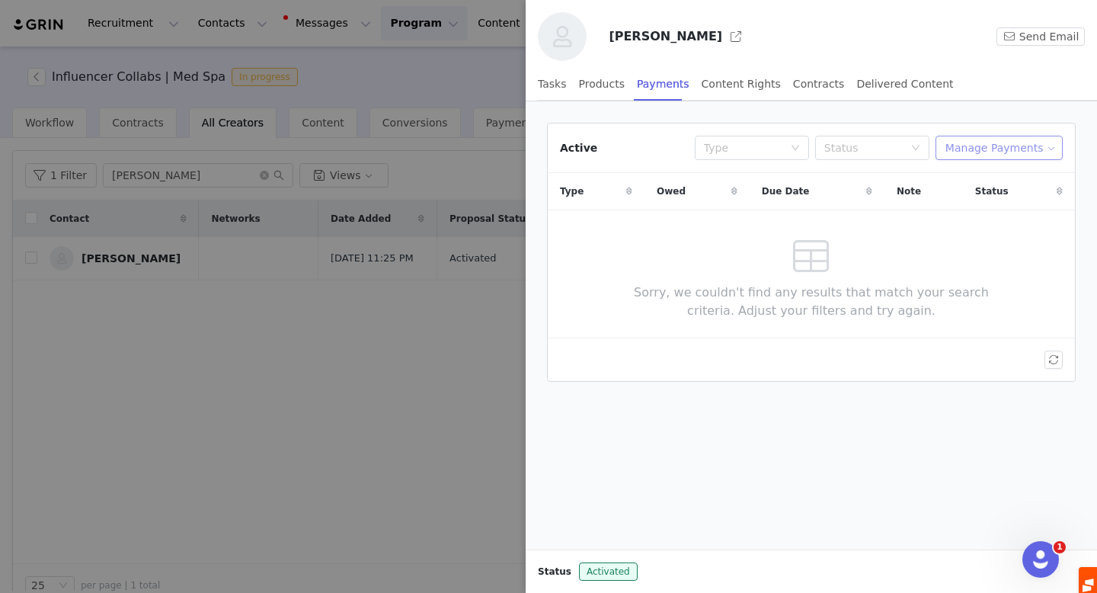
click at [976, 147] on button "Manage Payments" at bounding box center [999, 148] width 127 height 24
click at [984, 206] on span "Add Payable" at bounding box center [1004, 202] width 66 height 17
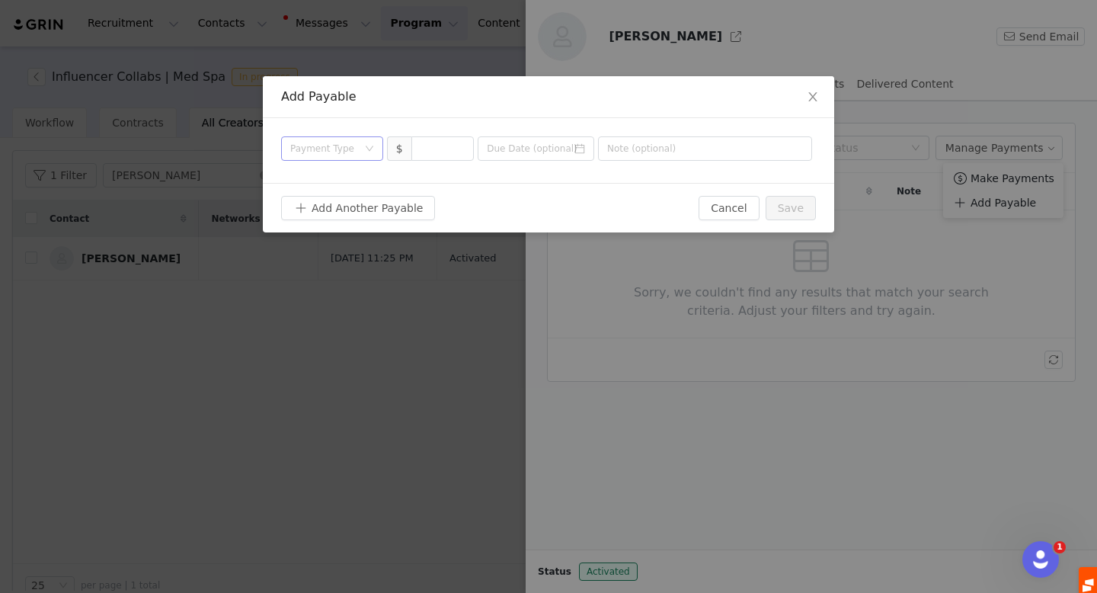
click at [311, 153] on div "Payment Type" at bounding box center [323, 148] width 67 height 15
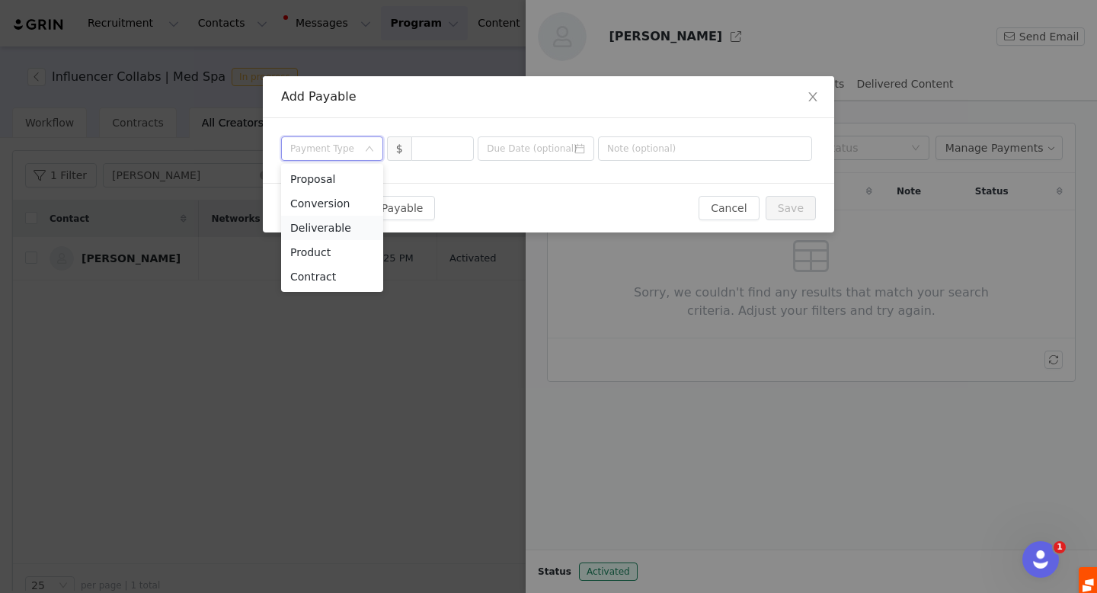
click at [327, 228] on li "Deliverable" at bounding box center [332, 228] width 102 height 24
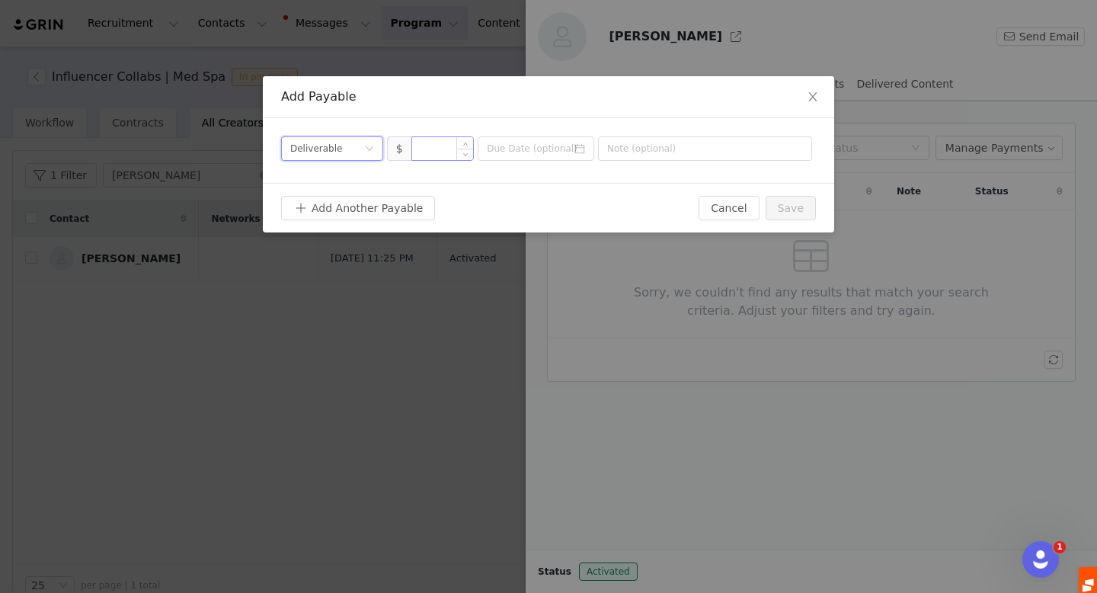
click at [449, 151] on input at bounding box center [443, 148] width 62 height 23
type input "12,000"
click at [556, 152] on input at bounding box center [536, 148] width 117 height 24
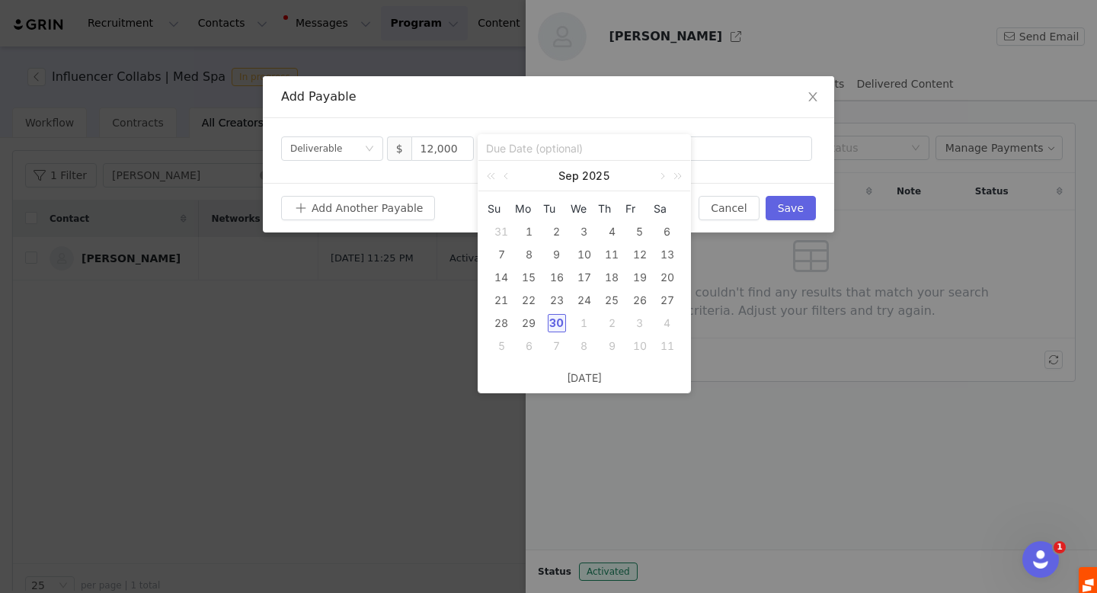
click at [558, 319] on div "30" at bounding box center [557, 323] width 18 height 18
type input "2025-09-30"
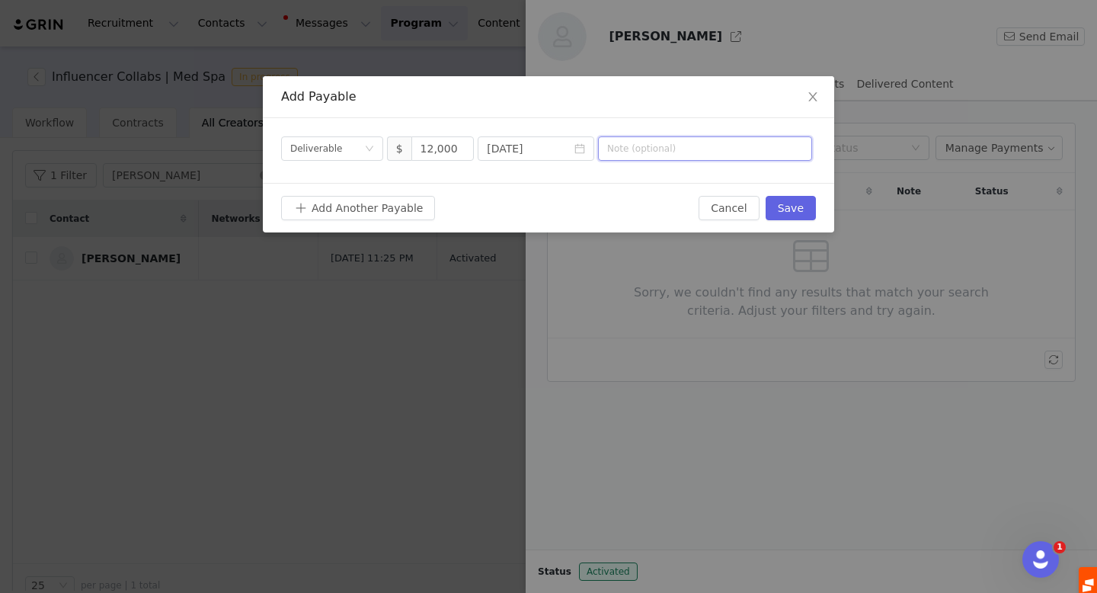
click at [635, 149] on input "text" at bounding box center [705, 148] width 214 height 24
type input "Oct 2025 Collab"
click at [799, 212] on button "Save" at bounding box center [791, 208] width 50 height 24
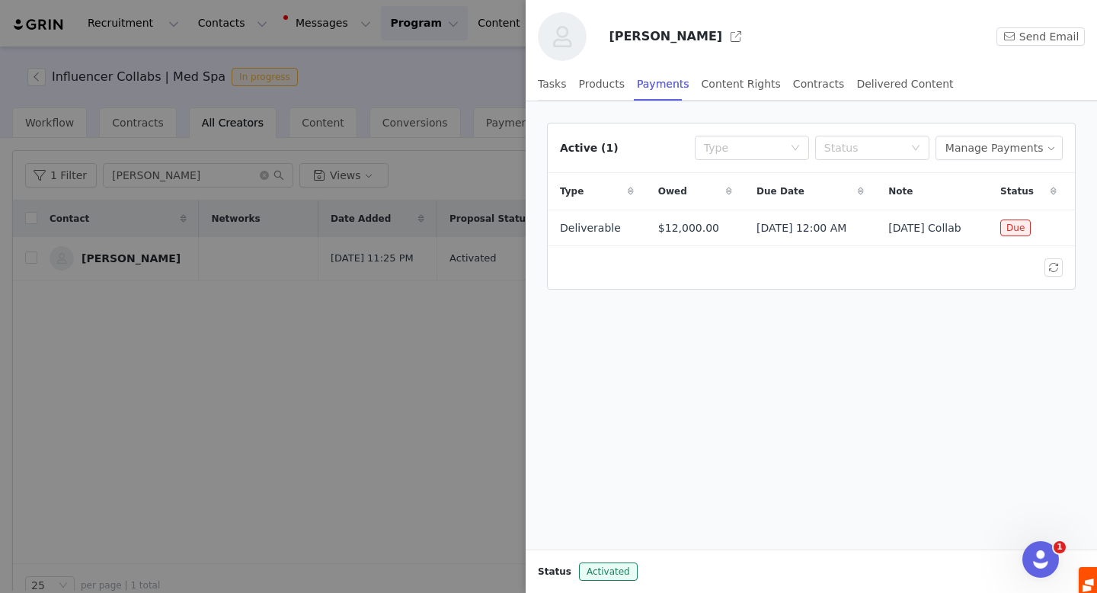
click at [256, 328] on div at bounding box center [548, 296] width 1097 height 593
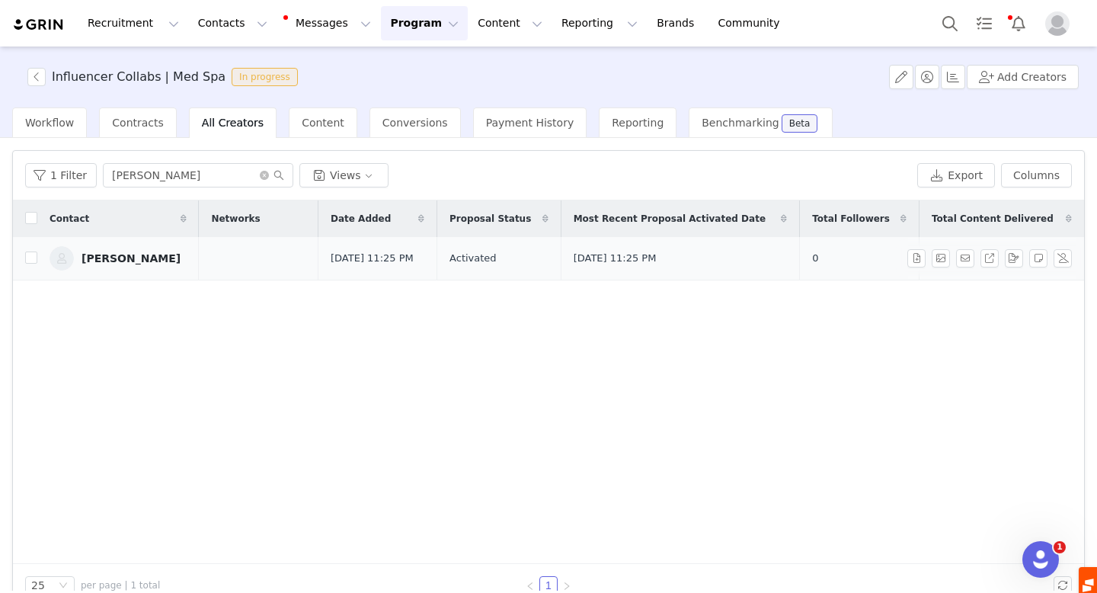
click at [130, 260] on div "[PERSON_NAME]" at bounding box center [131, 258] width 99 height 12
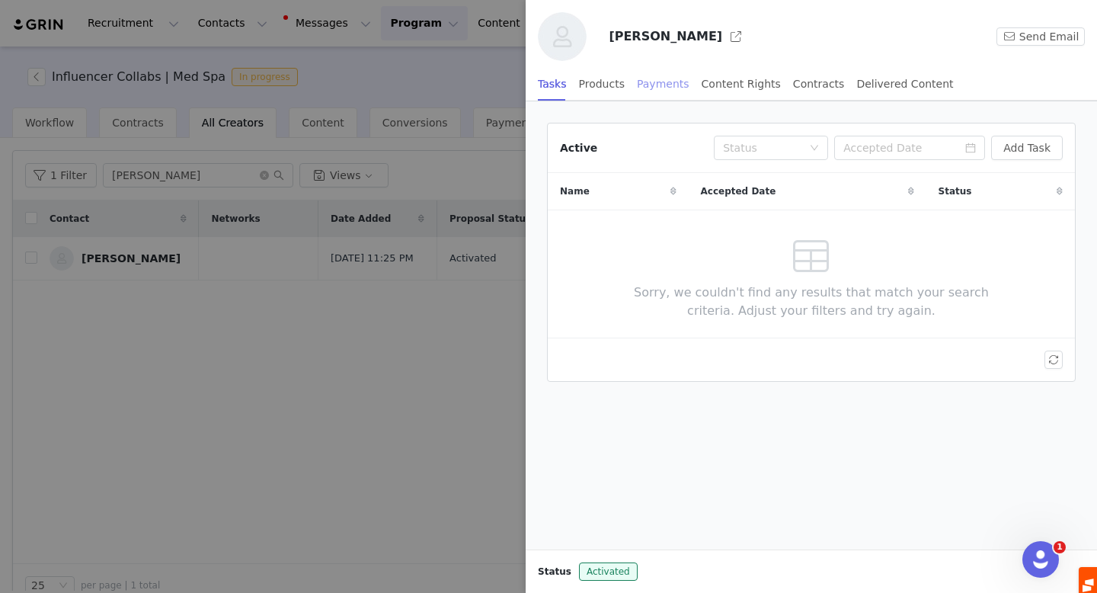
click at [662, 82] on div "Payments" at bounding box center [663, 84] width 53 height 34
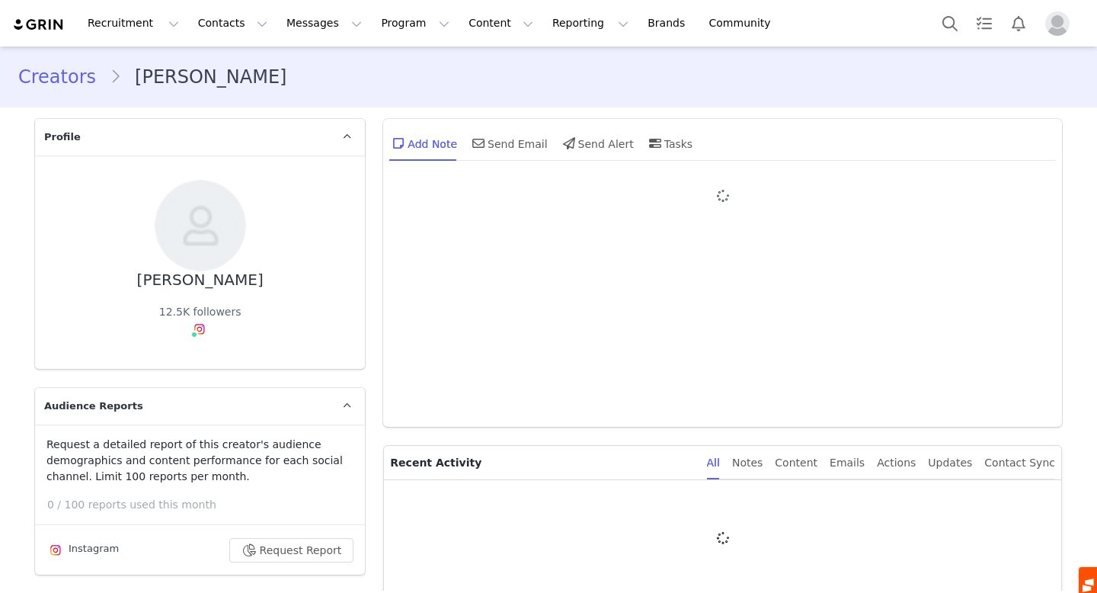
type input "+1 ([GEOGRAPHIC_DATA])"
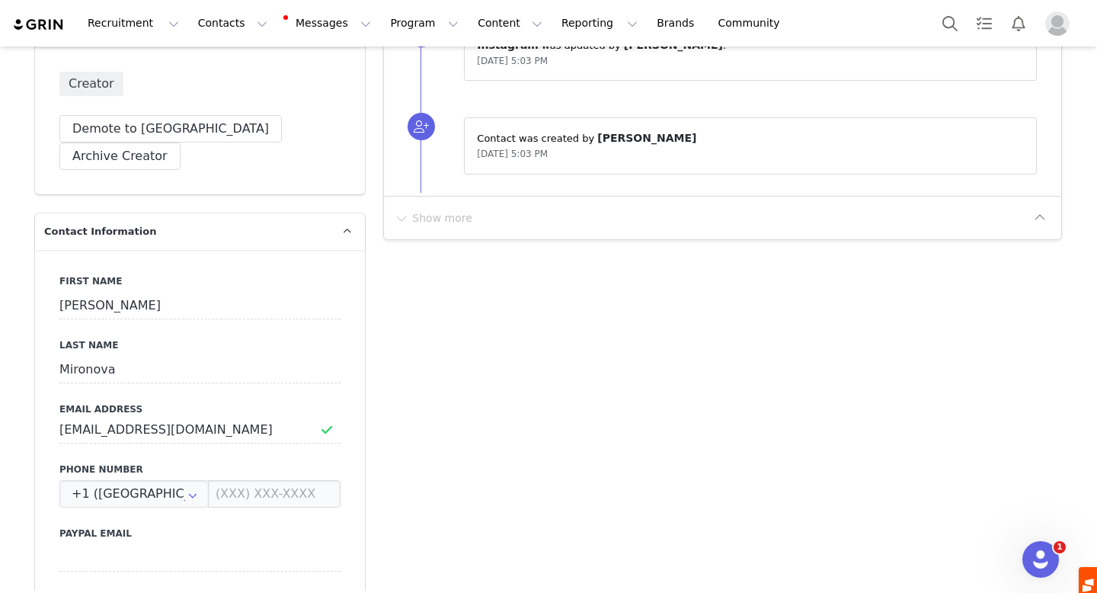
scroll to position [582, 0]
click at [193, 417] on input "[EMAIL_ADDRESS][DOMAIN_NAME]" at bounding box center [199, 430] width 281 height 27
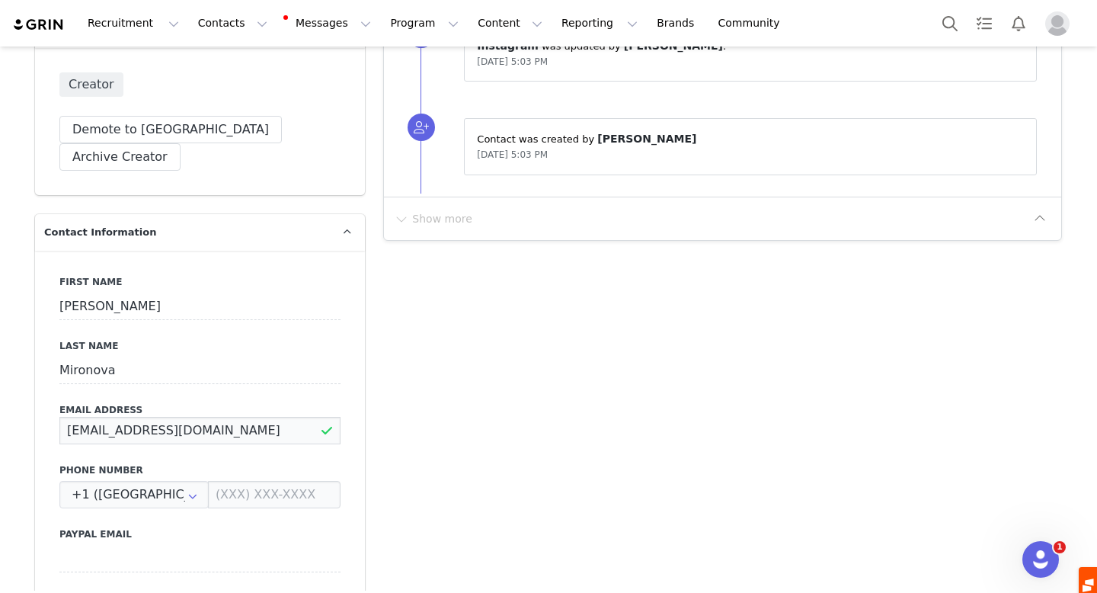
click at [193, 417] on input "[EMAIL_ADDRESS][DOMAIN_NAME]" at bounding box center [199, 430] width 281 height 27
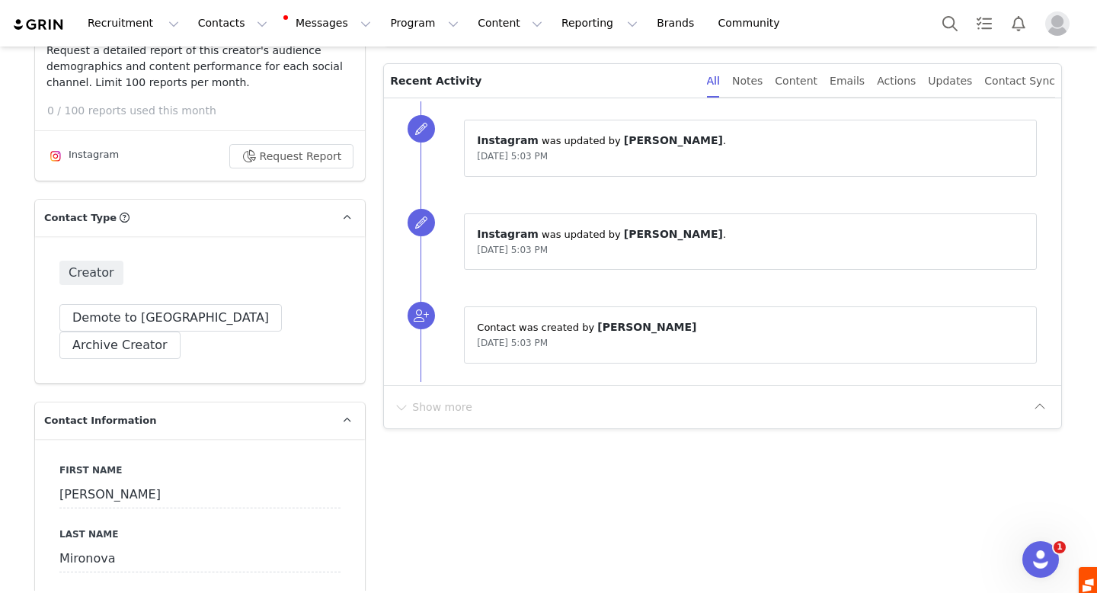
scroll to position [583, 0]
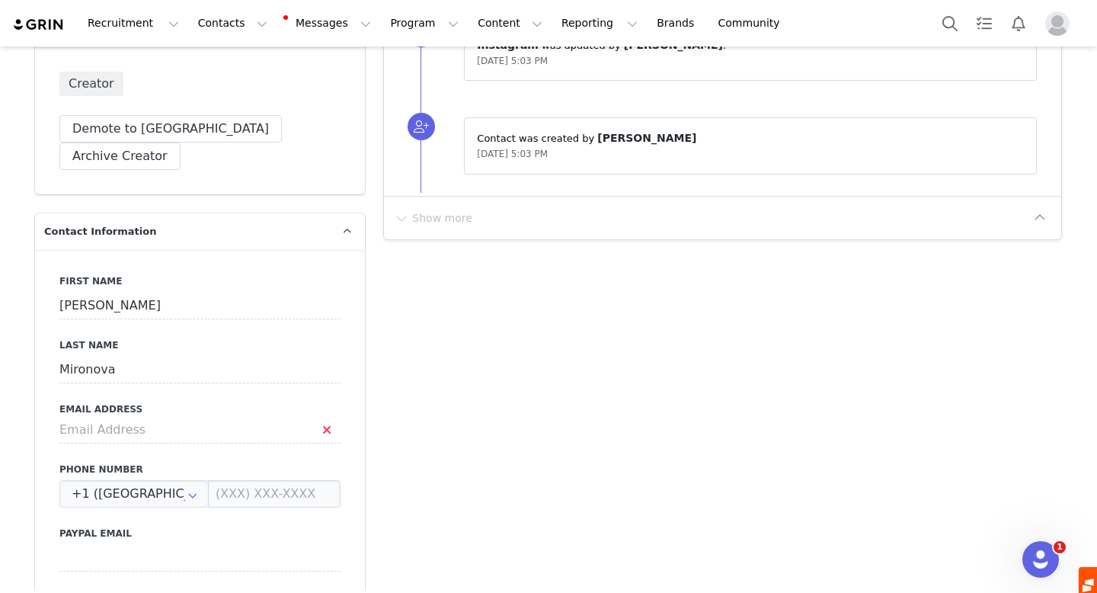
click at [293, 338] on label "Last Name" at bounding box center [199, 345] width 281 height 14
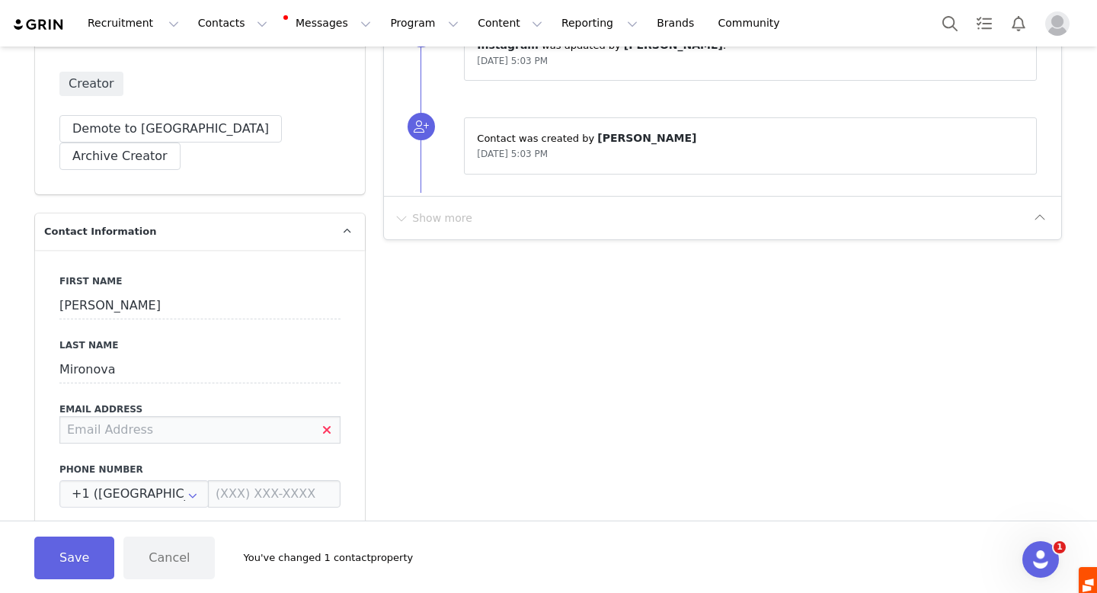
type input "[EMAIL_ADDRESS][DOMAIN_NAME]"
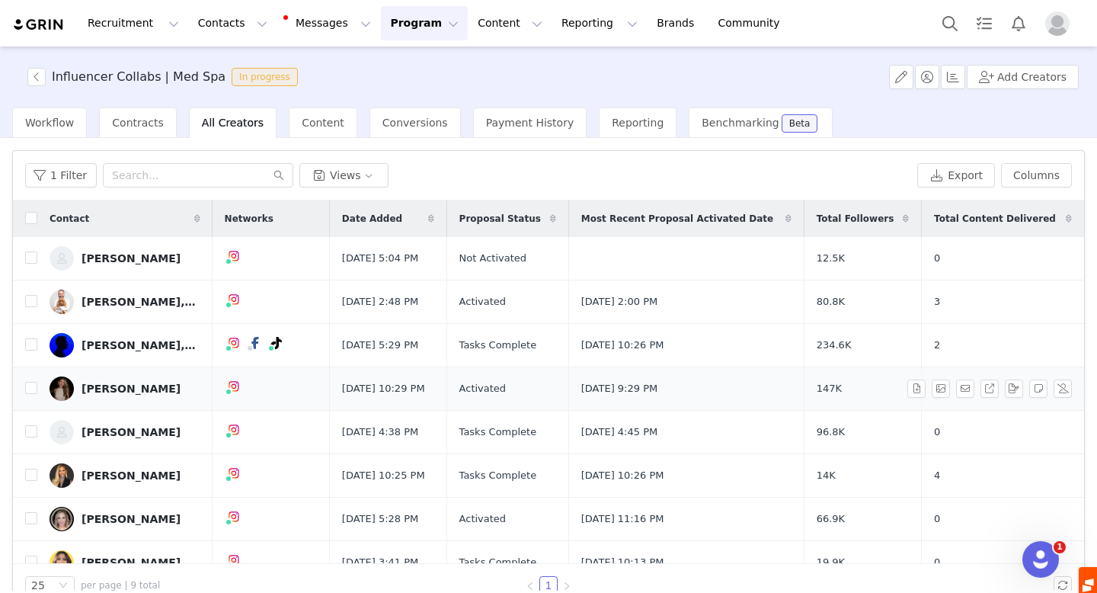
click at [102, 386] on div "[PERSON_NAME]" at bounding box center [131, 388] width 99 height 12
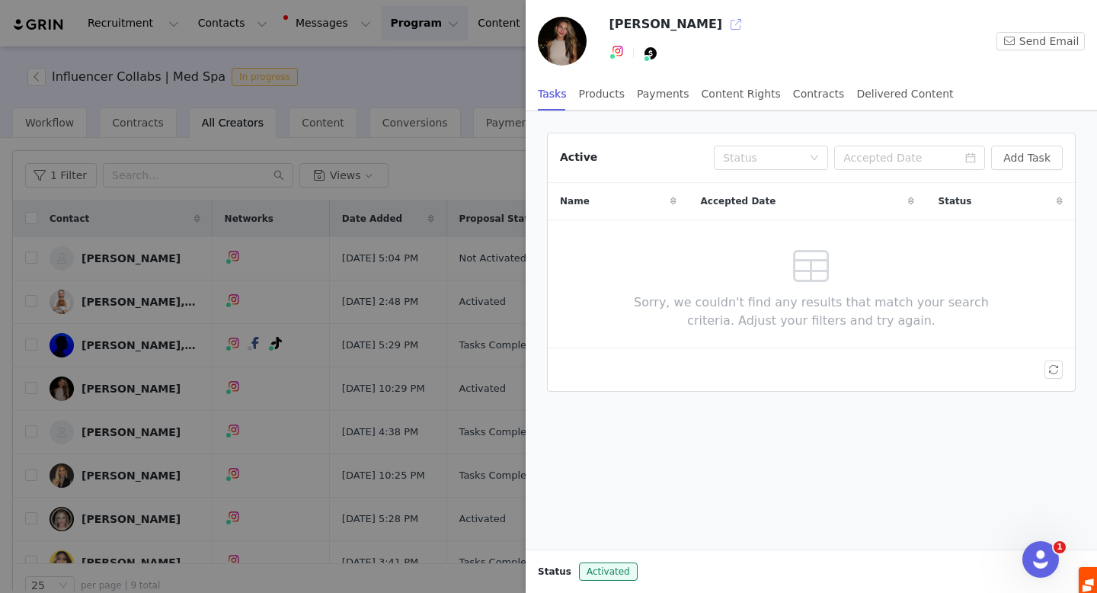
click at [724, 21] on button "button" at bounding box center [736, 24] width 24 height 24
click at [0, 273] on div at bounding box center [548, 296] width 1097 height 593
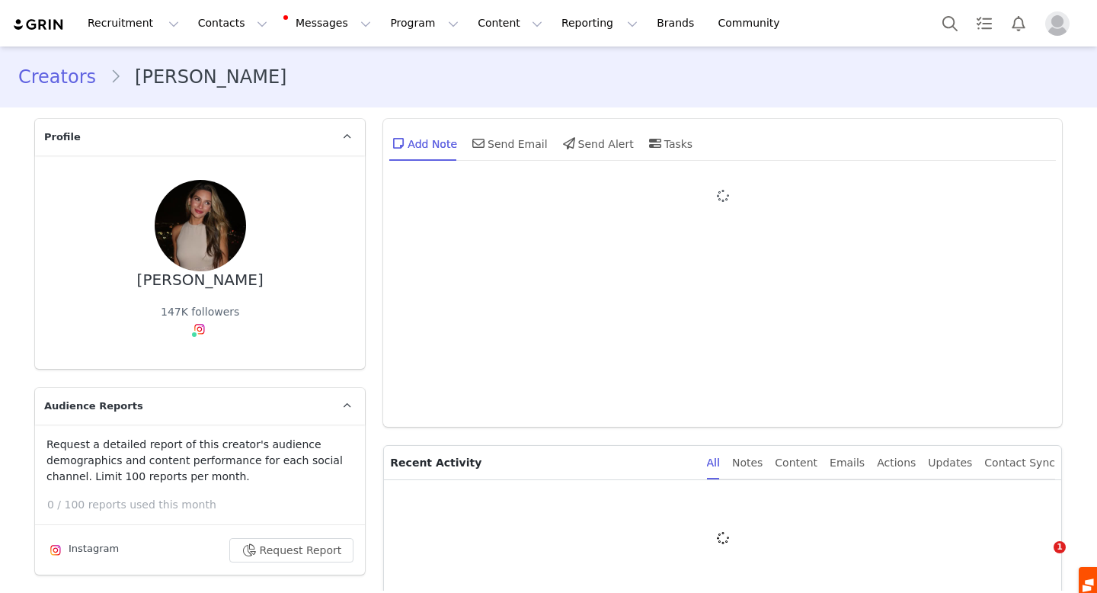
type input "+1 ([GEOGRAPHIC_DATA])"
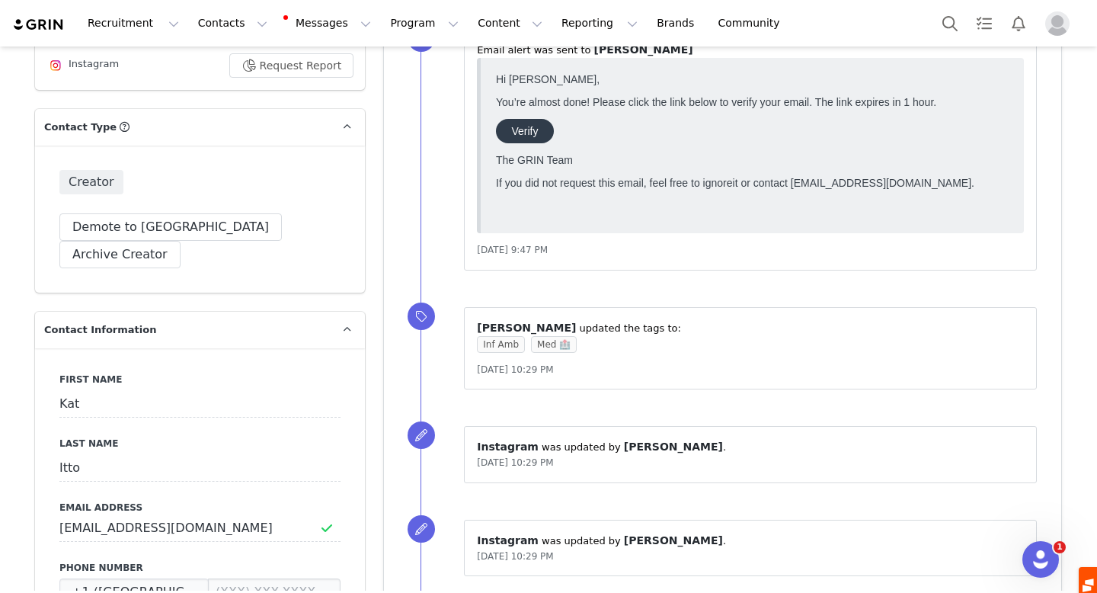
scroll to position [538, 0]
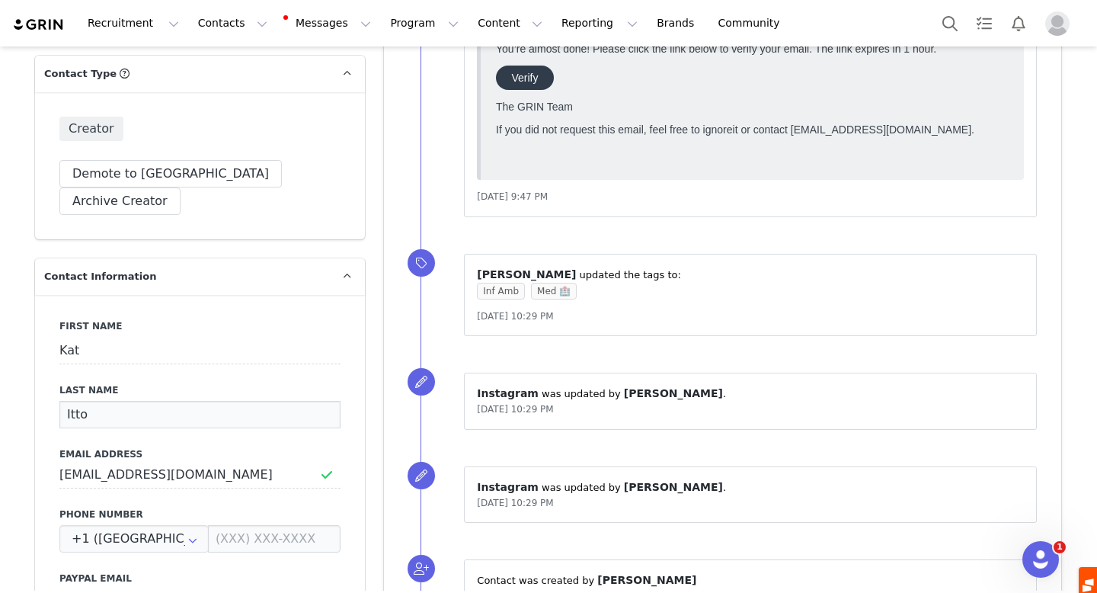
click at [72, 401] on input "Itto" at bounding box center [199, 414] width 281 height 27
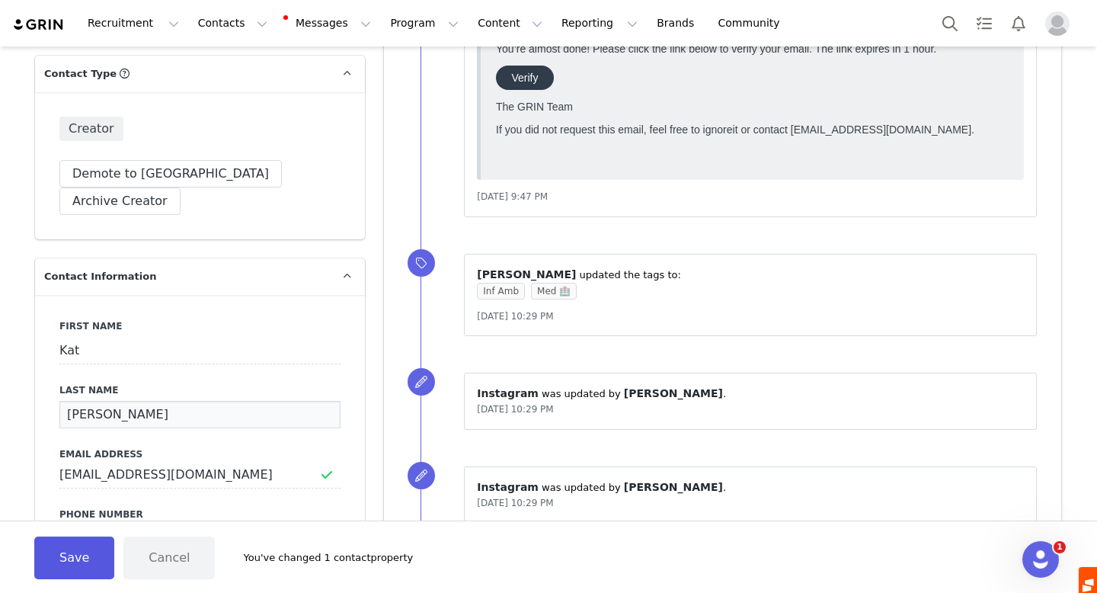
type input "[PERSON_NAME]"
click at [65, 558] on button "Save" at bounding box center [74, 557] width 80 height 43
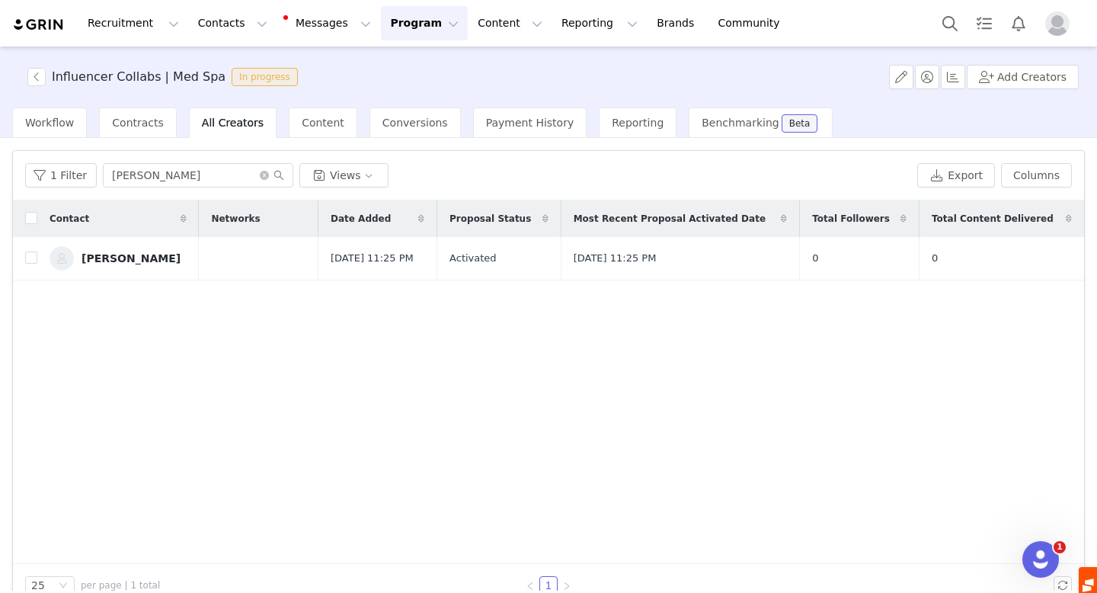
click at [215, 121] on span "All Creators" at bounding box center [233, 123] width 62 height 12
click at [260, 174] on icon "icon: close-circle" at bounding box center [264, 175] width 9 height 9
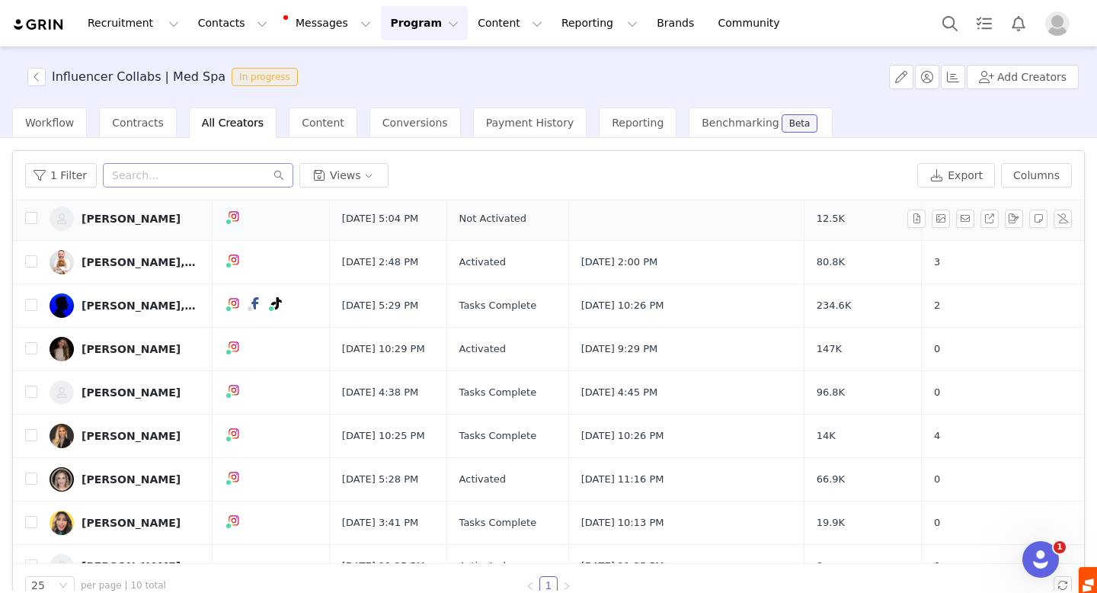
scroll to position [45, 0]
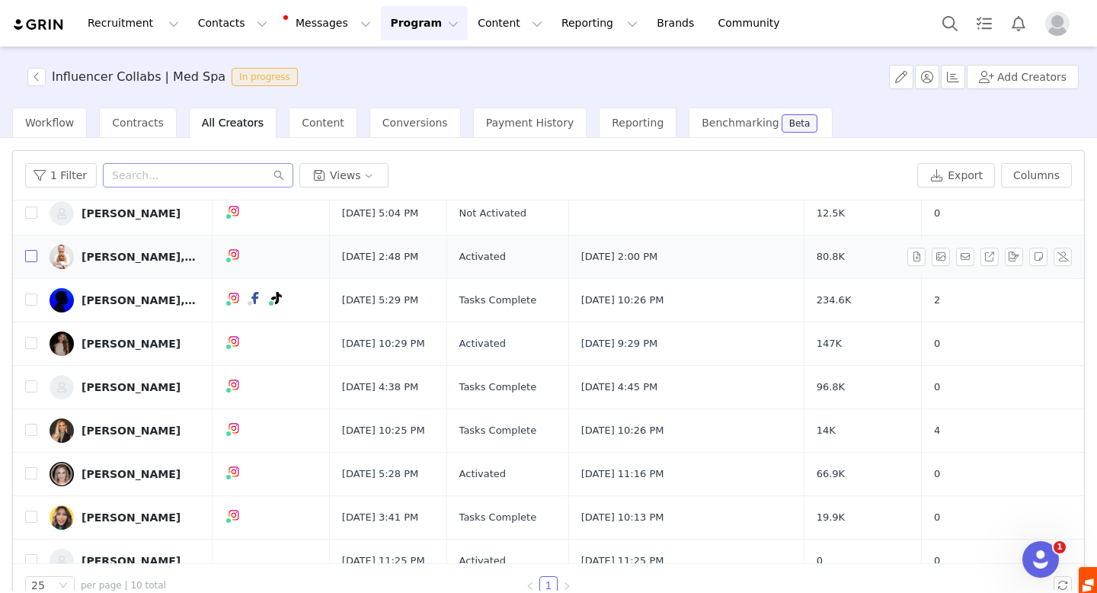
click at [31, 255] on input "checkbox" at bounding box center [31, 256] width 12 height 12
checkbox input "true"
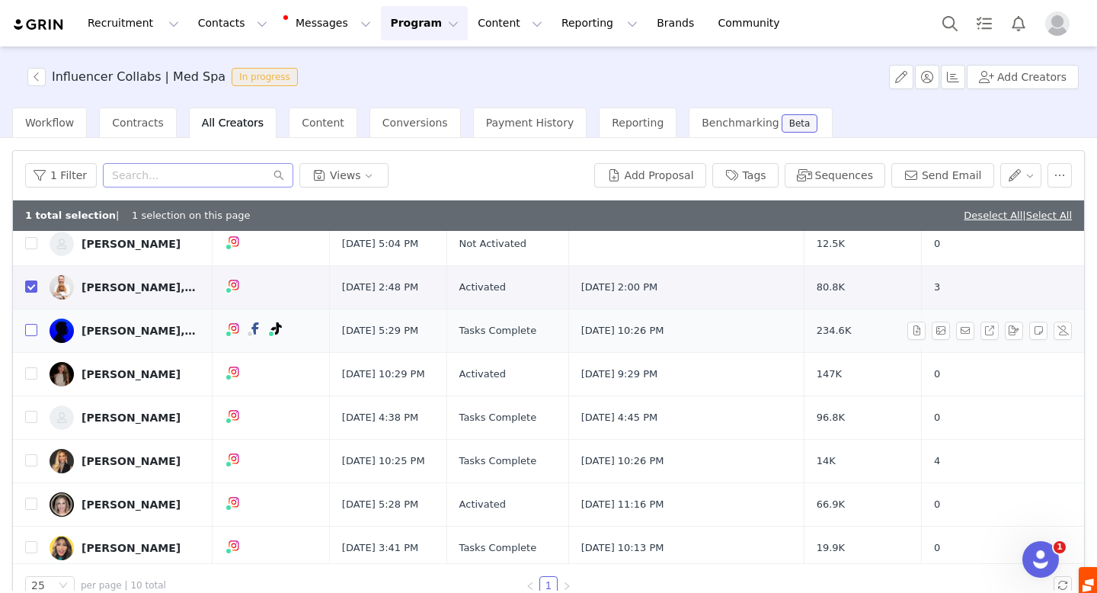
click at [32, 328] on input "checkbox" at bounding box center [31, 330] width 12 height 12
checkbox input "true"
click at [31, 374] on input "checkbox" at bounding box center [31, 373] width 12 height 12
checkbox input "true"
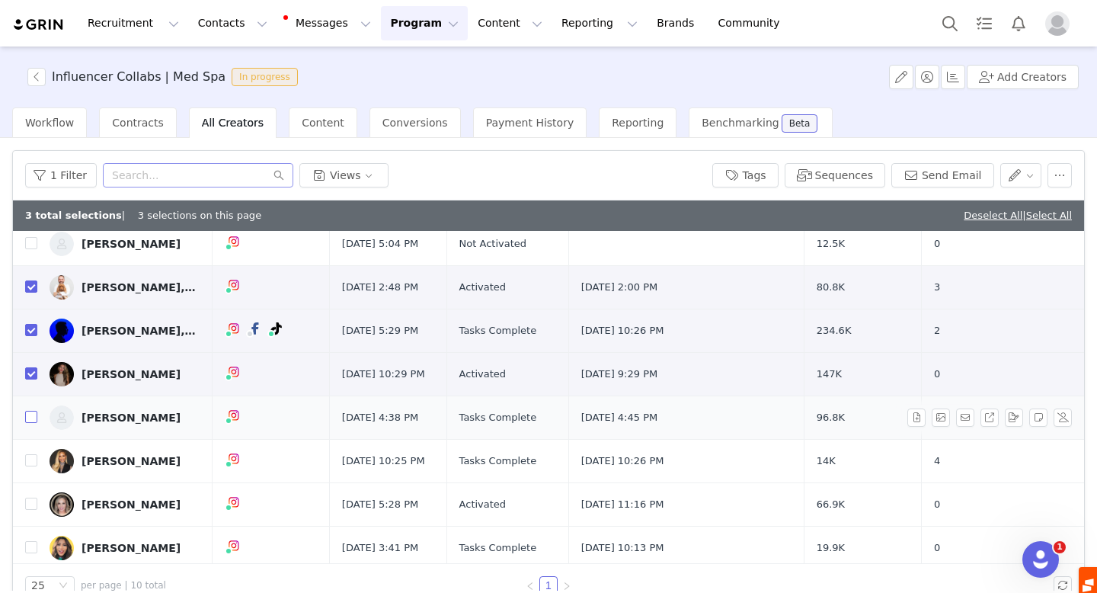
click at [30, 419] on input "checkbox" at bounding box center [31, 417] width 12 height 12
checkbox input "true"
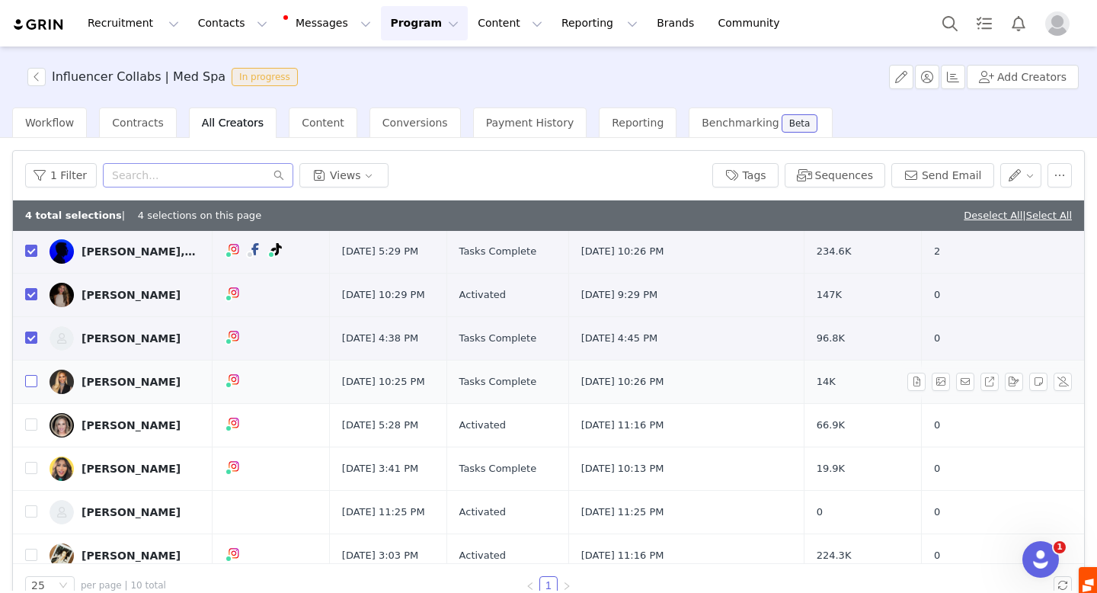
click at [30, 380] on input "checkbox" at bounding box center [31, 381] width 12 height 12
checkbox input "true"
click at [34, 424] on input "checkbox" at bounding box center [31, 424] width 12 height 12
checkbox input "true"
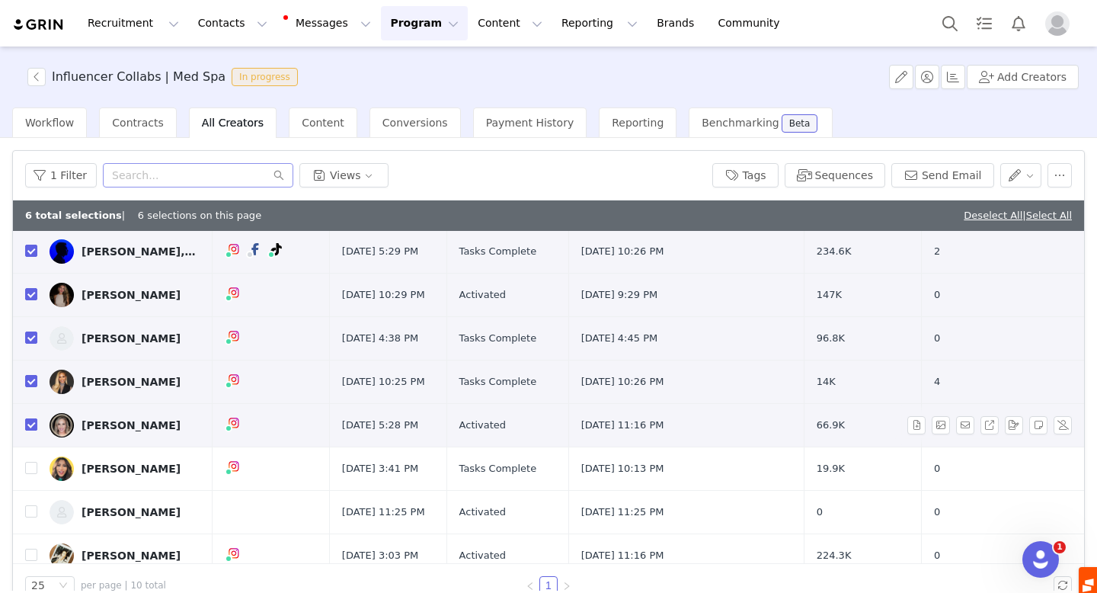
scroll to position [138, 0]
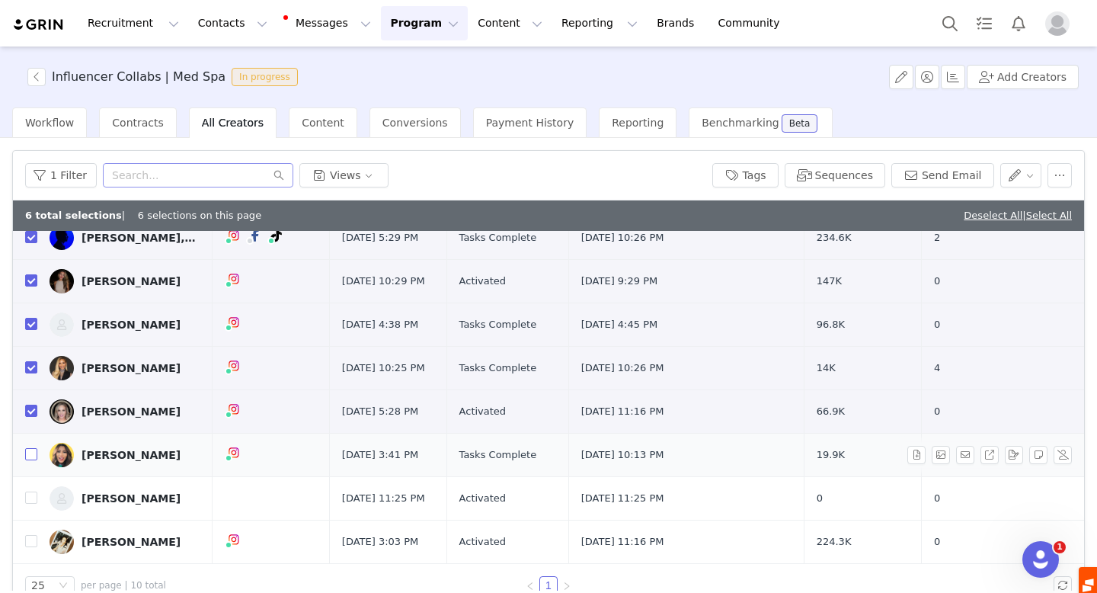
click at [30, 454] on input "checkbox" at bounding box center [31, 454] width 12 height 12
checkbox input "true"
click at [36, 498] on input "checkbox" at bounding box center [31, 497] width 12 height 12
checkbox input "true"
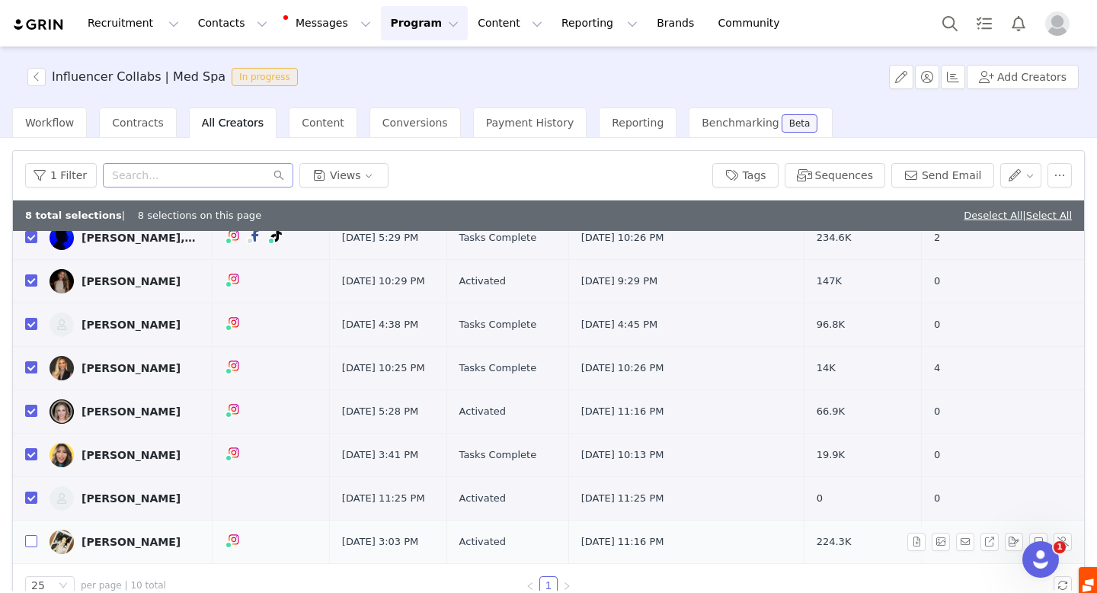
click at [31, 542] on input "checkbox" at bounding box center [31, 541] width 12 height 12
checkbox input "true"
